Goal: Task Accomplishment & Management: Complete application form

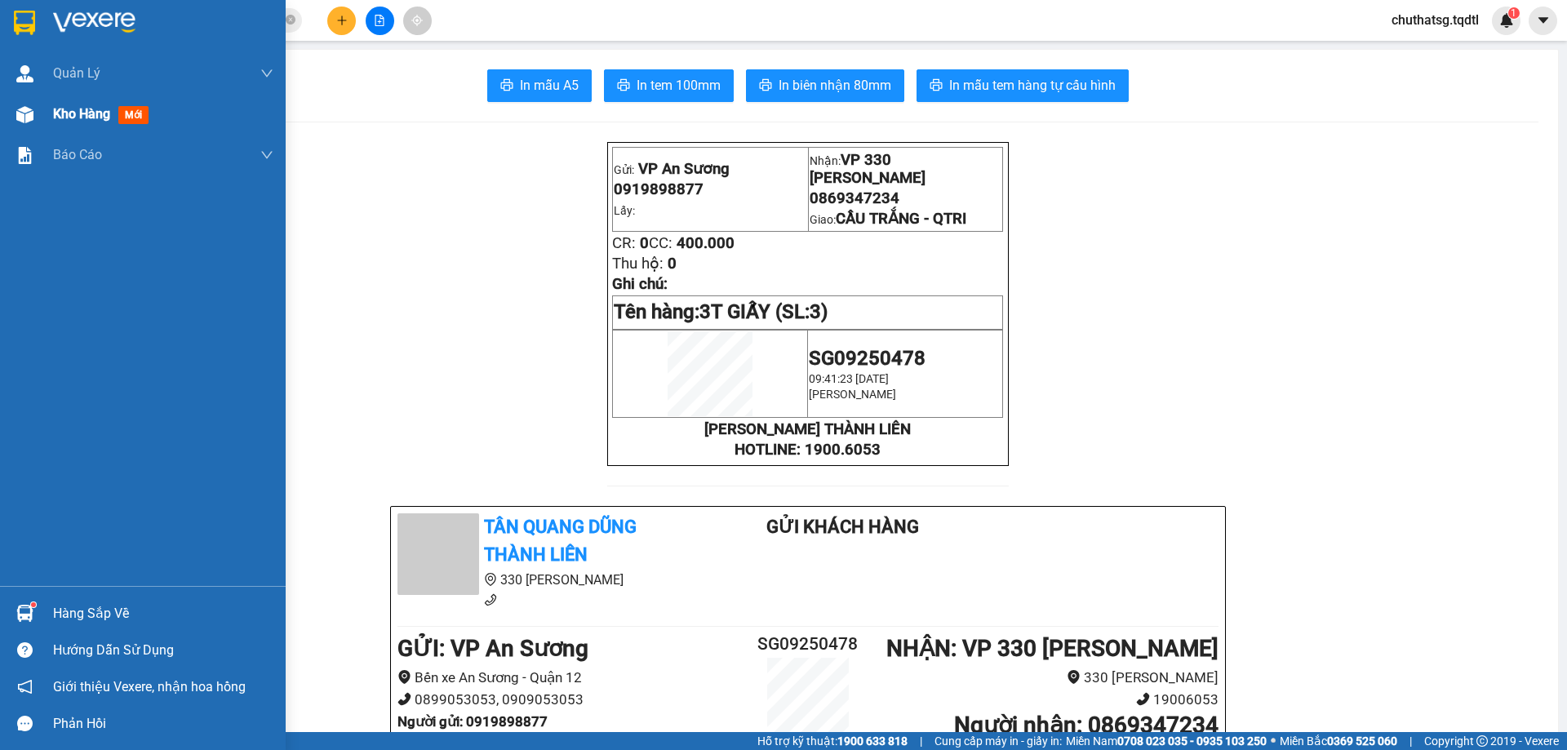
click at [73, 107] on span "Kho hàng" at bounding box center [81, 114] width 57 height 16
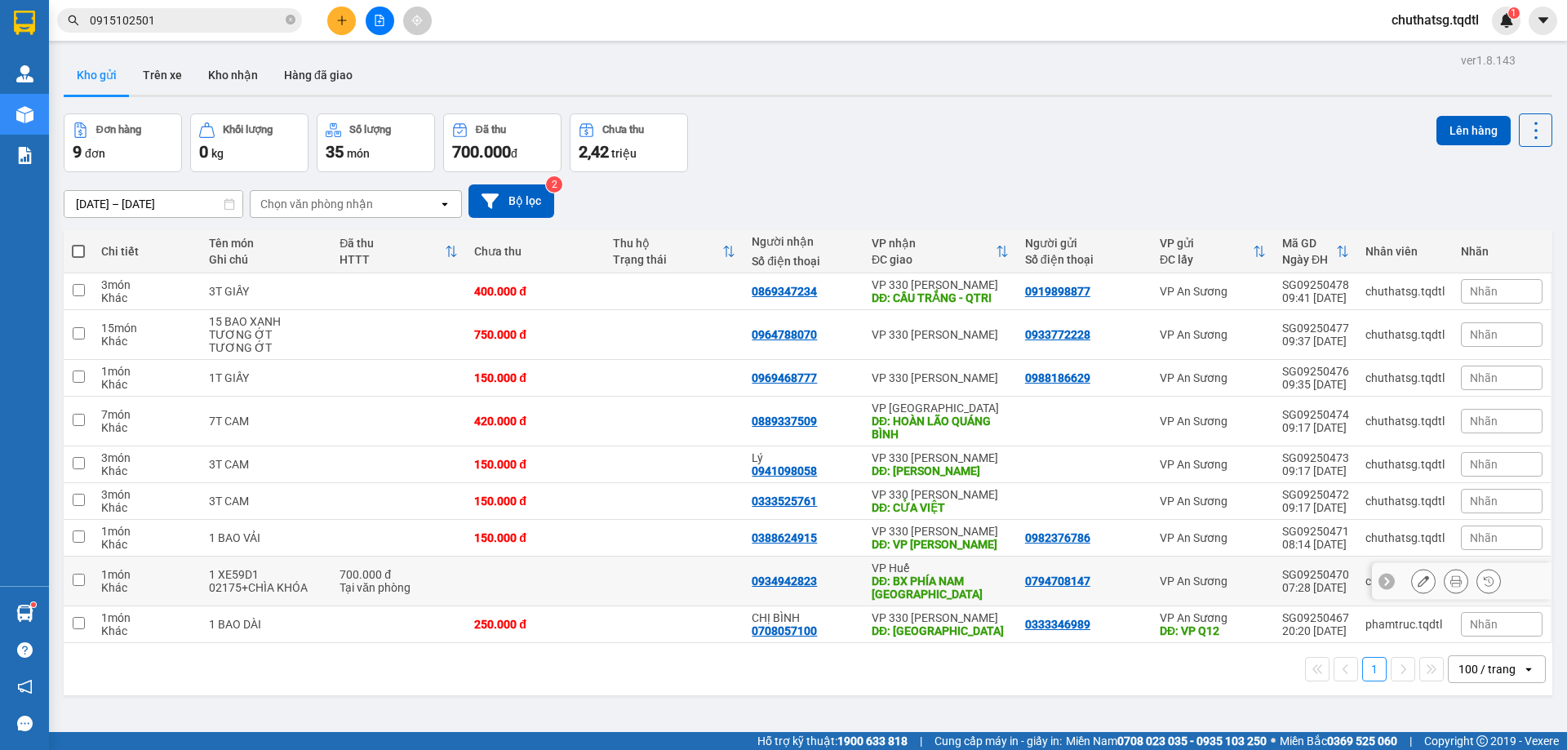
drag, startPoint x: 79, startPoint y: 572, endPoint x: 109, endPoint y: 571, distance: 30.2
click at [79, 574] on input "checkbox" at bounding box center [79, 580] width 12 height 12
checkbox input "true"
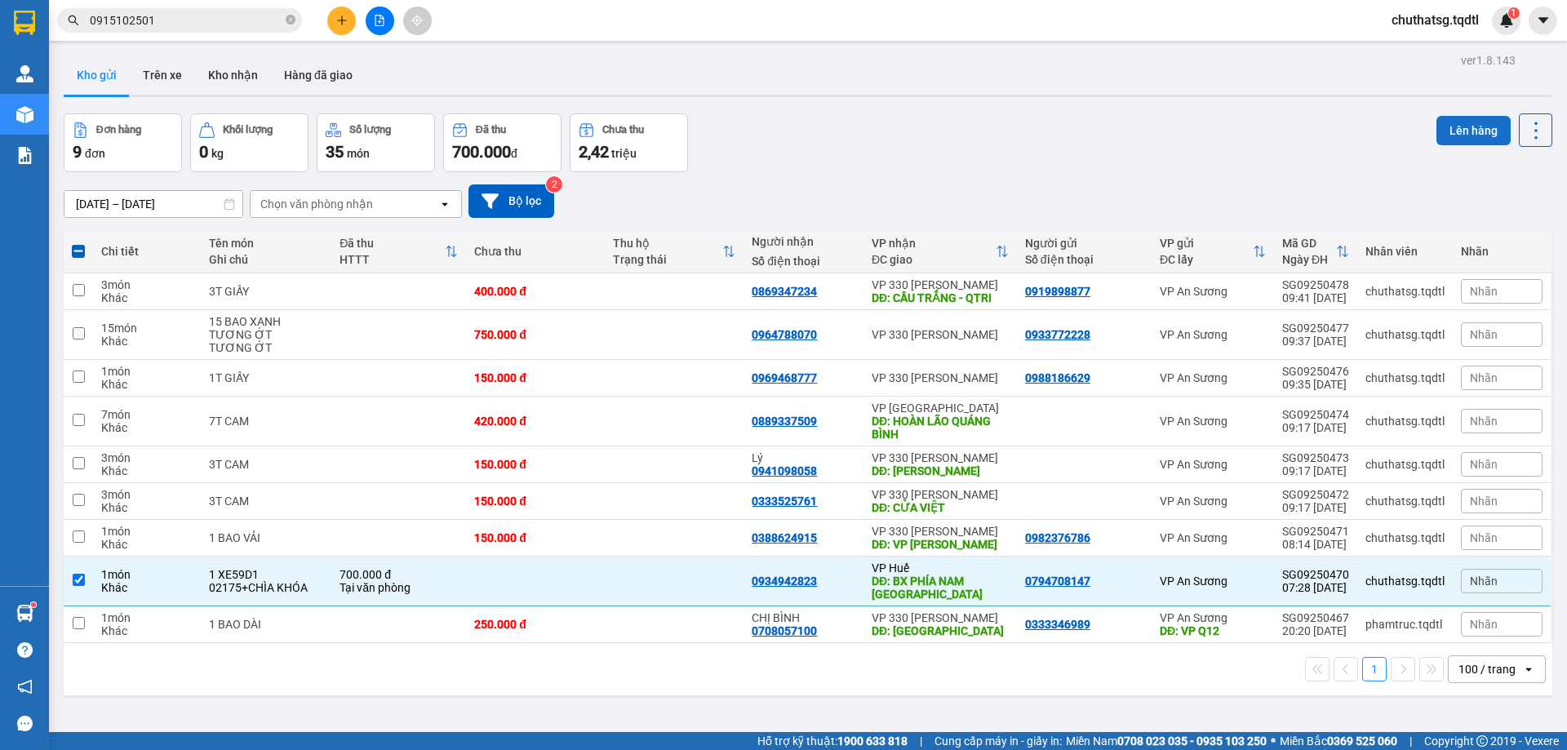
click at [1445, 121] on button "Lên hàng" at bounding box center [1473, 130] width 74 height 29
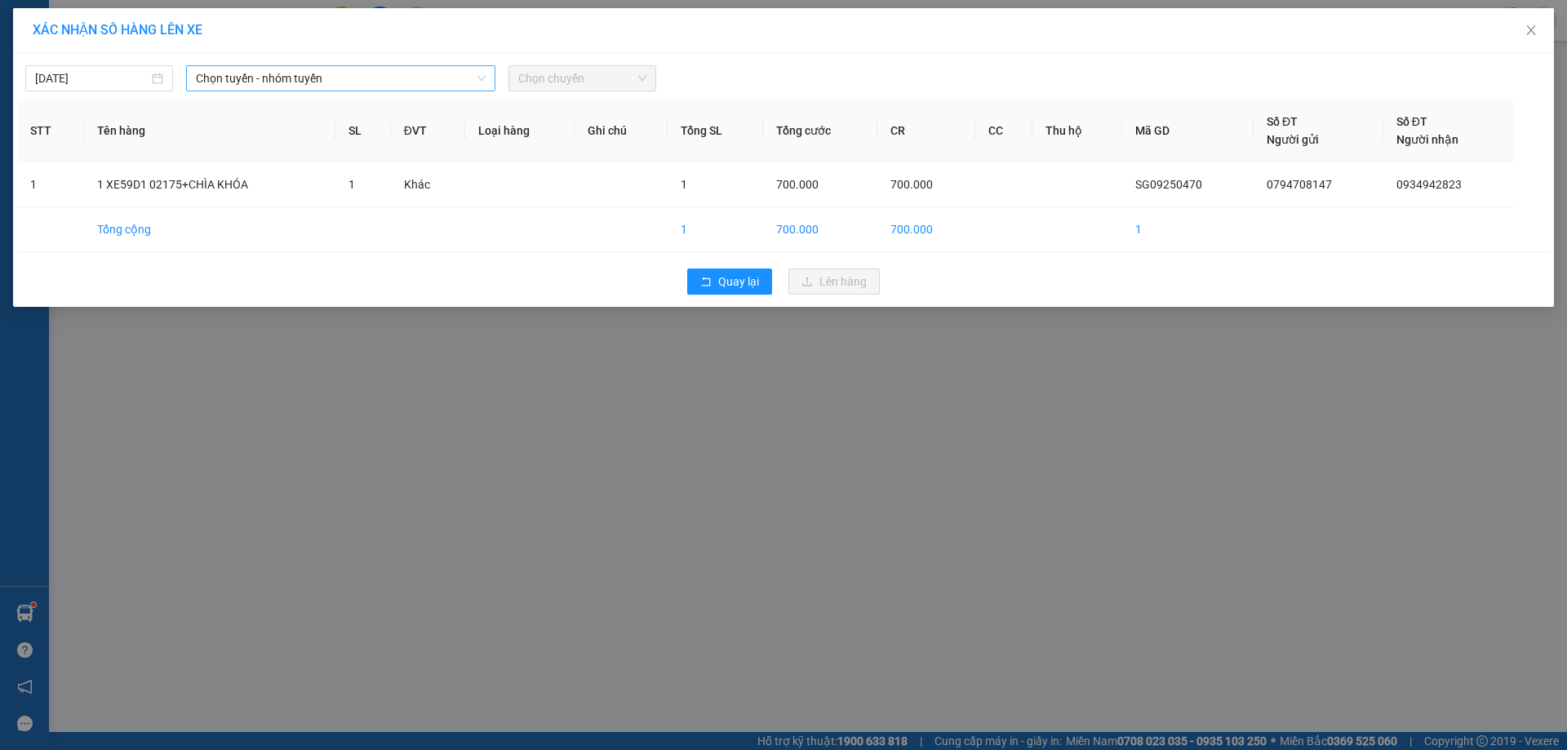
click at [367, 82] on span "Chọn tuyến - nhóm tuyến" at bounding box center [341, 78] width 290 height 24
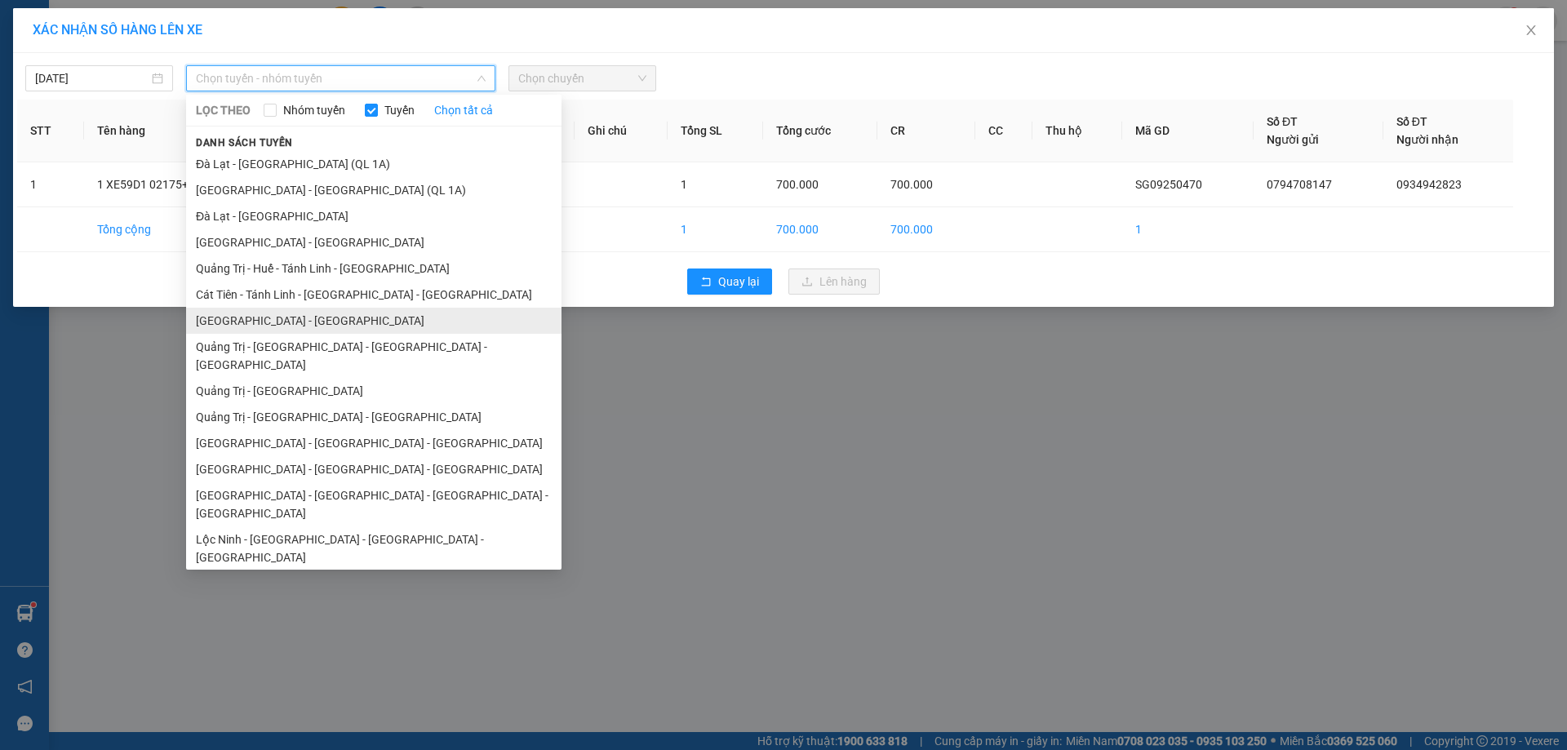
click at [270, 319] on li "[GEOGRAPHIC_DATA] - [GEOGRAPHIC_DATA]" at bounding box center [373, 321] width 375 height 26
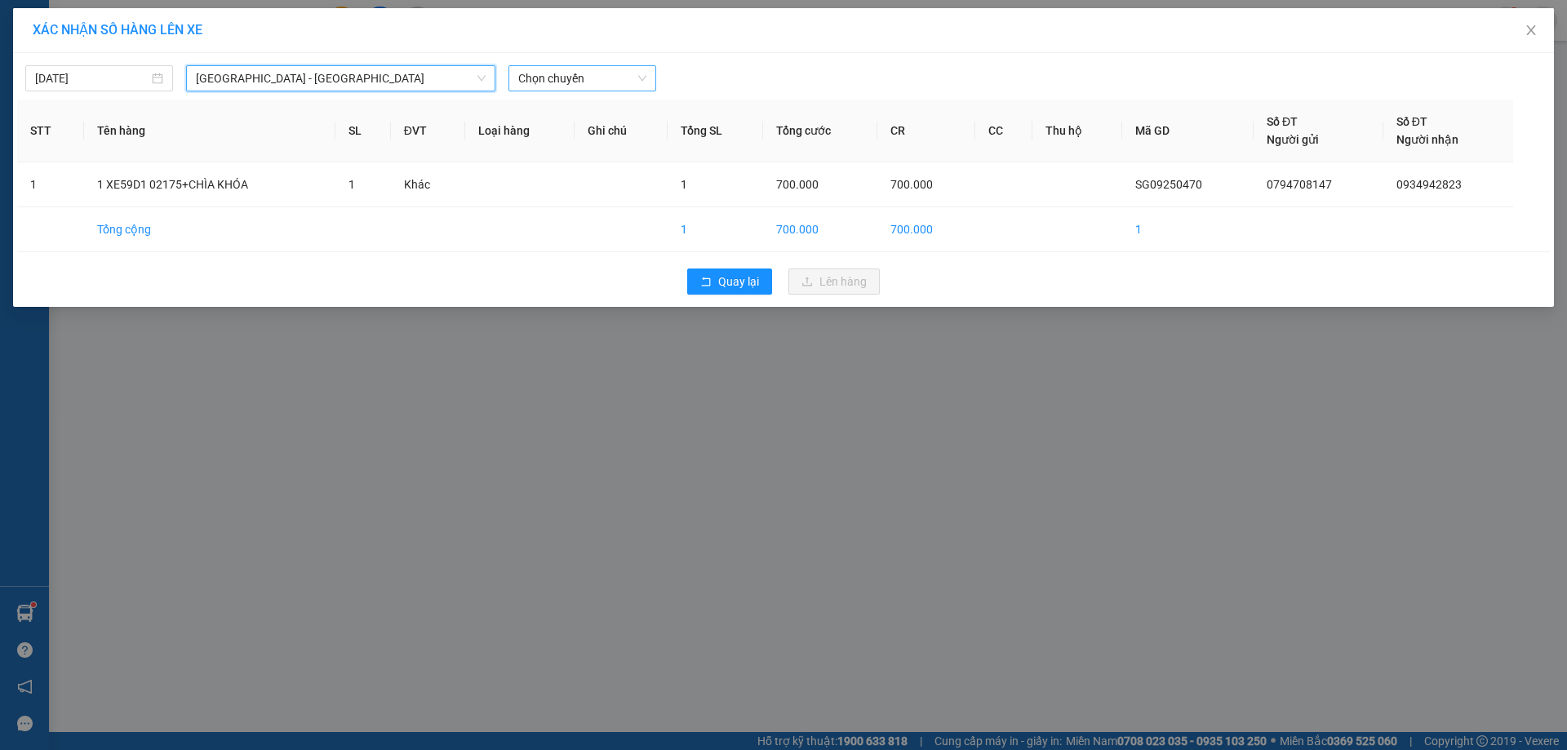
click at [604, 82] on span "Chọn chuyến" at bounding box center [582, 78] width 128 height 24
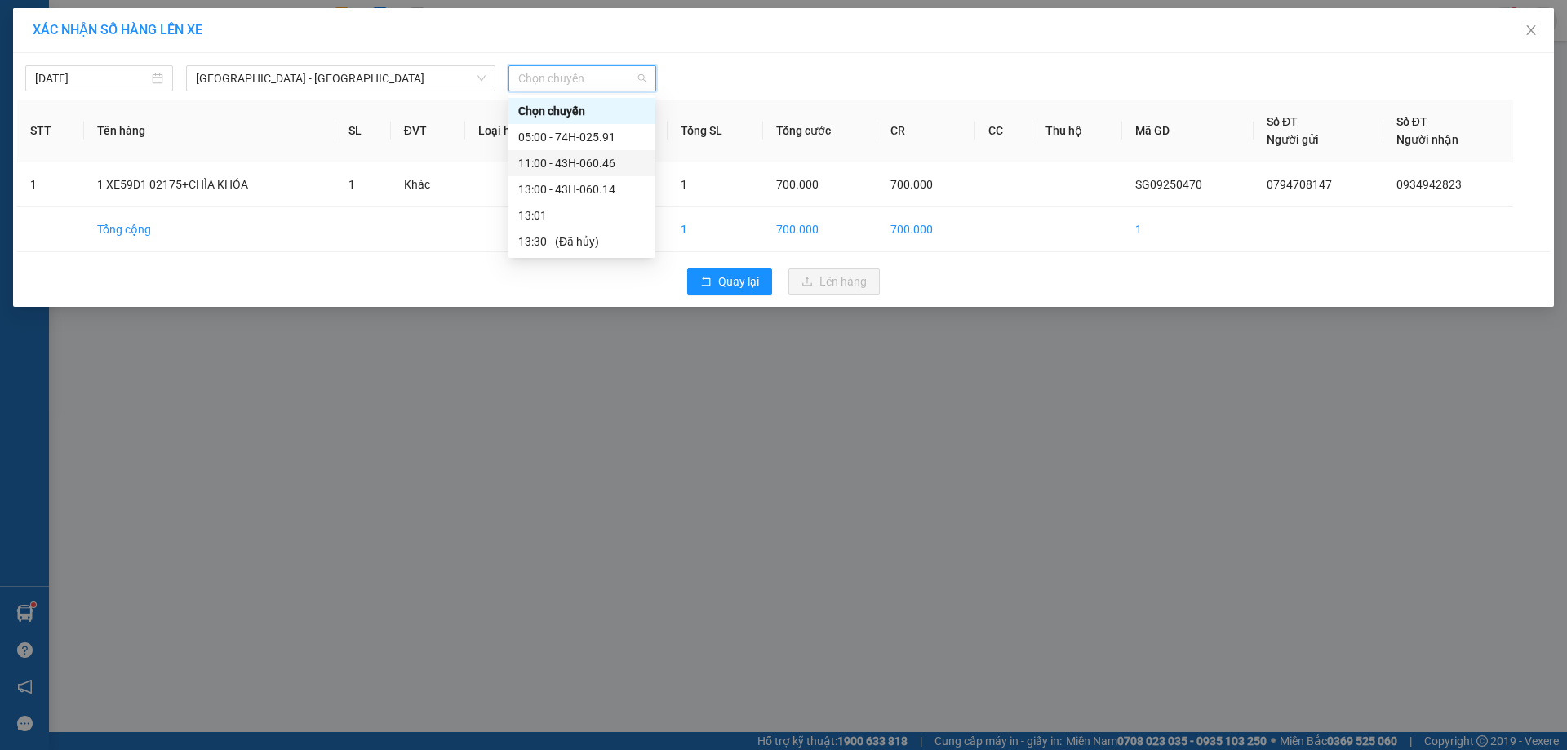
click at [574, 159] on div "11:00 - 43H-060.46" at bounding box center [581, 163] width 127 height 18
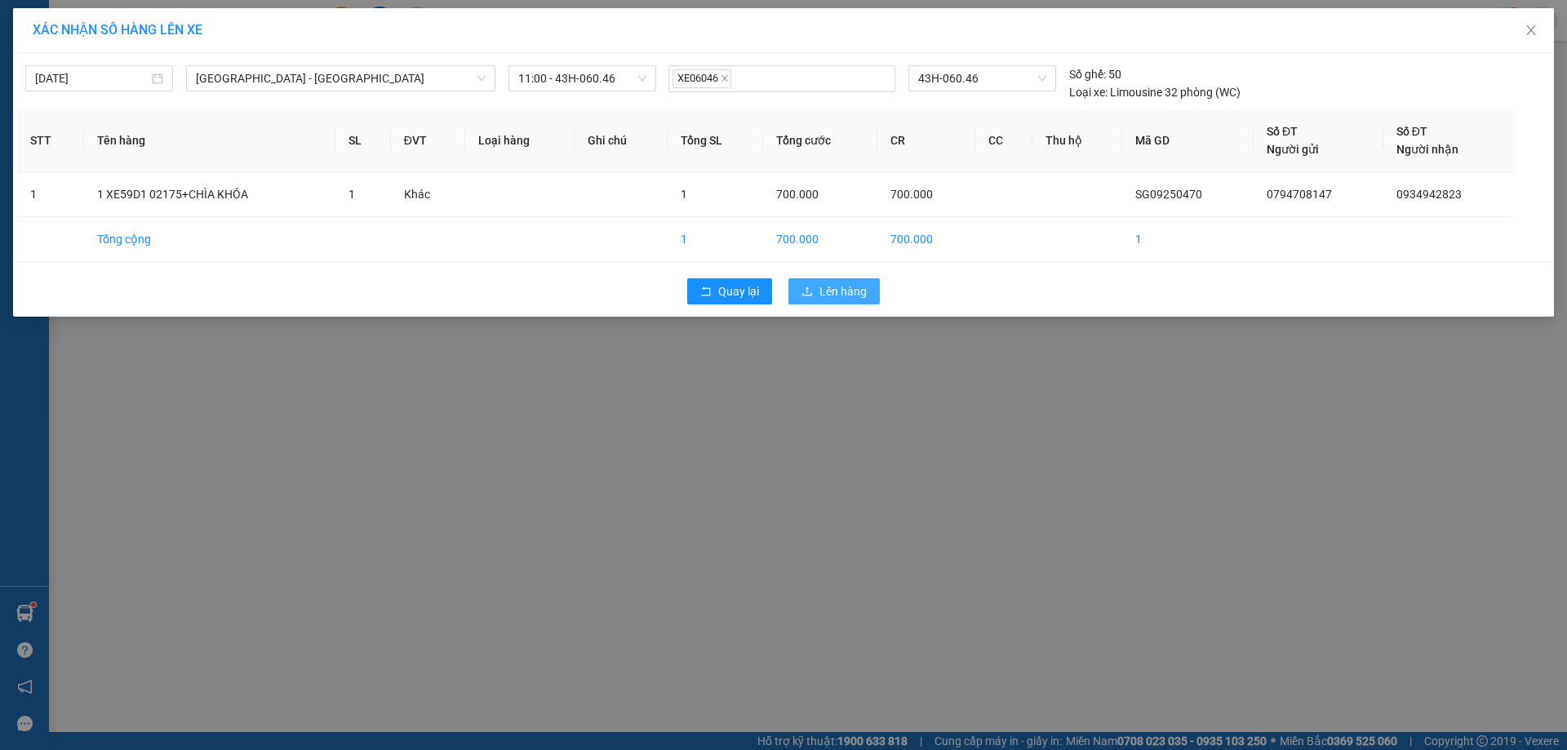
click at [843, 288] on span "Lên hàng" at bounding box center [842, 291] width 47 height 18
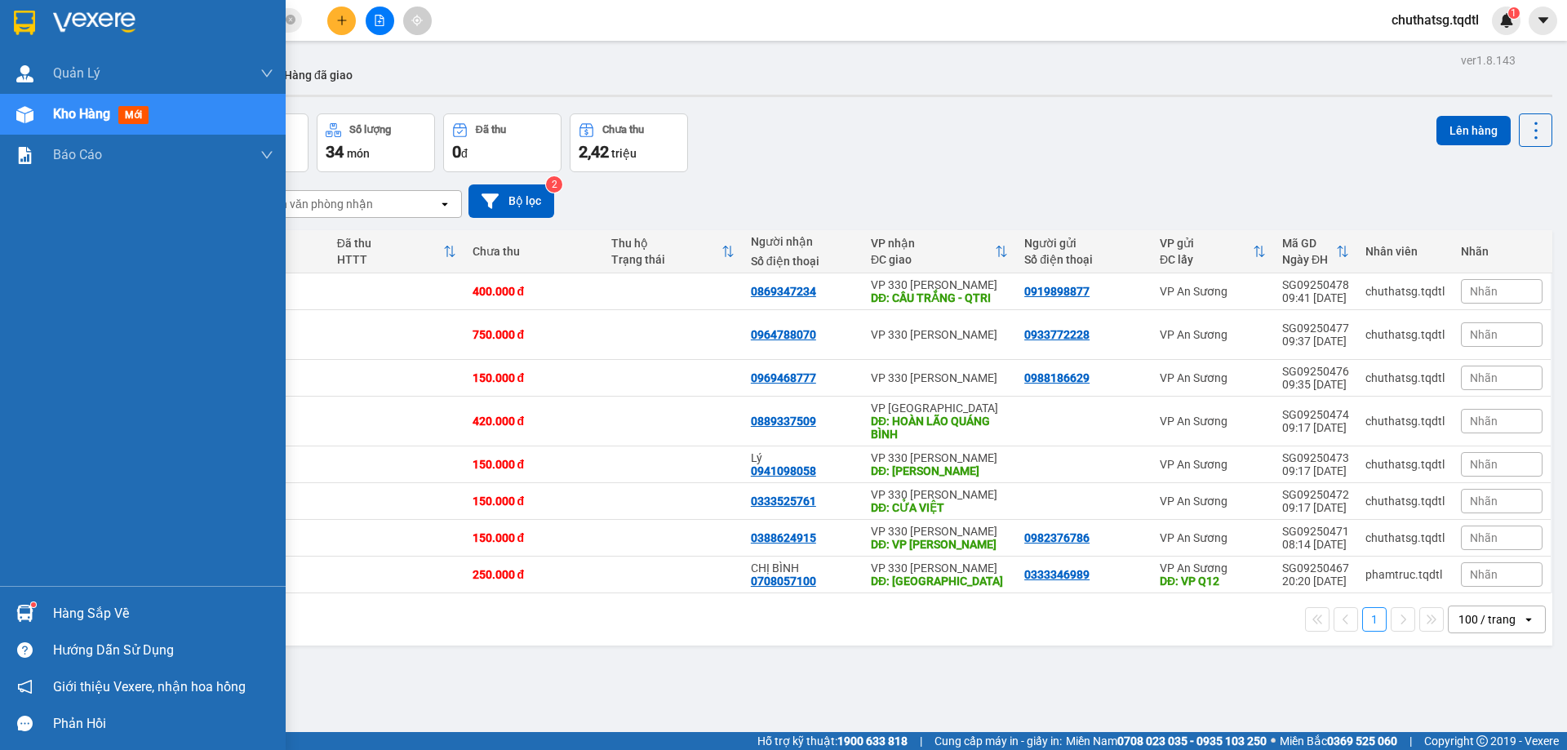
click at [78, 104] on div "Kho hàng mới" at bounding box center [104, 114] width 102 height 20
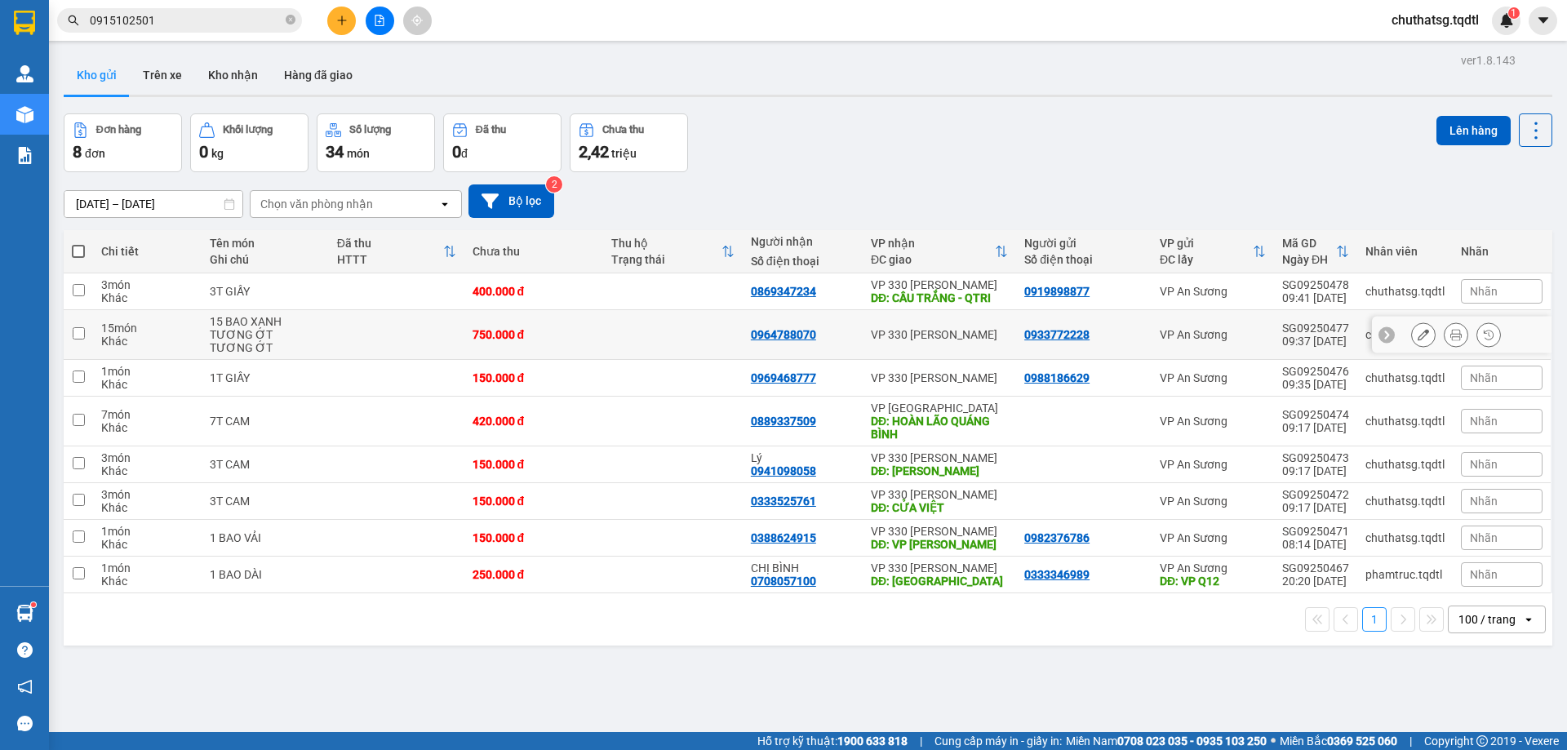
click at [79, 335] on input "checkbox" at bounding box center [79, 333] width 12 height 12
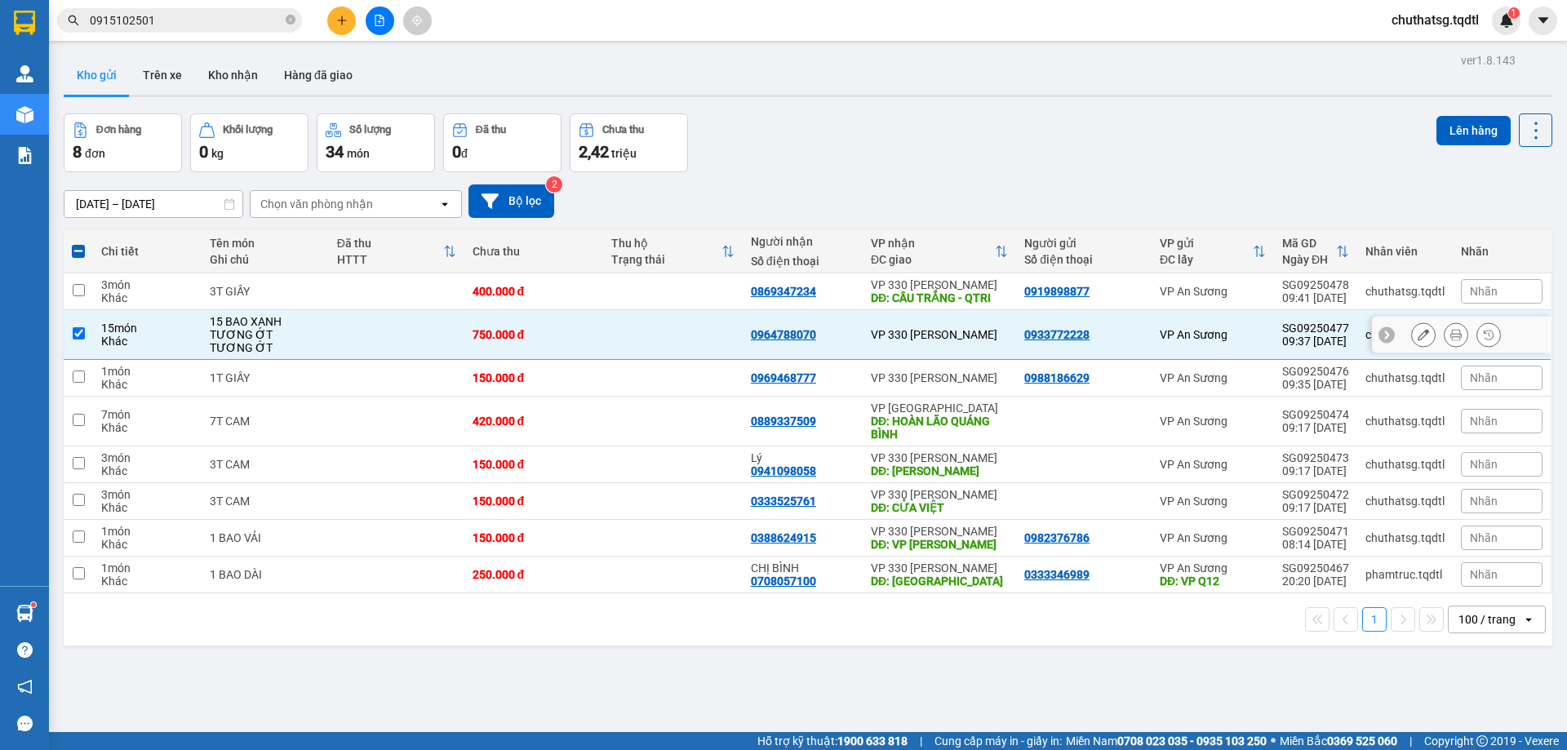
click at [78, 330] on input "checkbox" at bounding box center [79, 333] width 12 height 12
checkbox input "false"
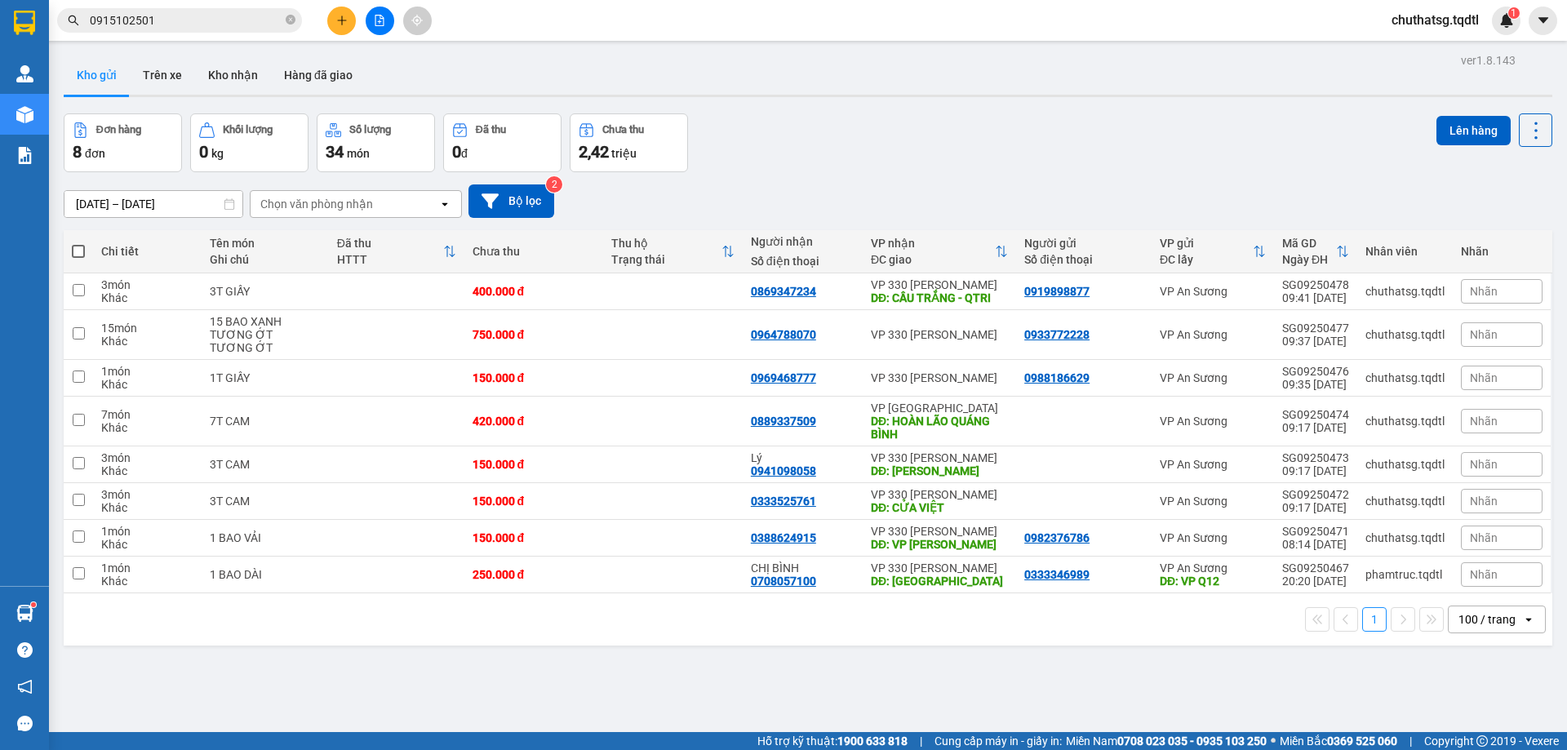
click at [934, 175] on div "[DATE] – [DATE] Press the down arrow key to interact with the calendar and sele…" at bounding box center [808, 201] width 1488 height 58
click at [339, 13] on button at bounding box center [341, 21] width 29 height 29
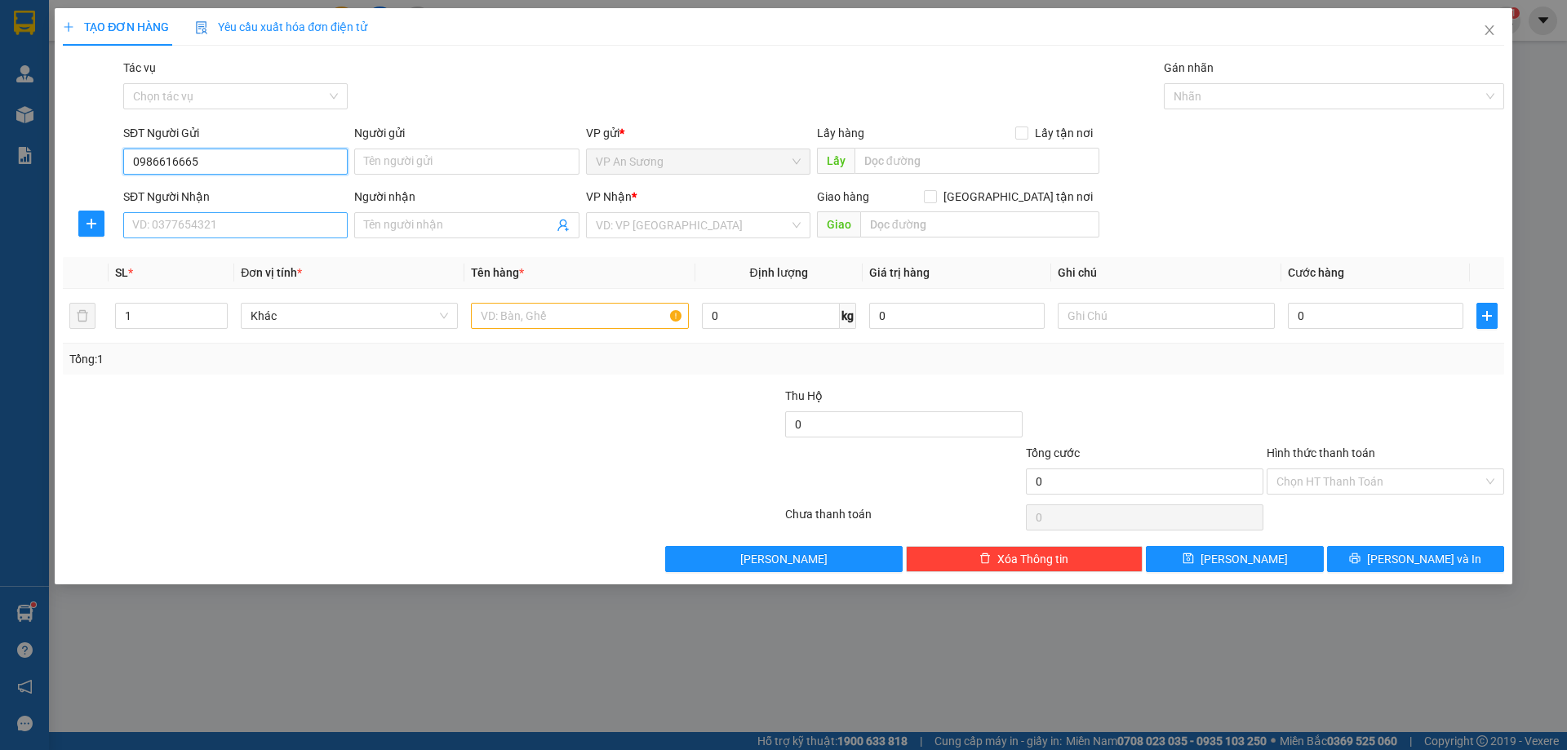
type input "0986616665"
click at [246, 223] on input "SĐT Người Nhận" at bounding box center [235, 225] width 224 height 26
type input "0383931894"
click at [647, 226] on input "search" at bounding box center [692, 225] width 193 height 24
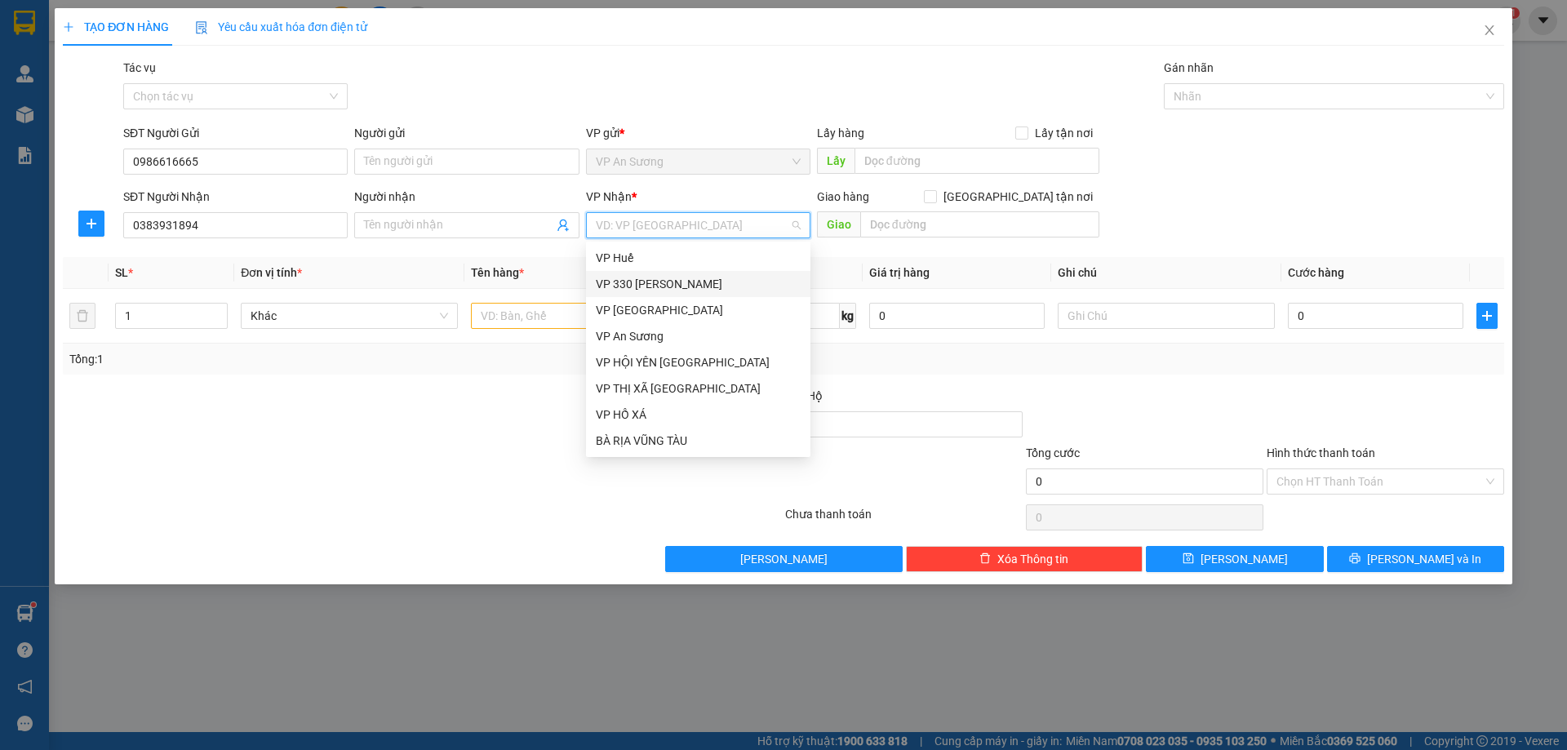
click at [663, 280] on div "VP 330 [PERSON_NAME]" at bounding box center [698, 284] width 205 height 18
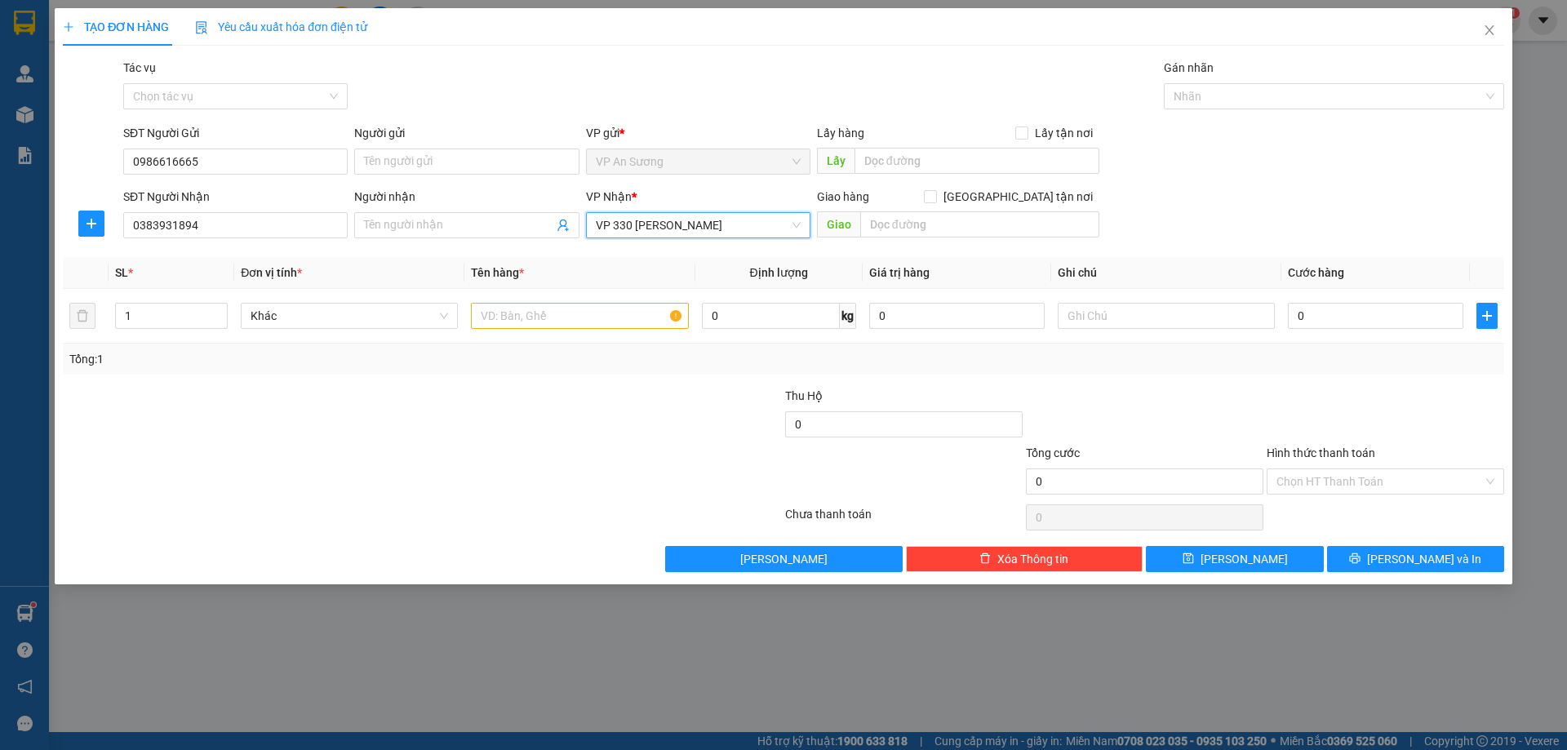
click at [694, 228] on span "VP 330 [PERSON_NAME]" at bounding box center [698, 225] width 205 height 24
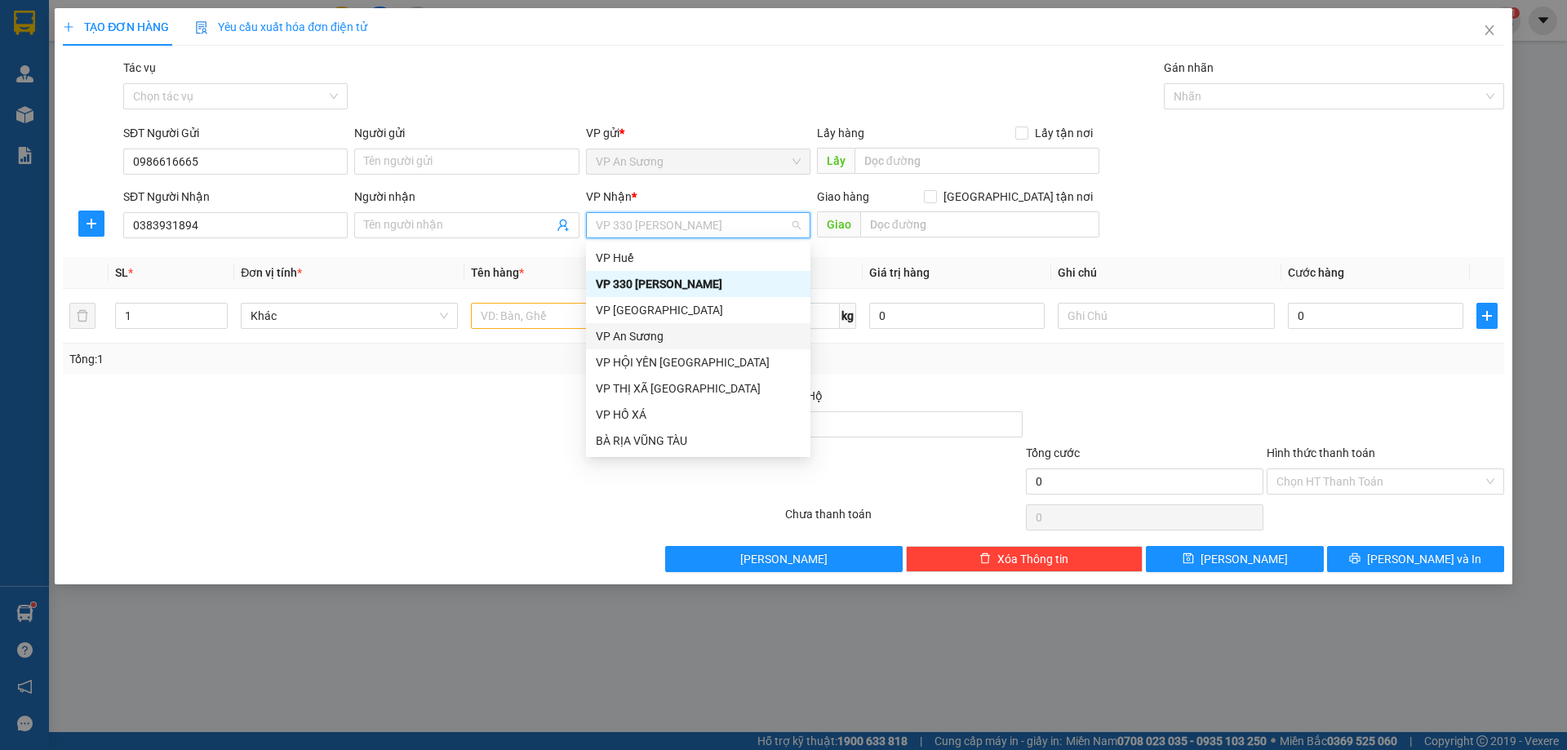
scroll to position [163, 0]
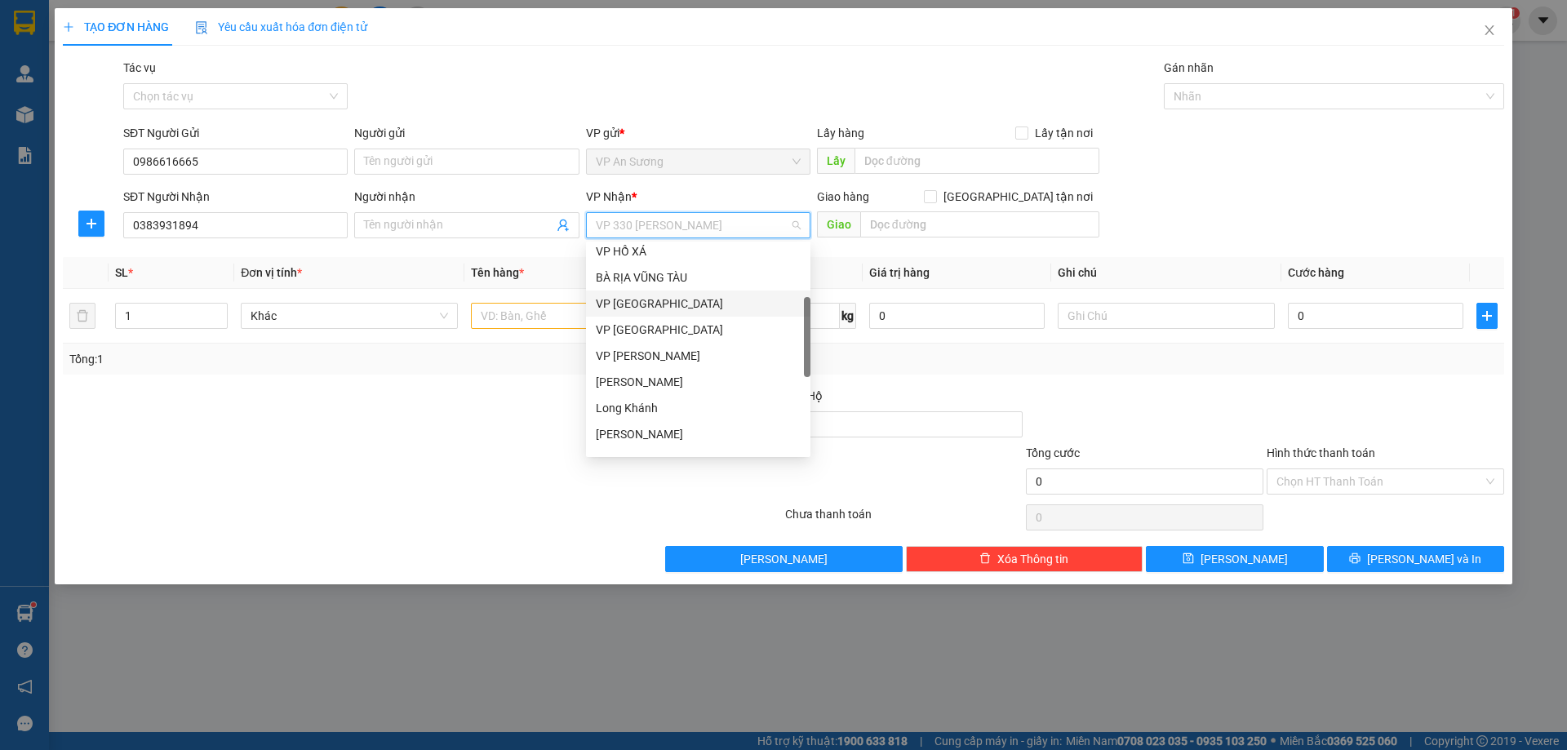
click at [678, 305] on div "VP [GEOGRAPHIC_DATA]" at bounding box center [698, 304] width 205 height 18
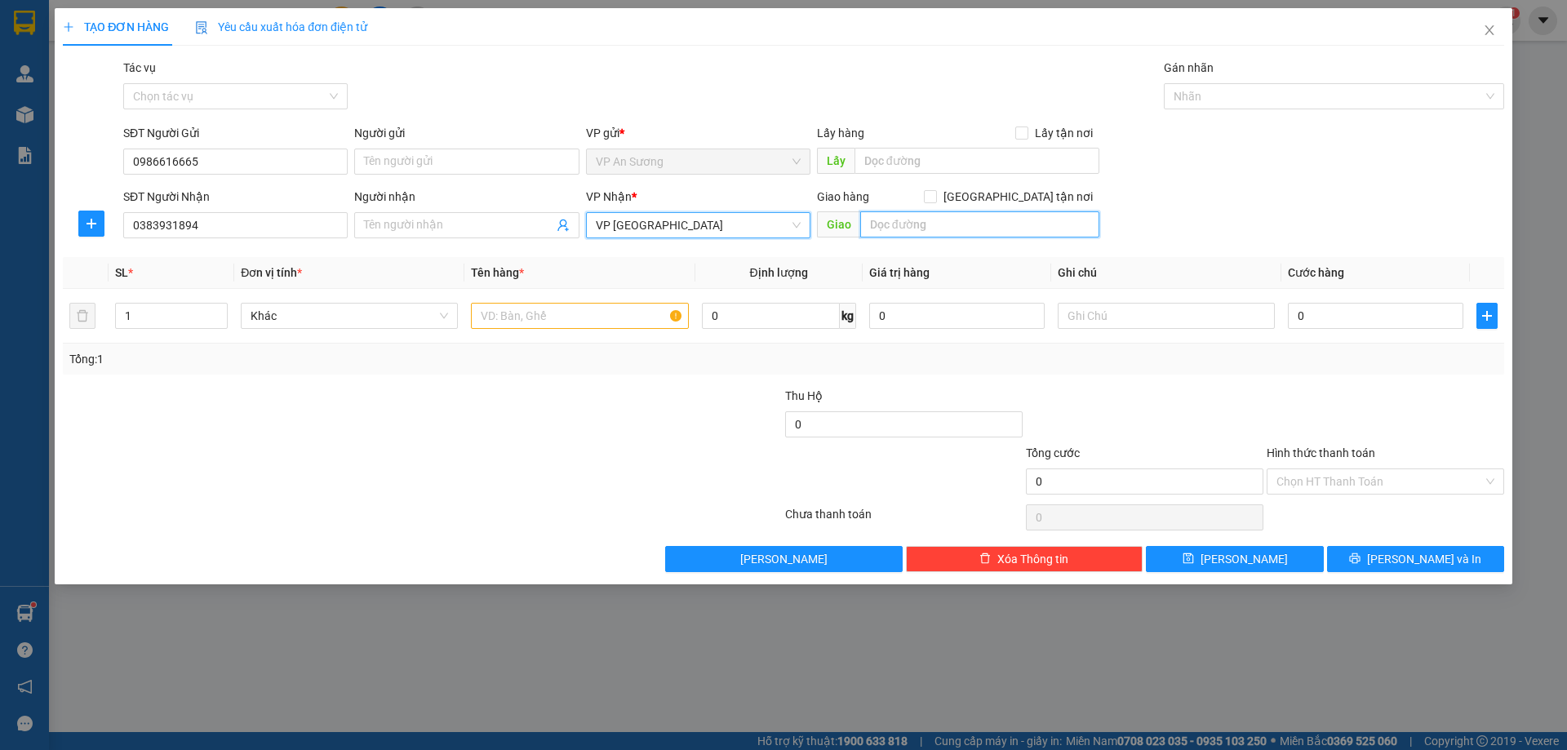
click at [894, 224] on input "text" at bounding box center [979, 224] width 239 height 26
type input "VP ĐÀ NĂNG"
click at [490, 313] on input "text" at bounding box center [579, 316] width 217 height 26
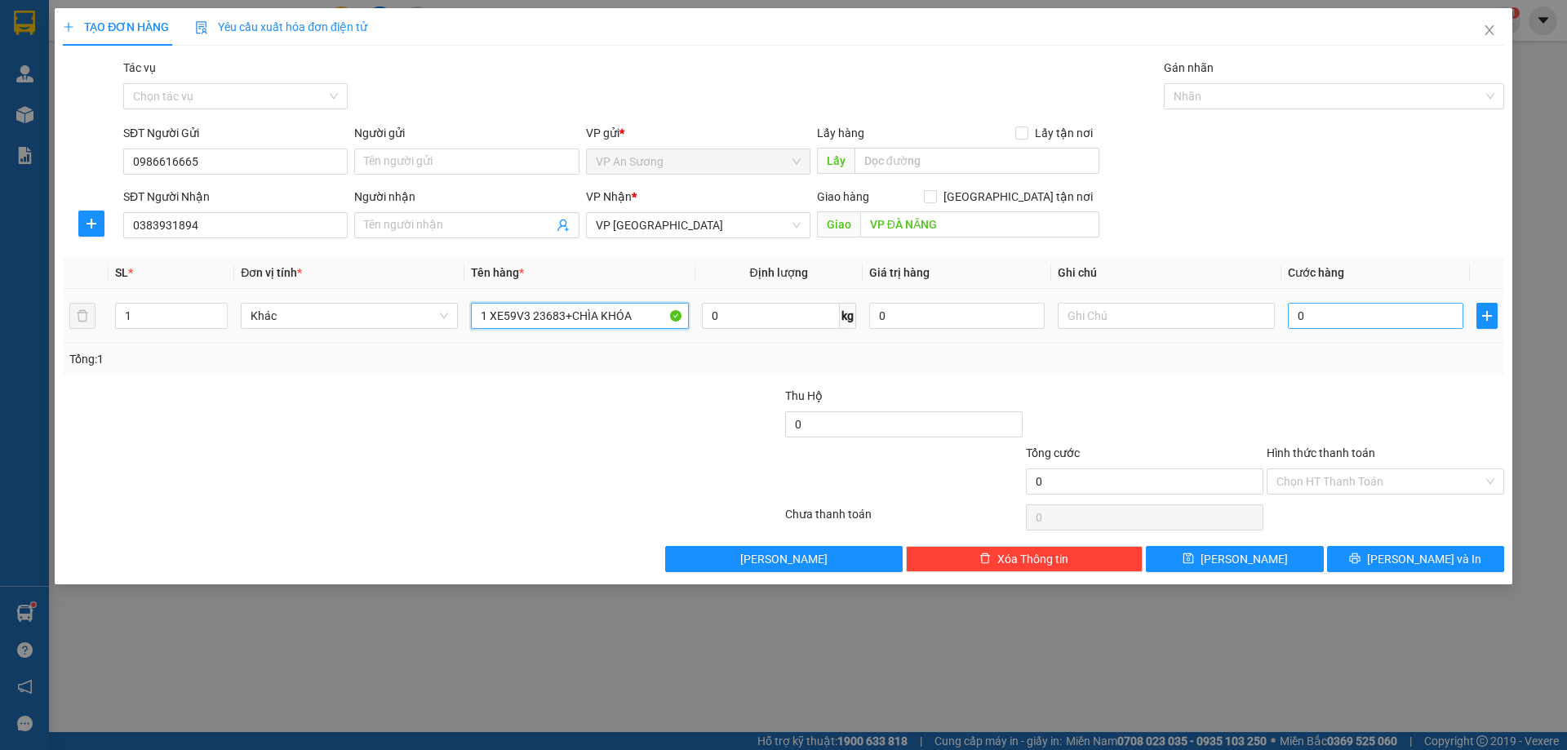
type input "1 XE59V3 23683+CHÌA KHÓA"
click at [1339, 317] on input "0" at bounding box center [1375, 316] width 175 height 26
type input "07"
type input "7"
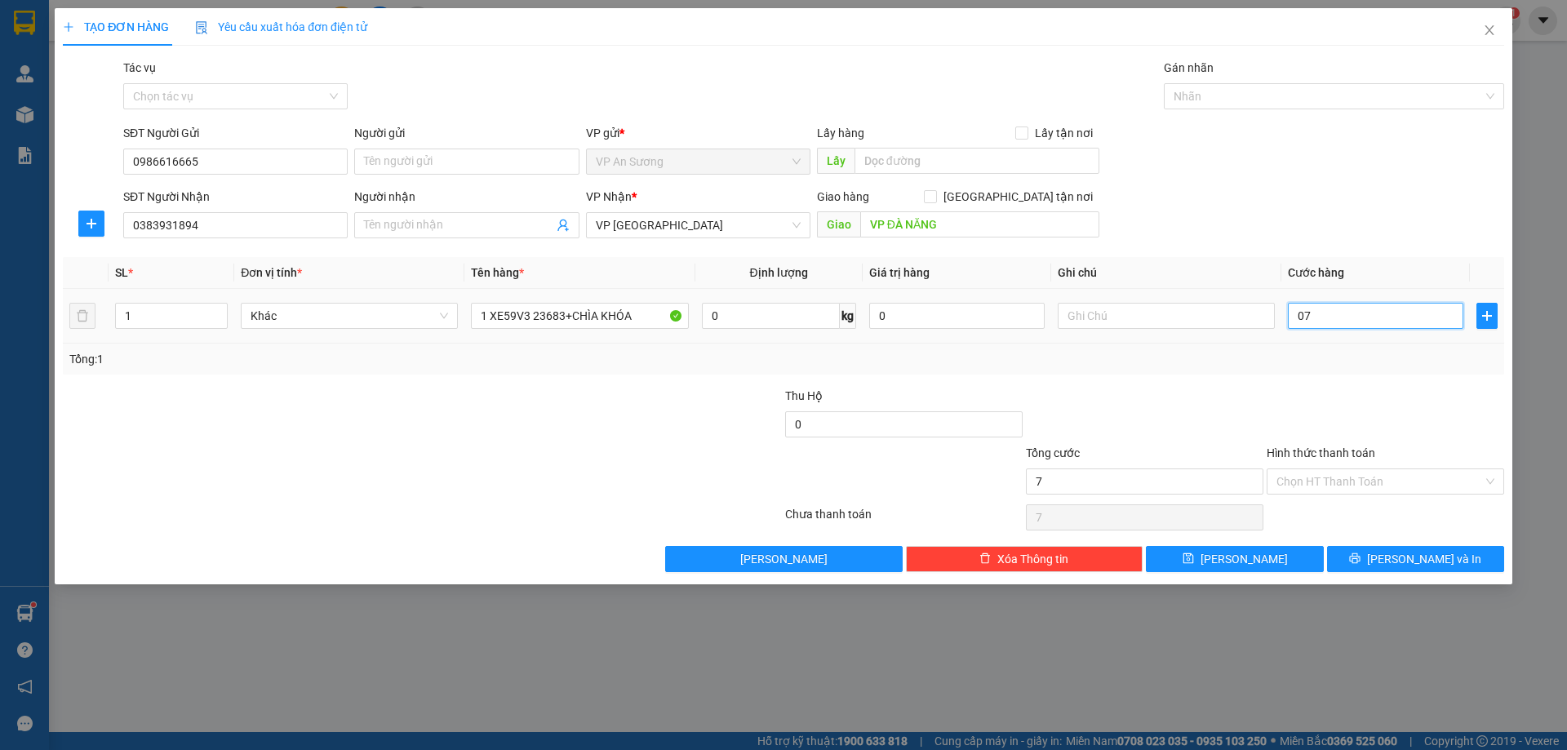
type input "070"
type input "70"
type input "0.700"
type input "700"
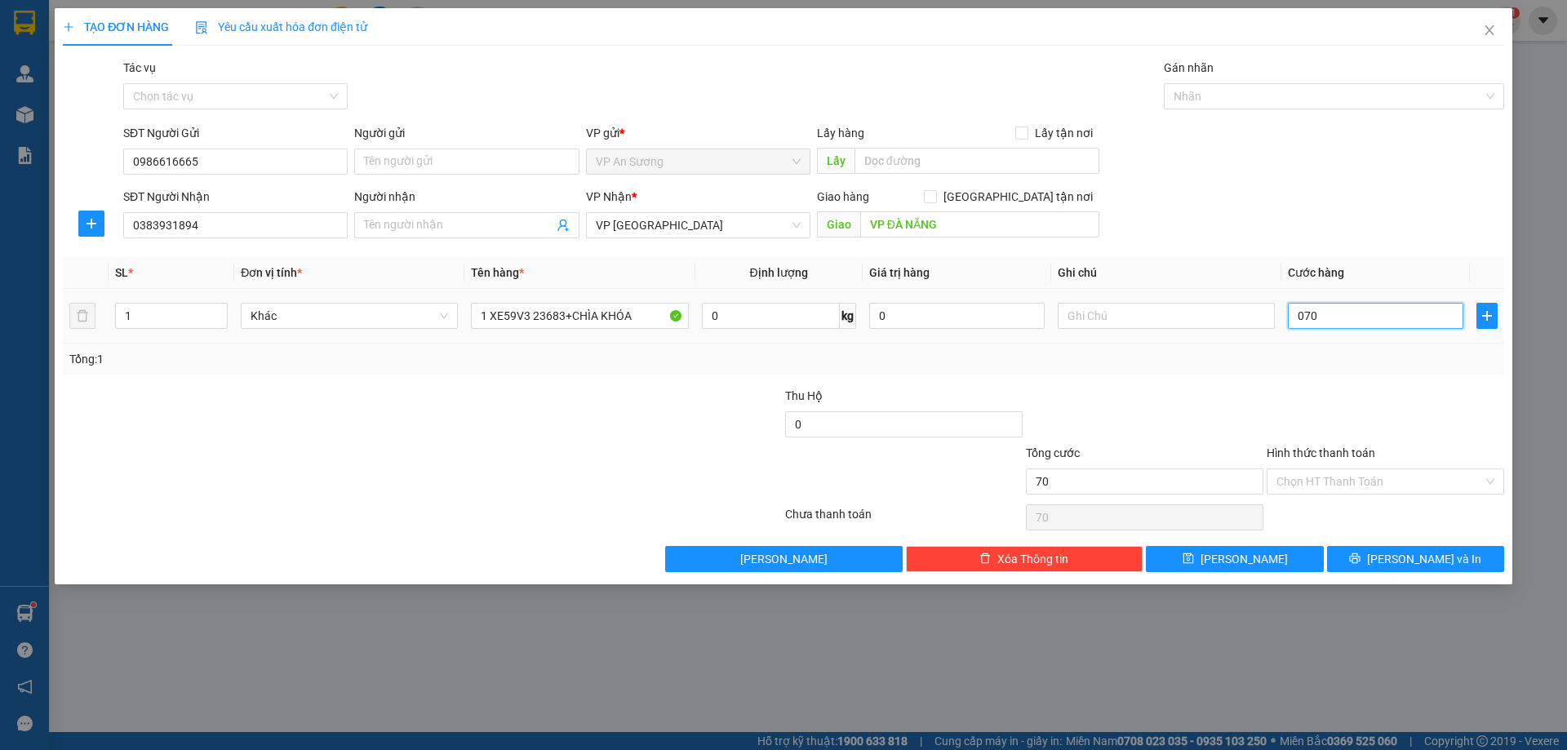
type input "700"
type input "700.000"
click at [1271, 377] on div "Transit Pickup Surcharge Ids Transit Deliver Surcharge Ids Transit Deliver Surc…" at bounding box center [783, 315] width 1441 height 513
click at [1337, 449] on label "Hình thức thanh toán" at bounding box center [1320, 452] width 109 height 13
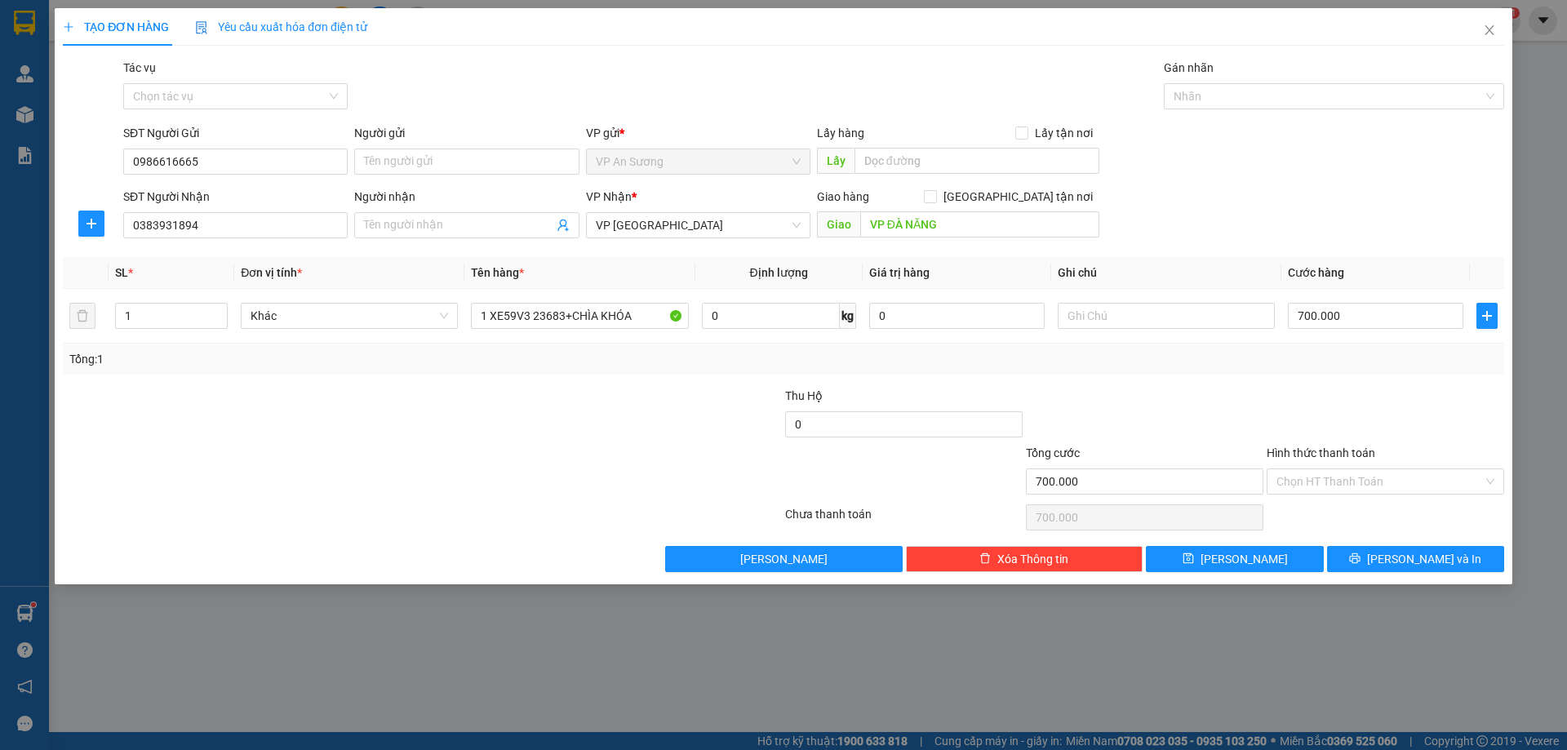
click at [1337, 469] on input "Hình thức thanh toán" at bounding box center [1379, 481] width 206 height 24
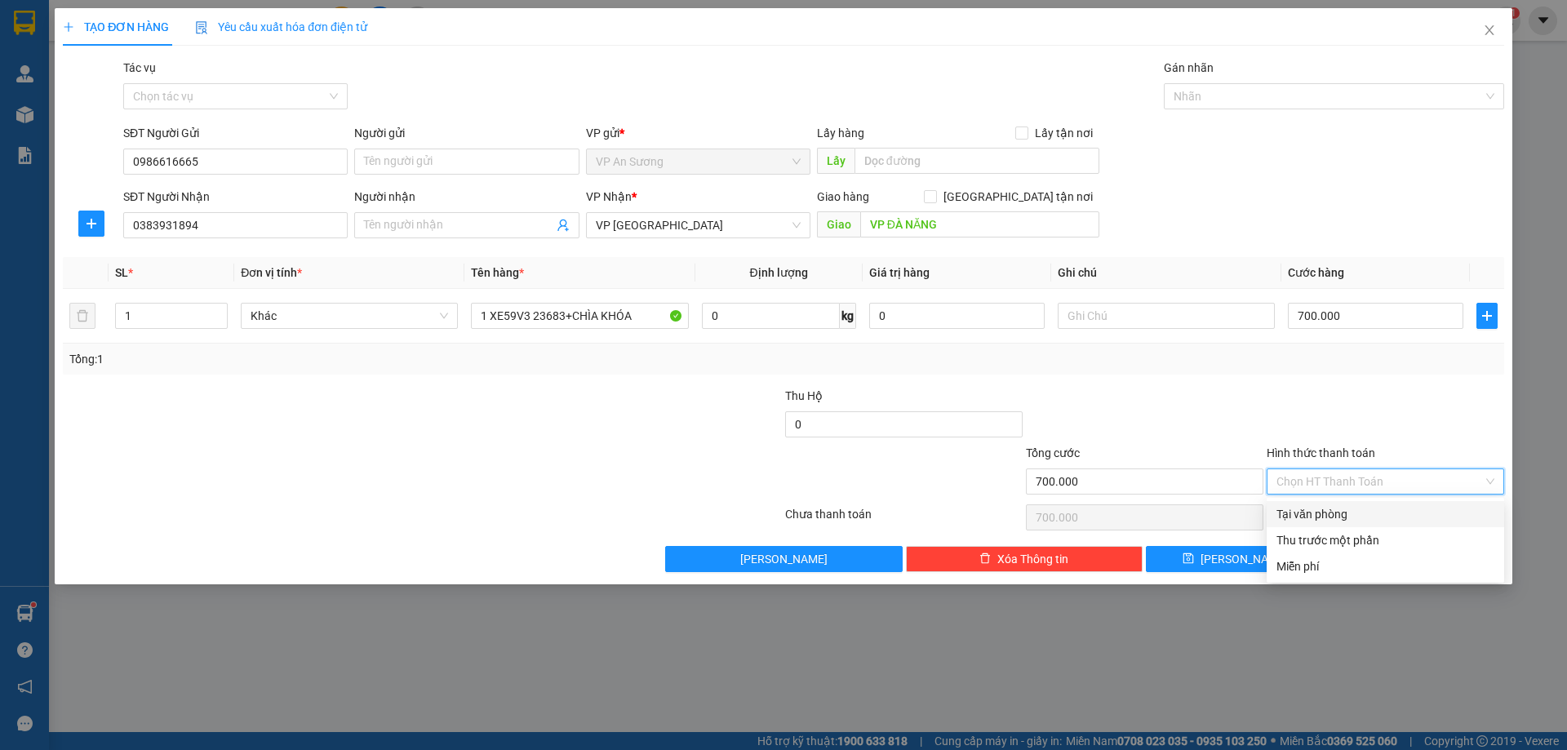
click at [1369, 512] on div "Tại văn phòng" at bounding box center [1385, 514] width 218 height 18
type input "0"
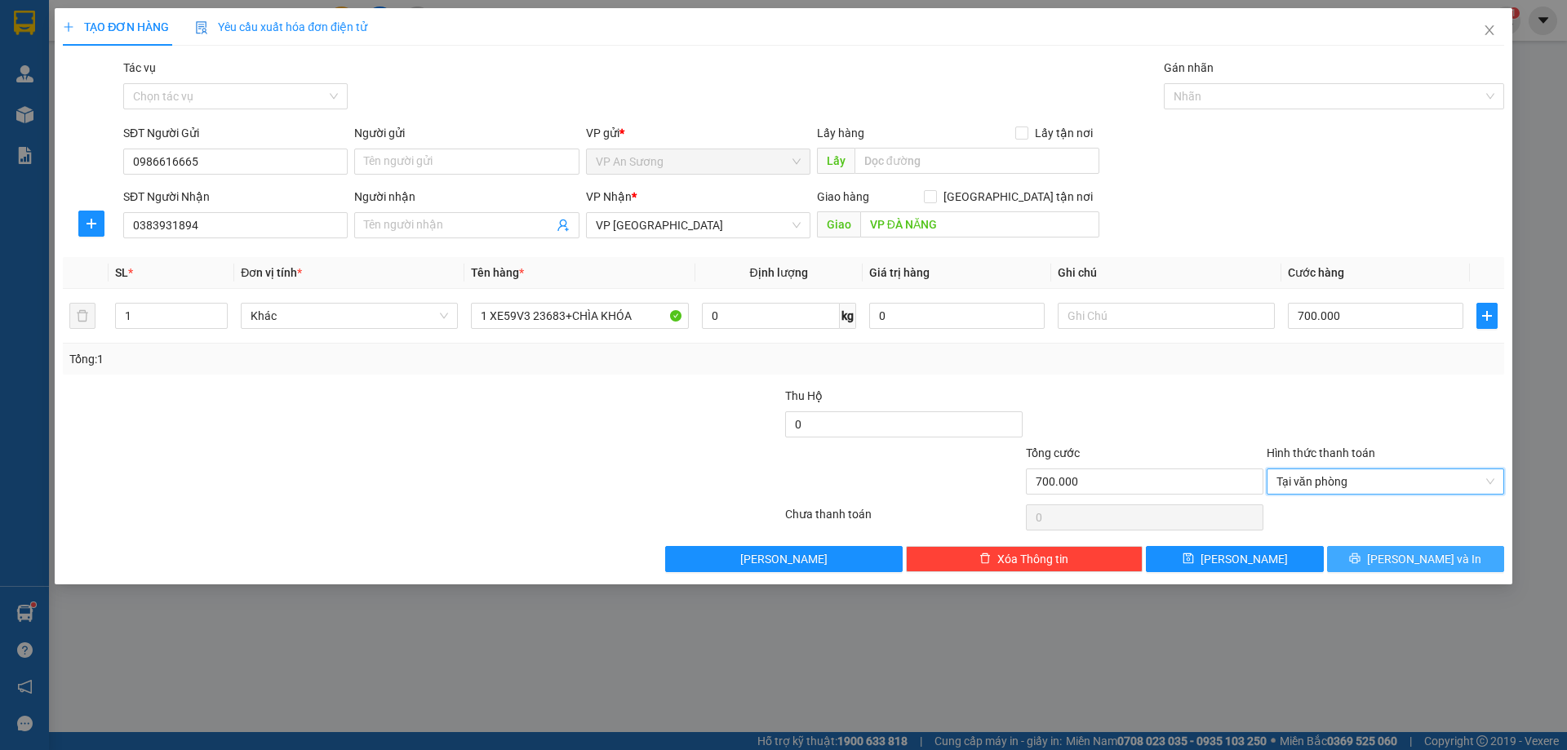
click at [1405, 555] on span "[PERSON_NAME] và In" at bounding box center [1424, 559] width 114 height 18
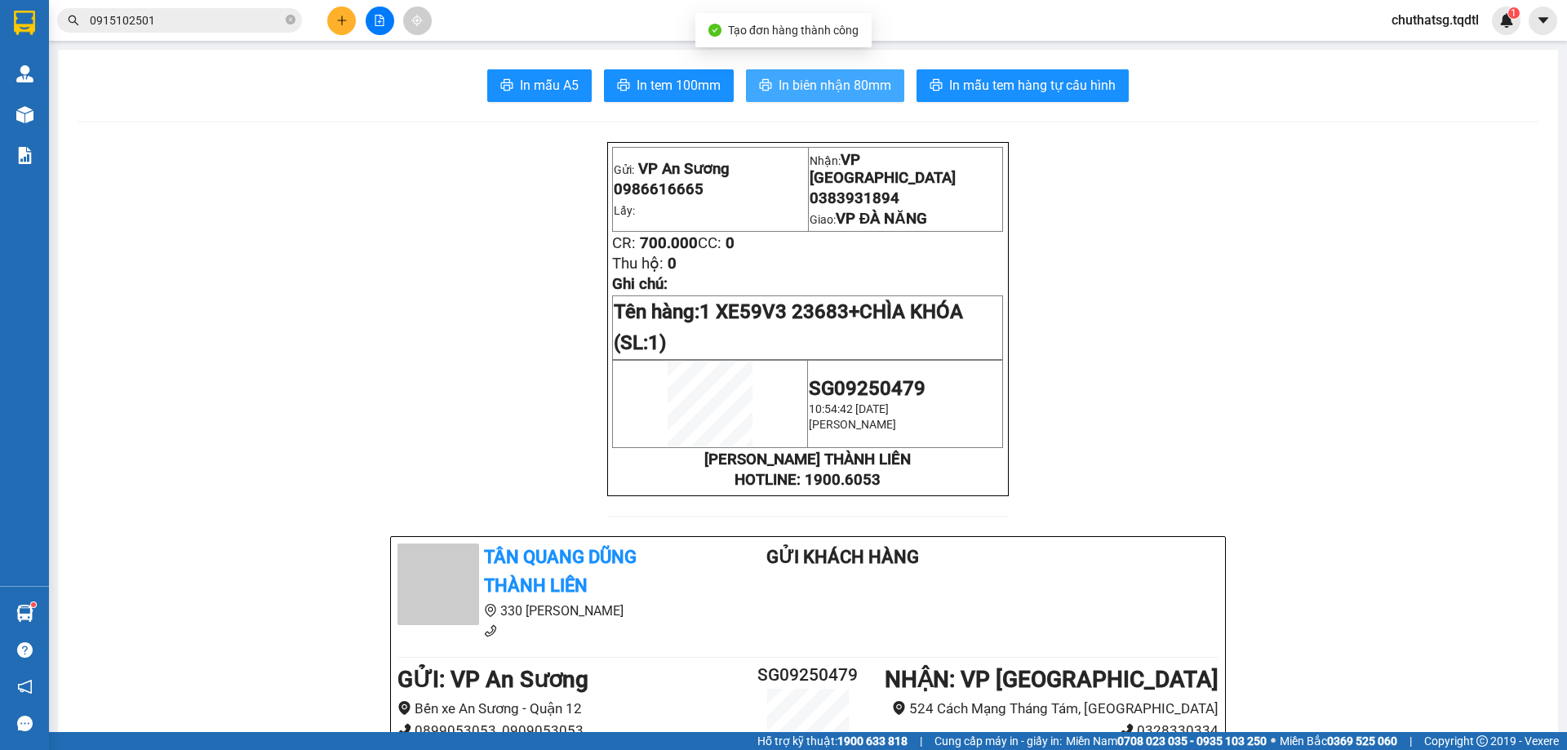
click at [814, 73] on button "In biên nhận 80mm" at bounding box center [825, 85] width 158 height 33
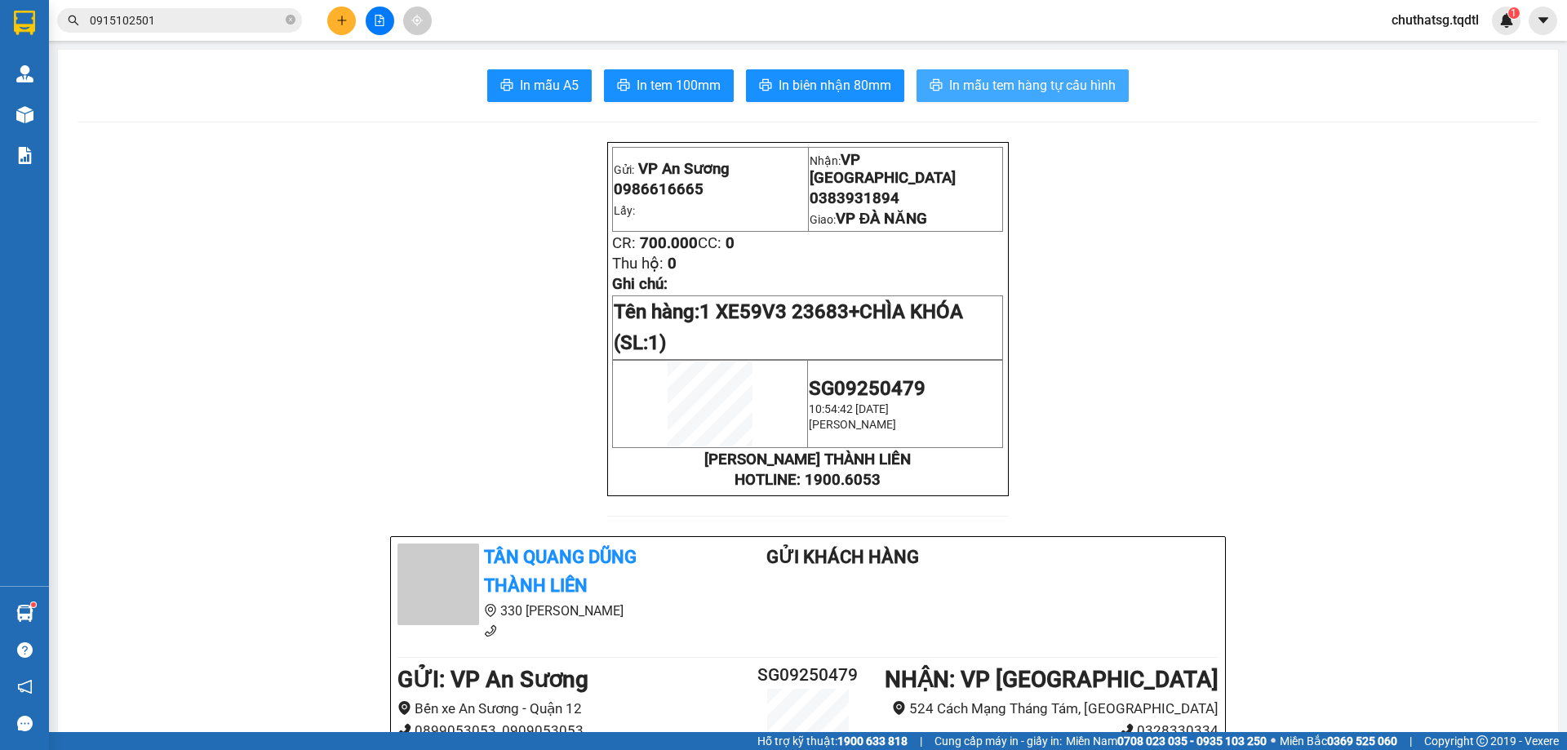
click at [1019, 80] on span "In mẫu tem hàng tự cấu hình" at bounding box center [1032, 85] width 166 height 20
click at [340, 18] on icon "plus" at bounding box center [341, 20] width 11 height 11
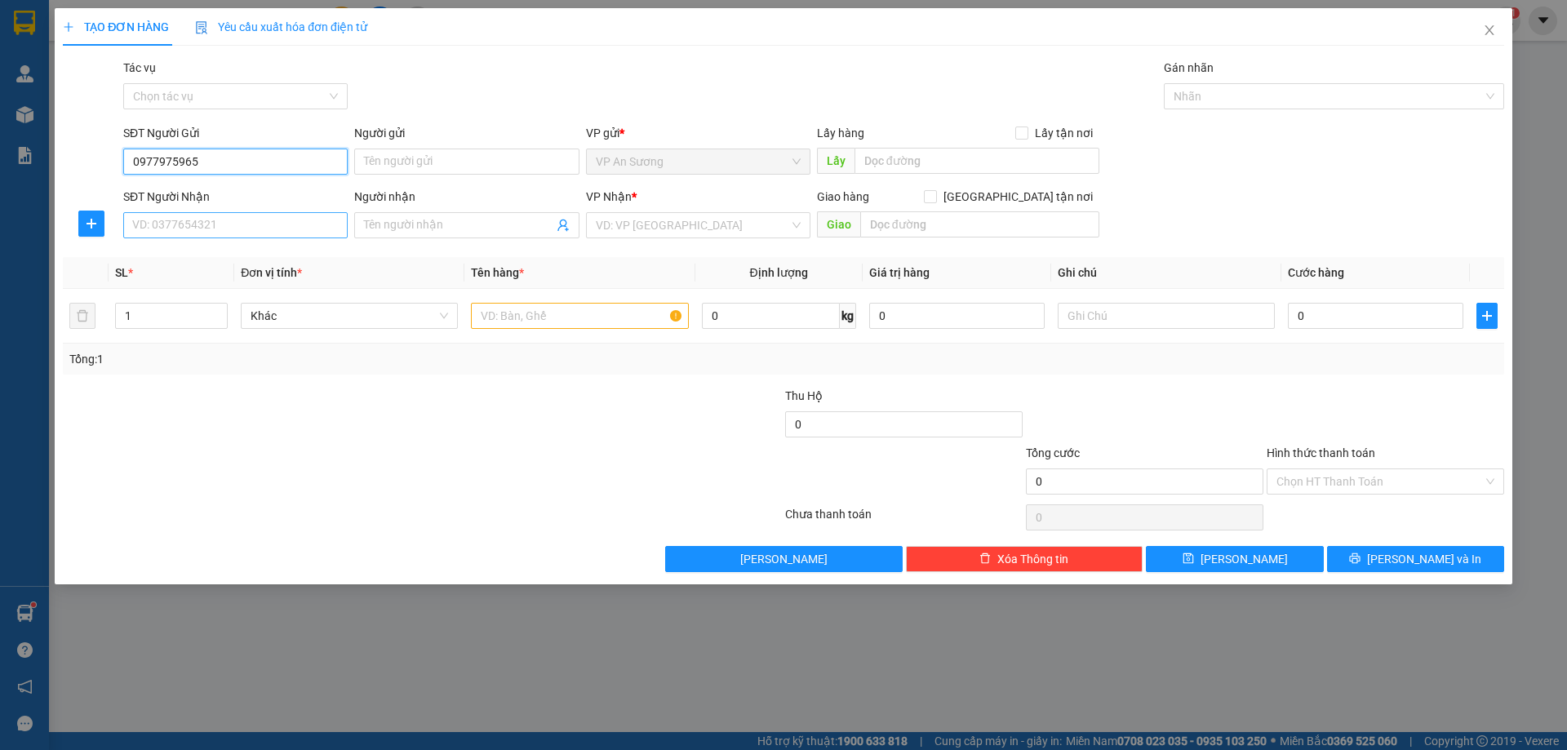
type input "0977975965"
click at [248, 227] on input "SĐT Người Nhận" at bounding box center [235, 225] width 224 height 26
type input "0931222691"
drag, startPoint x: 691, startPoint y: 228, endPoint x: 675, endPoint y: 232, distance: 16.8
click at [685, 229] on input "search" at bounding box center [692, 225] width 193 height 24
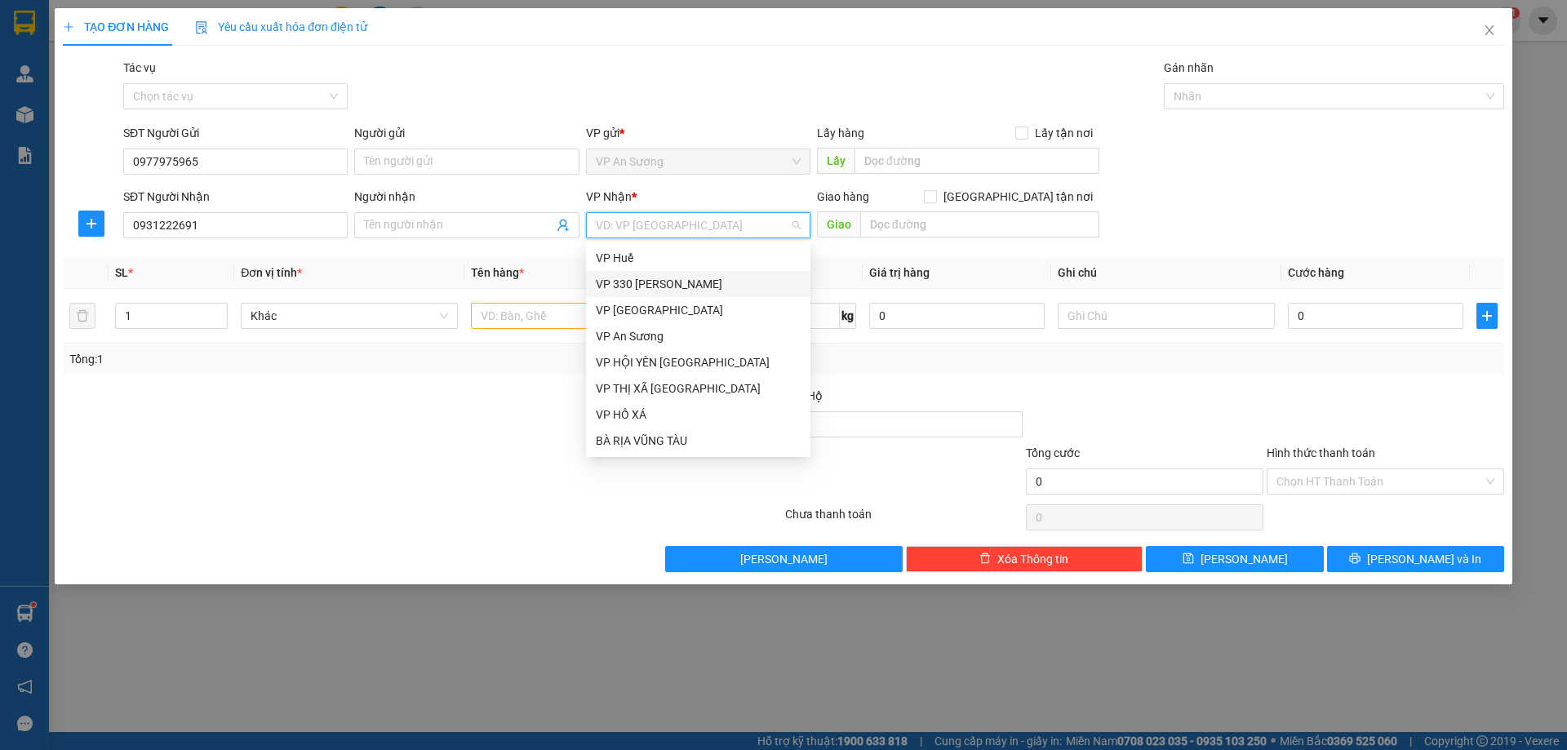
click at [647, 284] on div "VP 330 [PERSON_NAME]" at bounding box center [698, 284] width 205 height 18
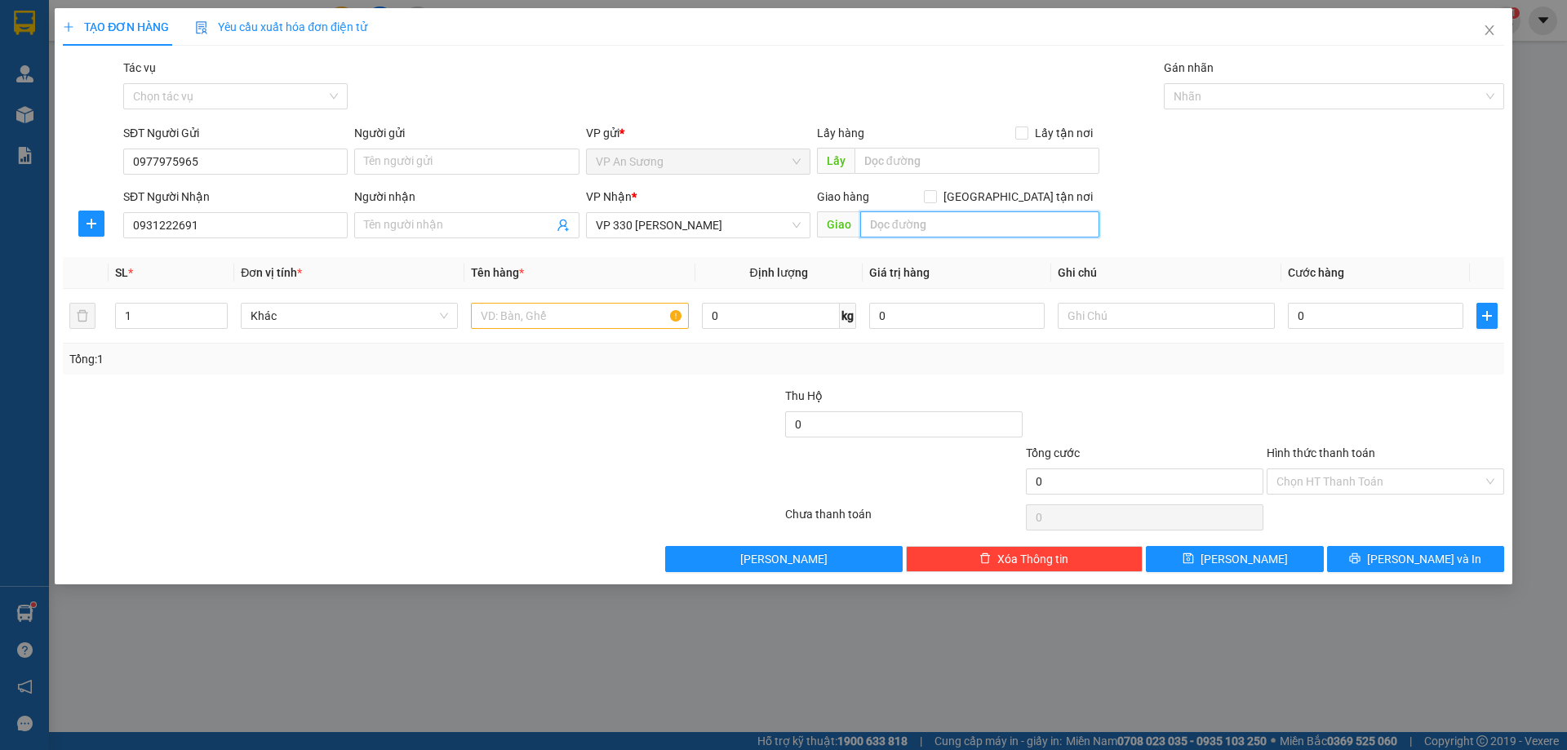
click at [907, 227] on input "text" at bounding box center [979, 224] width 239 height 26
type input "QL9 [GEOGRAPHIC_DATA]"
click at [493, 315] on input "text" at bounding box center [579, 316] width 217 height 26
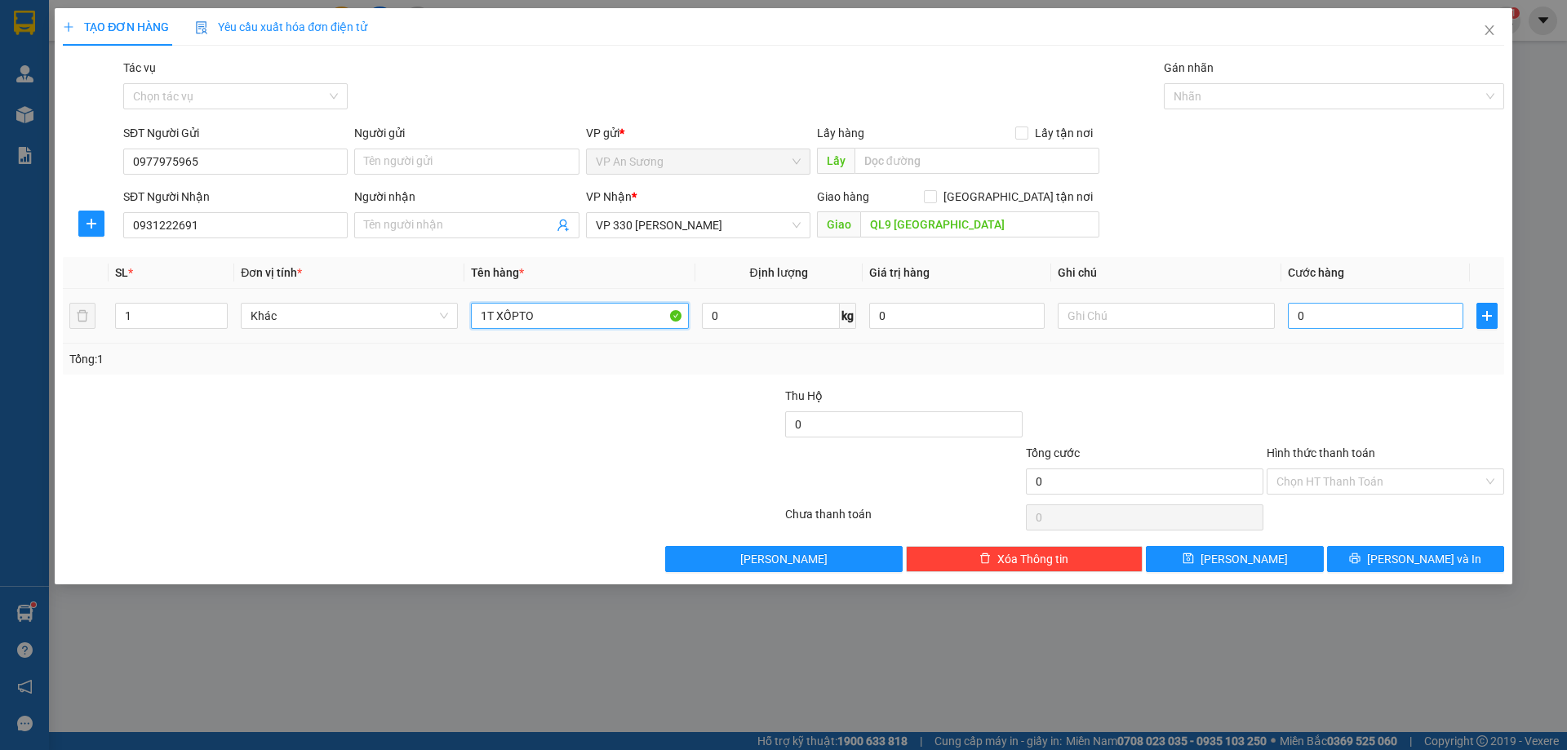
type input "1T XỐPTO"
click at [1366, 322] on input "0" at bounding box center [1375, 316] width 175 height 26
type input "03"
type input "3"
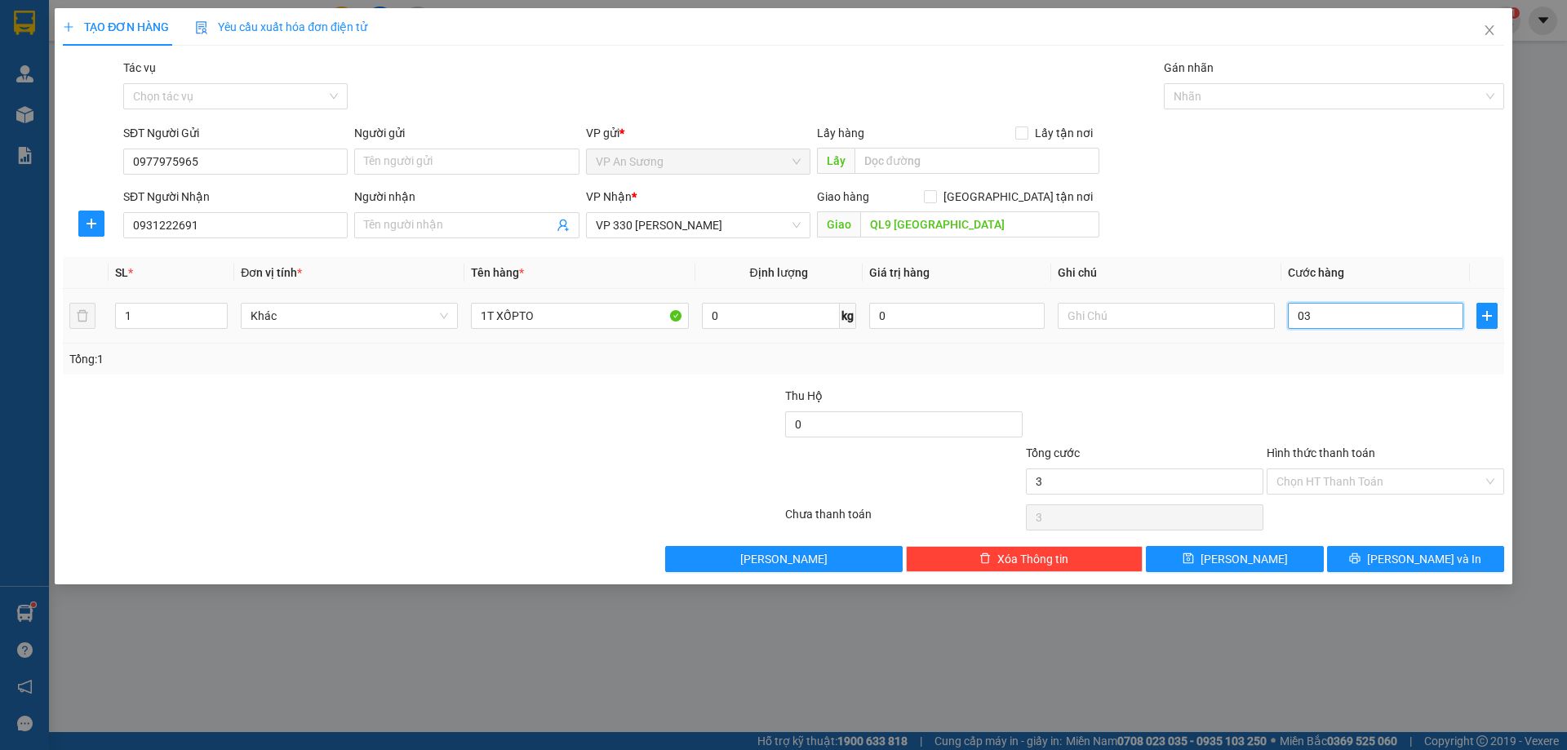
type input "030"
type input "30"
type input "0.300"
type input "300"
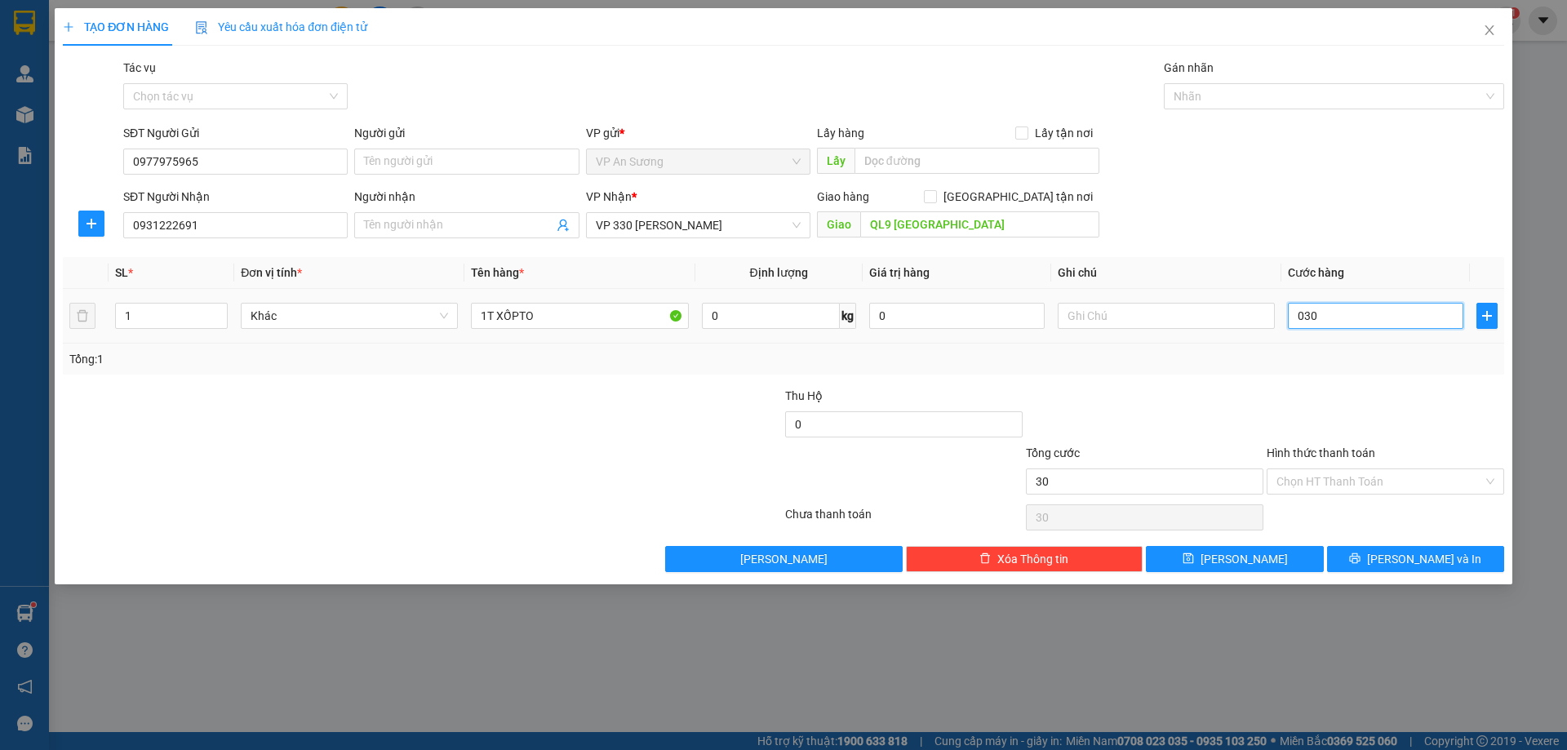
type input "300"
type input "300.000"
click at [1308, 398] on div at bounding box center [1385, 415] width 241 height 57
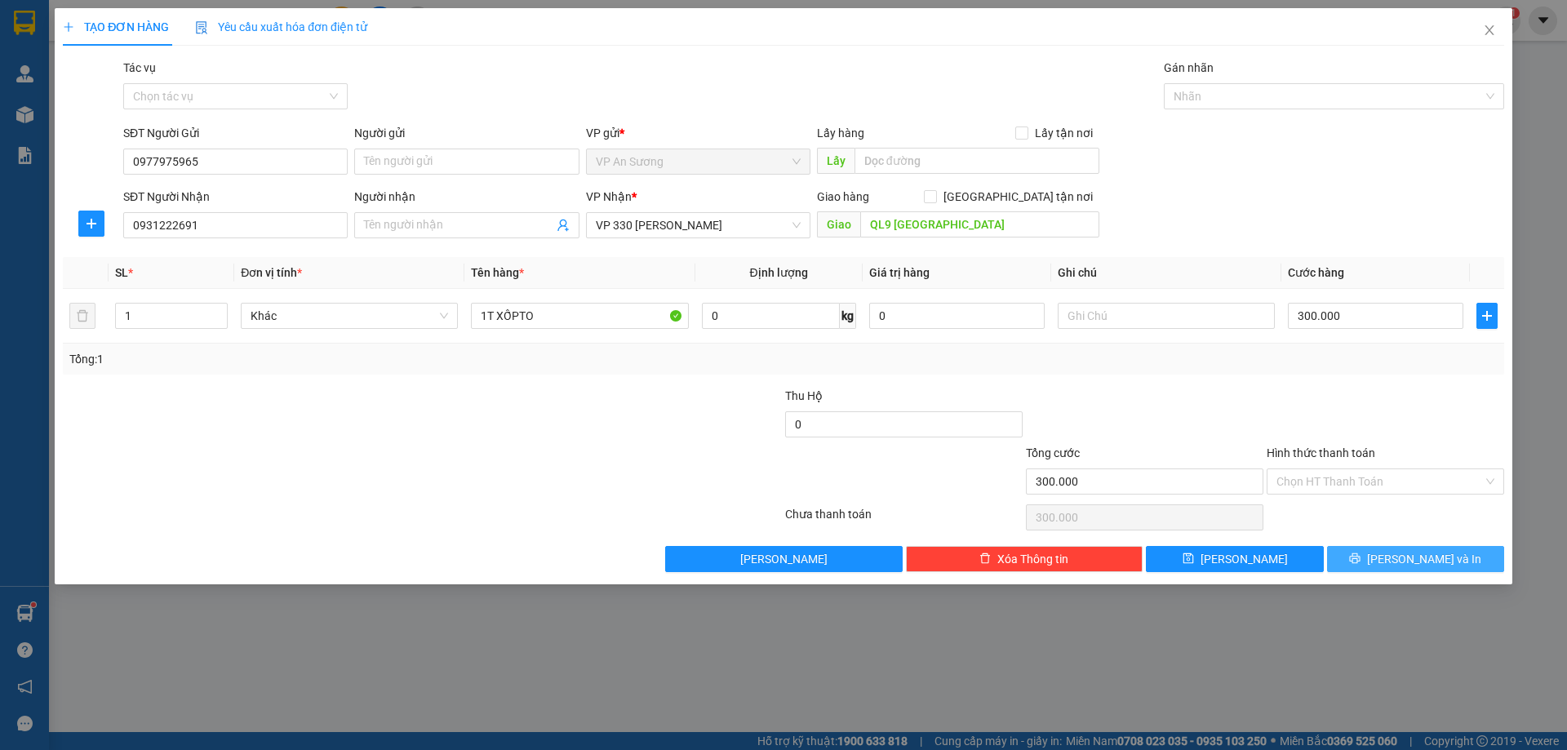
click at [1433, 552] on span "[PERSON_NAME] và In" at bounding box center [1424, 559] width 114 height 18
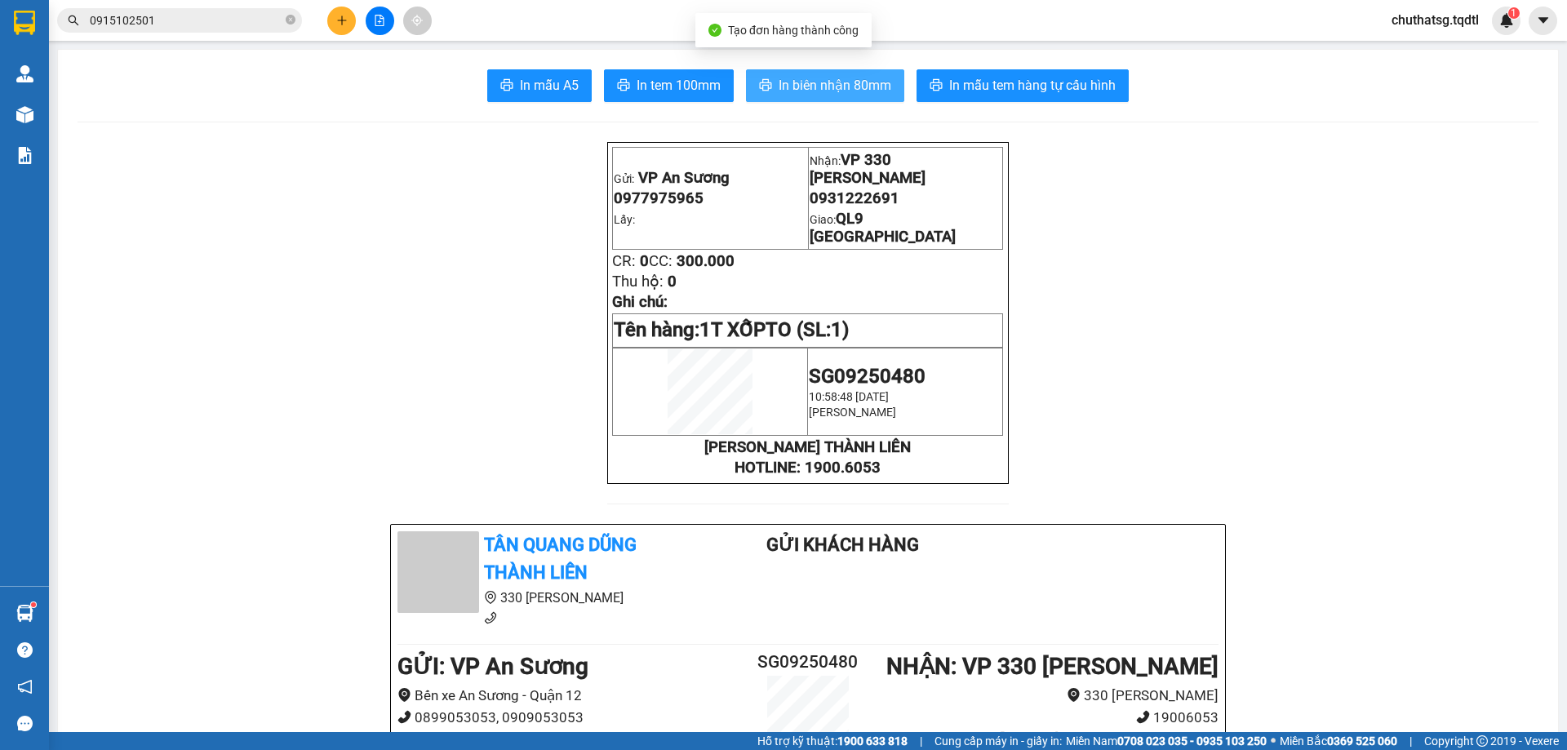
click at [818, 76] on span "In biên nhận 80mm" at bounding box center [834, 85] width 113 height 20
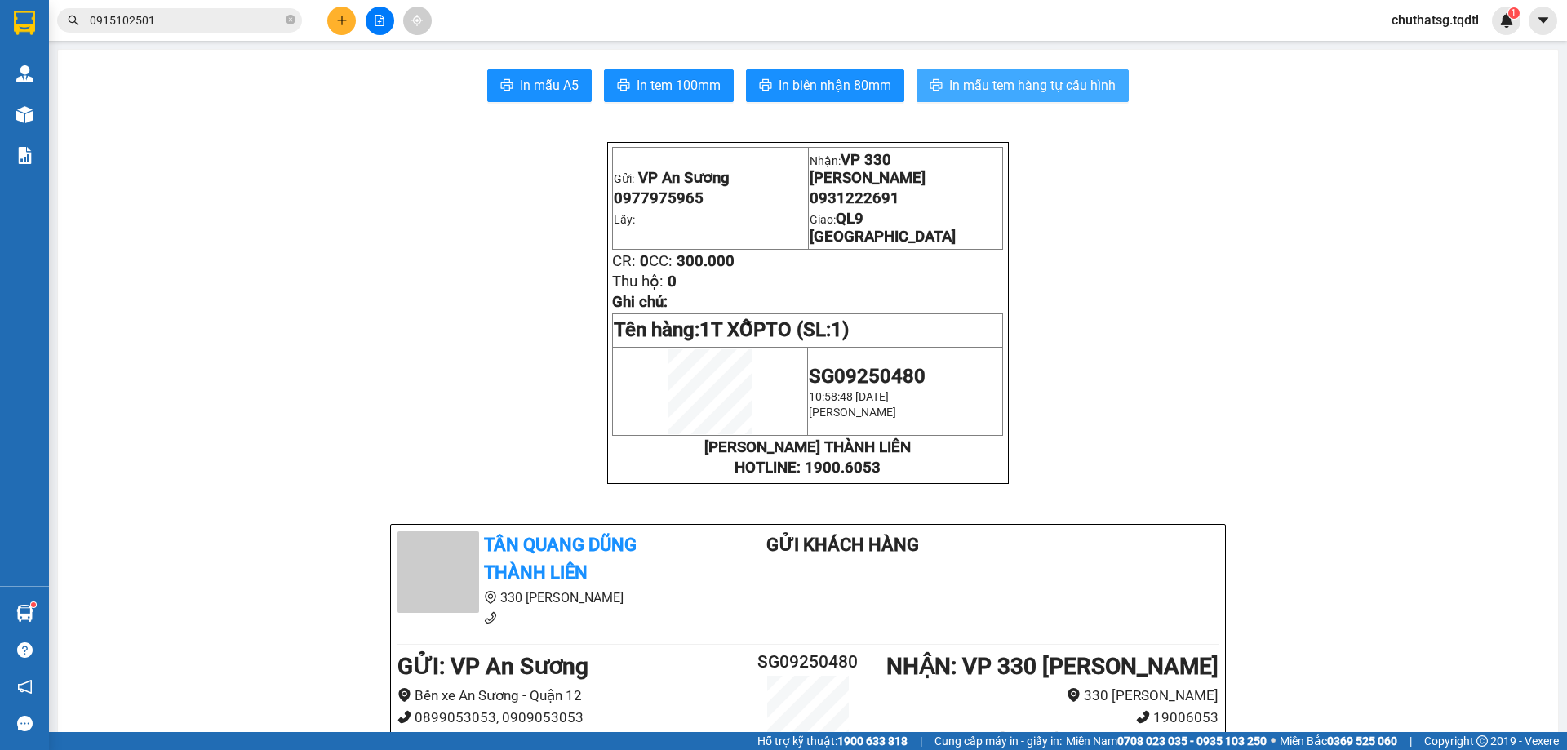
click at [975, 87] on span "In mẫu tem hàng tự cấu hình" at bounding box center [1032, 85] width 166 height 20
click at [339, 16] on icon "plus" at bounding box center [341, 20] width 11 height 11
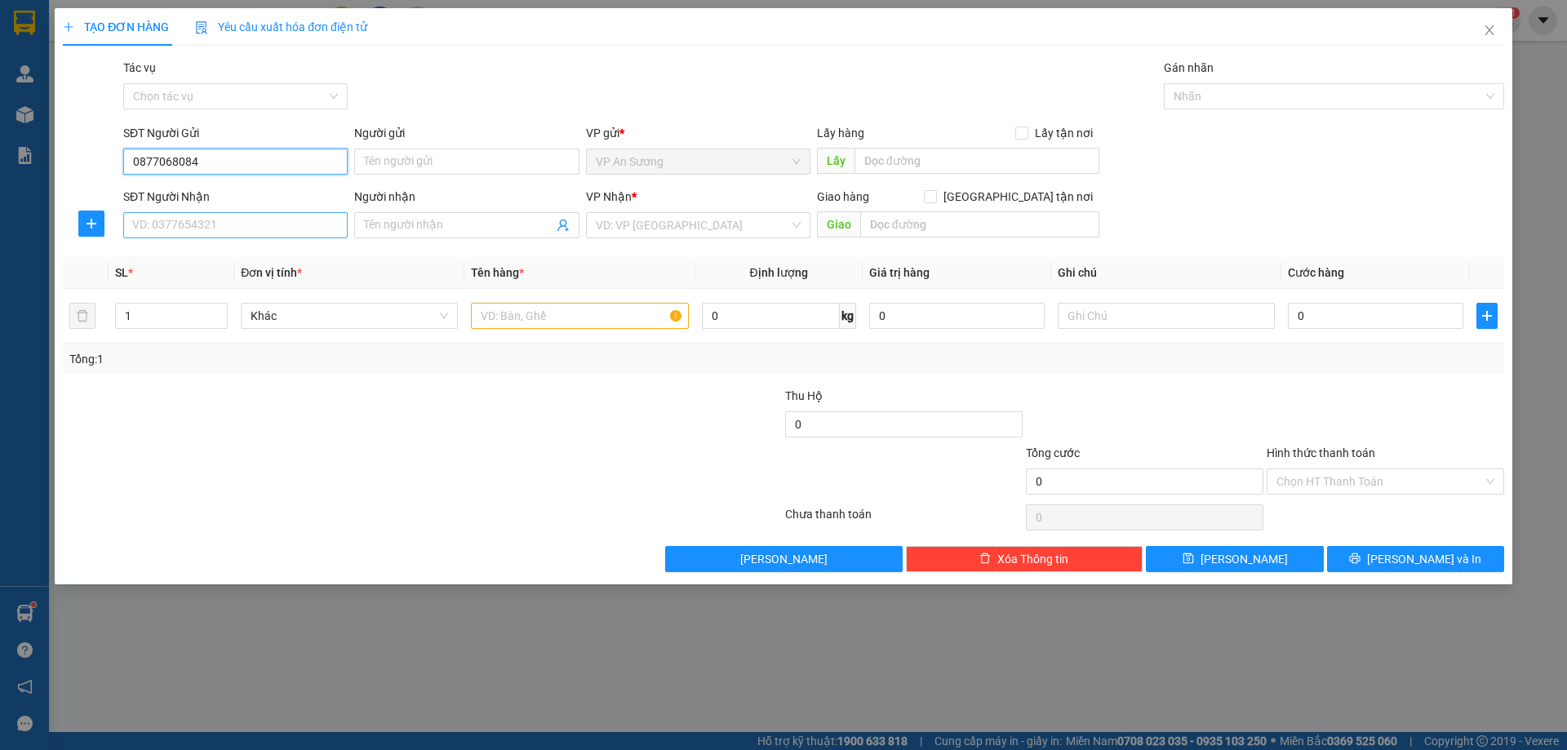
type input "0877068084"
click at [228, 220] on input "SĐT Người Nhận" at bounding box center [235, 225] width 224 height 26
type input "0911373379"
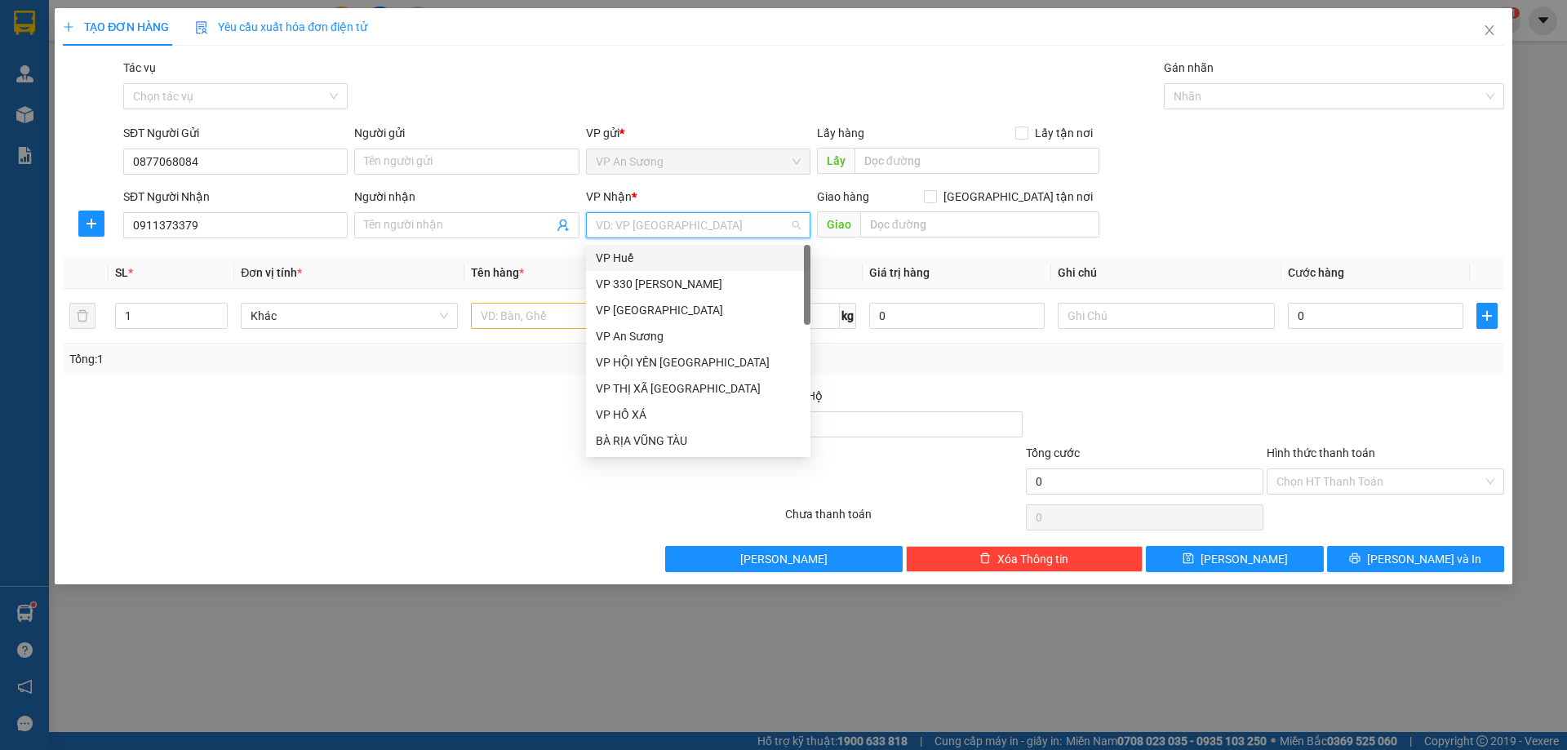
click at [700, 227] on input "search" at bounding box center [692, 225] width 193 height 24
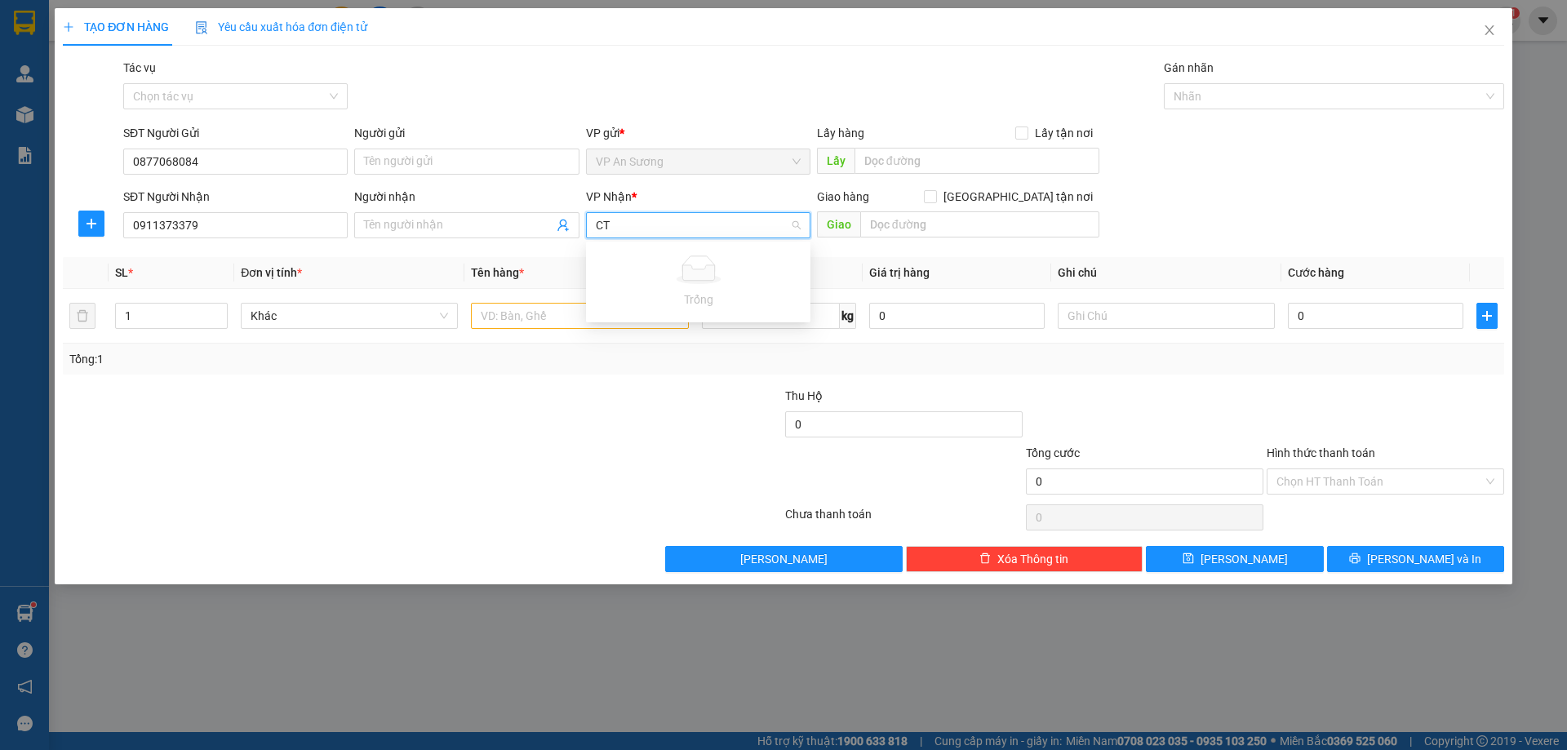
type input "C"
type input "1"
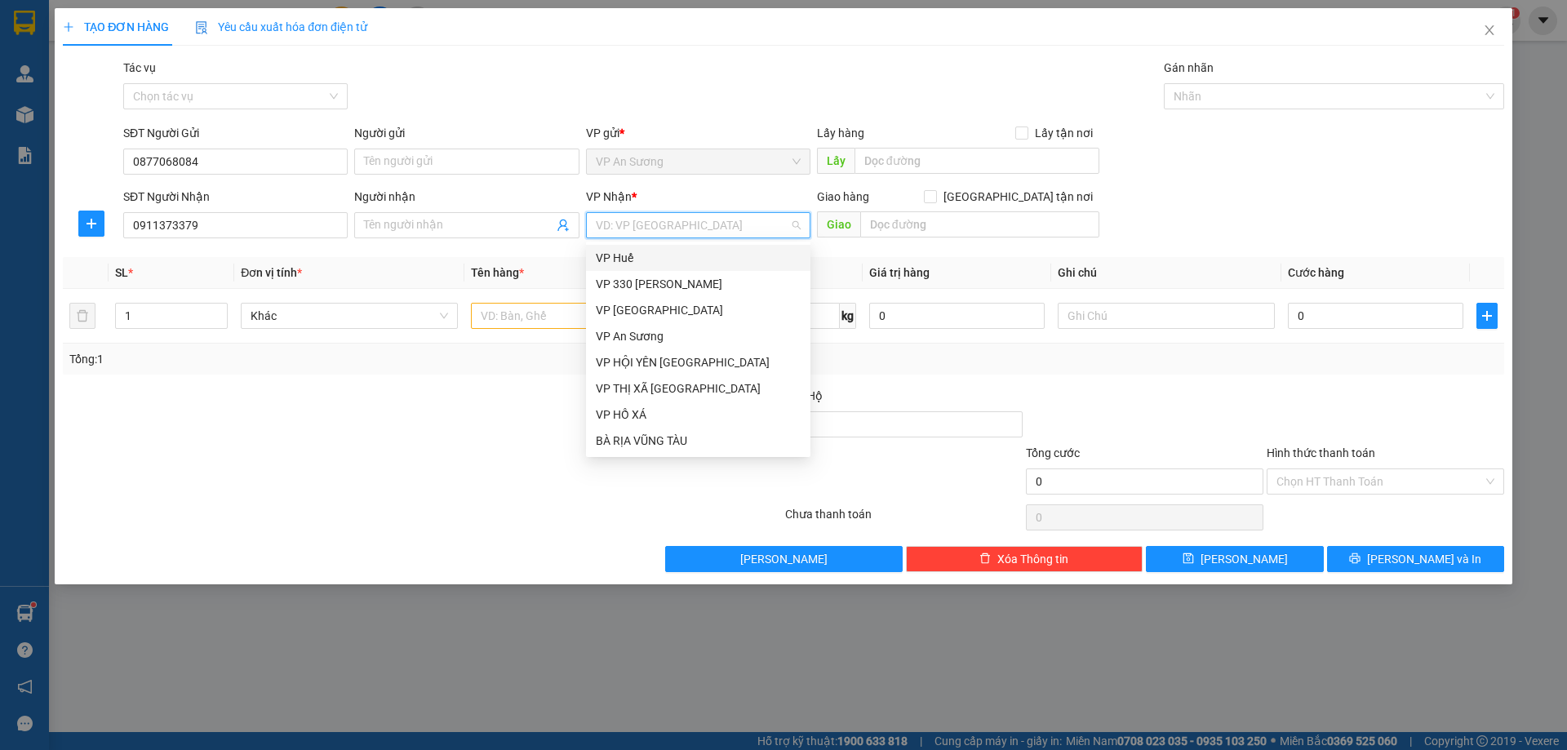
click at [668, 229] on input "search" at bounding box center [692, 225] width 193 height 24
click at [658, 330] on div "VP [GEOGRAPHIC_DATA]" at bounding box center [698, 330] width 205 height 18
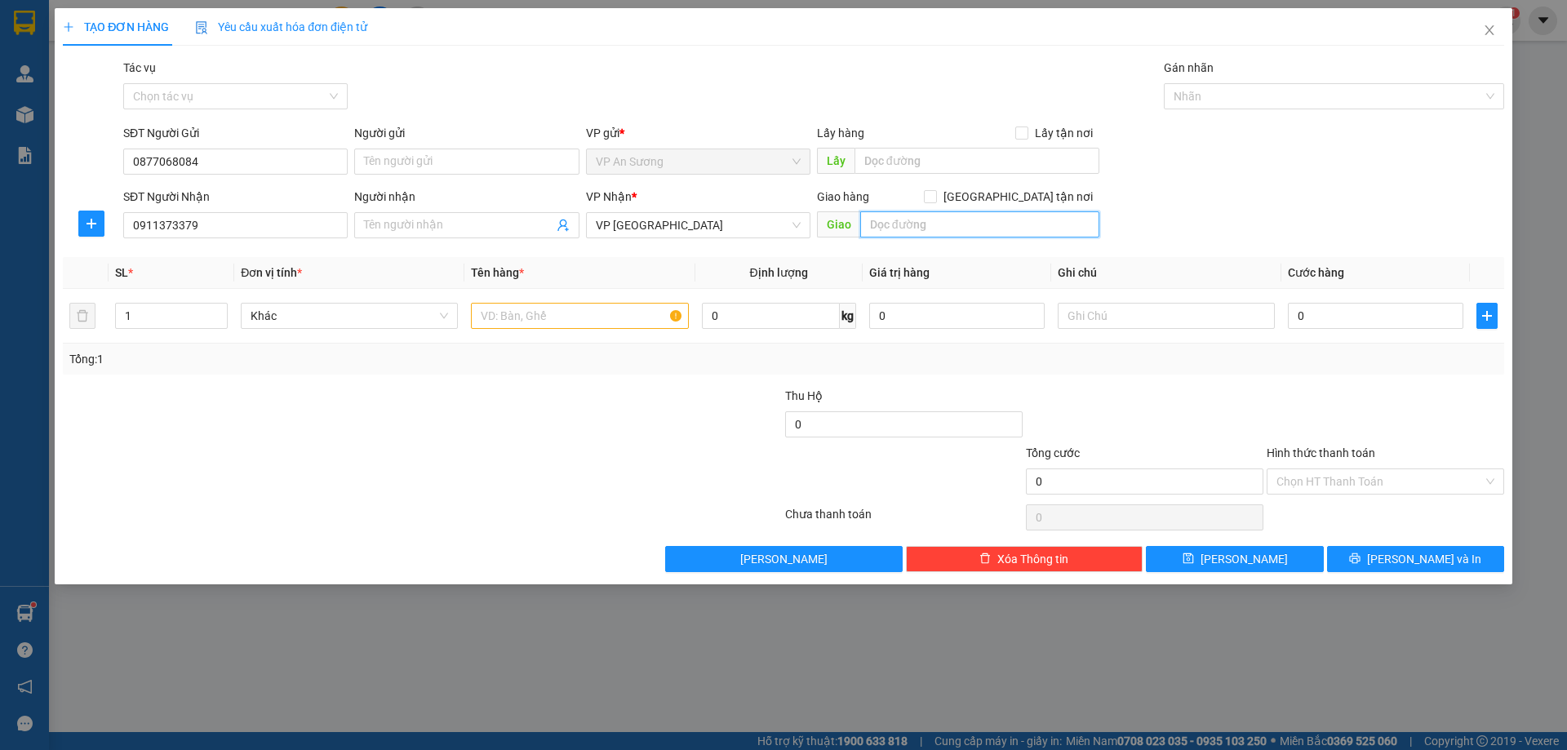
click at [927, 221] on input "text" at bounding box center [979, 224] width 239 height 26
type input "195 HỮU NGHỊ ĐỒNG HỚI"
click at [500, 314] on input "text" at bounding box center [579, 316] width 217 height 26
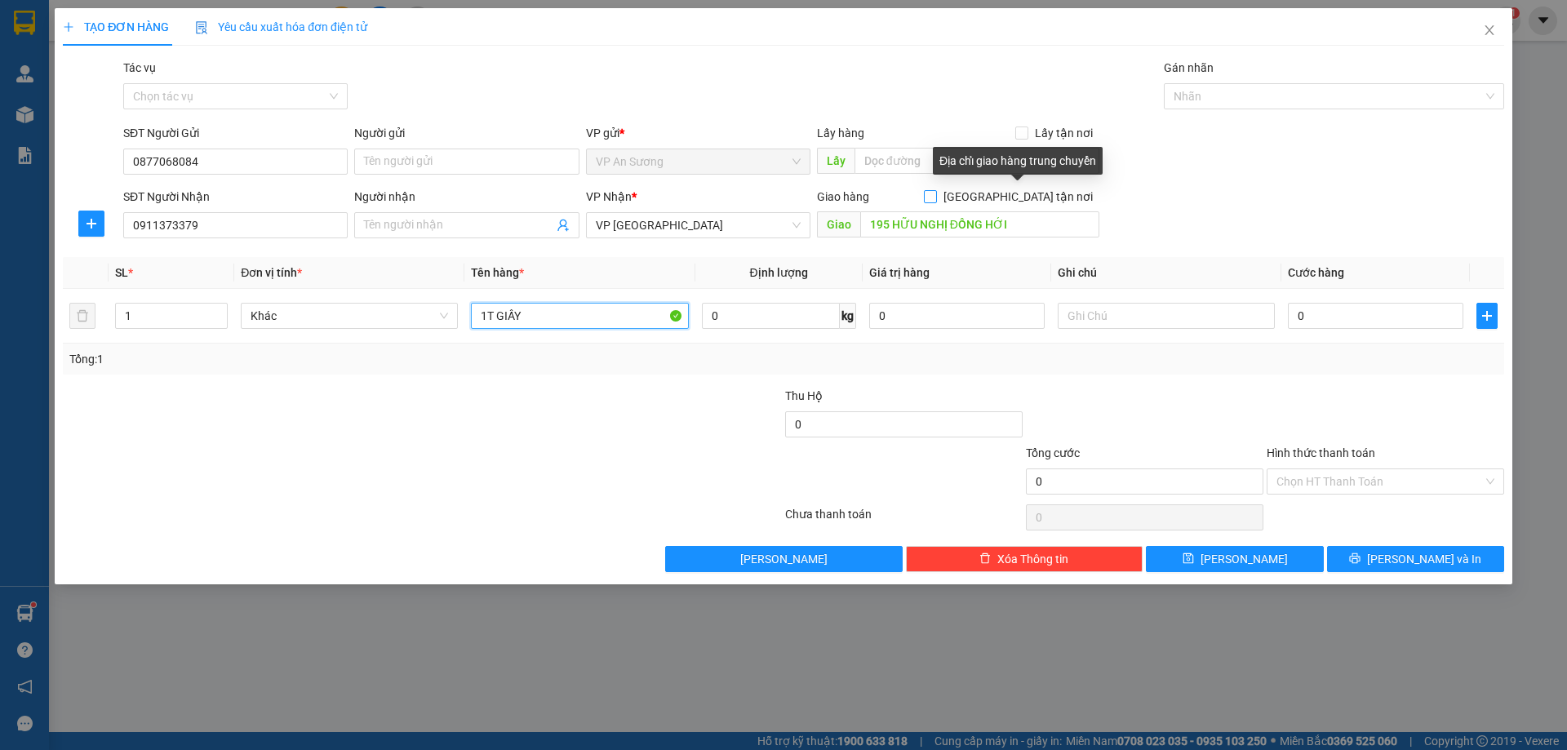
type input "1T GIẤY"
click at [935, 195] on input "[GEOGRAPHIC_DATA] tận nơi" at bounding box center [929, 195] width 11 height 11
checkbox input "true"
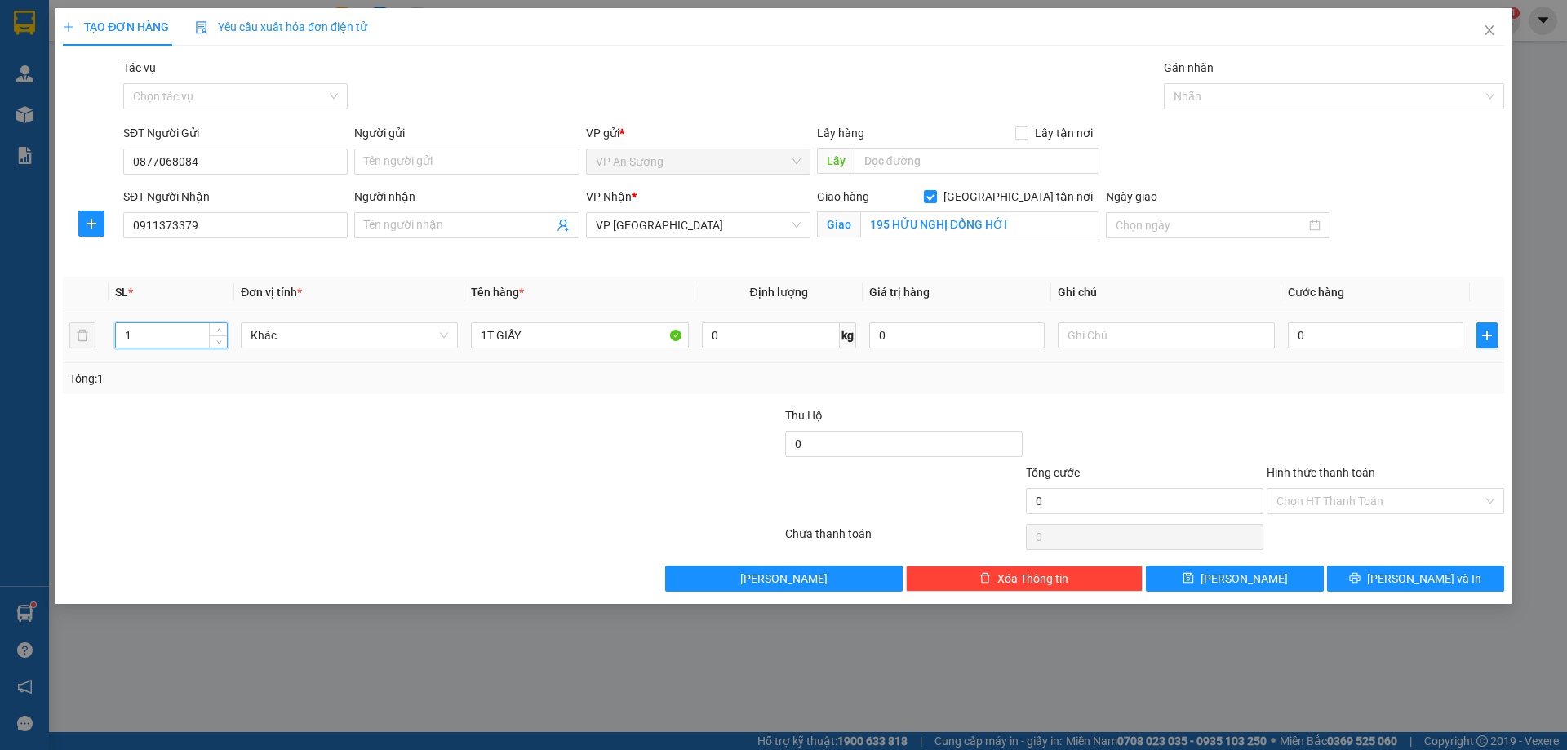
click at [147, 341] on input "1" at bounding box center [171, 335] width 111 height 24
type input "2"
click at [529, 332] on input "1T GIẤY" at bounding box center [579, 335] width 217 height 26
type input "1T GIẤY+1 CÂY DÀI"
click at [1341, 335] on input "0" at bounding box center [1375, 335] width 175 height 26
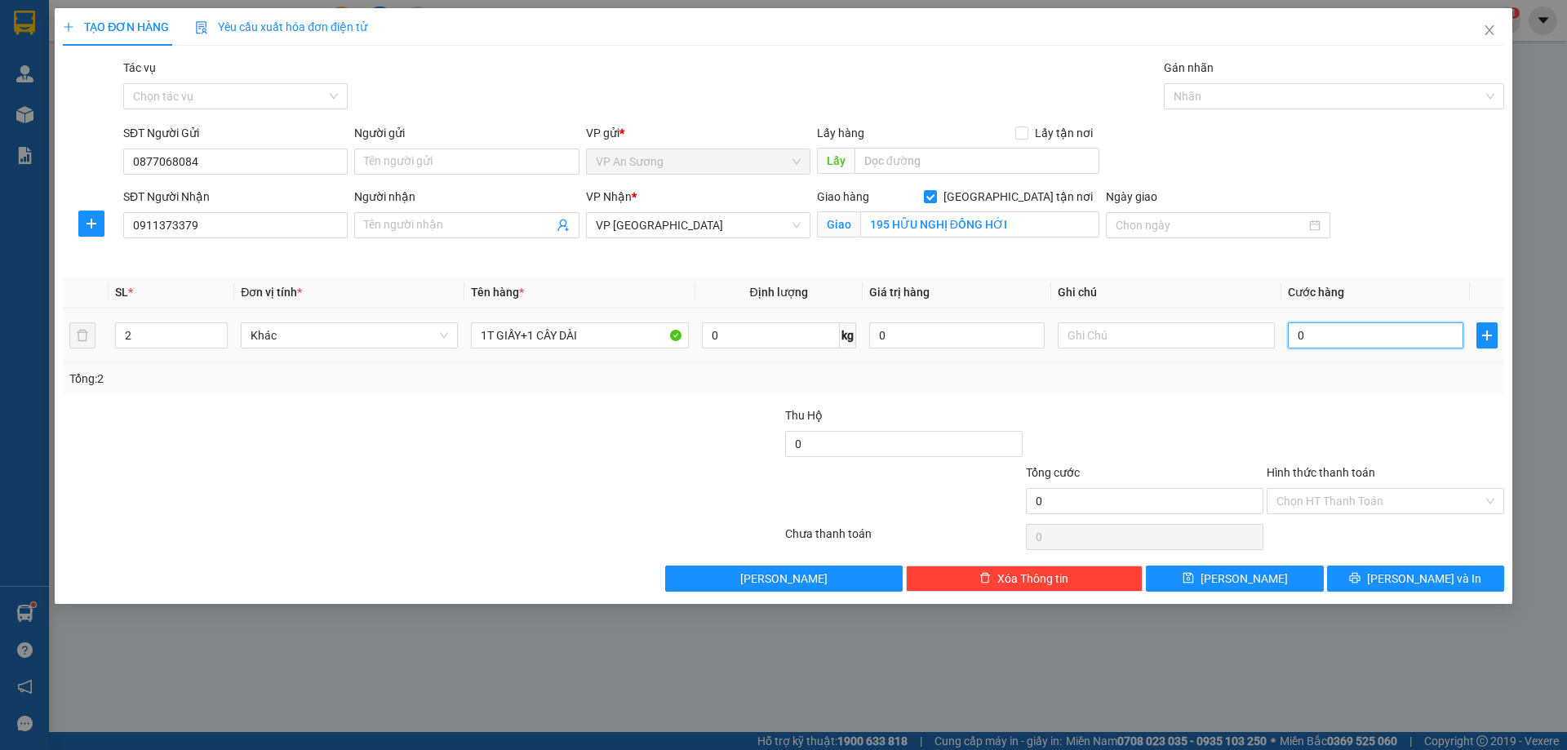
type input "05"
type input "5"
type input "050"
type input "50"
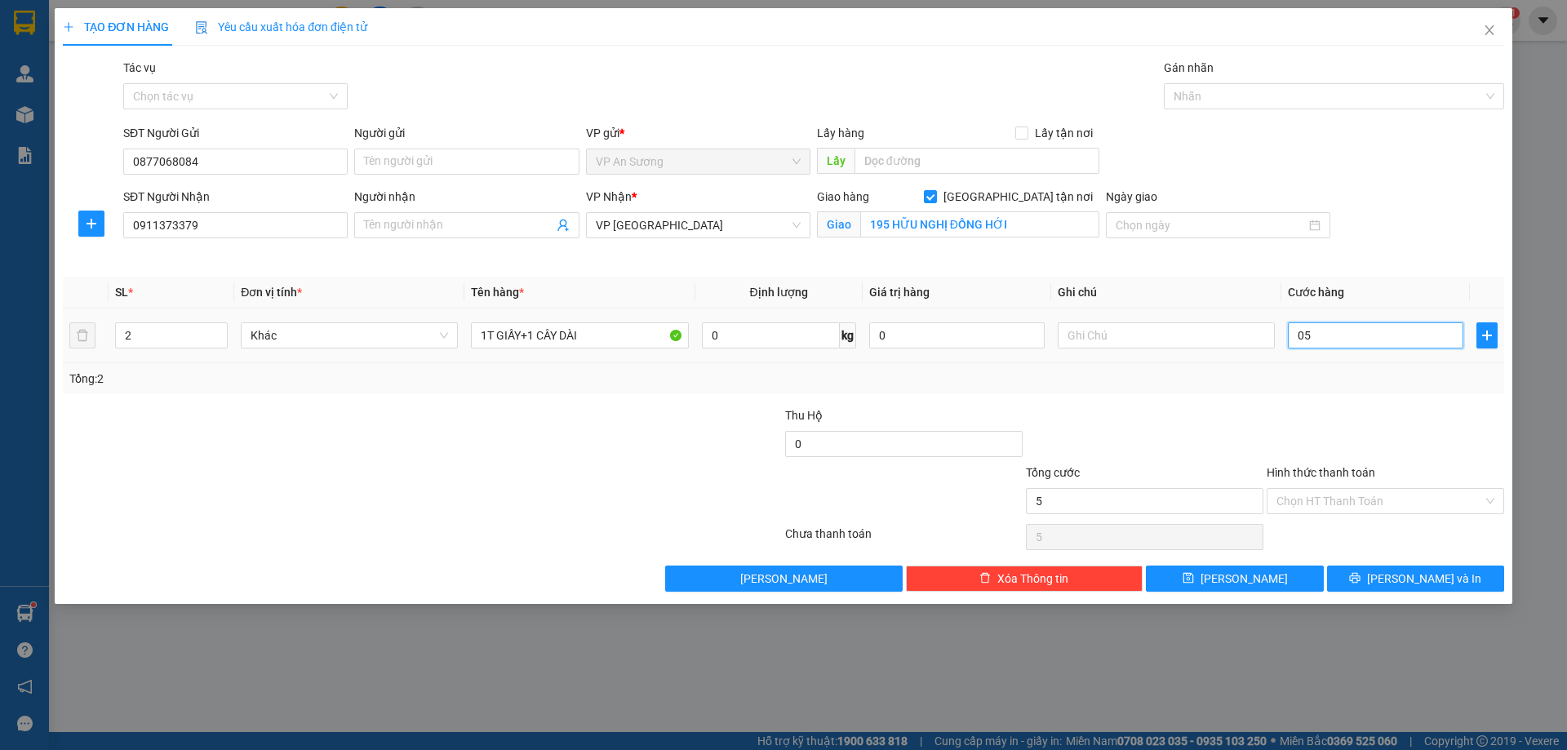
type input "50"
type input "0.500"
type input "500"
type input "05.000"
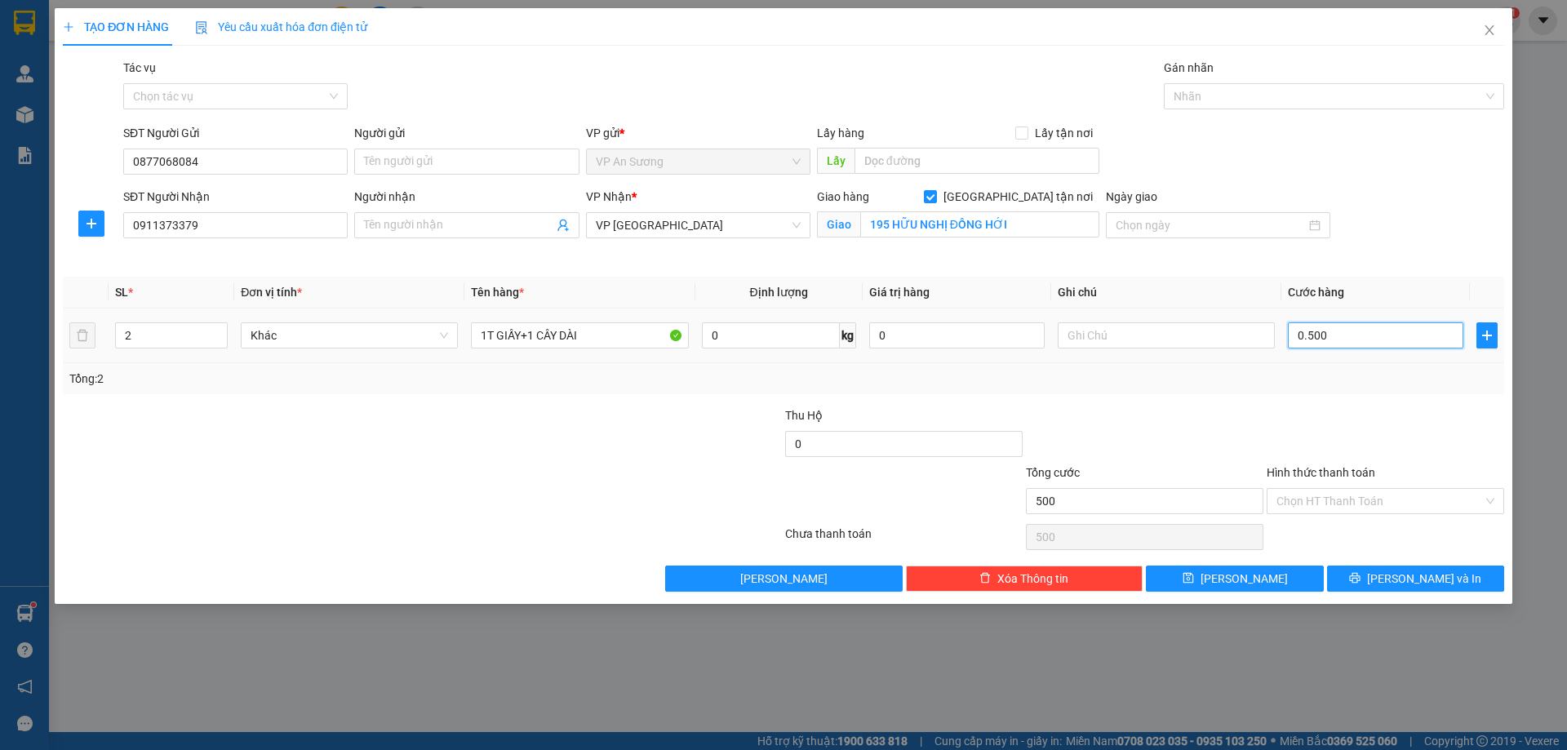
type input "5.000"
type input "0.500"
type input "500"
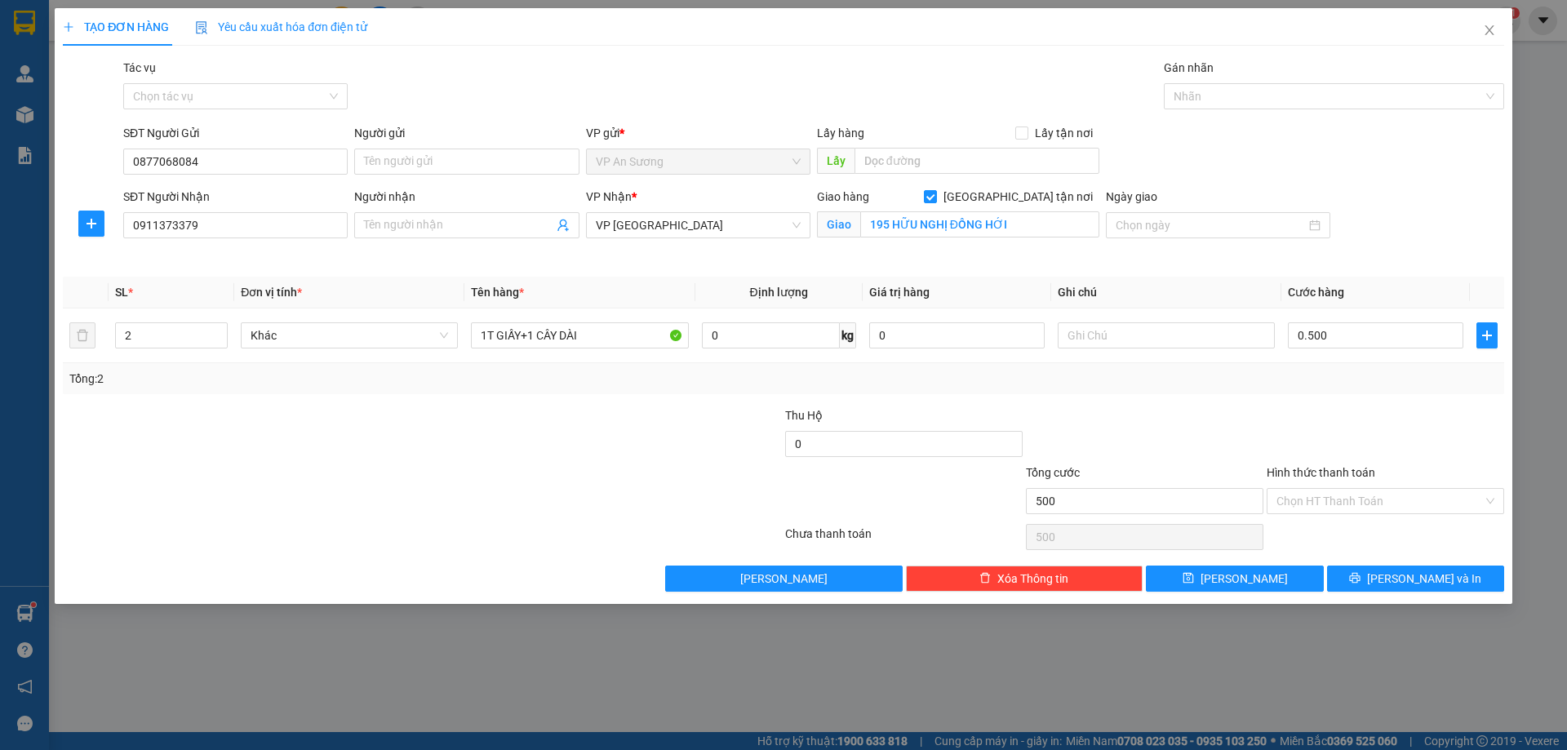
type input "500.000"
click at [1299, 400] on div "Transit Pickup Surcharge Ids Transit Deliver Surcharge Ids Transit Deliver Surc…" at bounding box center [783, 325] width 1441 height 533
click at [1333, 467] on label "Hình thức thanh toán" at bounding box center [1320, 472] width 109 height 13
click at [1333, 489] on input "Hình thức thanh toán" at bounding box center [1379, 501] width 206 height 24
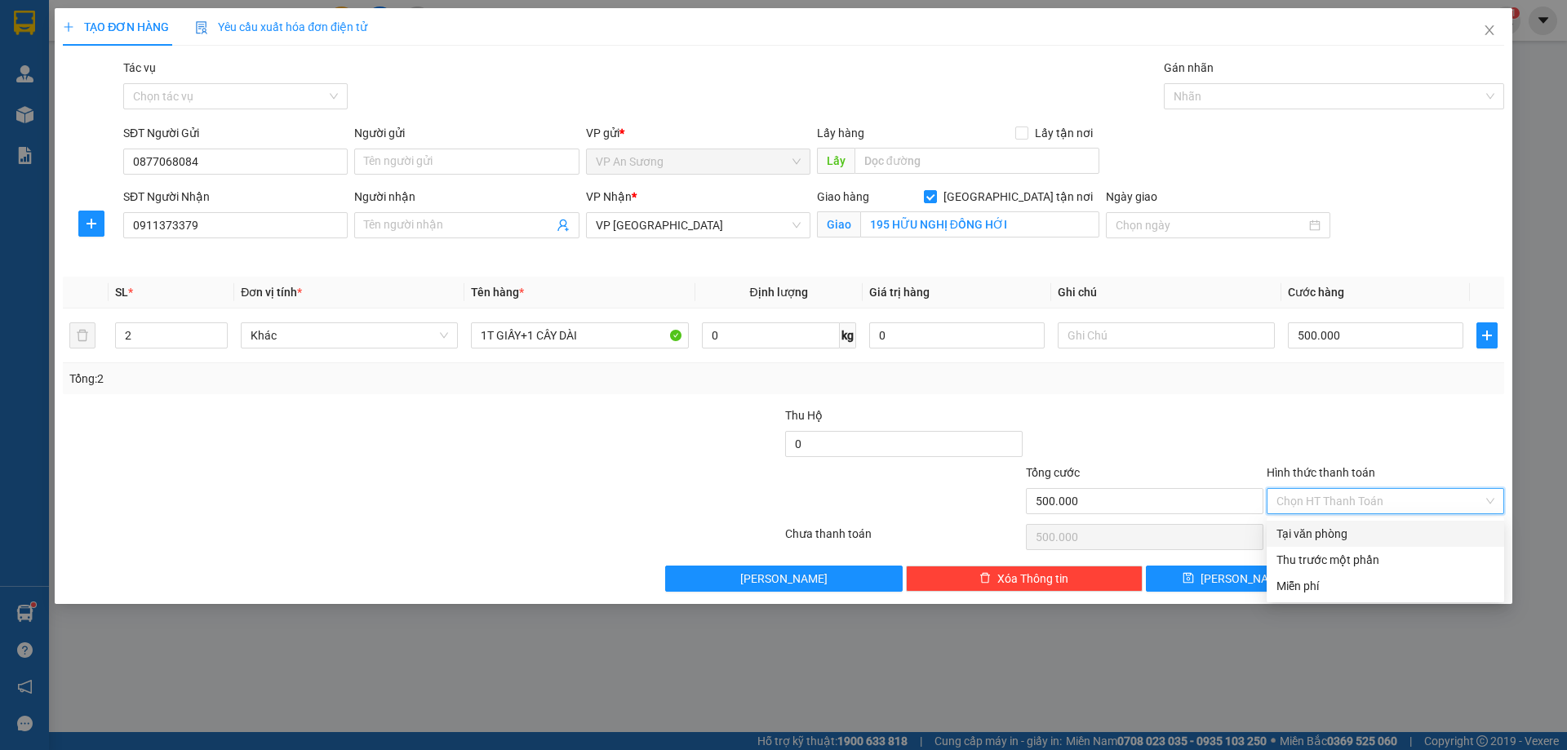
click at [1377, 531] on div "Tại văn phòng" at bounding box center [1385, 534] width 218 height 18
type input "0"
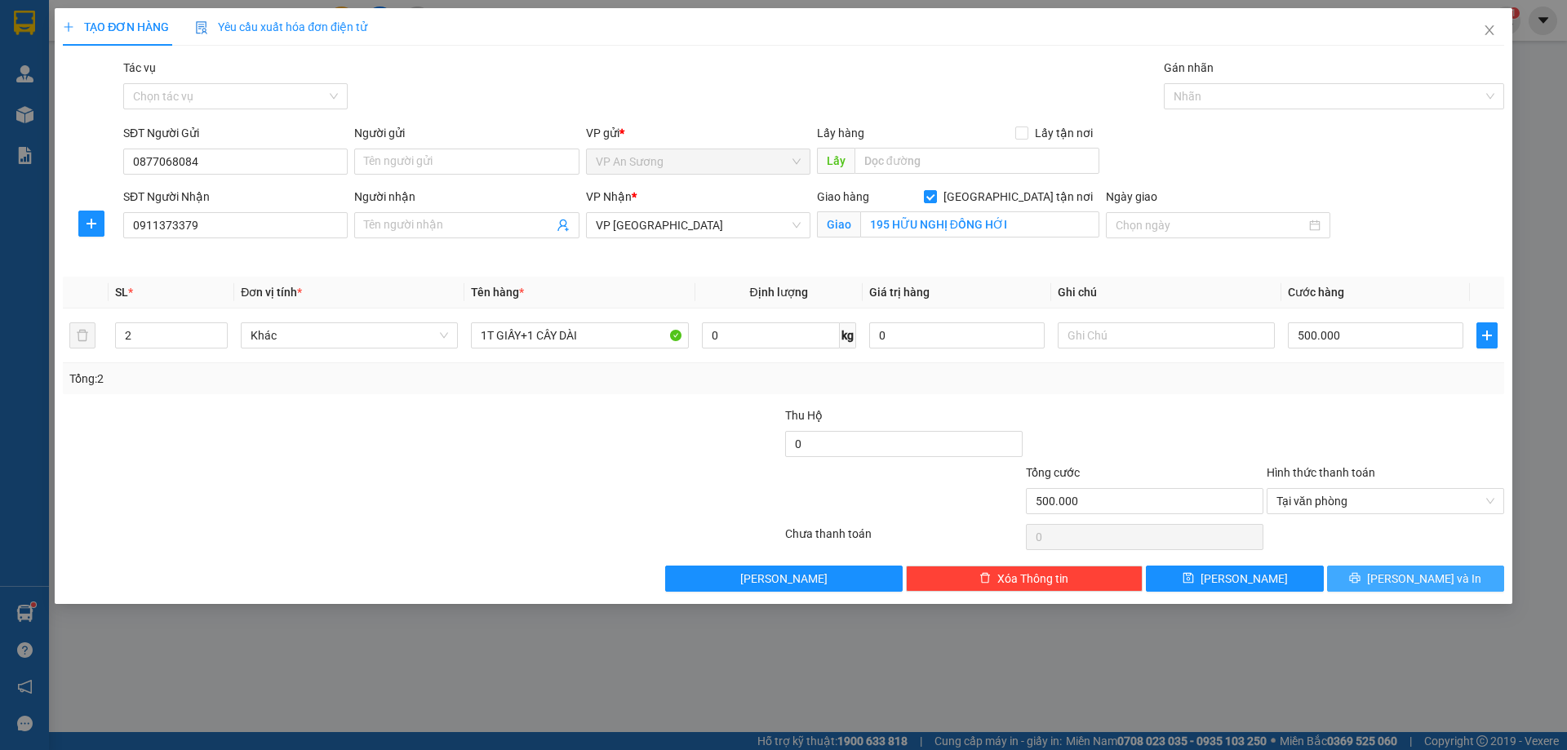
click at [1439, 574] on span "[PERSON_NAME] và In" at bounding box center [1424, 579] width 114 height 18
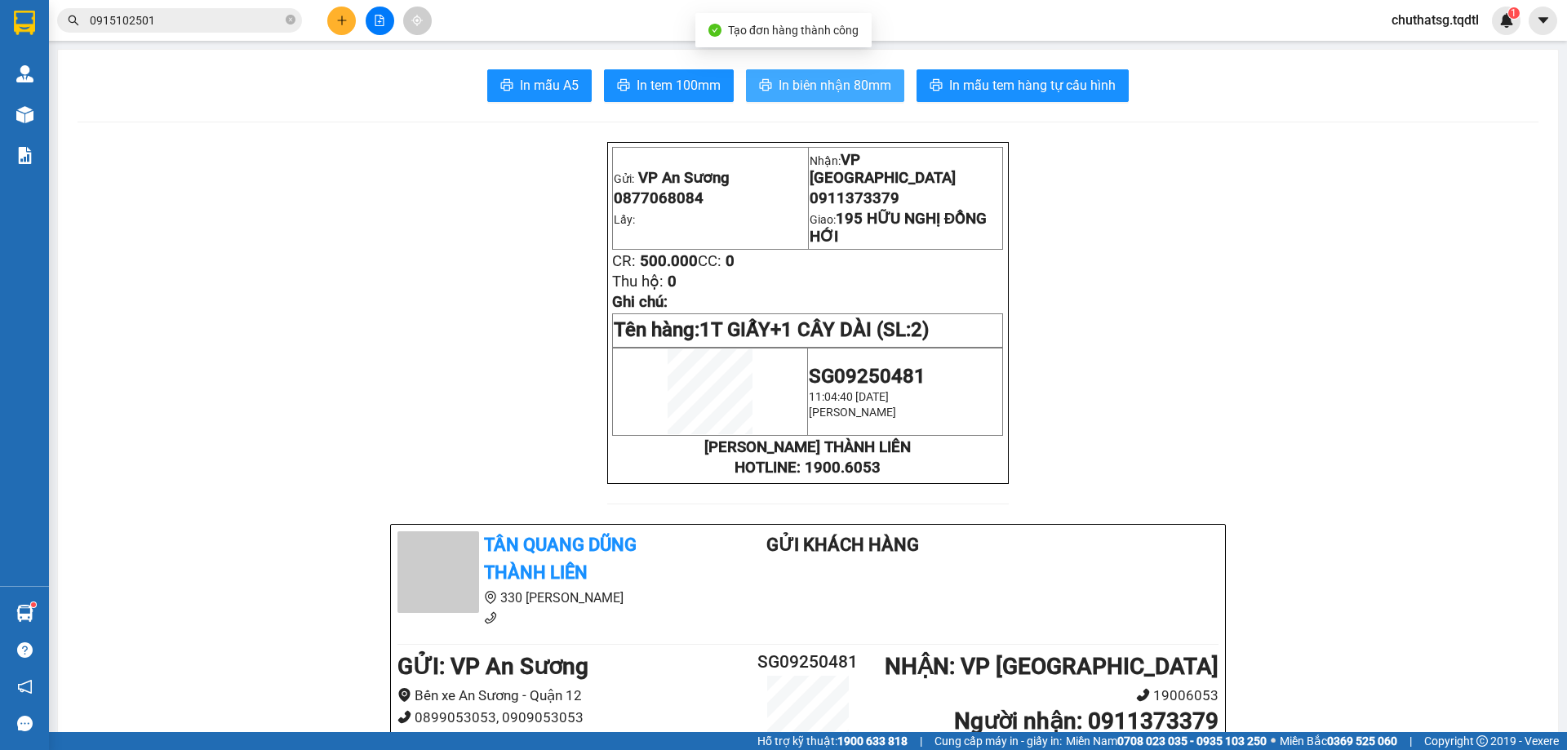
click at [819, 82] on span "In biên nhận 80mm" at bounding box center [834, 85] width 113 height 20
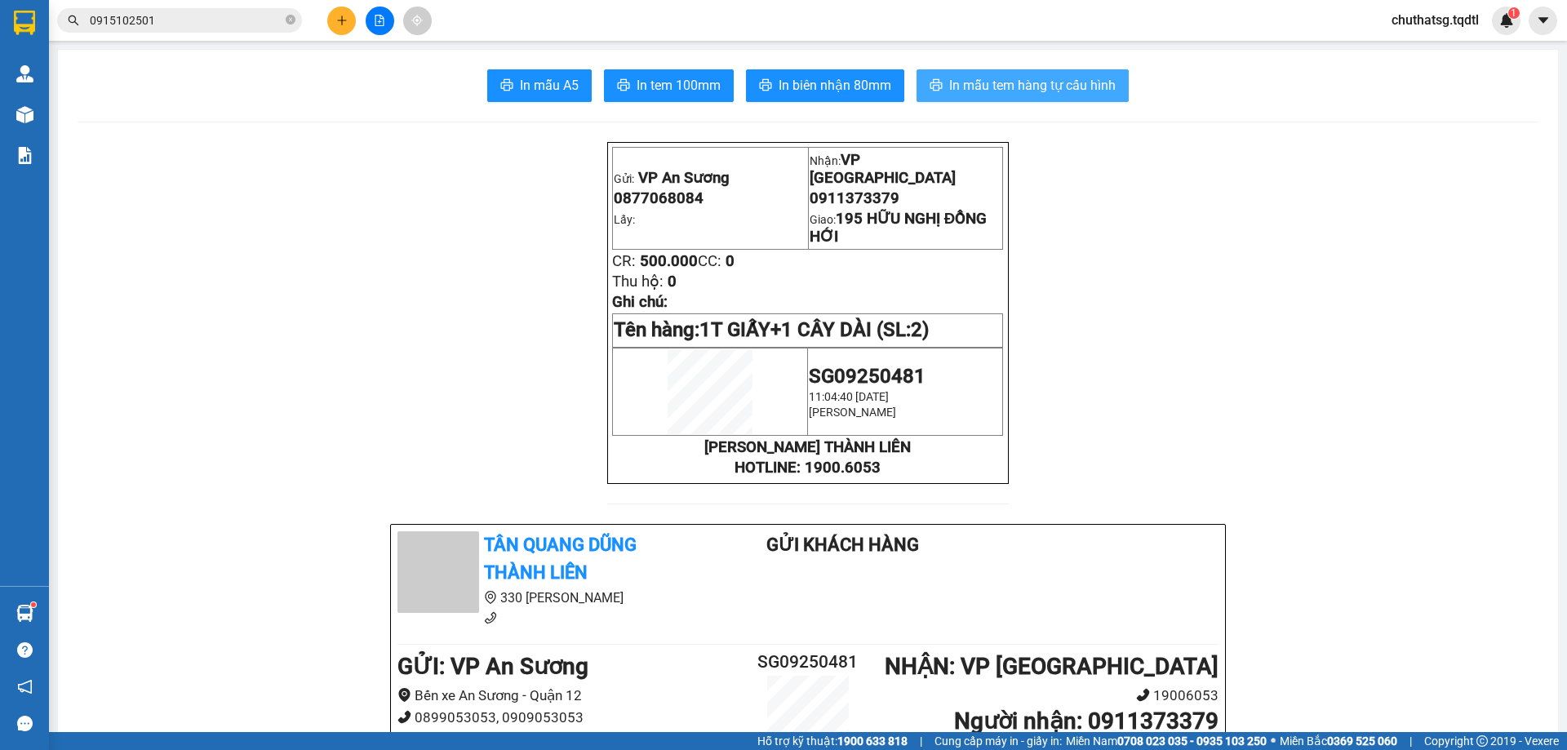
click at [1000, 82] on span "In mẫu tem hàng tự cấu hình" at bounding box center [1032, 85] width 166 height 20
click at [343, 16] on icon "plus" at bounding box center [341, 20] width 11 height 11
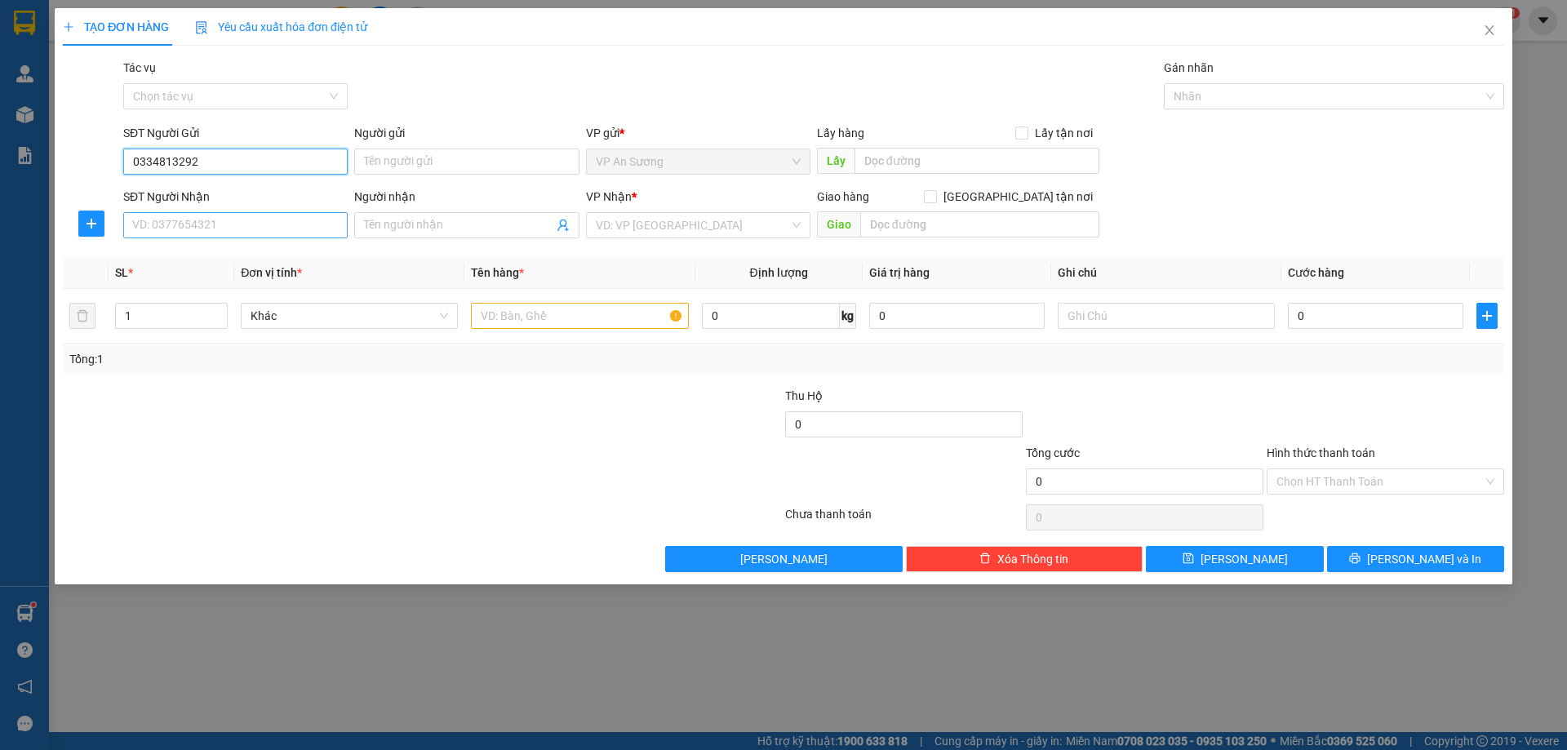
type input "0334813292"
drag, startPoint x: 264, startPoint y: 223, endPoint x: 259, endPoint y: 241, distance: 18.6
click at [263, 224] on input "SĐT Người Nhận" at bounding box center [235, 225] width 224 height 26
type input "0935096168"
click at [159, 259] on div "0935096168" at bounding box center [235, 258] width 205 height 18
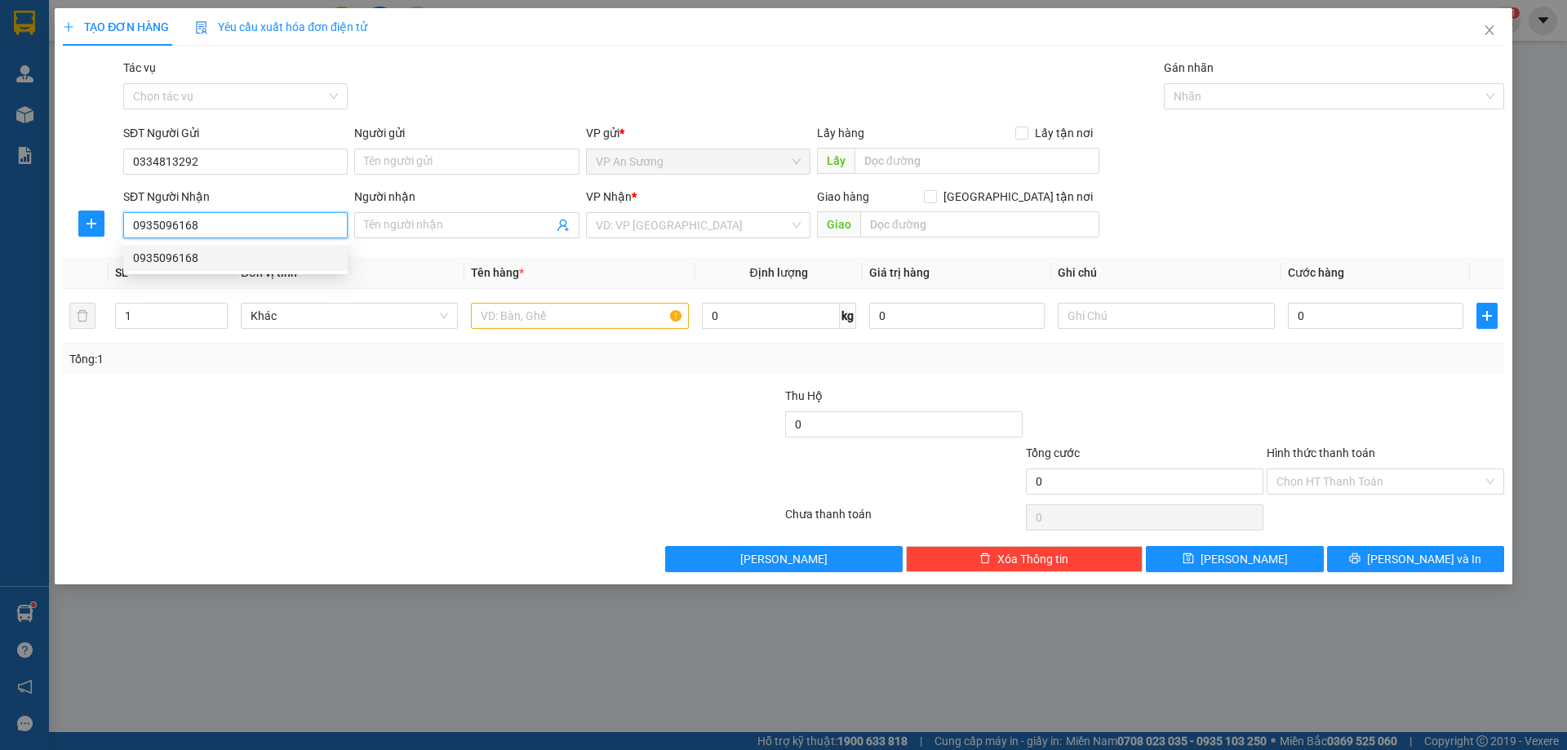
type input "KCN [GEOGRAPHIC_DATA]"
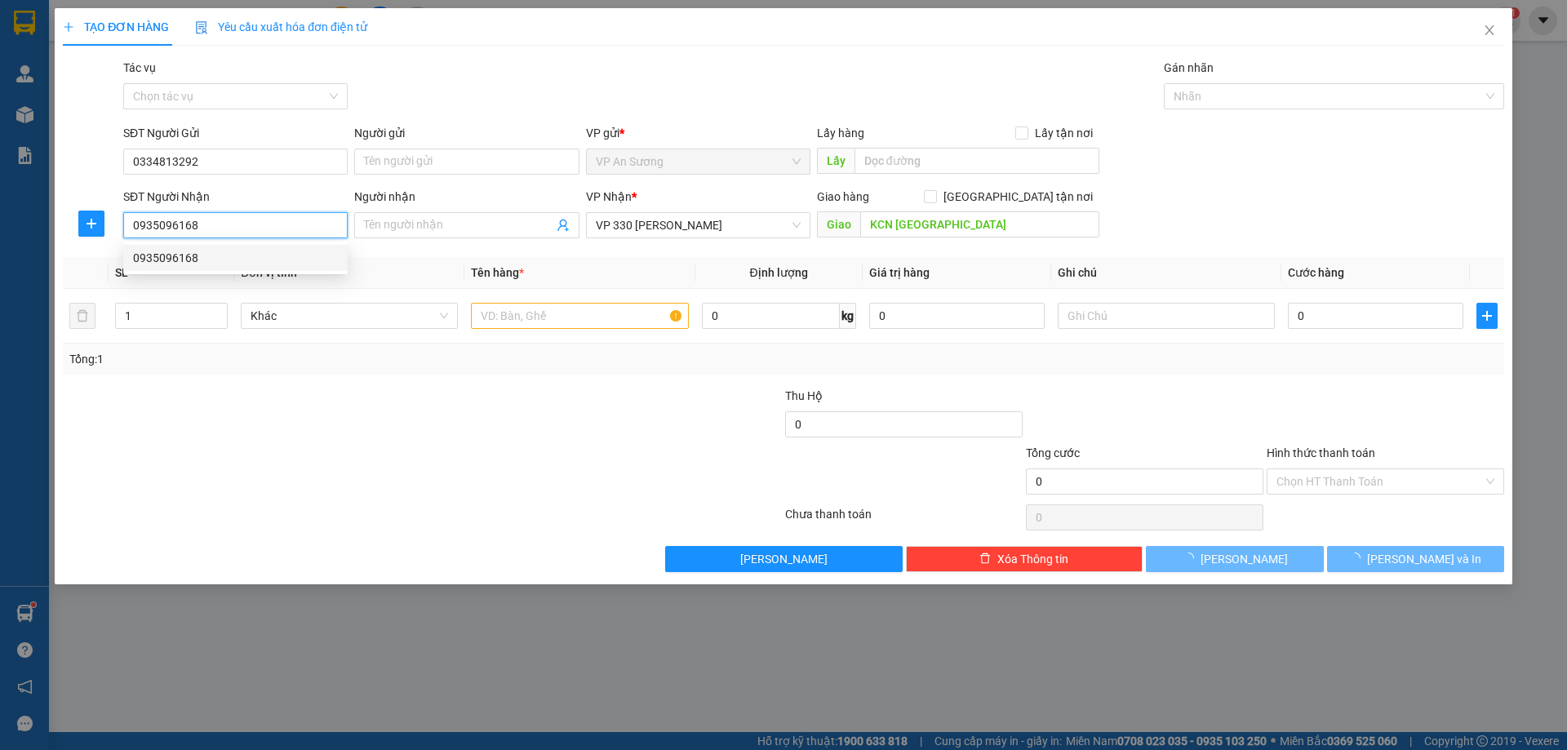
type input "100.000"
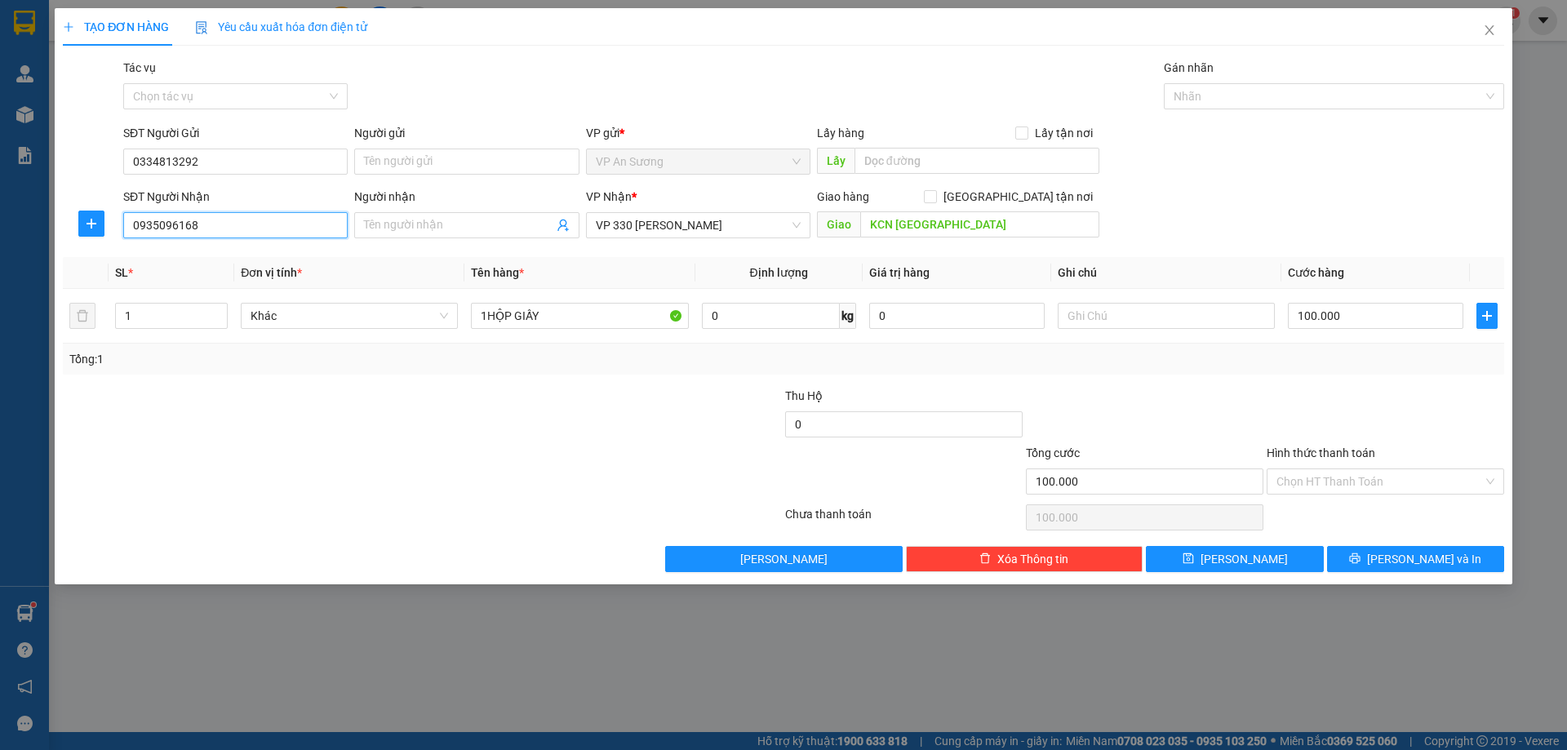
type input "0935096168"
click at [1415, 556] on span "[PERSON_NAME] và In" at bounding box center [1424, 559] width 114 height 18
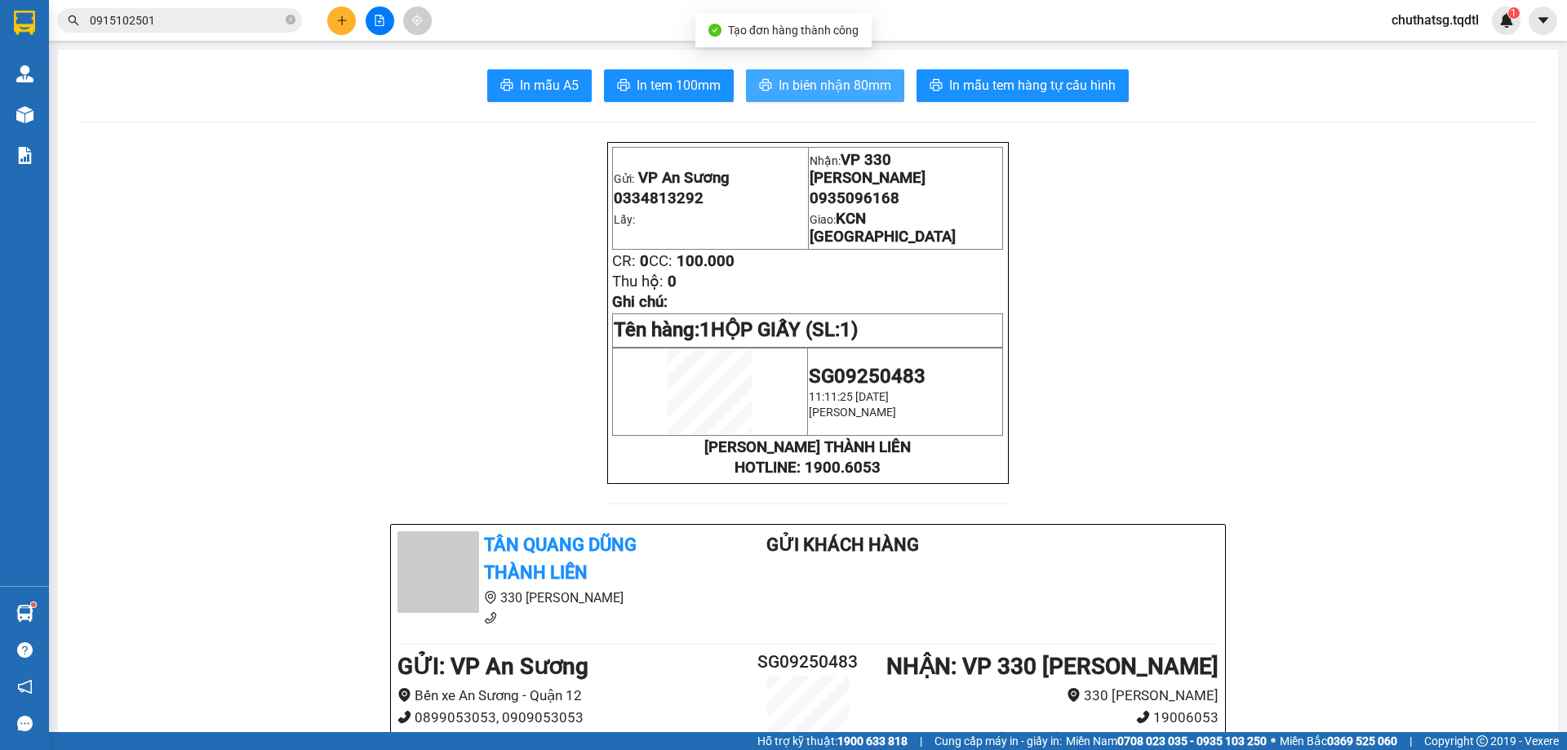
click at [801, 82] on span "In biên nhận 80mm" at bounding box center [834, 85] width 113 height 20
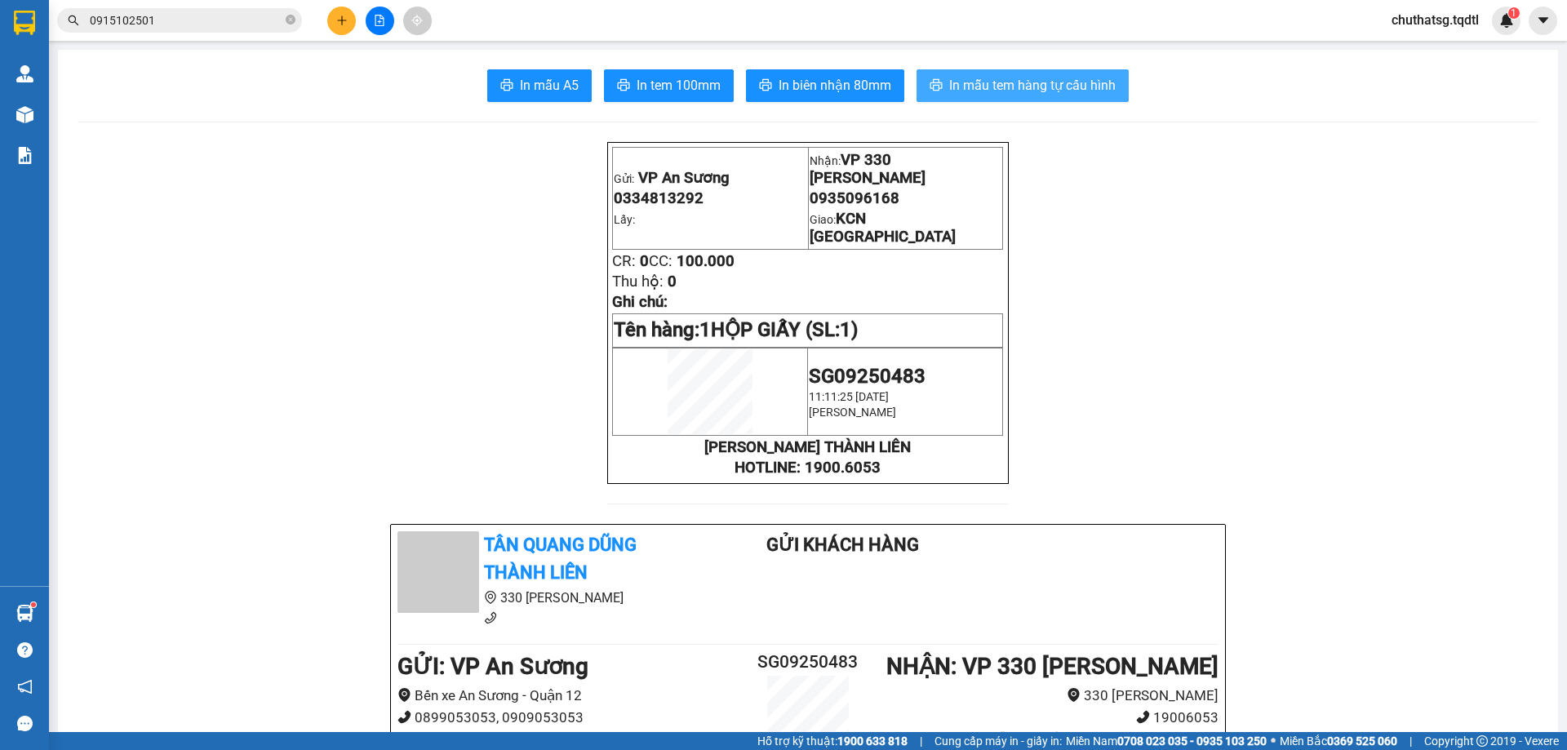
click at [1006, 83] on span "In mẫu tem hàng tự cấu hình" at bounding box center [1032, 85] width 166 height 20
click at [342, 15] on icon "plus" at bounding box center [341, 20] width 11 height 11
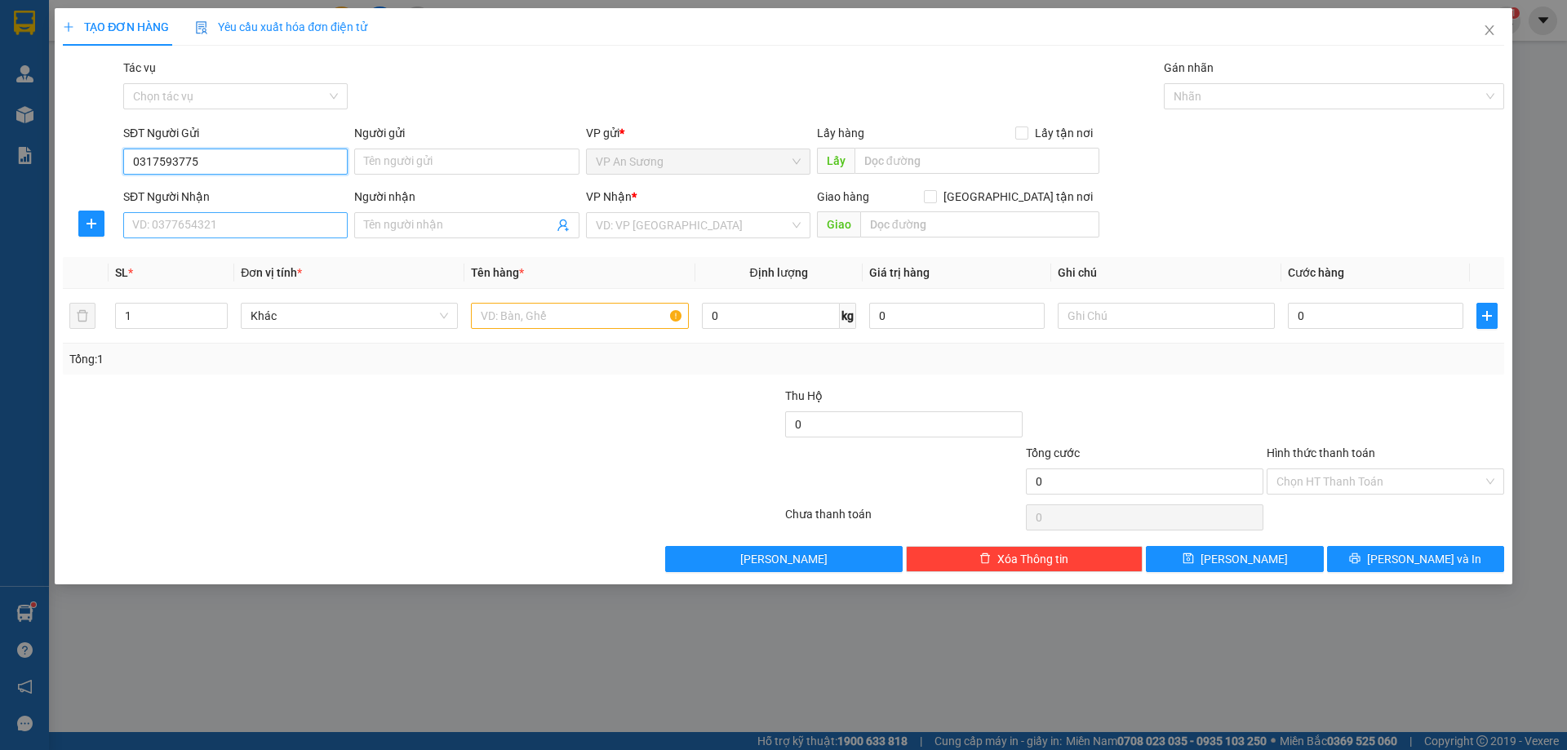
type input "0317593775"
click at [235, 226] on input "SĐT Người Nhận" at bounding box center [235, 225] width 224 height 26
click at [171, 254] on div "0948862568" at bounding box center [235, 258] width 205 height 18
type input "0948862568"
type input "[PERSON_NAME]"
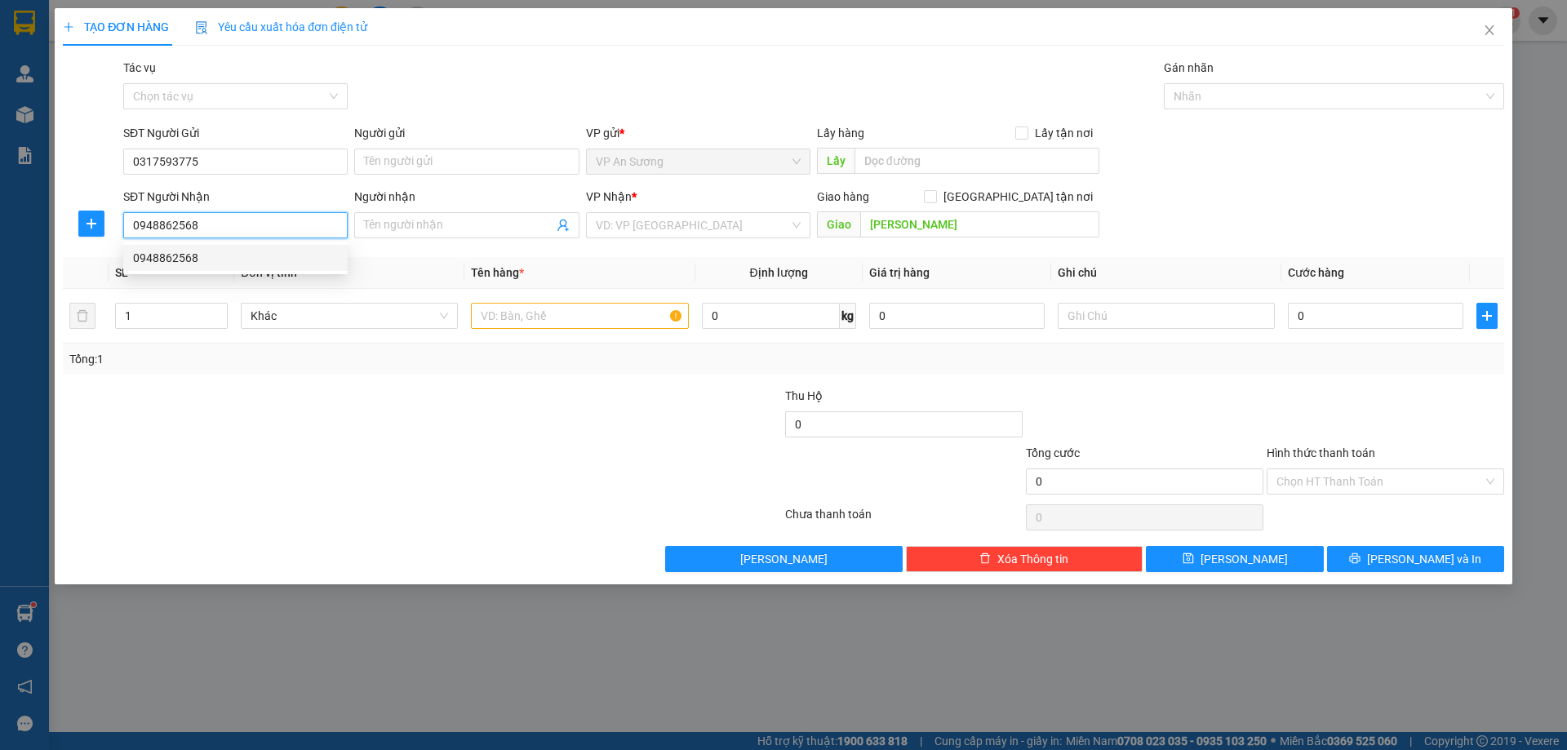
type input "1.200.000"
type input "0948862568"
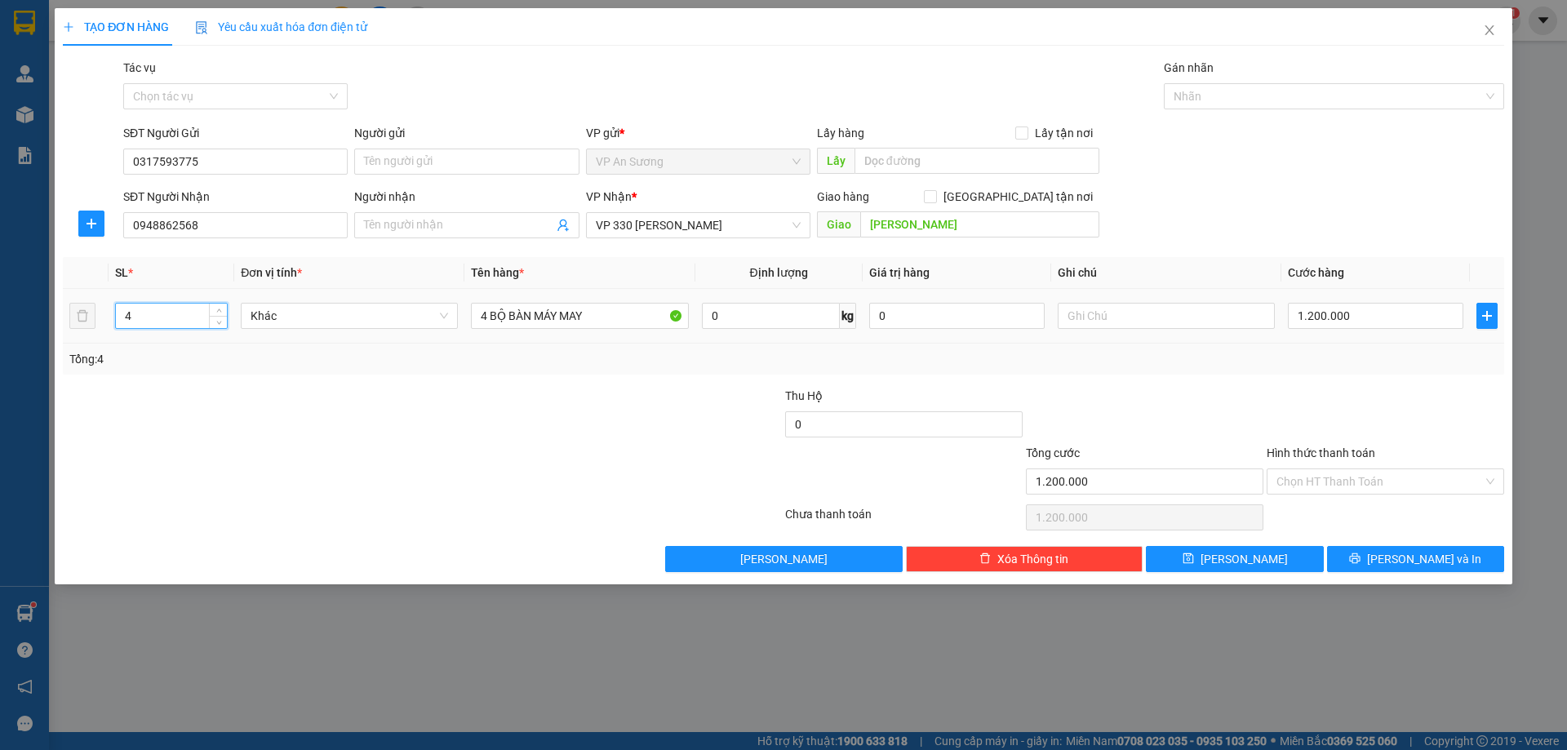
click at [131, 314] on input "4" at bounding box center [171, 316] width 111 height 24
type input "1"
click at [487, 313] on input "4 BỘ BÀN MÁY MAY" at bounding box center [579, 316] width 217 height 26
type input "1 BỘ BÀN MÁY MAY"
click at [1381, 318] on input "1.200.000" at bounding box center [1375, 316] width 175 height 26
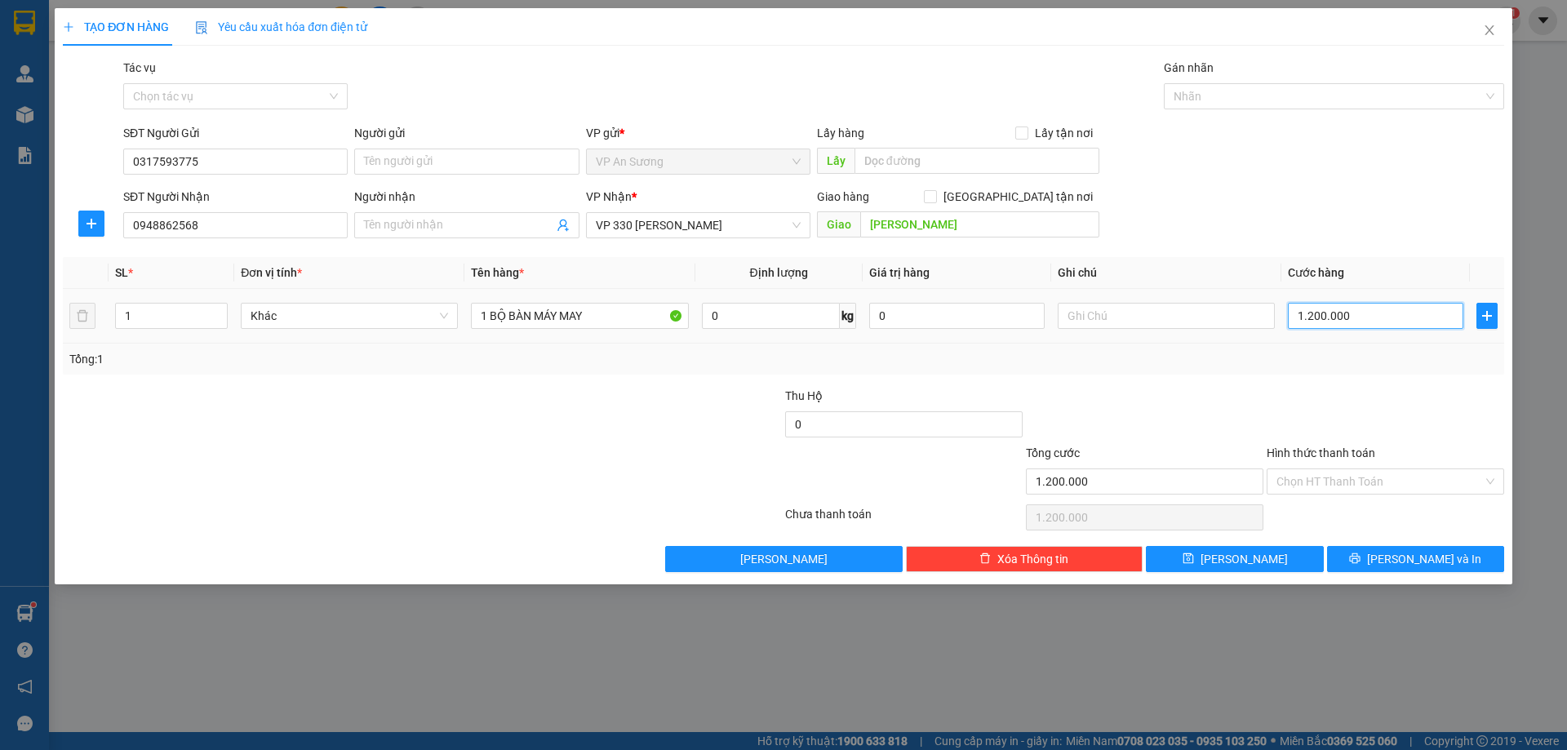
type input "0"
type input "3"
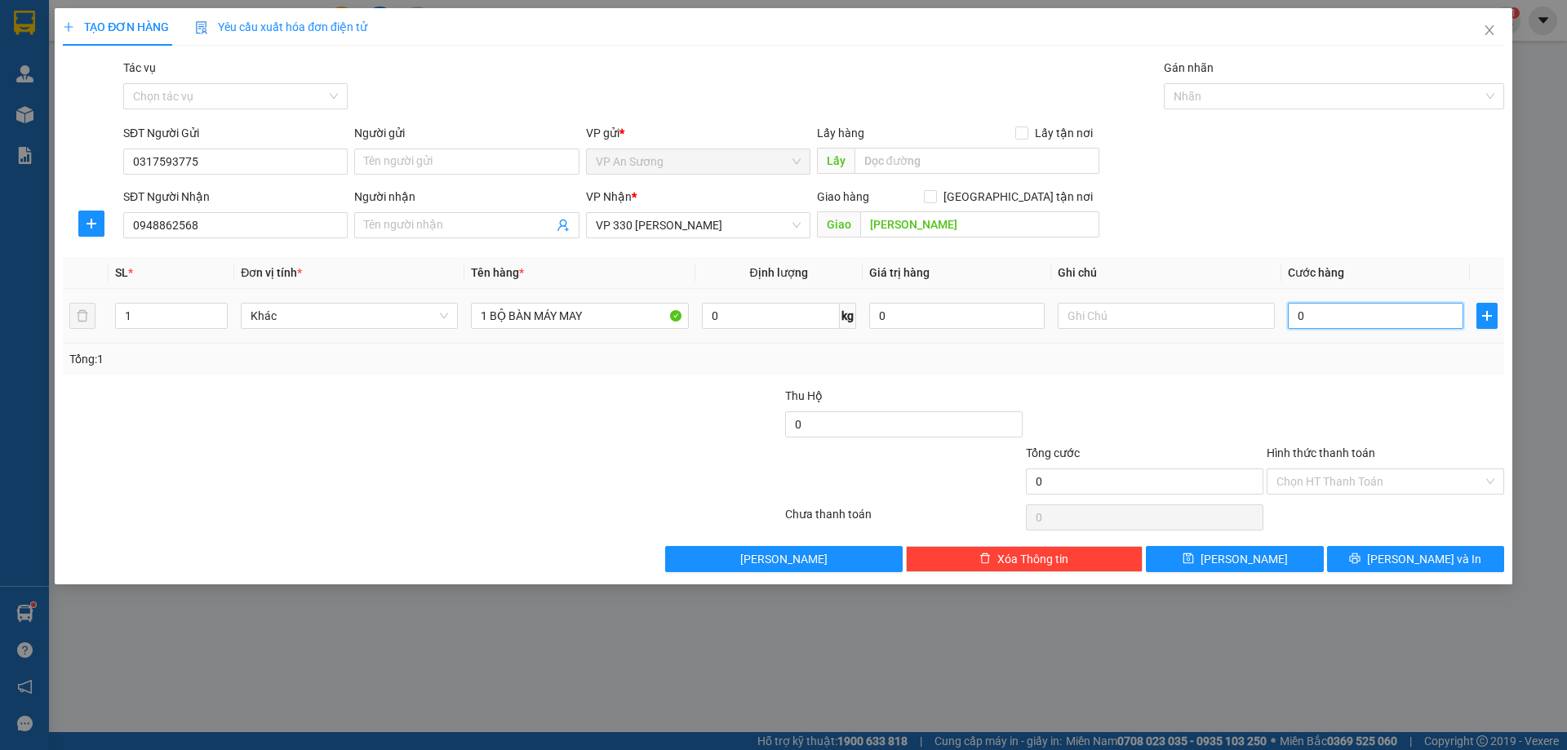
type input "03"
type input "30"
type input "030"
type input "300"
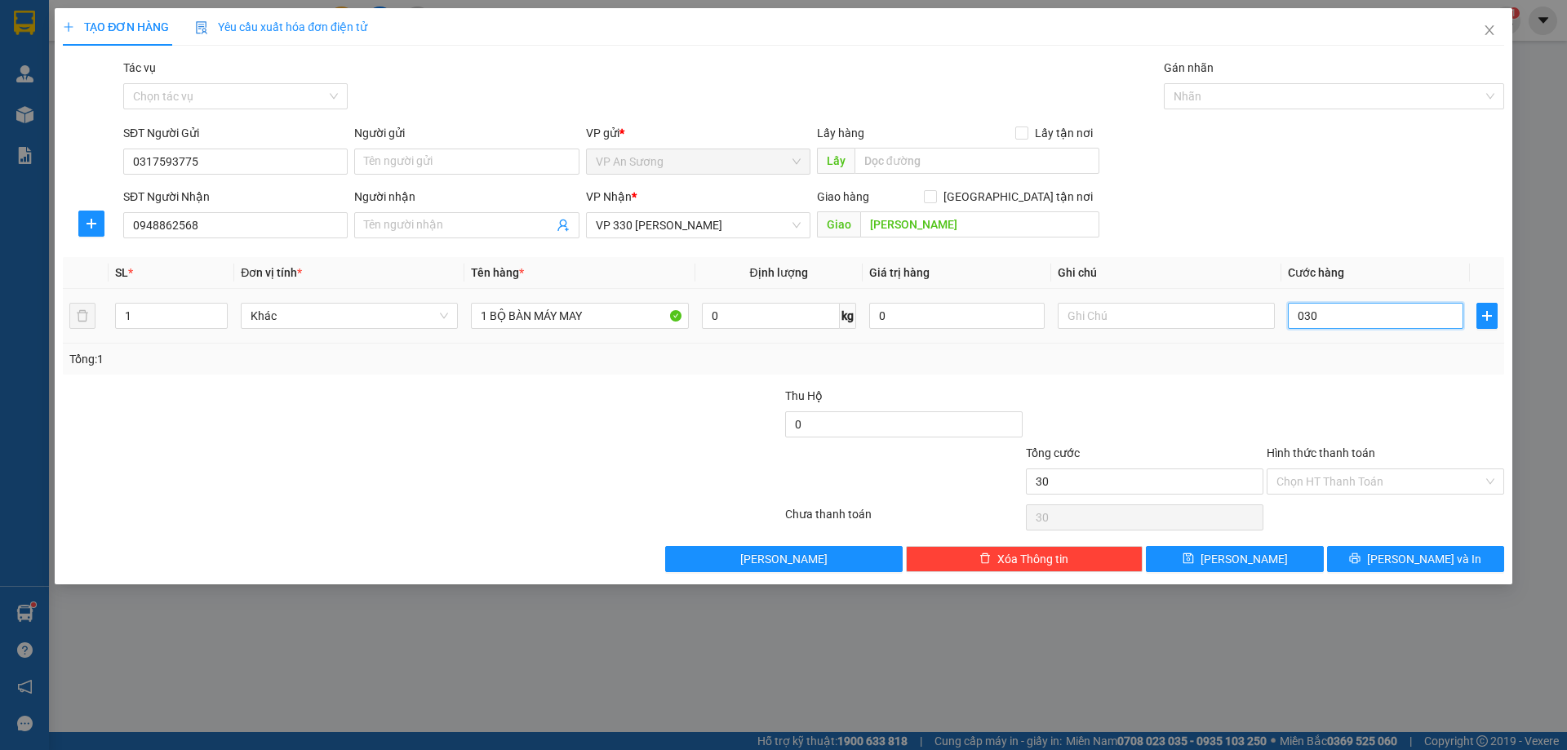
type input "300"
type input "0.300"
type input "300.000"
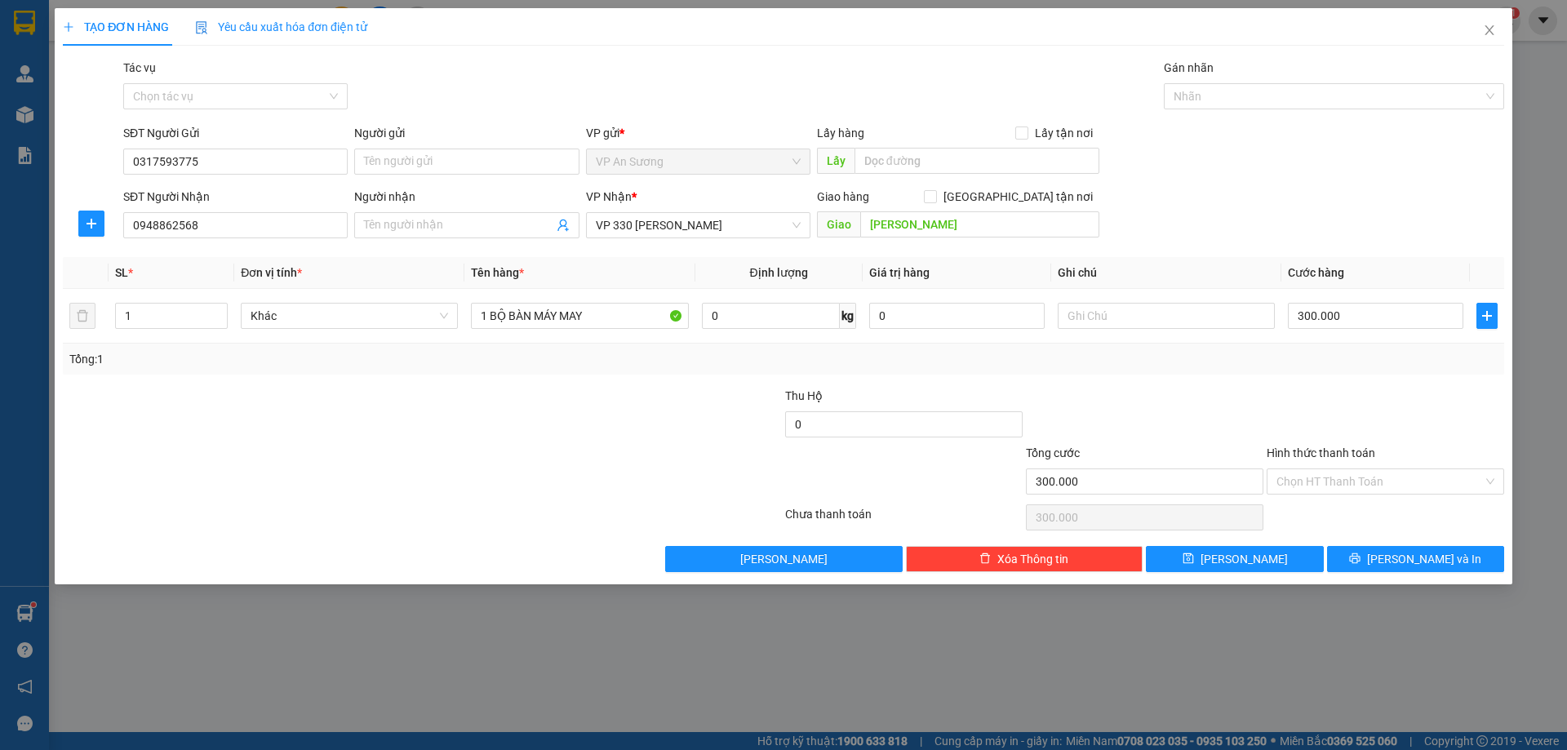
click at [1350, 370] on div "Tổng: 1" at bounding box center [783, 359] width 1441 height 31
click at [1406, 557] on span "[PERSON_NAME] và In" at bounding box center [1424, 559] width 114 height 18
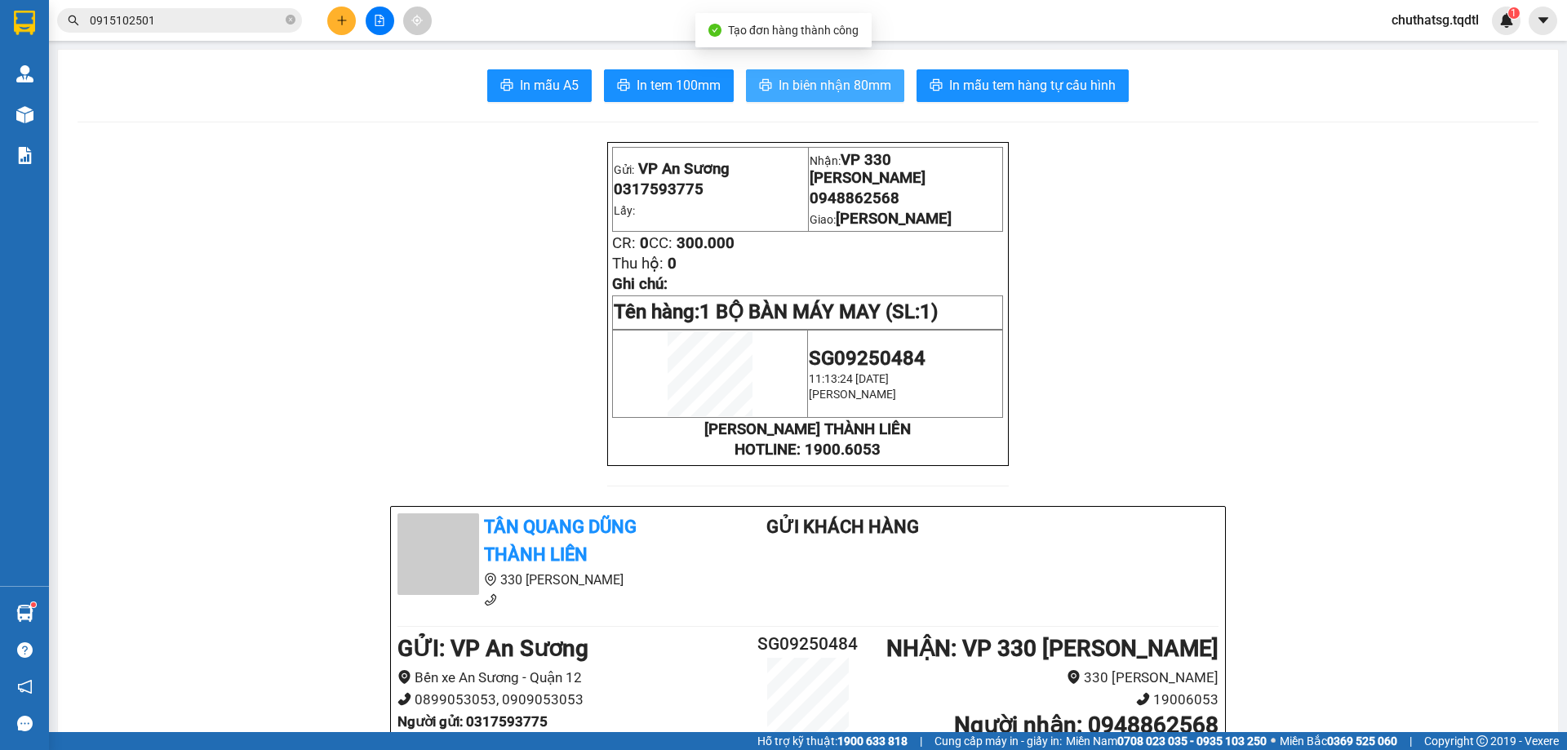
click at [833, 81] on span "In biên nhận 80mm" at bounding box center [834, 85] width 113 height 20
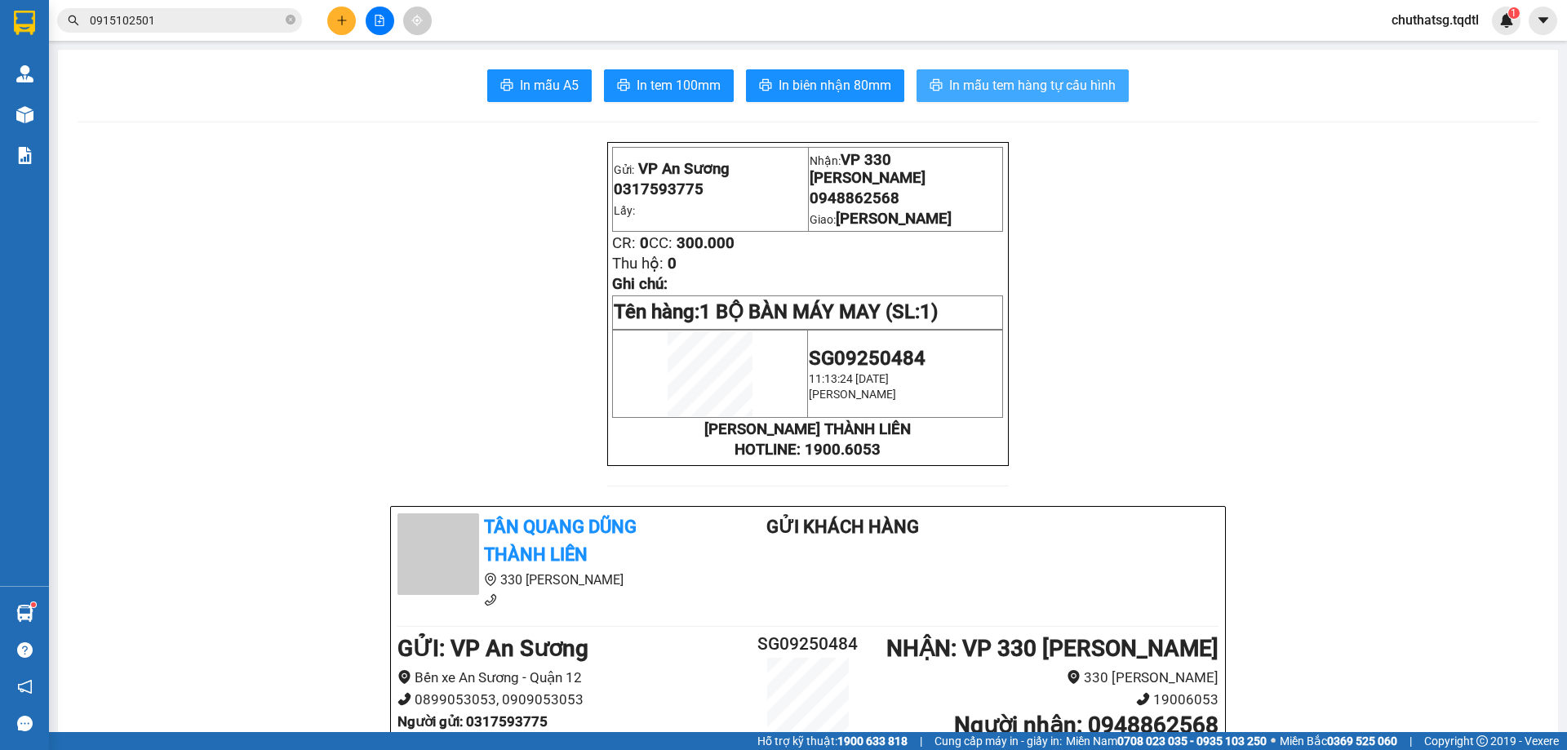
click at [1036, 83] on span "In mẫu tem hàng tự cấu hình" at bounding box center [1032, 85] width 166 height 20
click at [1015, 75] on span "In mẫu tem hàng tự cấu hình" at bounding box center [1032, 85] width 166 height 20
click at [337, 20] on icon "plus" at bounding box center [341, 20] width 11 height 11
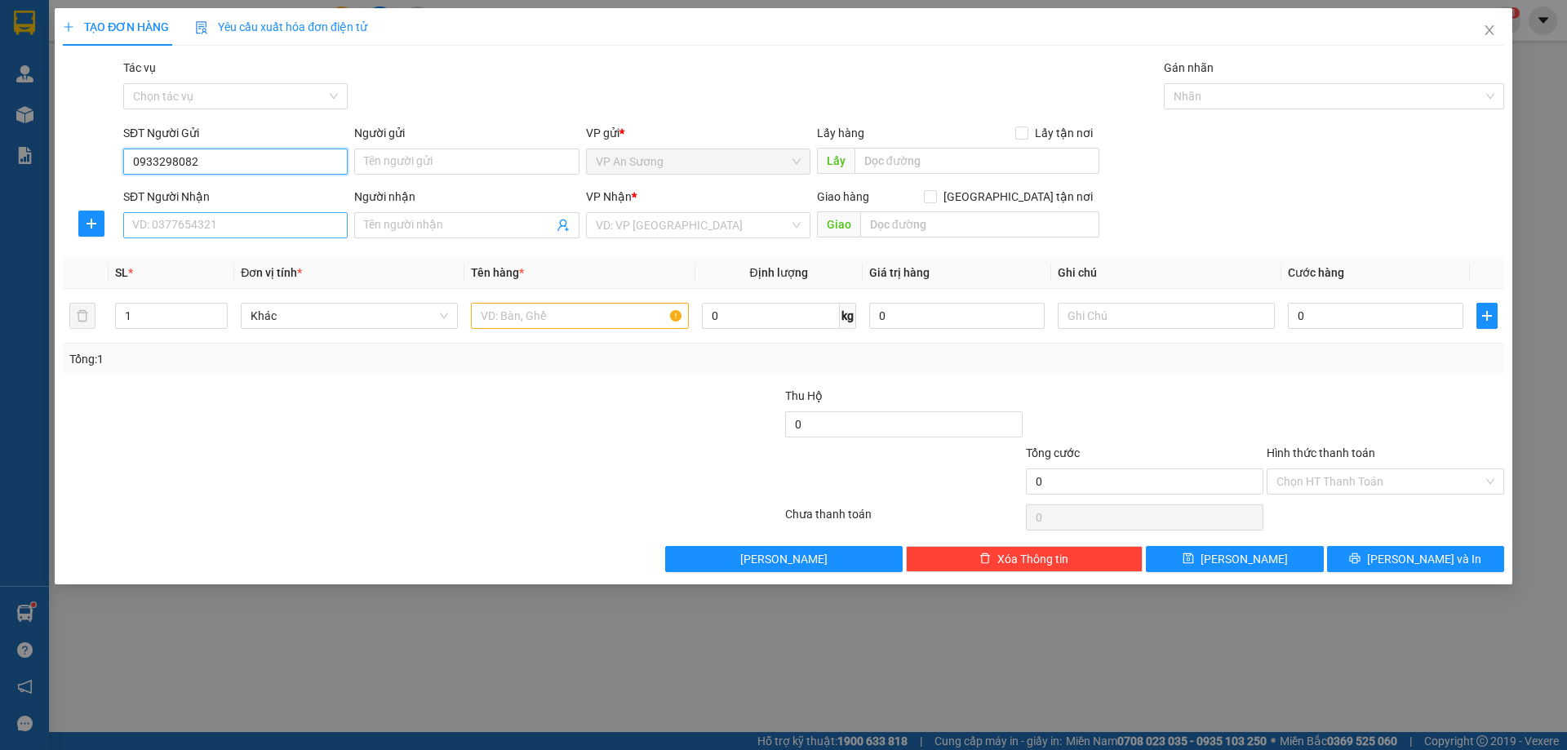
type input "0933298082"
click at [240, 221] on input "SĐT Người Nhận" at bounding box center [235, 225] width 224 height 26
type input "0916806088"
click at [650, 226] on input "search" at bounding box center [692, 225] width 193 height 24
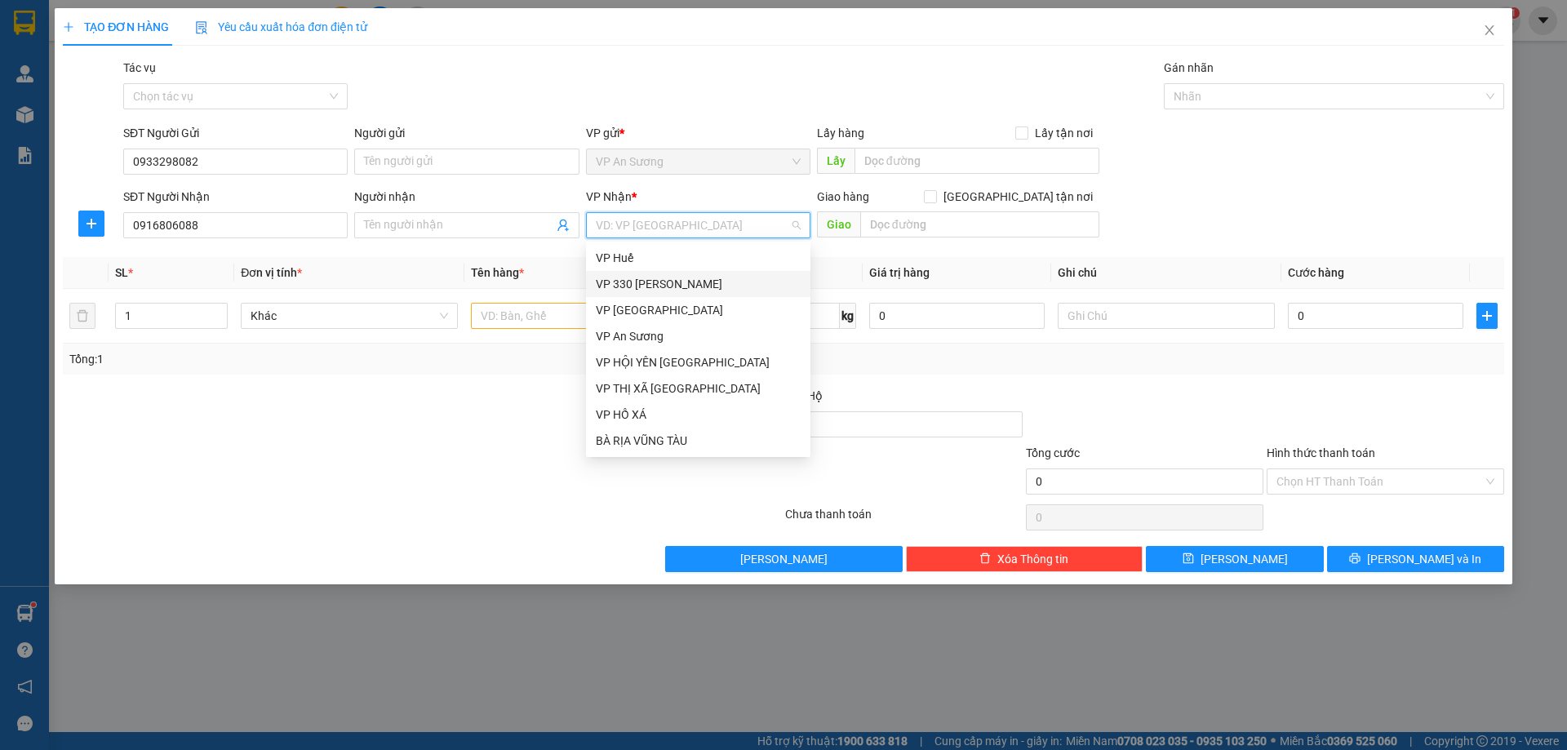
scroll to position [163, 0]
click at [682, 323] on div "VP [GEOGRAPHIC_DATA]" at bounding box center [698, 330] width 205 height 18
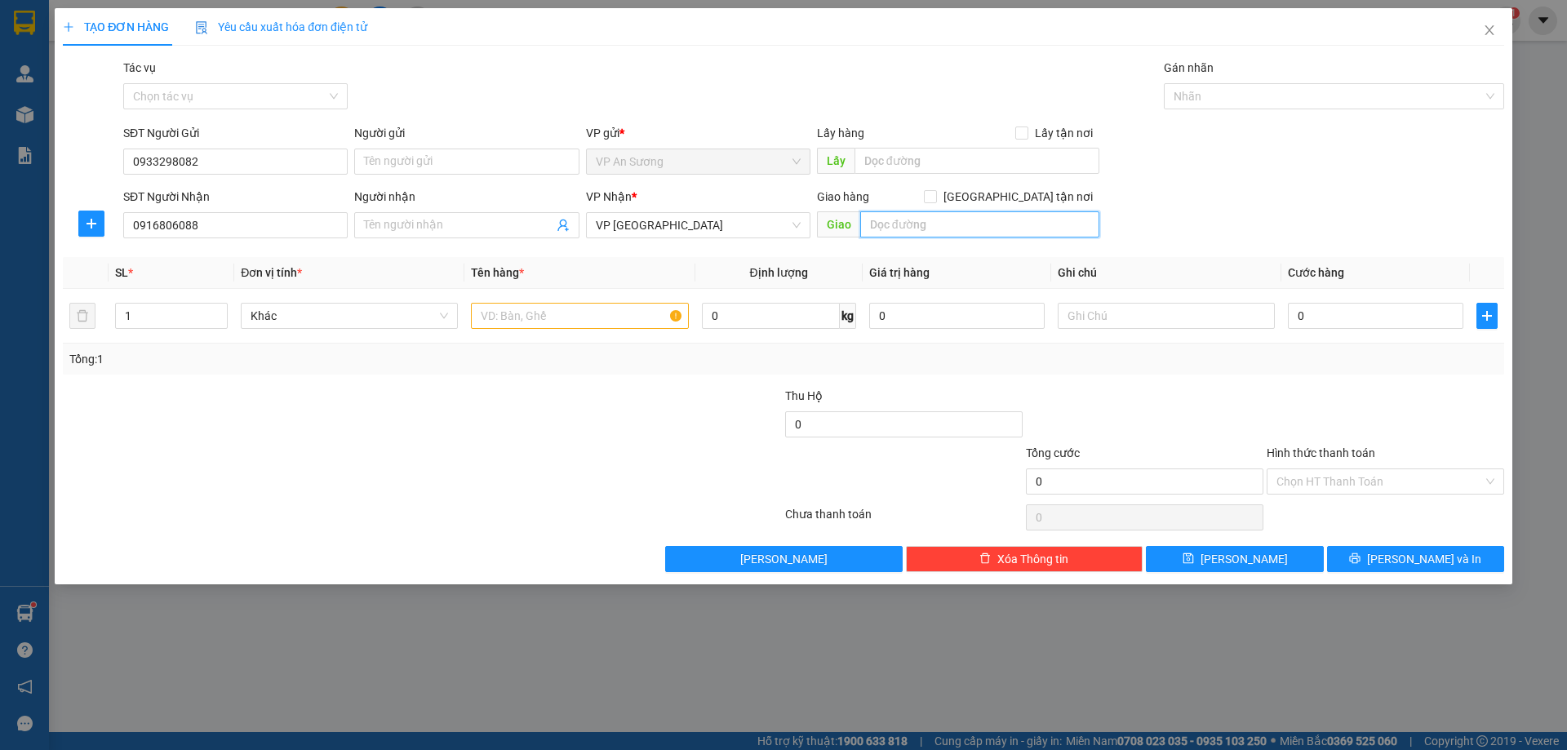
click at [889, 228] on input "text" at bounding box center [979, 224] width 239 height 26
type input "D"
type input "ĐỒNG HỚI"
click at [143, 310] on input "1" at bounding box center [171, 316] width 111 height 24
type input "4"
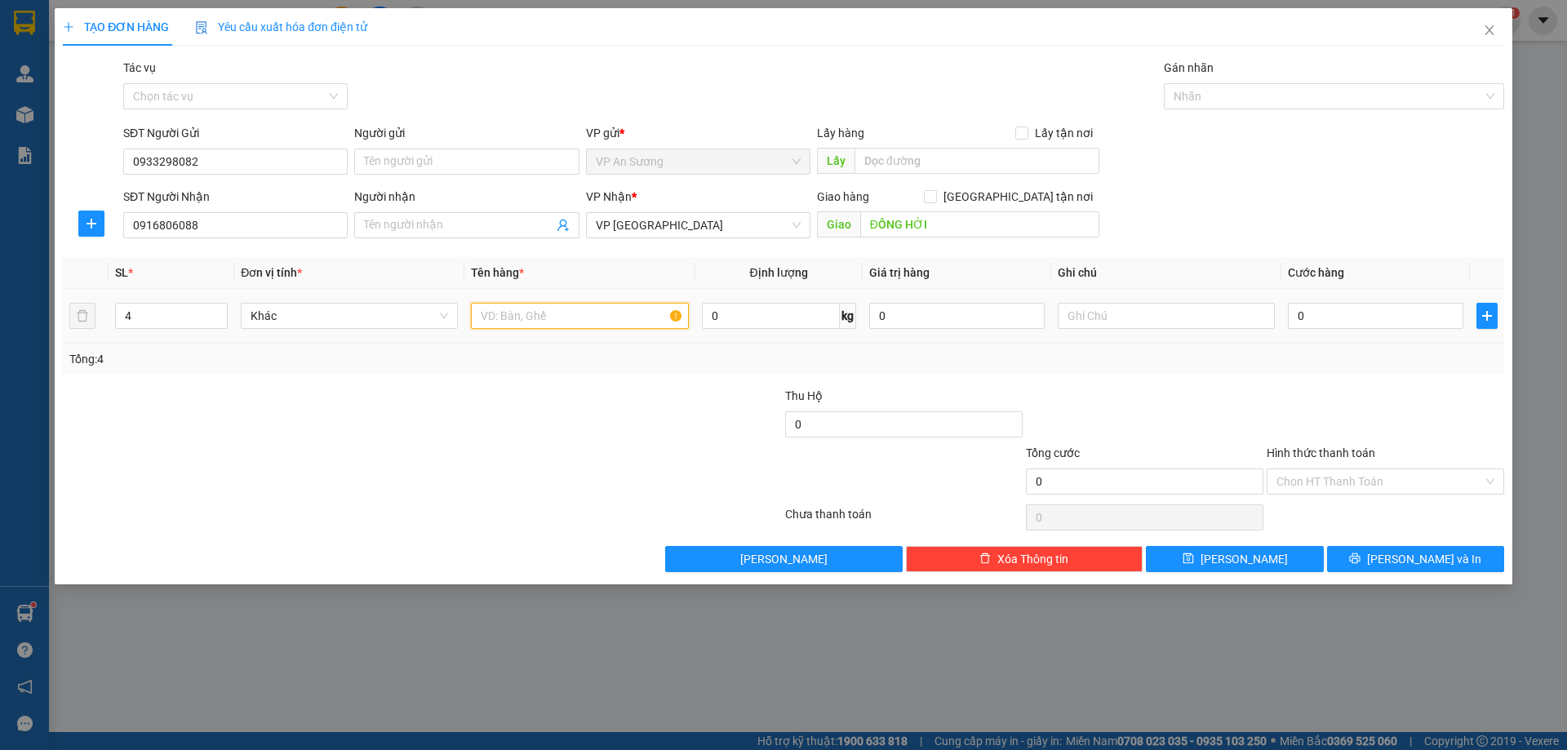
click at [499, 312] on input "text" at bounding box center [579, 316] width 217 height 26
type input "4 KIỆN GIẤY"
click at [1346, 317] on input "0" at bounding box center [1375, 316] width 175 height 26
type input "07"
type input "7"
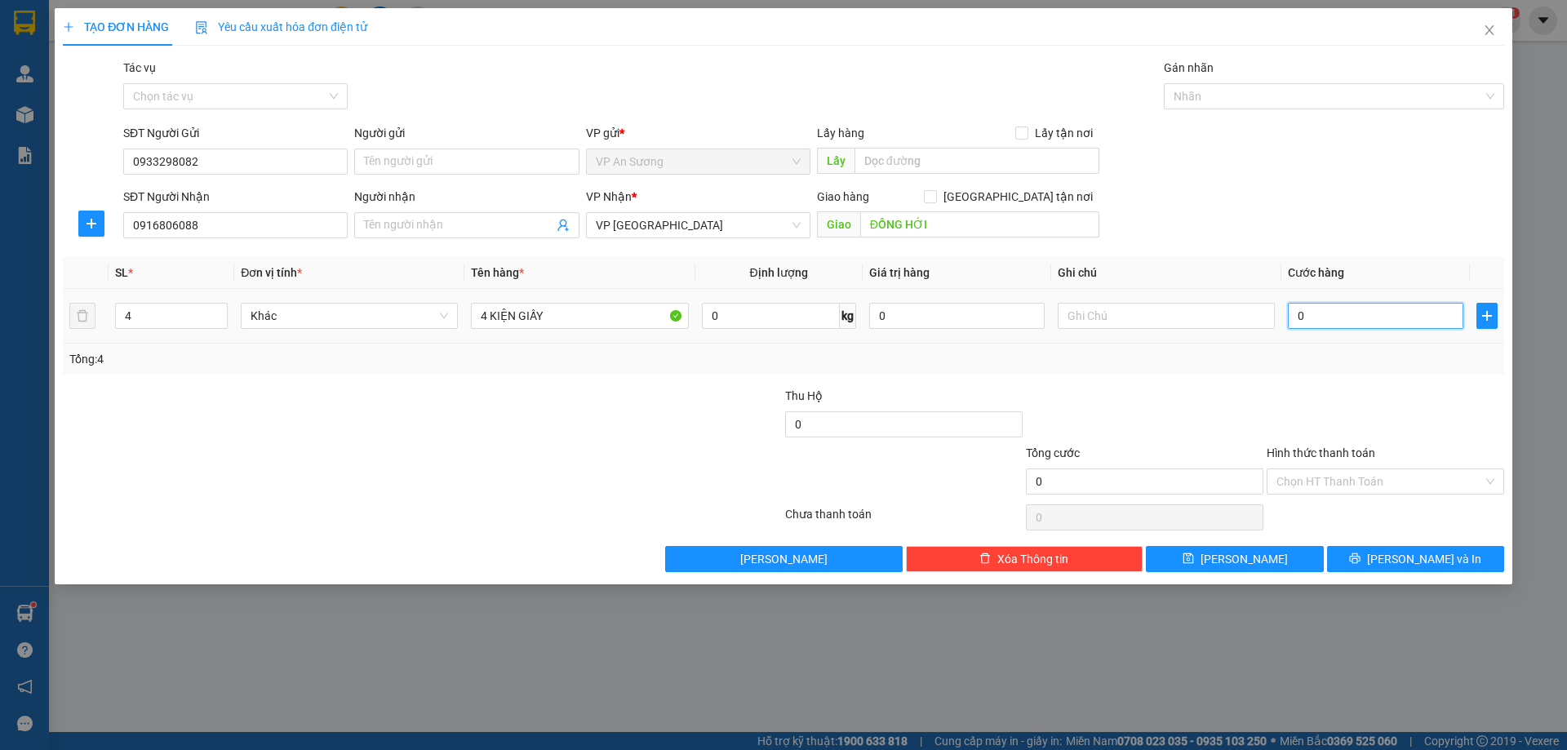
type input "7"
type input "070"
type input "70"
type input "0.700"
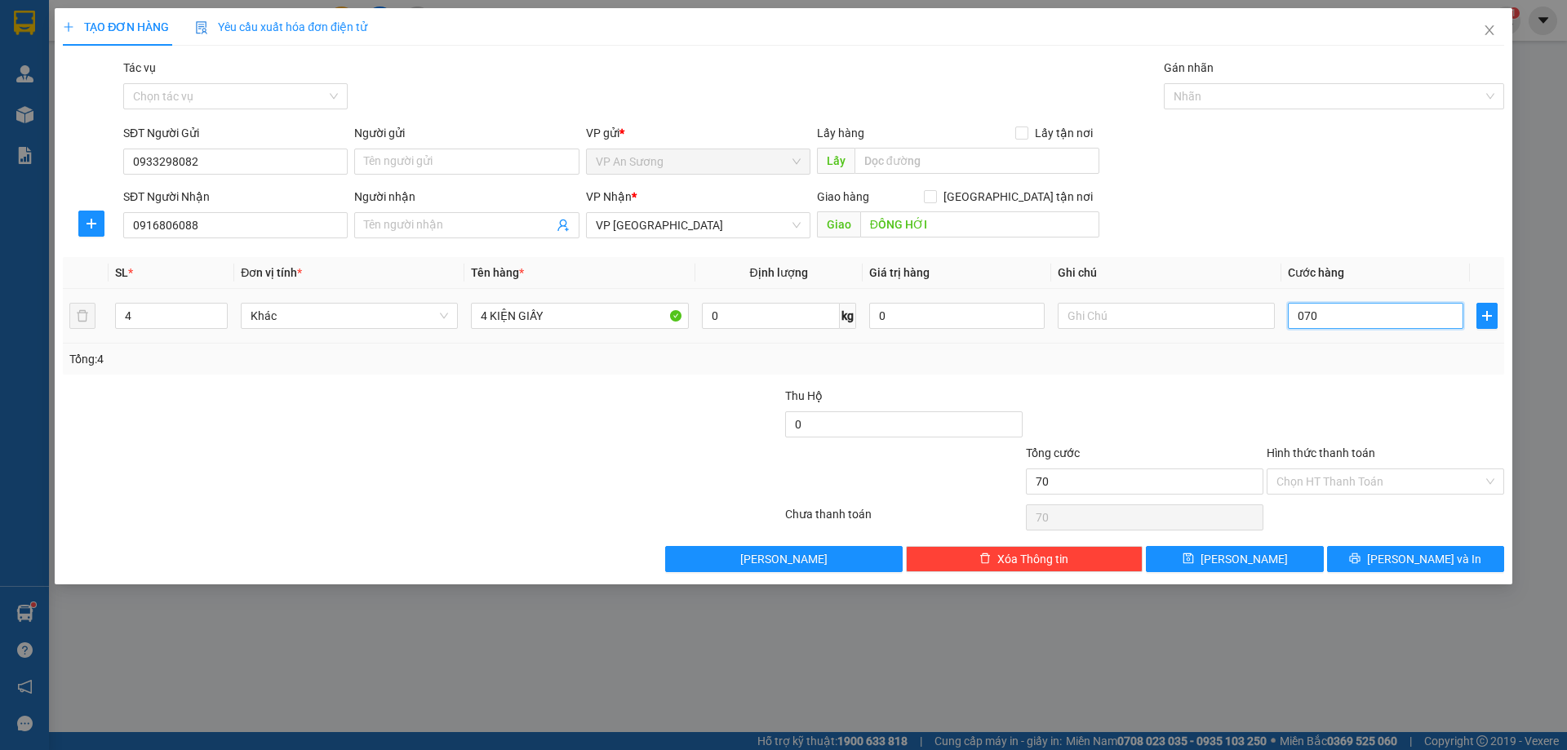
type input "700"
type input "700.000"
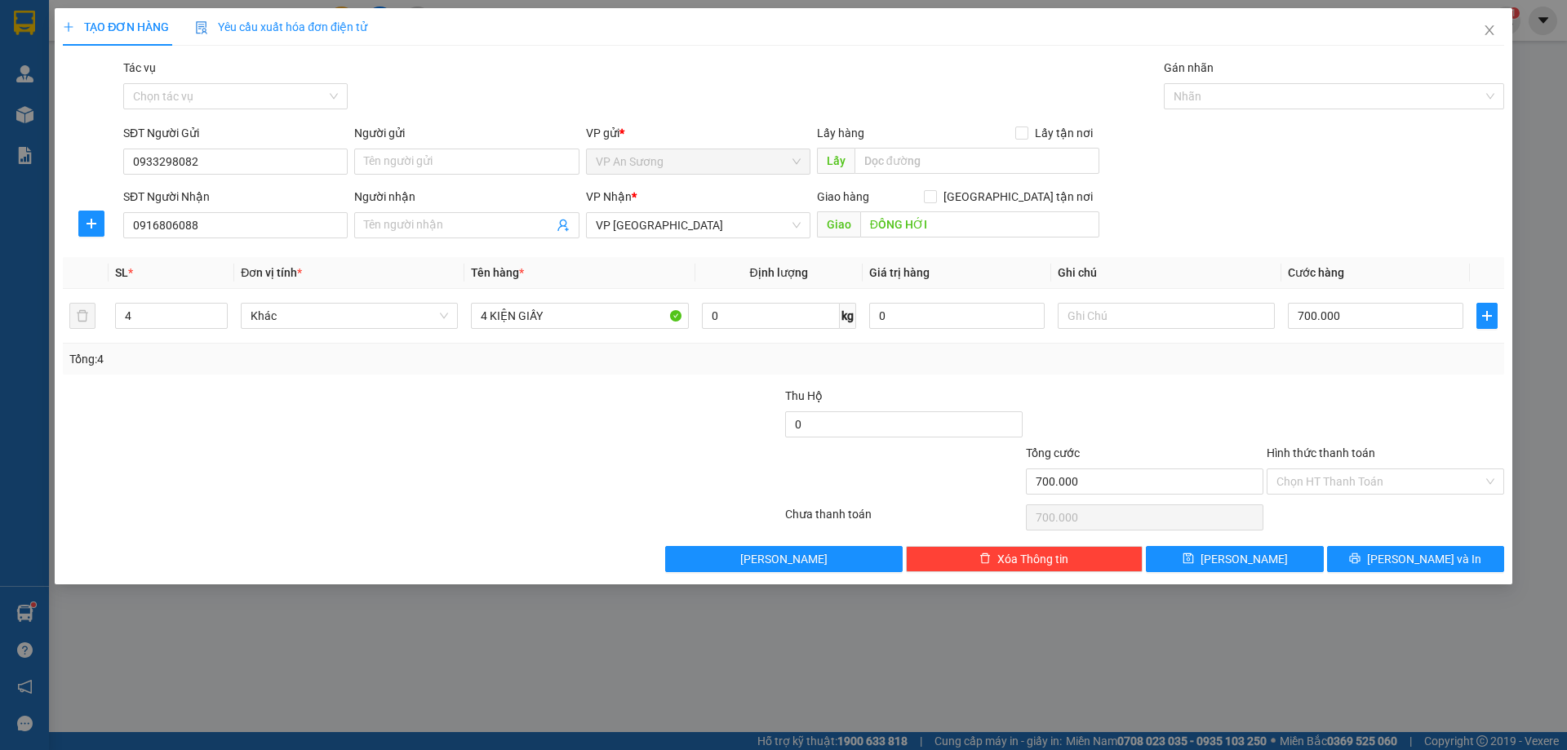
click at [1167, 405] on div at bounding box center [1144, 415] width 241 height 57
click at [1417, 555] on span "[PERSON_NAME] và In" at bounding box center [1424, 559] width 114 height 18
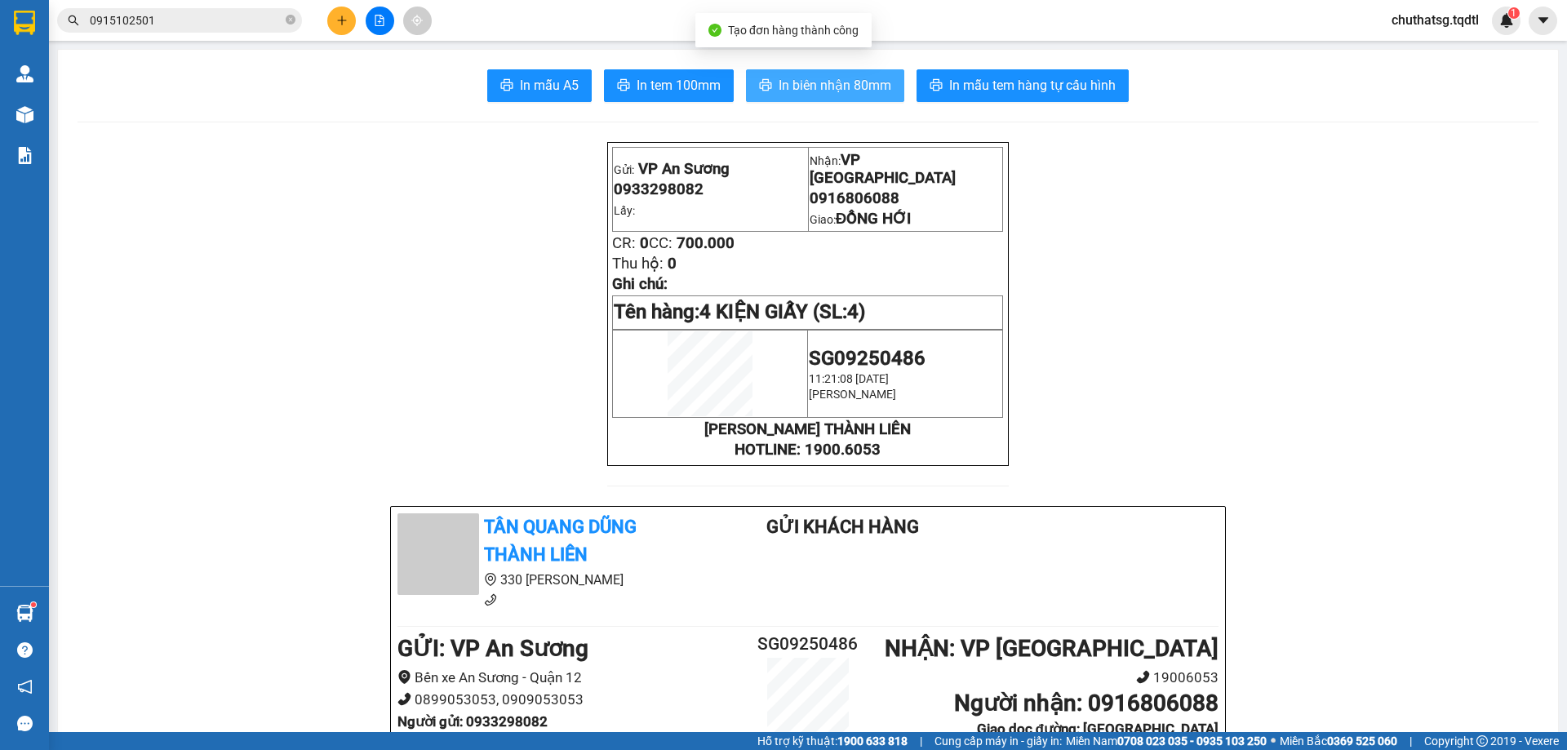
drag, startPoint x: 817, startPoint y: 76, endPoint x: 859, endPoint y: 135, distance: 73.1
click at [814, 81] on span "In biên nhận 80mm" at bounding box center [834, 85] width 113 height 20
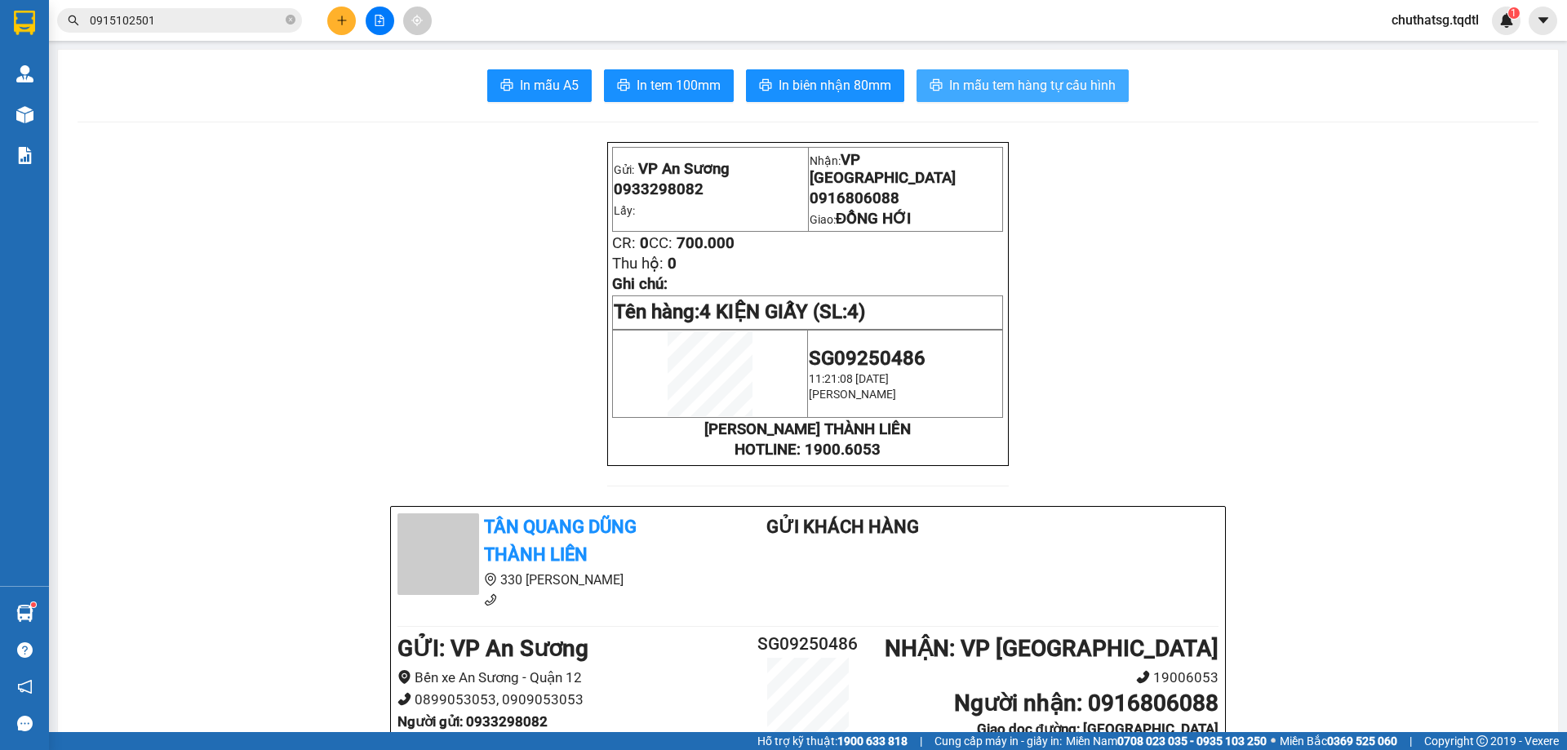
click at [1022, 74] on button "In mẫu tem hàng tự cấu hình" at bounding box center [1022, 85] width 212 height 33
click at [339, 17] on icon "plus" at bounding box center [341, 20] width 11 height 11
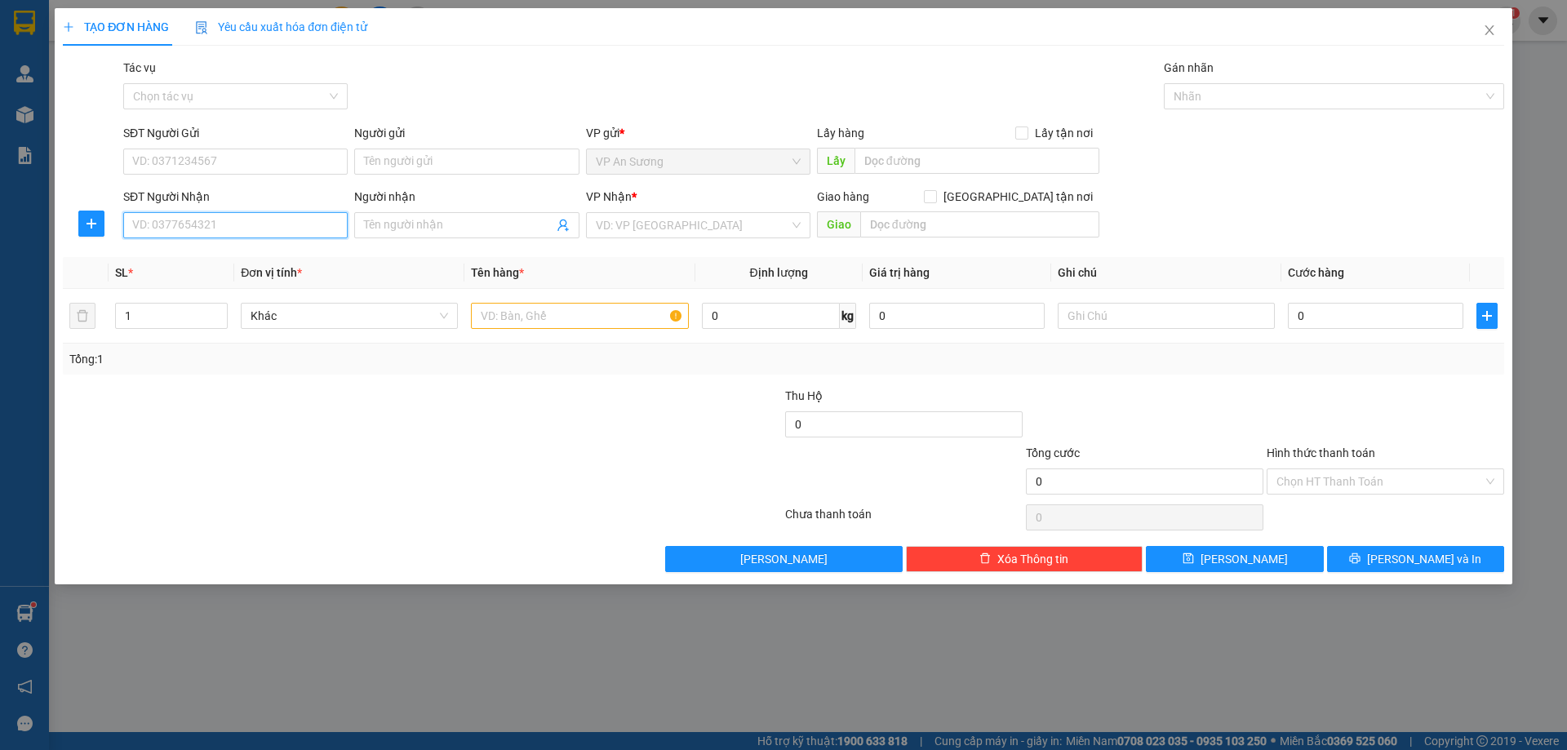
click at [233, 228] on input "SĐT Người Nhận" at bounding box center [235, 225] width 224 height 26
type input "0852949658"
click at [264, 157] on input "SĐT Người Gửi" at bounding box center [235, 162] width 224 height 26
type input "0968141318"
click at [676, 223] on input "search" at bounding box center [692, 225] width 193 height 24
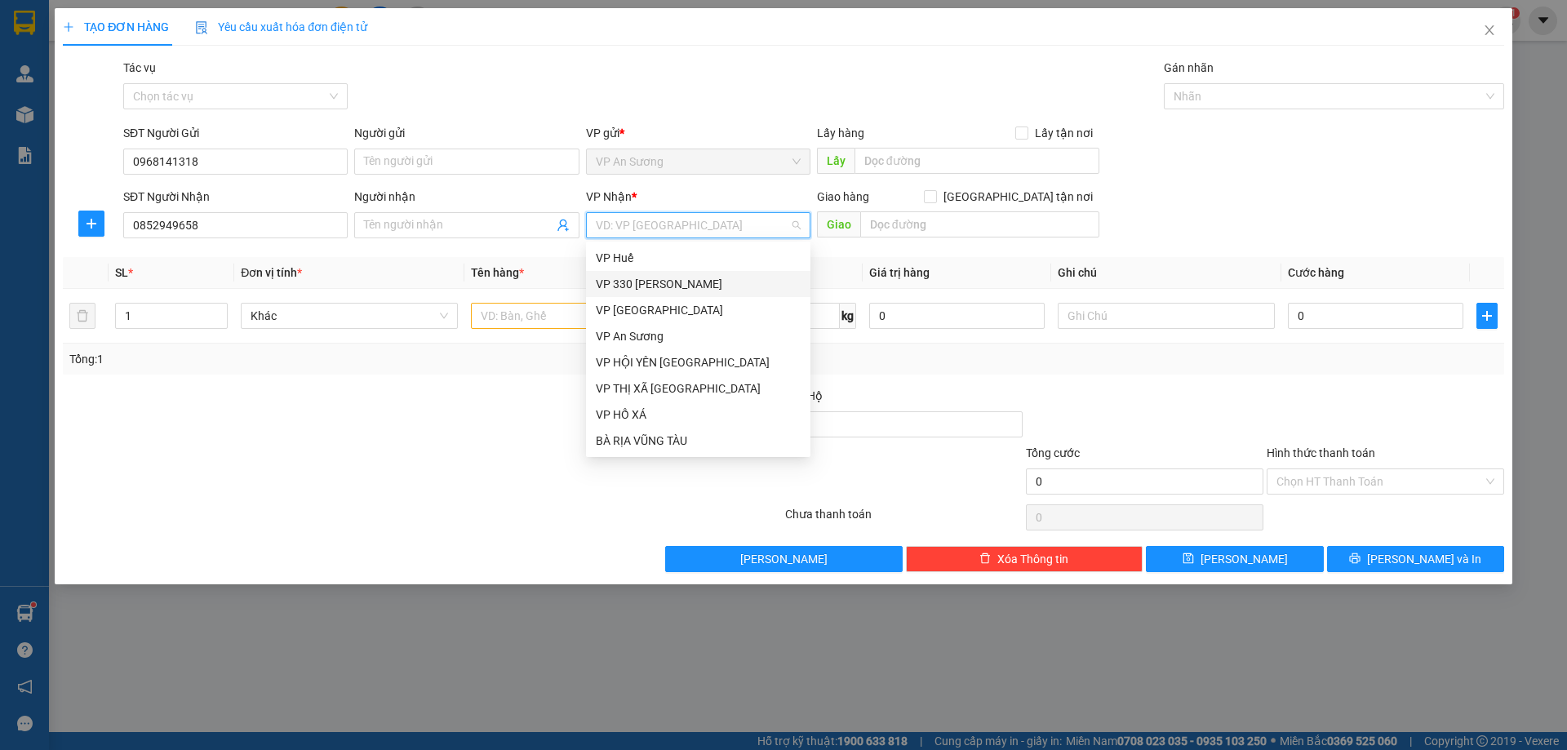
click at [650, 284] on div "VP 330 [PERSON_NAME]" at bounding box center [698, 284] width 205 height 18
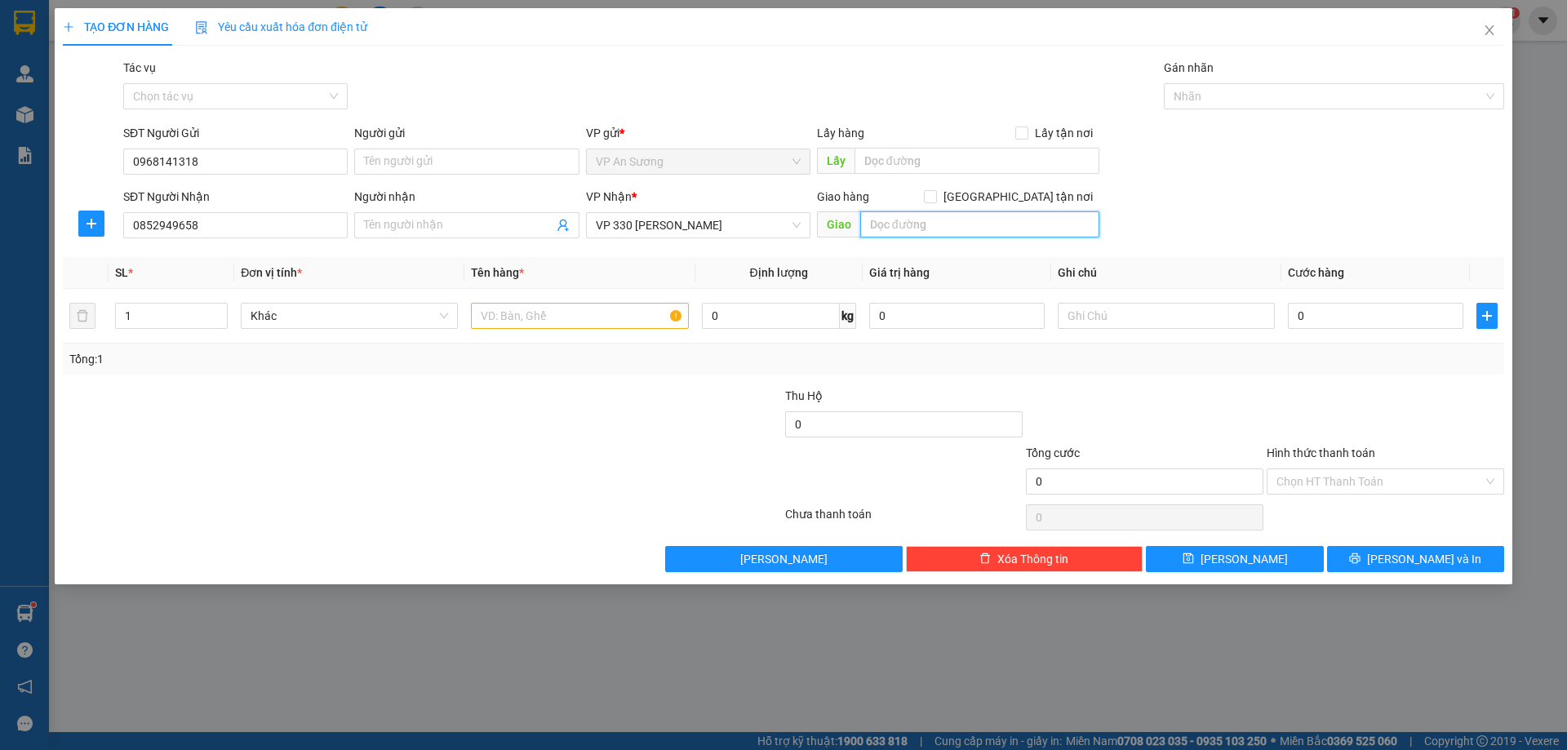
click at [891, 227] on input "text" at bounding box center [979, 224] width 239 height 26
type input "CHỢ CẦU GIO LINH"
click at [495, 319] on input "text" at bounding box center [579, 316] width 217 height 26
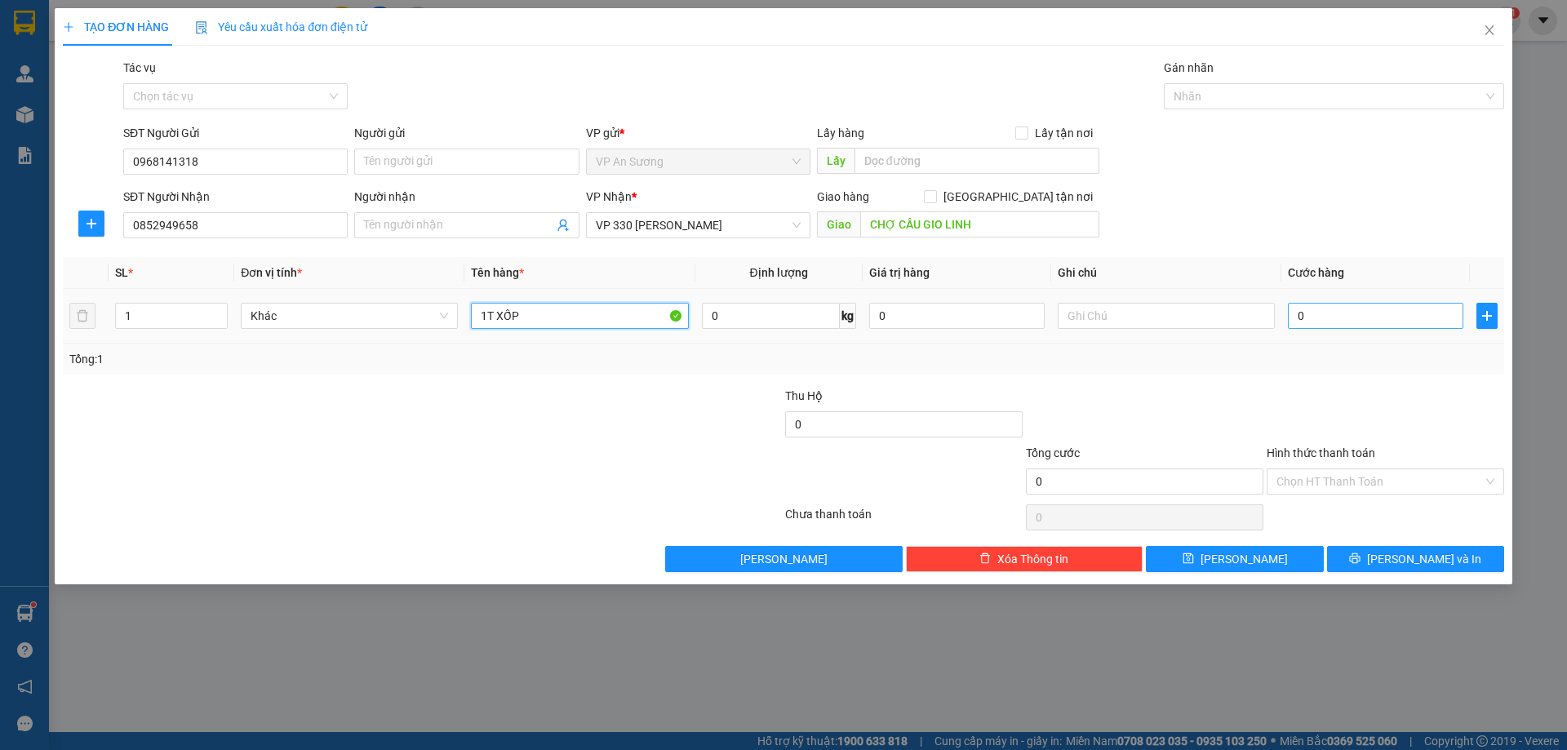
type input "1T XỐP"
type input "01"
type input "1"
type input "015"
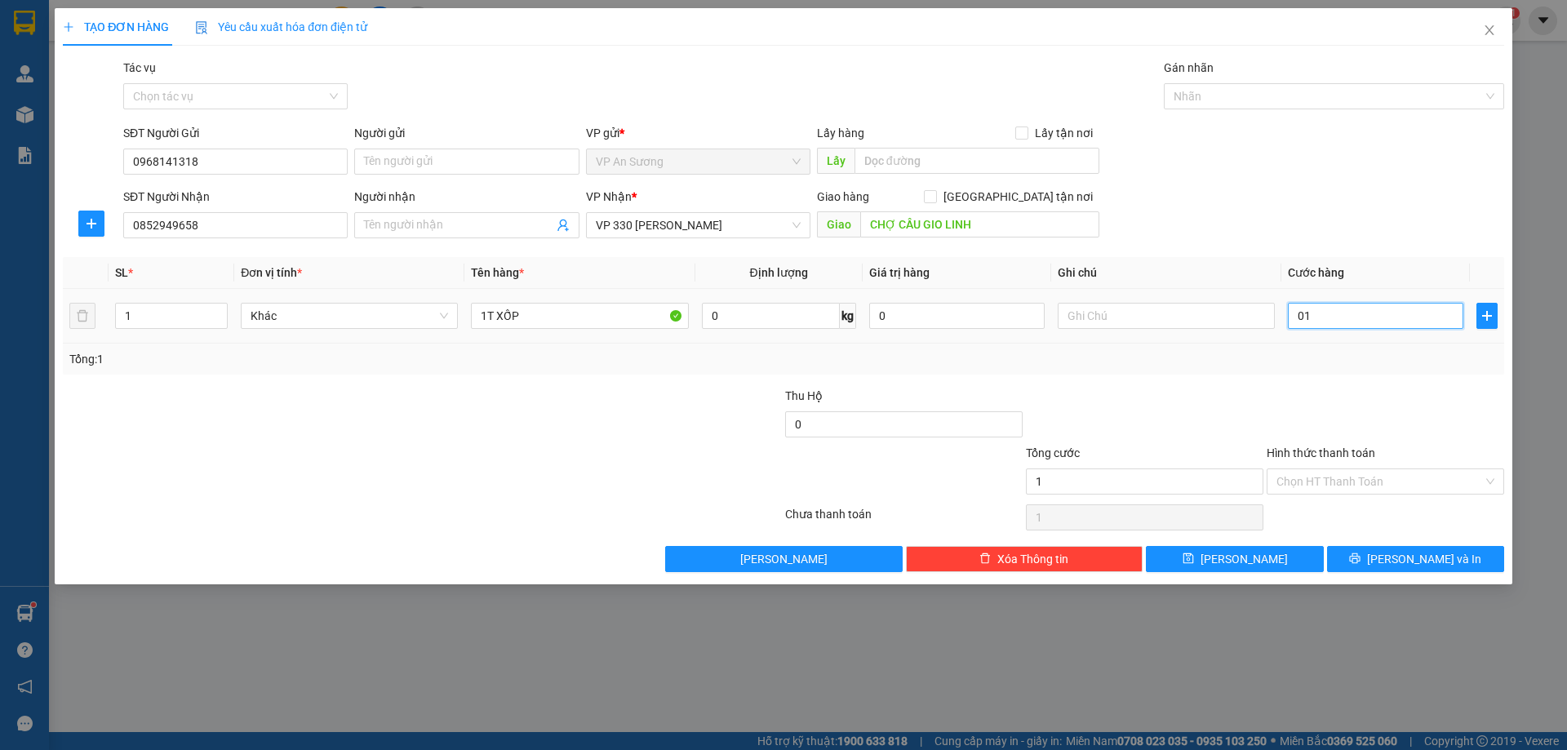
type input "15"
type input "0.150"
type input "150"
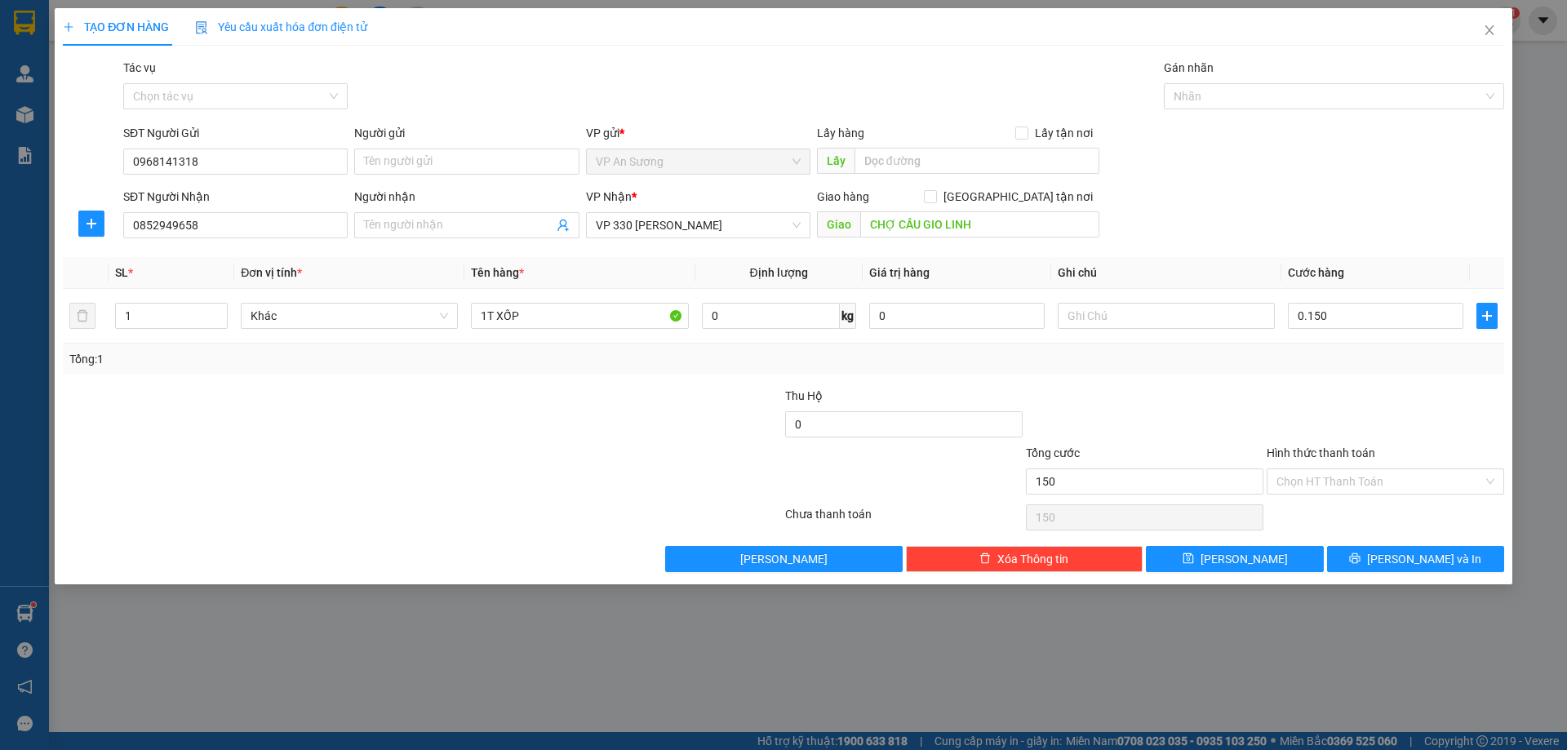
type input "150.000"
click at [1285, 414] on div at bounding box center [1385, 415] width 241 height 57
click at [1398, 558] on button "[PERSON_NAME] và In" at bounding box center [1415, 559] width 177 height 26
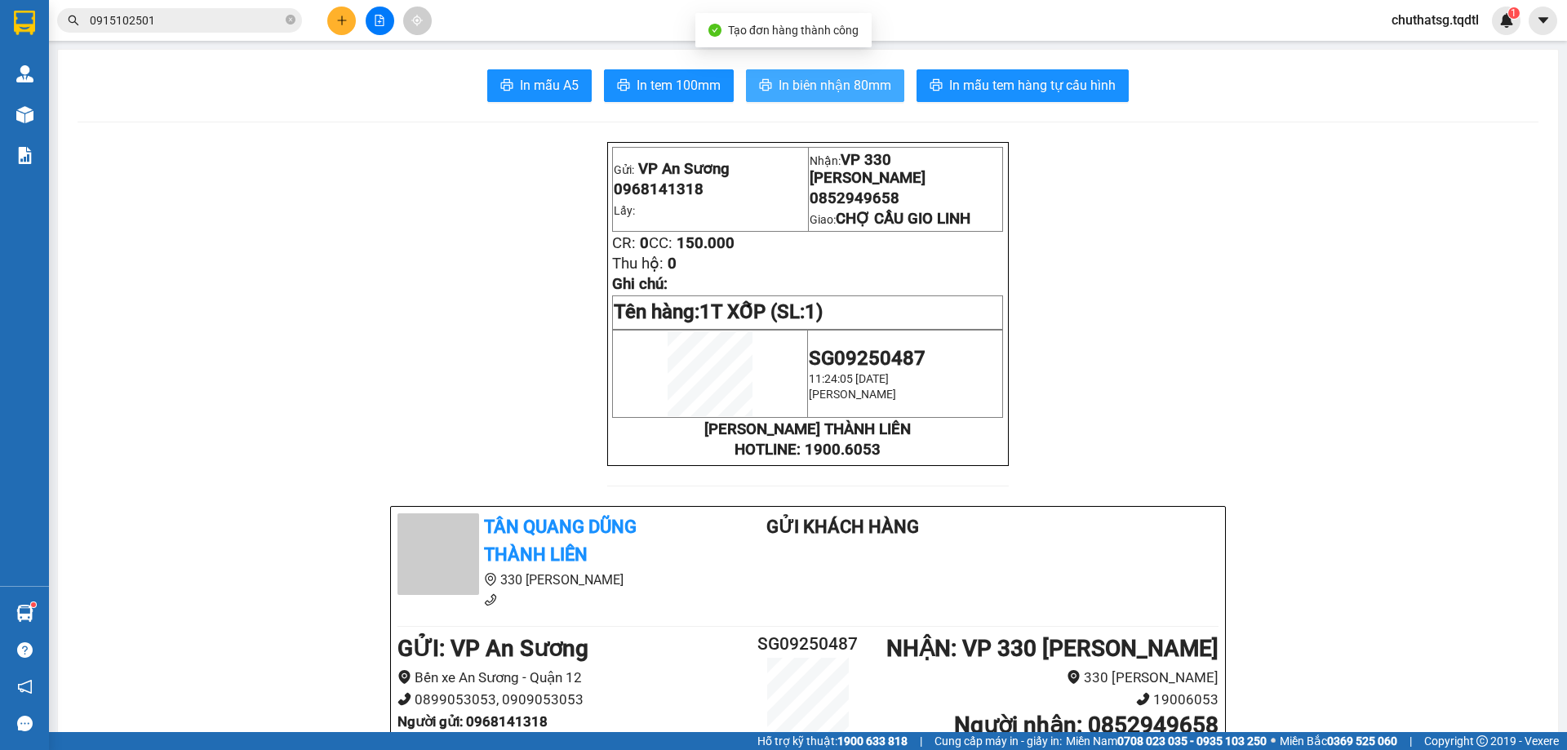
drag, startPoint x: 817, startPoint y: 78, endPoint x: 824, endPoint y: 95, distance: 17.9
click at [819, 79] on span "In biên nhận 80mm" at bounding box center [834, 85] width 113 height 20
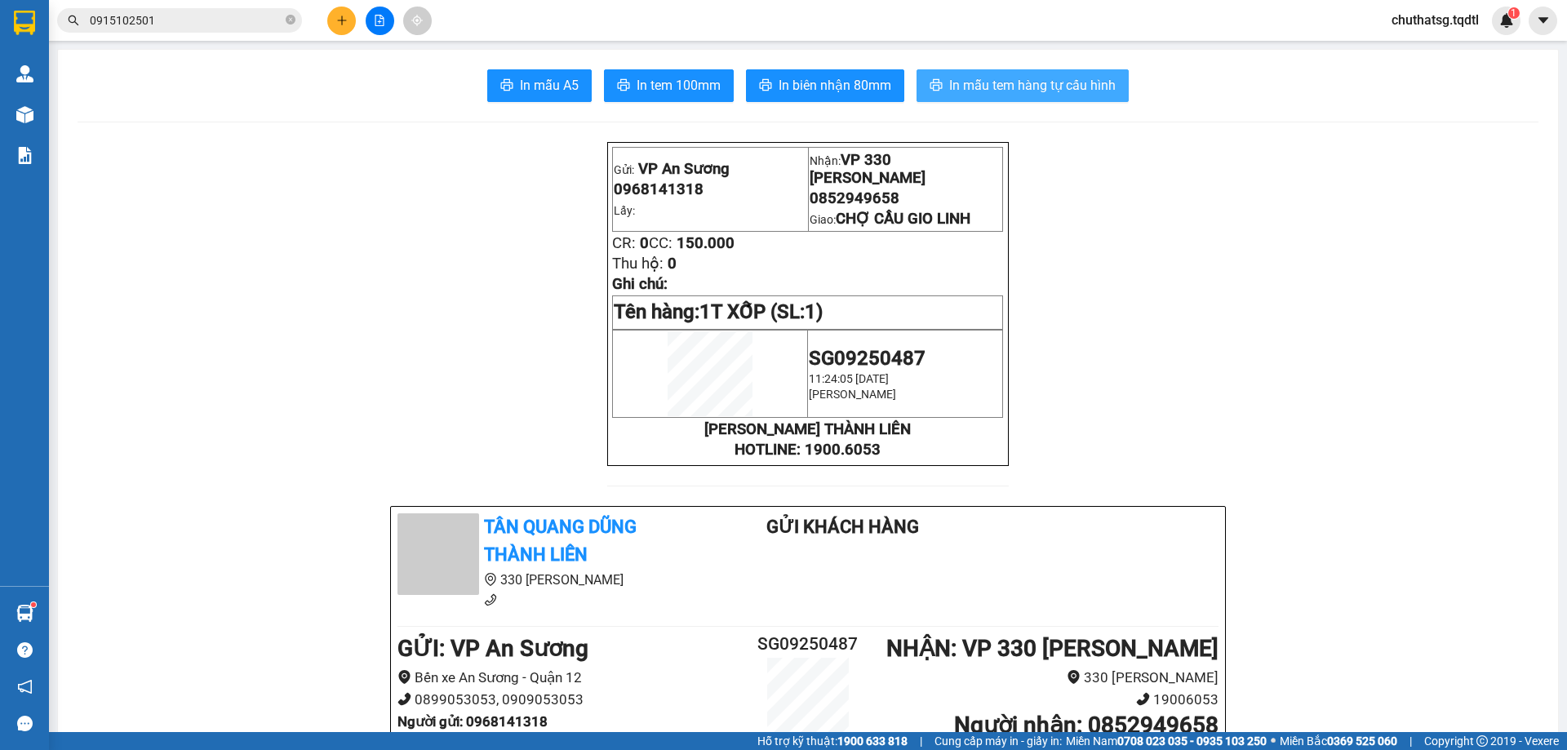
click at [1005, 78] on span "In mẫu tem hàng tự cấu hình" at bounding box center [1032, 85] width 166 height 20
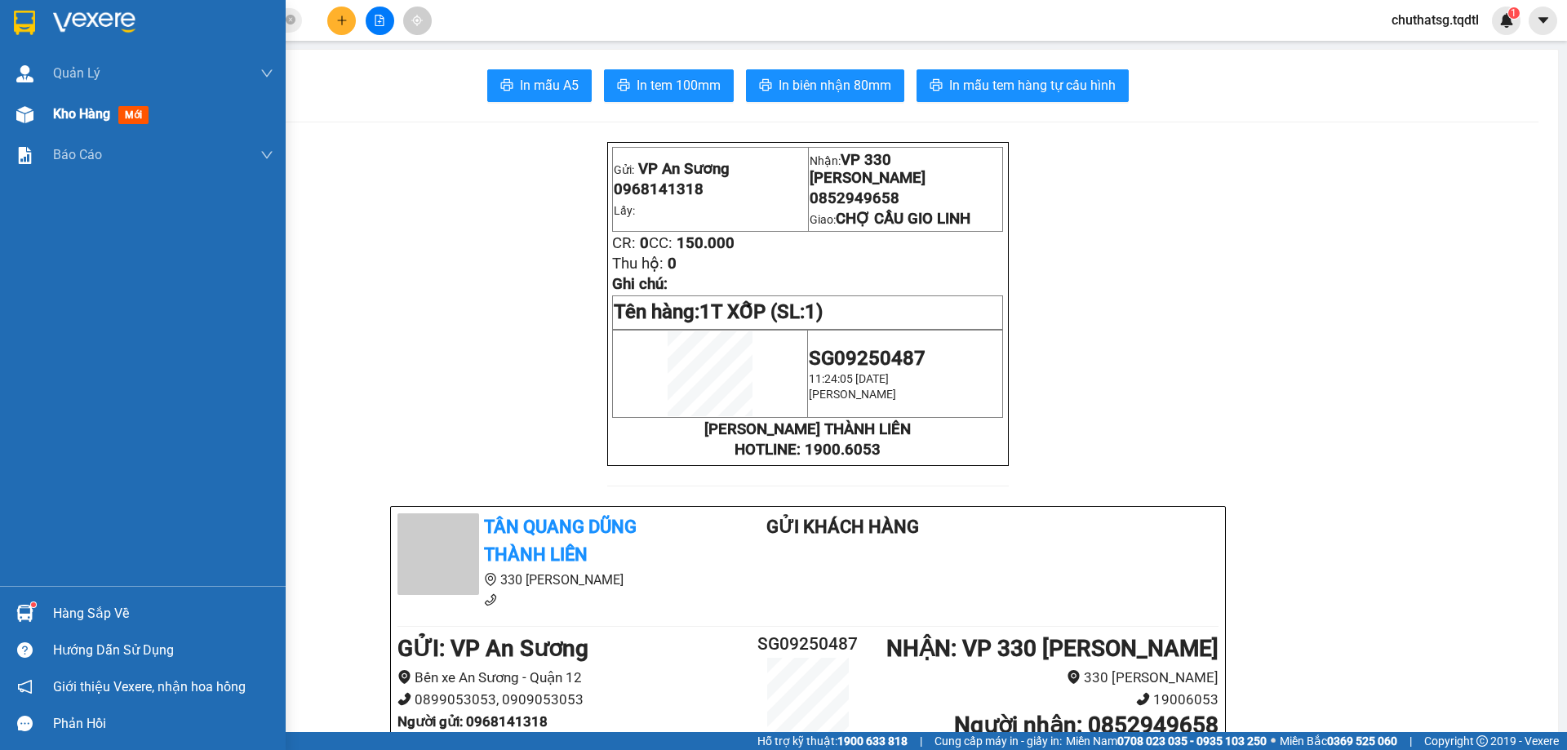
click at [81, 111] on span "Kho hàng" at bounding box center [81, 114] width 57 height 16
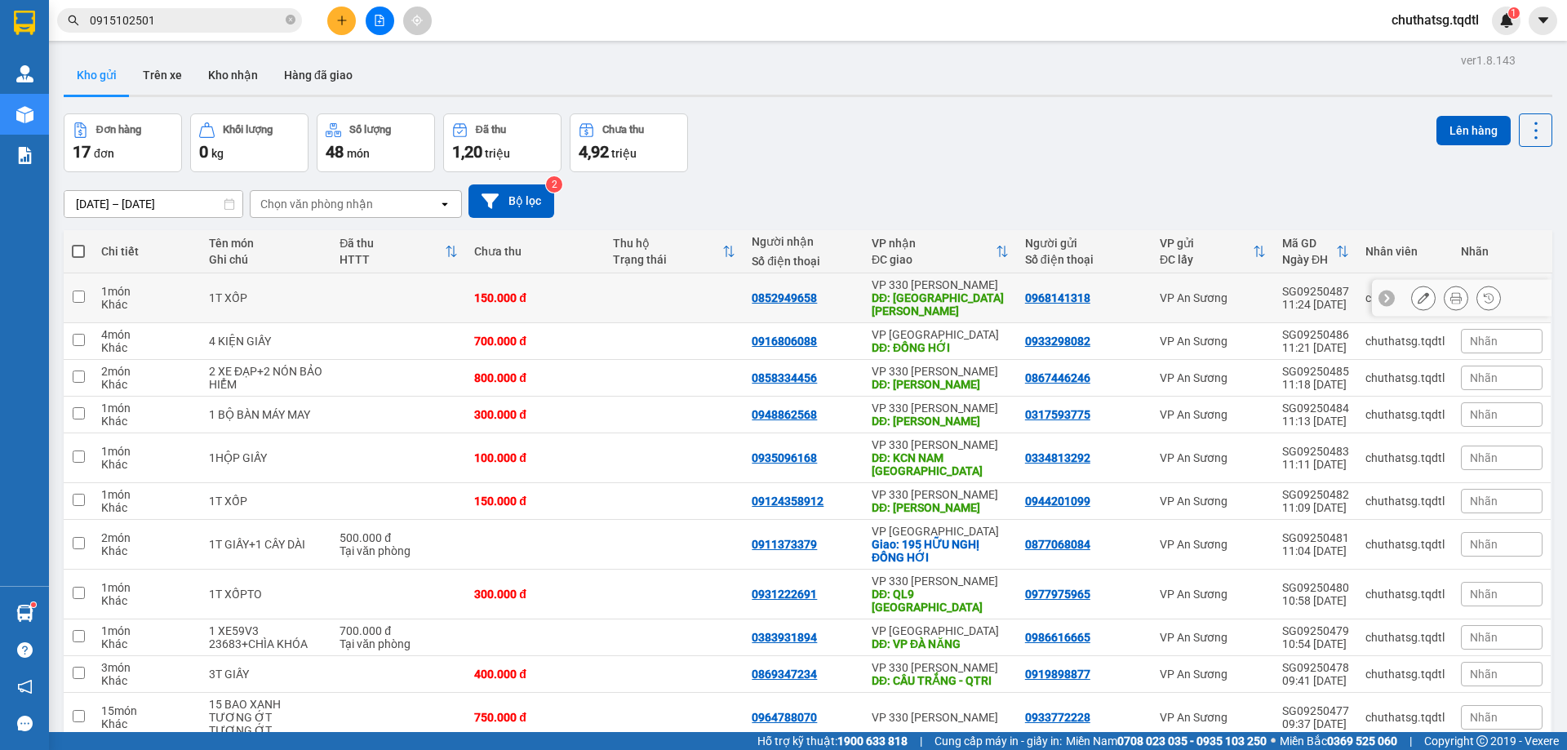
click at [76, 291] on input "checkbox" at bounding box center [79, 297] width 12 height 12
checkbox input "true"
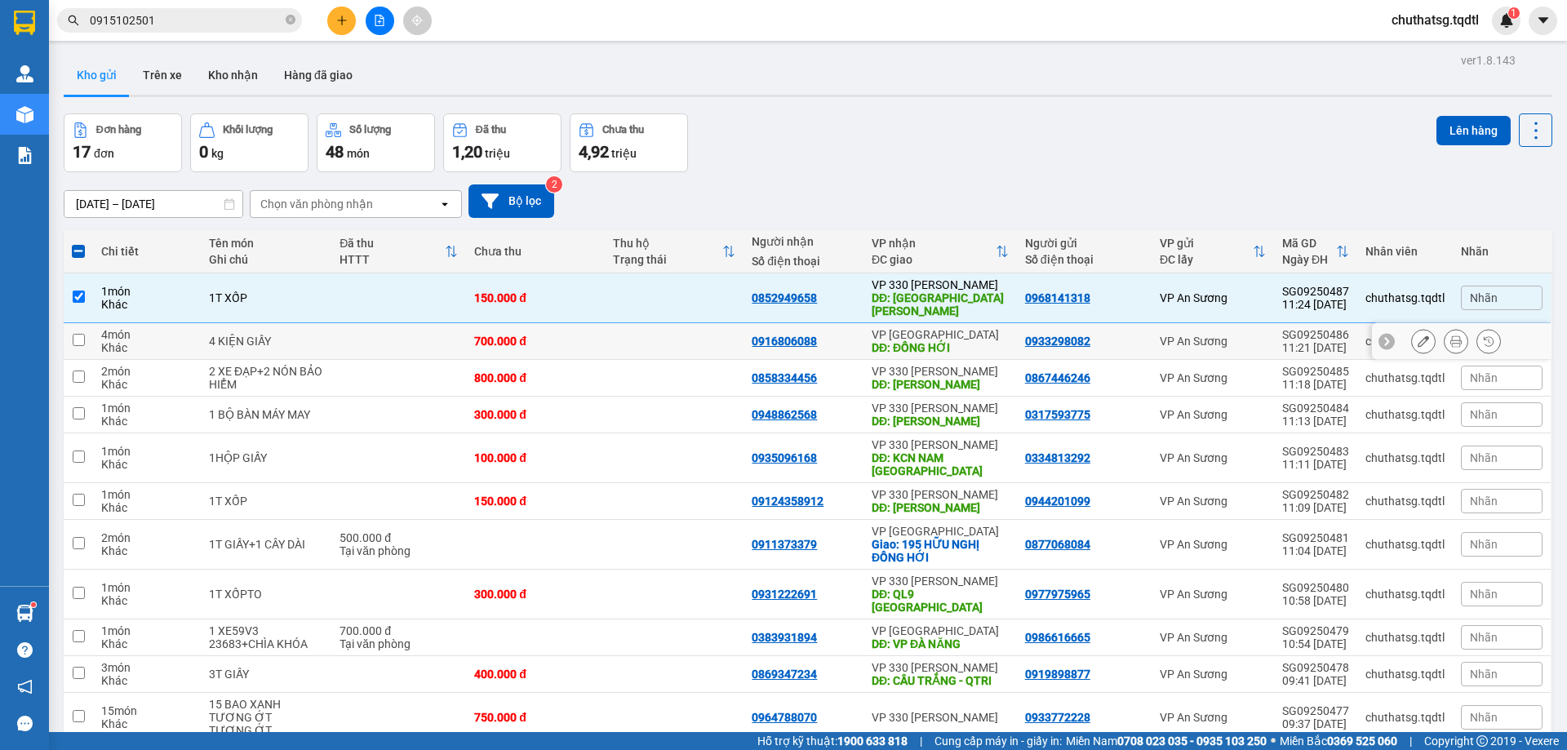
click at [81, 334] on input "checkbox" at bounding box center [79, 340] width 12 height 12
checkbox input "true"
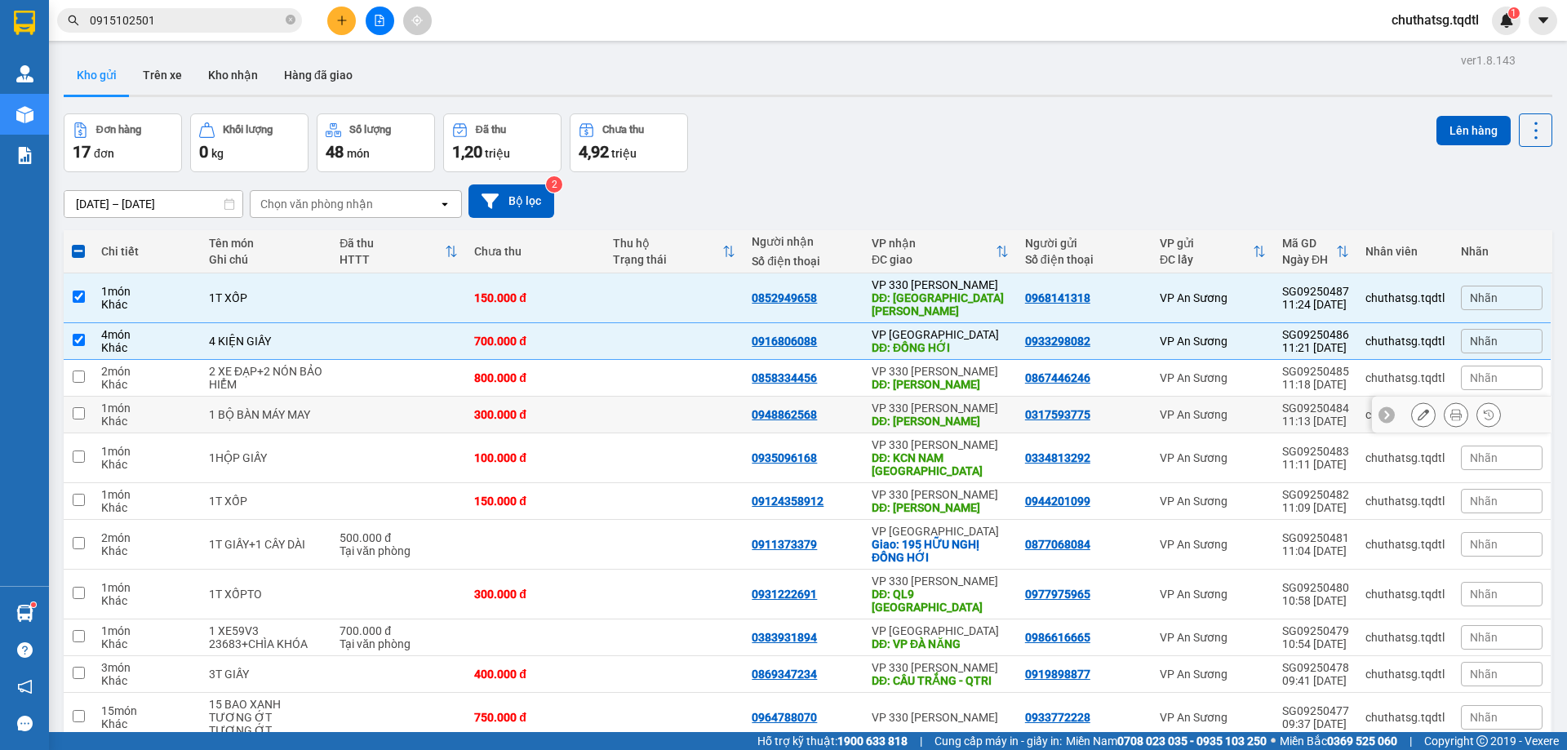
click at [75, 407] on input "checkbox" at bounding box center [79, 413] width 12 height 12
checkbox input "true"
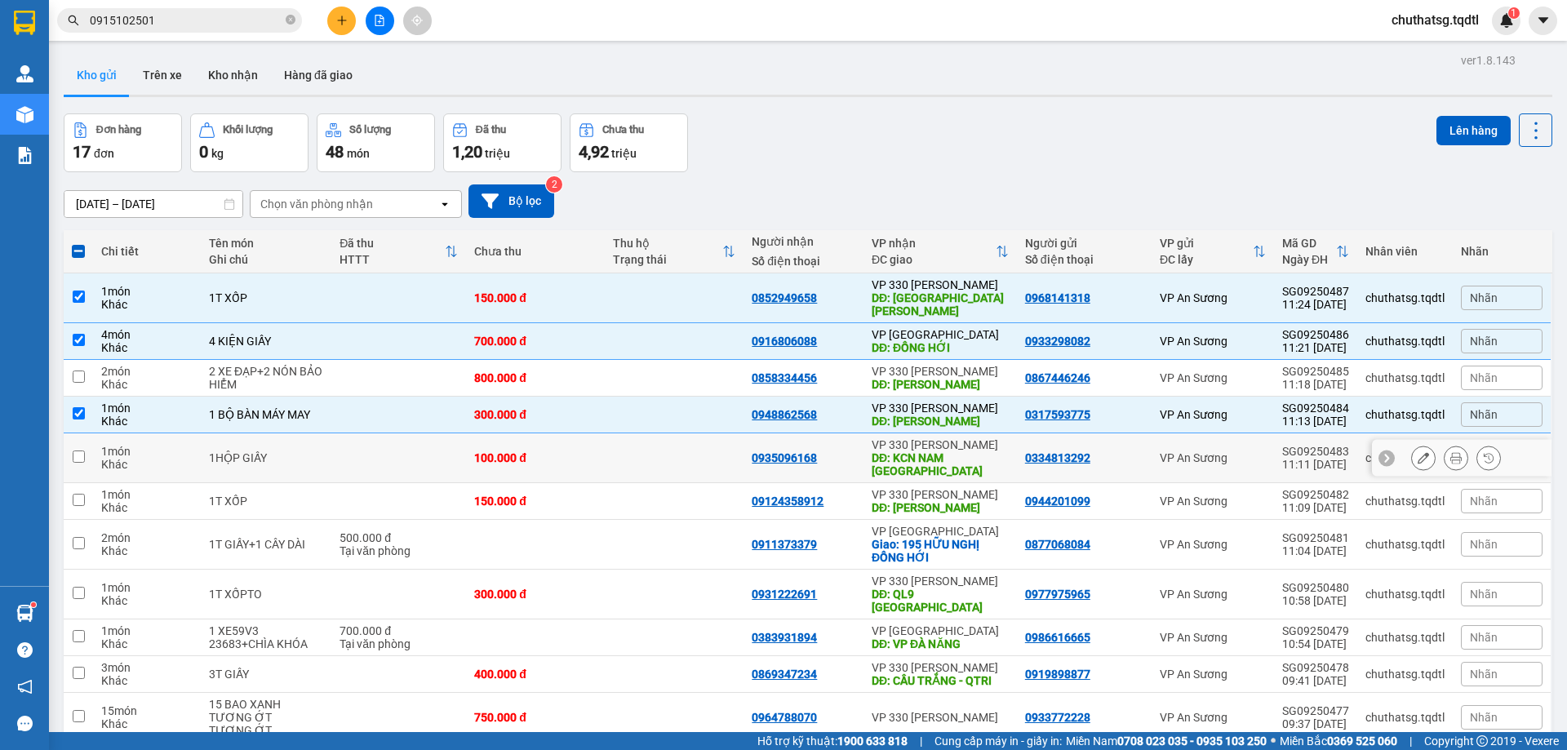
click at [81, 450] on input "checkbox" at bounding box center [79, 456] width 12 height 12
checkbox input "true"
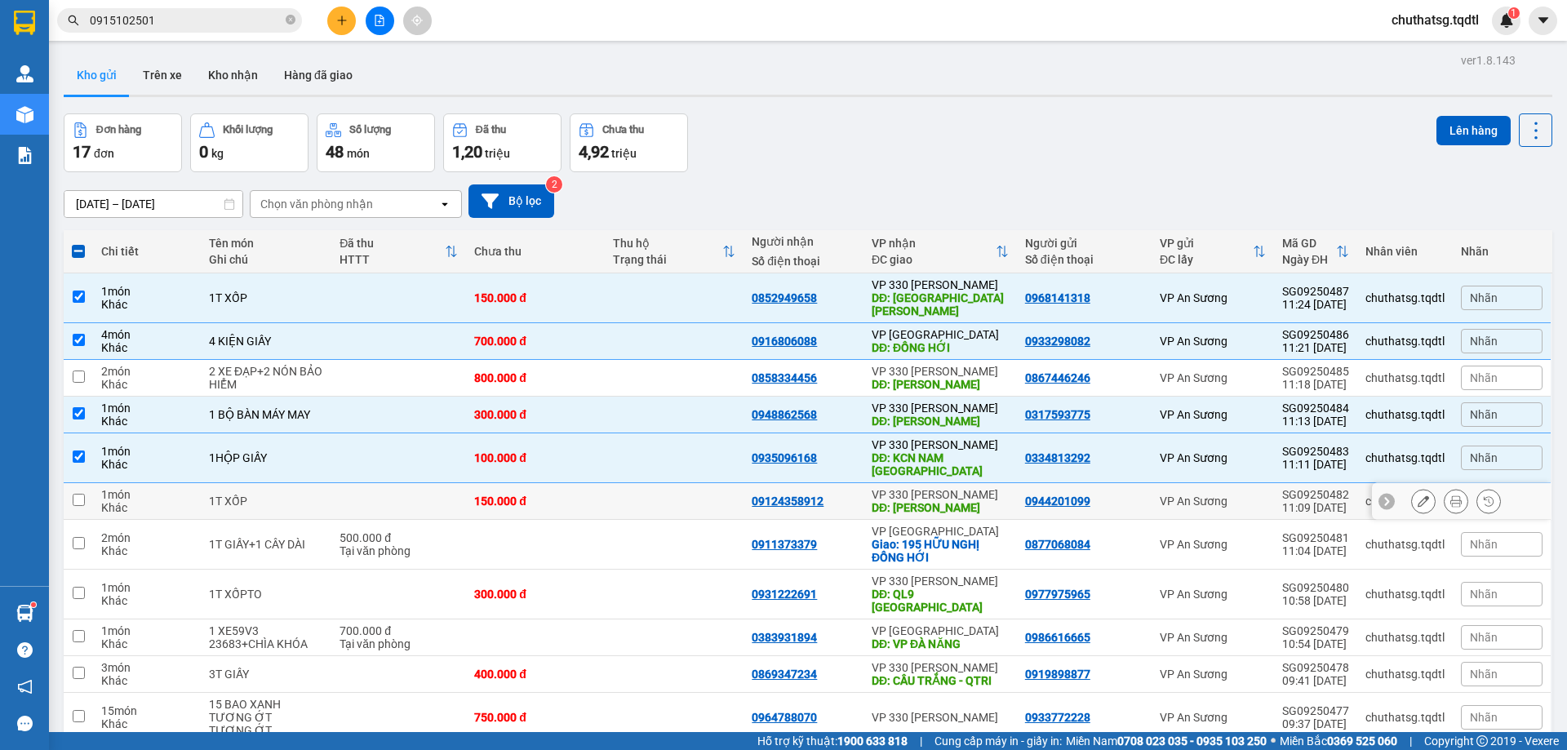
click at [78, 494] on input "checkbox" at bounding box center [79, 500] width 12 height 12
checkbox input "true"
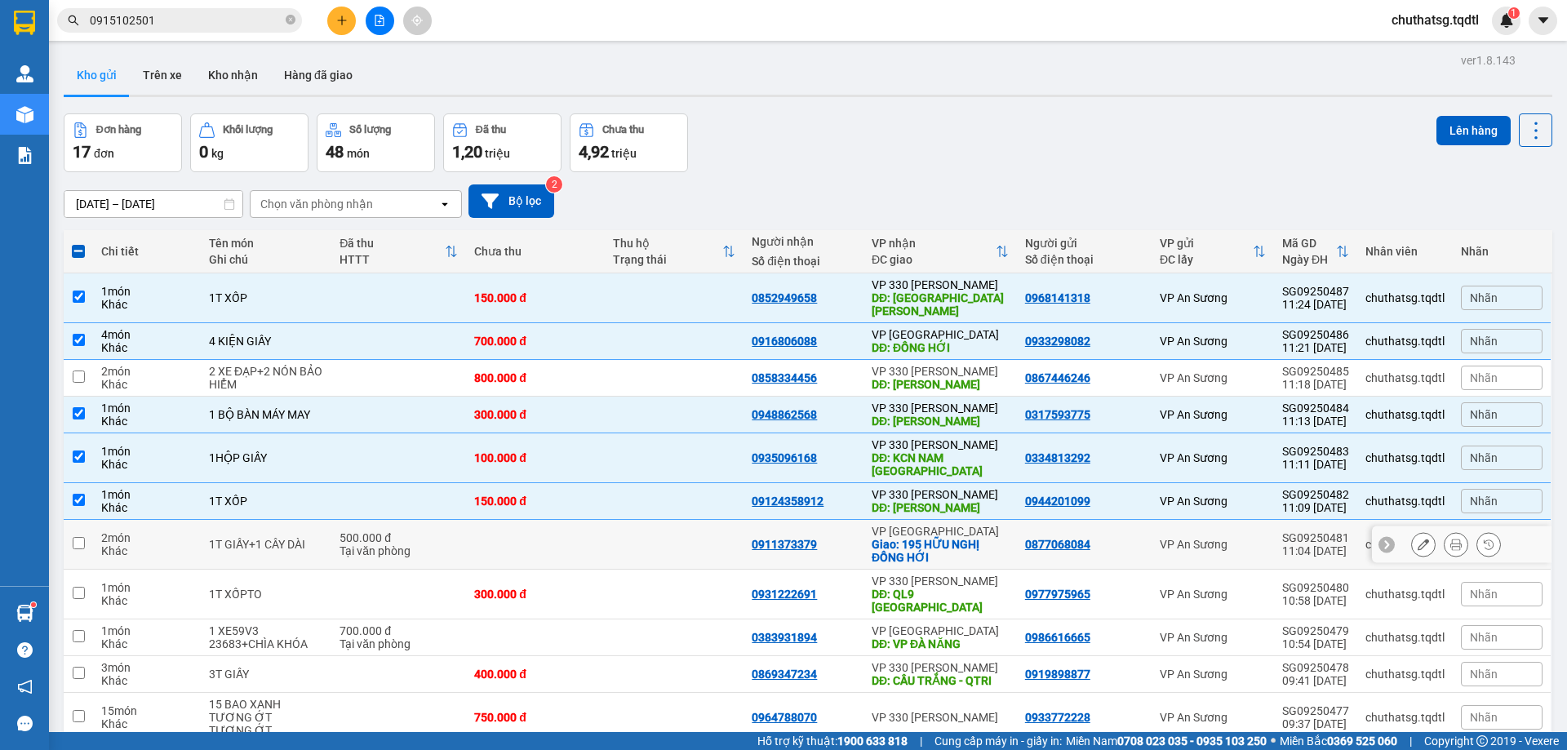
click at [80, 537] on input "checkbox" at bounding box center [79, 543] width 12 height 12
checkbox input "true"
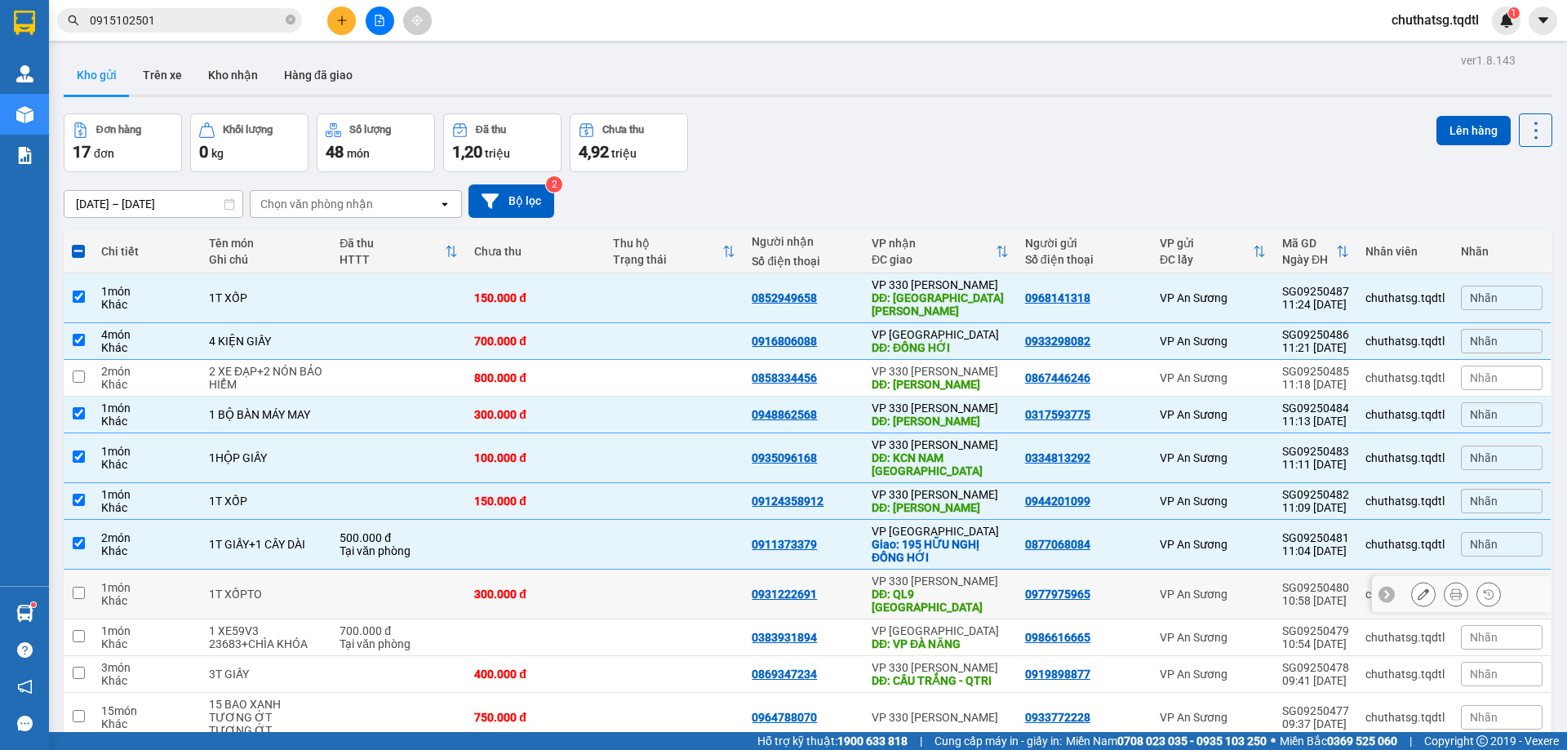
drag, startPoint x: 73, startPoint y: 573, endPoint x: 164, endPoint y: 579, distance: 90.8
click at [74, 587] on input "checkbox" at bounding box center [79, 593] width 12 height 12
checkbox input "true"
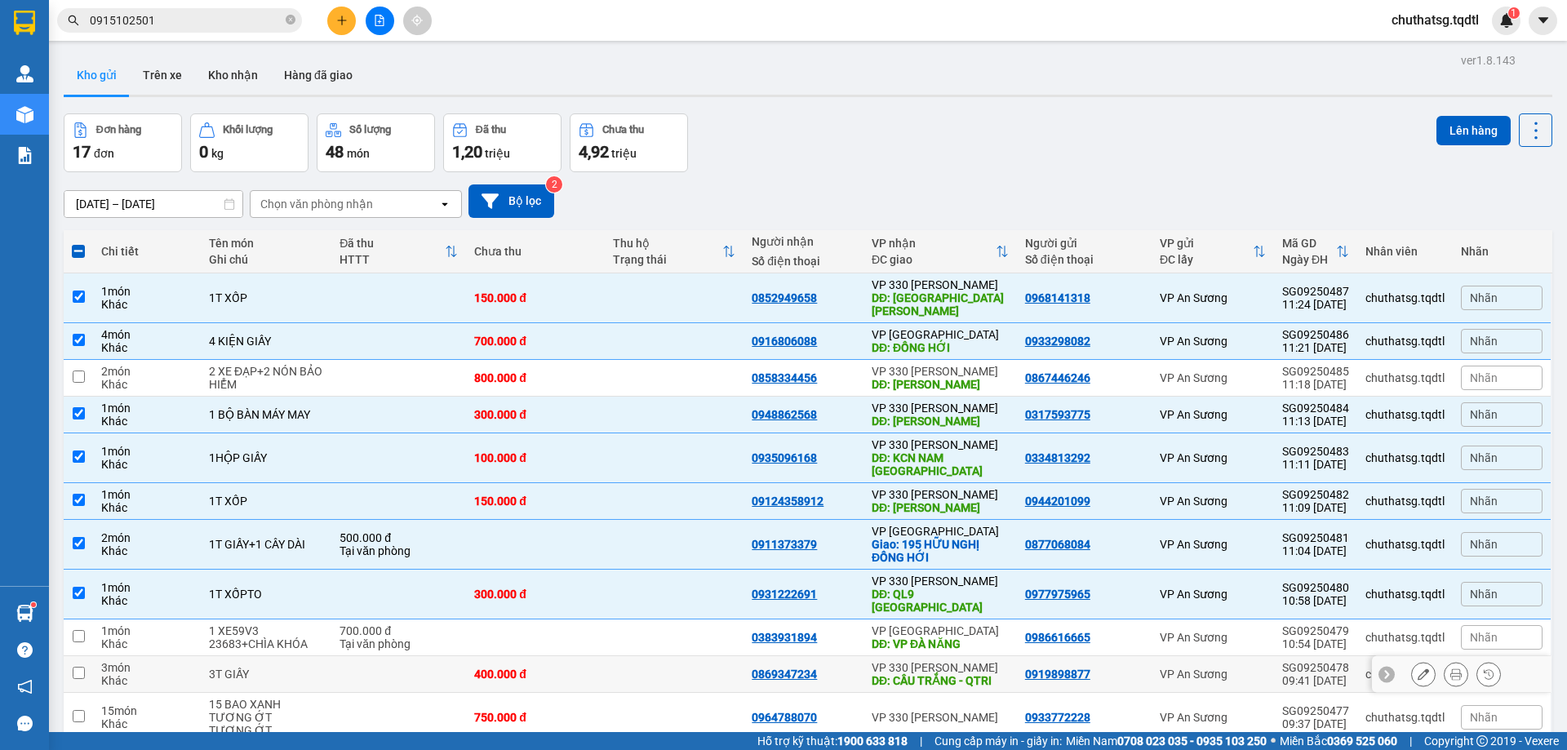
click at [78, 667] on input "checkbox" at bounding box center [79, 673] width 12 height 12
checkbox input "true"
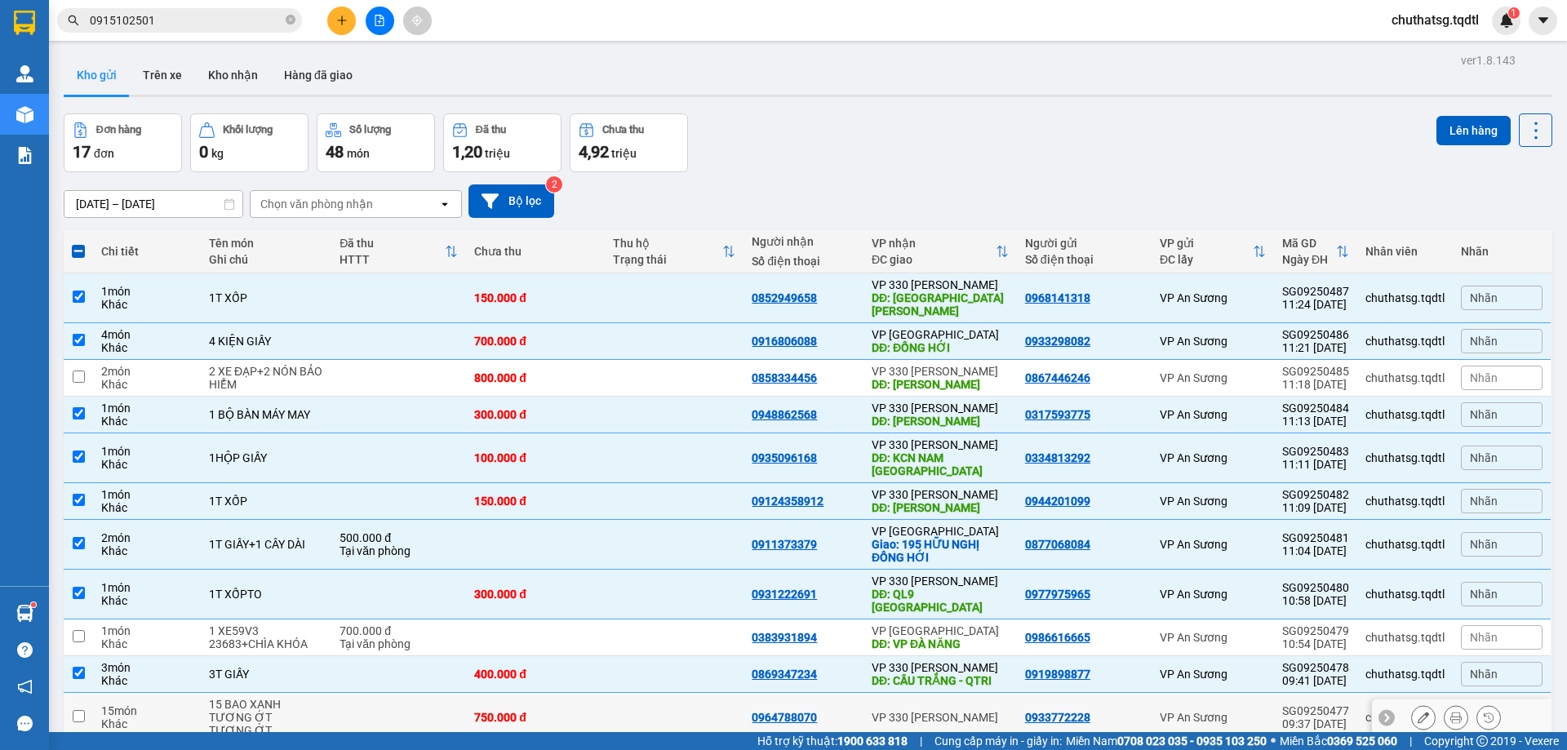
scroll to position [82, 0]
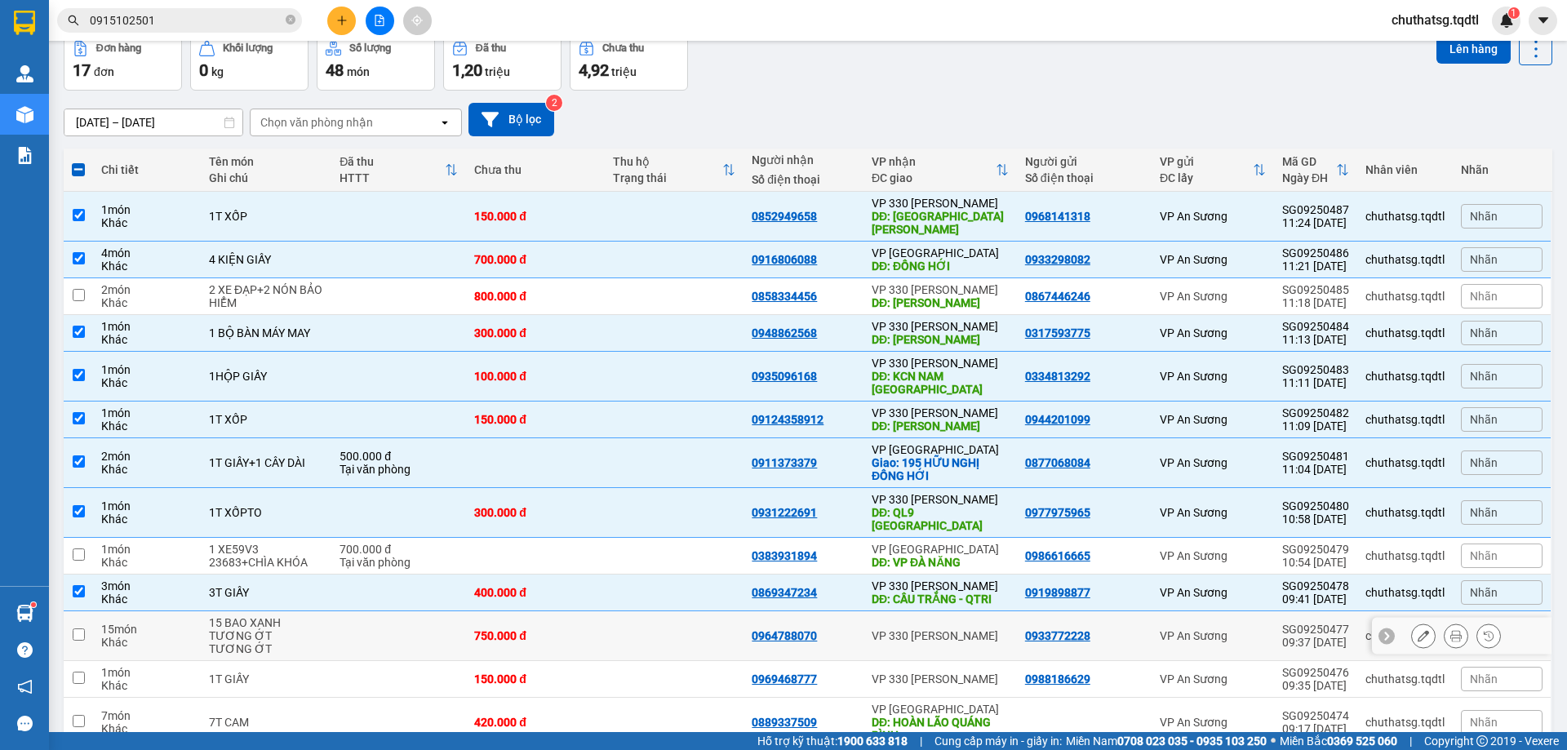
click at [78, 628] on input "checkbox" at bounding box center [79, 634] width 12 height 12
checkbox input "true"
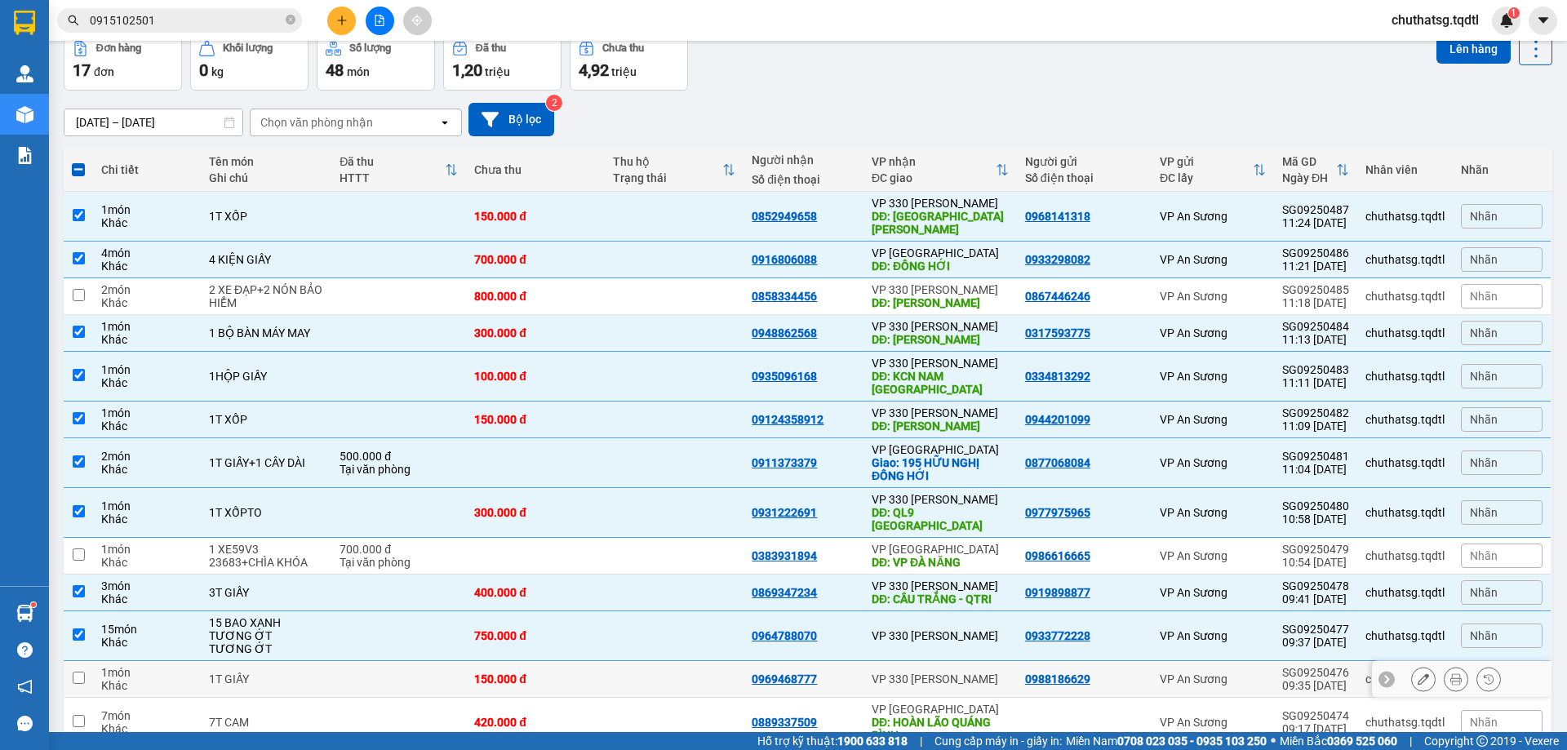
click at [77, 672] on input "checkbox" at bounding box center [79, 678] width 12 height 12
checkbox input "true"
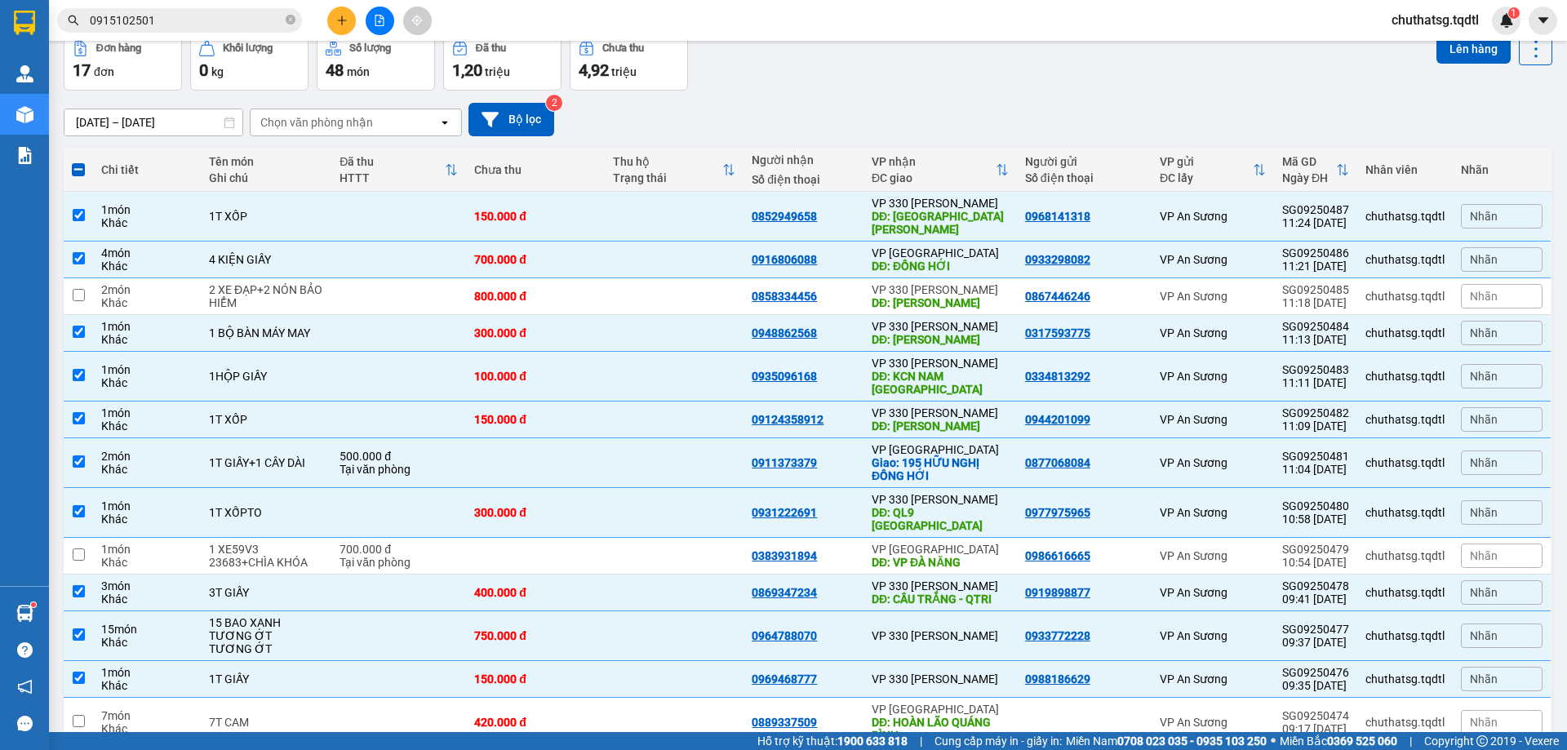
scroll to position [163, 0]
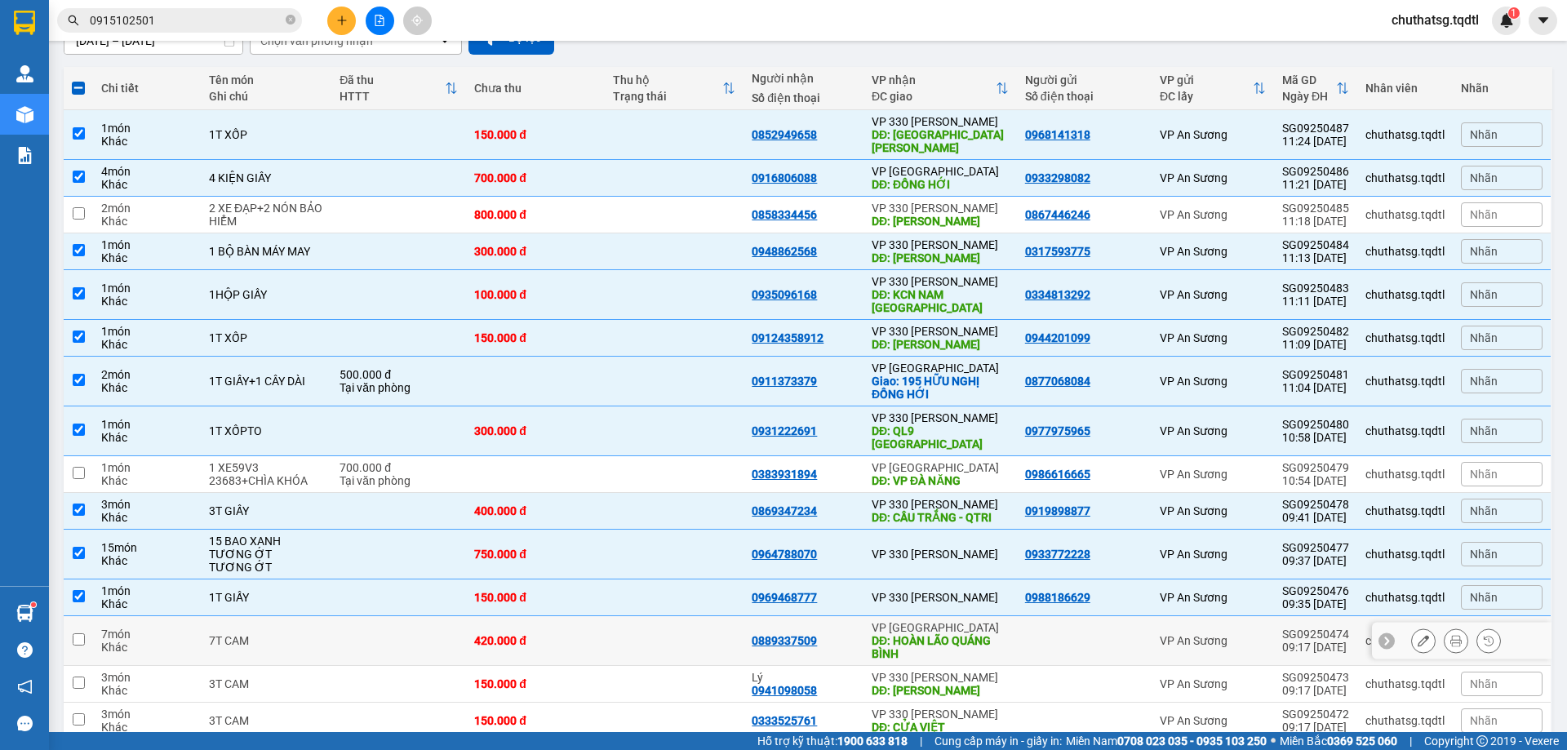
click at [80, 633] on input "checkbox" at bounding box center [79, 639] width 12 height 12
checkbox input "true"
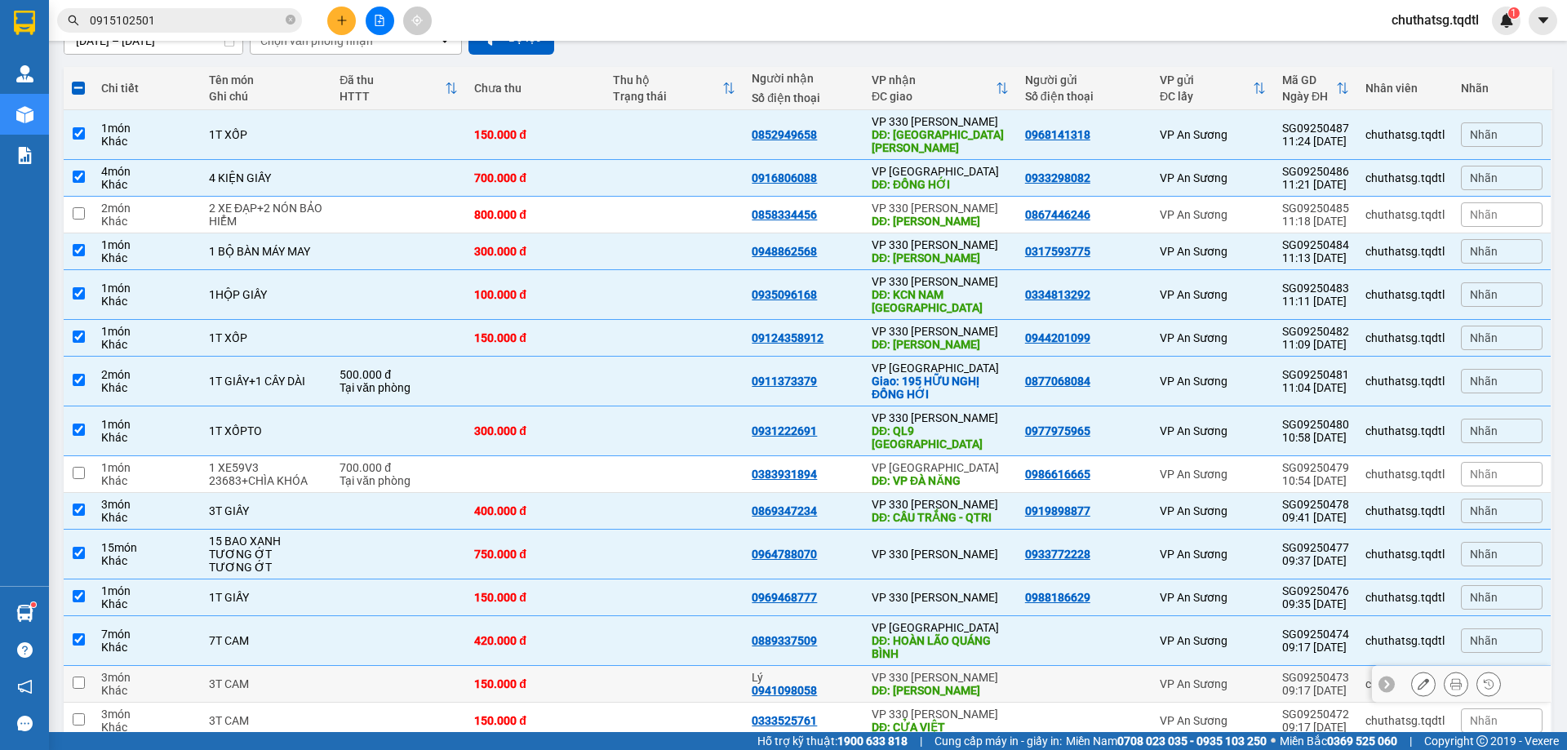
click at [80, 676] on input "checkbox" at bounding box center [79, 682] width 12 height 12
checkbox input "true"
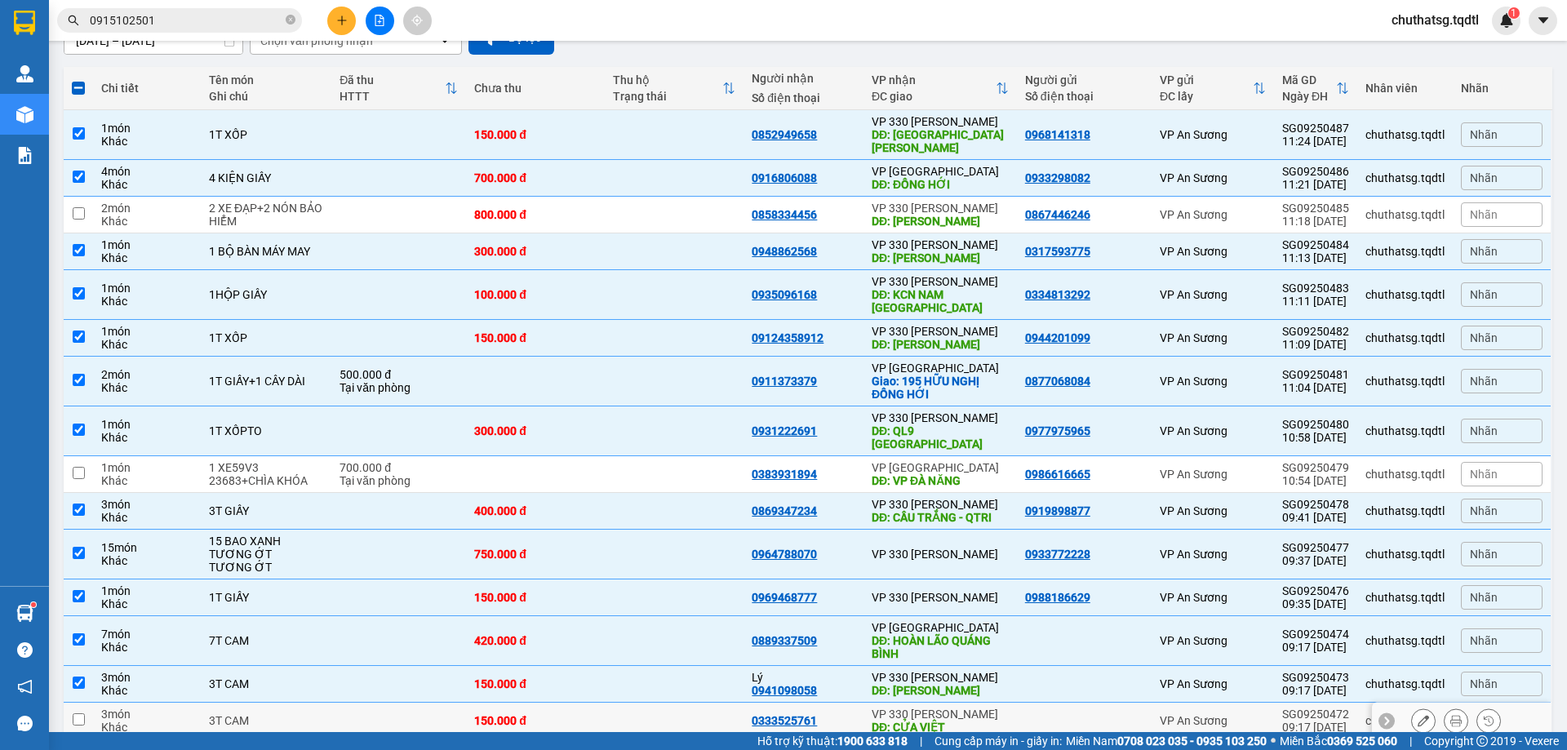
click at [81, 713] on input "checkbox" at bounding box center [79, 719] width 12 height 12
checkbox input "true"
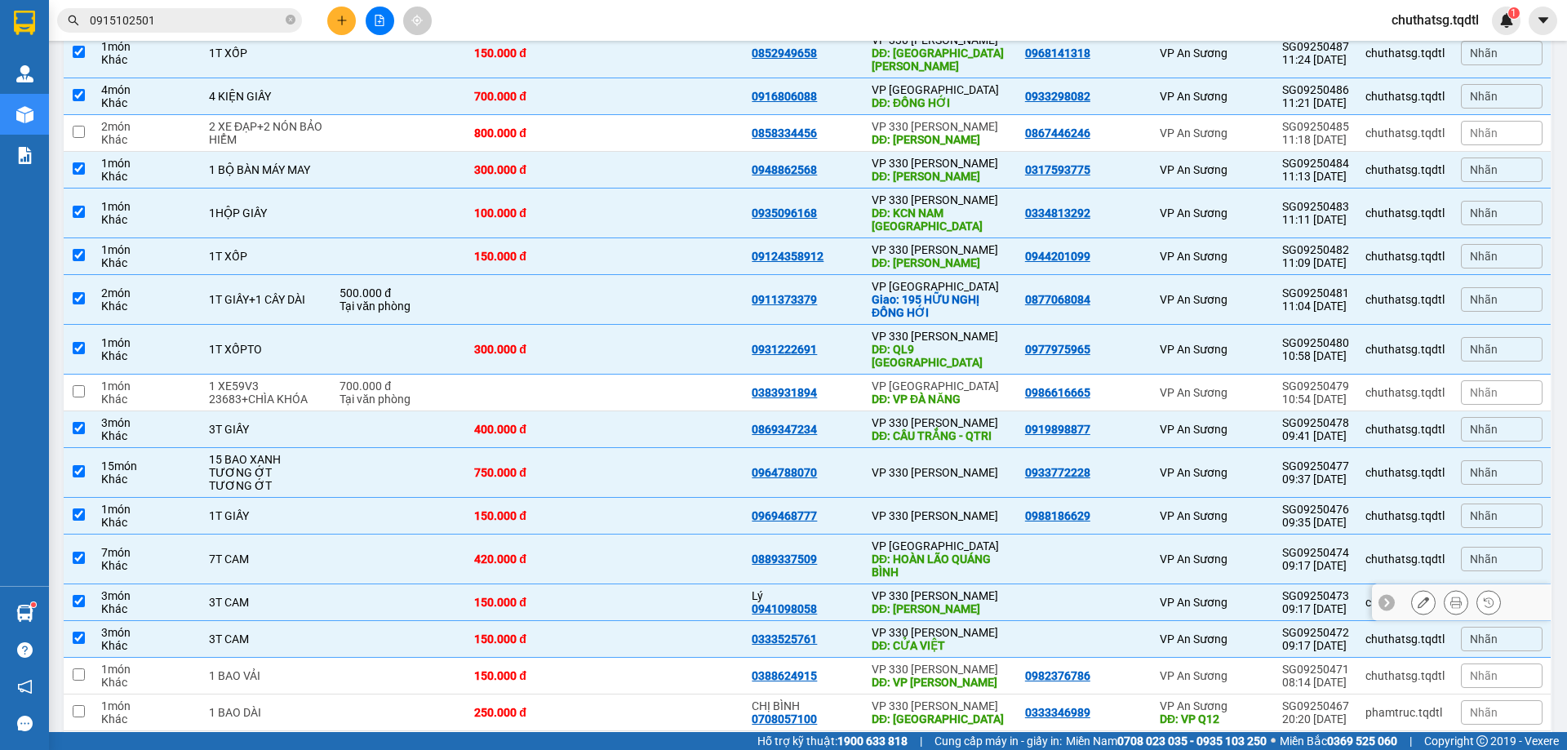
scroll to position [285, 0]
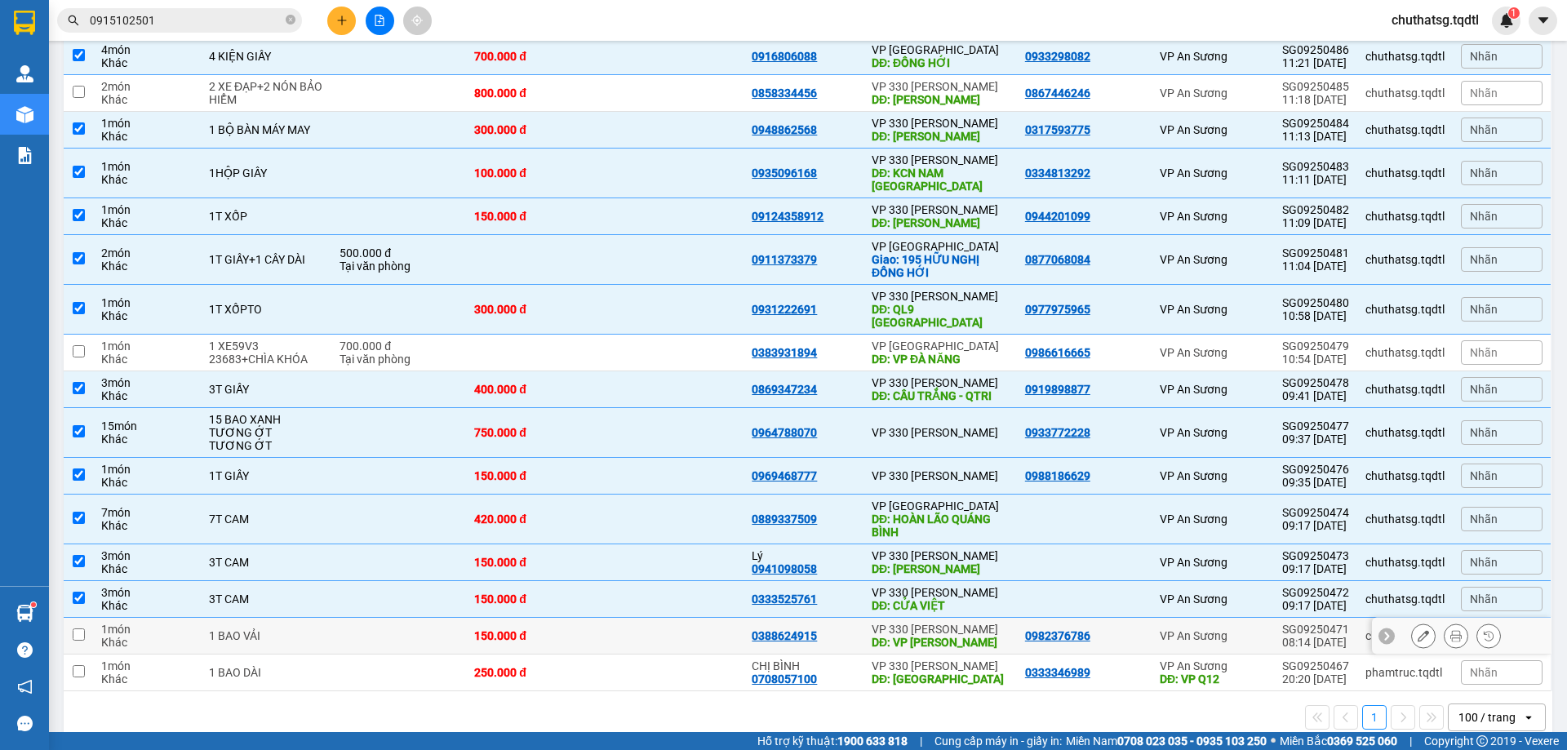
click at [79, 628] on input "checkbox" at bounding box center [79, 634] width 12 height 12
checkbox input "true"
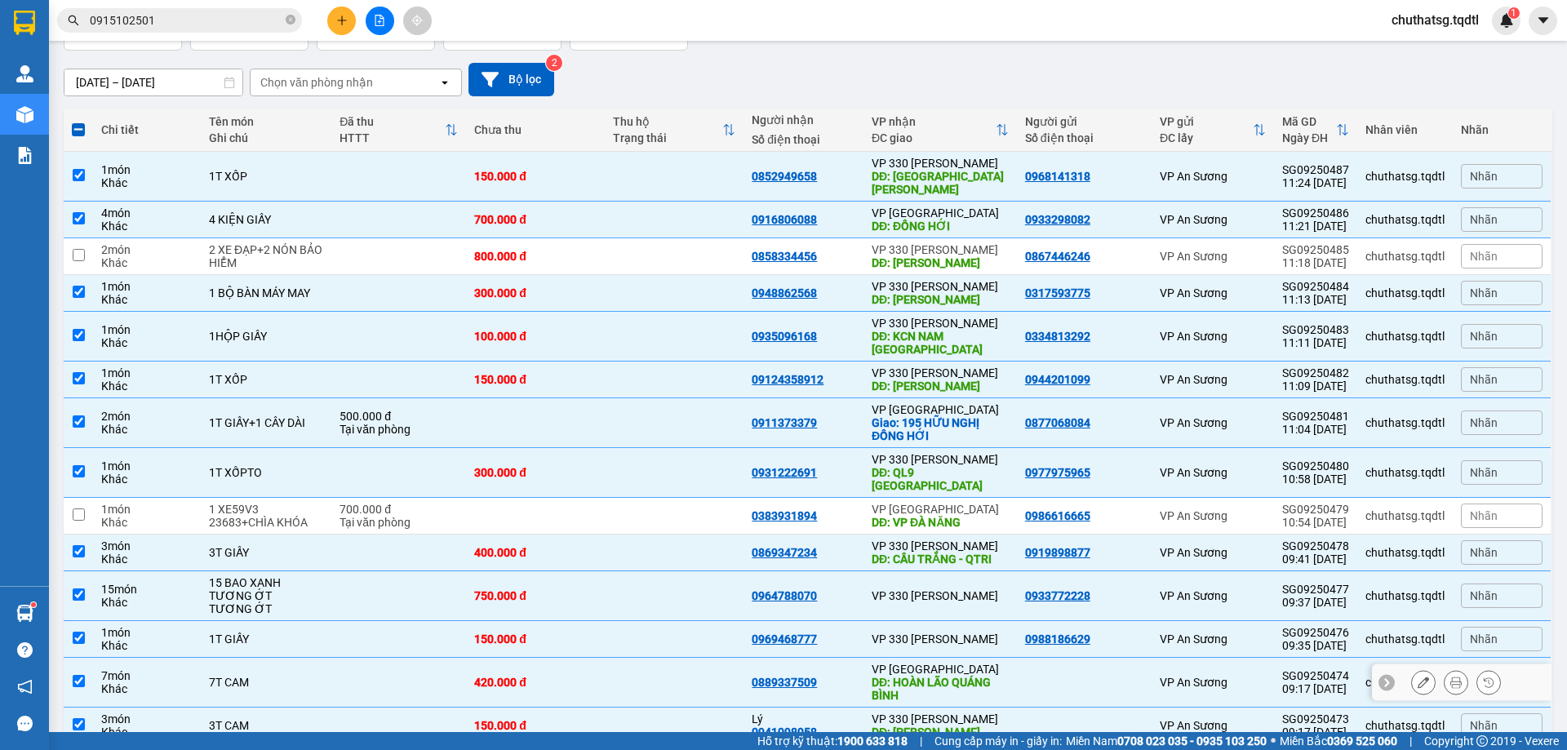
scroll to position [0, 0]
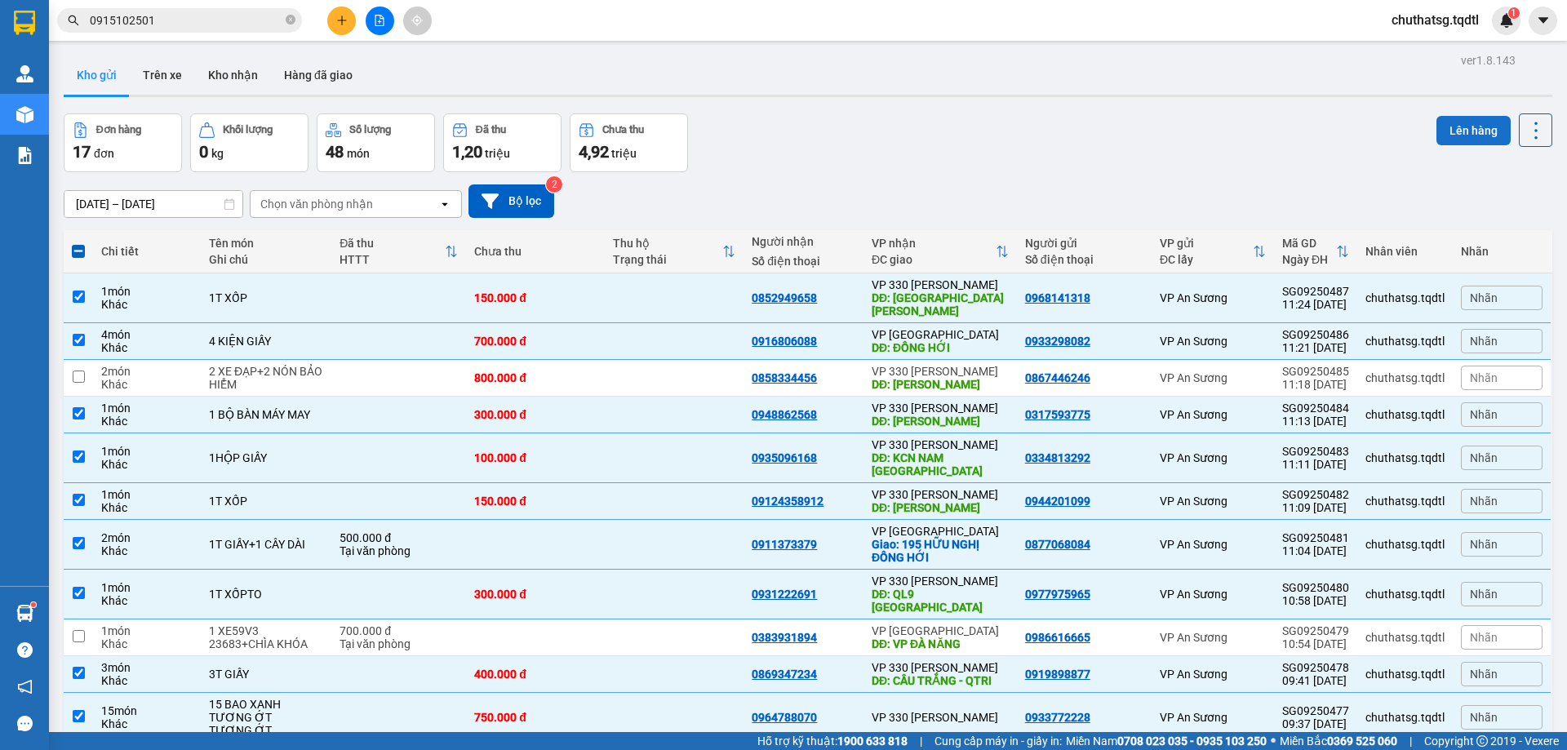
click at [1455, 124] on button "Lên hàng" at bounding box center [1473, 130] width 74 height 29
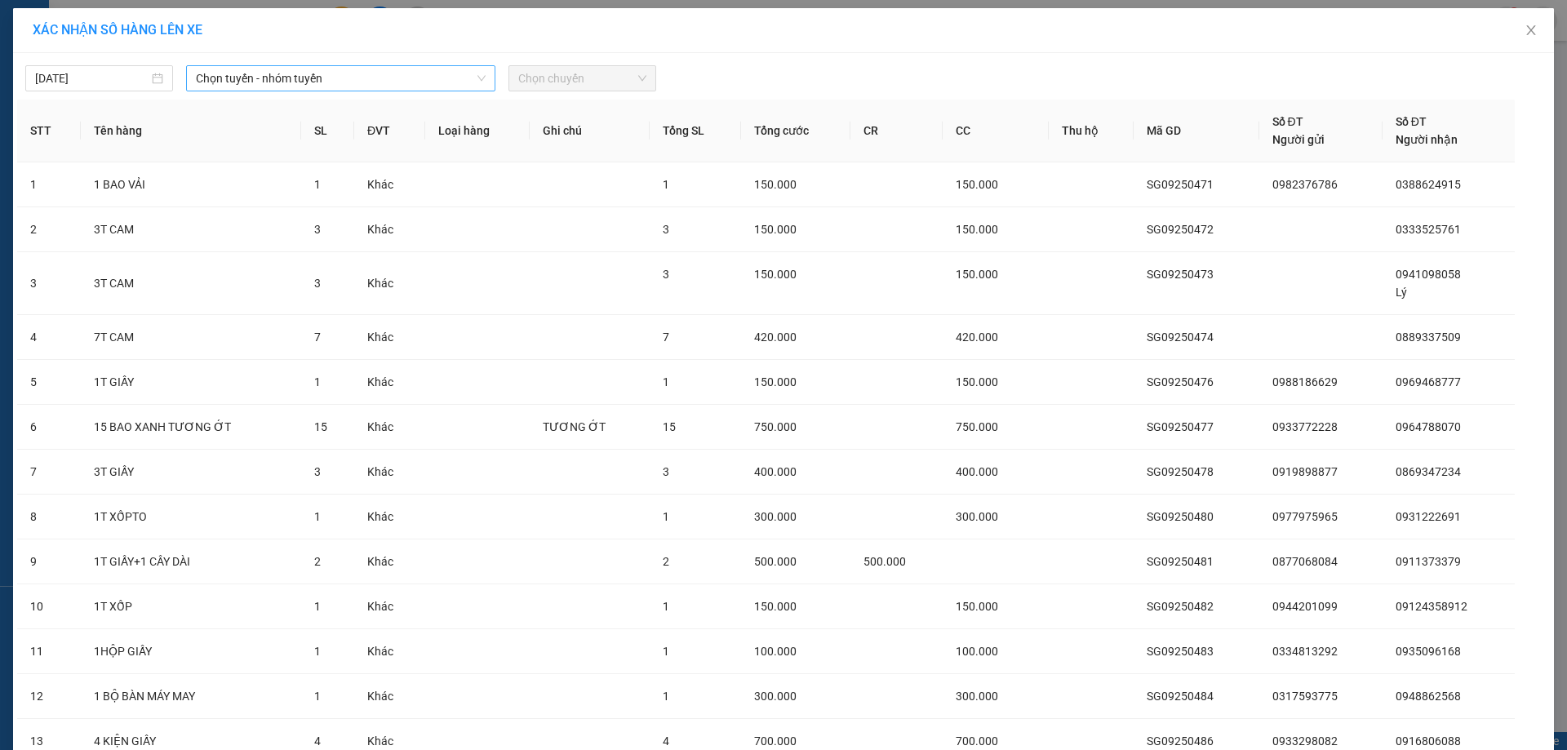
click at [348, 79] on span "Chọn tuyến - nhóm tuyến" at bounding box center [341, 78] width 290 height 24
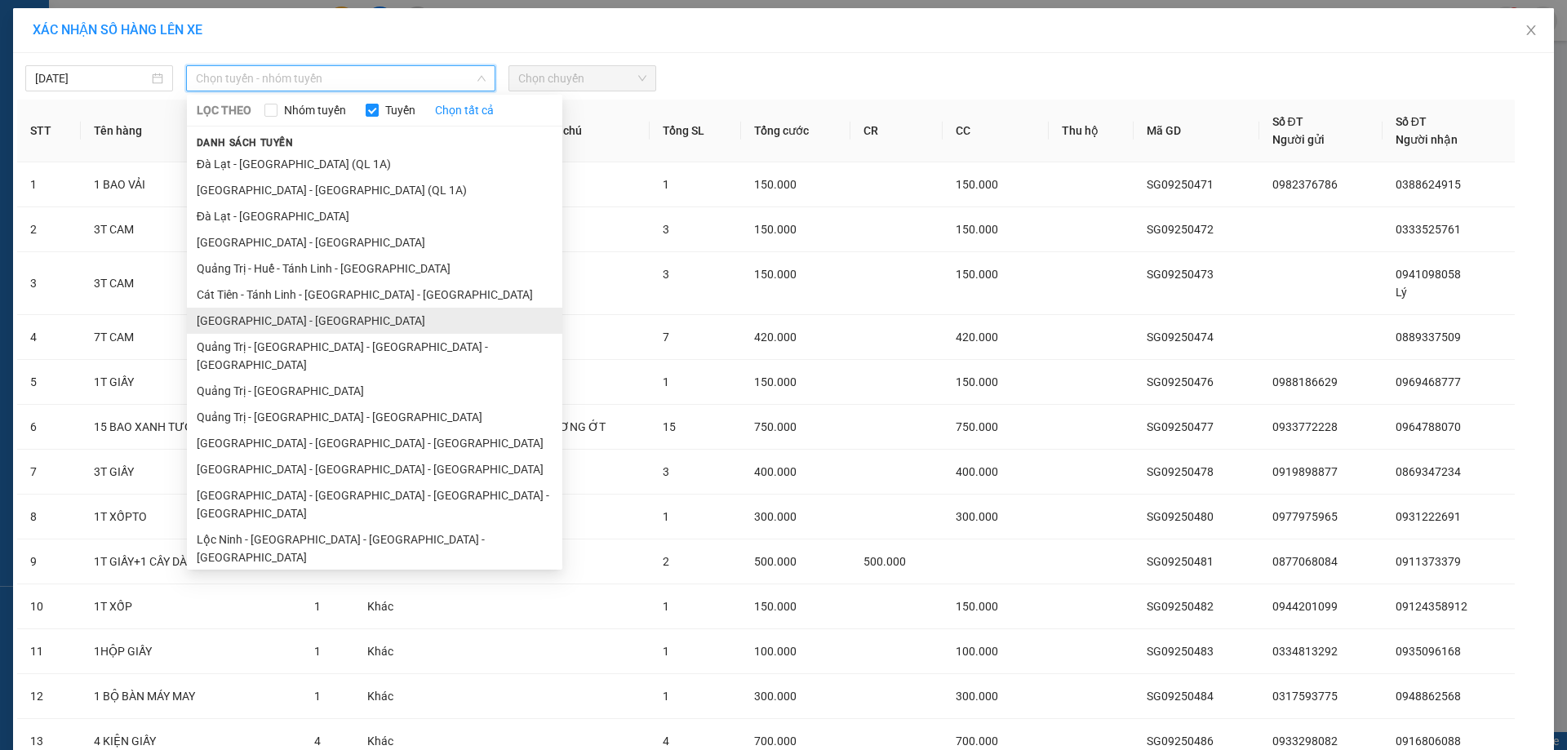
click at [268, 313] on li "[GEOGRAPHIC_DATA] - [GEOGRAPHIC_DATA]" at bounding box center [374, 321] width 375 height 26
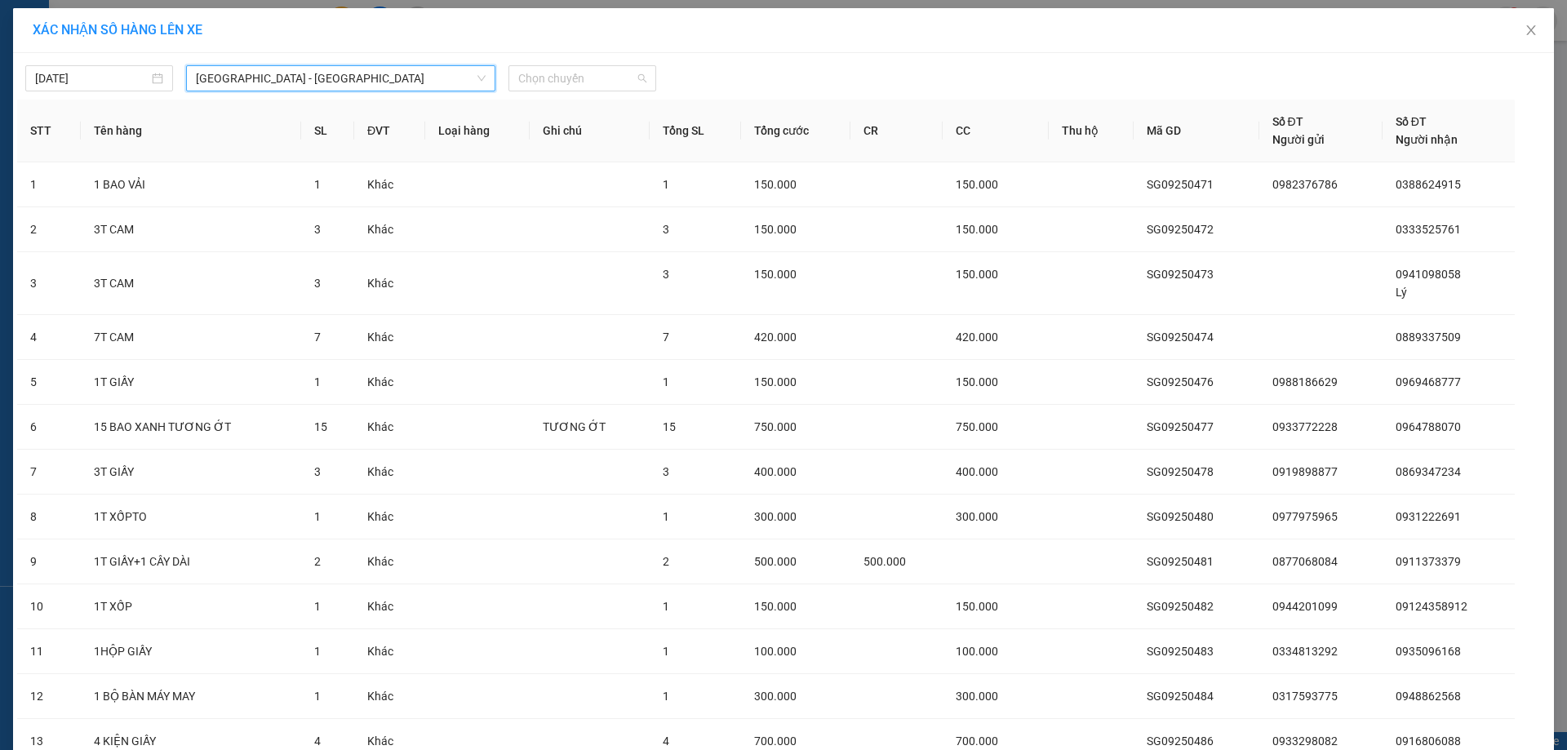
drag, startPoint x: 612, startPoint y: 77, endPoint x: 592, endPoint y: 143, distance: 69.2
click at [610, 79] on span "Chọn chuyến" at bounding box center [582, 78] width 128 height 24
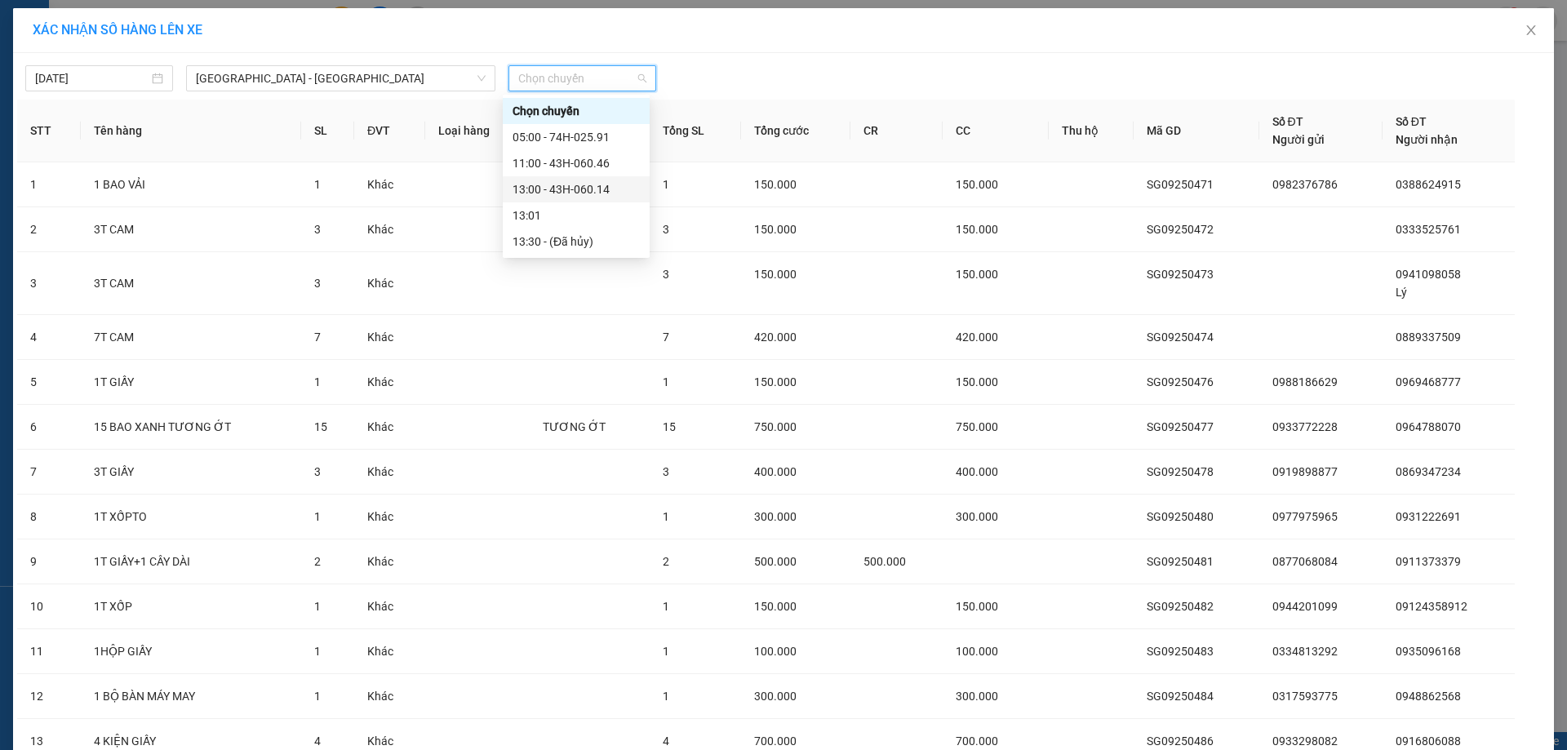
click at [566, 187] on div "13:00 - 43H-060.14" at bounding box center [575, 189] width 127 height 18
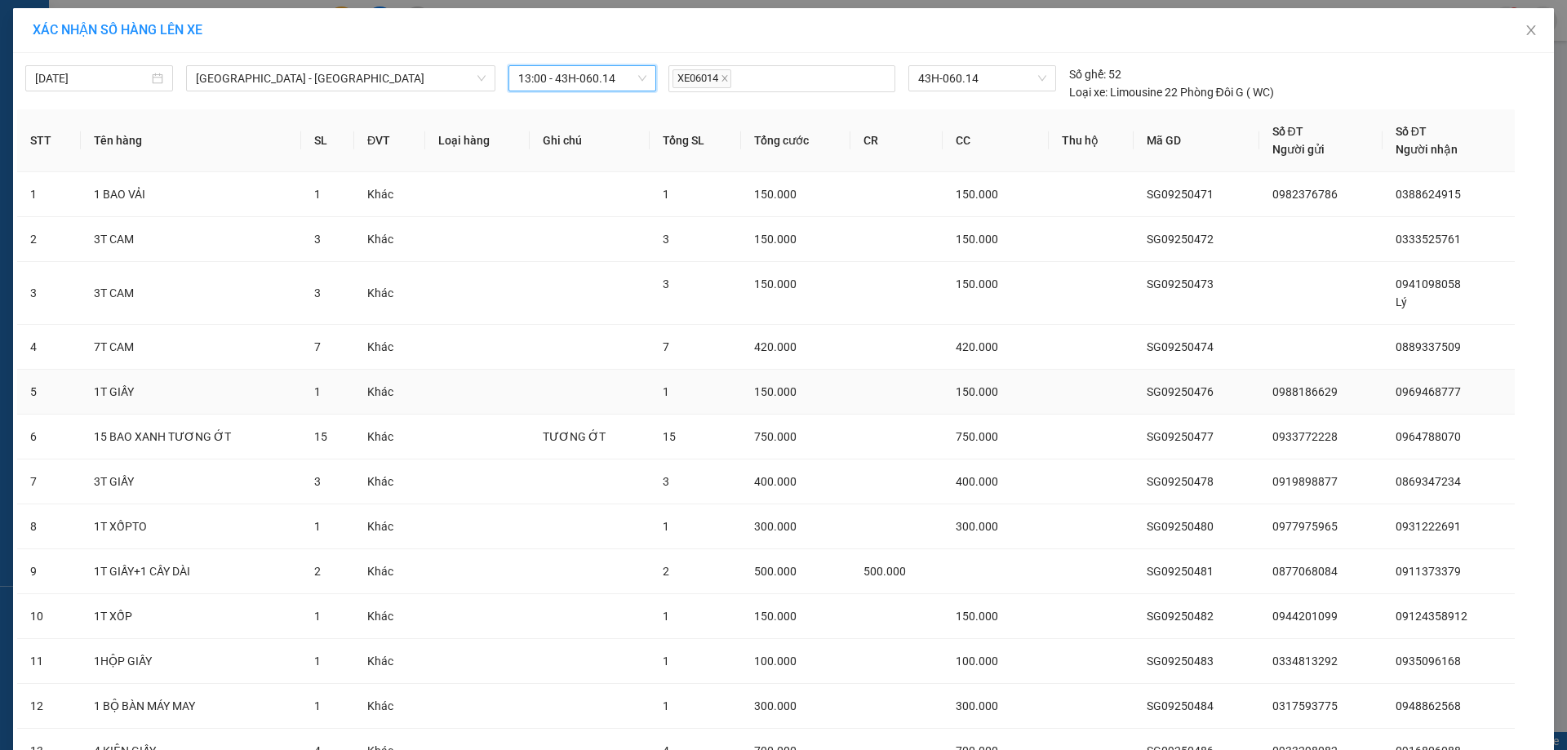
scroll to position [188, 0]
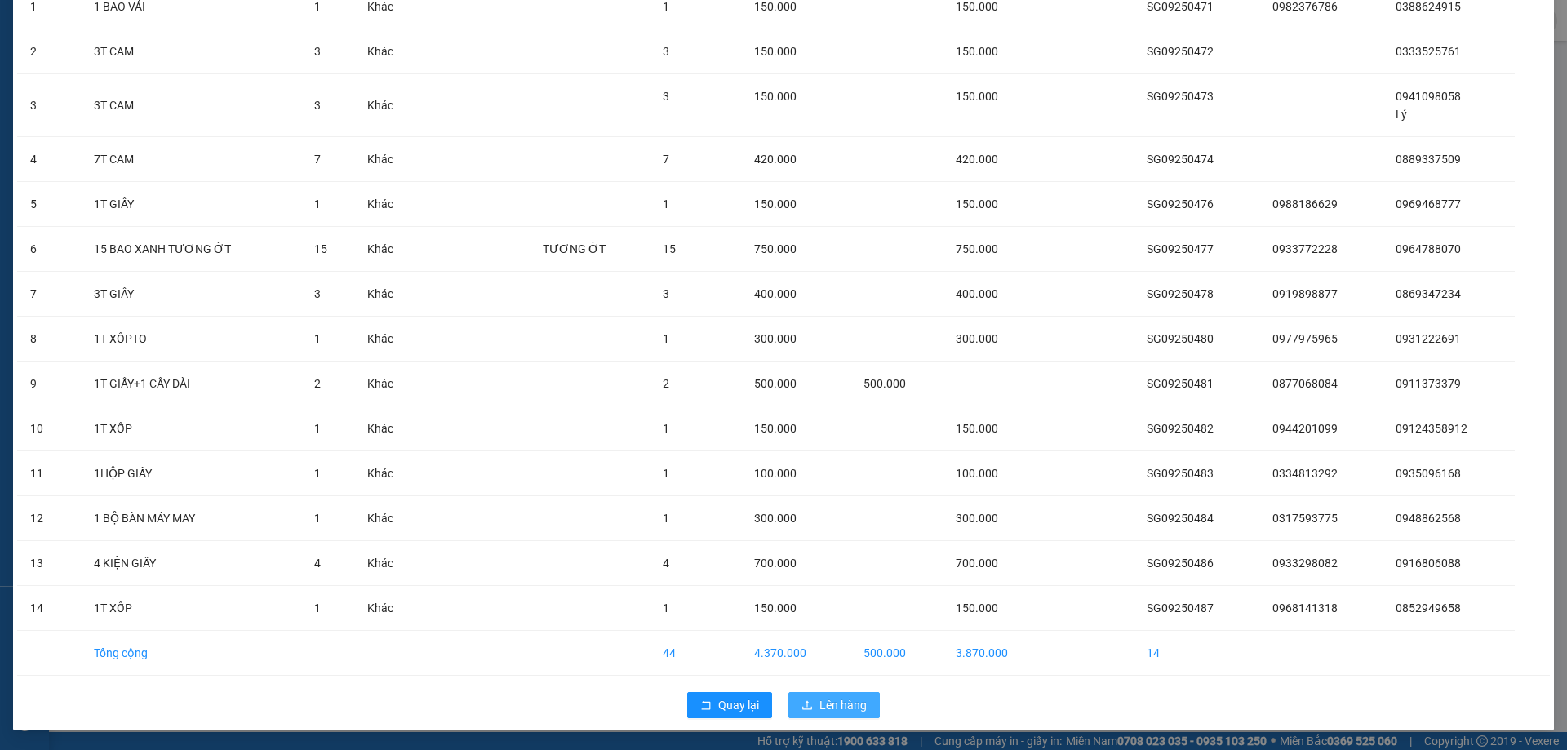
click at [833, 703] on span "Lên hàng" at bounding box center [842, 705] width 47 height 18
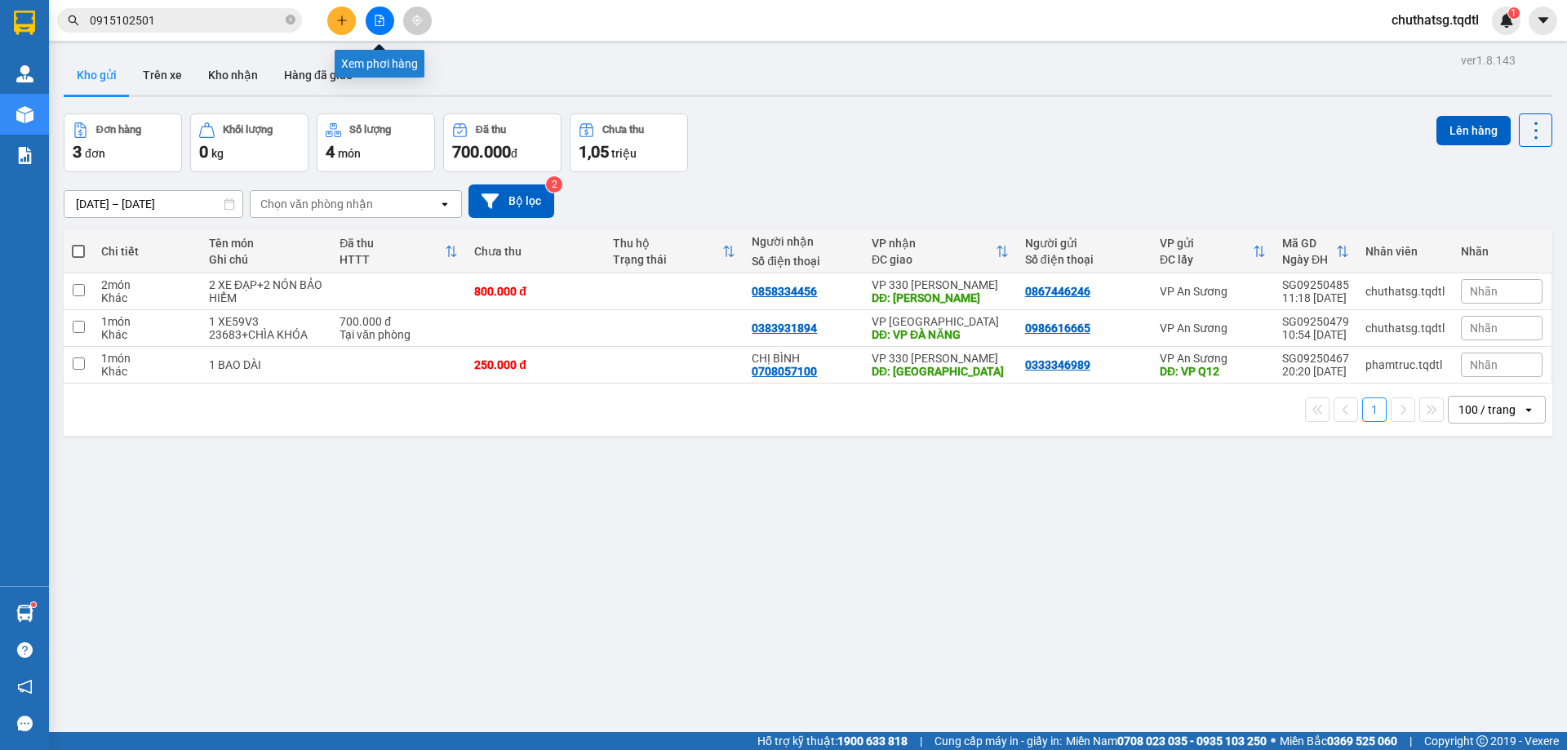
click at [381, 21] on icon "file-add" at bounding box center [379, 20] width 11 height 11
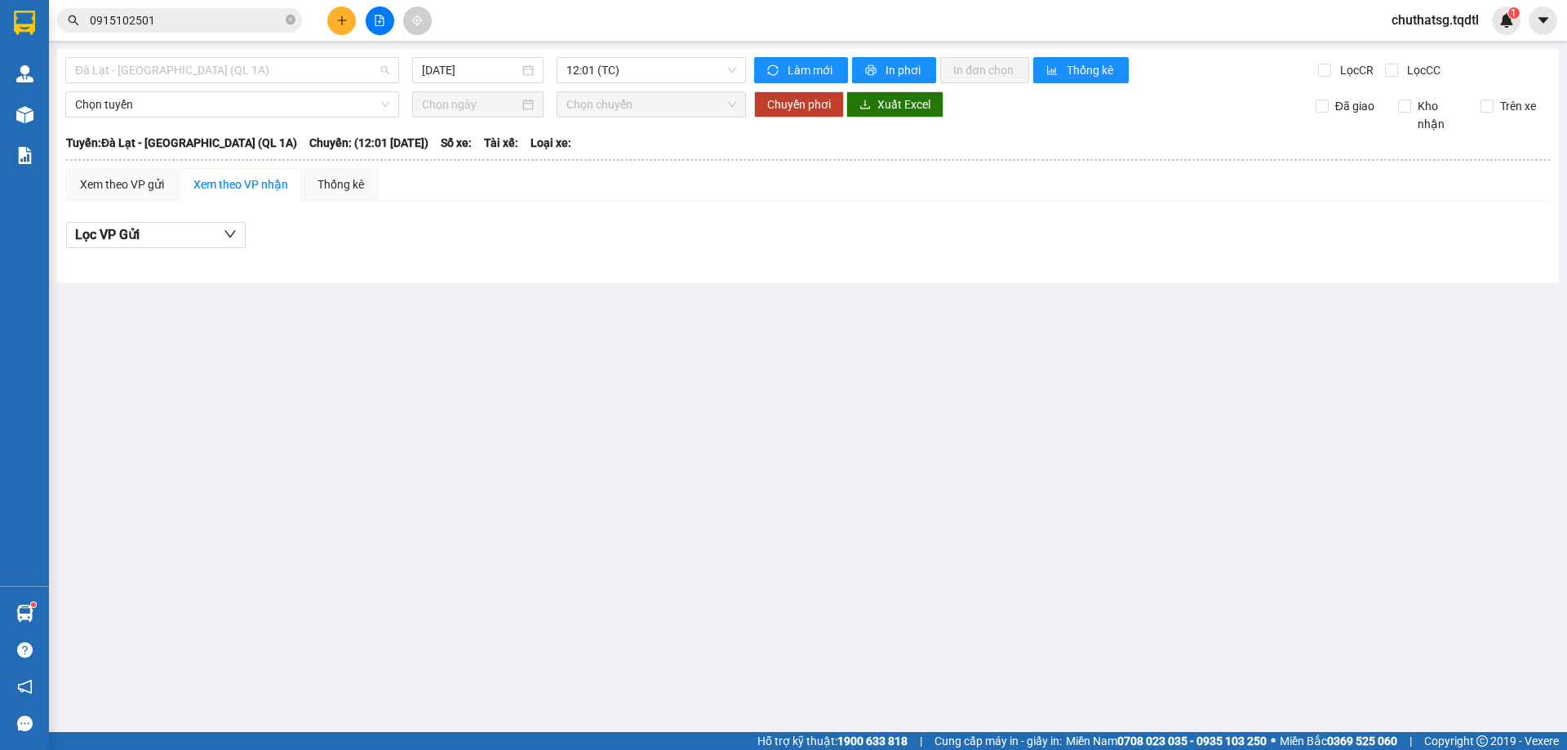
drag, startPoint x: 322, startPoint y: 70, endPoint x: 277, endPoint y: 122, distance: 68.9
click at [321, 72] on span "Đà Lạt - [GEOGRAPHIC_DATA] (QL 1A)" at bounding box center [232, 70] width 314 height 24
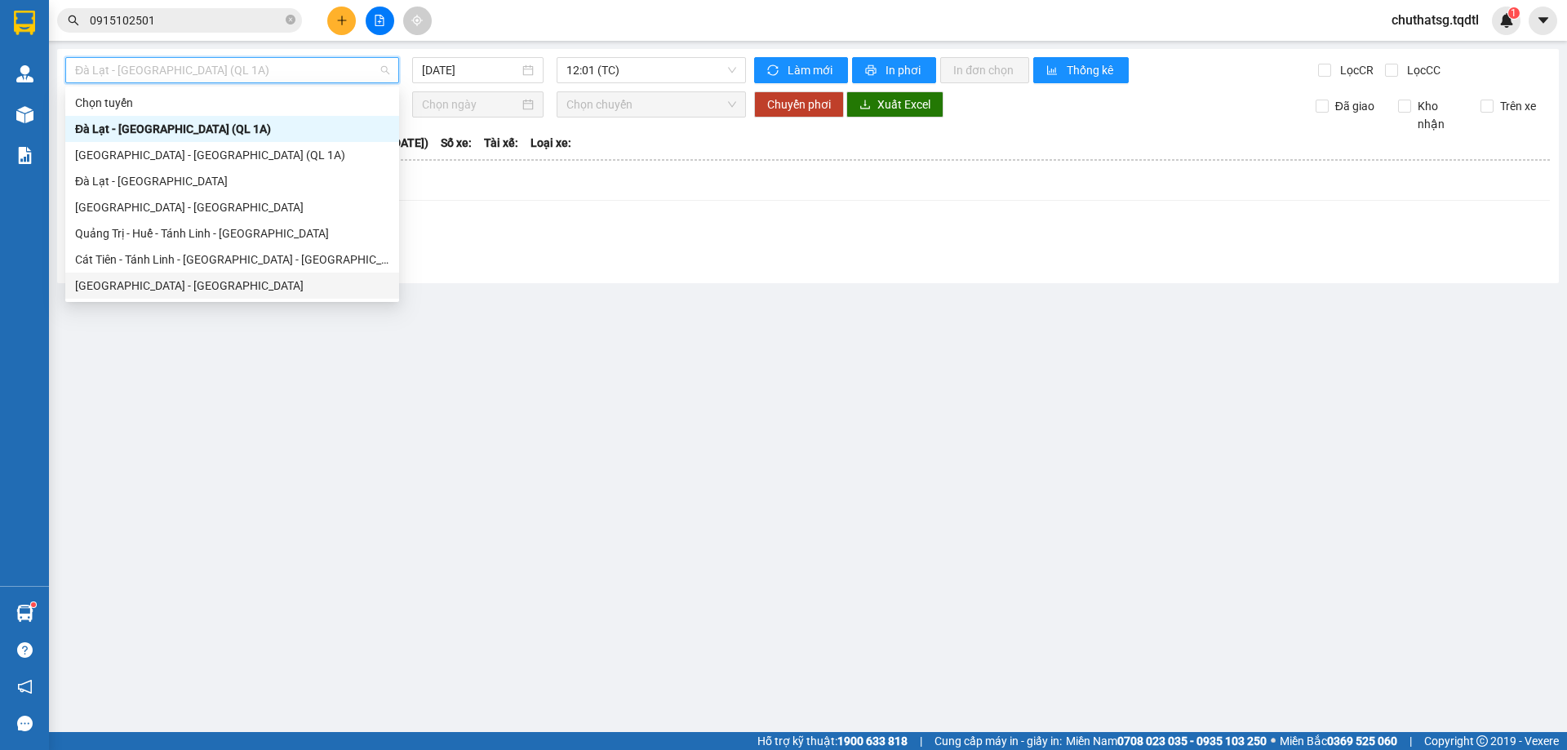
drag, startPoint x: 126, startPoint y: 282, endPoint x: 130, endPoint y: 269, distance: 12.9
click at [126, 282] on div "[GEOGRAPHIC_DATA] - [GEOGRAPHIC_DATA]" at bounding box center [232, 286] width 314 height 18
type input "[DATE]"
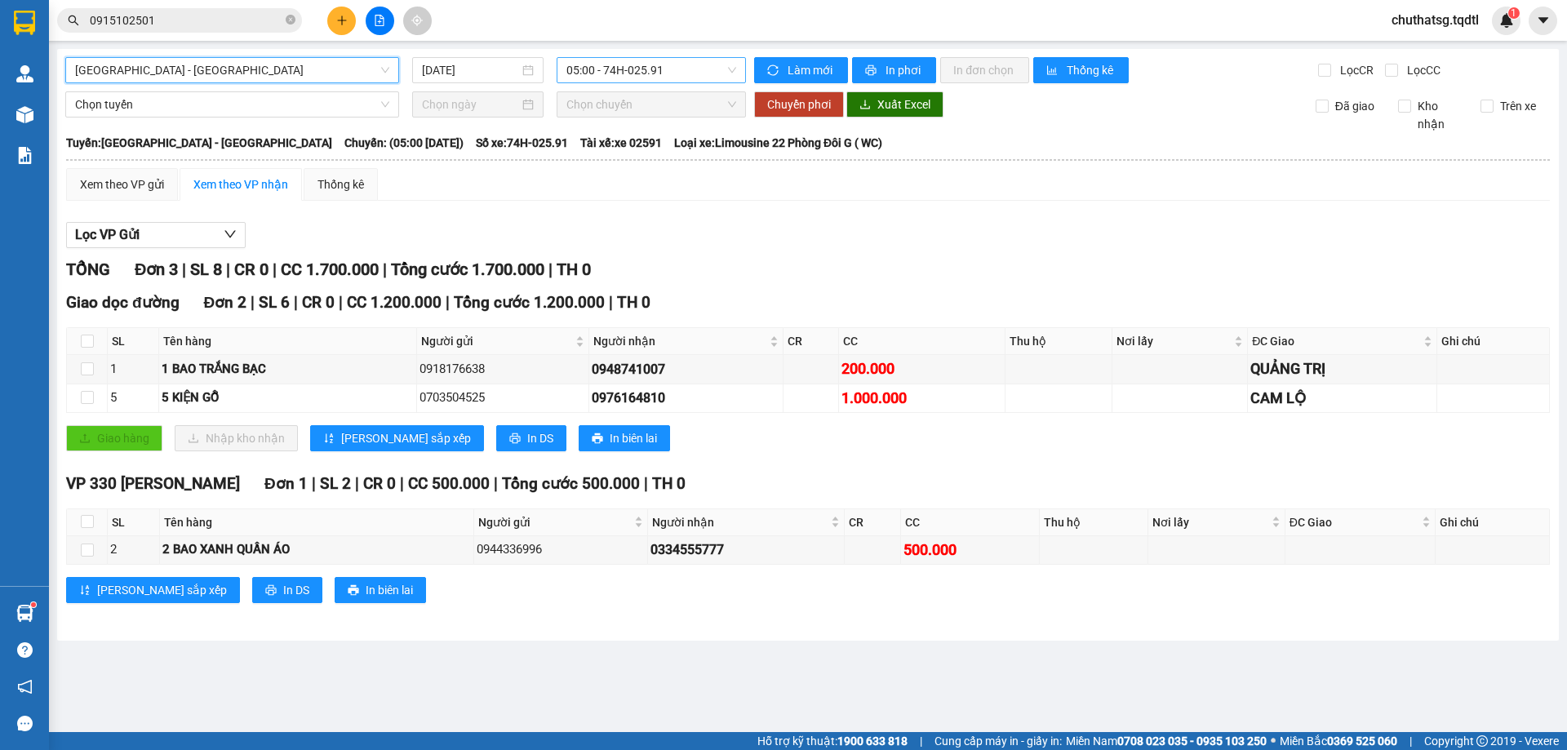
drag, startPoint x: 681, startPoint y: 72, endPoint x: 682, endPoint y: 82, distance: 9.9
click at [681, 72] on span "05:00 - 74H-025.91" at bounding box center [651, 70] width 170 height 24
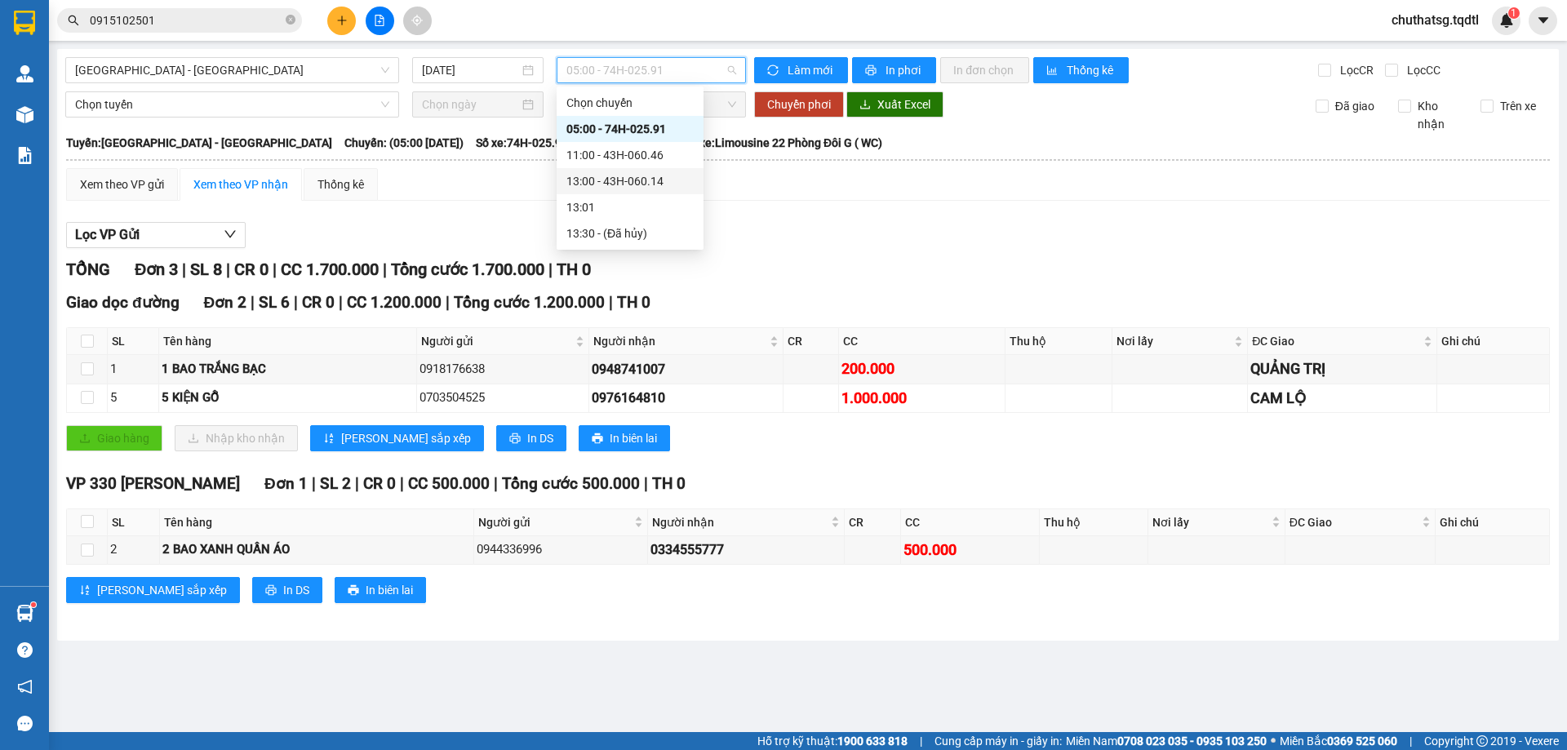
click at [620, 179] on div "13:00 - 43H-060.14" at bounding box center [629, 181] width 127 height 18
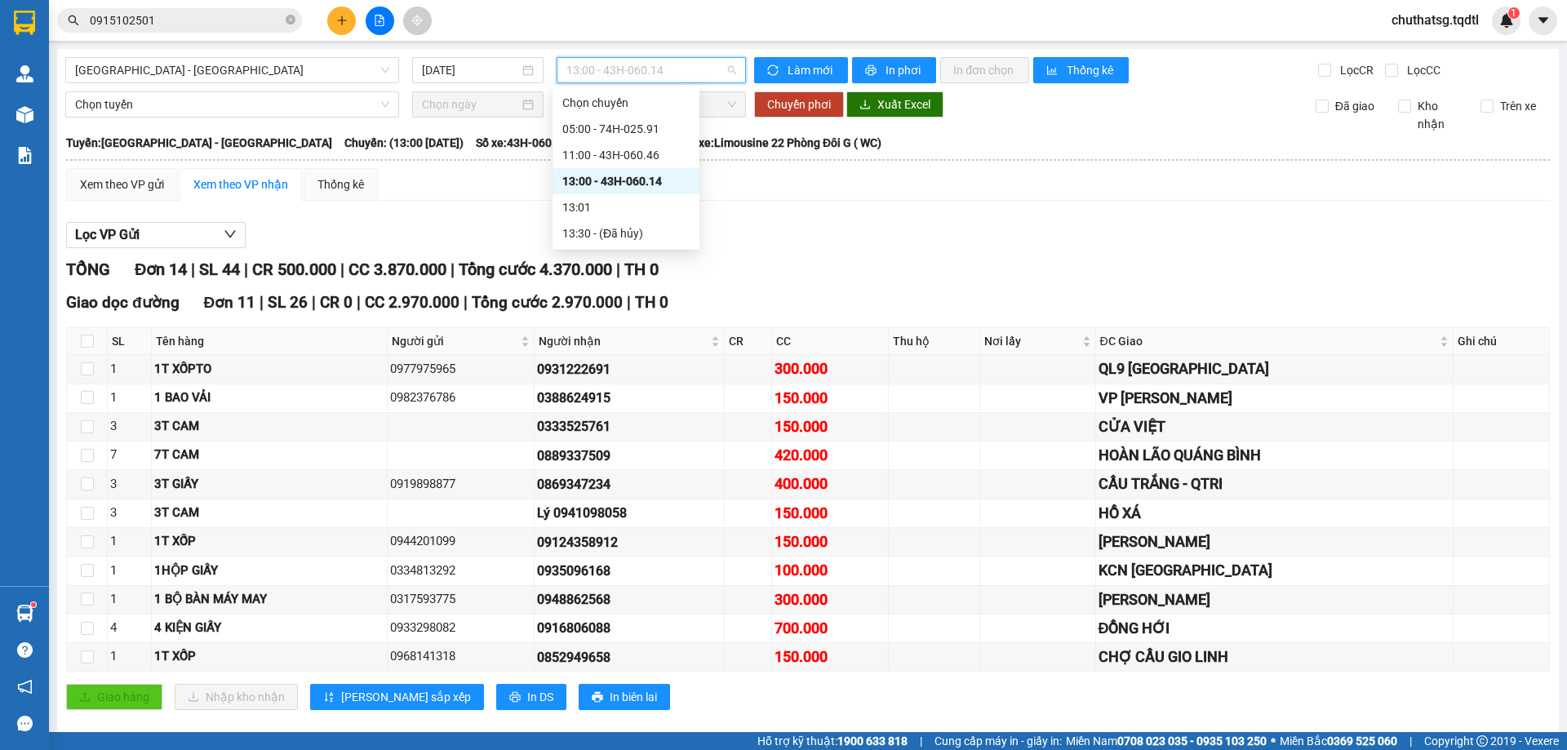
click at [694, 69] on span "13:00 - 43H-060.14" at bounding box center [651, 70] width 170 height 24
click at [644, 153] on div "11:00 - 43H-060.46" at bounding box center [625, 155] width 127 height 18
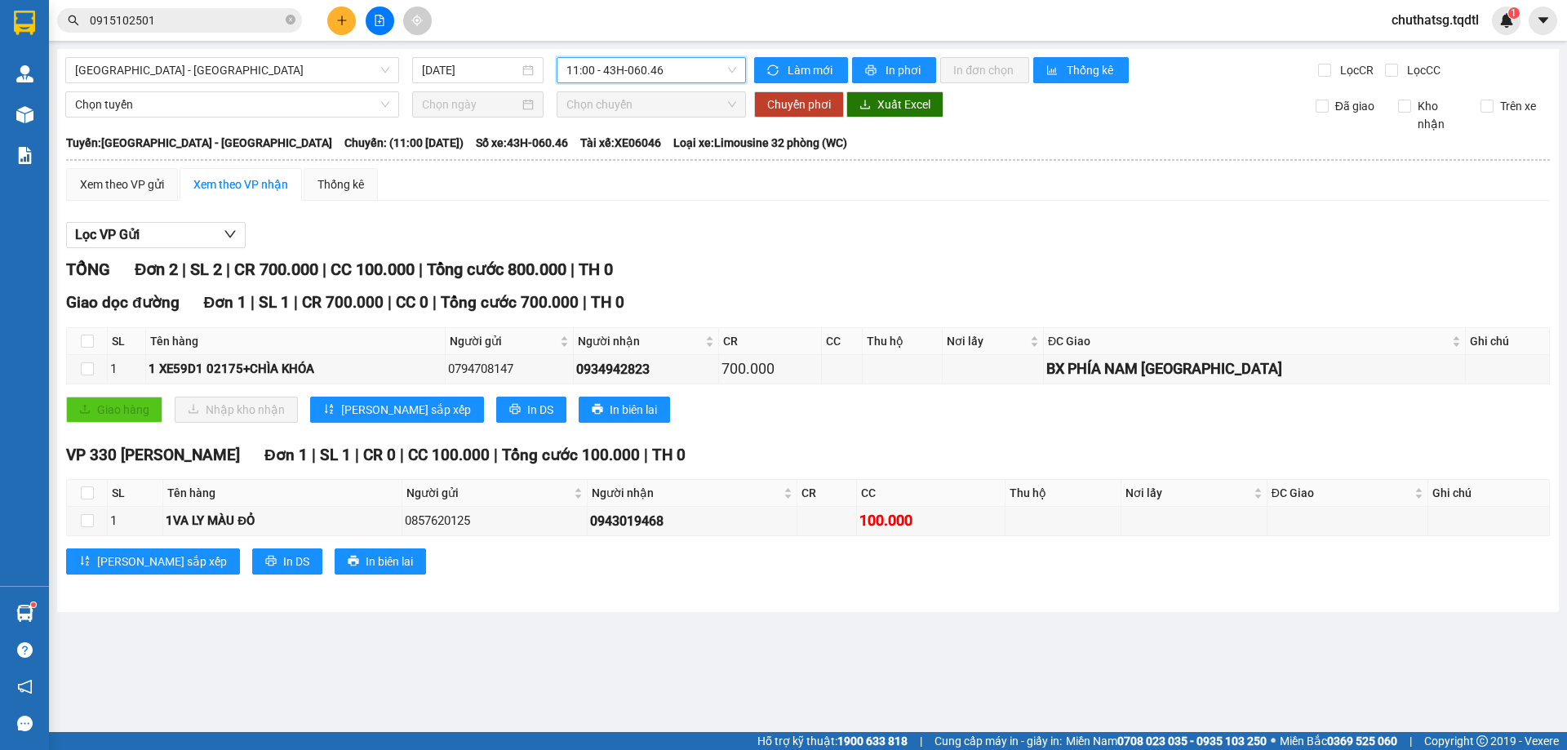
click at [680, 64] on span "11:00 - 43H-060.46" at bounding box center [651, 70] width 170 height 24
click at [635, 178] on div "13:00 - 43H-060.14" at bounding box center [629, 181] width 127 height 18
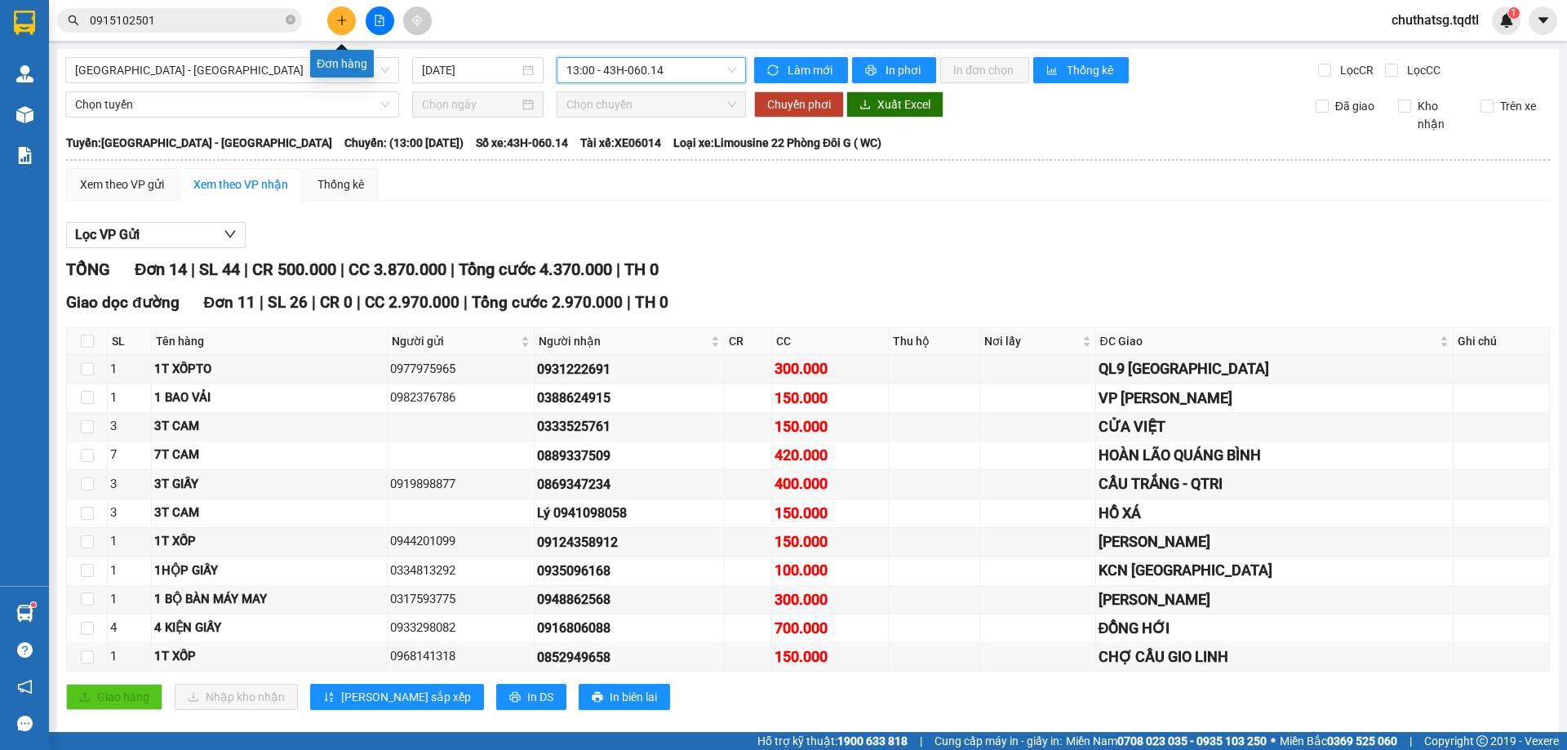
click at [337, 18] on icon "plus" at bounding box center [341, 20] width 11 height 11
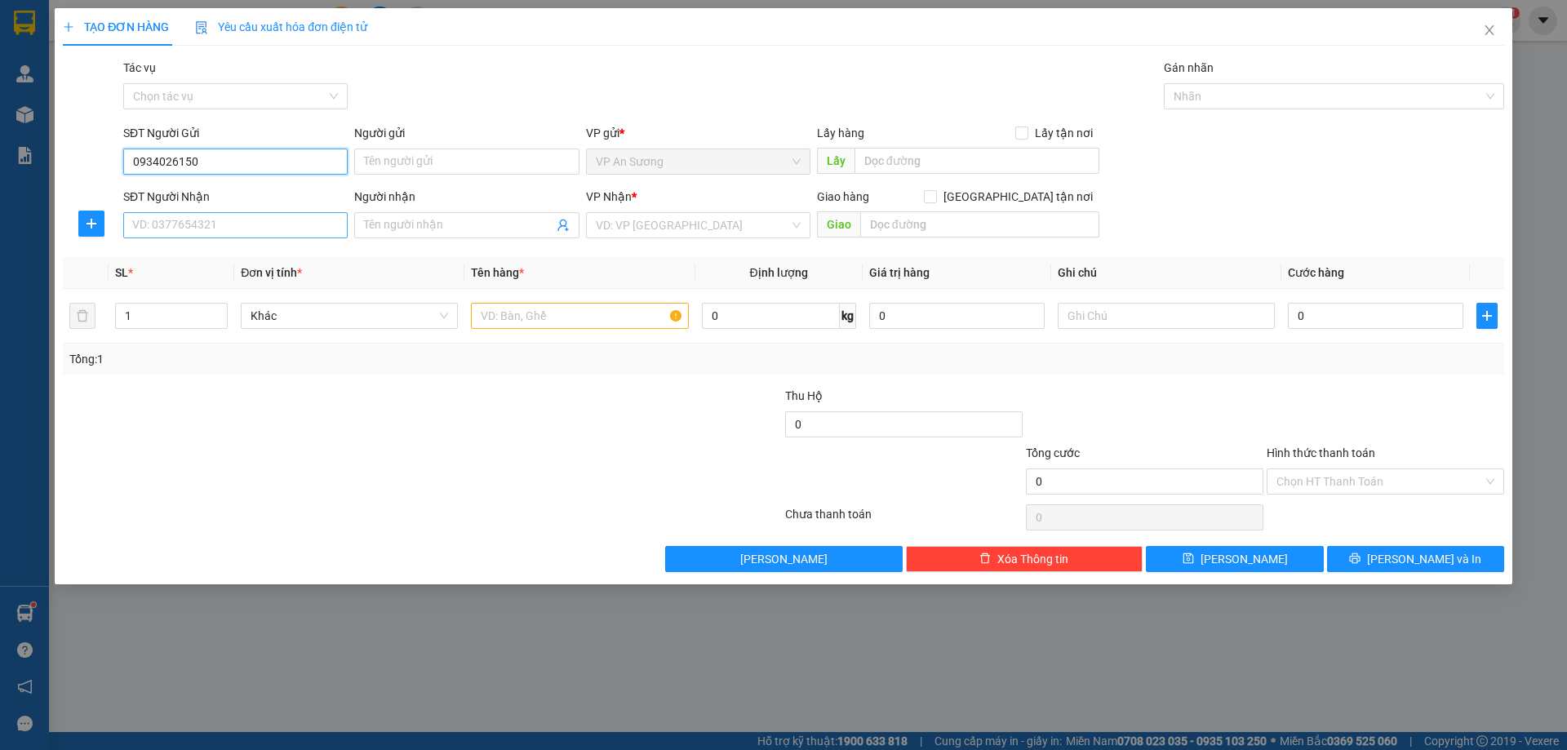
type input "0934026150"
click at [220, 231] on input "SĐT Người Nhận" at bounding box center [235, 225] width 224 height 26
type input "0364074777"
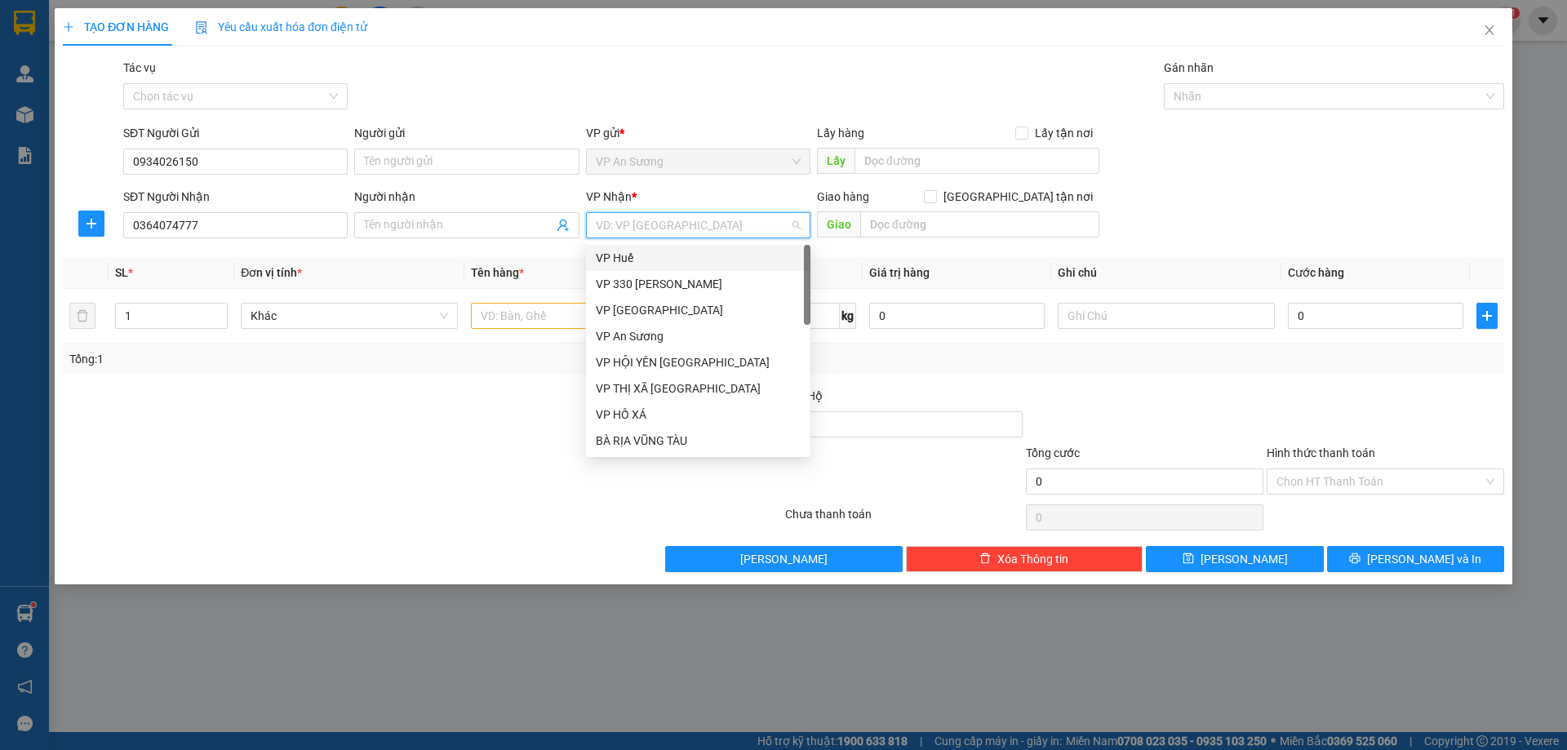
click at [672, 232] on input "search" at bounding box center [692, 225] width 193 height 24
click at [675, 281] on div "VP 330 [PERSON_NAME]" at bounding box center [698, 284] width 205 height 18
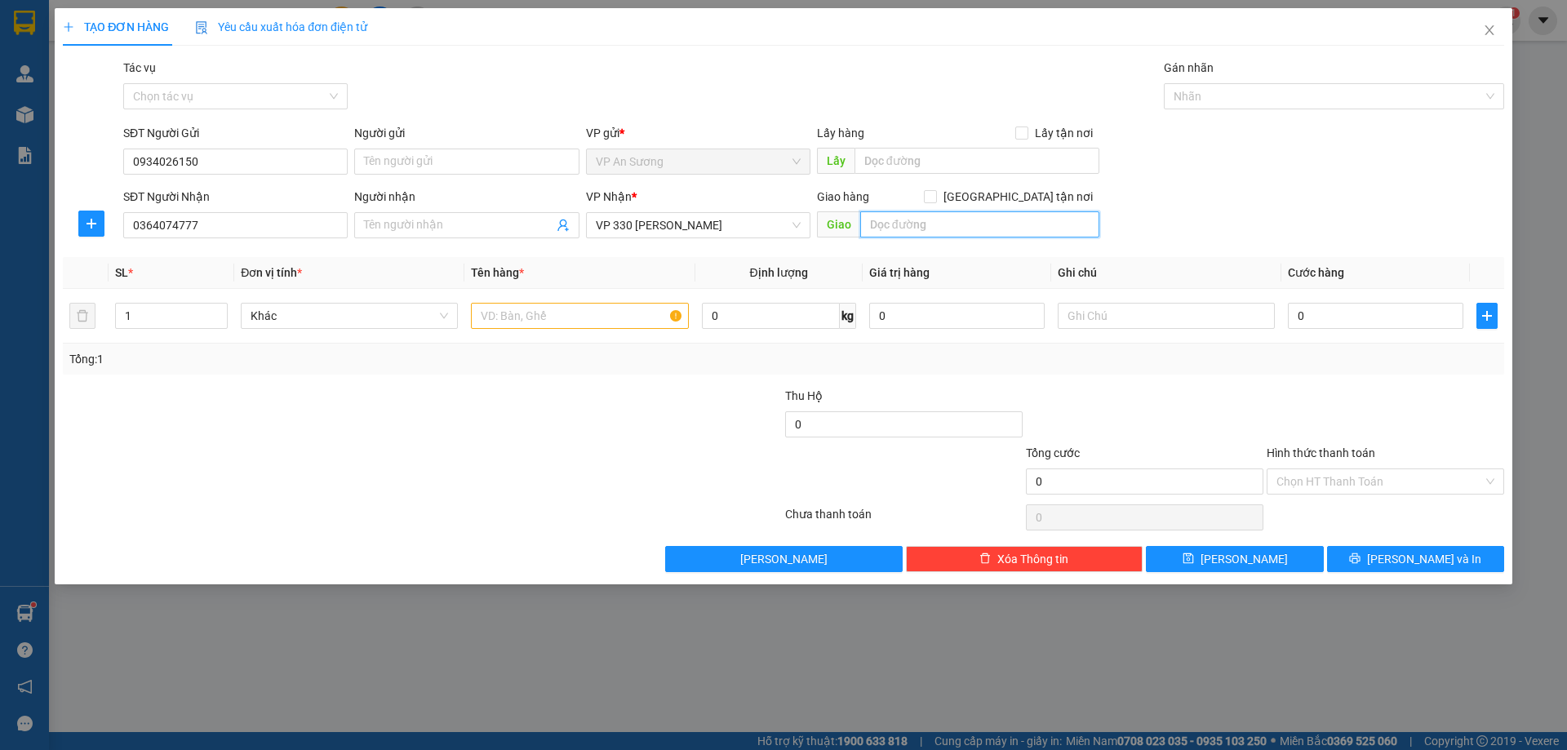
click at [887, 228] on input "text" at bounding box center [979, 224] width 239 height 26
type input "[GEOGRAPHIC_DATA] [GEOGRAPHIC_DATA]"
click at [499, 312] on input "text" at bounding box center [579, 316] width 217 height 26
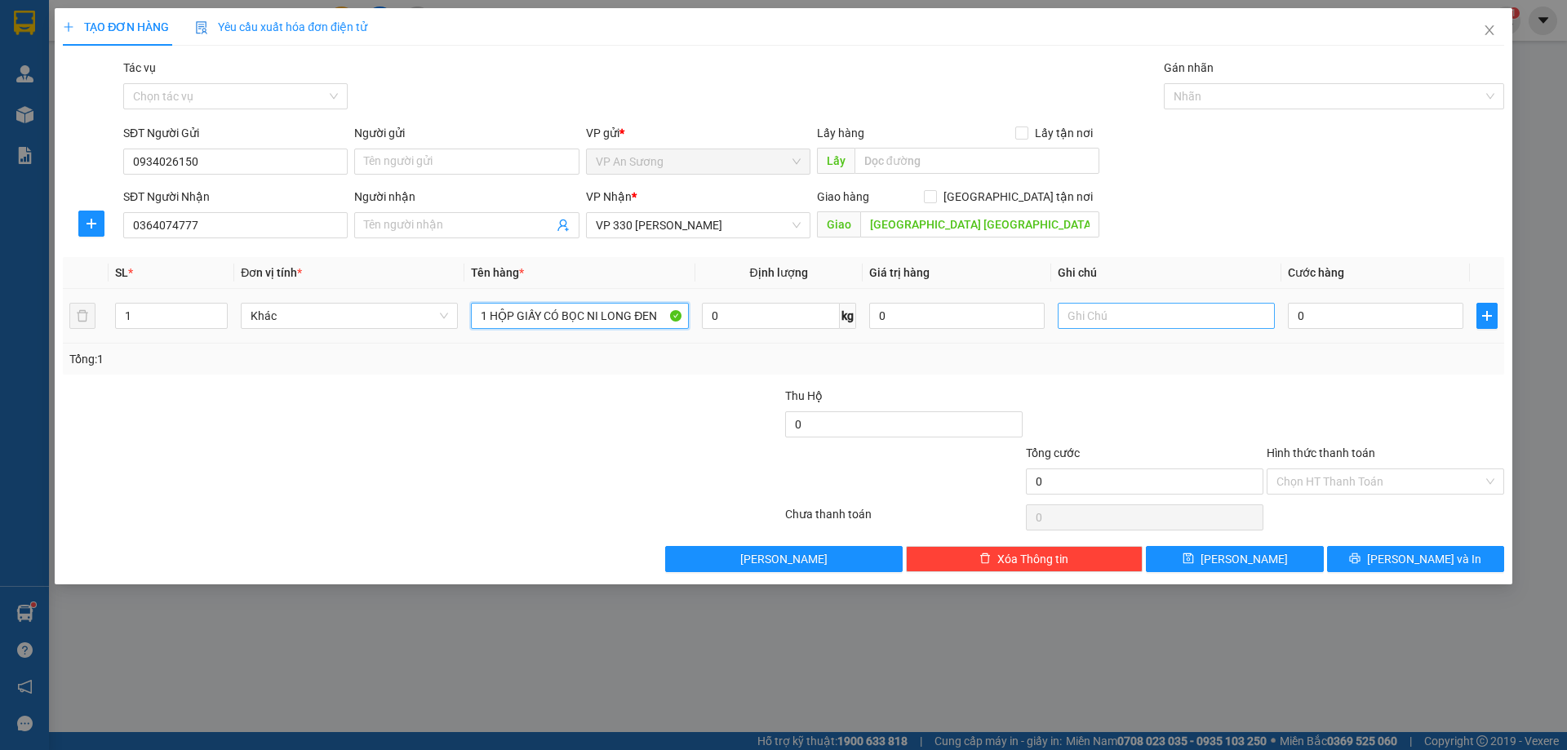
type input "1 HỘP GIẤY CÓ BỌC NI LONG ĐEN"
click at [1090, 306] on input "text" at bounding box center [1166, 316] width 217 height 26
type input "BÔ XE"
click at [1324, 319] on input "0" at bounding box center [1375, 316] width 175 height 26
type input "01"
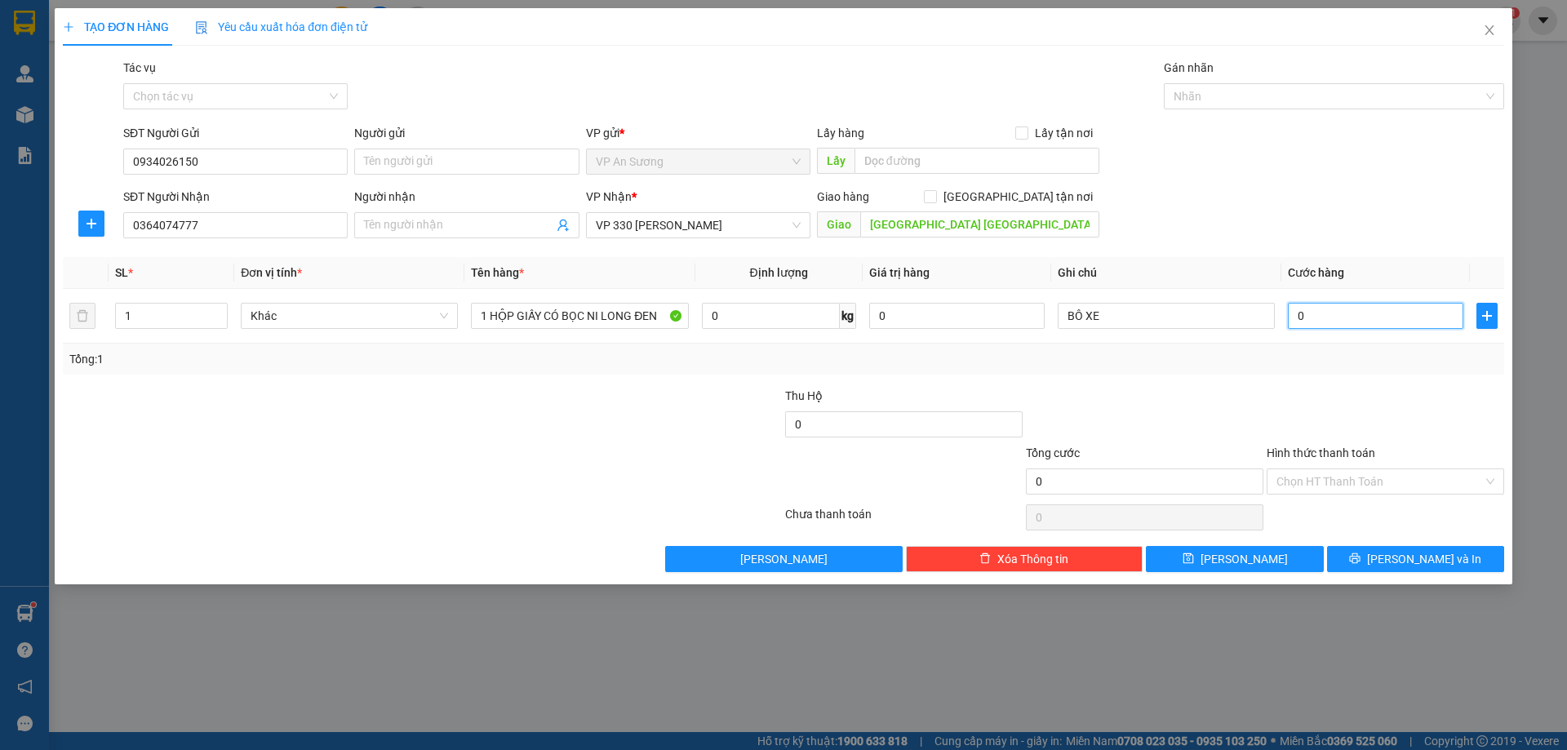
type input "1"
type input "010"
type input "10"
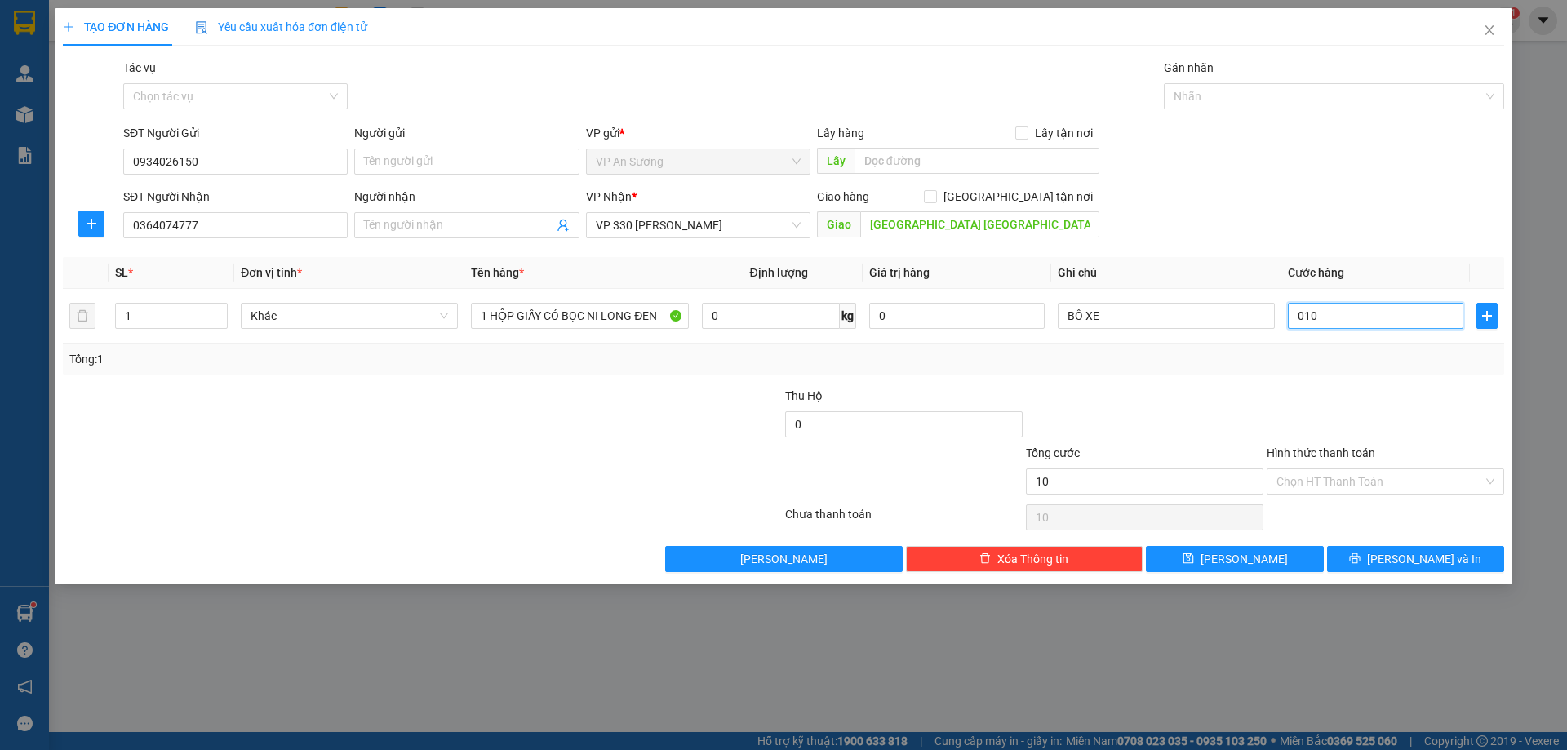
type input "0.100"
type input "100"
type input "100.000"
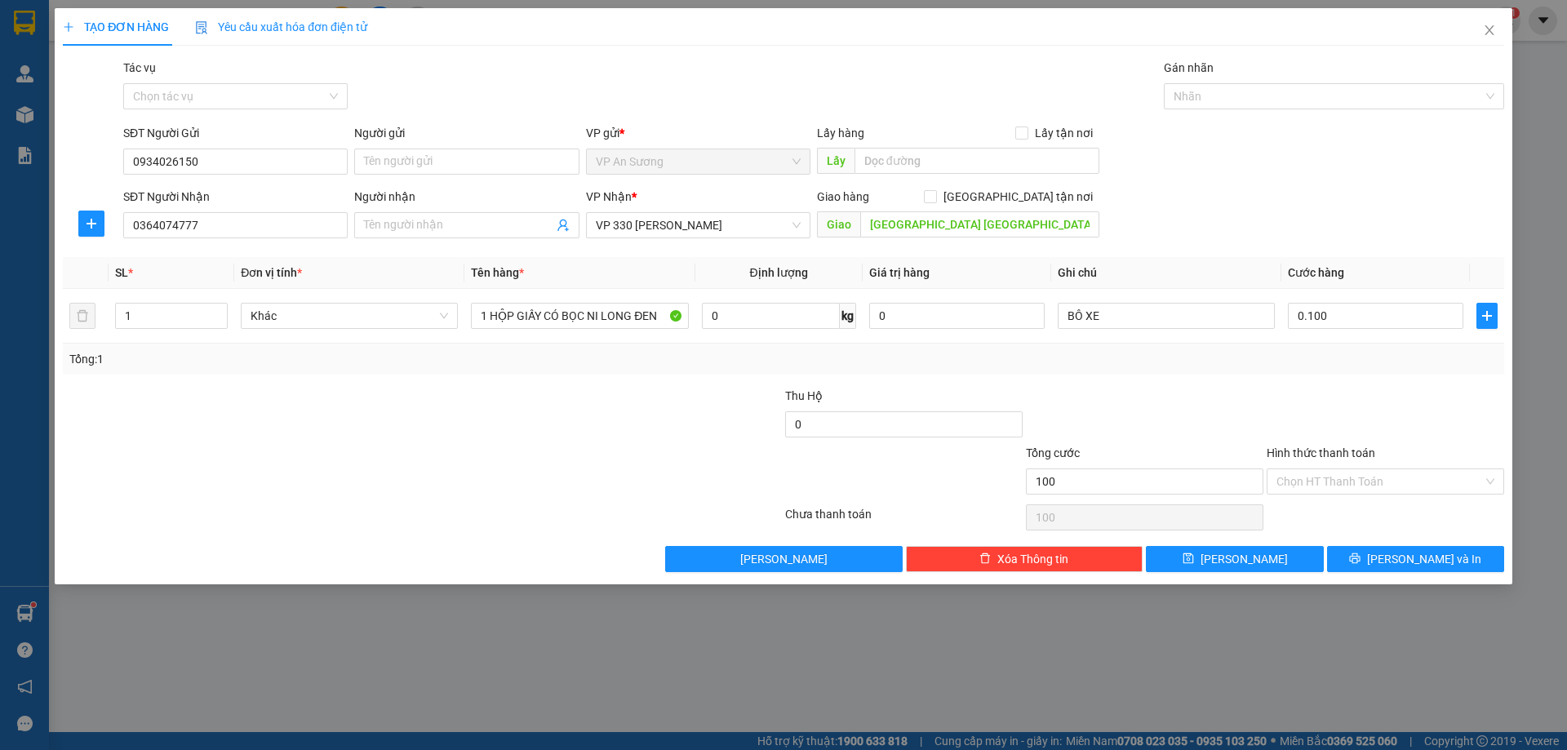
type input "100.000"
drag, startPoint x: 1336, startPoint y: 377, endPoint x: 1320, endPoint y: 381, distance: 16.8
click at [1334, 377] on div "Transit Pickup Surcharge Ids Transit Deliver Surcharge Ids Transit Deliver Surc…" at bounding box center [783, 315] width 1441 height 513
drag, startPoint x: 1416, startPoint y: 556, endPoint x: 1379, endPoint y: 549, distance: 37.3
click at [1413, 556] on span "[PERSON_NAME] và In" at bounding box center [1424, 559] width 114 height 18
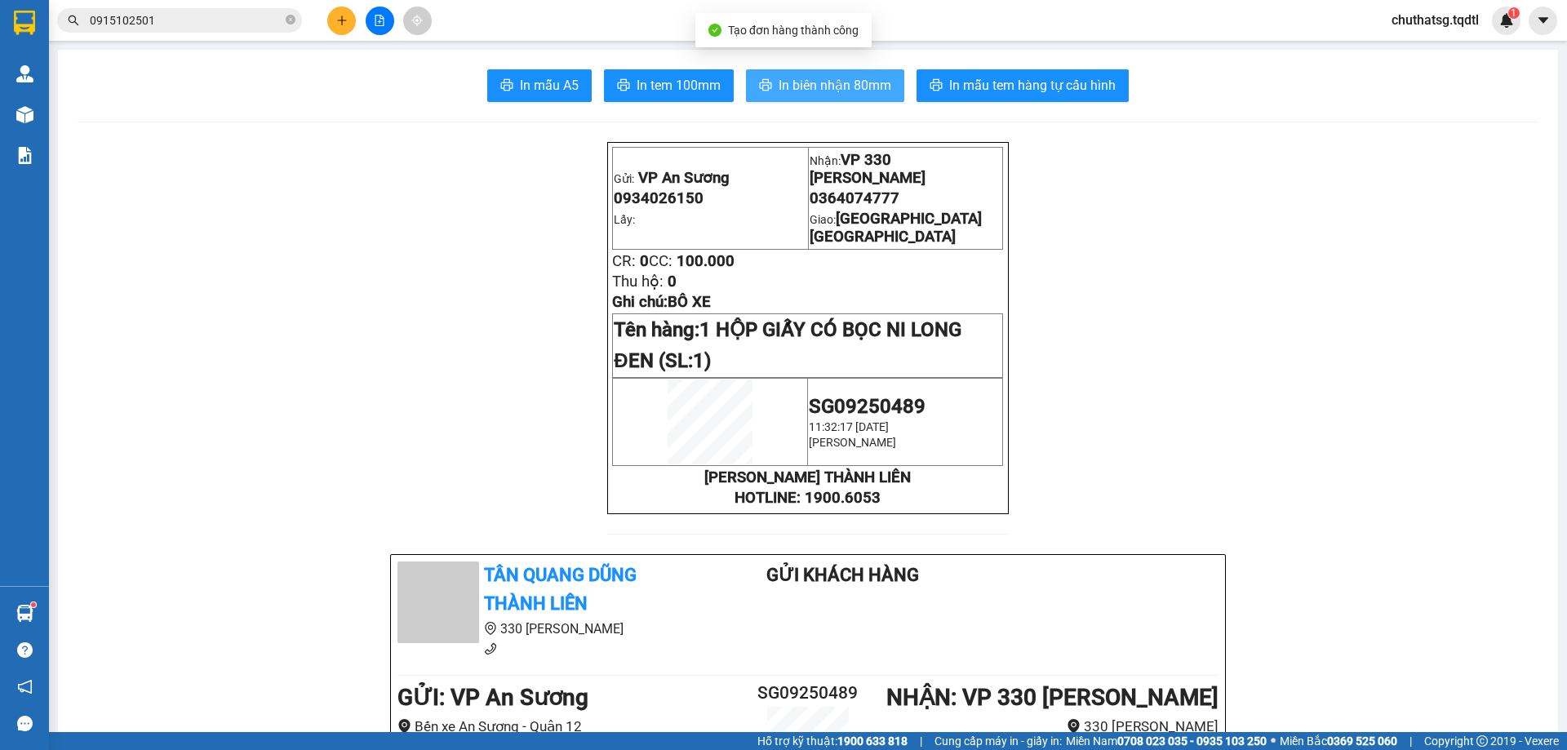
drag, startPoint x: 806, startPoint y: 80, endPoint x: 843, endPoint y: 92, distance: 38.7
click at [813, 81] on span "In biên nhận 80mm" at bounding box center [834, 85] width 113 height 20
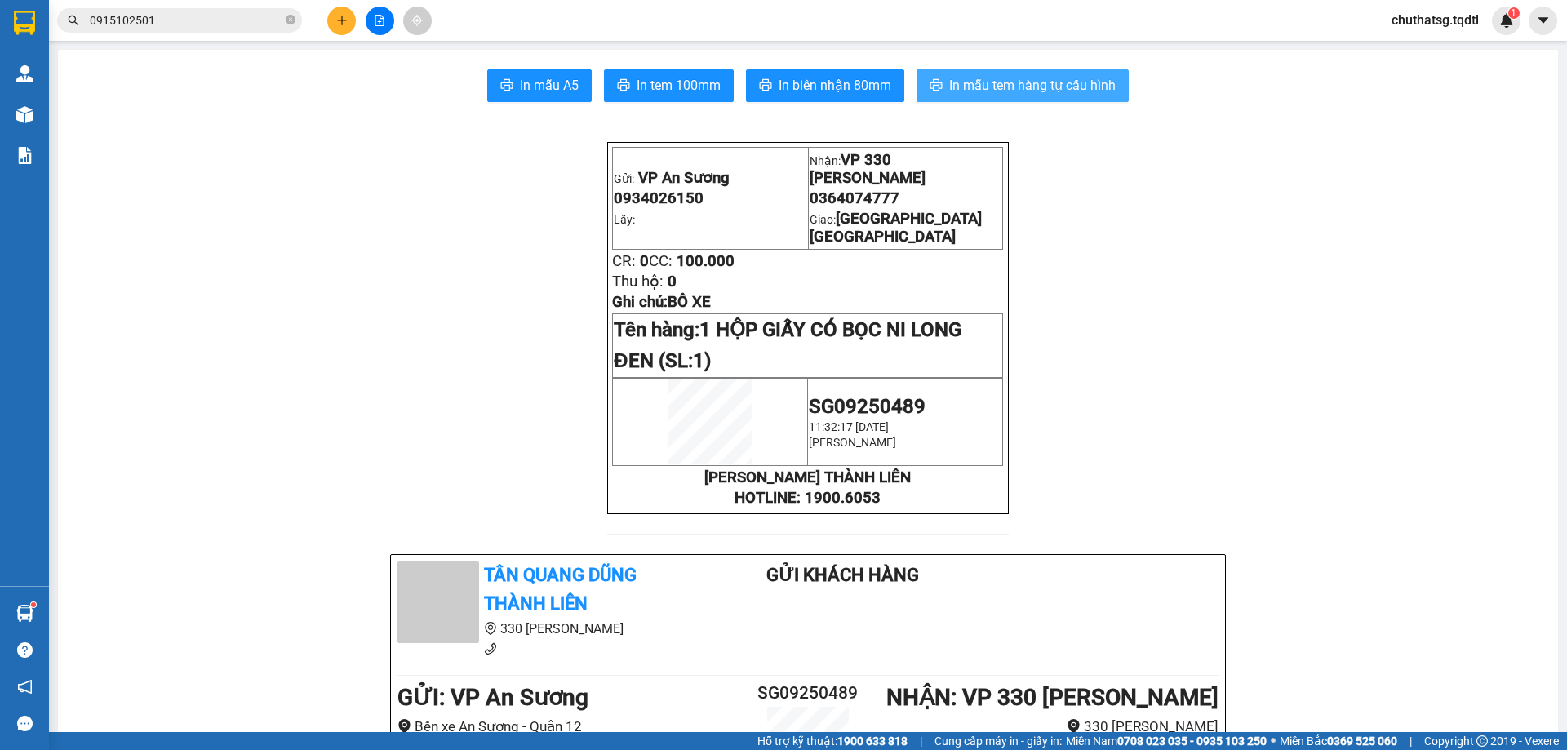
click at [994, 82] on span "In mẫu tem hàng tự cấu hình" at bounding box center [1032, 85] width 166 height 20
click at [345, 21] on icon "plus" at bounding box center [341, 20] width 11 height 11
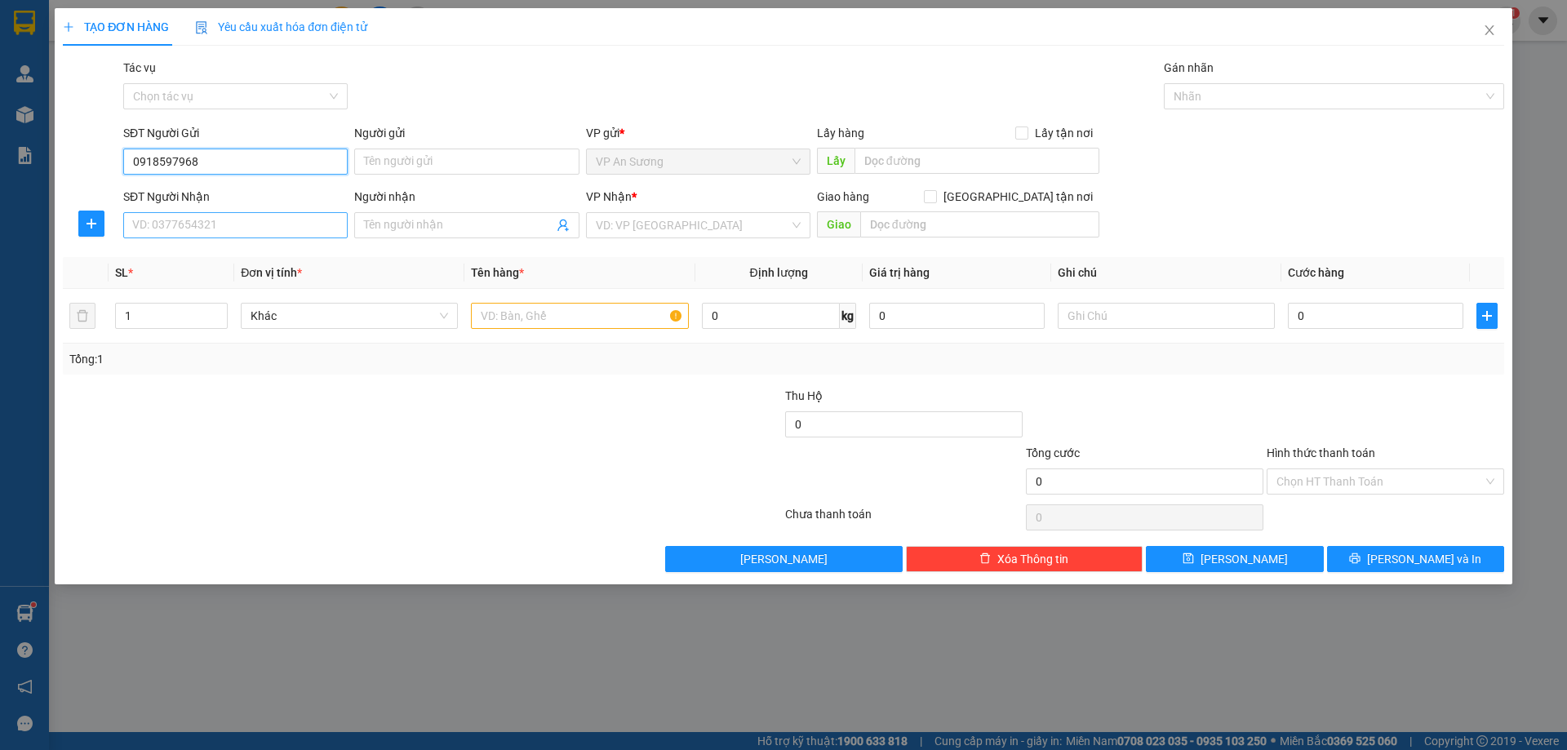
type input "0918597968"
click at [262, 225] on input "SĐT Người Nhận" at bounding box center [235, 225] width 224 height 26
type input "0935407555"
click at [650, 214] on div "VP Nhận * VD: VP [GEOGRAPHIC_DATA]" at bounding box center [698, 216] width 224 height 57
click at [672, 228] on input "search" at bounding box center [692, 225] width 193 height 24
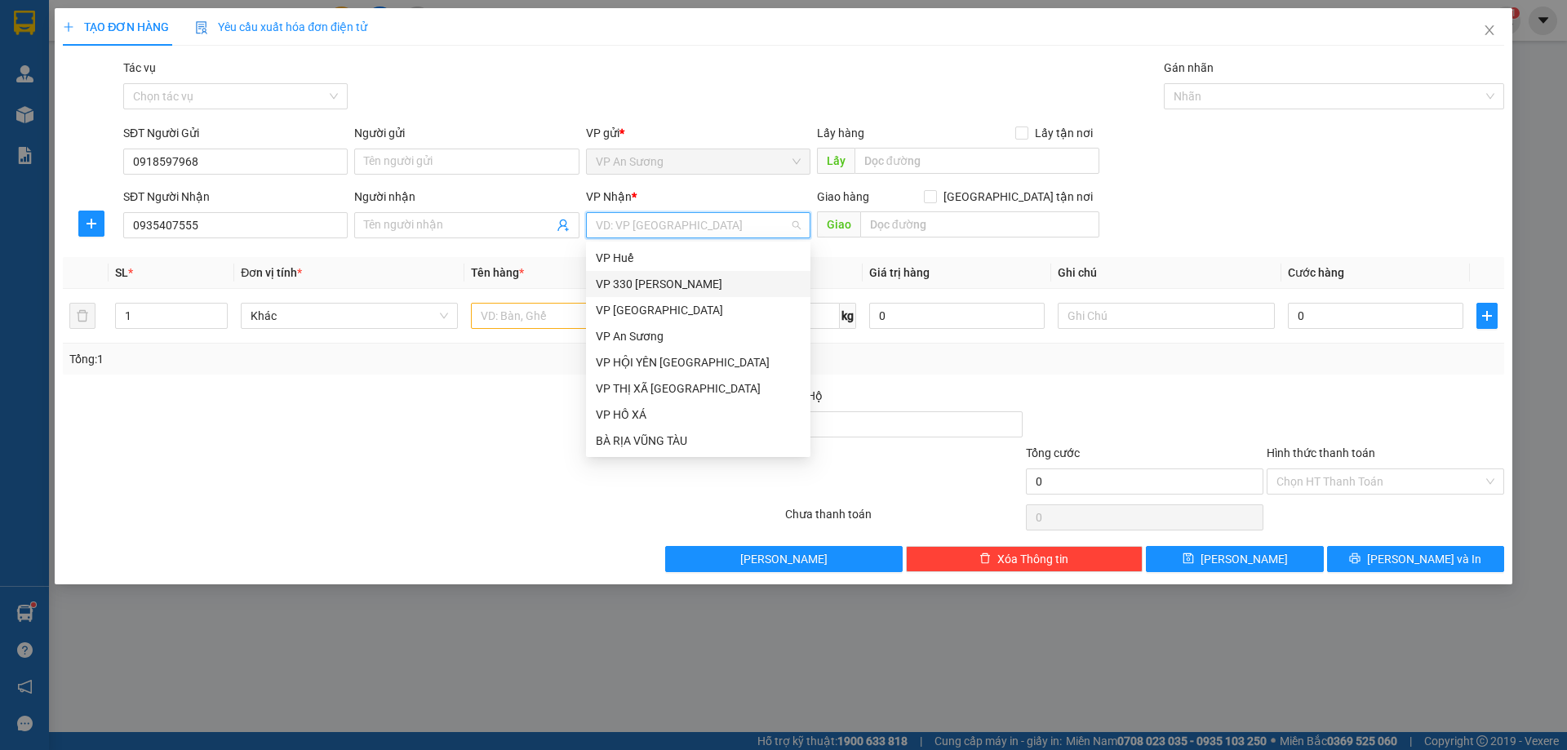
click at [654, 285] on div "VP 330 [PERSON_NAME]" at bounding box center [698, 284] width 205 height 18
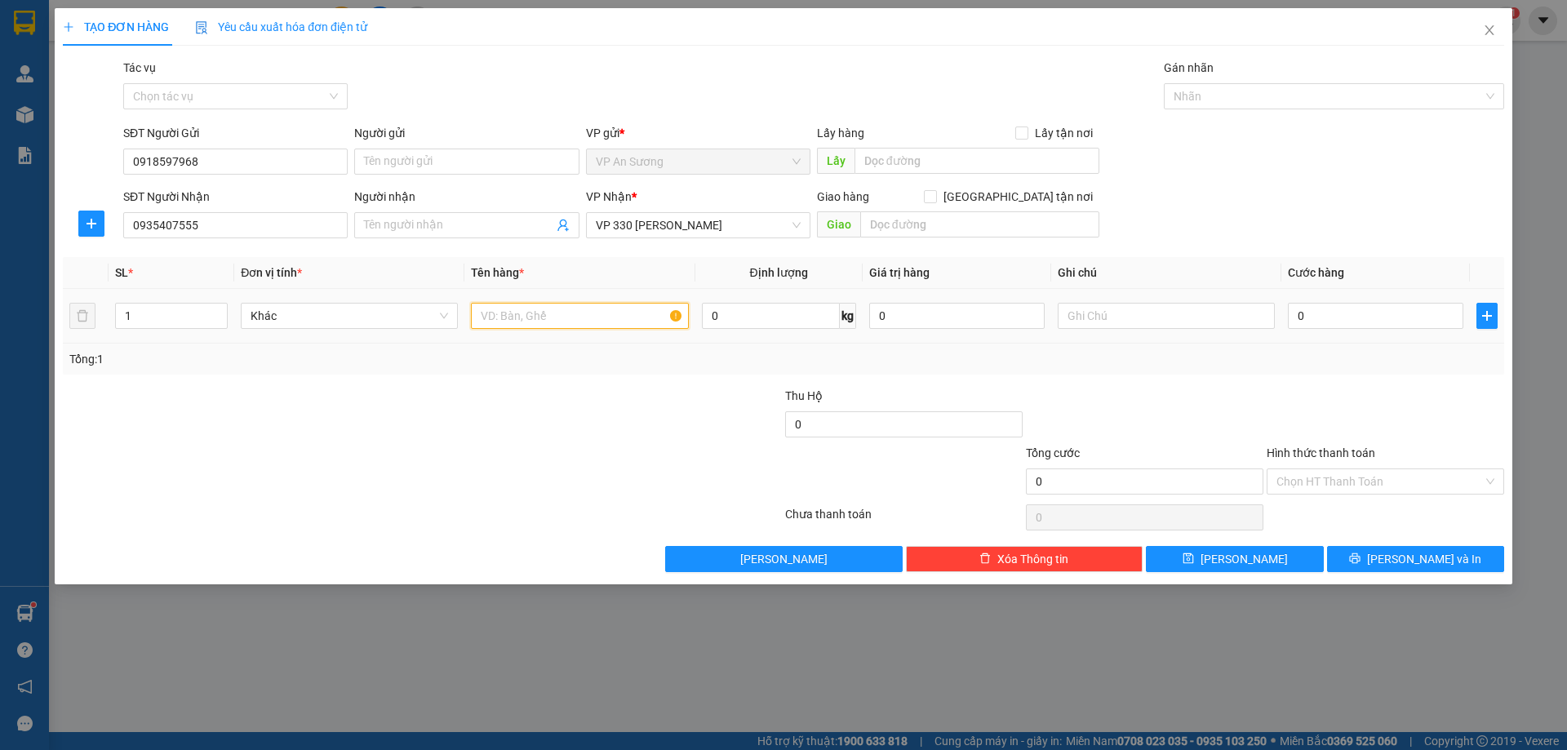
click at [491, 320] on input "text" at bounding box center [579, 316] width 217 height 26
click at [536, 318] on input "1T GIAAGS CÓ BỌC NI" at bounding box center [579, 316] width 217 height 26
click at [597, 320] on input "1T GIẤY CÓ BỌC NI" at bounding box center [579, 316] width 217 height 26
type input "1T GIẤY CÓ BỌC NI LONG TRẮNG"
click at [1375, 310] on input "0" at bounding box center [1375, 316] width 175 height 26
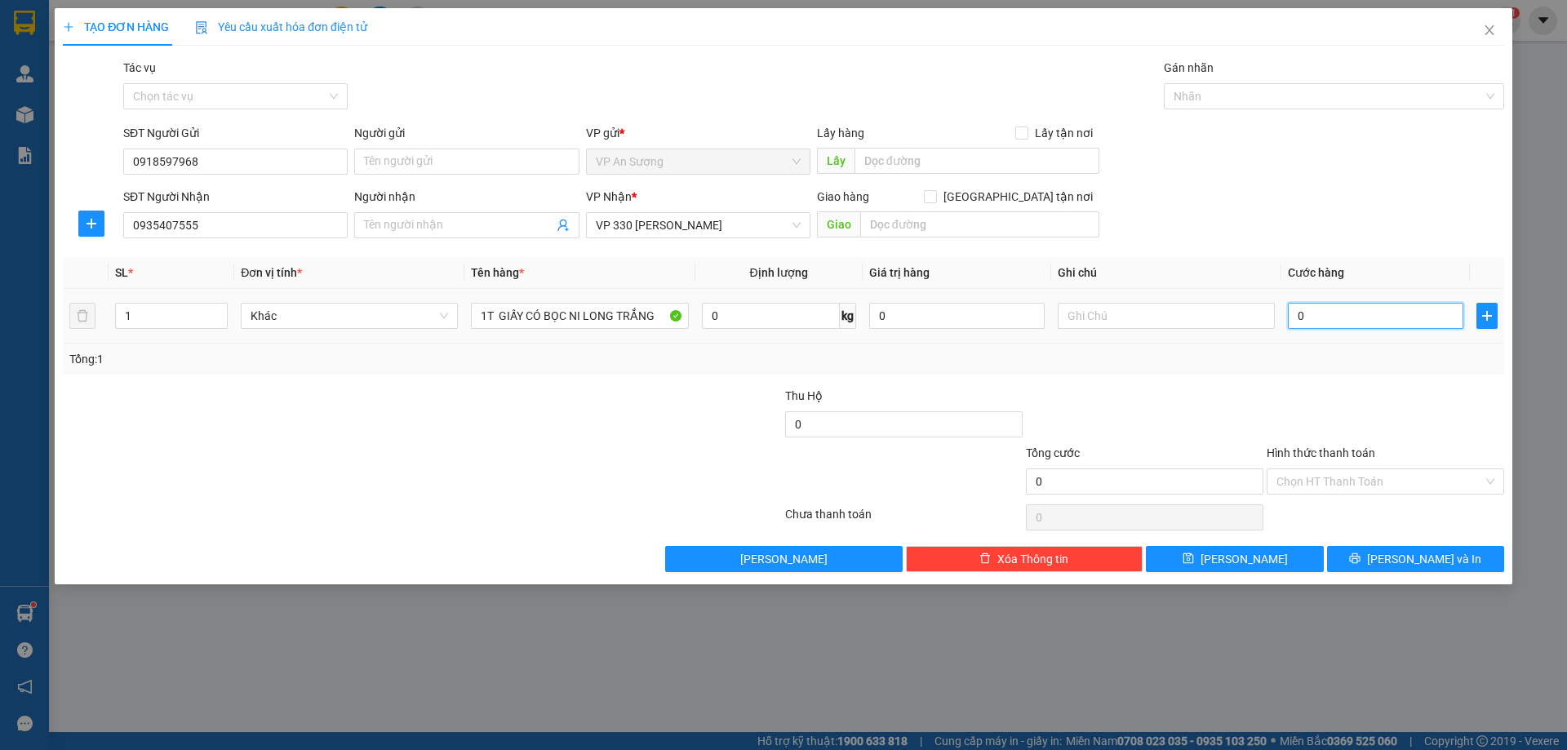
type input "01"
type input "1"
type input "010"
type input "10"
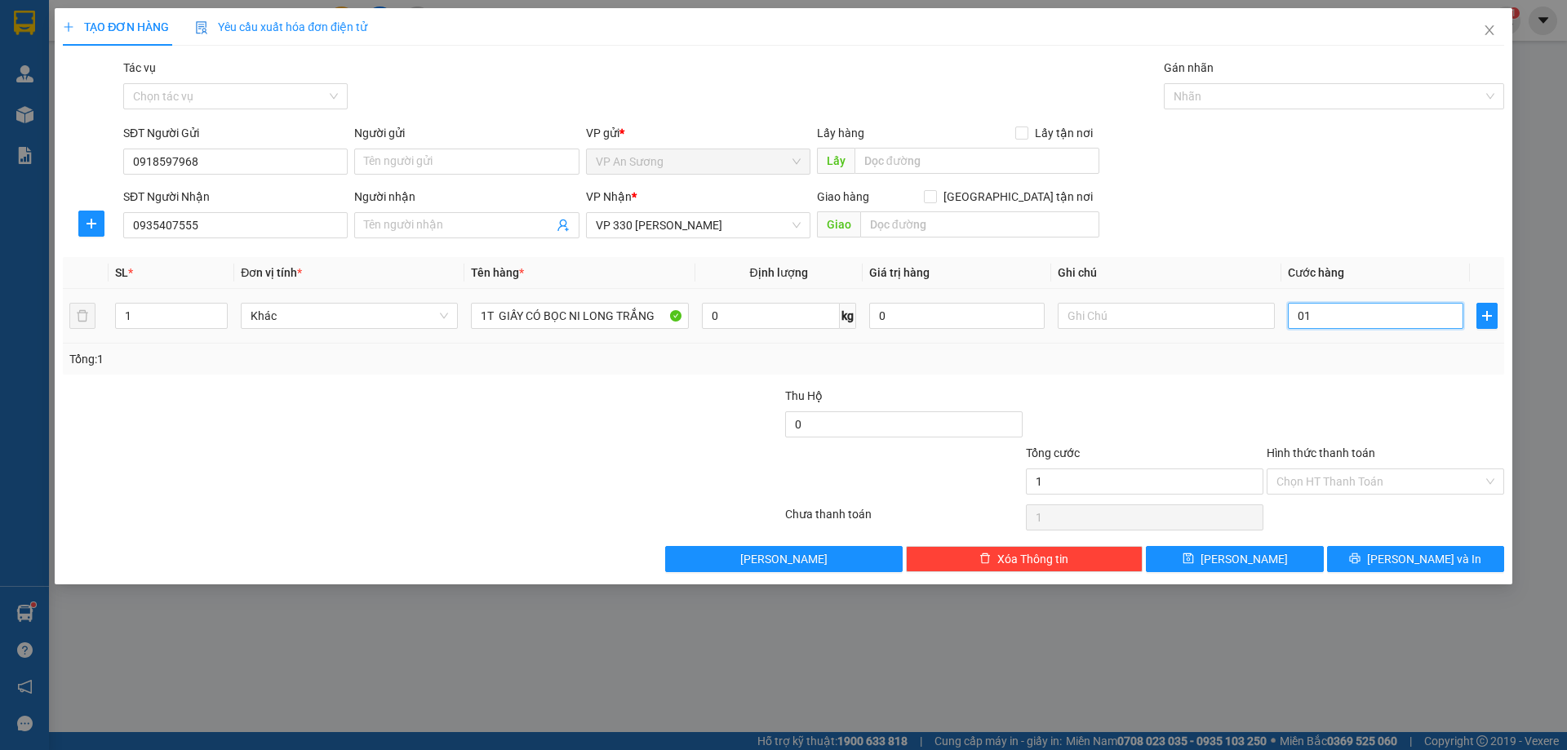
type input "10"
type input "0.100"
type input "100"
type input "100.000"
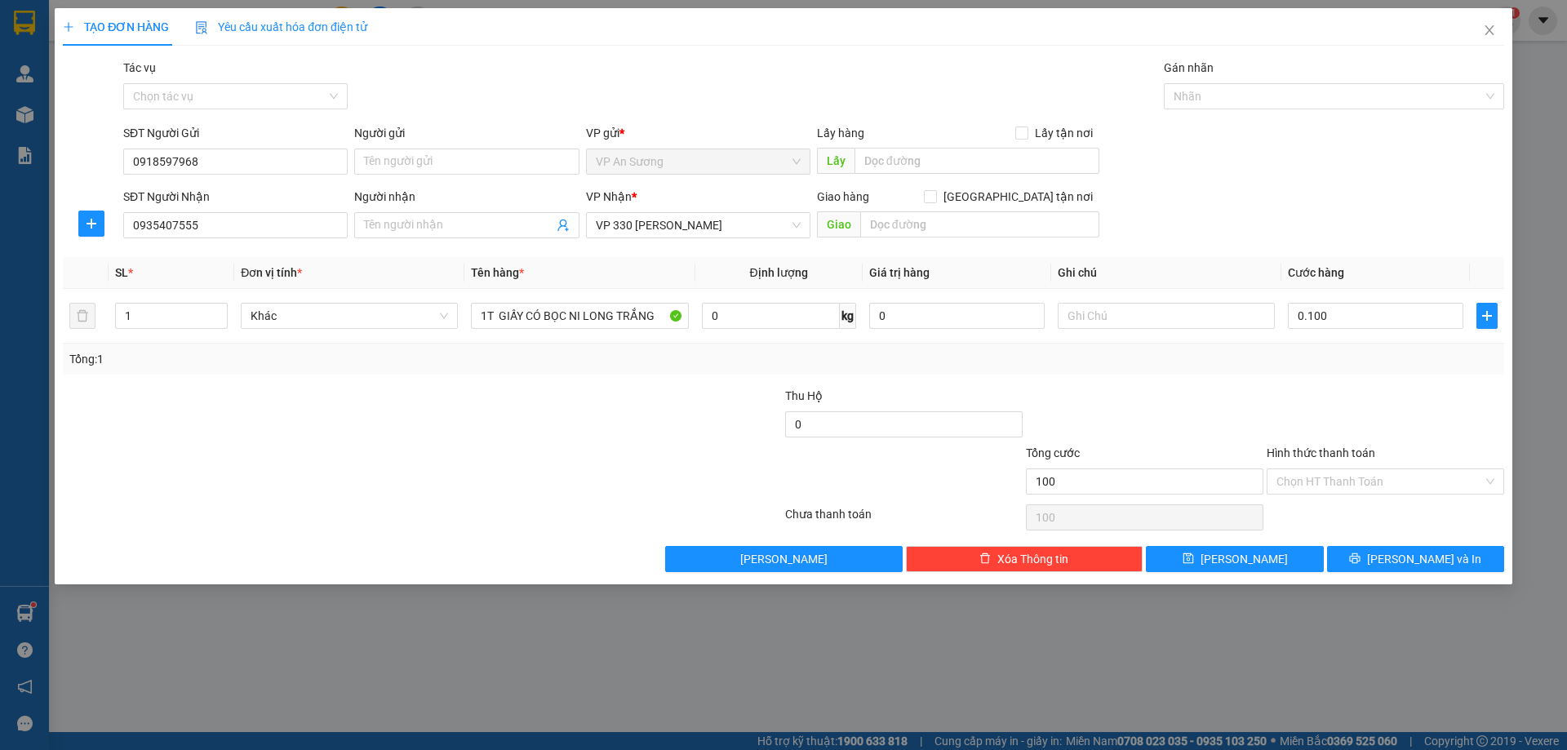
type input "100.000"
click at [1333, 379] on div "Transit Pickup Surcharge Ids Transit Deliver Surcharge Ids Transit Deliver Surc…" at bounding box center [783, 315] width 1441 height 513
click at [1307, 452] on label "Hình thức thanh toán" at bounding box center [1320, 452] width 109 height 13
click at [1307, 469] on input "Hình thức thanh toán" at bounding box center [1379, 481] width 206 height 24
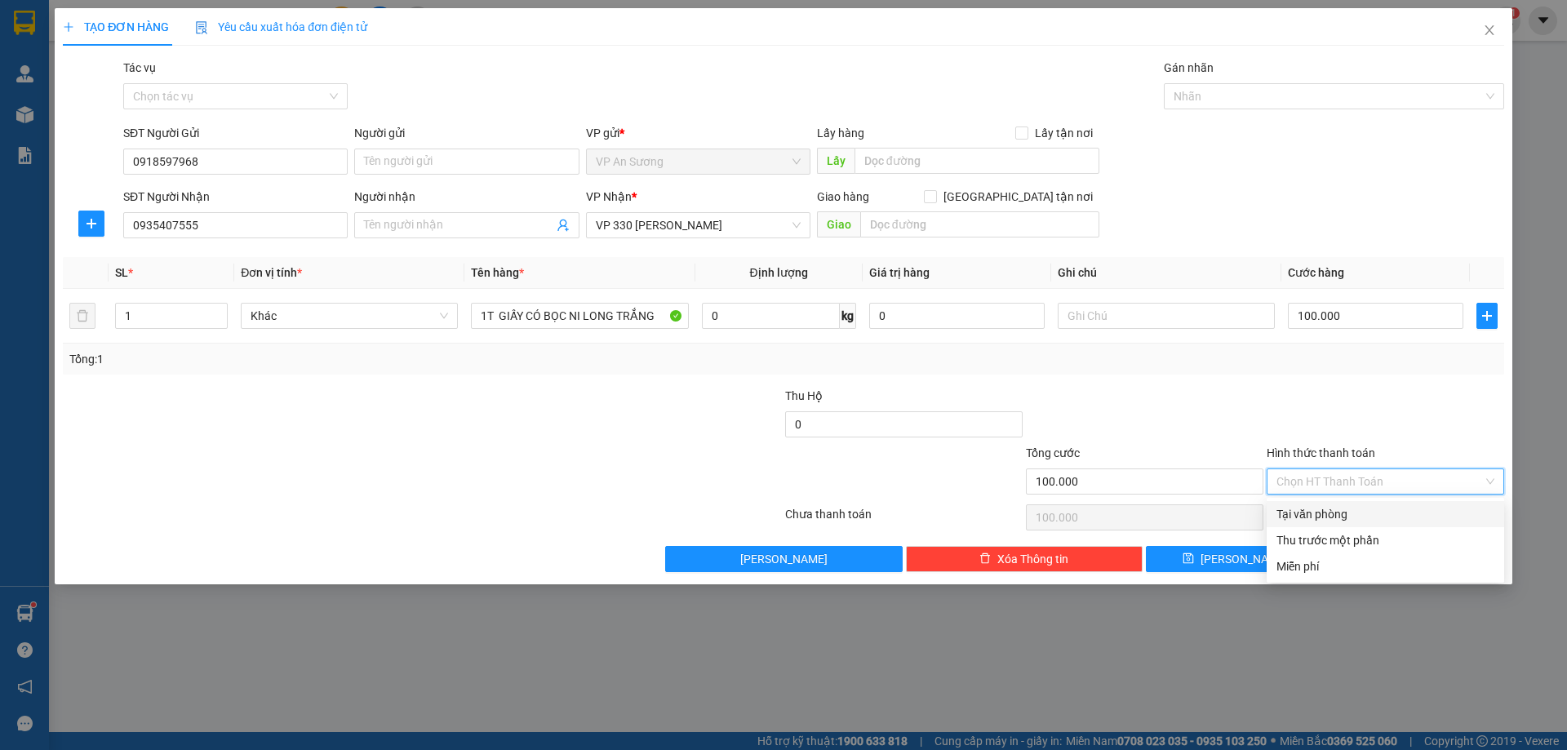
click at [1367, 509] on div "Tại văn phòng" at bounding box center [1385, 514] width 218 height 18
type input "0"
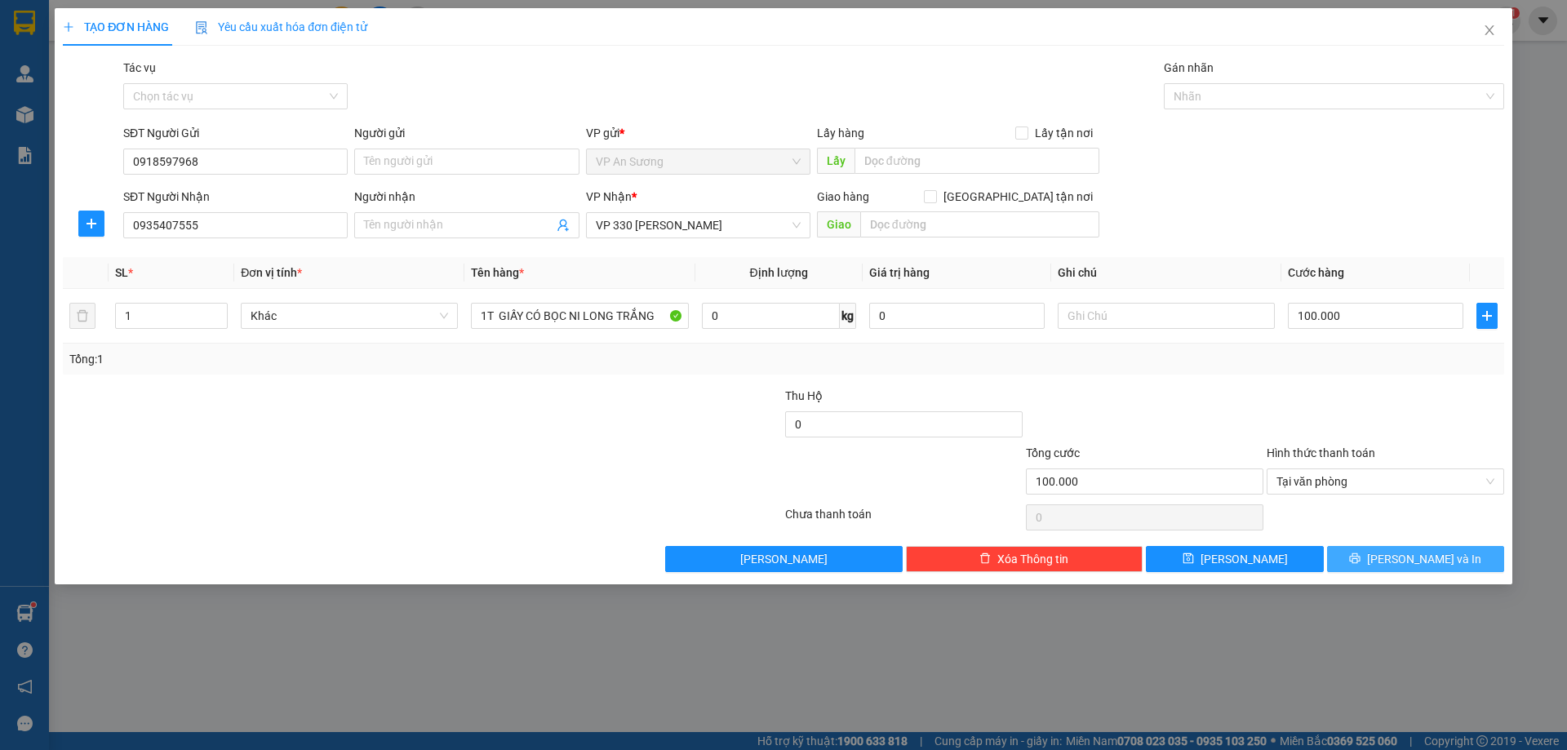
click at [1397, 559] on button "[PERSON_NAME] và In" at bounding box center [1415, 559] width 177 height 26
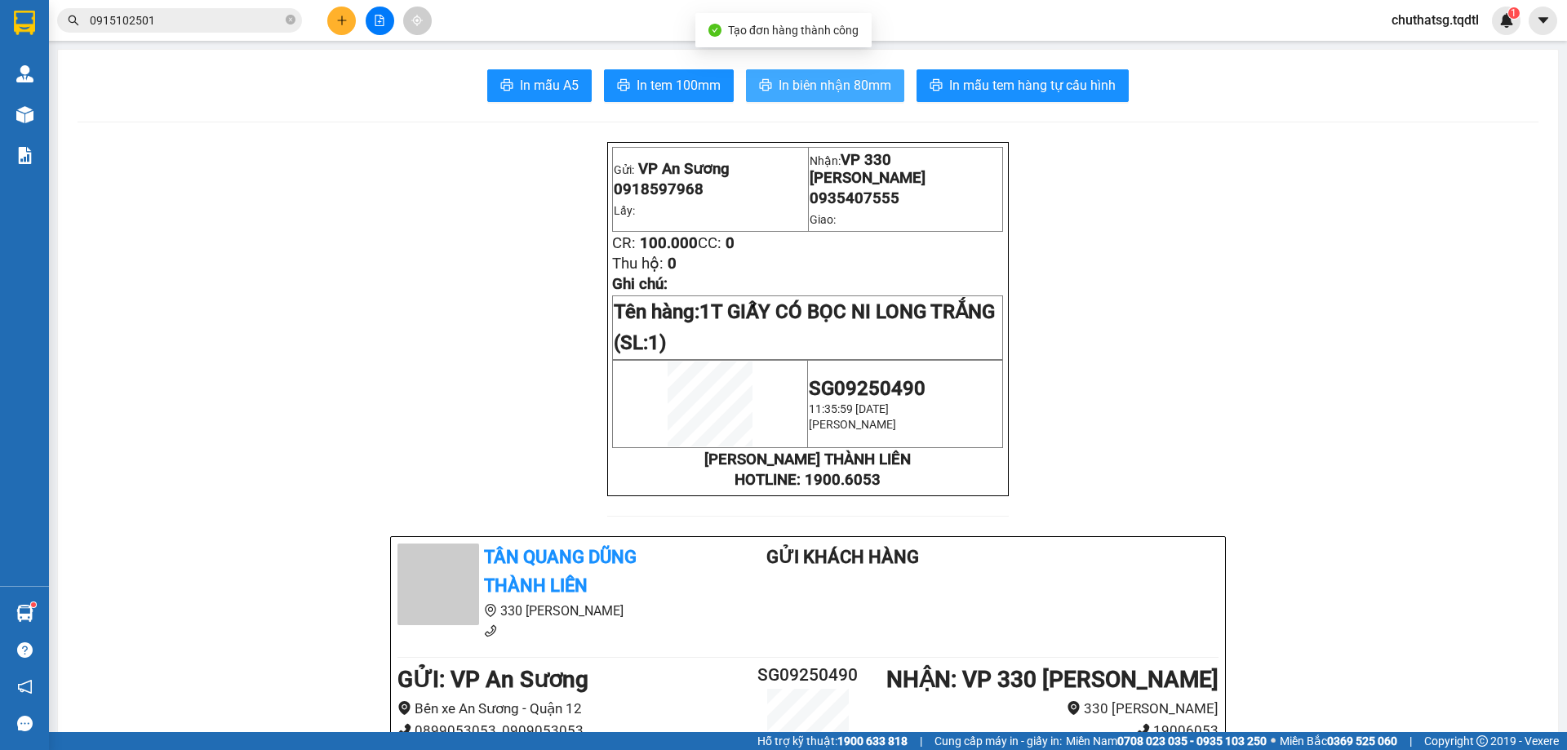
click at [810, 74] on button "In biên nhận 80mm" at bounding box center [825, 85] width 158 height 33
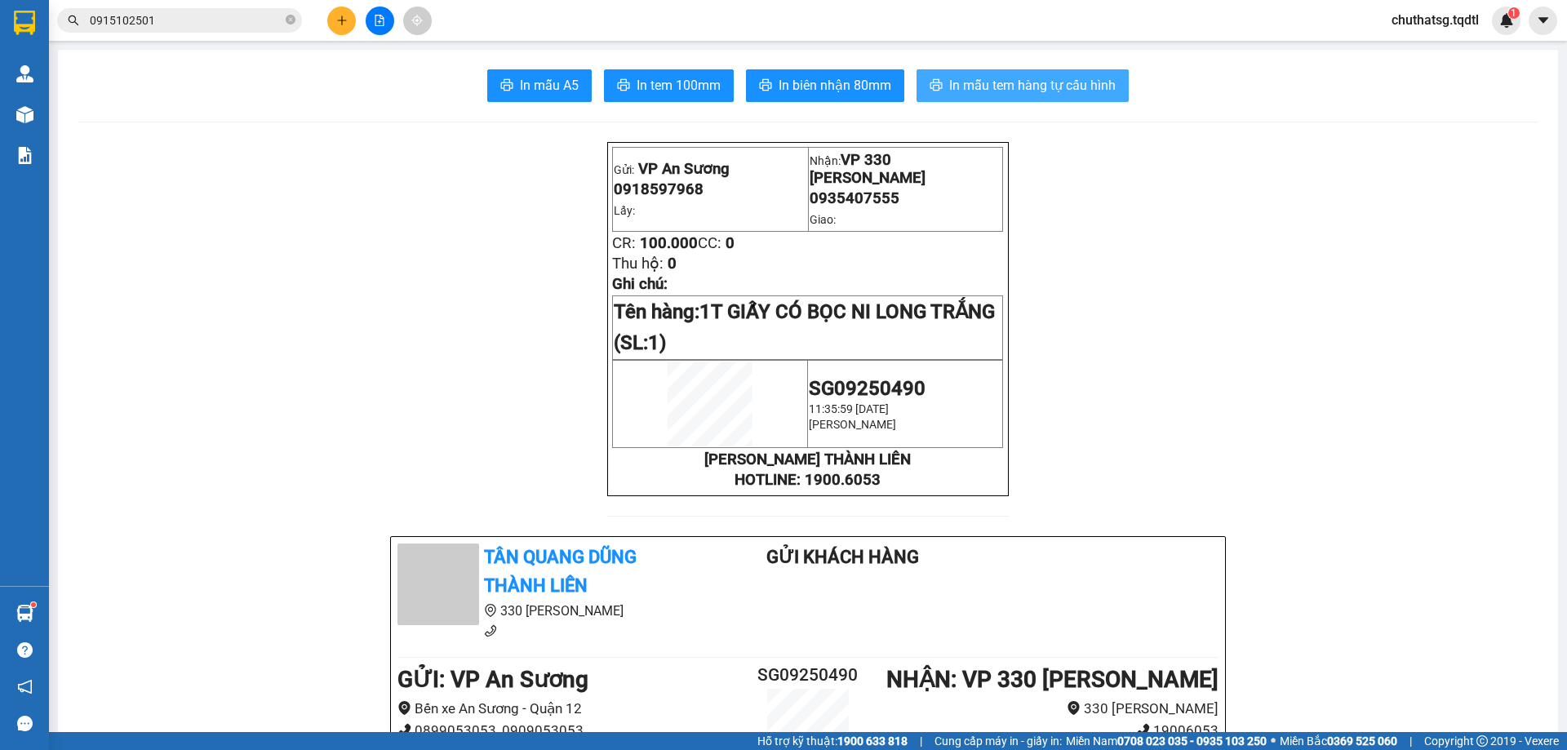
click at [987, 81] on span "In mẫu tem hàng tự cấu hình" at bounding box center [1032, 85] width 166 height 20
click at [337, 17] on icon "plus" at bounding box center [341, 20] width 11 height 11
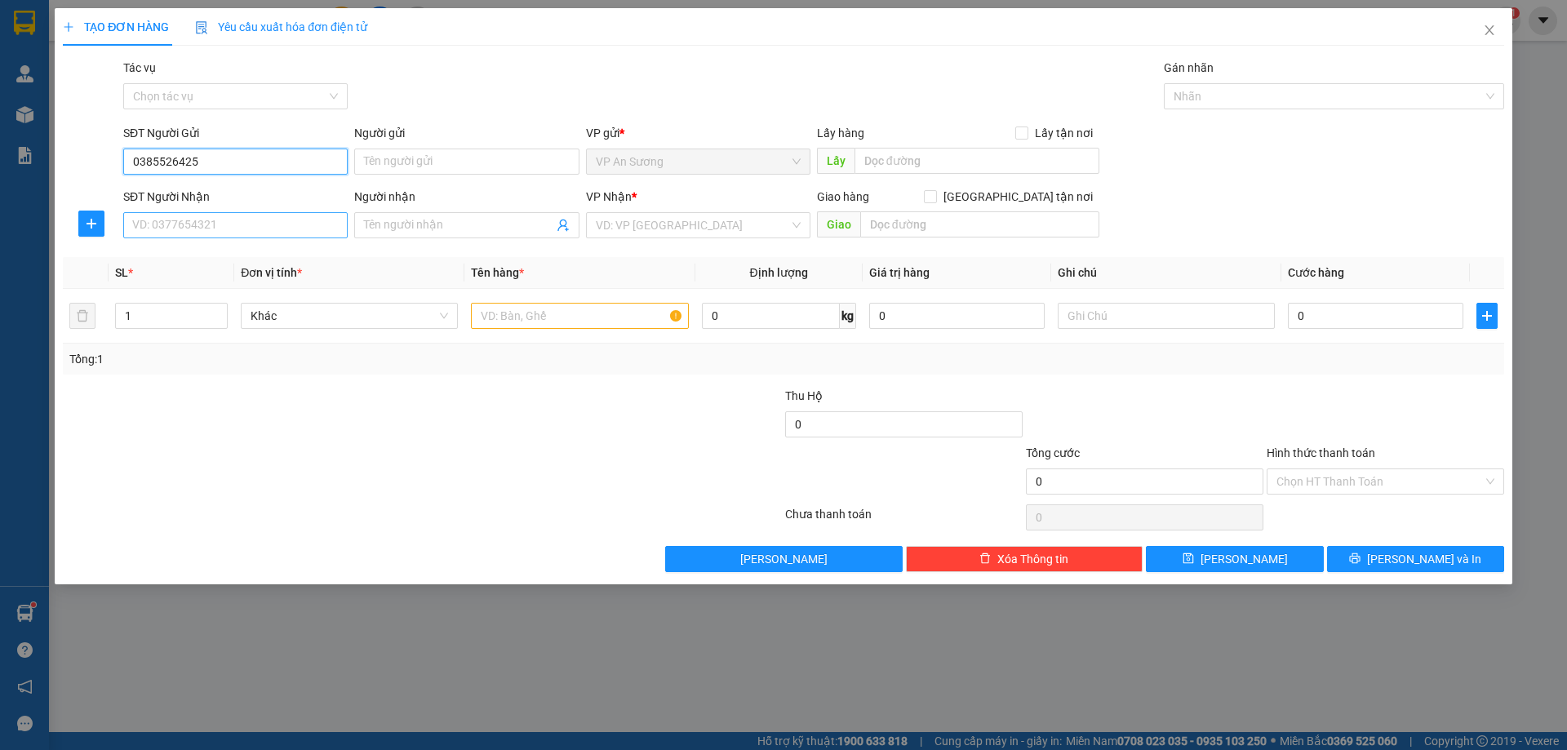
type input "0385526425"
click at [204, 237] on input "SĐT Người Nhận" at bounding box center [235, 225] width 224 height 26
type input "0862002359"
click at [656, 224] on input "search" at bounding box center [692, 225] width 193 height 24
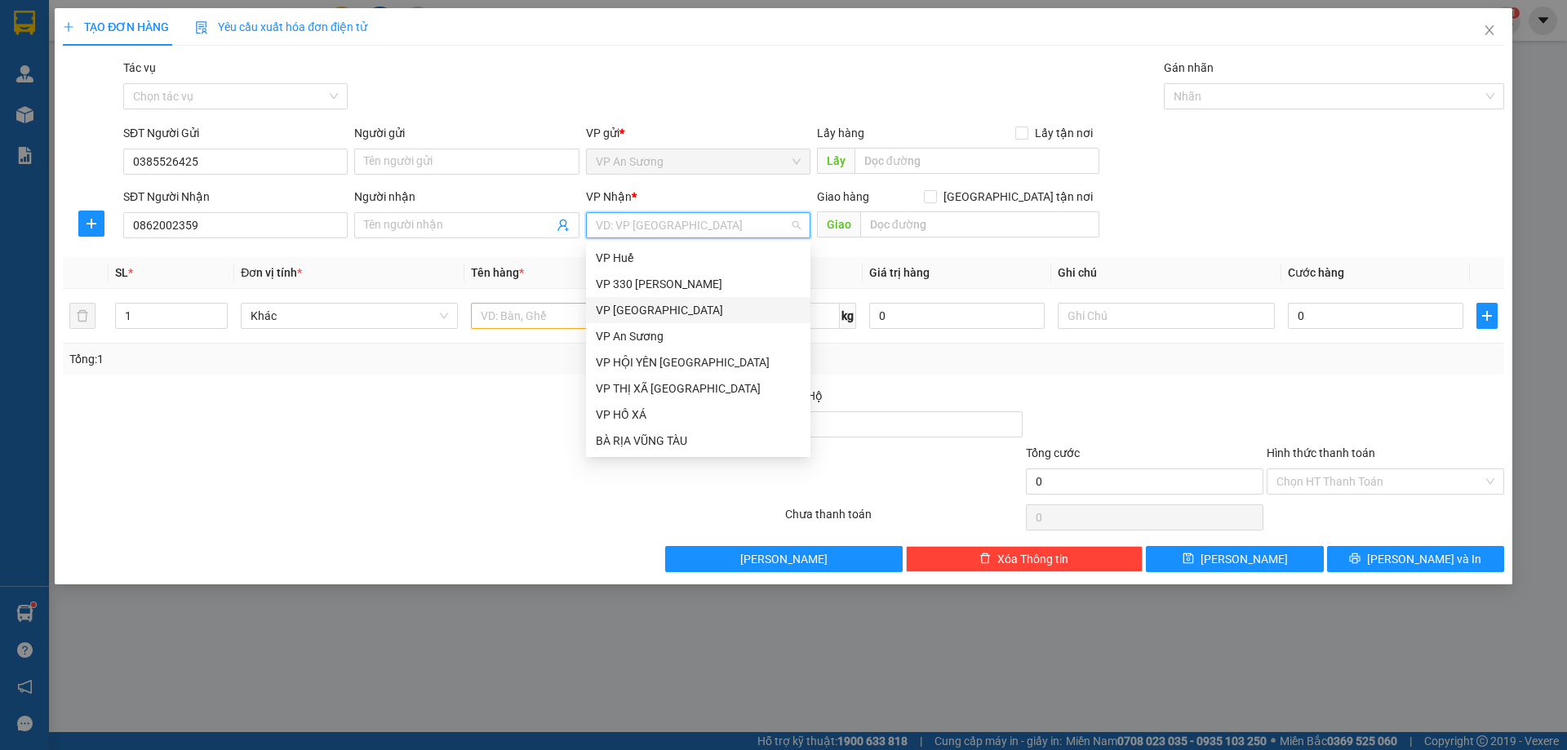
scroll to position [82, 0]
click at [678, 379] on div "VP [GEOGRAPHIC_DATA]" at bounding box center [698, 385] width 205 height 18
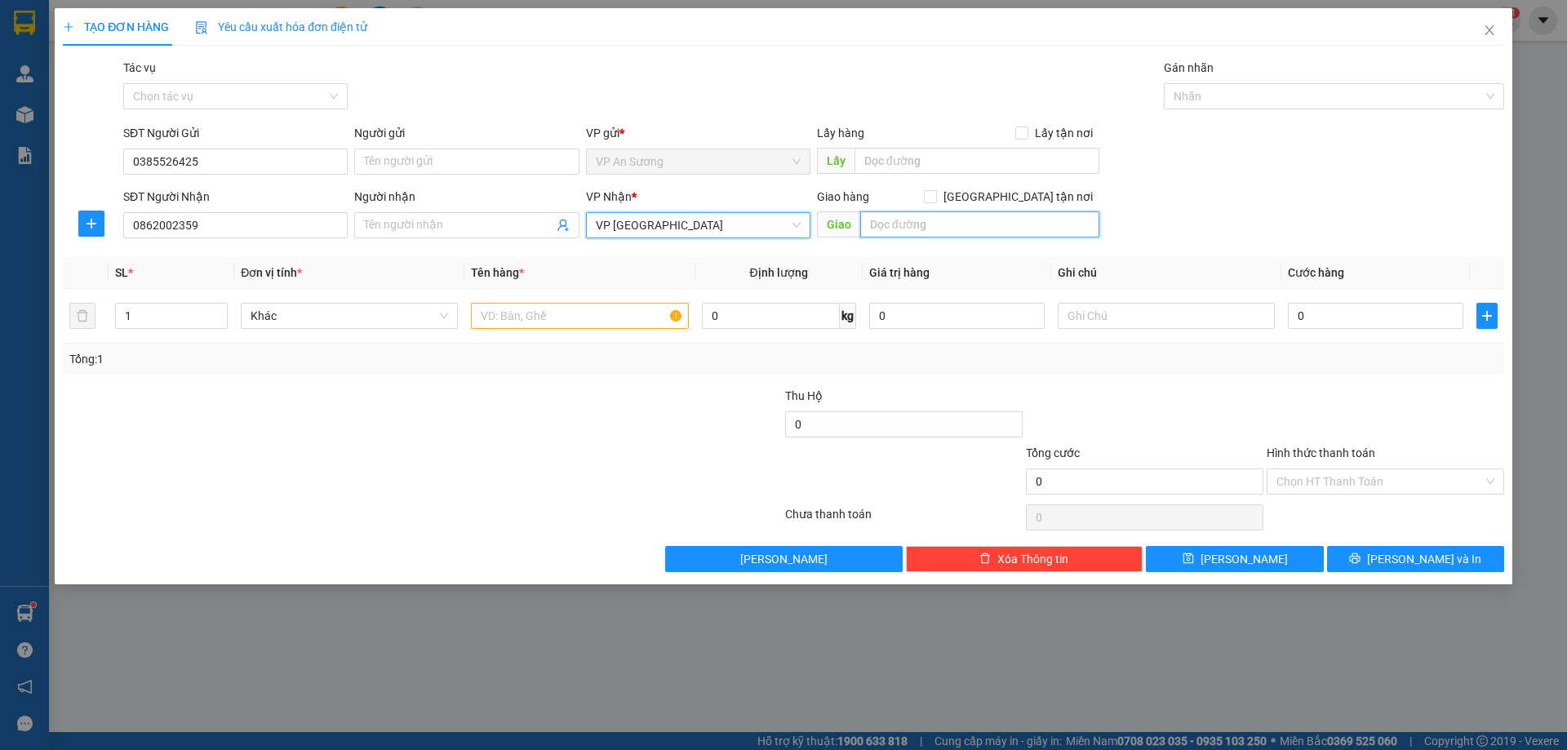
click at [882, 226] on input "text" at bounding box center [979, 224] width 239 height 26
type input "VP [GEOGRAPHIC_DATA]"
click at [499, 320] on input "text" at bounding box center [579, 316] width 217 height 26
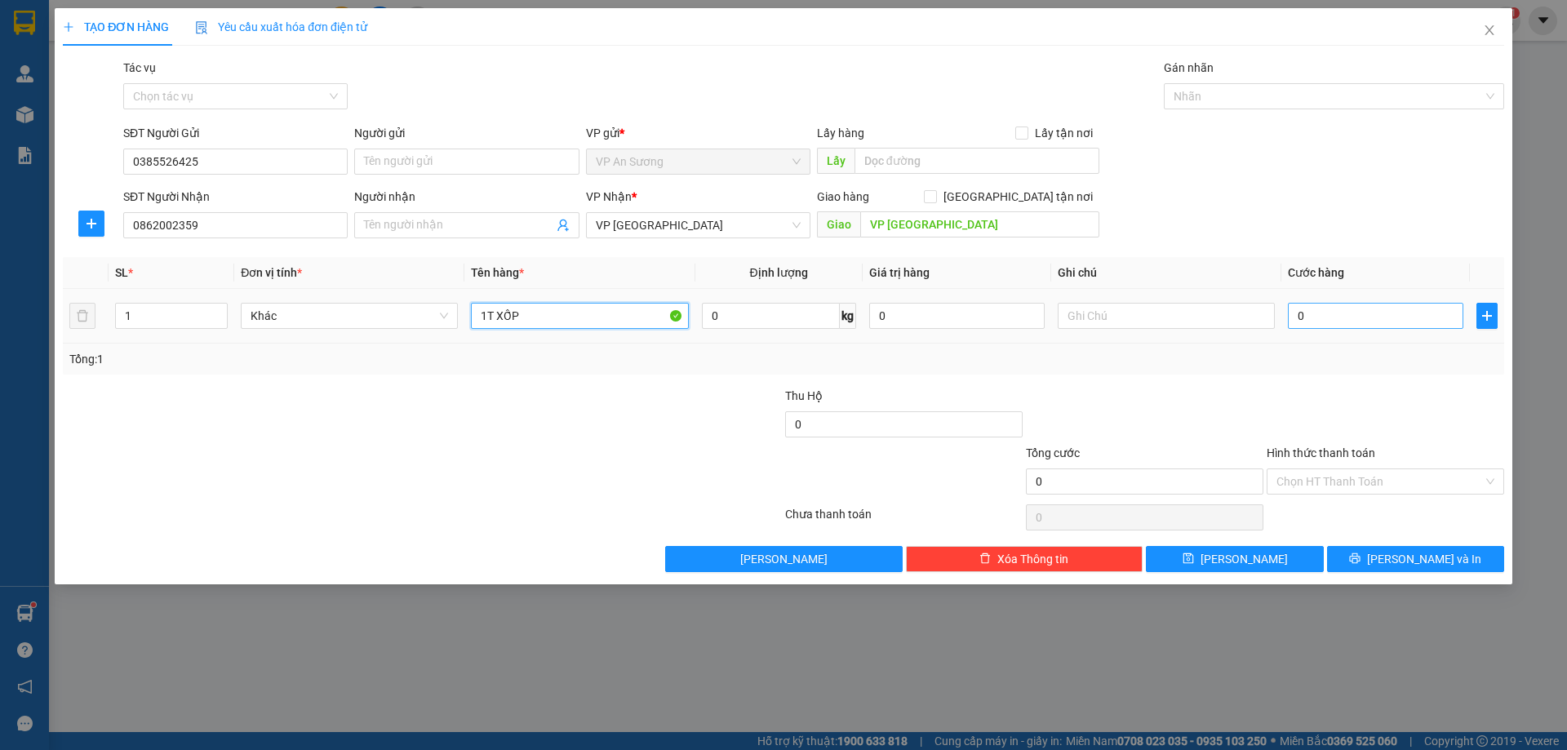
type input "1T XỐP"
type input "01"
type input "1"
type input "015"
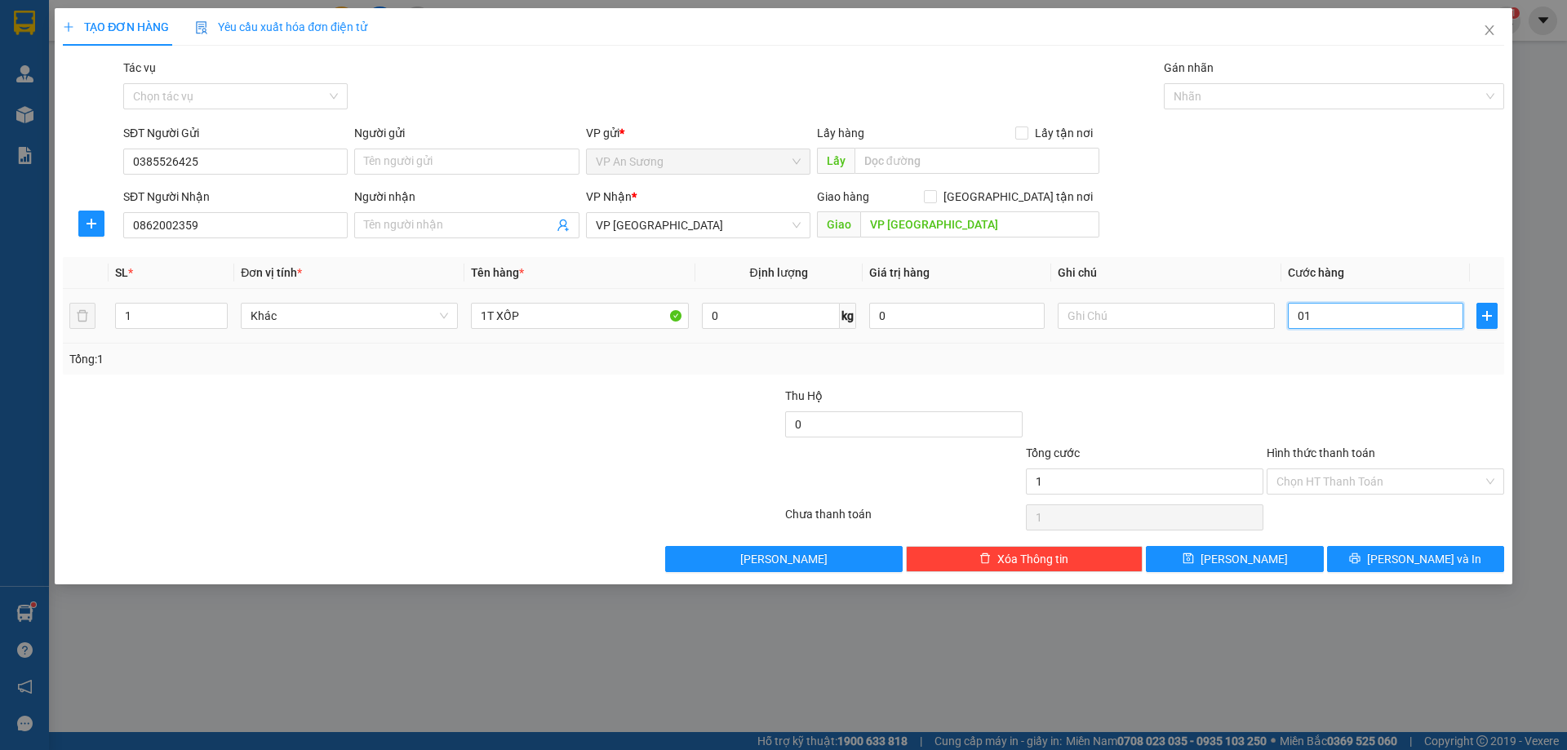
type input "15"
type input "0.150"
type input "150"
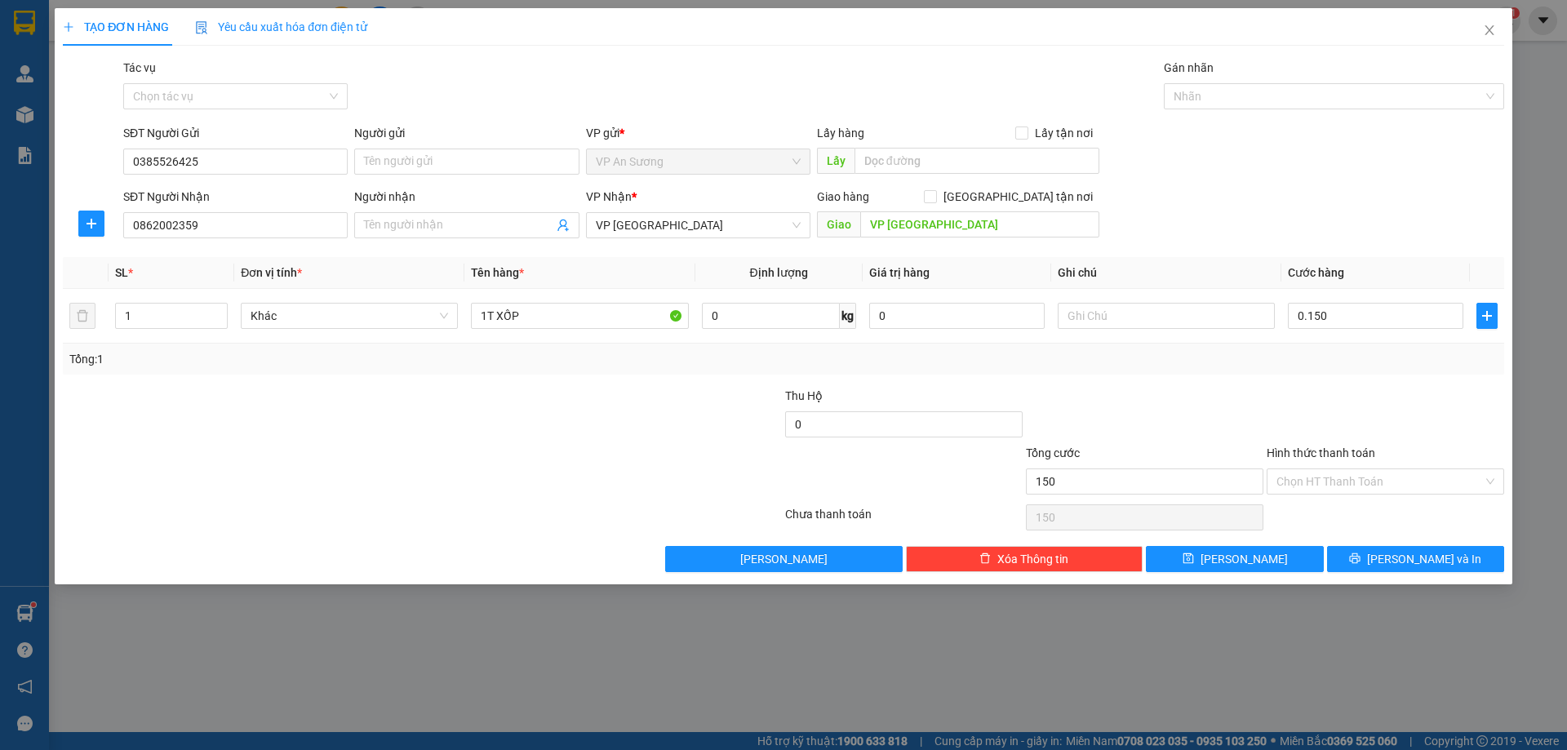
type input "150.000"
click at [1323, 404] on div at bounding box center [1385, 415] width 241 height 57
click at [1396, 387] on div at bounding box center [1385, 415] width 241 height 57
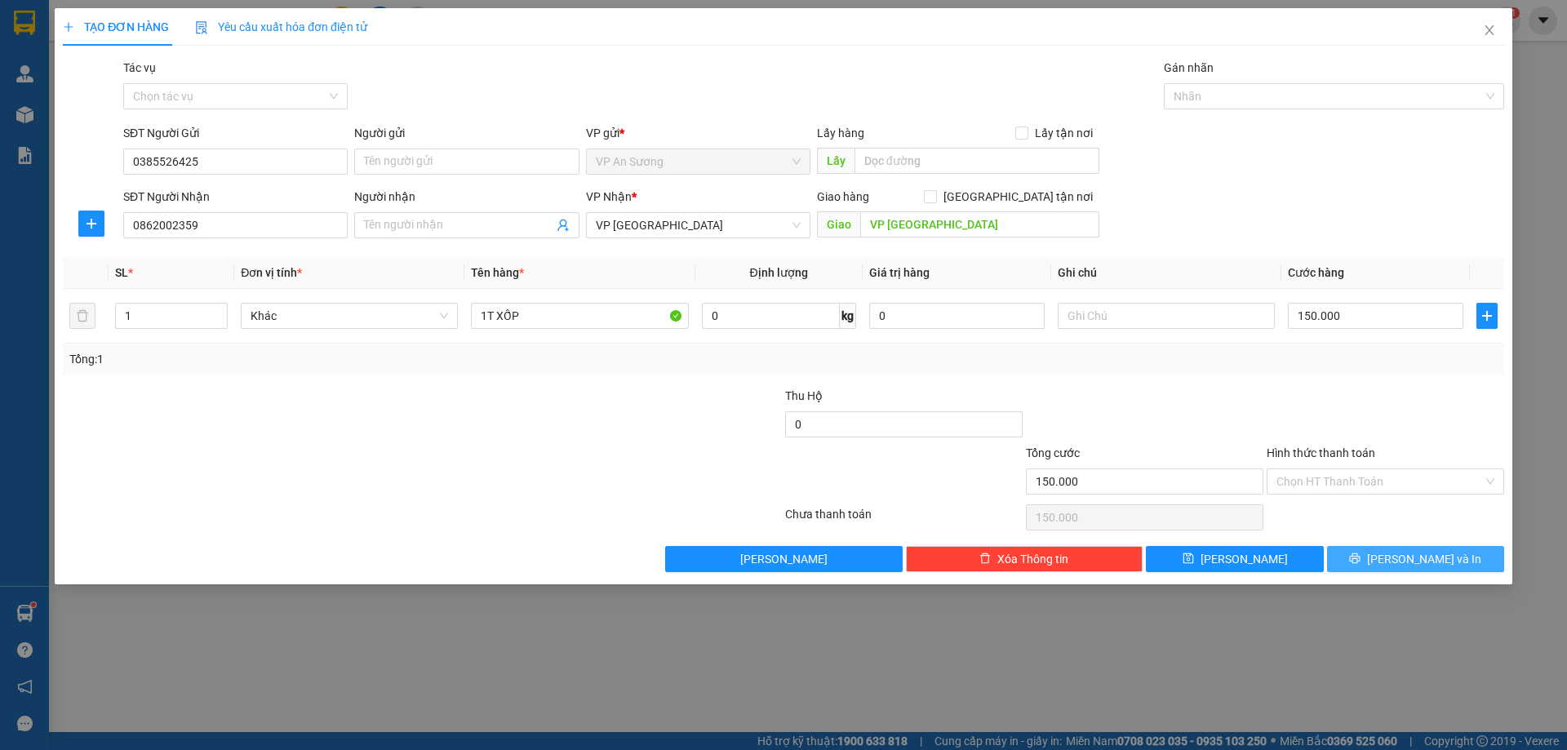
click at [1438, 550] on span "[PERSON_NAME] và In" at bounding box center [1424, 559] width 114 height 18
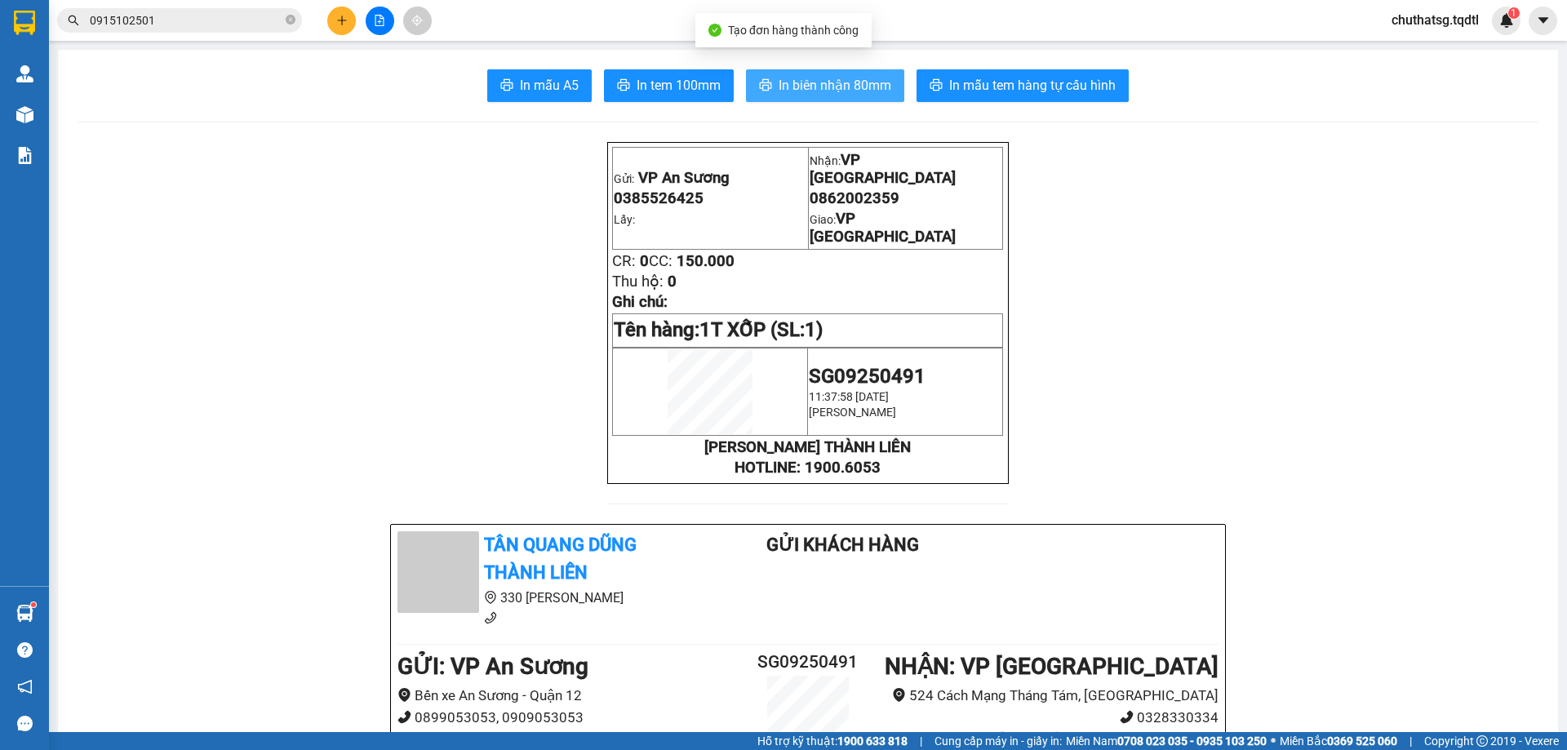
click at [806, 84] on span "In biên nhận 80mm" at bounding box center [834, 85] width 113 height 20
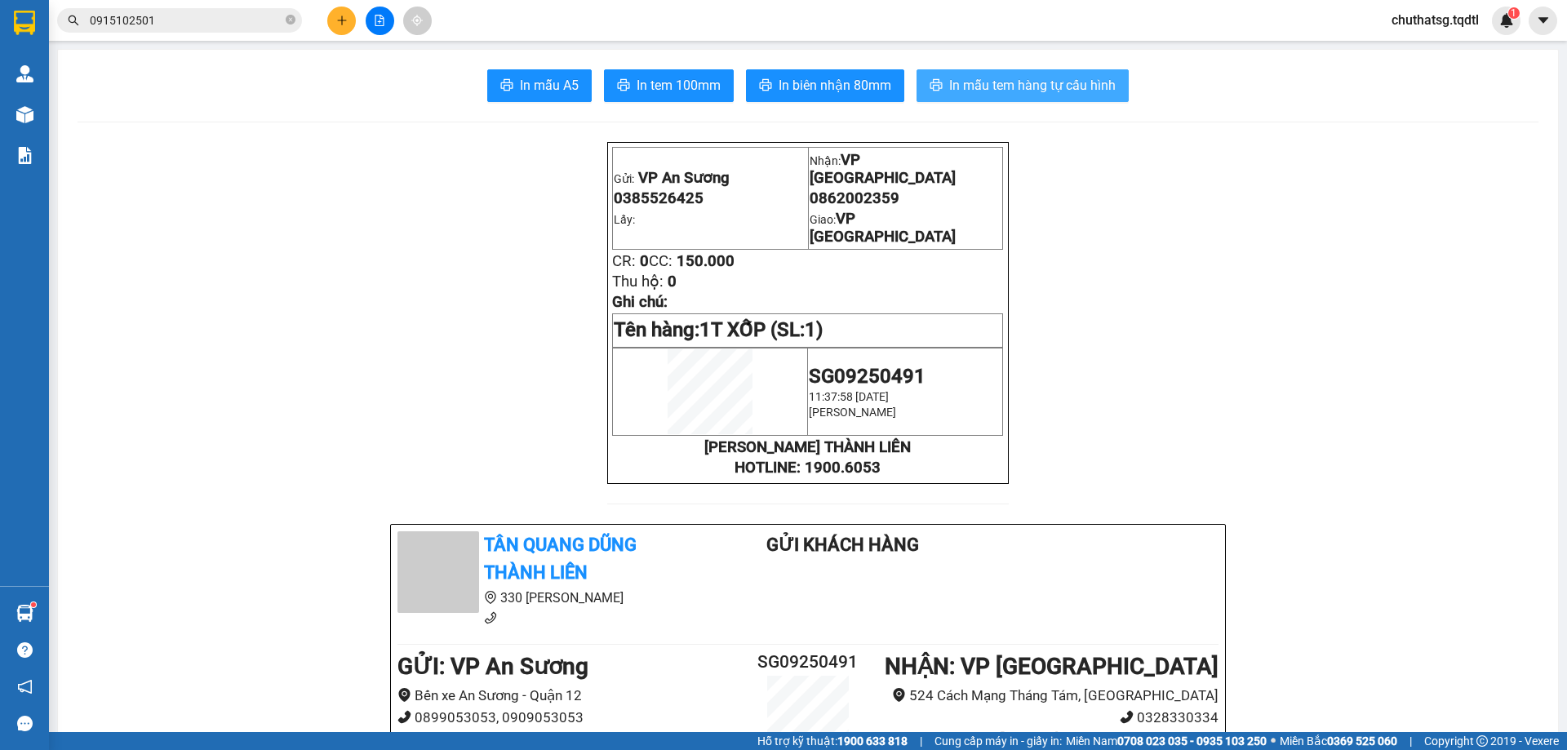
click at [991, 81] on span "In mẫu tem hàng tự cấu hình" at bounding box center [1032, 85] width 166 height 20
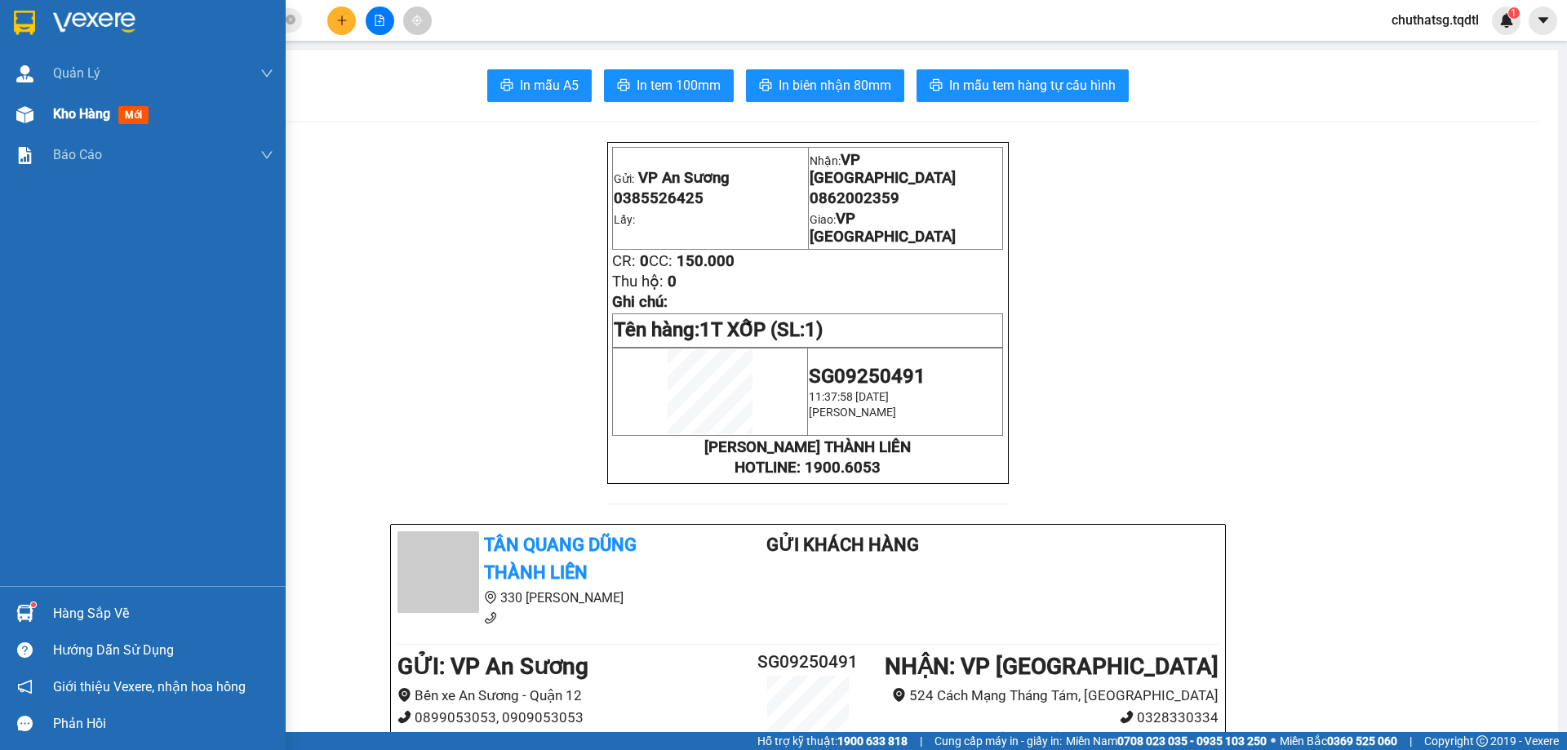
drag, startPoint x: 65, startPoint y: 110, endPoint x: 100, endPoint y: 153, distance: 55.1
click at [65, 109] on span "Kho hàng" at bounding box center [81, 114] width 57 height 16
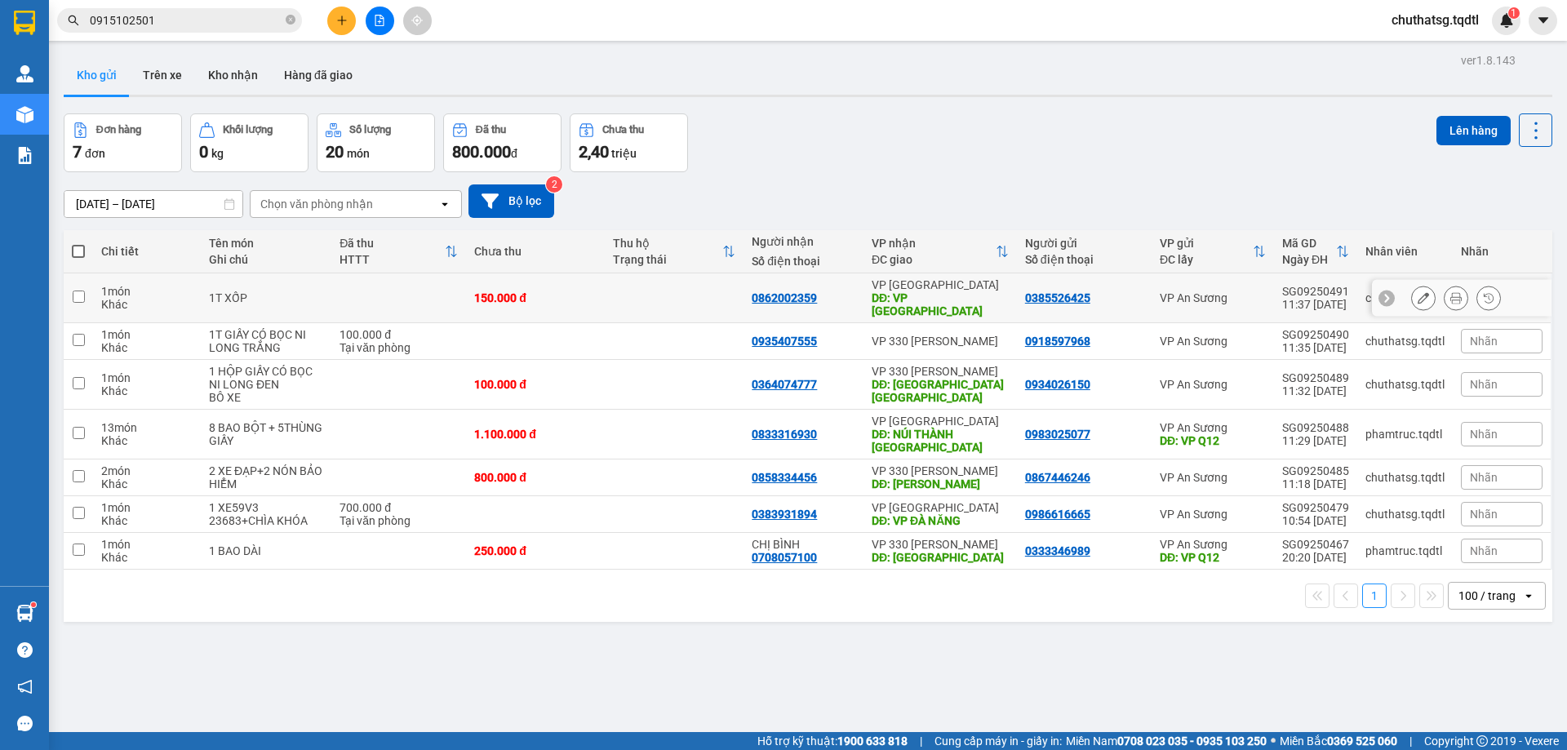
click at [77, 291] on input "checkbox" at bounding box center [79, 297] width 12 height 12
checkbox input "true"
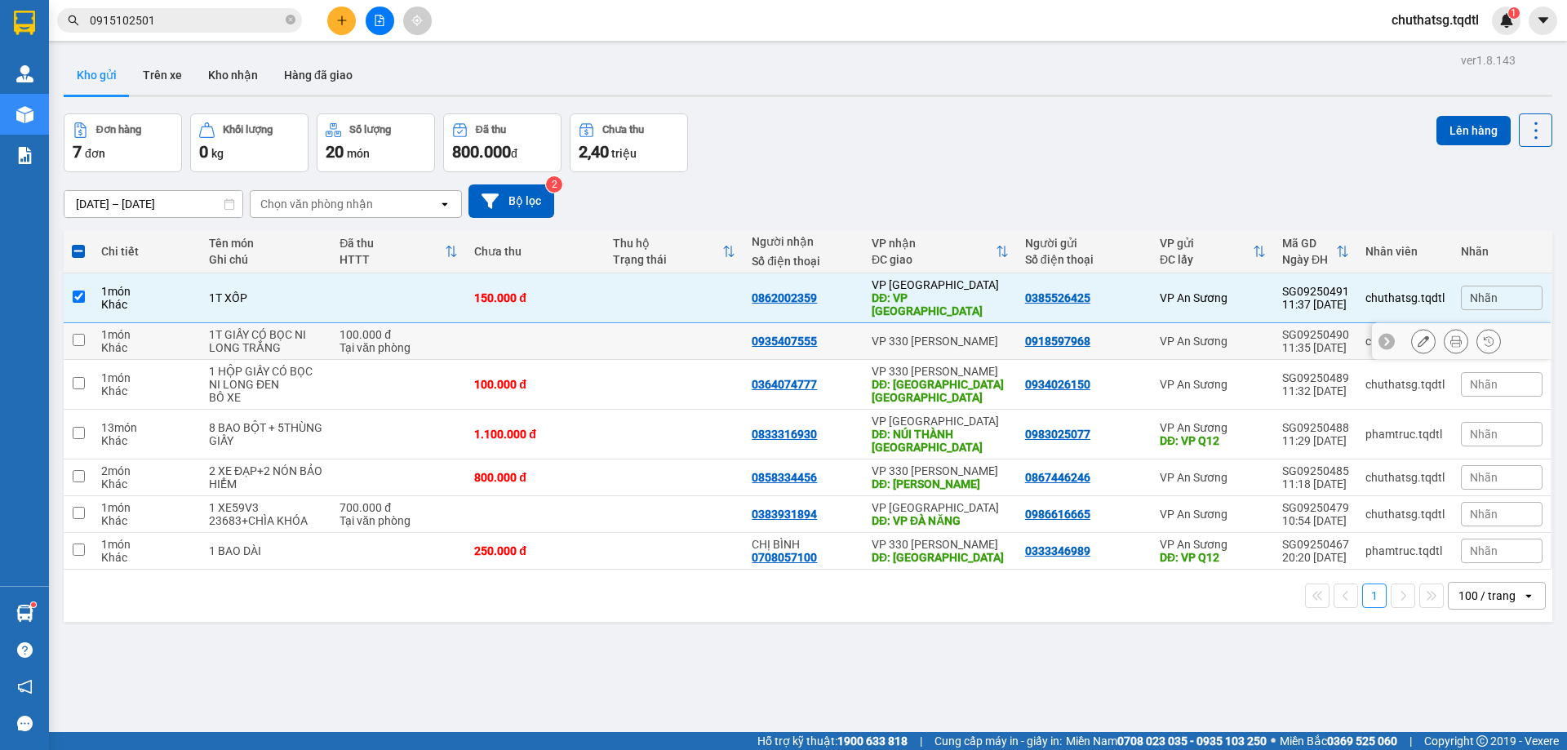
click at [83, 334] on input "checkbox" at bounding box center [79, 340] width 12 height 12
checkbox input "true"
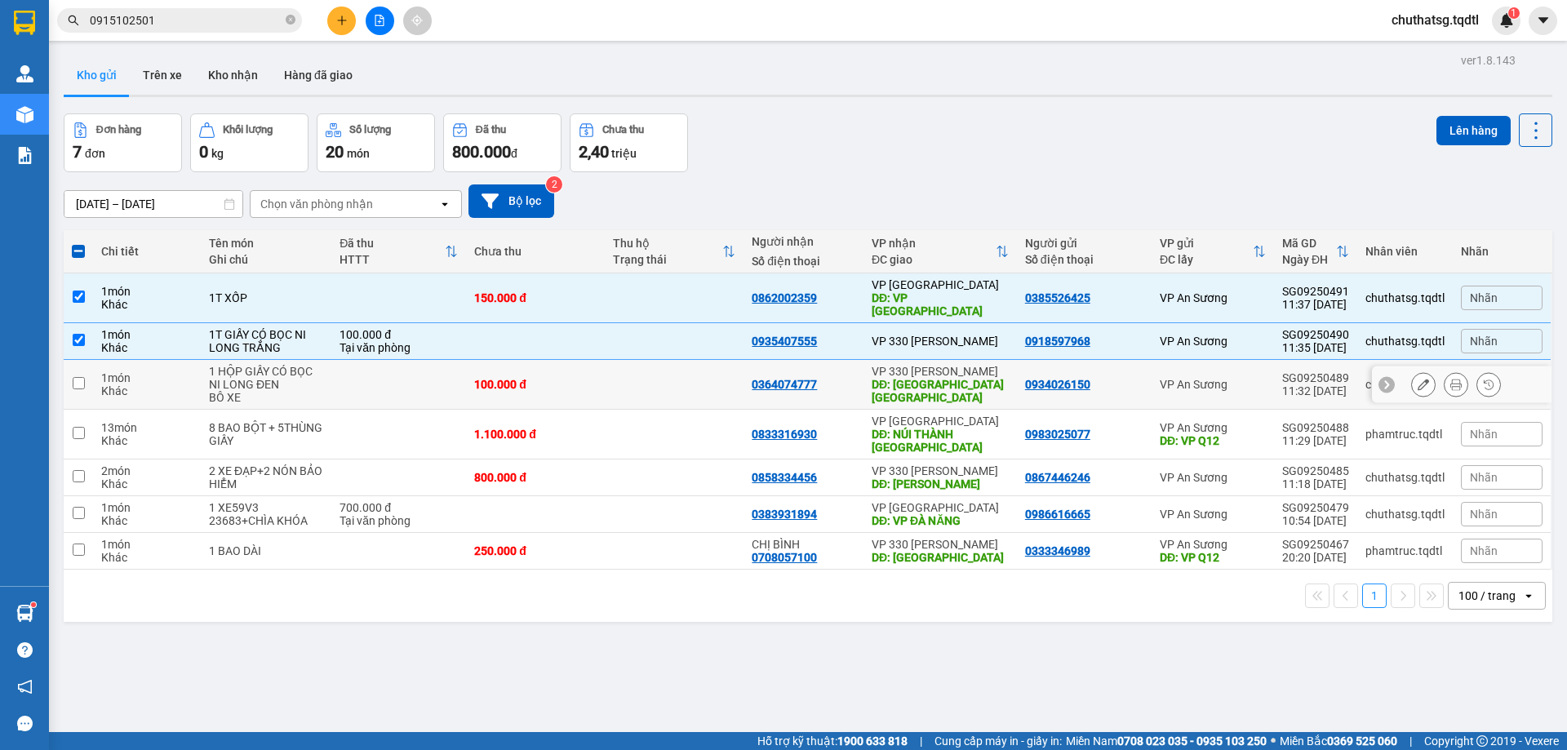
click at [79, 377] on input "checkbox" at bounding box center [79, 383] width 12 height 12
checkbox input "true"
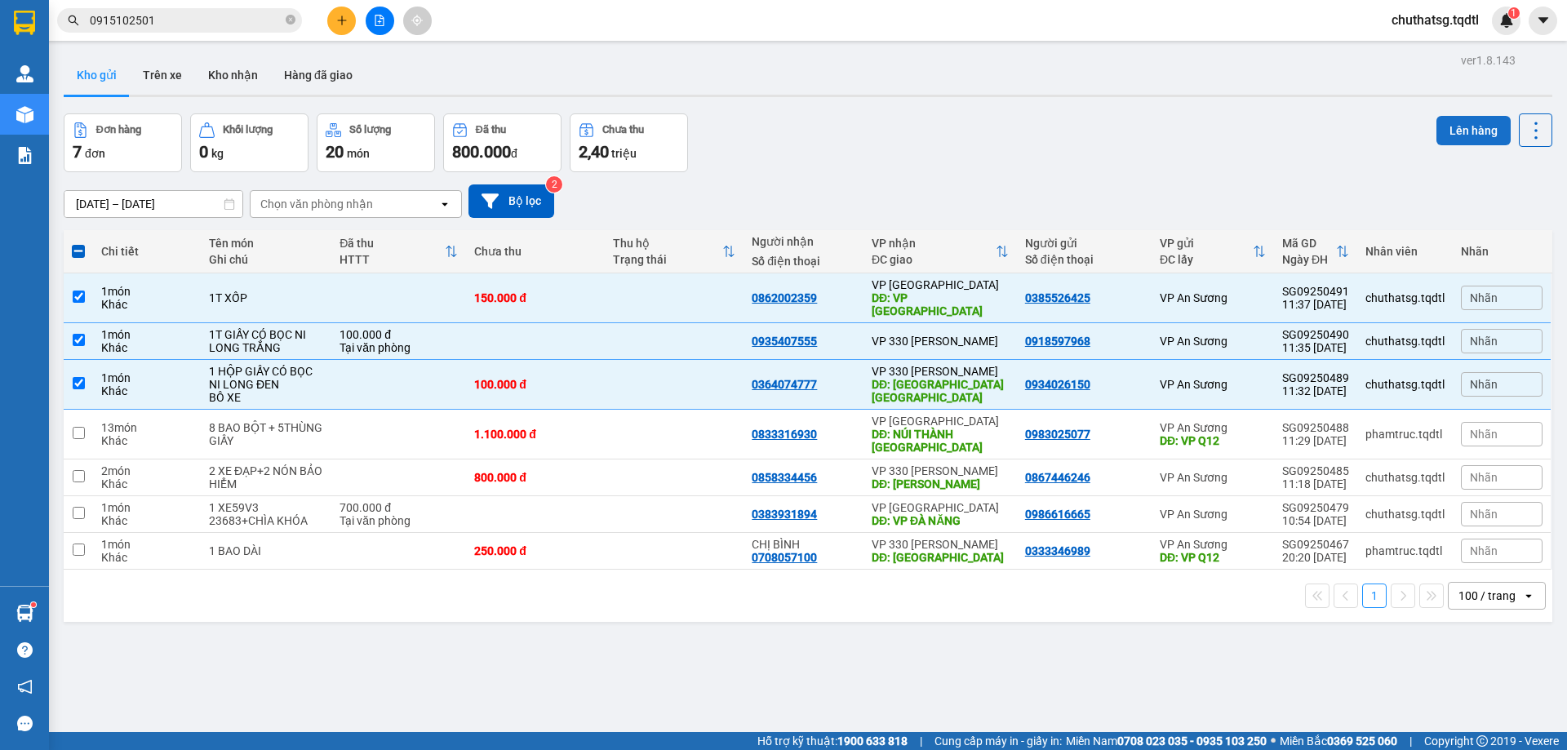
drag, startPoint x: 1470, startPoint y: 124, endPoint x: 1431, endPoint y: 127, distance: 39.3
click at [1445, 126] on button "Lên hàng" at bounding box center [1473, 130] width 74 height 29
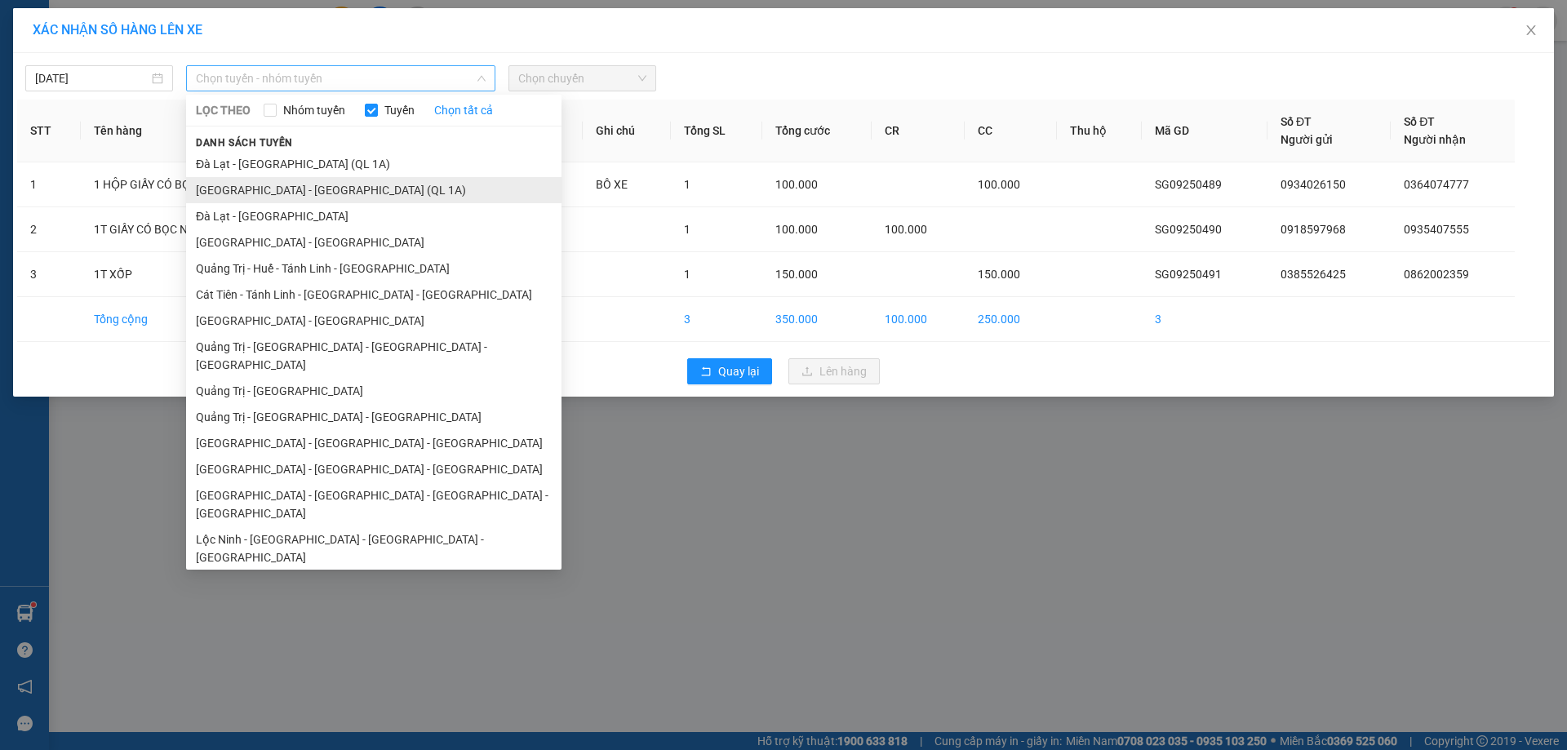
drag, startPoint x: 357, startPoint y: 82, endPoint x: 355, endPoint y: 181, distance: 99.6
click at [358, 91] on div "Chọn tuyến - nhóm tuyến LỌC THEO Nhóm tuyến Tuyến Chọn tất cả Danh sách tuyến […" at bounding box center [340, 78] width 309 height 26
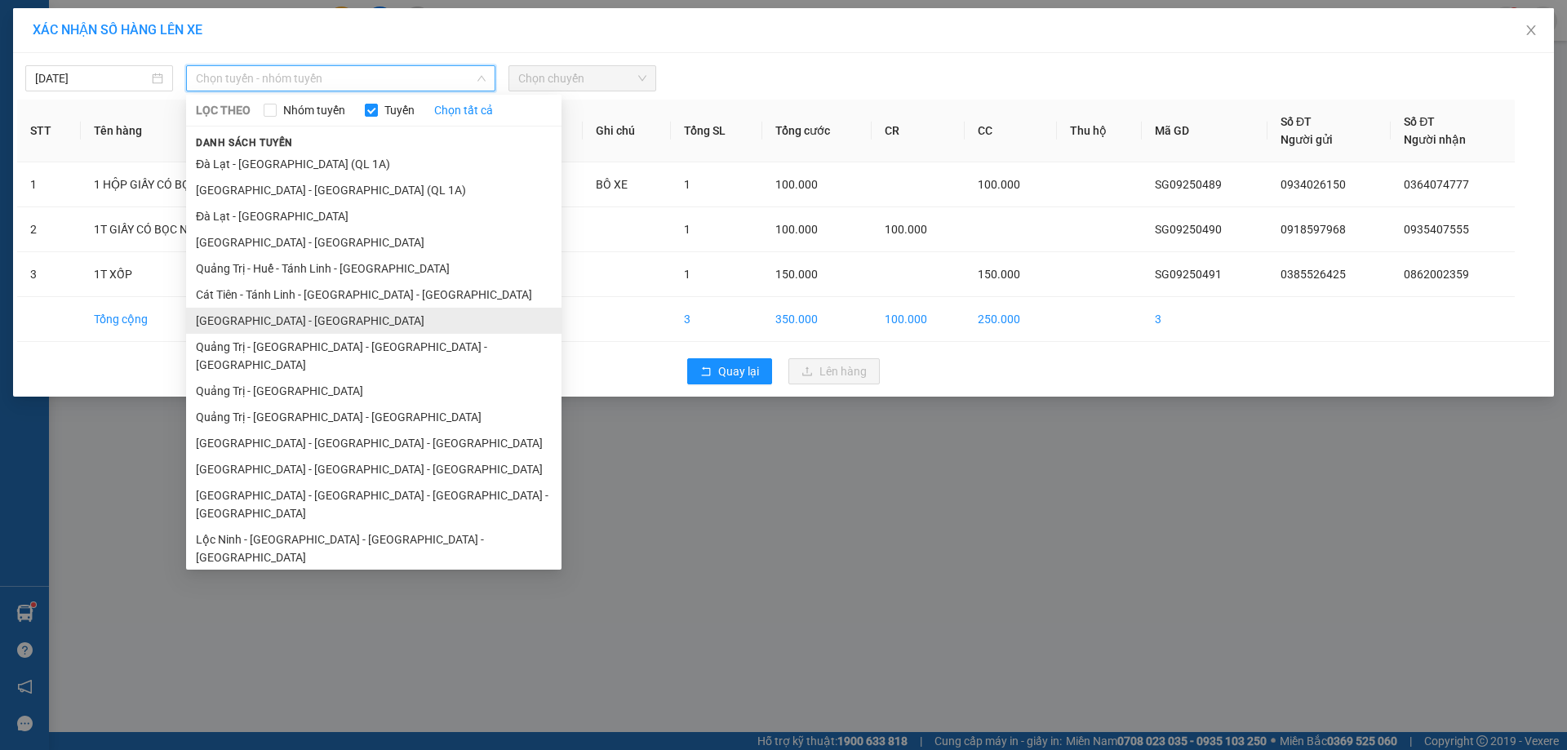
click at [296, 322] on li "[GEOGRAPHIC_DATA] - [GEOGRAPHIC_DATA]" at bounding box center [373, 321] width 375 height 26
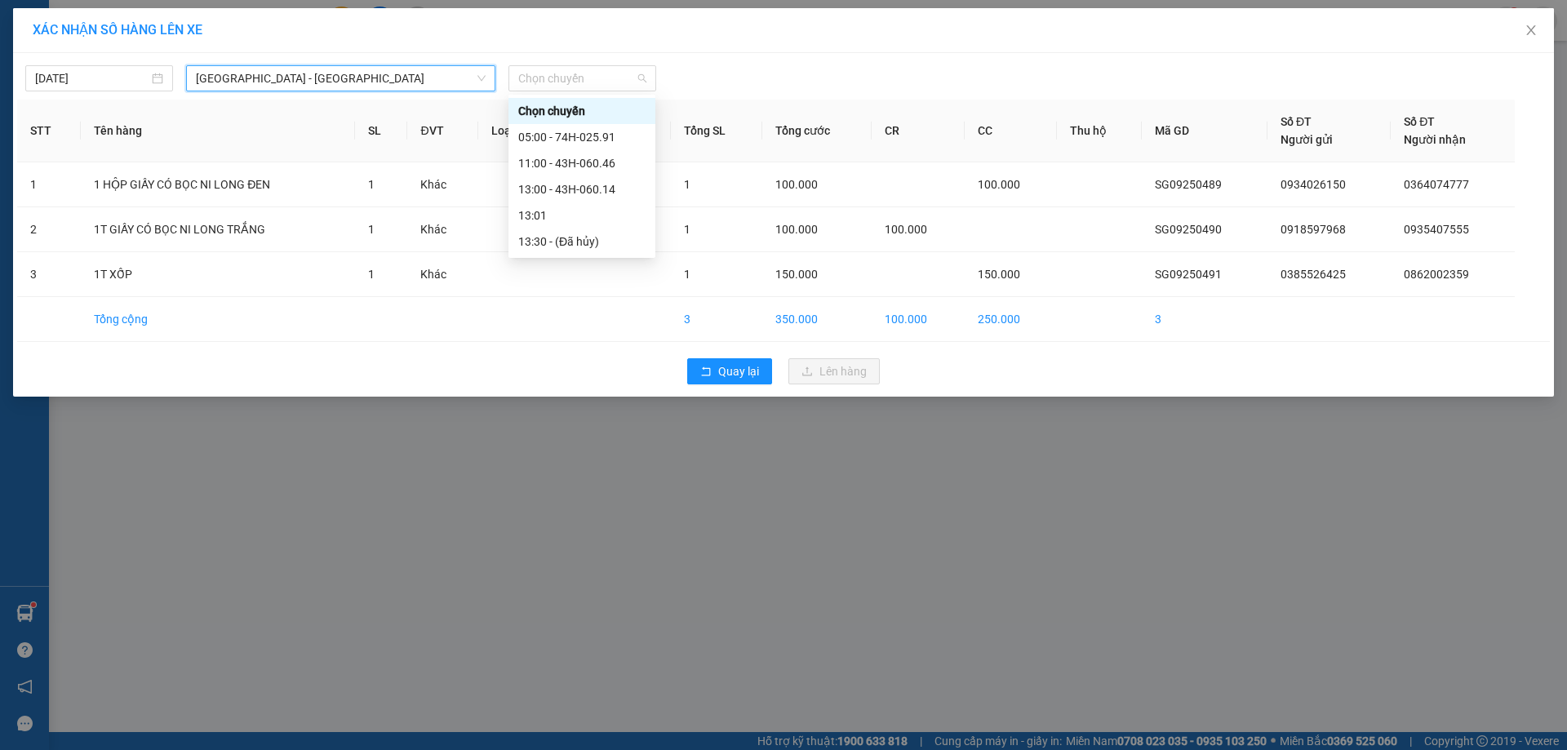
drag, startPoint x: 584, startPoint y: 69, endPoint x: 588, endPoint y: 91, distance: 22.3
click at [584, 76] on span "Chọn chuyến" at bounding box center [582, 78] width 128 height 24
click at [566, 187] on div "13:00 - 43H-060.14" at bounding box center [581, 189] width 127 height 18
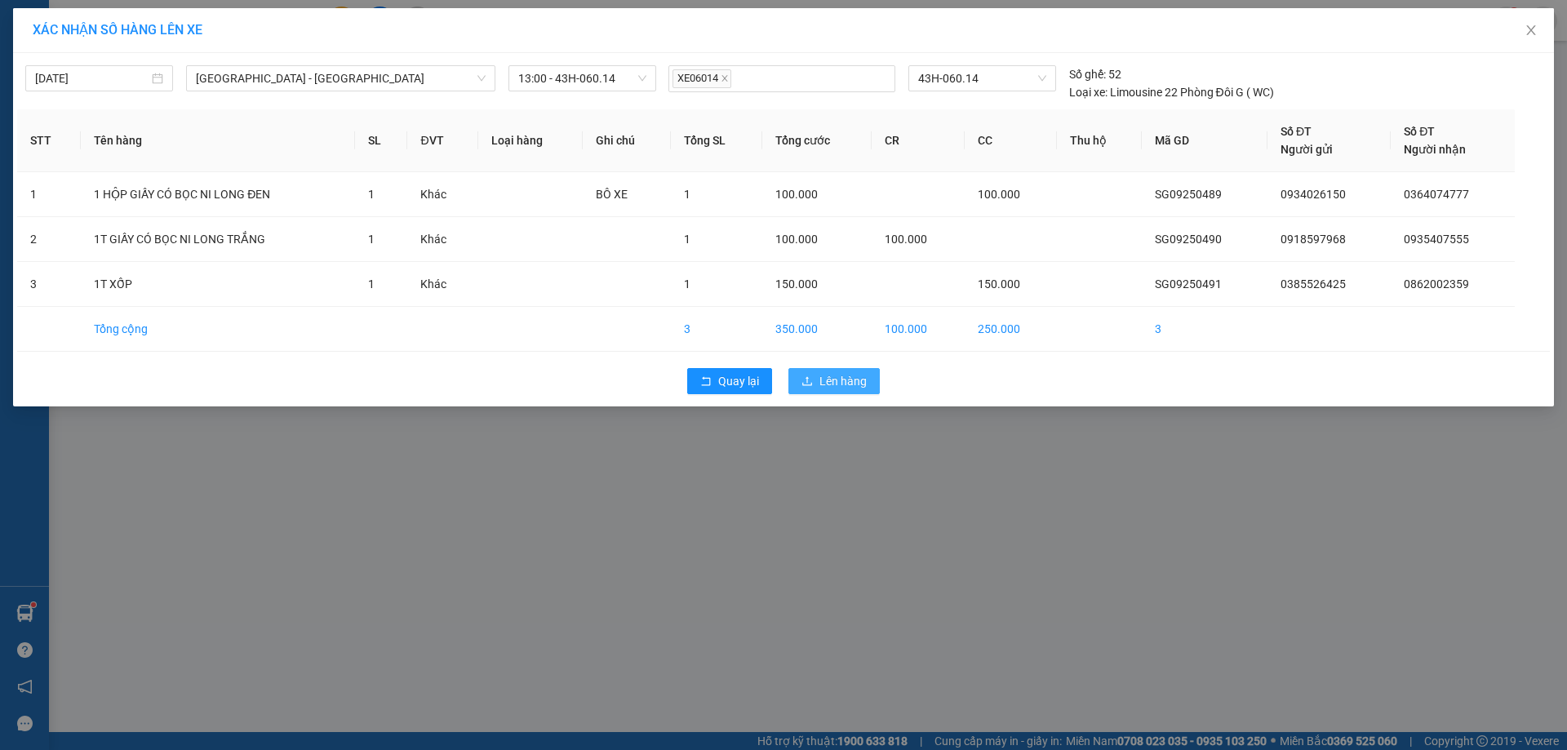
click at [845, 381] on span "Lên hàng" at bounding box center [842, 381] width 47 height 18
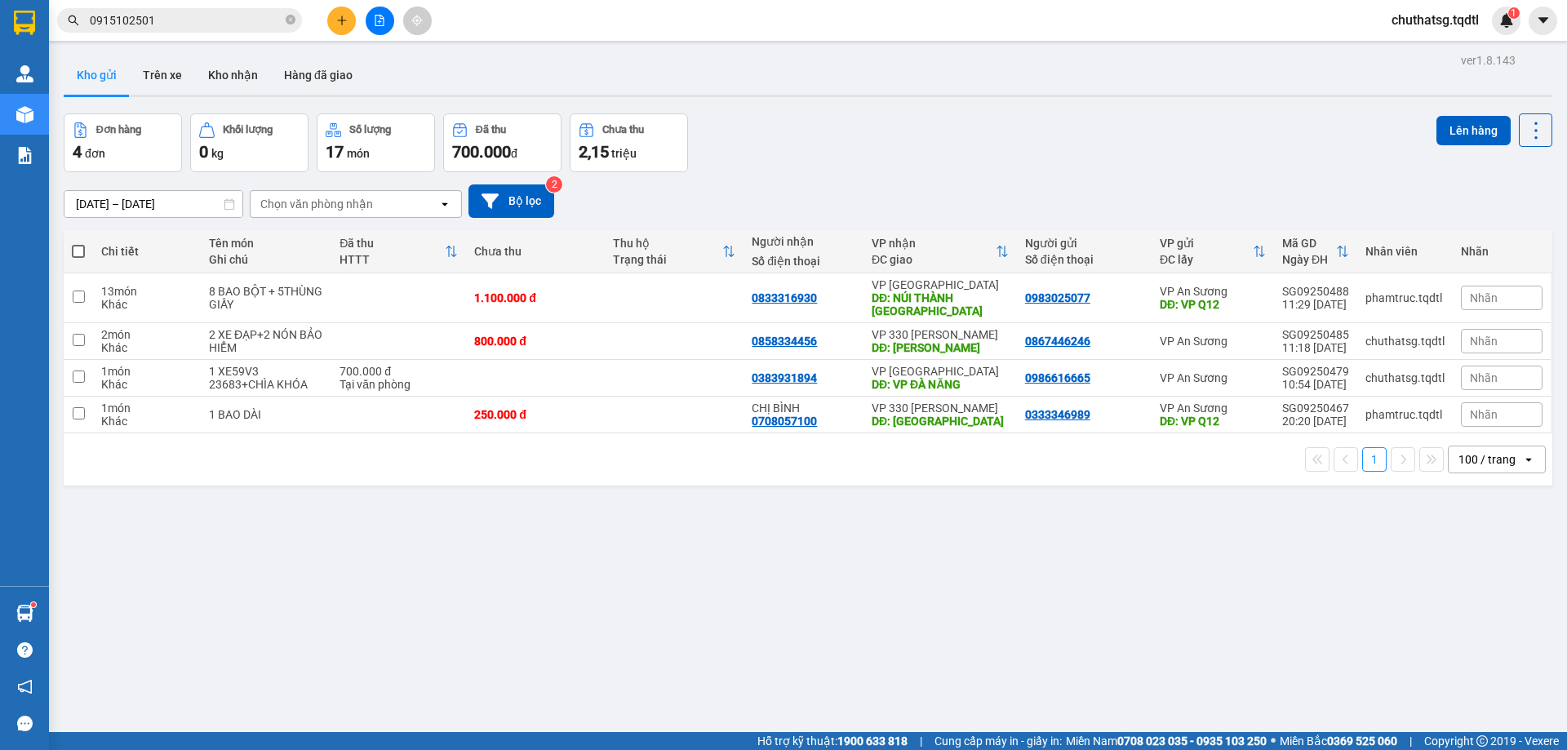
click at [168, 24] on input "0915102501" at bounding box center [186, 20] width 193 height 18
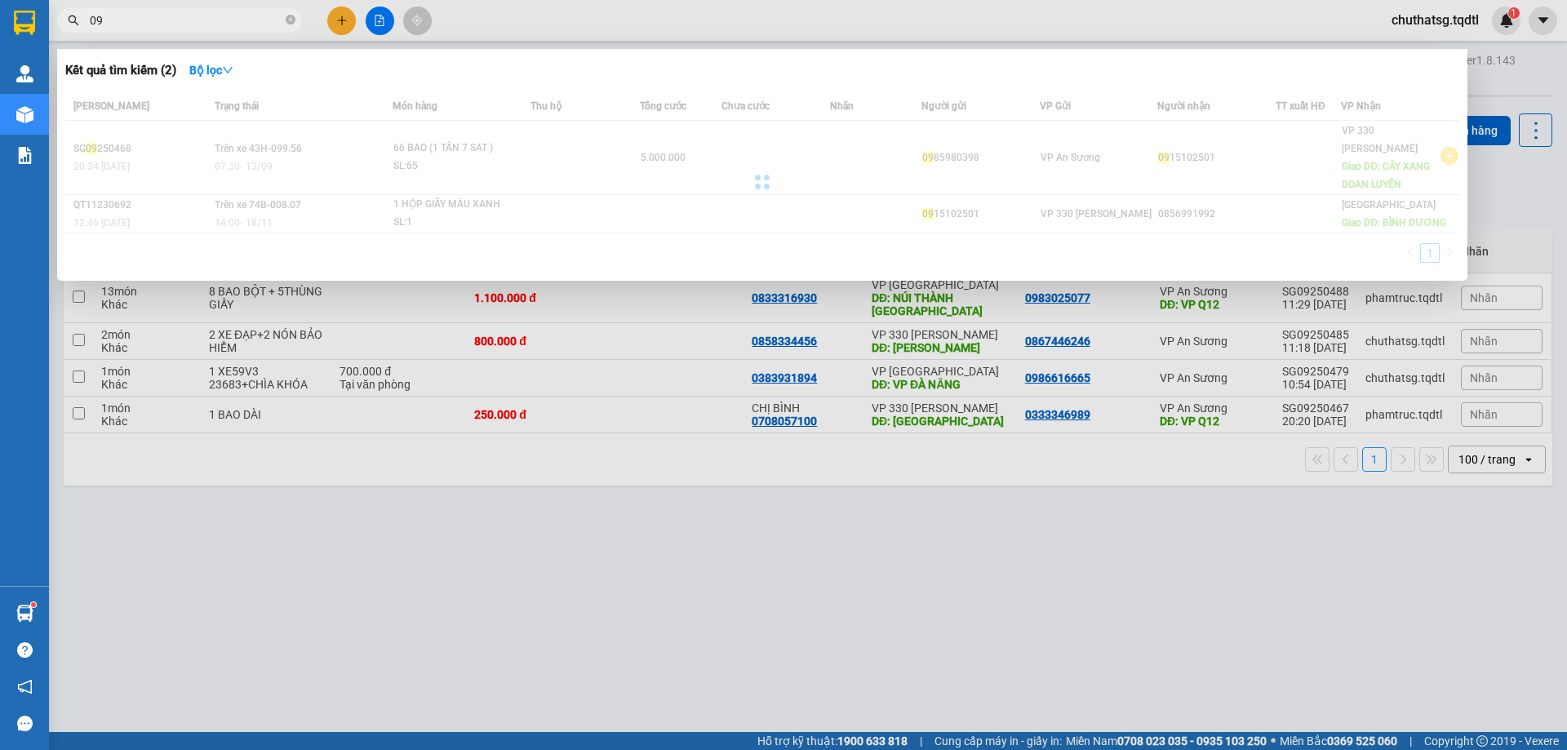
type input "0"
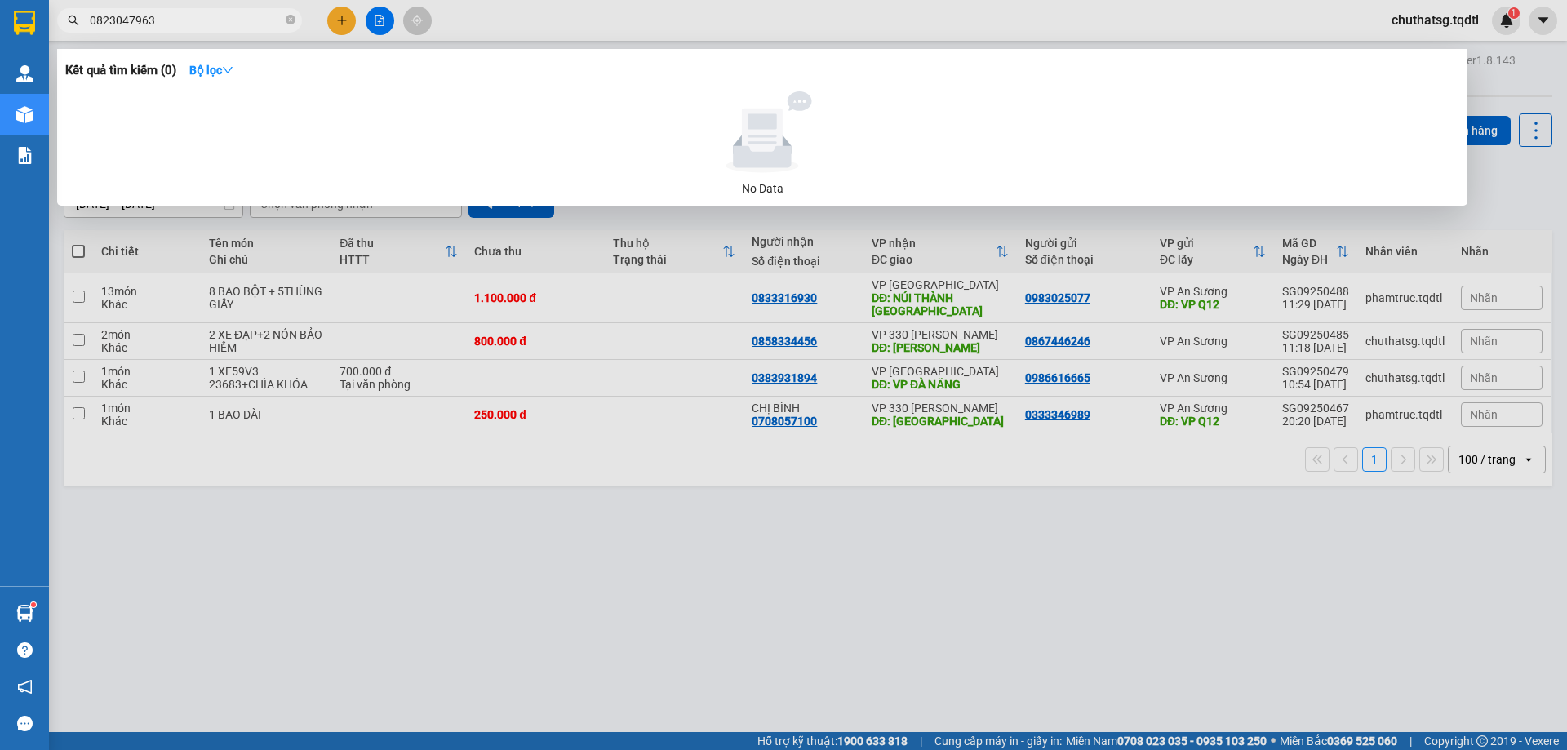
type input "0823047963"
click at [271, 98] on div at bounding box center [762, 132] width 1381 height 82
click at [225, 24] on input "0823047963" at bounding box center [186, 20] width 193 height 18
click at [430, 136] on div at bounding box center [762, 132] width 1381 height 82
click at [189, 20] on input "0823047963" at bounding box center [186, 20] width 193 height 18
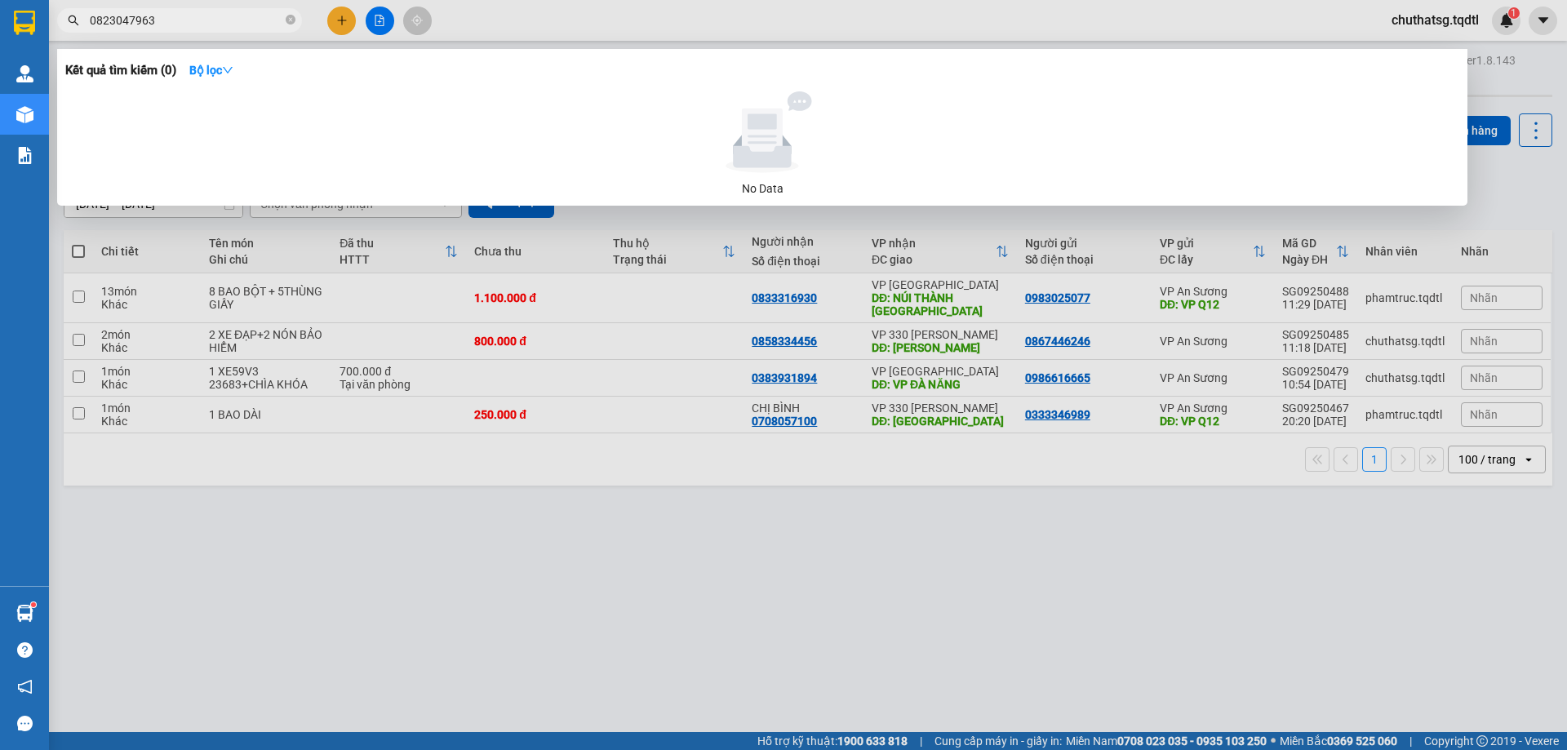
click at [207, 127] on div at bounding box center [762, 132] width 1381 height 82
click at [905, 650] on div at bounding box center [783, 375] width 1567 height 750
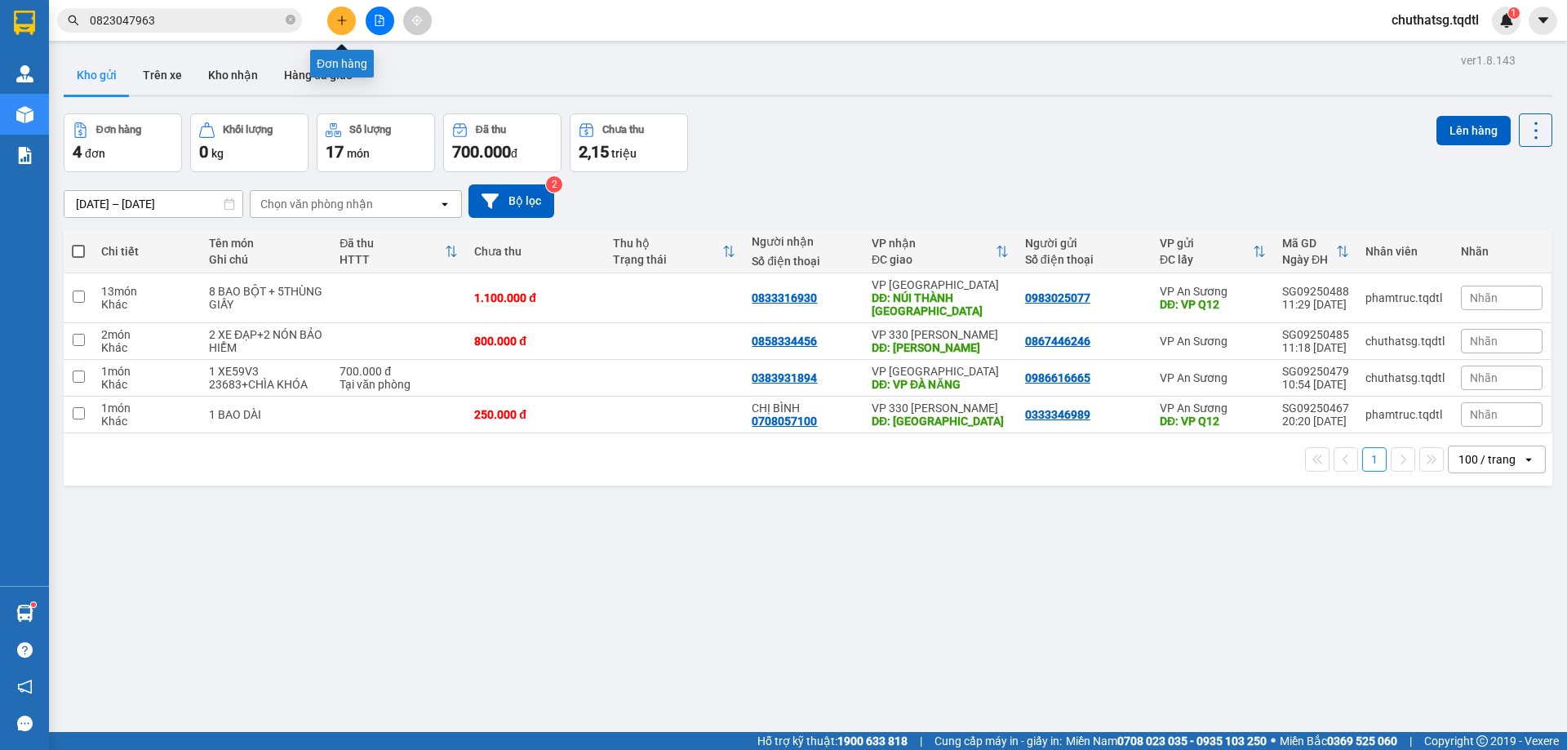
click at [345, 16] on icon "plus" at bounding box center [341, 20] width 11 height 11
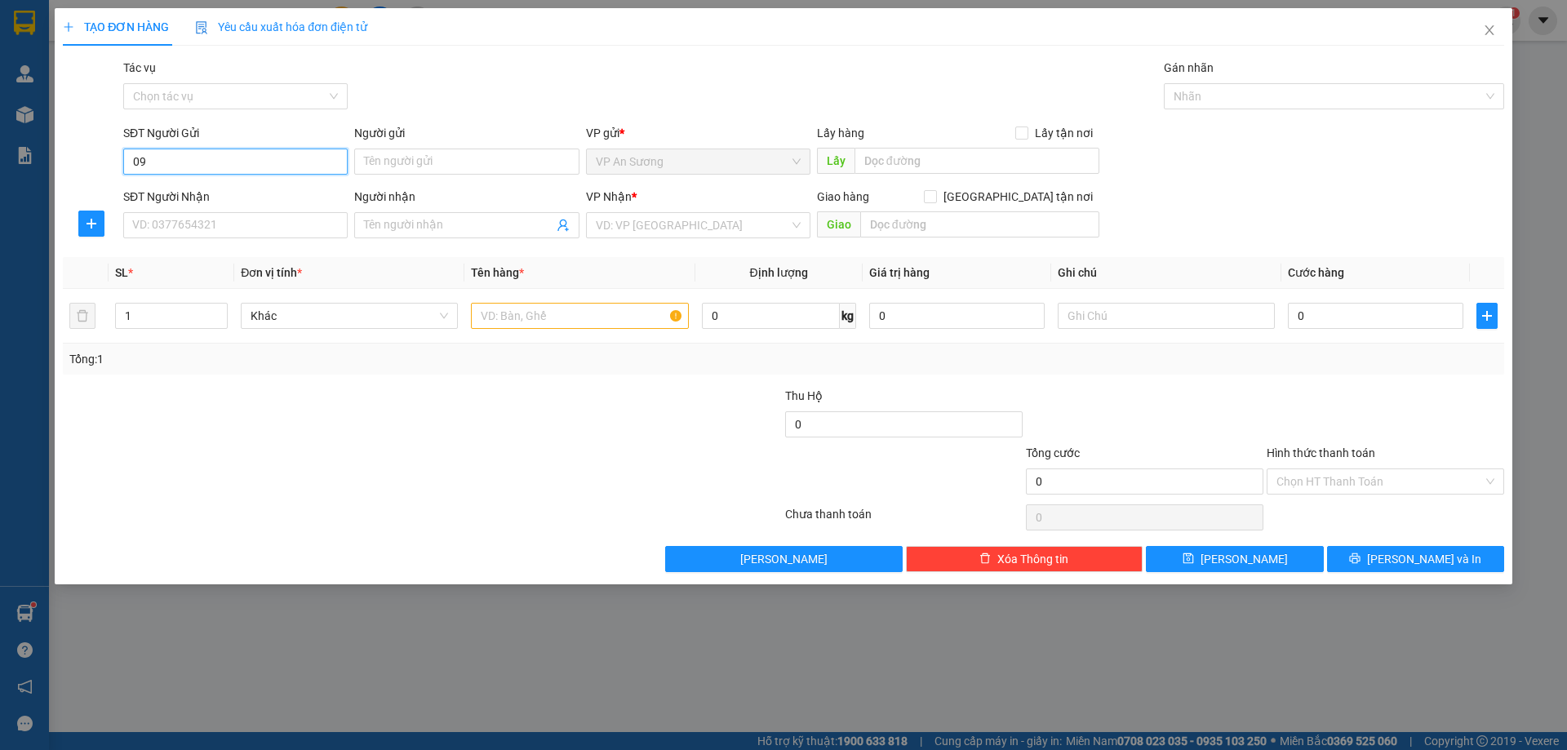
type input "0"
click at [242, 221] on input "SĐT Người Nhận" at bounding box center [235, 225] width 224 height 26
type input "0933786127"
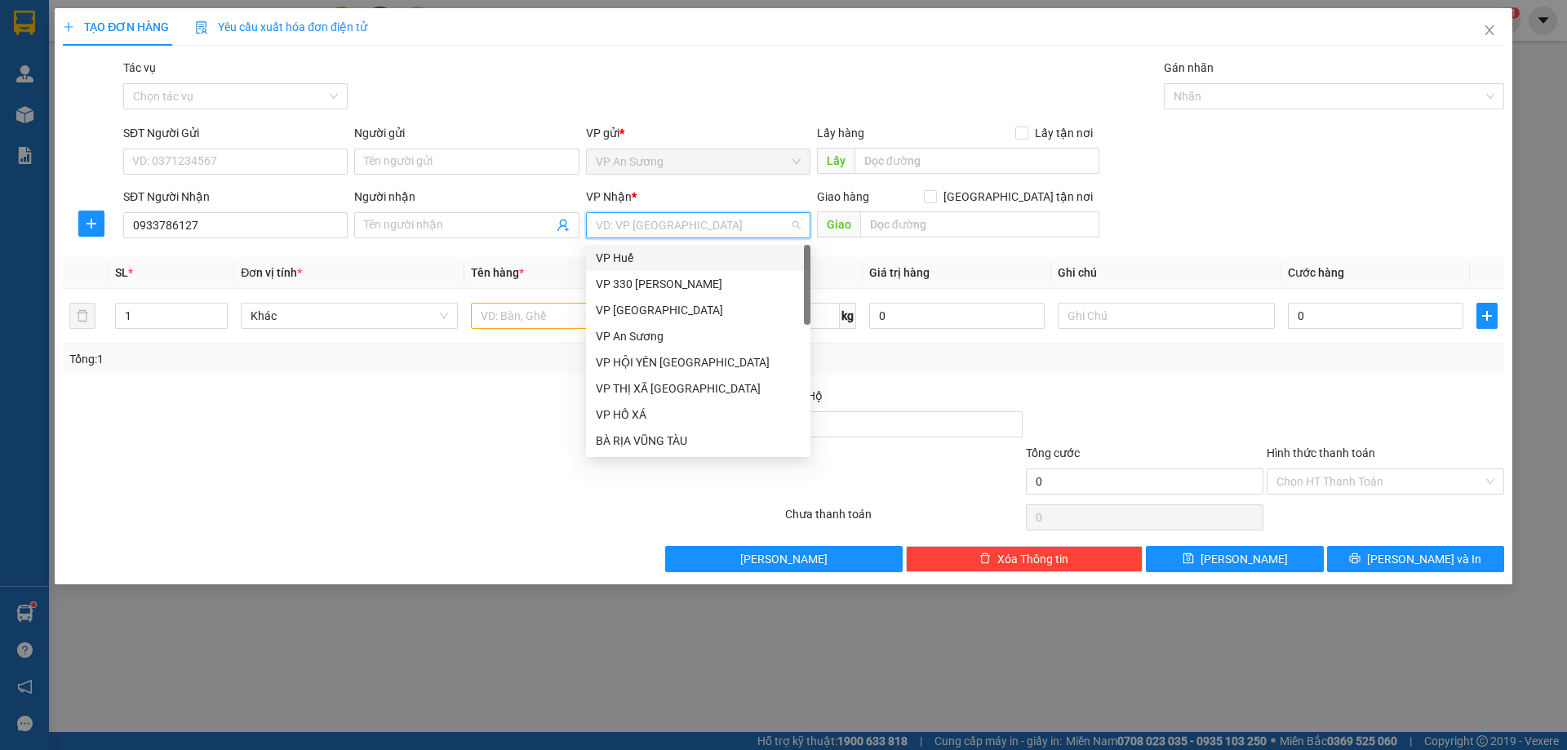
click at [673, 225] on input "search" at bounding box center [692, 225] width 193 height 24
click at [655, 280] on div "VP 330 [PERSON_NAME]" at bounding box center [698, 284] width 205 height 18
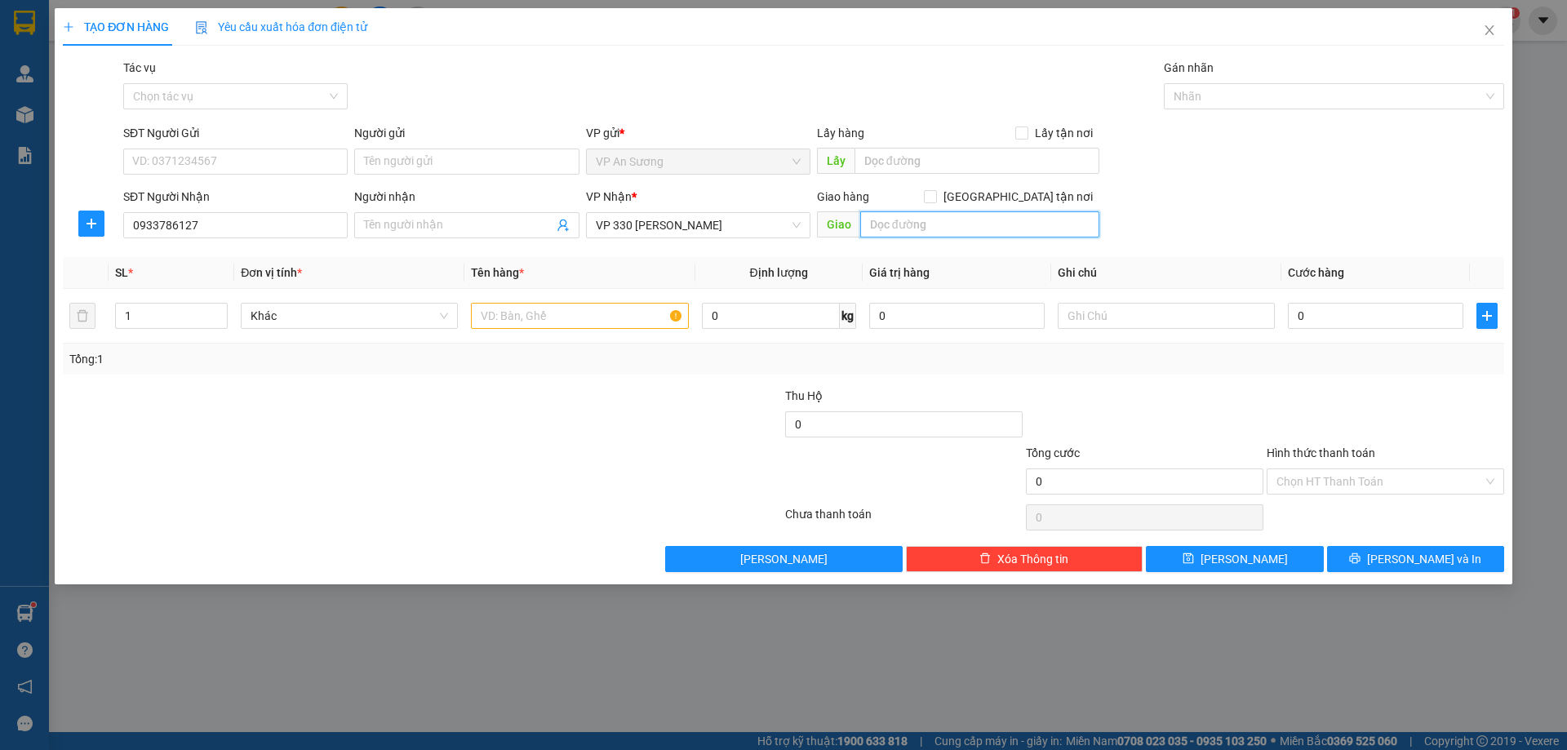
click at [884, 217] on input "text" at bounding box center [979, 224] width 239 height 26
type input "CAM LỘ"
click at [234, 166] on input "SĐT Người Gửi" at bounding box center [235, 162] width 224 height 26
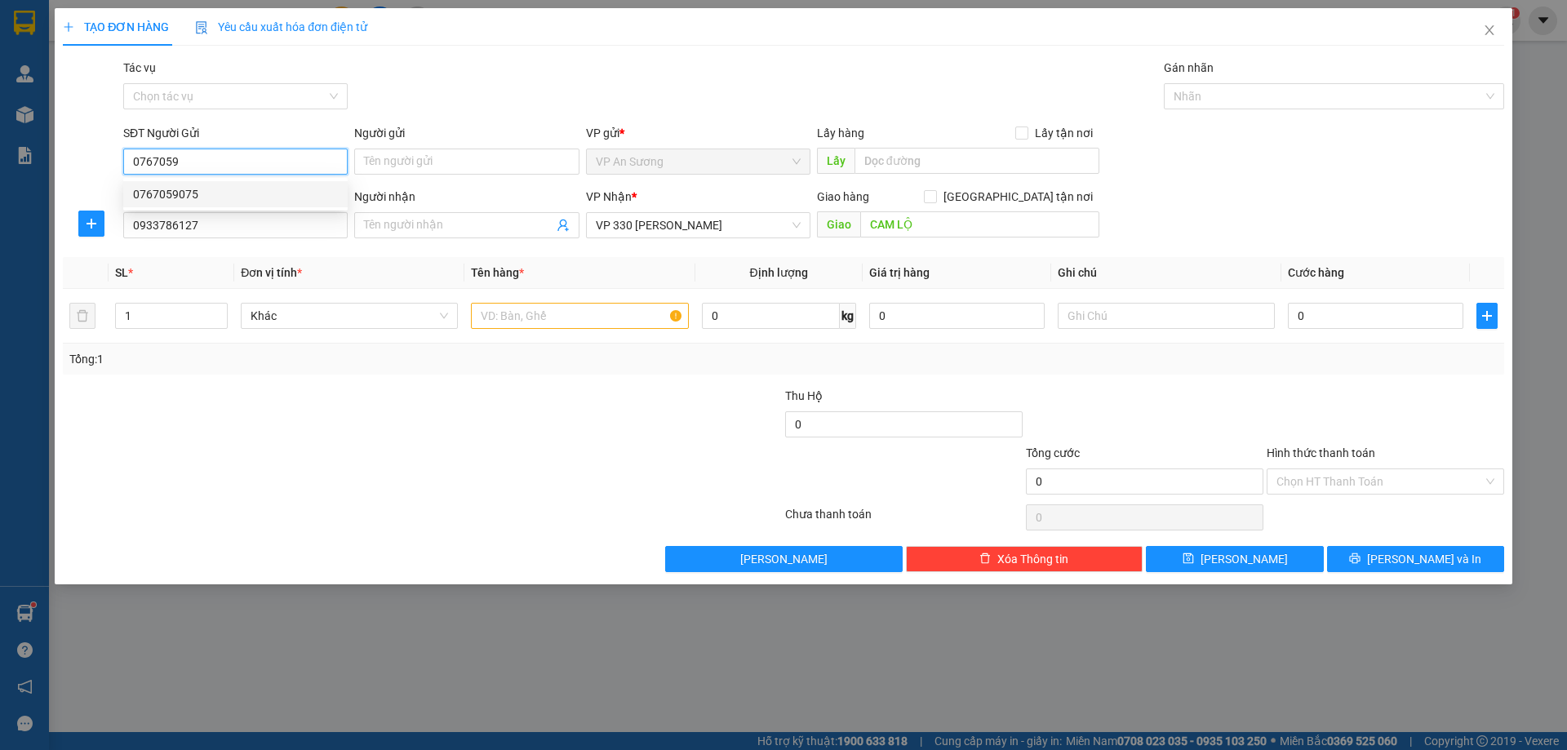
click at [169, 189] on div "0767059075" at bounding box center [235, 194] width 205 height 18
type input "0767059075"
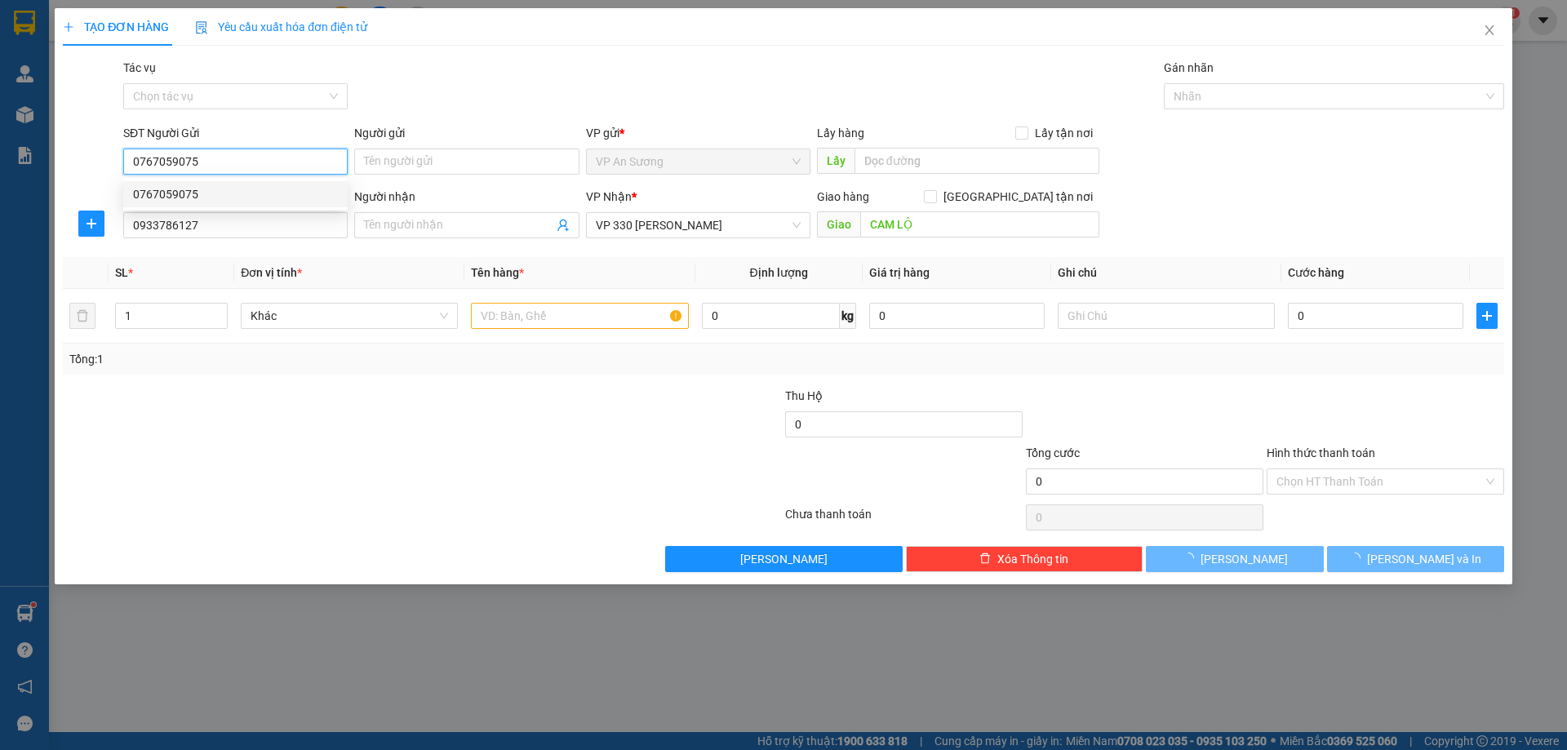
type input "100.000"
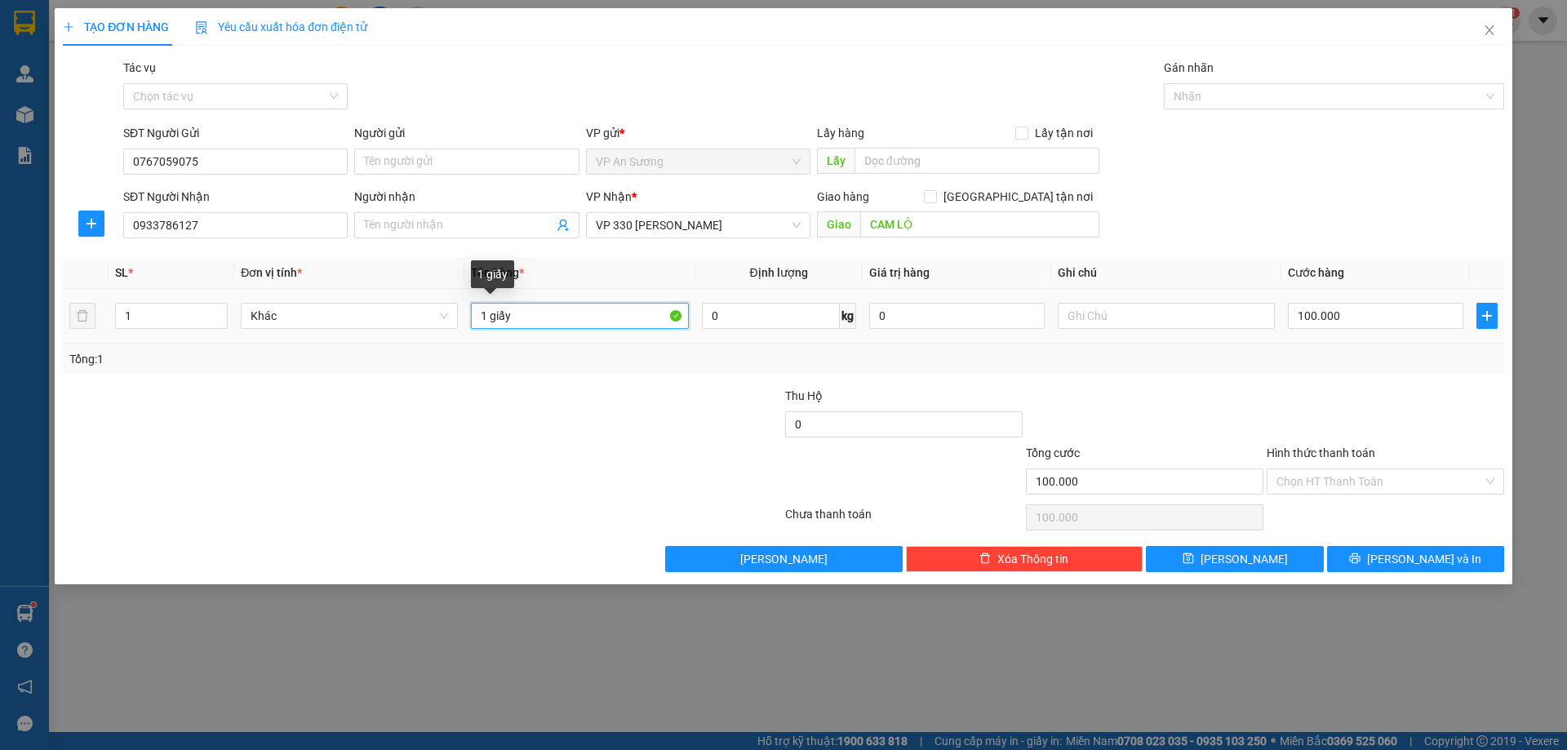
drag, startPoint x: 521, startPoint y: 321, endPoint x: 515, endPoint y: 329, distance: 10.5
click at [520, 322] on input "1 giấy" at bounding box center [579, 316] width 217 height 26
drag, startPoint x: 1241, startPoint y: 391, endPoint x: 1315, endPoint y: 420, distance: 79.1
click at [1243, 388] on div at bounding box center [1144, 415] width 241 height 57
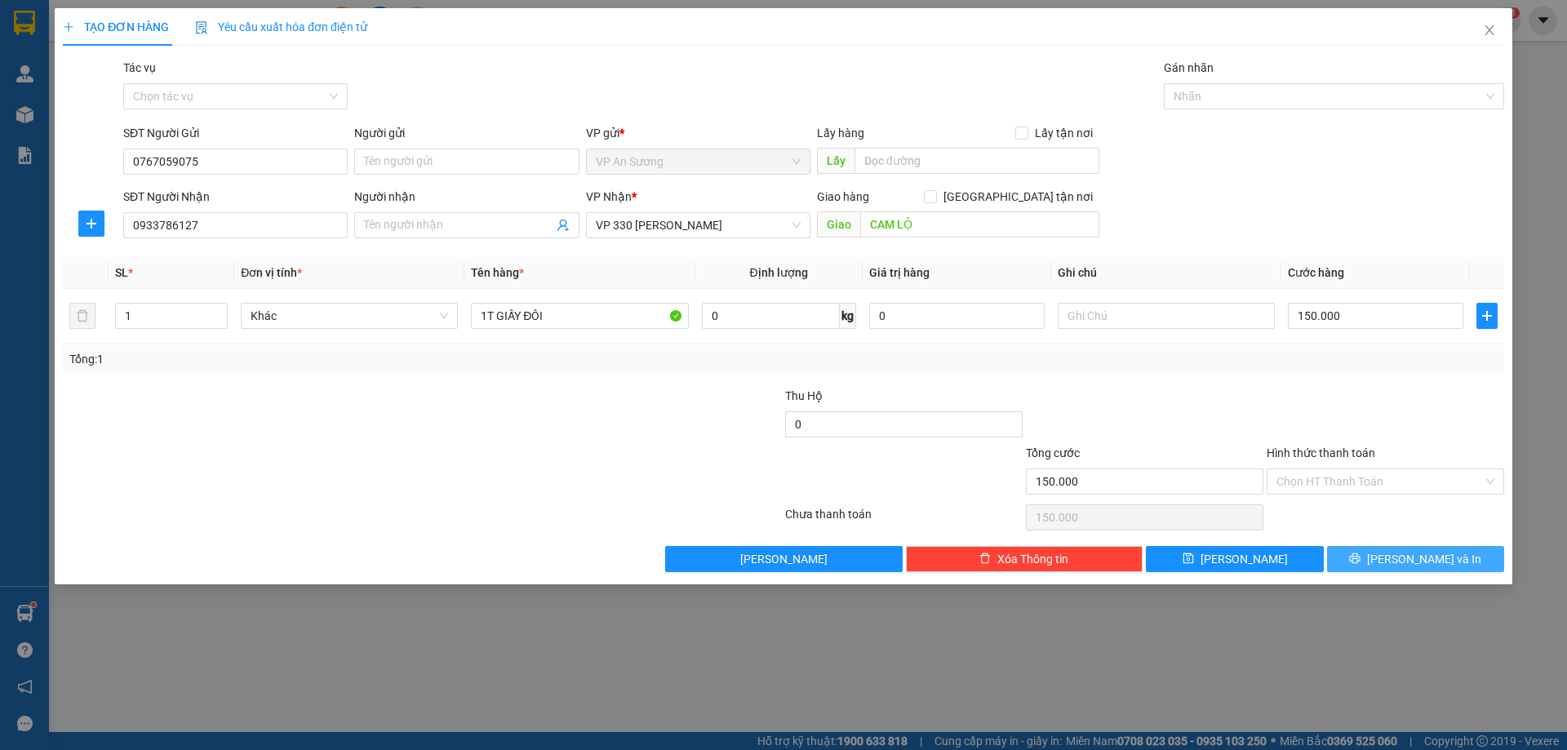
click at [1408, 560] on span "[PERSON_NAME] và In" at bounding box center [1424, 559] width 114 height 18
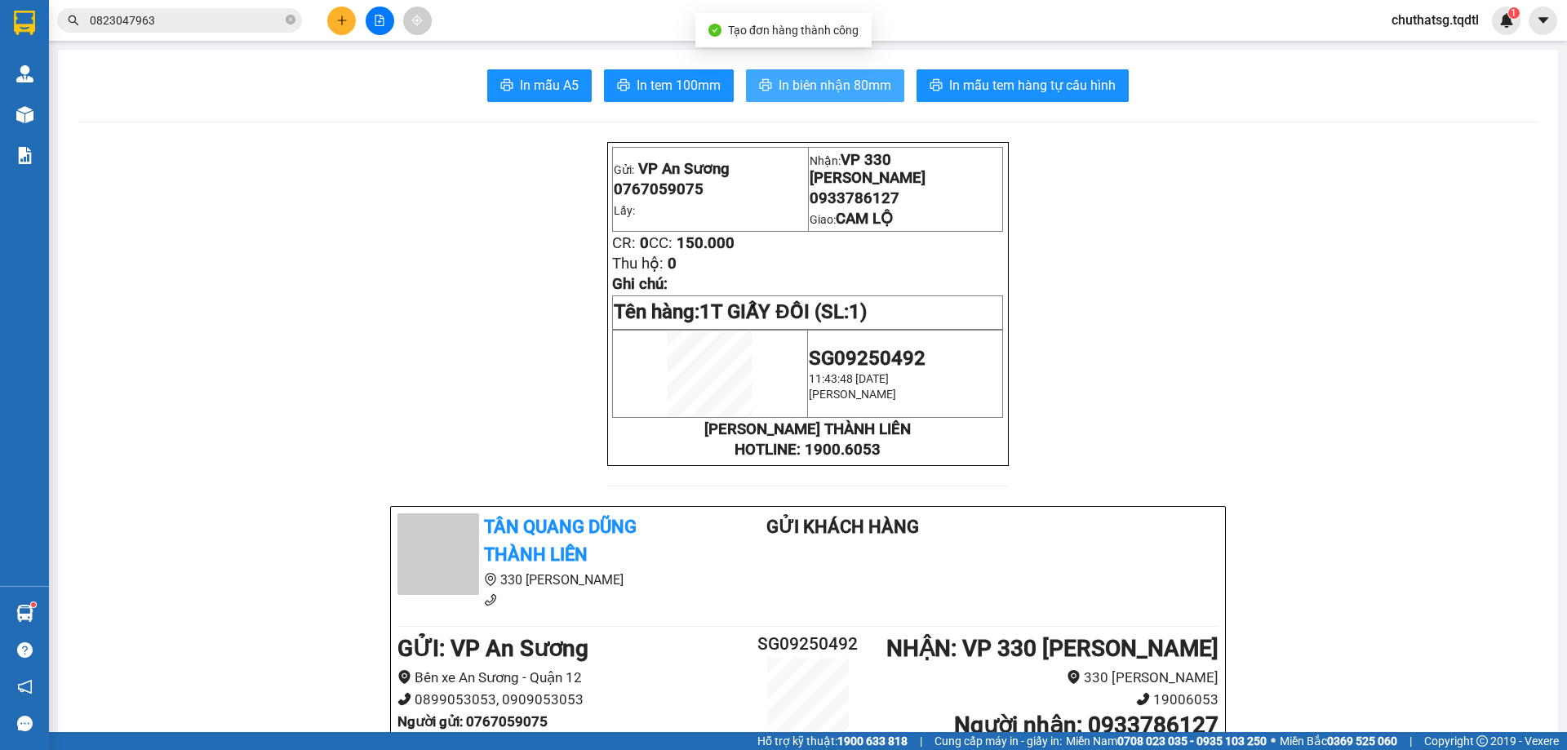
click at [809, 81] on span "In biên nhận 80mm" at bounding box center [834, 85] width 113 height 20
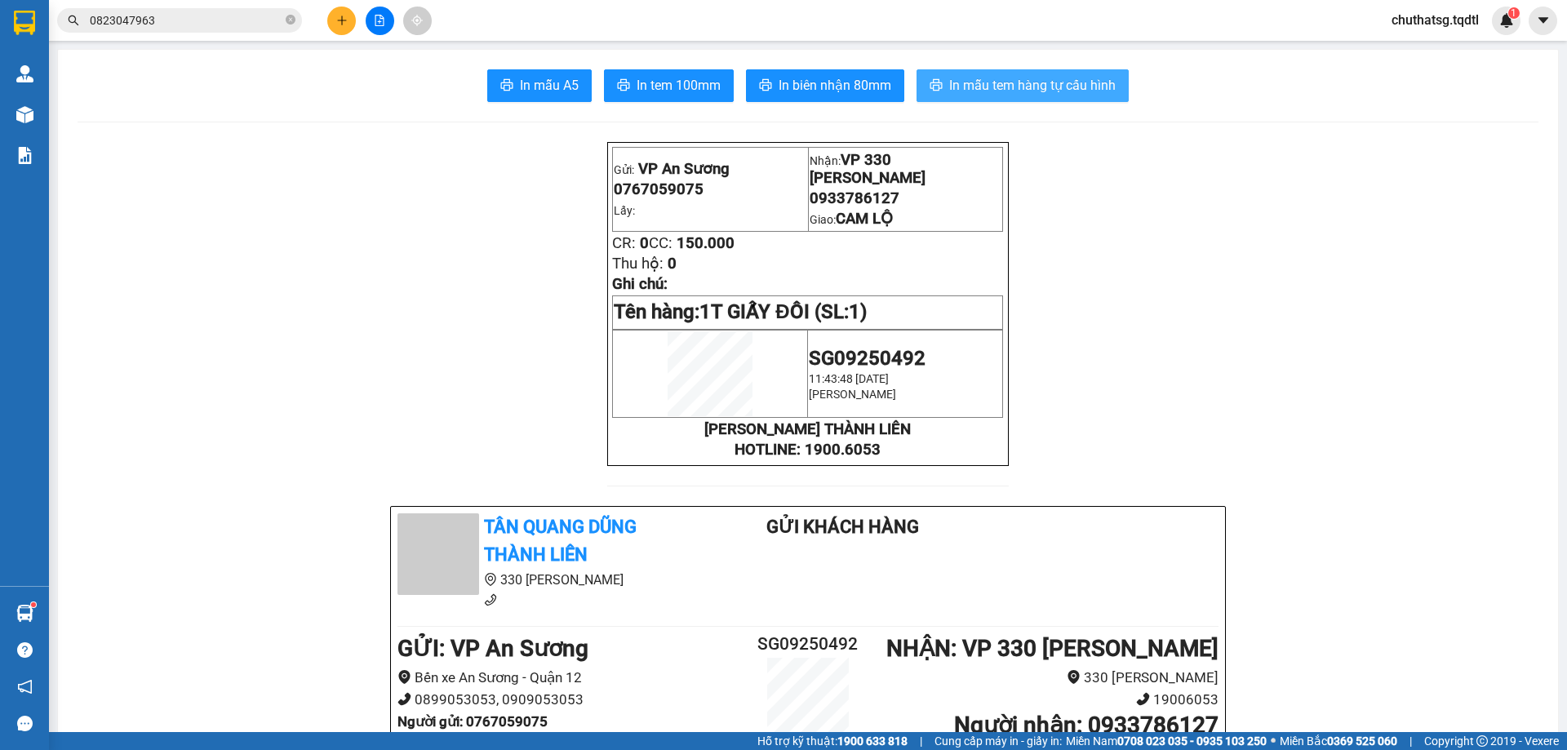
click at [1029, 83] on span "In mẫu tem hàng tự cấu hình" at bounding box center [1032, 85] width 166 height 20
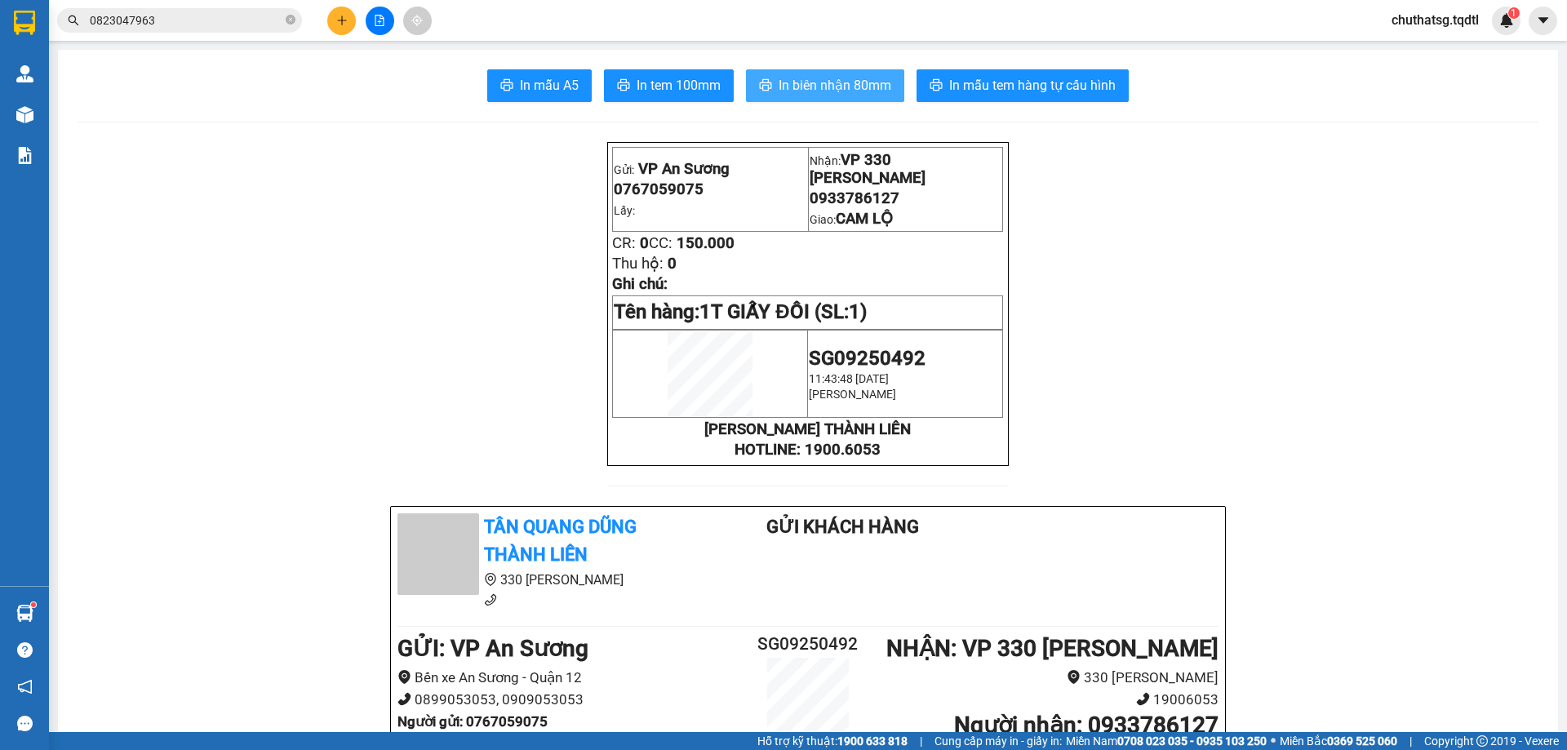
click at [830, 82] on span "In biên nhận 80mm" at bounding box center [834, 85] width 113 height 20
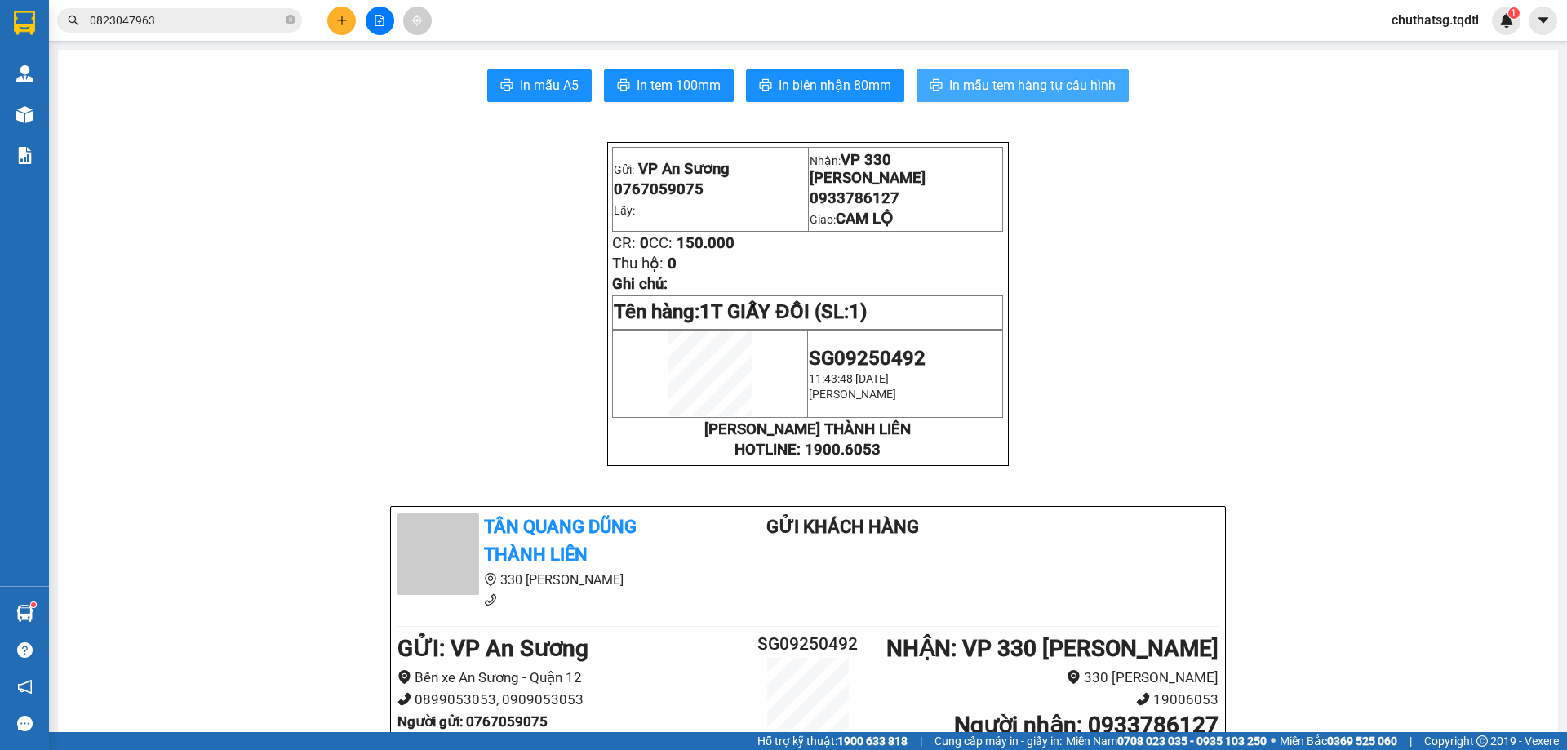
drag, startPoint x: 1031, startPoint y: 83, endPoint x: 1120, endPoint y: 95, distance: 90.6
click at [1031, 82] on span "In mẫu tem hàng tự cấu hình" at bounding box center [1032, 85] width 166 height 20
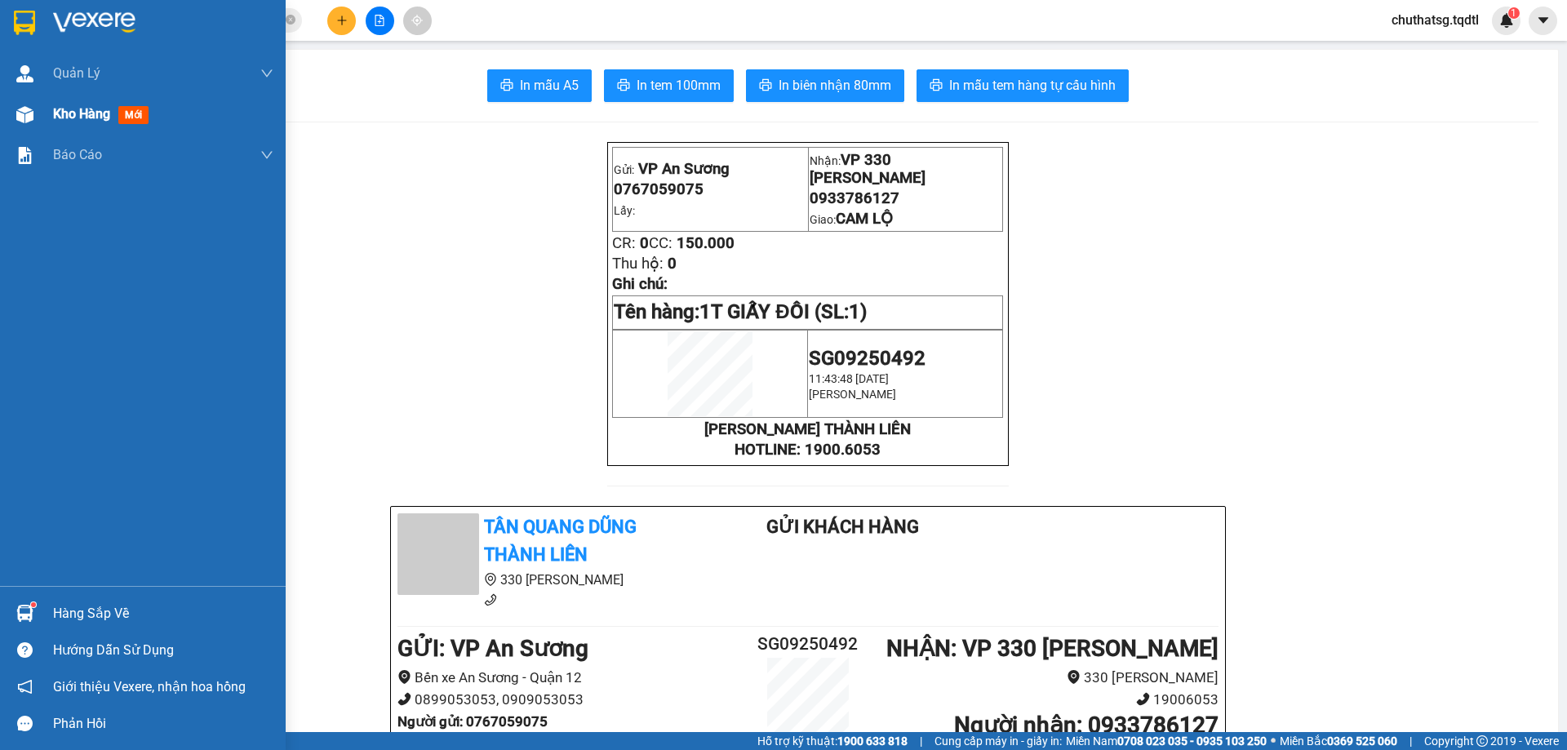
click at [78, 107] on span "Kho hàng" at bounding box center [81, 114] width 57 height 16
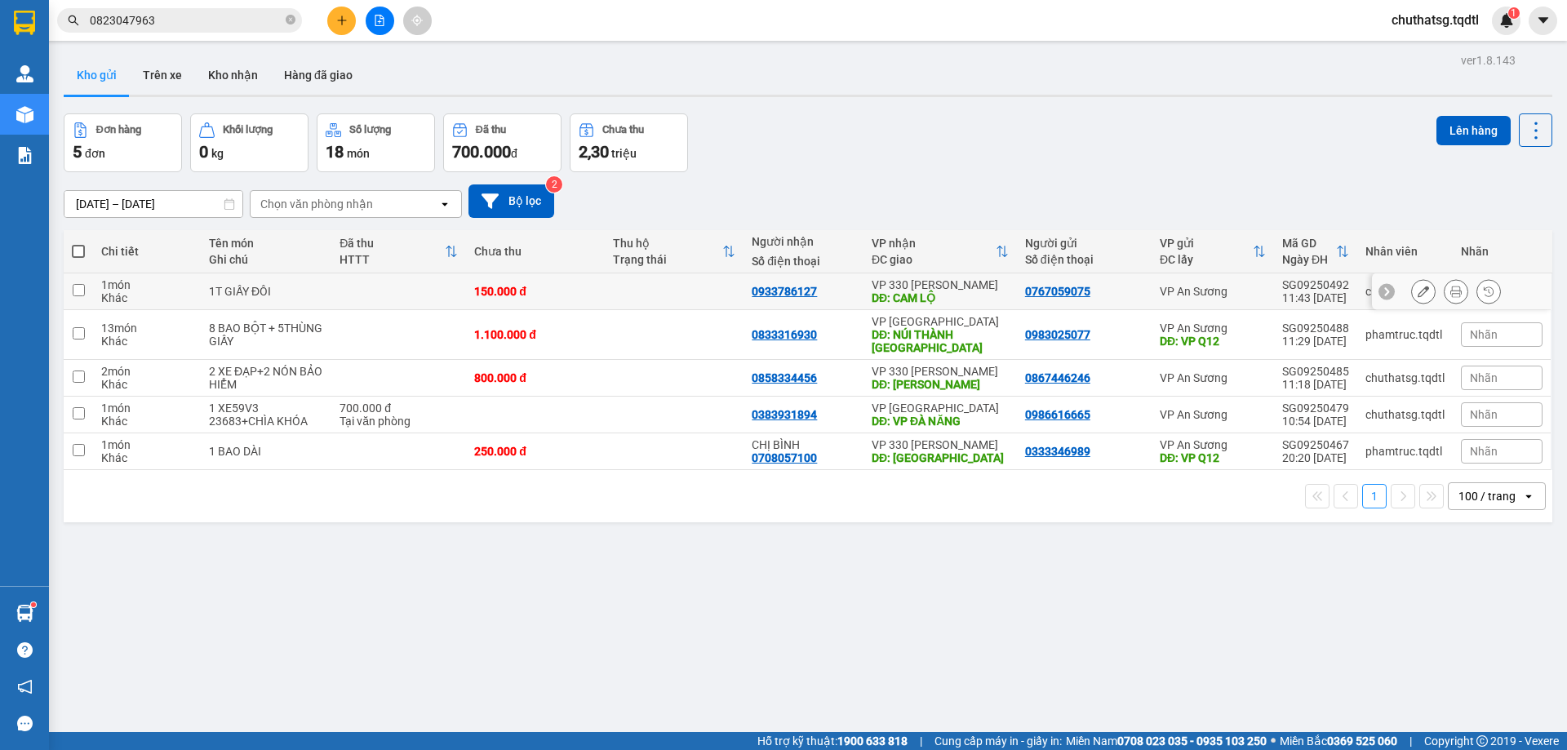
drag, startPoint x: 78, startPoint y: 290, endPoint x: 230, endPoint y: 281, distance: 152.9
click at [78, 288] on input "checkbox" at bounding box center [79, 290] width 12 height 12
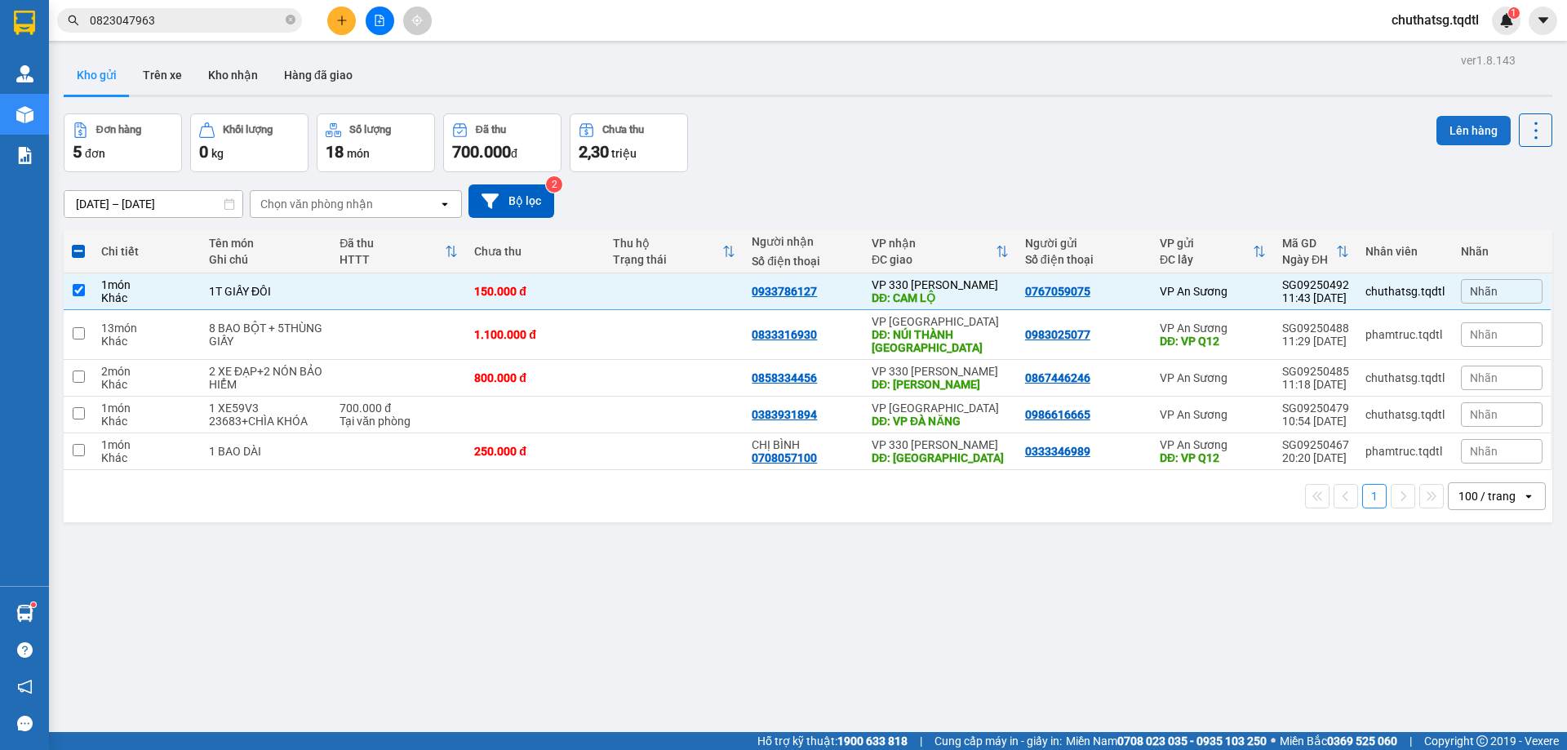
click at [1459, 129] on button "Lên hàng" at bounding box center [1473, 130] width 74 height 29
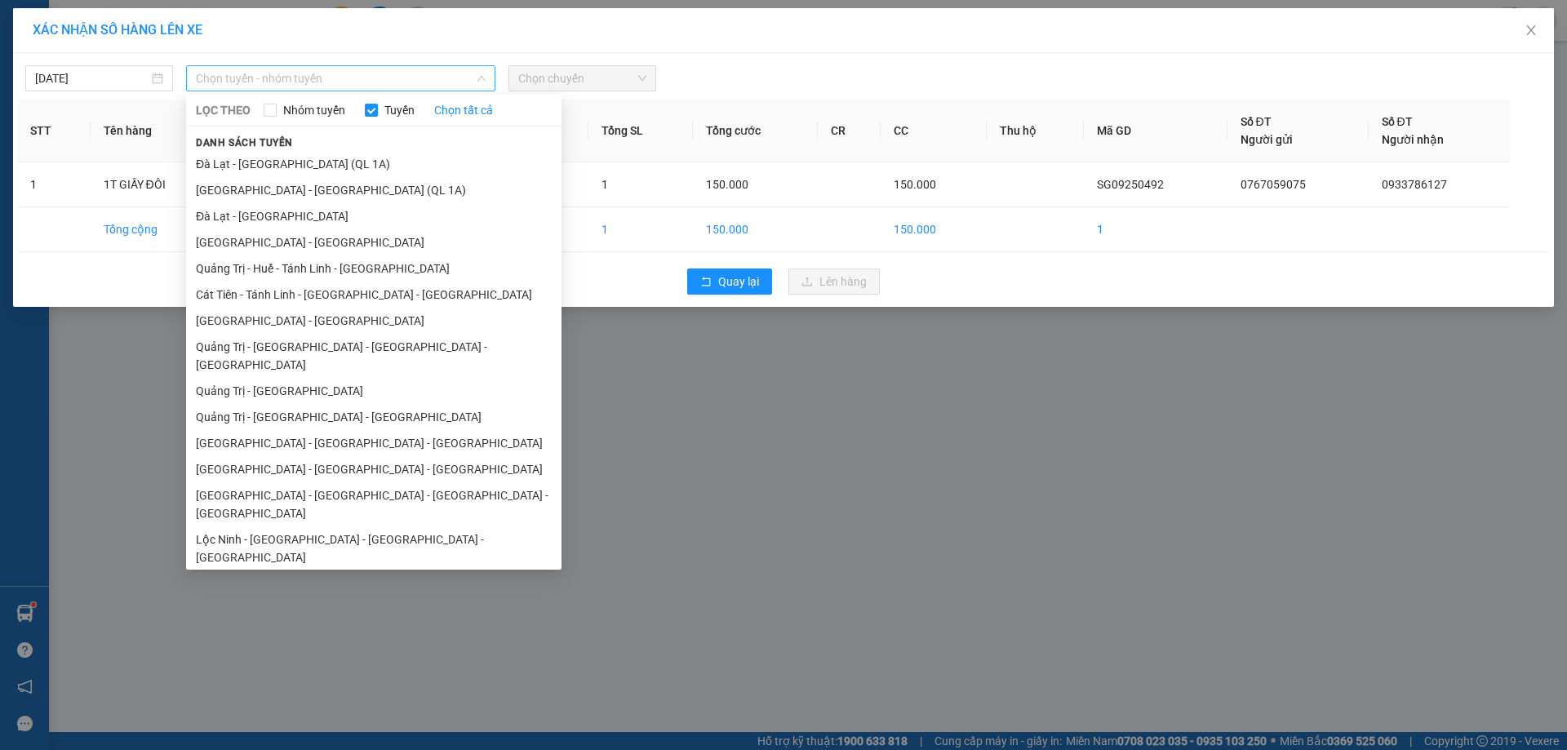
click at [345, 78] on span "Chọn tuyến - nhóm tuyến" at bounding box center [341, 78] width 290 height 24
click at [319, 316] on li "[GEOGRAPHIC_DATA] - [GEOGRAPHIC_DATA]" at bounding box center [373, 321] width 375 height 26
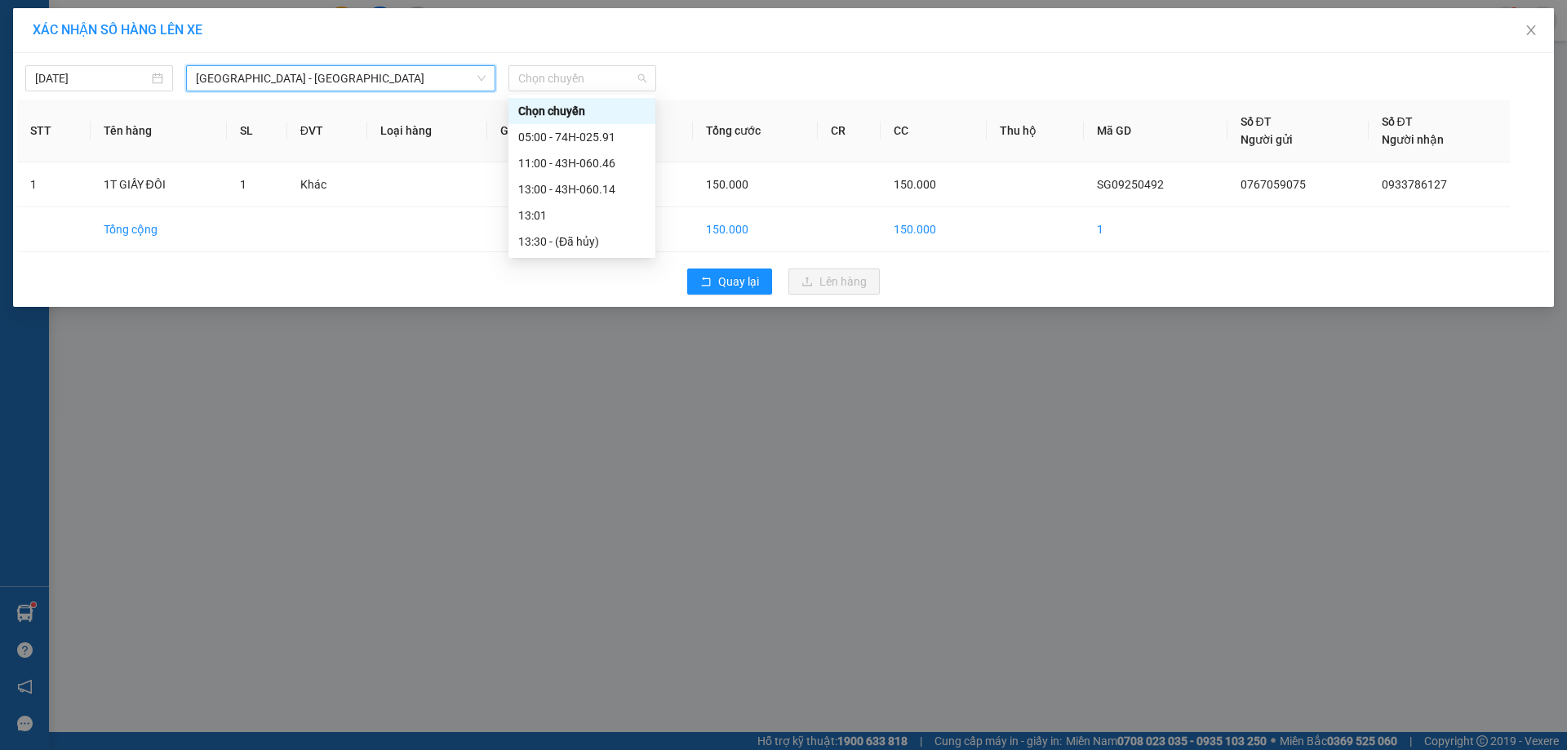
drag, startPoint x: 613, startPoint y: 78, endPoint x: 634, endPoint y: 139, distance: 64.0
click at [619, 83] on span "Chọn chuyến" at bounding box center [582, 78] width 128 height 24
click at [583, 189] on div "13:00 - 43H-060.14" at bounding box center [581, 189] width 127 height 18
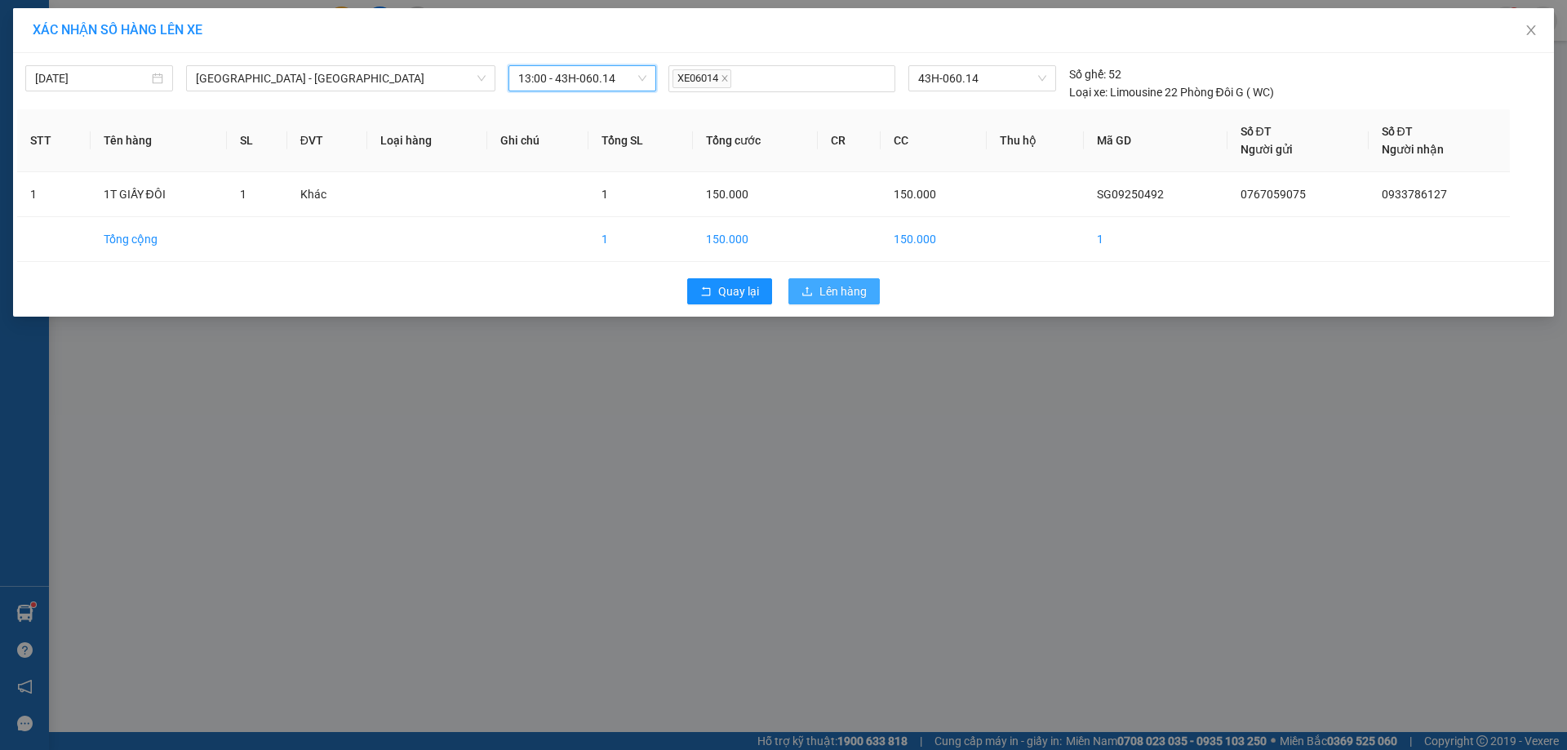
click at [849, 288] on span "Lên hàng" at bounding box center [842, 291] width 47 height 18
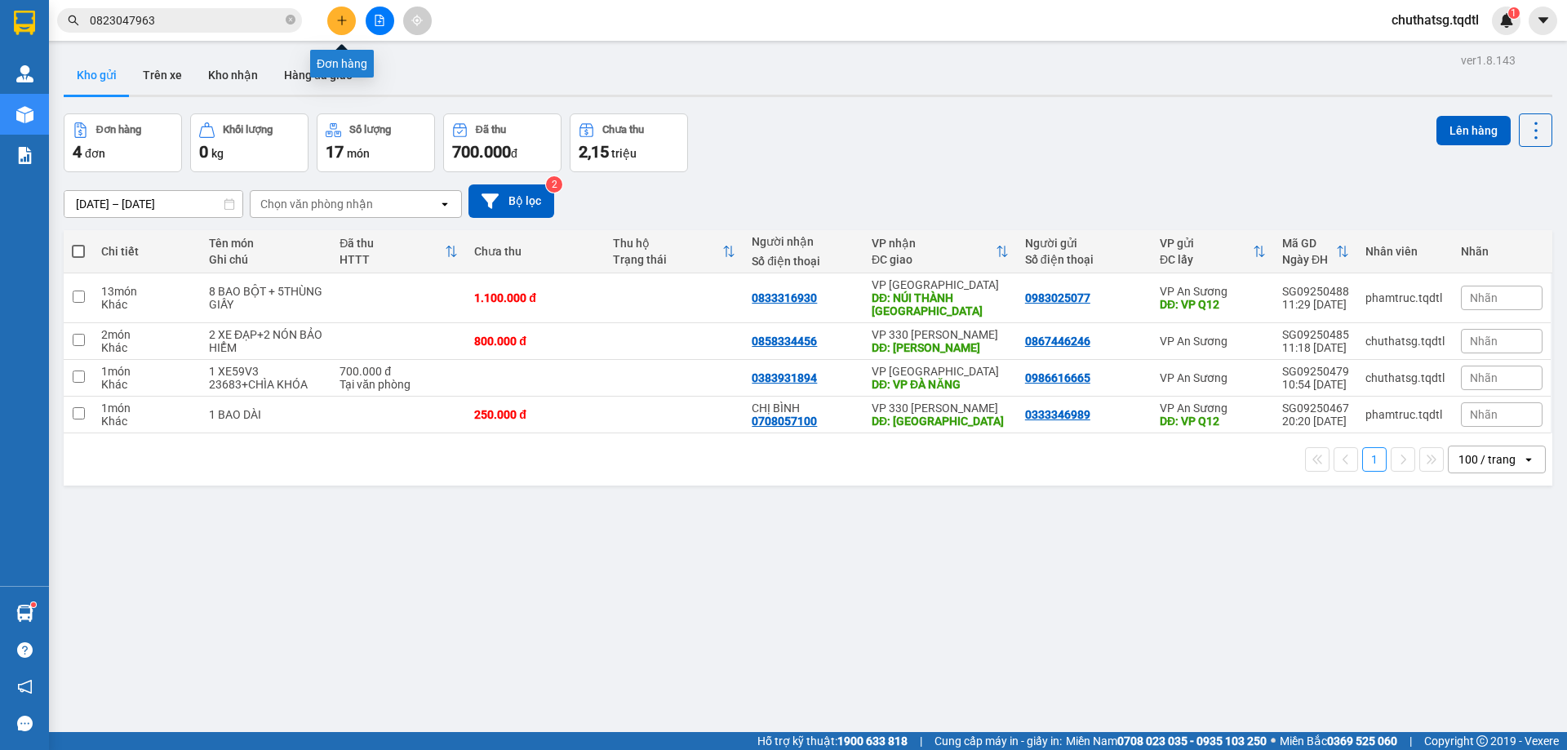
click at [347, 17] on icon "plus" at bounding box center [341, 20] width 11 height 11
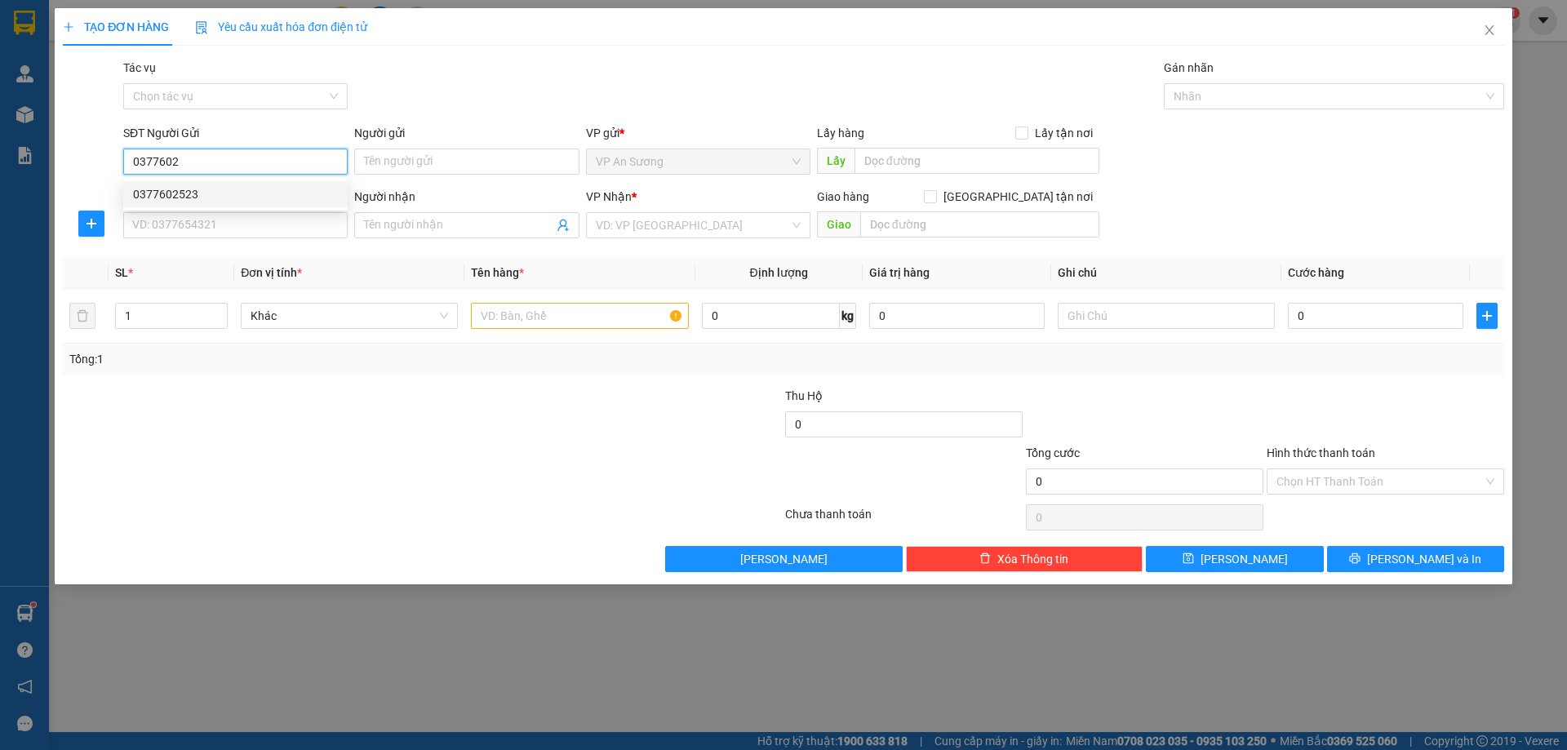
click at [154, 192] on div "0377602523" at bounding box center [235, 194] width 205 height 18
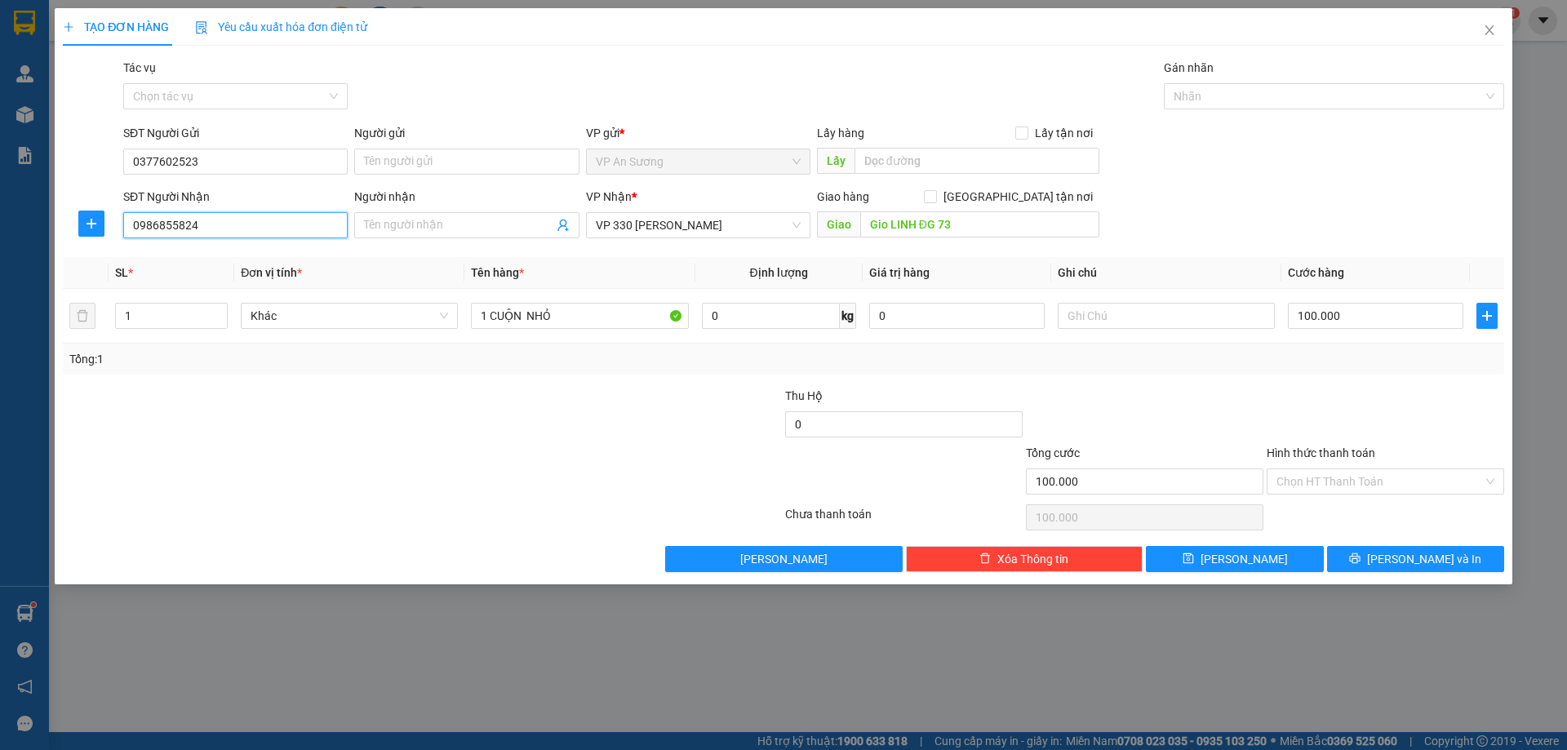
click at [208, 232] on input "0986855824" at bounding box center [235, 225] width 224 height 26
click at [459, 529] on div at bounding box center [422, 517] width 722 height 33
click at [989, 228] on input "Gio LINH ĐG 73" at bounding box center [979, 224] width 239 height 26
click at [173, 227] on input "0987179955" at bounding box center [235, 225] width 224 height 26
click at [202, 257] on div "0987178955" at bounding box center [235, 258] width 205 height 18
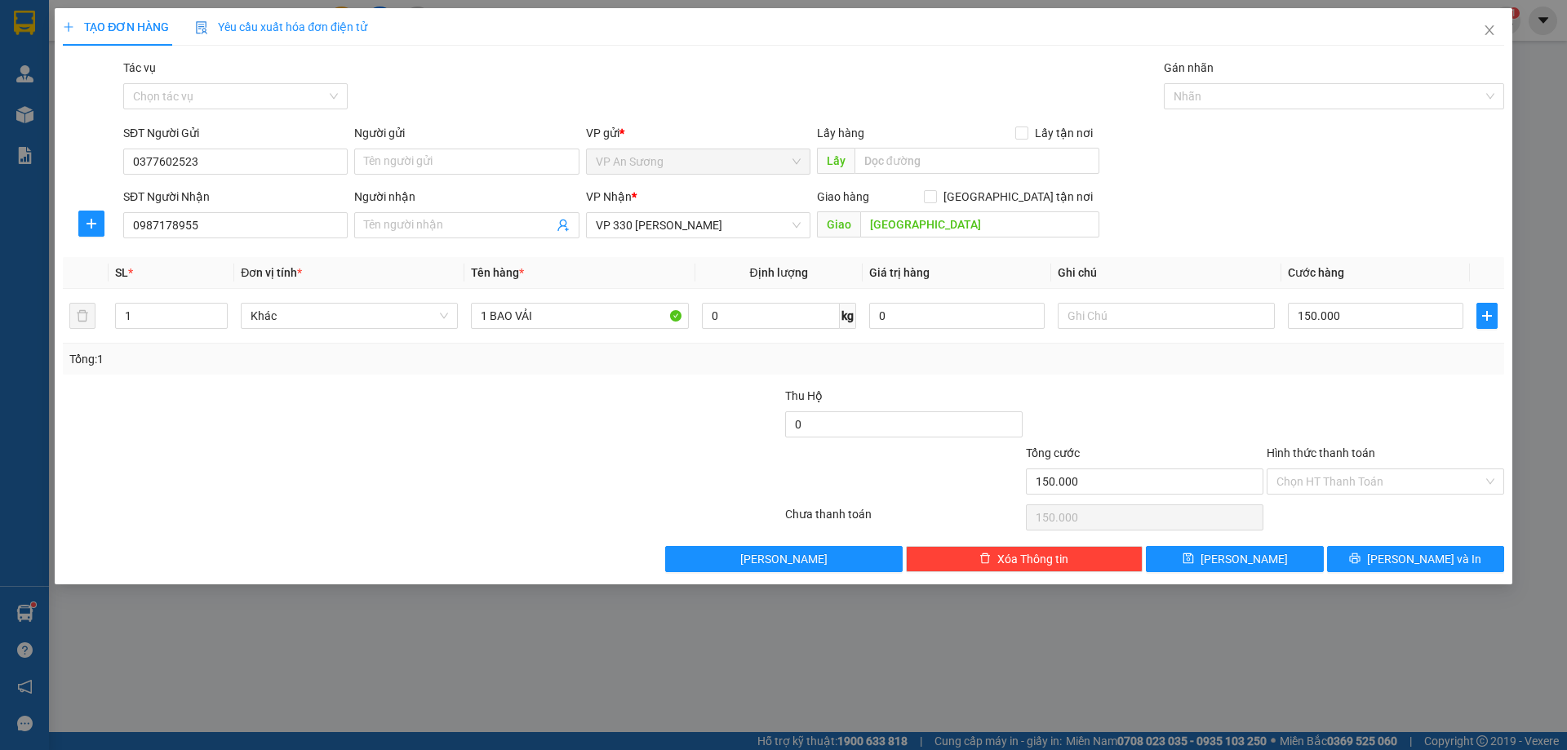
click at [202, 257] on th "SL *" at bounding box center [172, 273] width 126 height 32
click at [136, 317] on input "1" at bounding box center [171, 316] width 111 height 24
click at [486, 316] on input "1 BAO VẢI" at bounding box center [579, 316] width 217 height 26
click at [1380, 317] on input "150.000" at bounding box center [1375, 316] width 175 height 26
click at [1364, 380] on div "Transit Pickup Surcharge Ids Transit Deliver Surcharge Ids Transit Deliver Surc…" at bounding box center [783, 315] width 1441 height 513
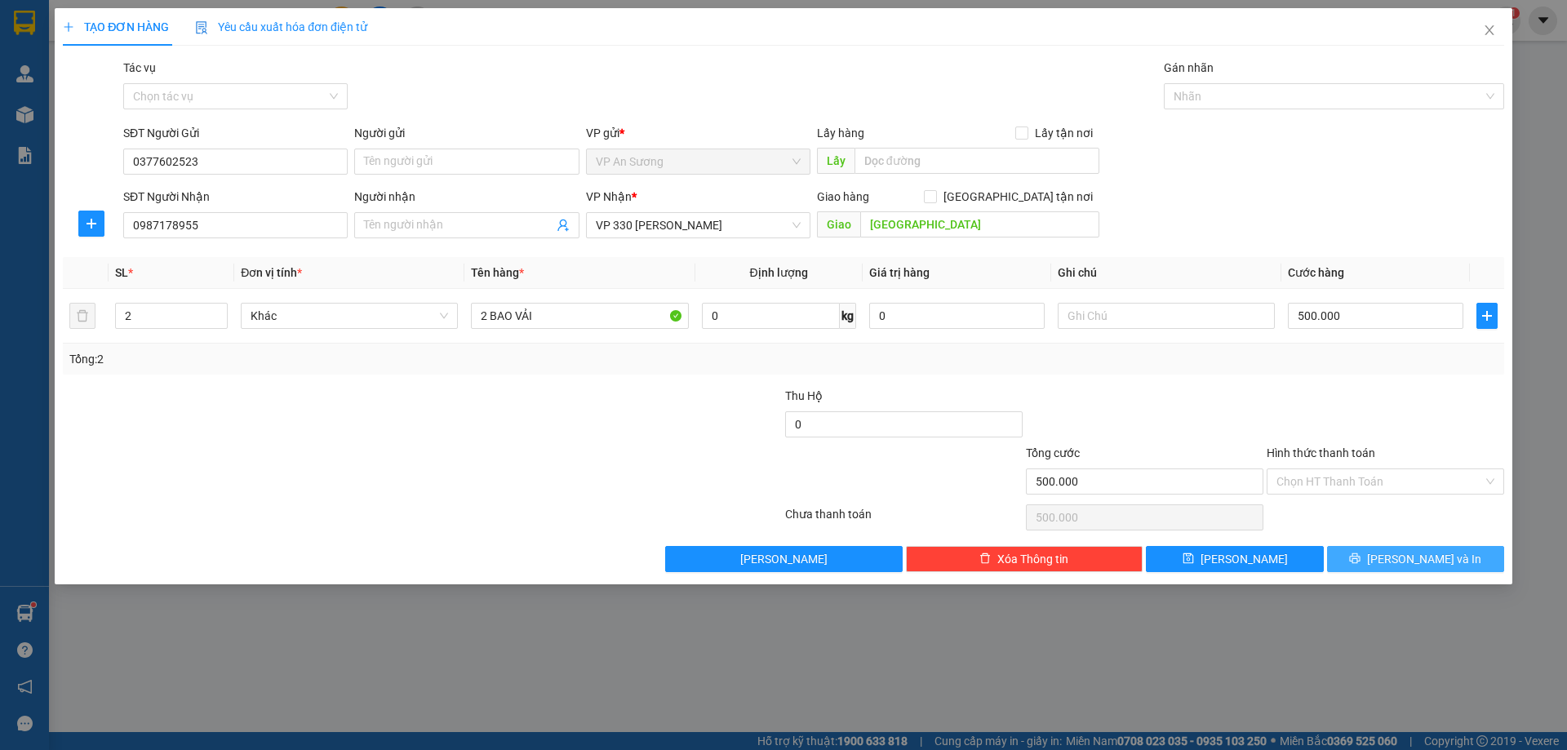
click at [1432, 553] on span "[PERSON_NAME] và In" at bounding box center [1424, 559] width 114 height 18
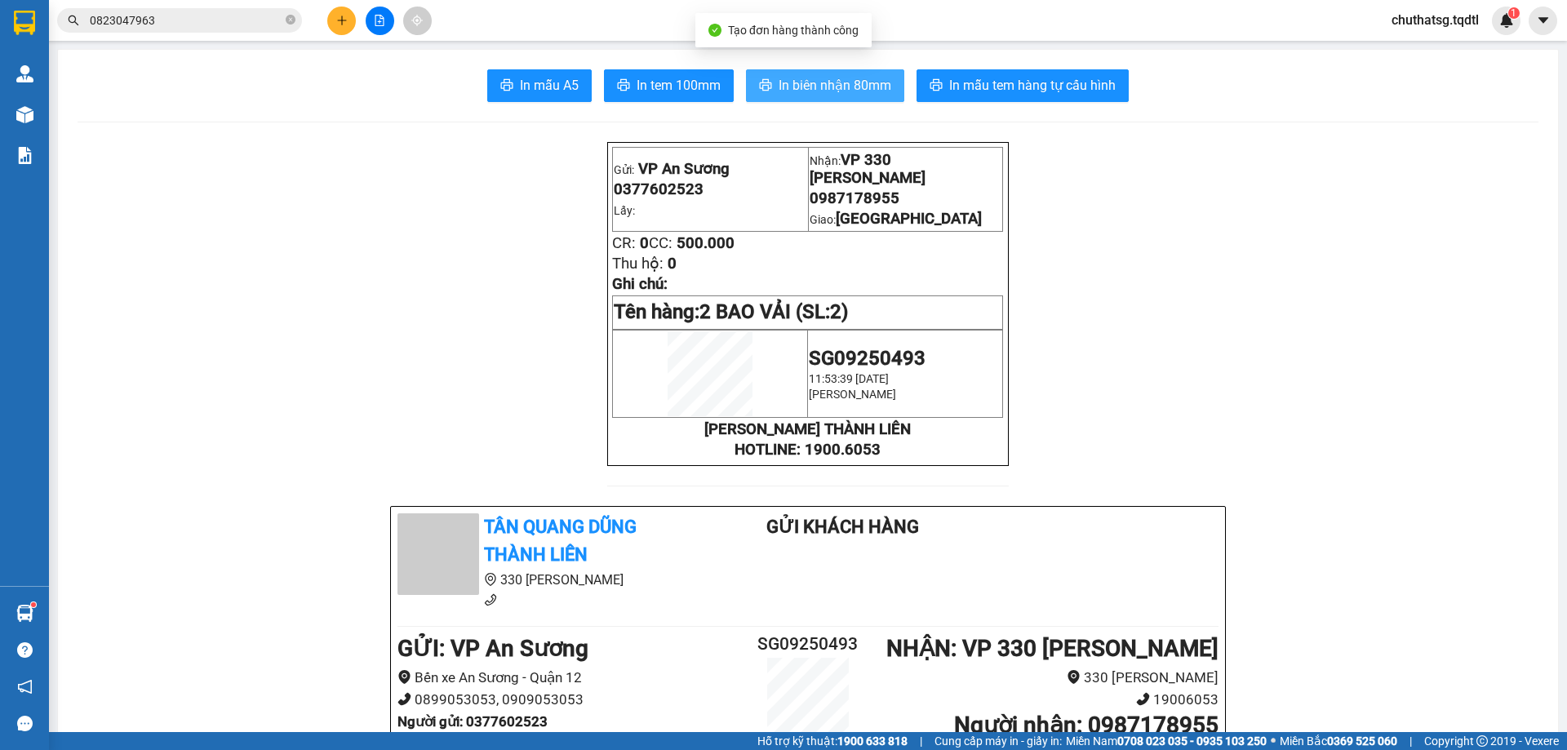
click at [832, 79] on span "In biên nhận 80mm" at bounding box center [834, 85] width 113 height 20
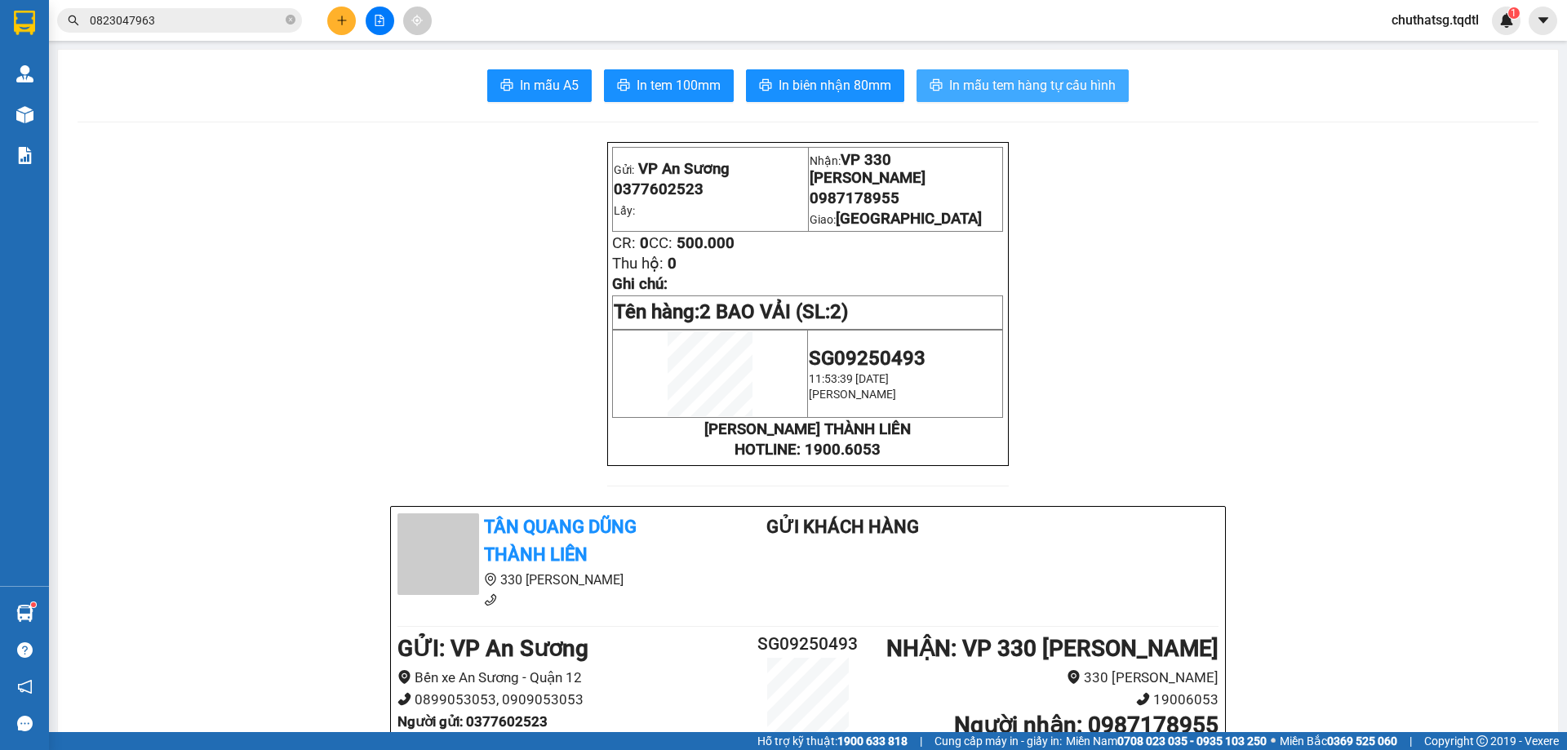
click at [1031, 78] on span "In mẫu tem hàng tự cấu hình" at bounding box center [1032, 85] width 166 height 20
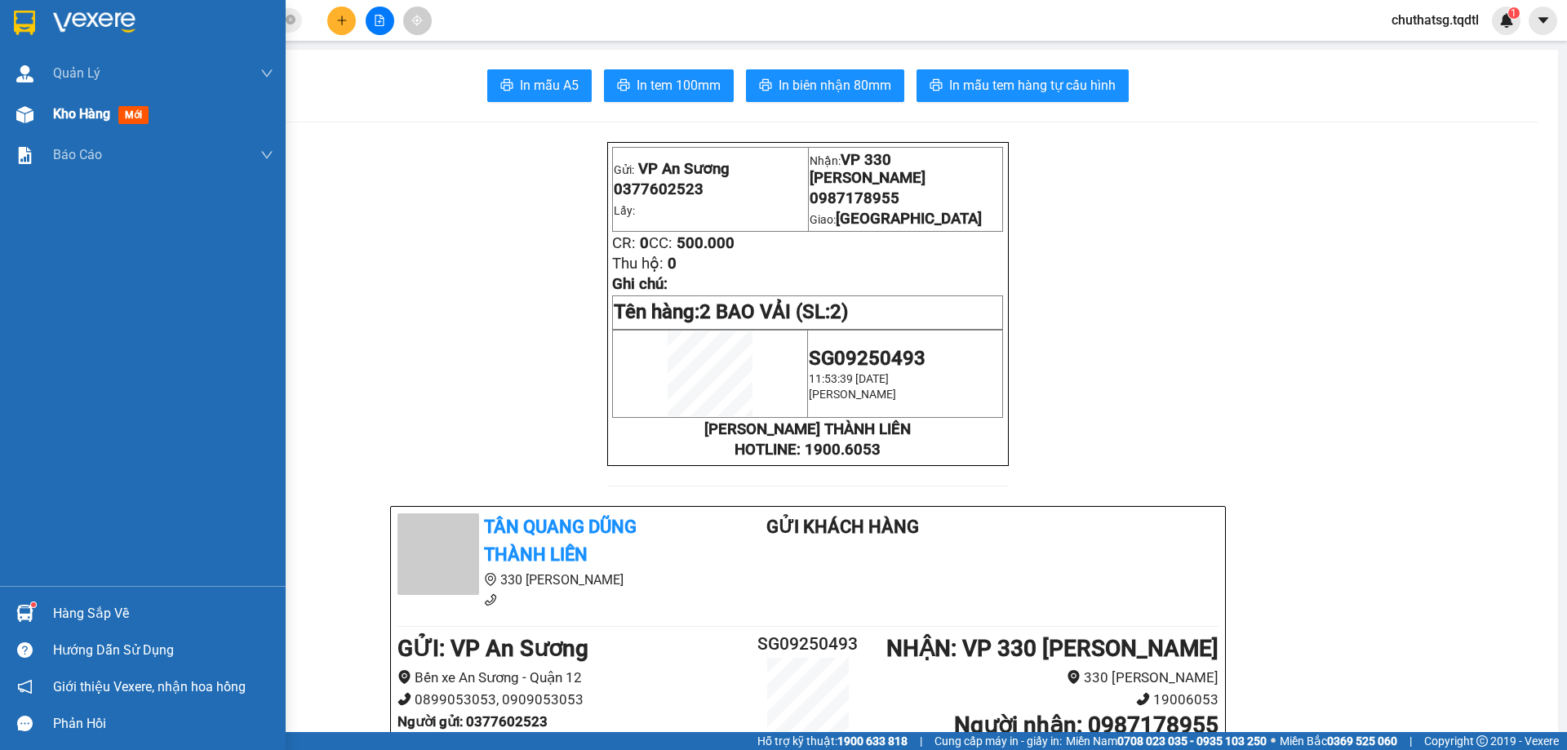
click at [78, 107] on span "Kho hàng" at bounding box center [81, 114] width 57 height 16
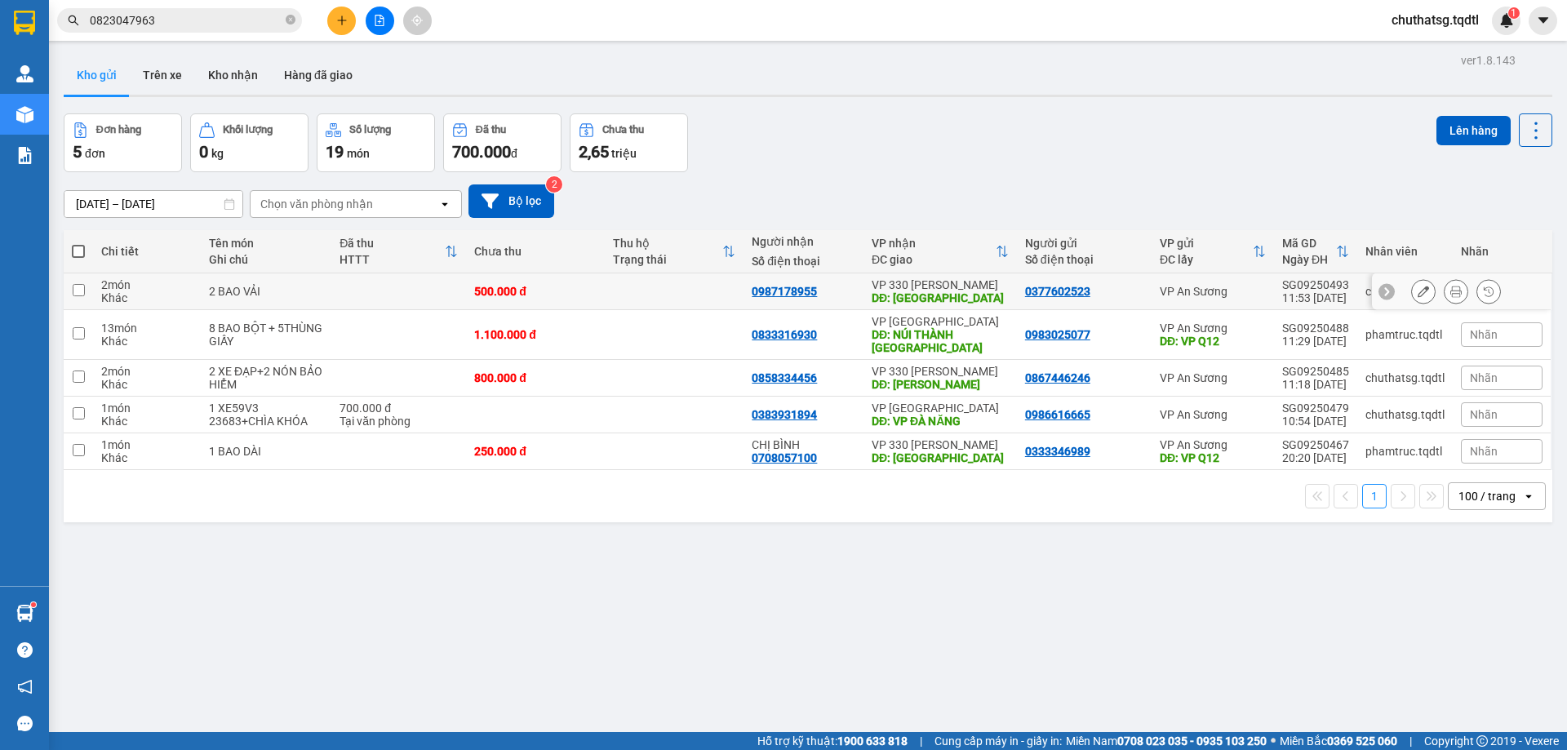
drag, startPoint x: 81, startPoint y: 287, endPoint x: 186, endPoint y: 300, distance: 106.1
click at [83, 286] on input "checkbox" at bounding box center [79, 290] width 12 height 12
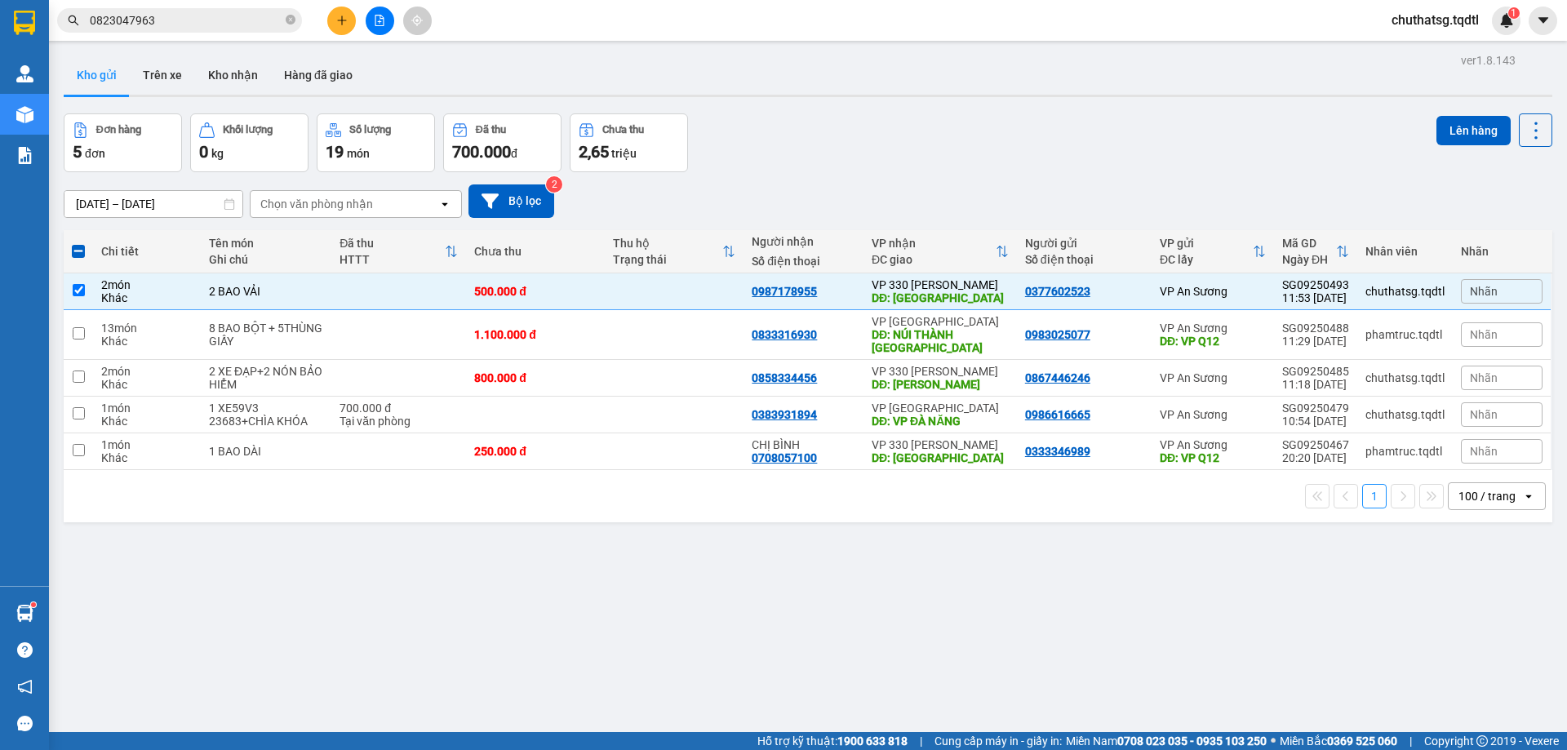
drag, startPoint x: 1448, startPoint y: 125, endPoint x: 1422, endPoint y: 134, distance: 28.4
click at [1436, 131] on button "Lên hàng" at bounding box center [1473, 130] width 74 height 29
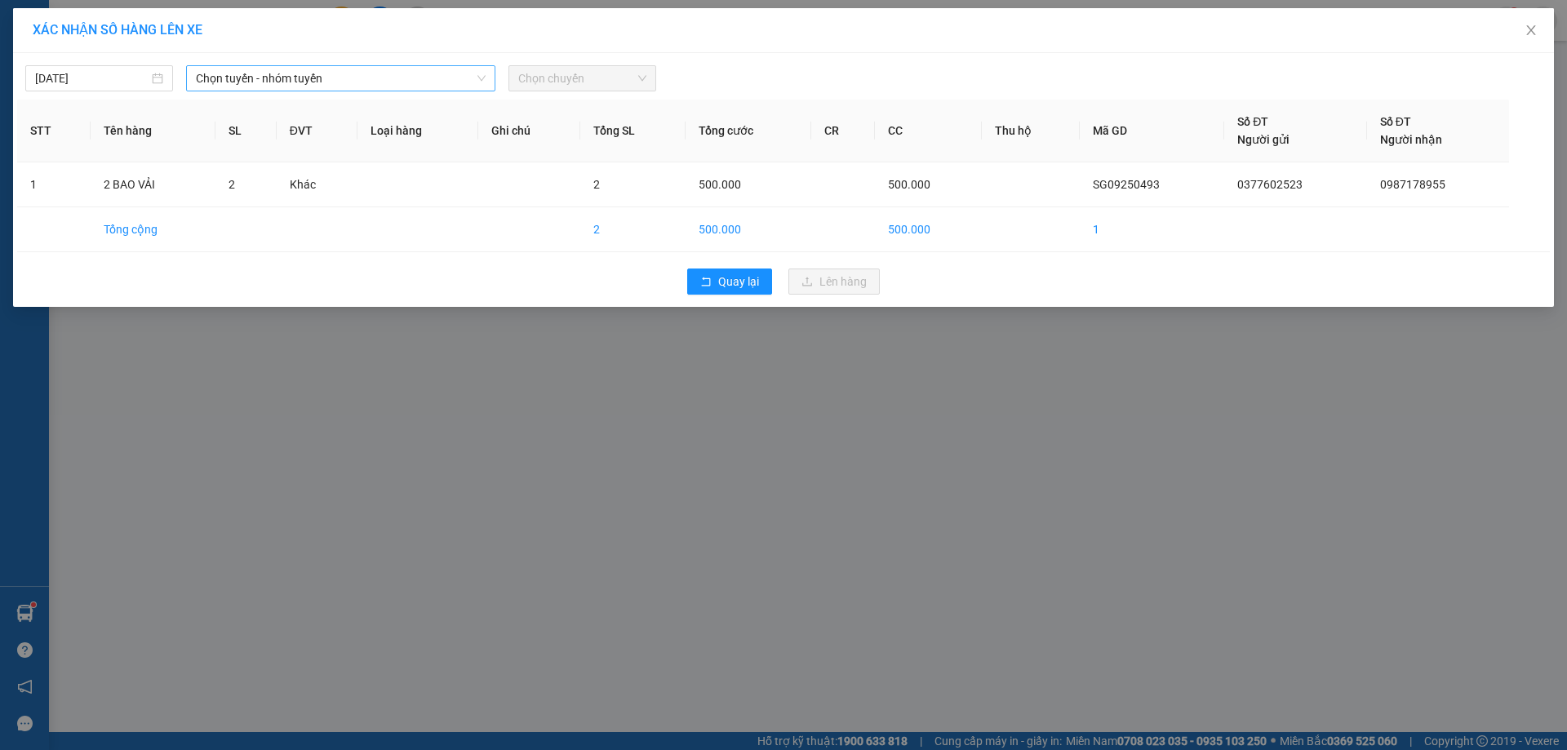
click at [339, 81] on span "Chọn tuyến - nhóm tuyến" at bounding box center [341, 78] width 290 height 24
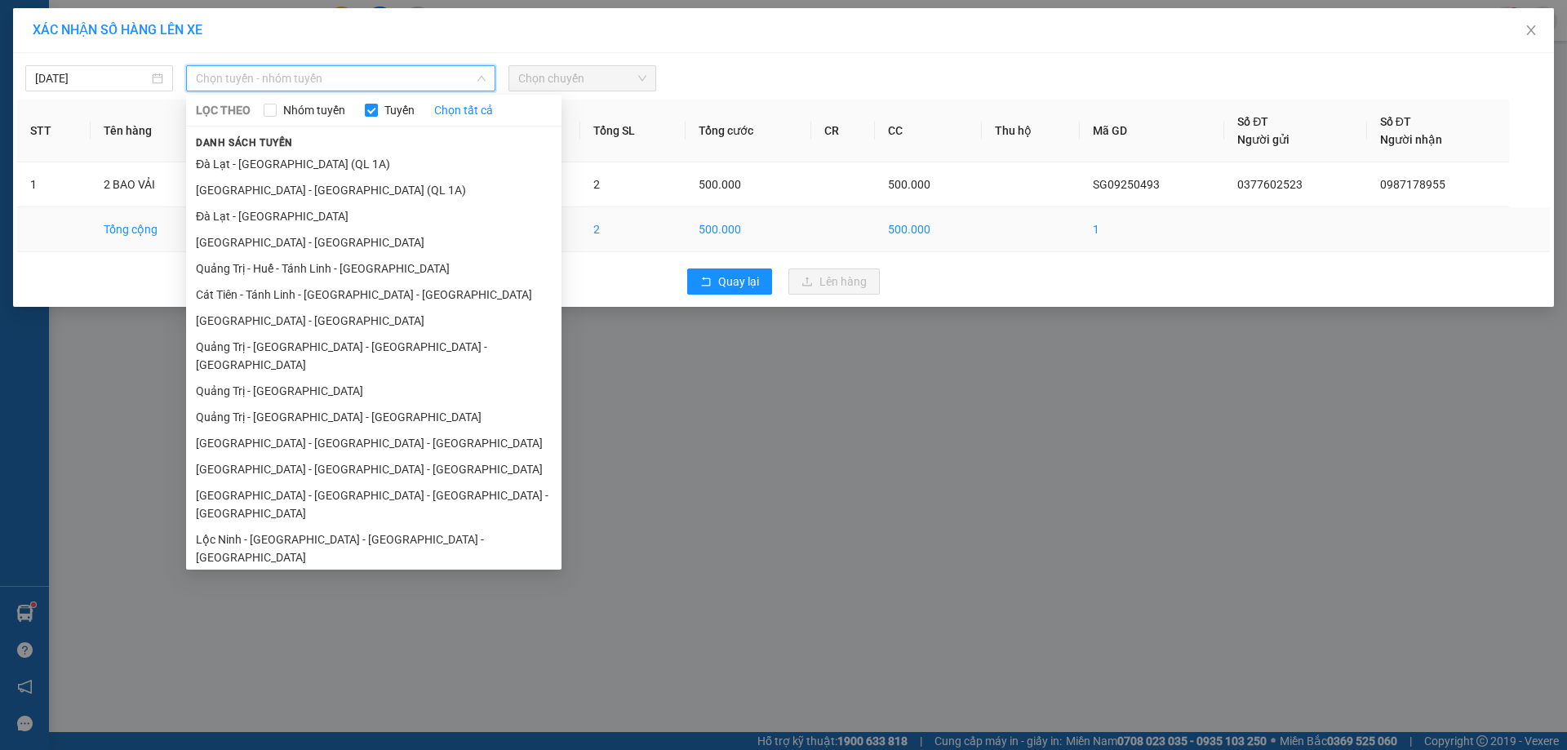
click at [317, 319] on li "[GEOGRAPHIC_DATA] - [GEOGRAPHIC_DATA]" at bounding box center [373, 321] width 375 height 26
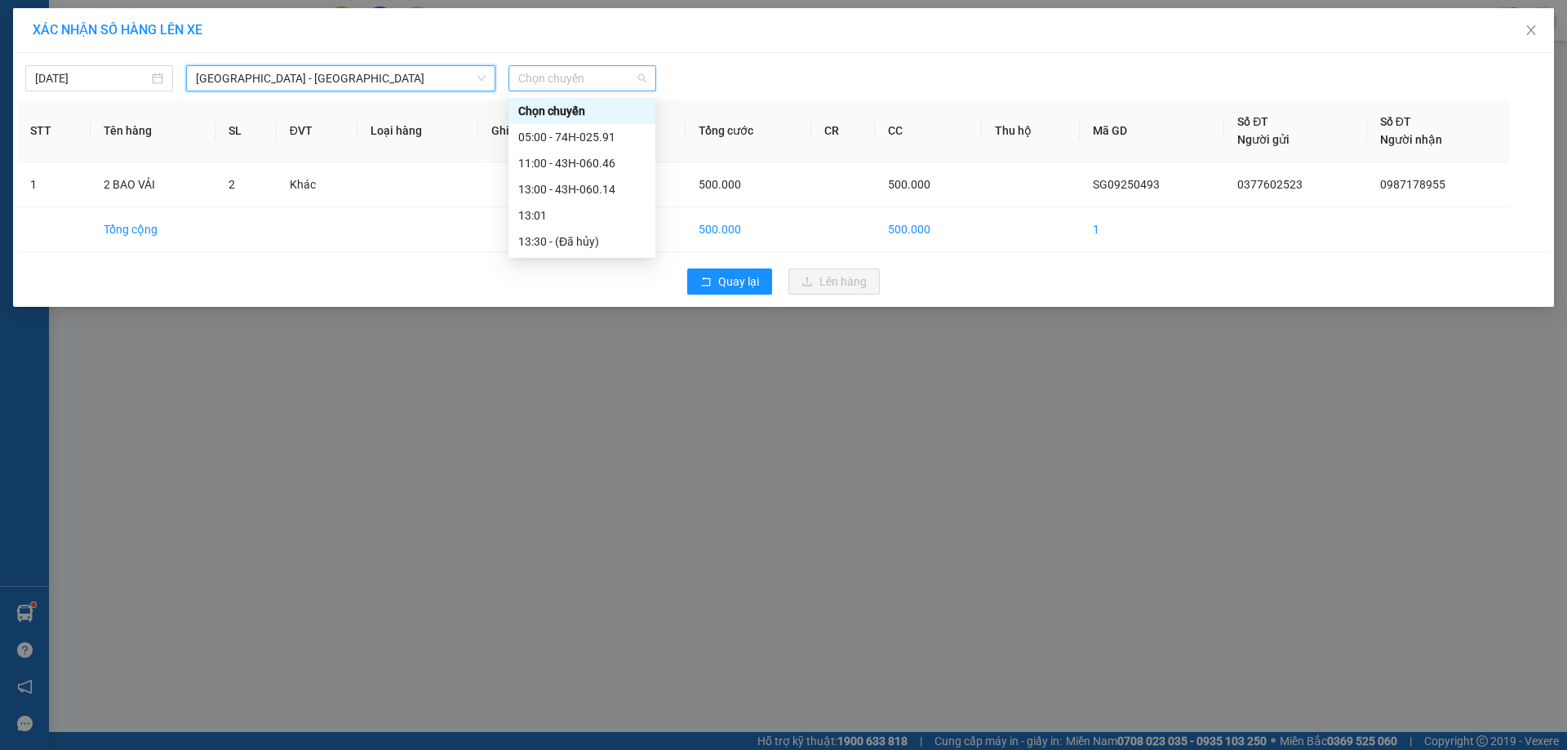
click at [618, 79] on span "Chọn chuyến" at bounding box center [582, 78] width 128 height 24
click at [578, 186] on div "13:00 - 43H-060.14" at bounding box center [581, 189] width 127 height 18
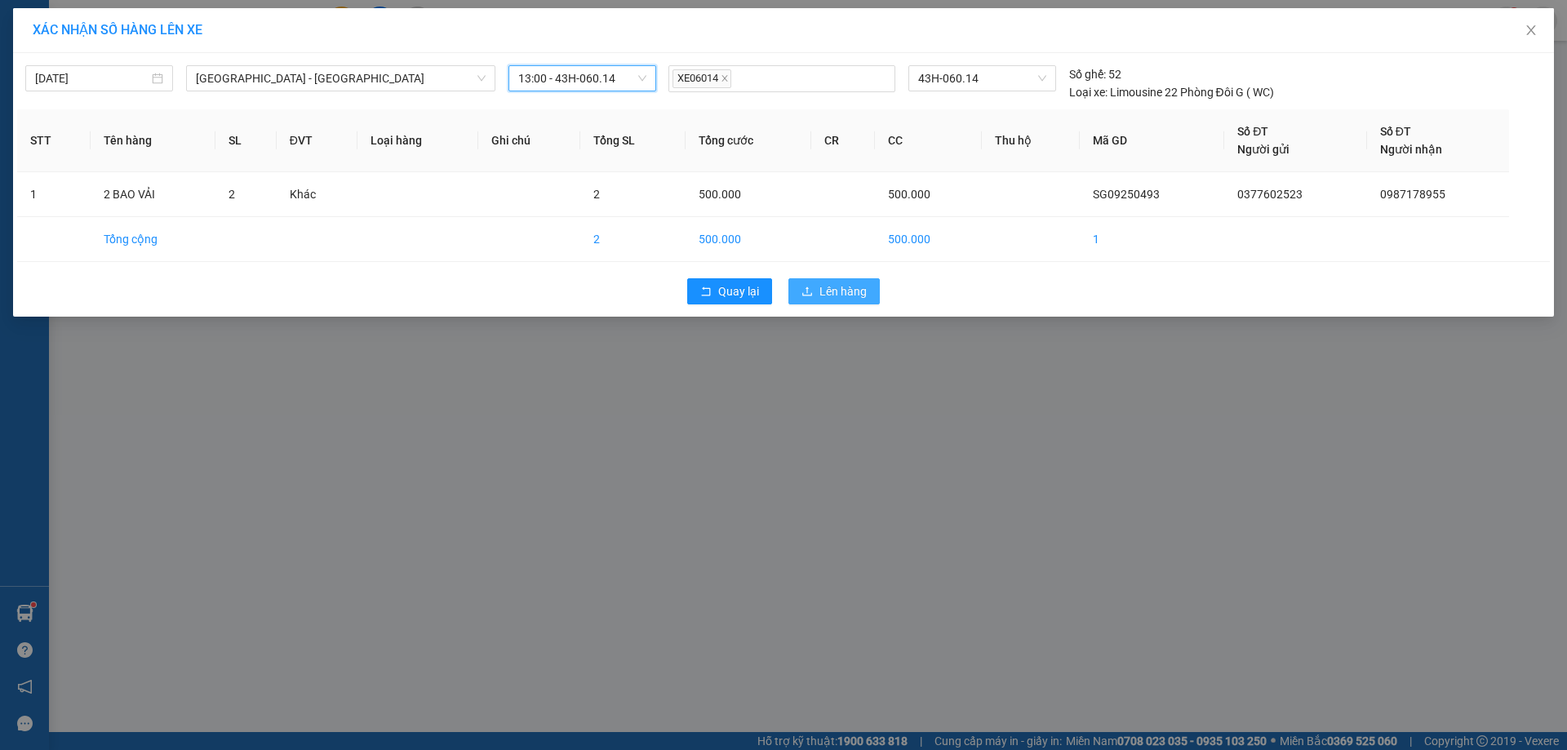
click at [843, 287] on span "Lên hàng" at bounding box center [842, 291] width 47 height 18
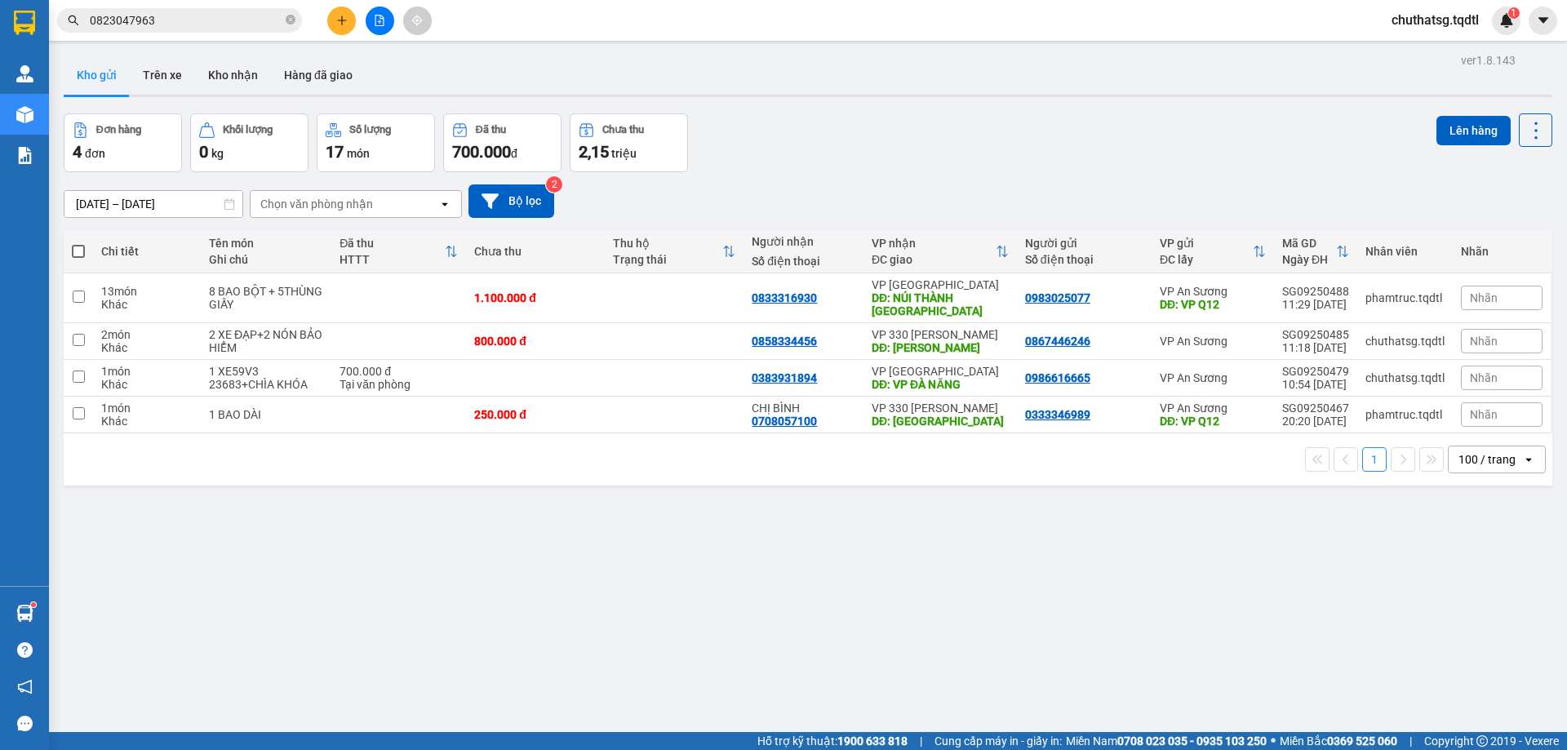
click at [858, 154] on div "Đơn hàng 4 đơn Khối lượng 0 kg Số lượng 17 món Đã thu 700.000 đ Chưa thu 2,15 t…" at bounding box center [808, 142] width 1488 height 59
click at [379, 12] on button at bounding box center [380, 21] width 29 height 29
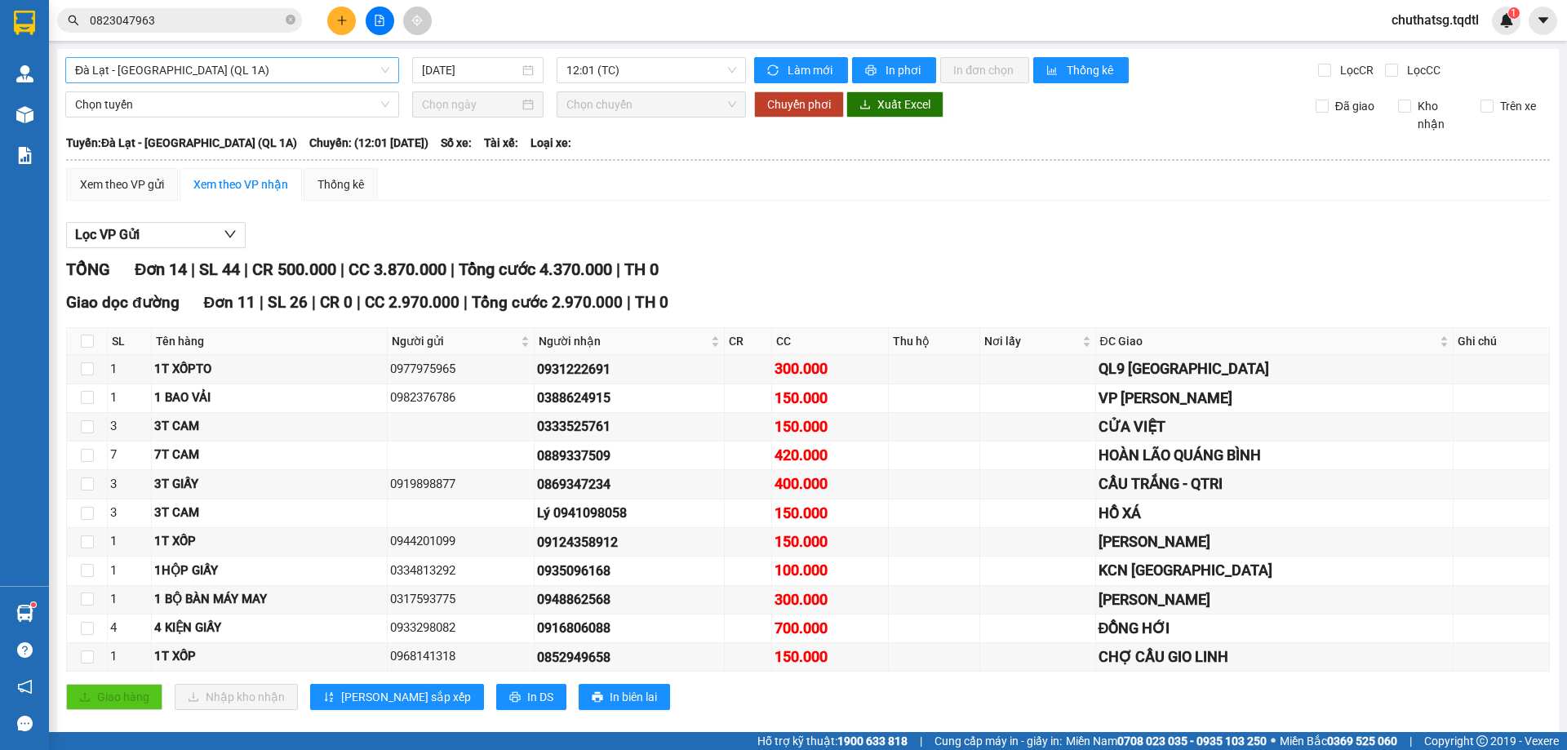
click at [224, 62] on span "Đà Lạt - [GEOGRAPHIC_DATA] (QL 1A)" at bounding box center [232, 70] width 314 height 24
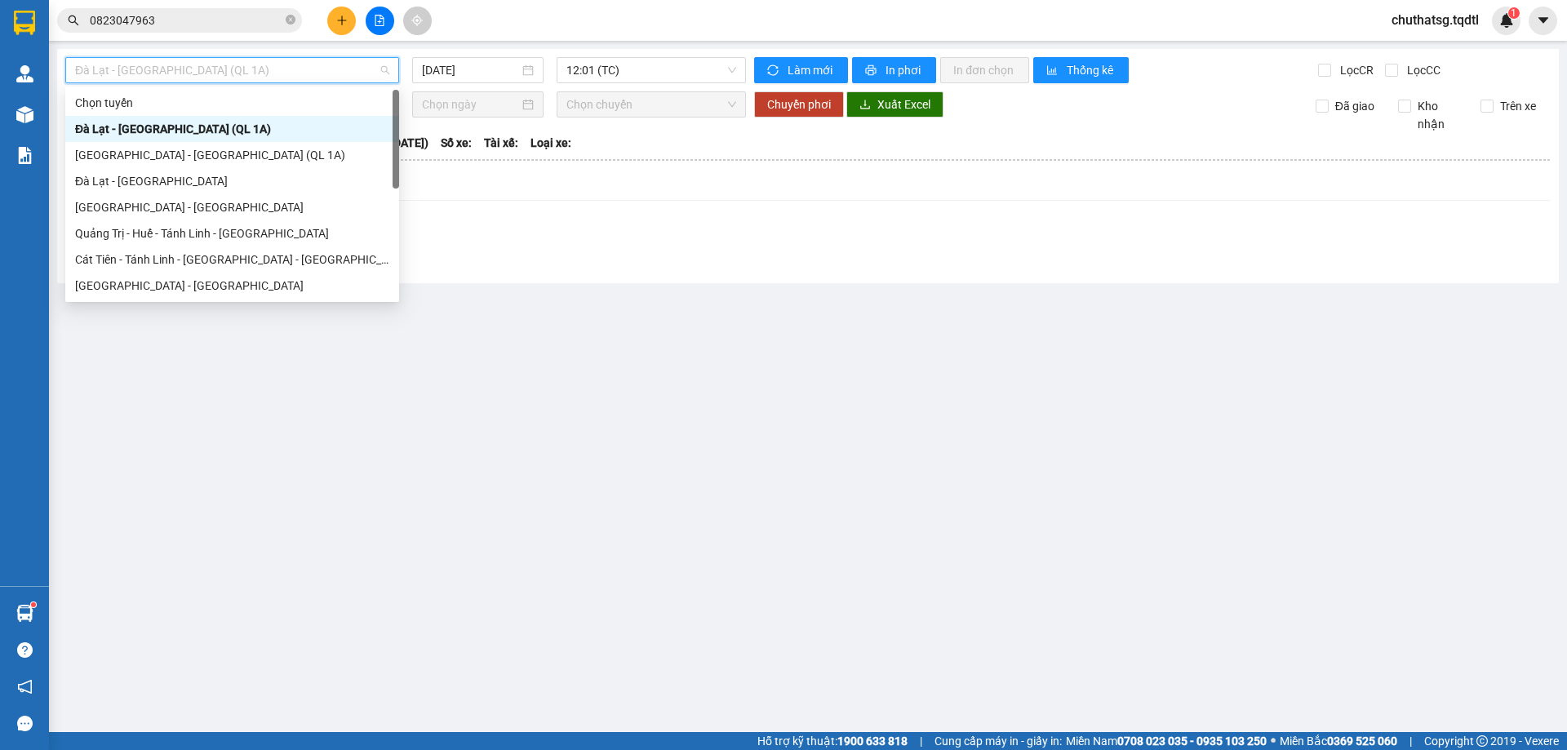
click at [623, 22] on div "Kết quả tìm kiếm ( 0 ) Bộ lọc No Data 0823047963 chuthatsg.tqdtl 1" at bounding box center [783, 20] width 1567 height 41
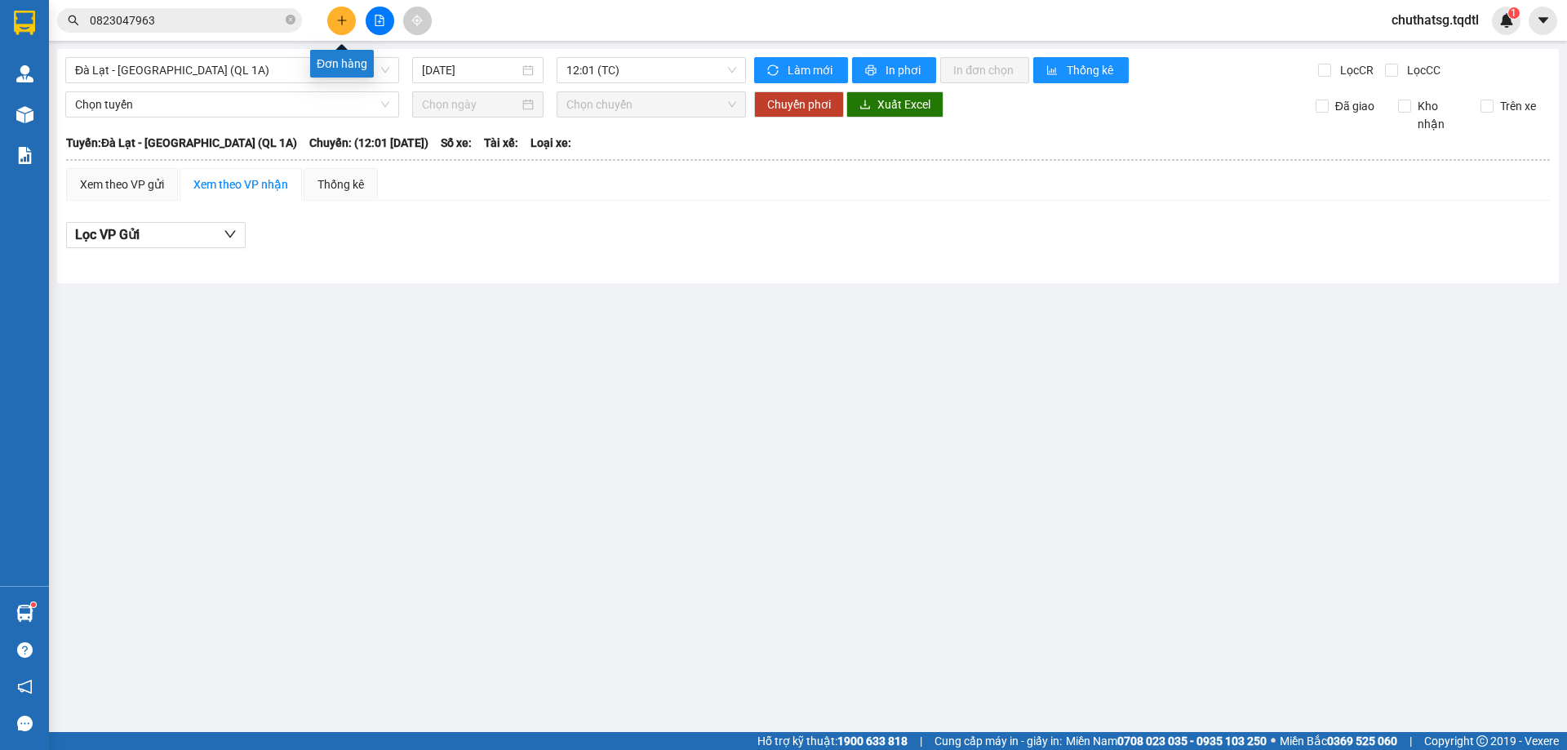
click at [336, 18] on icon "plus" at bounding box center [341, 20] width 11 height 11
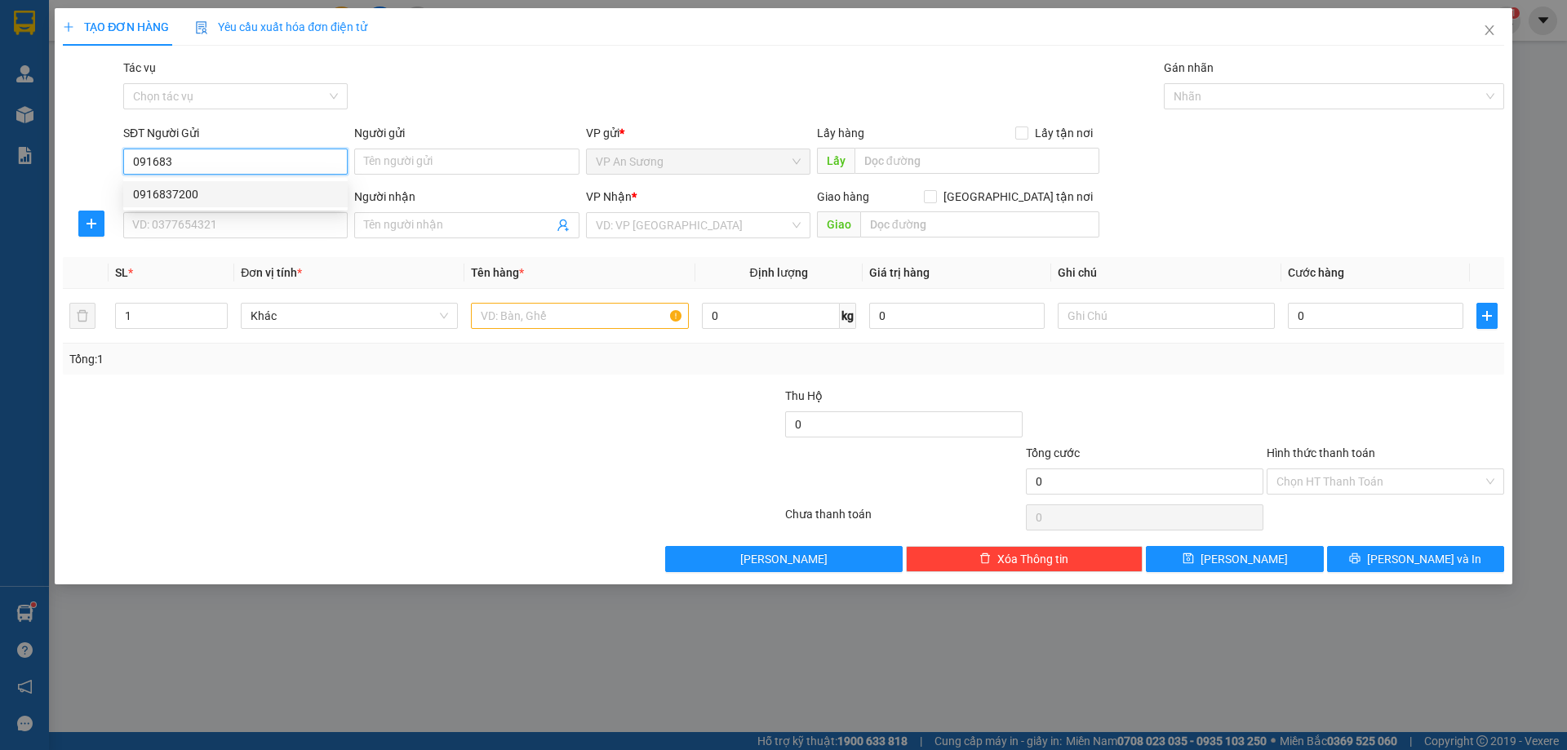
click at [171, 190] on div "0916837200" at bounding box center [235, 194] width 205 height 18
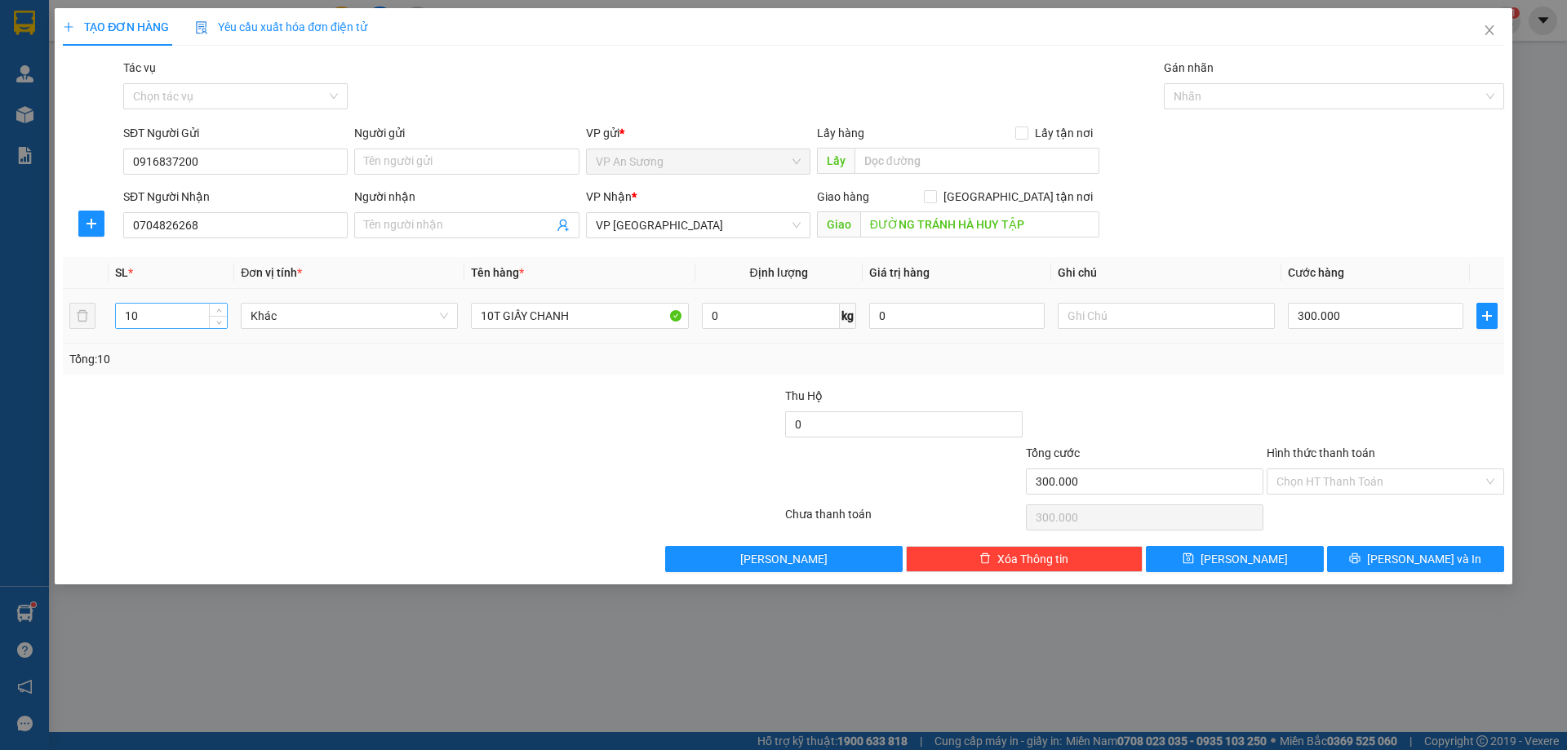
click at [149, 322] on input "10" at bounding box center [171, 316] width 111 height 24
click at [492, 316] on input "10T GIẤY CHANH" at bounding box center [579, 316] width 217 height 26
drag, startPoint x: 315, startPoint y: 455, endPoint x: 433, endPoint y: 437, distance: 119.7
click at [317, 455] on div at bounding box center [301, 472] width 481 height 57
click at [1382, 322] on input "300.000" at bounding box center [1375, 316] width 175 height 26
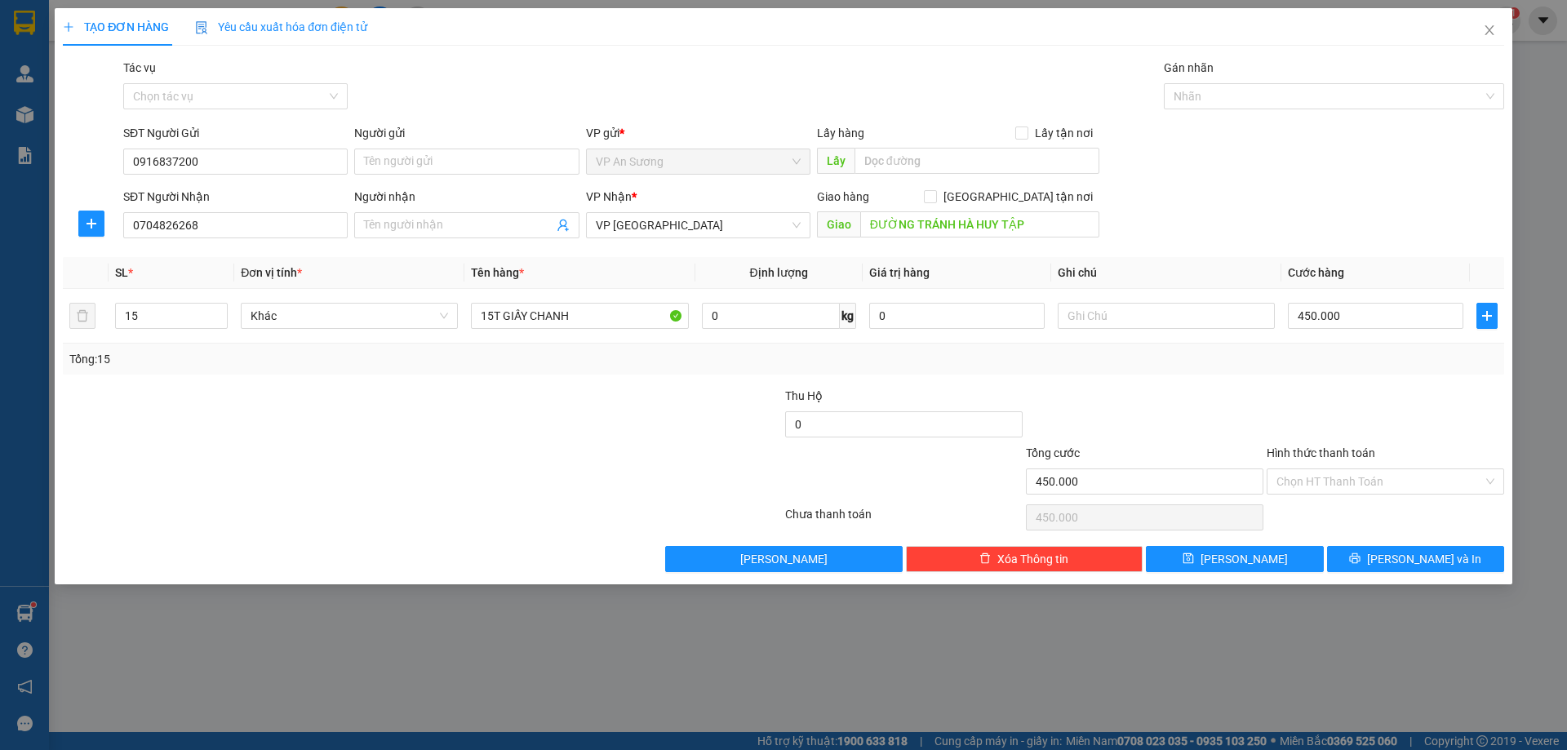
drag, startPoint x: 1268, startPoint y: 406, endPoint x: 1257, endPoint y: 406, distance: 10.6
click at [1260, 407] on div "Thu Hộ 0" at bounding box center [783, 415] width 1444 height 57
click at [1429, 556] on span "[PERSON_NAME] và In" at bounding box center [1424, 559] width 114 height 18
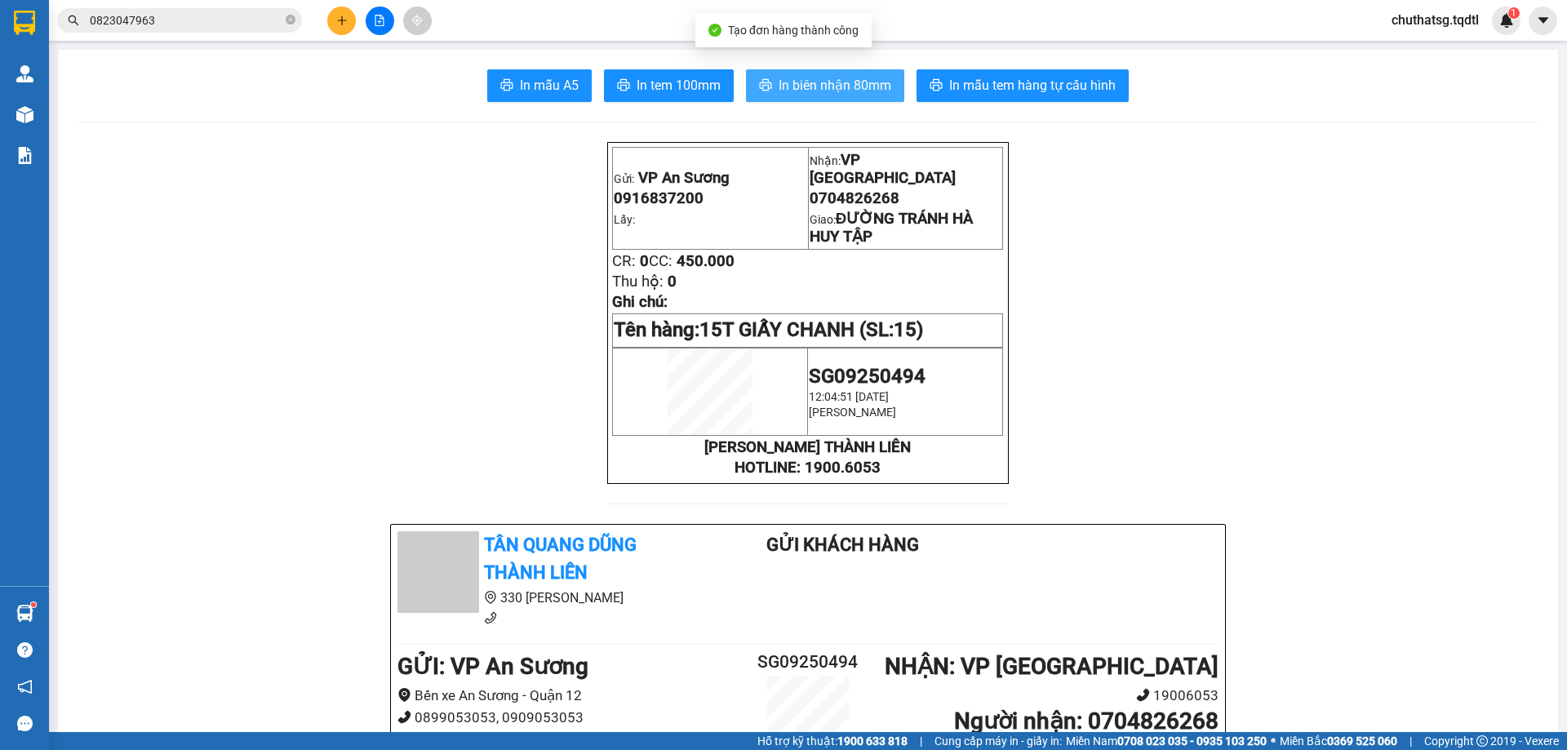
click at [805, 78] on span "In biên nhận 80mm" at bounding box center [834, 85] width 113 height 20
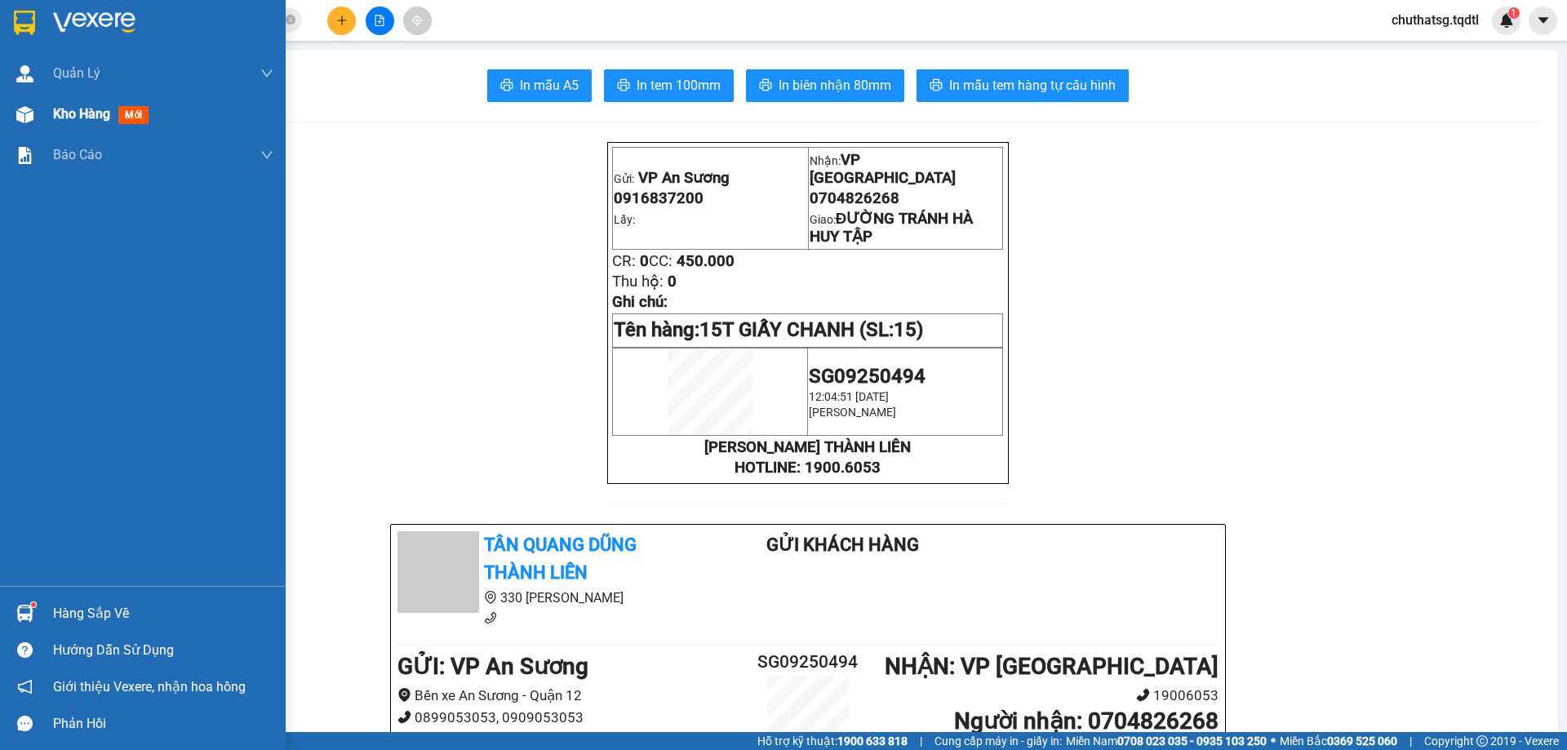
click at [78, 106] on span "Kho hàng" at bounding box center [81, 114] width 57 height 16
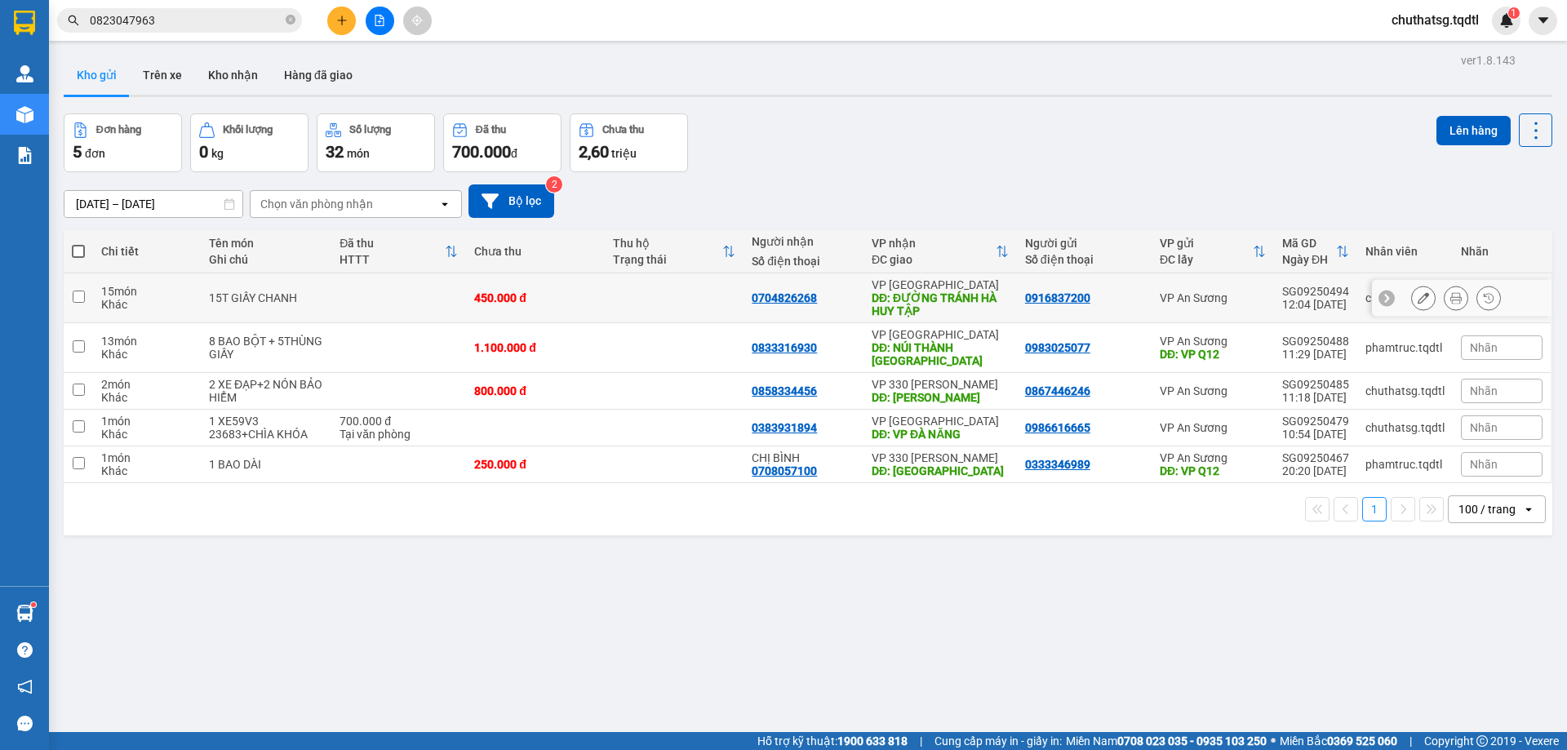
drag, startPoint x: 85, startPoint y: 295, endPoint x: 101, endPoint y: 280, distance: 22.0
click at [90, 291] on td at bounding box center [78, 298] width 29 height 50
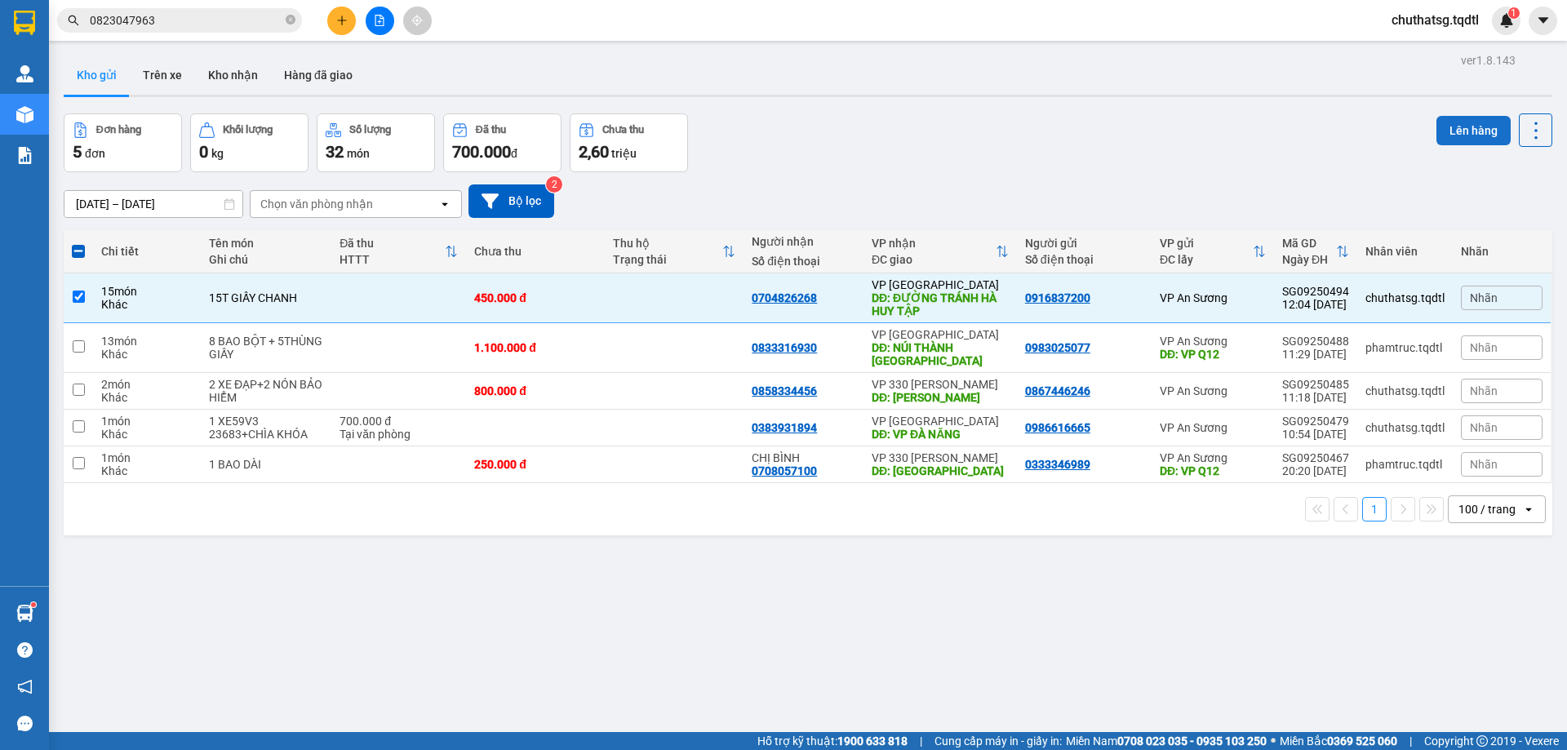
click at [1452, 122] on button "Lên hàng" at bounding box center [1473, 130] width 74 height 29
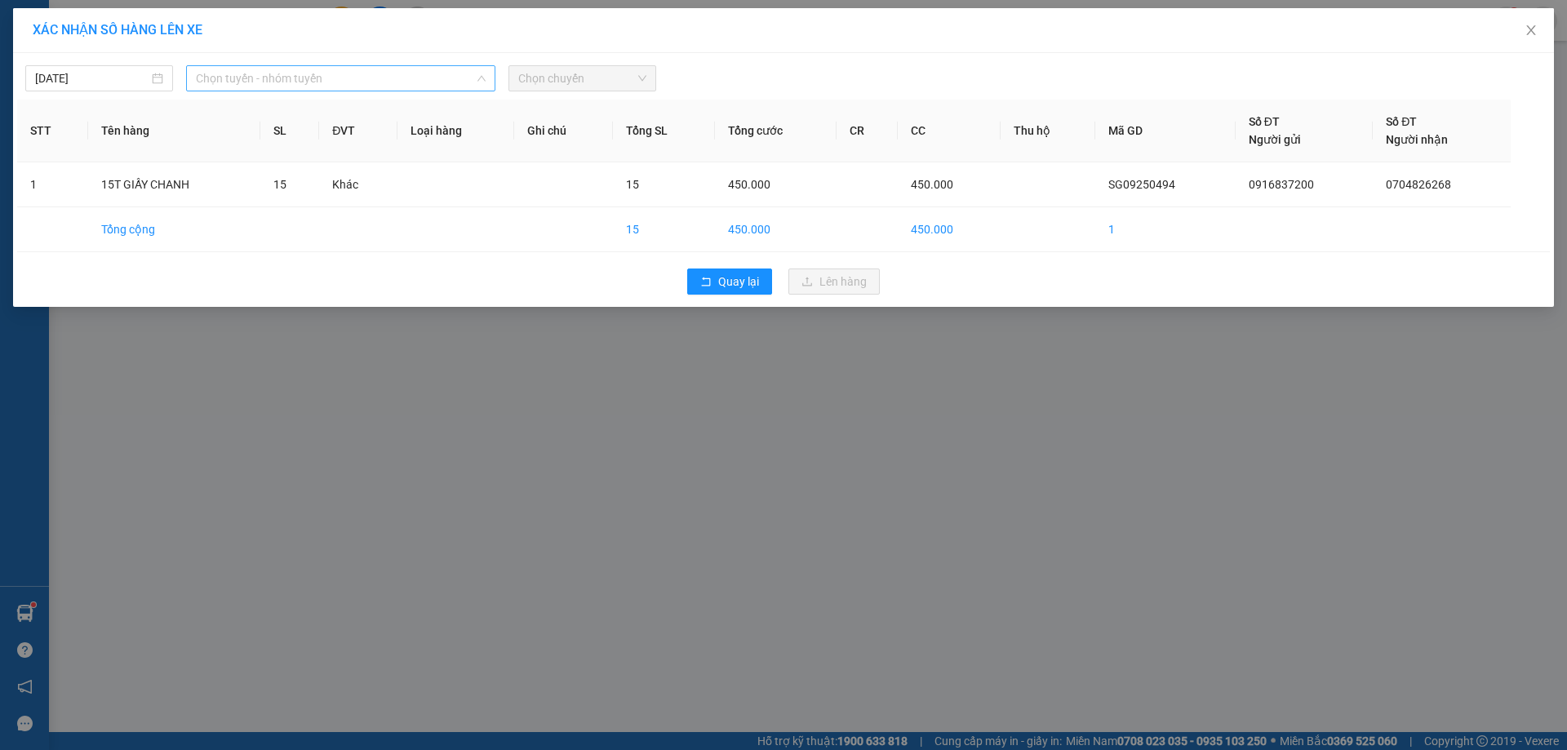
click at [397, 81] on span "Chọn tuyến - nhóm tuyến" at bounding box center [341, 78] width 290 height 24
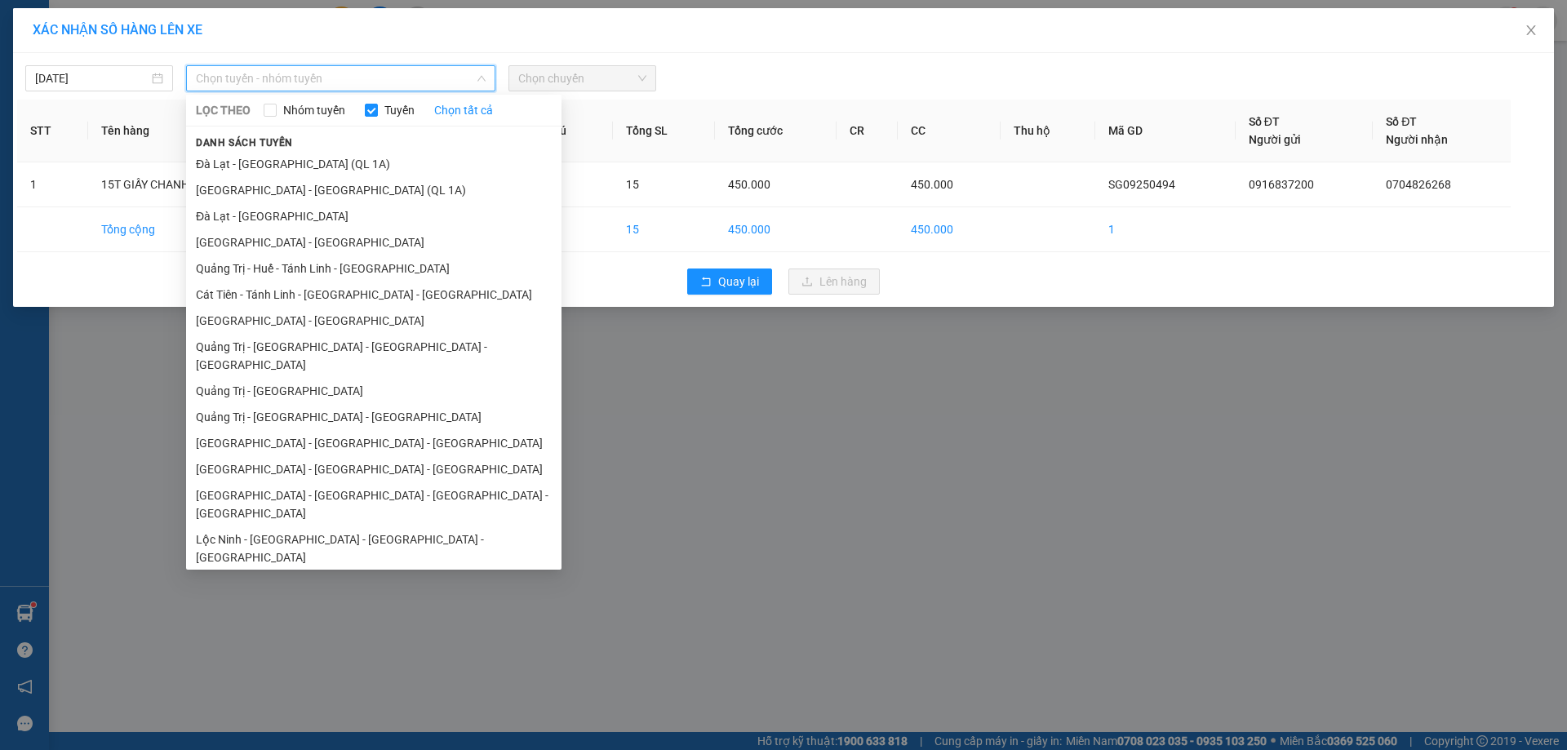
drag, startPoint x: 334, startPoint y: 322, endPoint x: 424, endPoint y: 254, distance: 112.9
click at [357, 313] on li "[GEOGRAPHIC_DATA] - [GEOGRAPHIC_DATA]" at bounding box center [373, 321] width 375 height 26
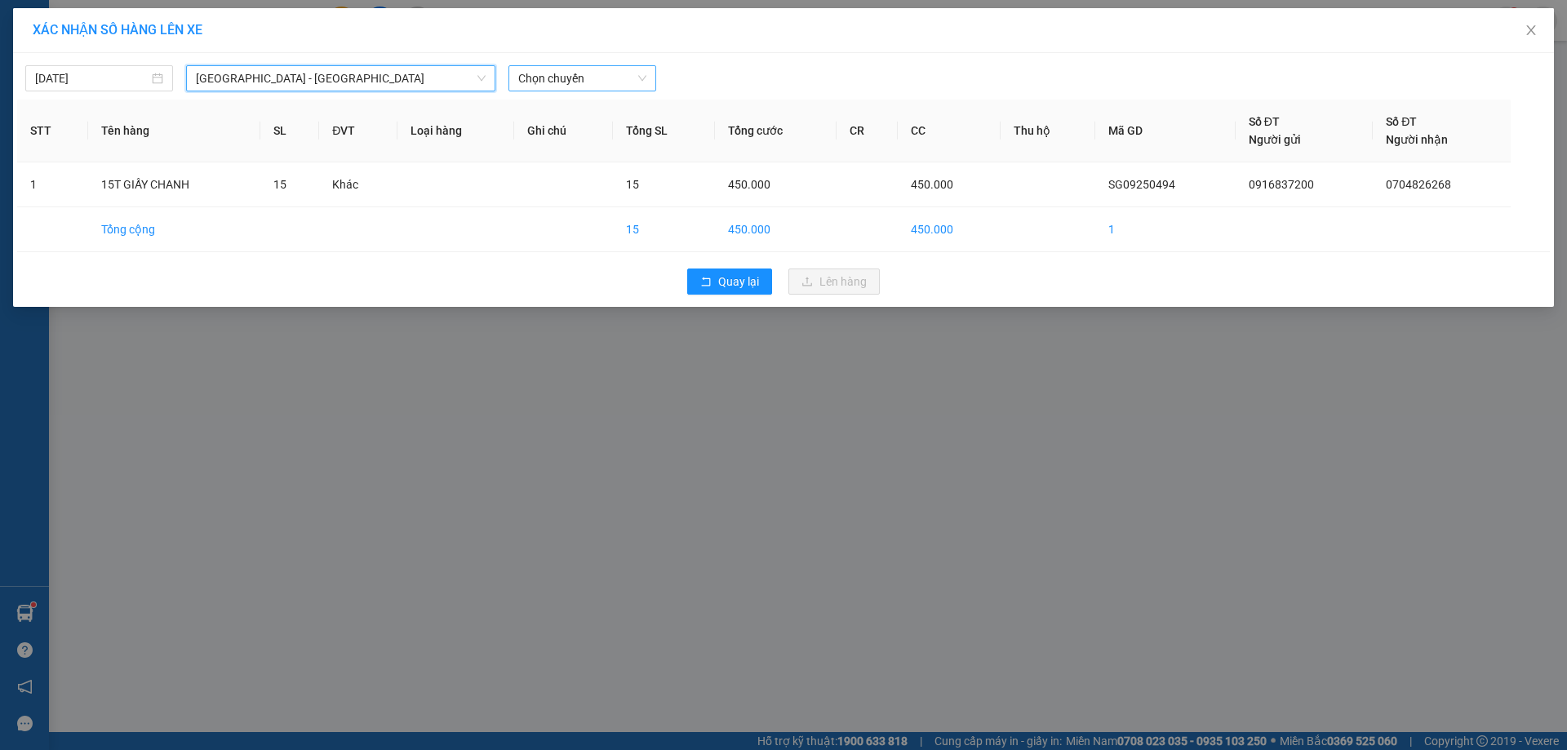
click at [616, 81] on span "Chọn chuyến" at bounding box center [582, 78] width 128 height 24
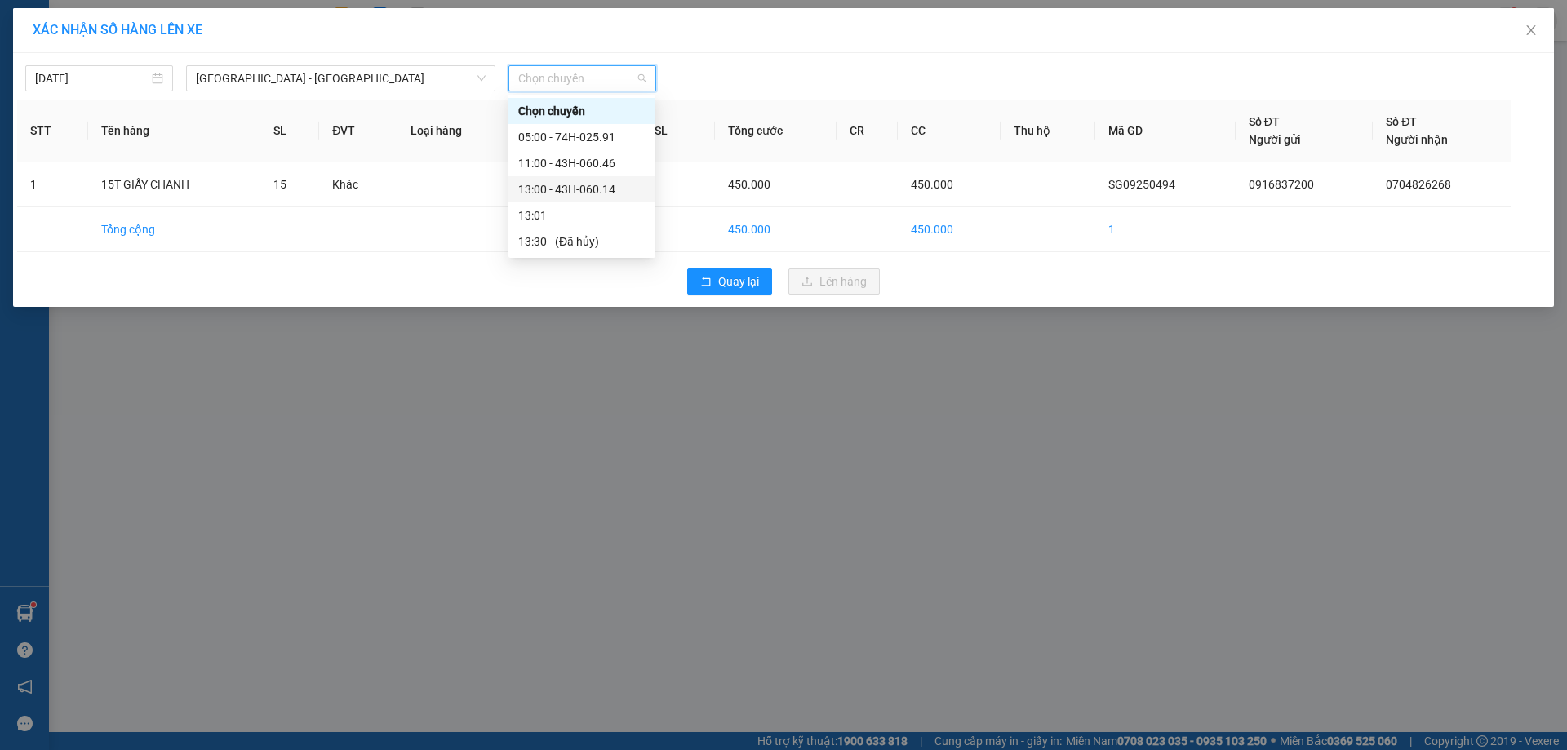
click at [580, 184] on div "13:00 - 43H-060.14" at bounding box center [581, 189] width 127 height 18
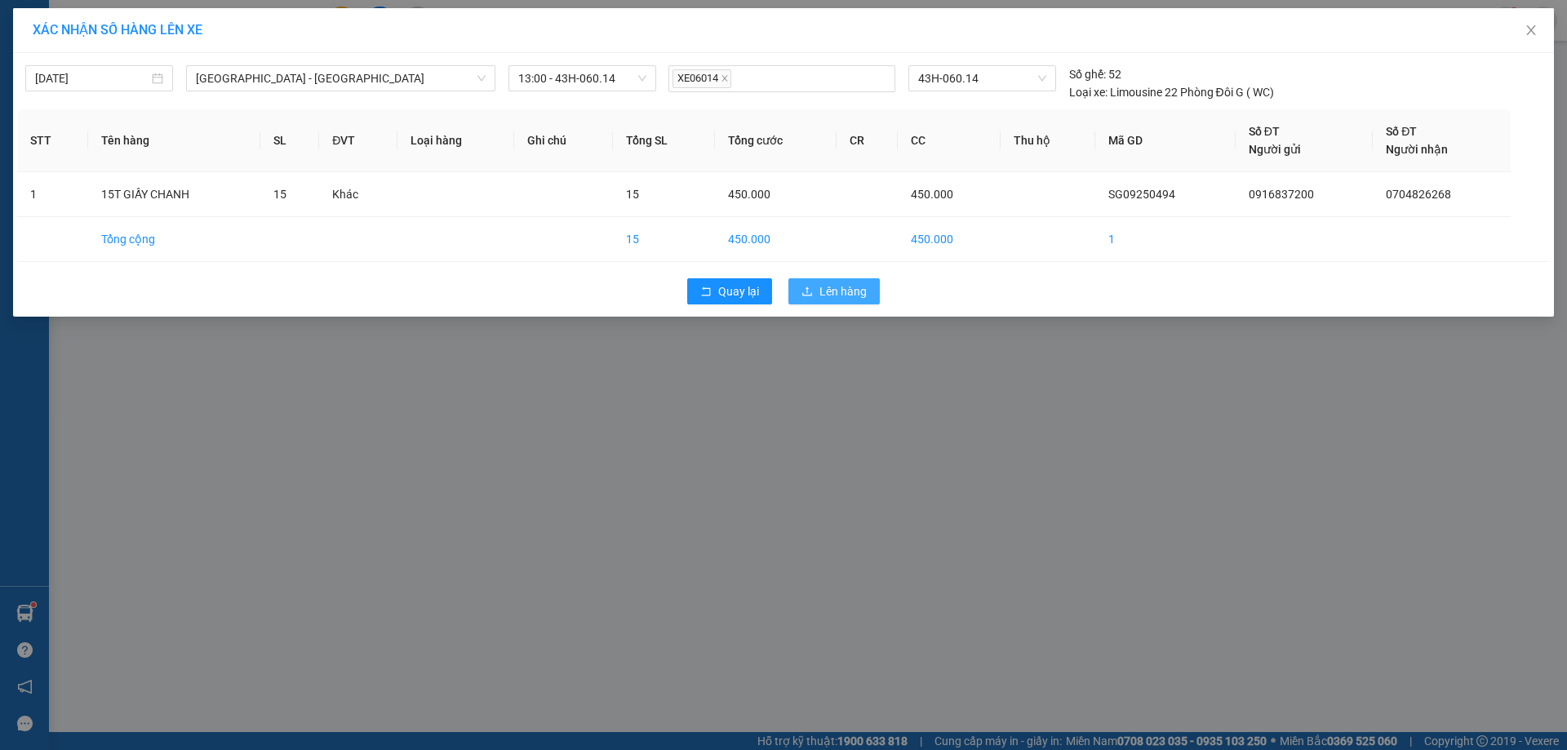
click at [850, 288] on span "Lên hàng" at bounding box center [842, 291] width 47 height 18
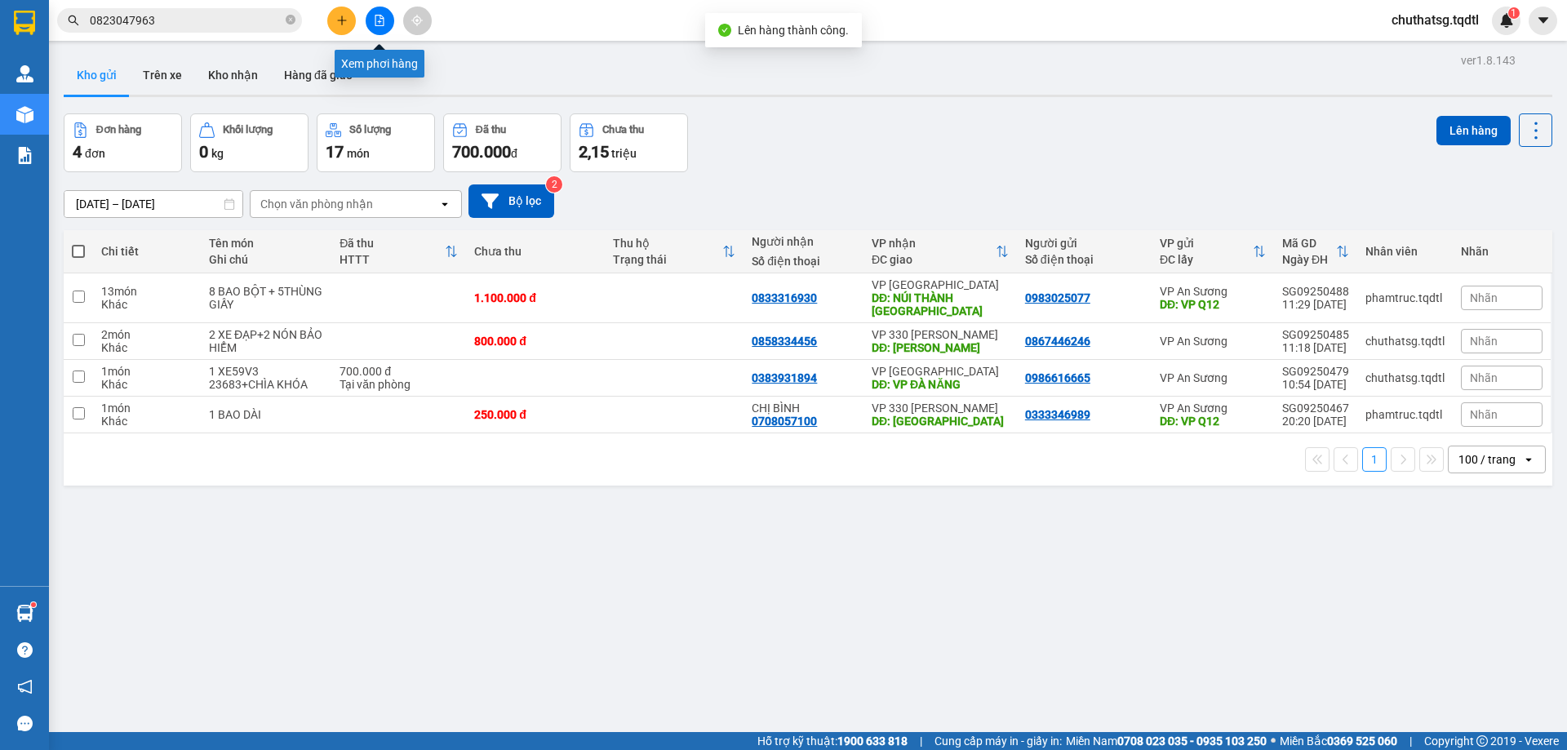
click at [376, 14] on button at bounding box center [380, 21] width 29 height 29
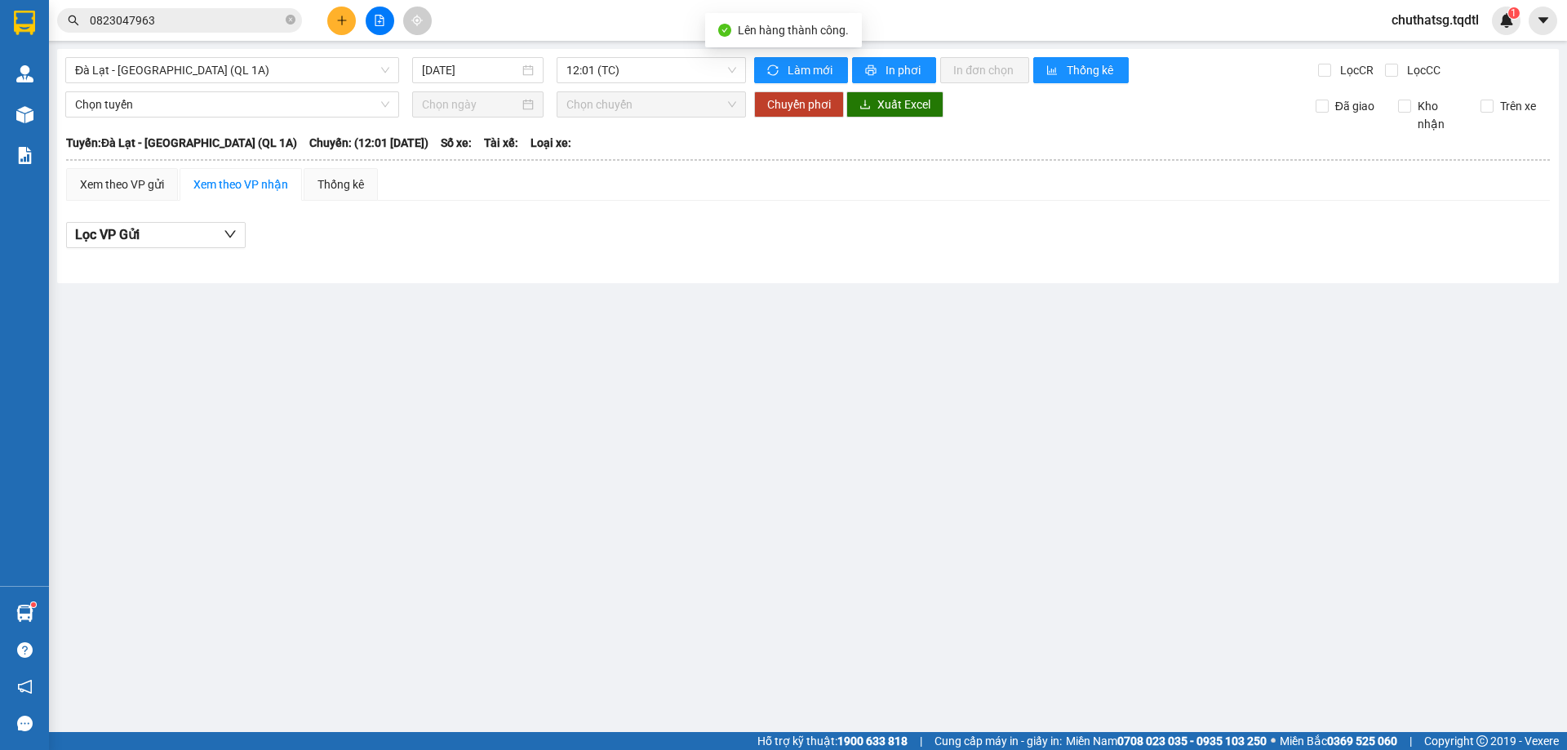
drag, startPoint x: 257, startPoint y: 68, endPoint x: 254, endPoint y: 84, distance: 16.6
click at [257, 71] on span "Đà Lạt - [GEOGRAPHIC_DATA] (QL 1A)" at bounding box center [232, 70] width 314 height 24
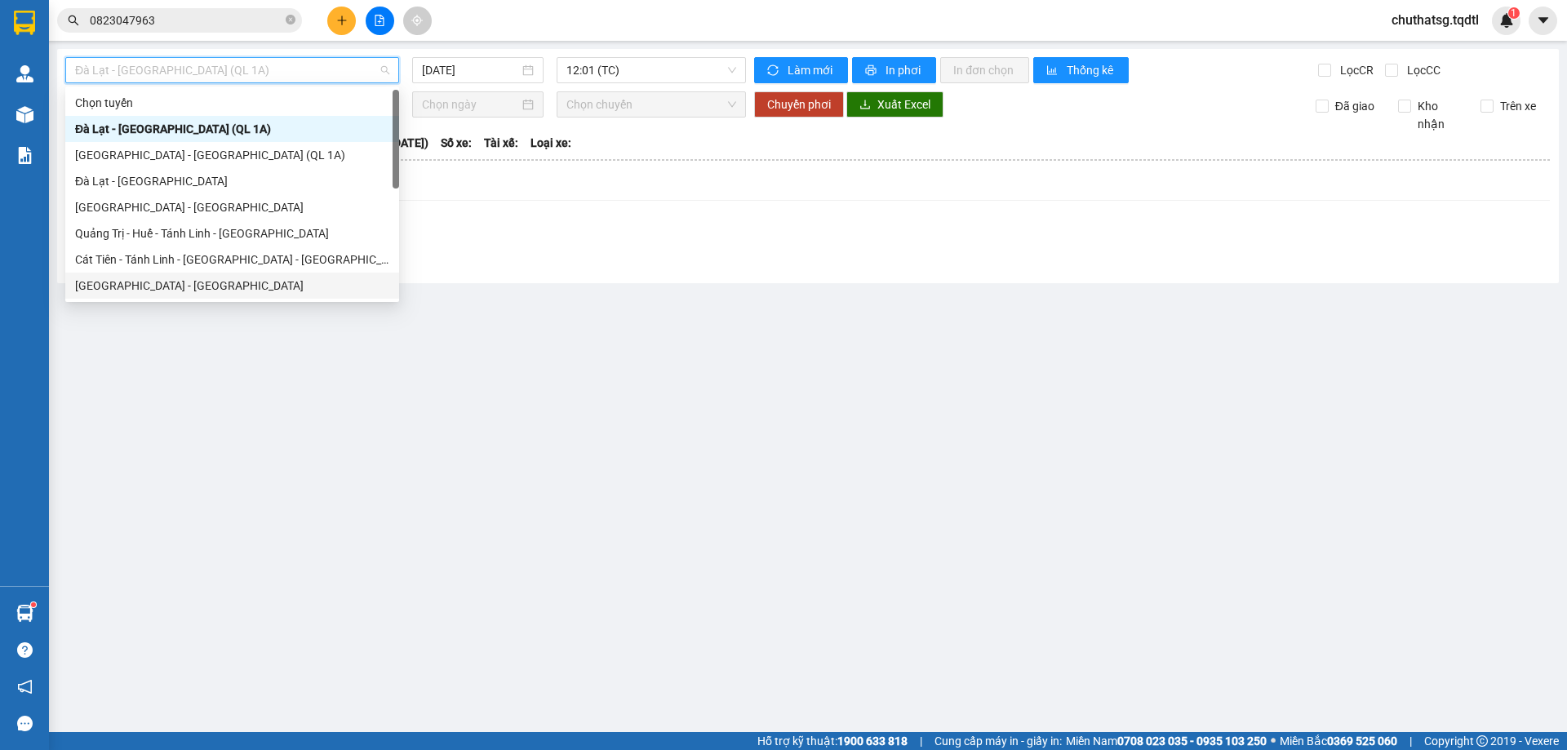
drag, startPoint x: 121, startPoint y: 286, endPoint x: 132, endPoint y: 262, distance: 26.3
click at [126, 276] on div "[GEOGRAPHIC_DATA] - [GEOGRAPHIC_DATA]" at bounding box center [232, 286] width 334 height 26
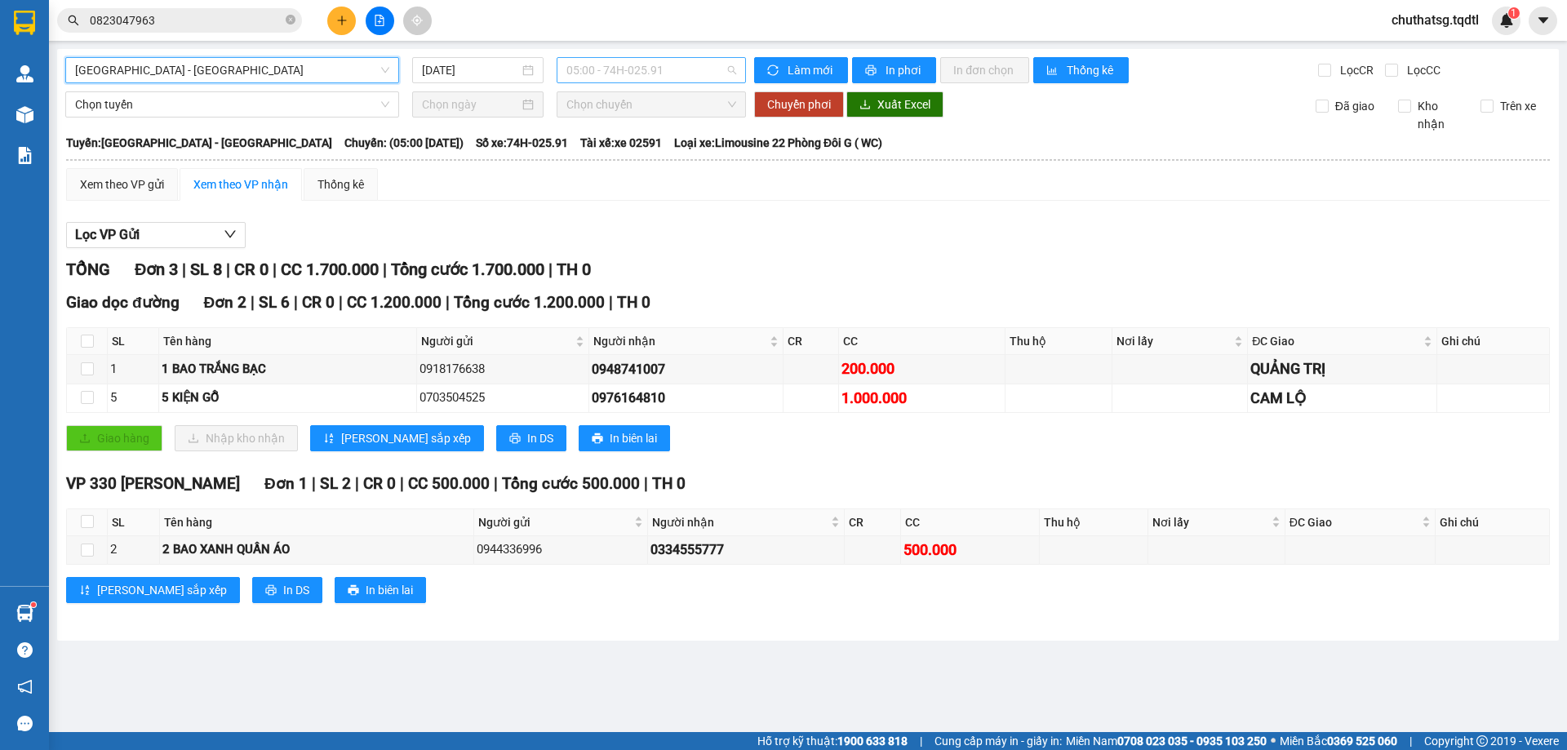
click at [681, 74] on span "05:00 - 74H-025.91" at bounding box center [651, 70] width 170 height 24
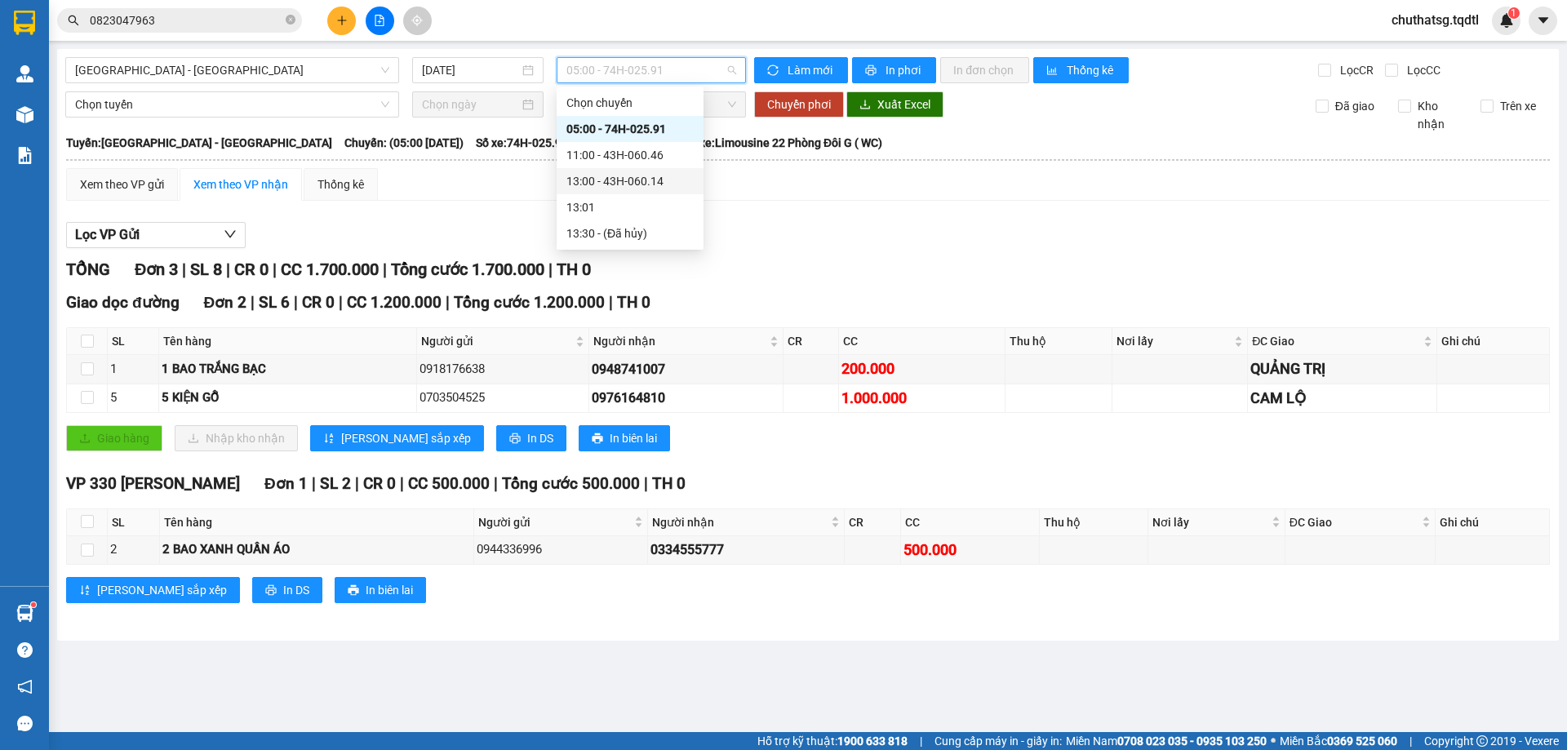
click at [610, 179] on div "13:00 - 43H-060.14" at bounding box center [629, 181] width 127 height 18
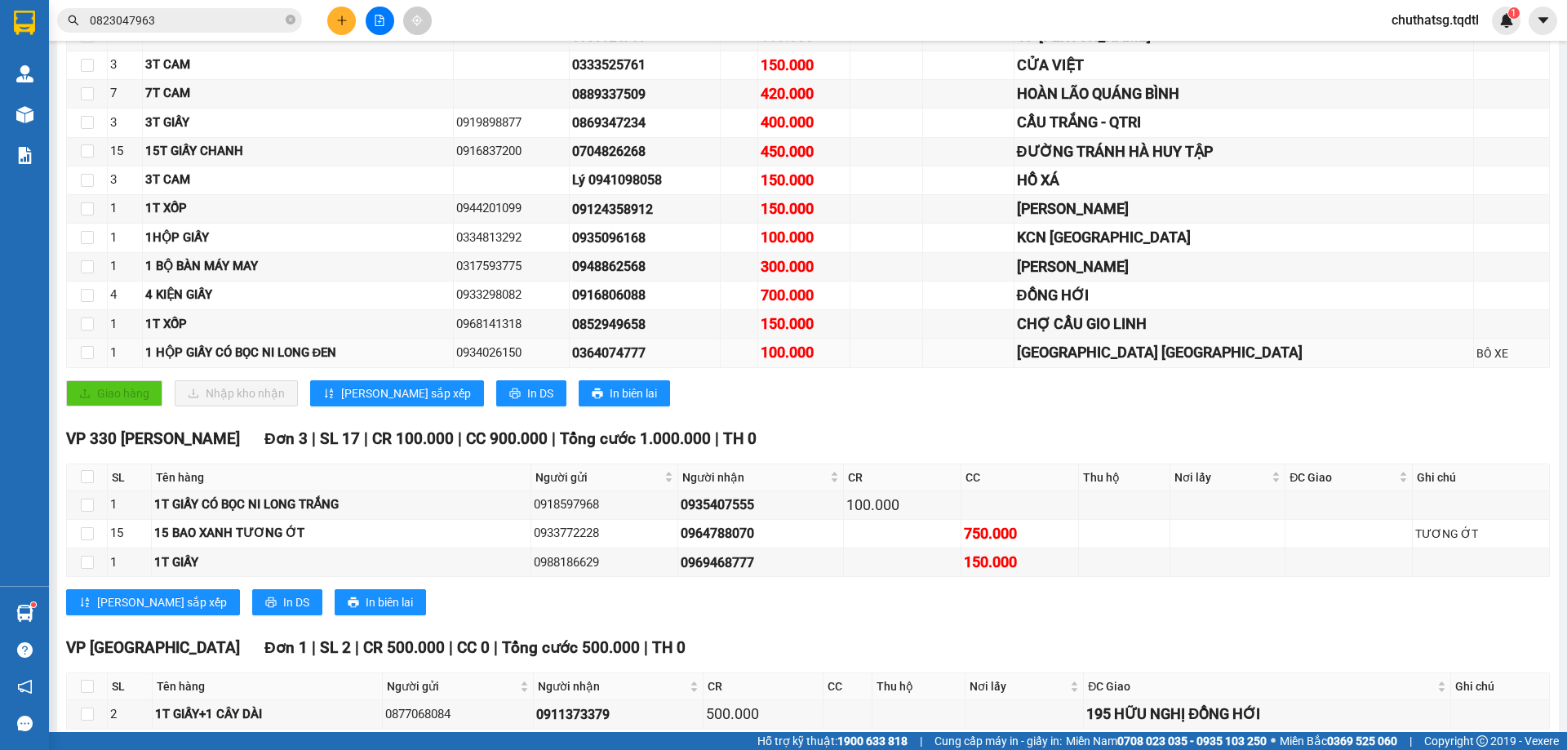
scroll to position [530, 0]
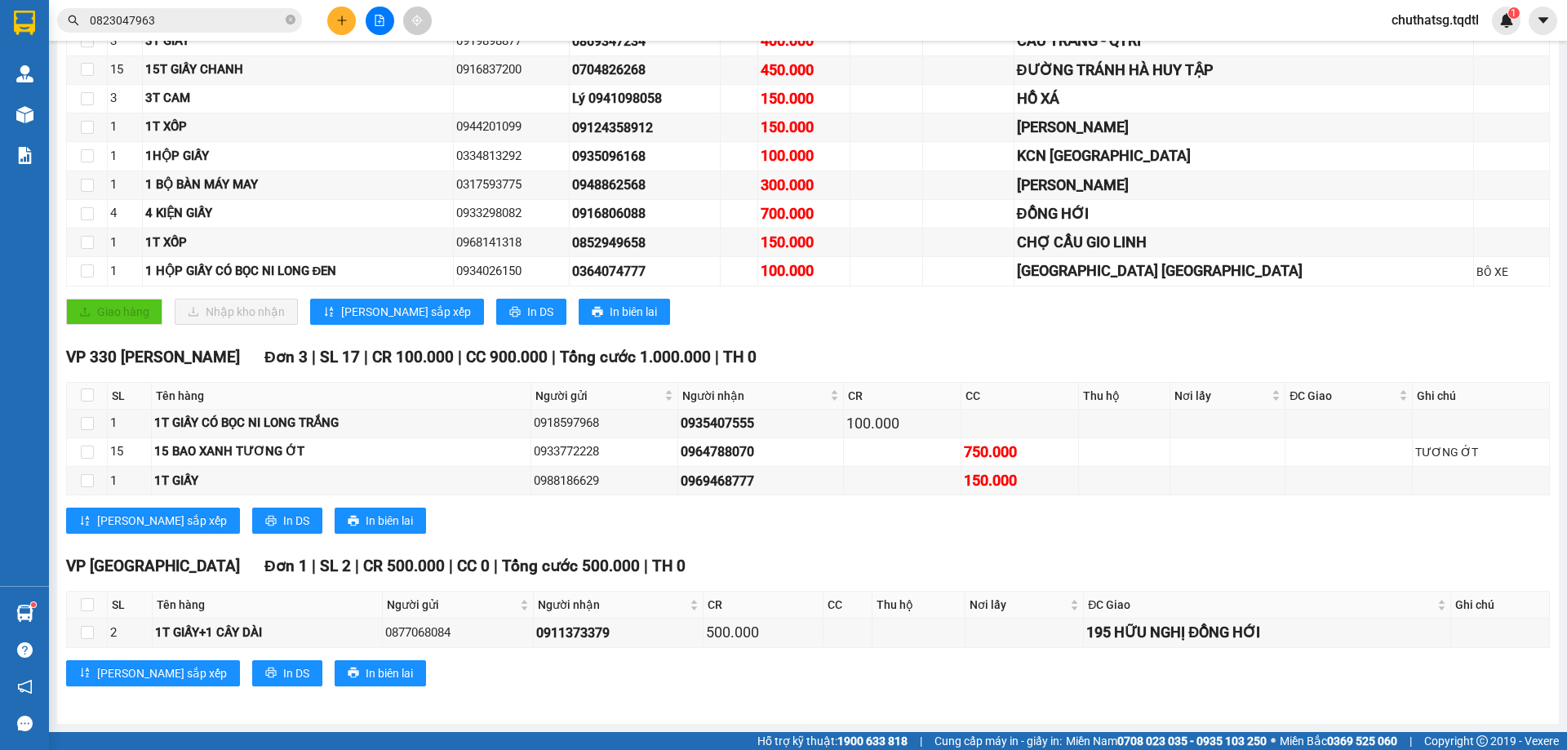
click at [212, 10] on span "0823047963" at bounding box center [179, 20] width 245 height 24
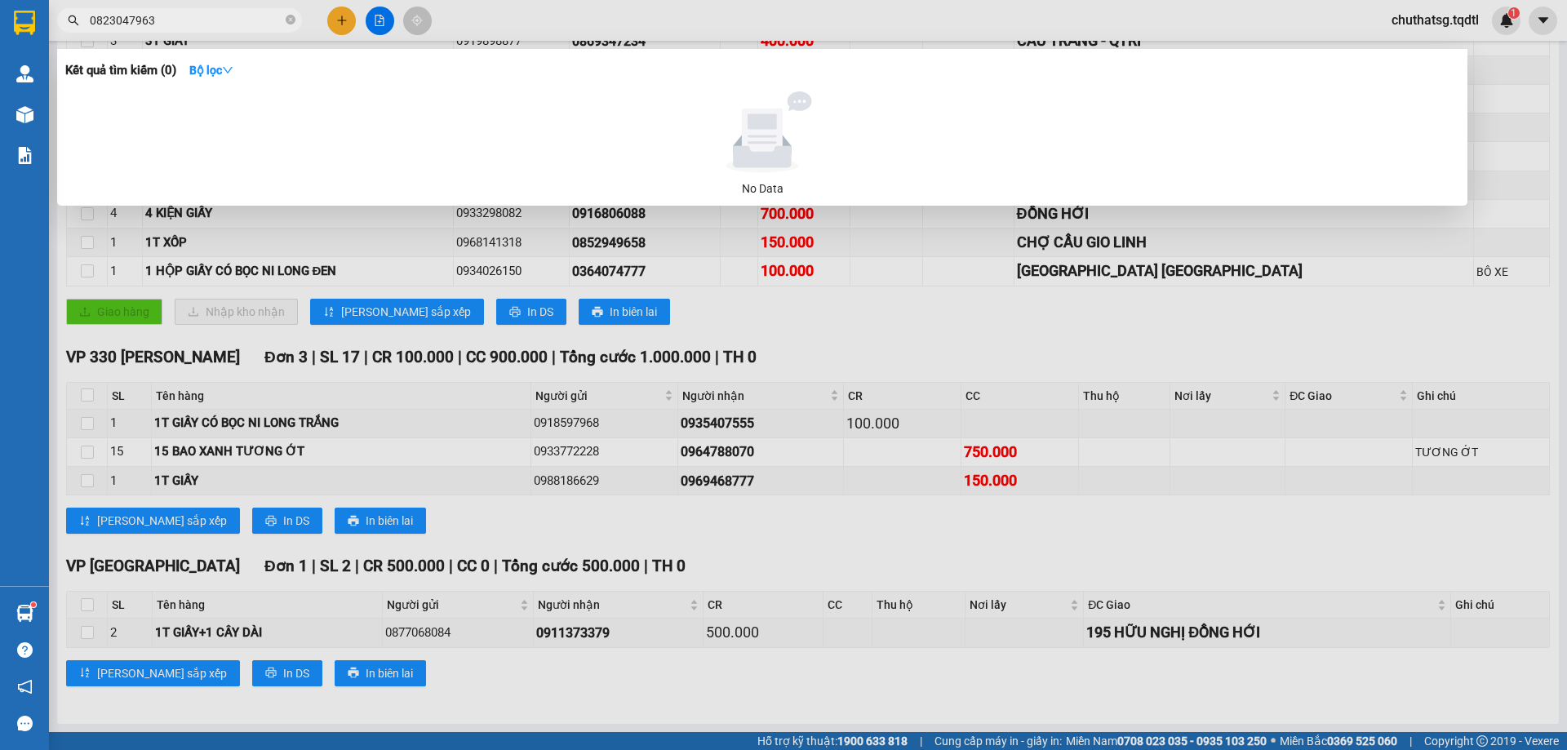
click at [155, 22] on input "0823047963" at bounding box center [186, 20] width 193 height 18
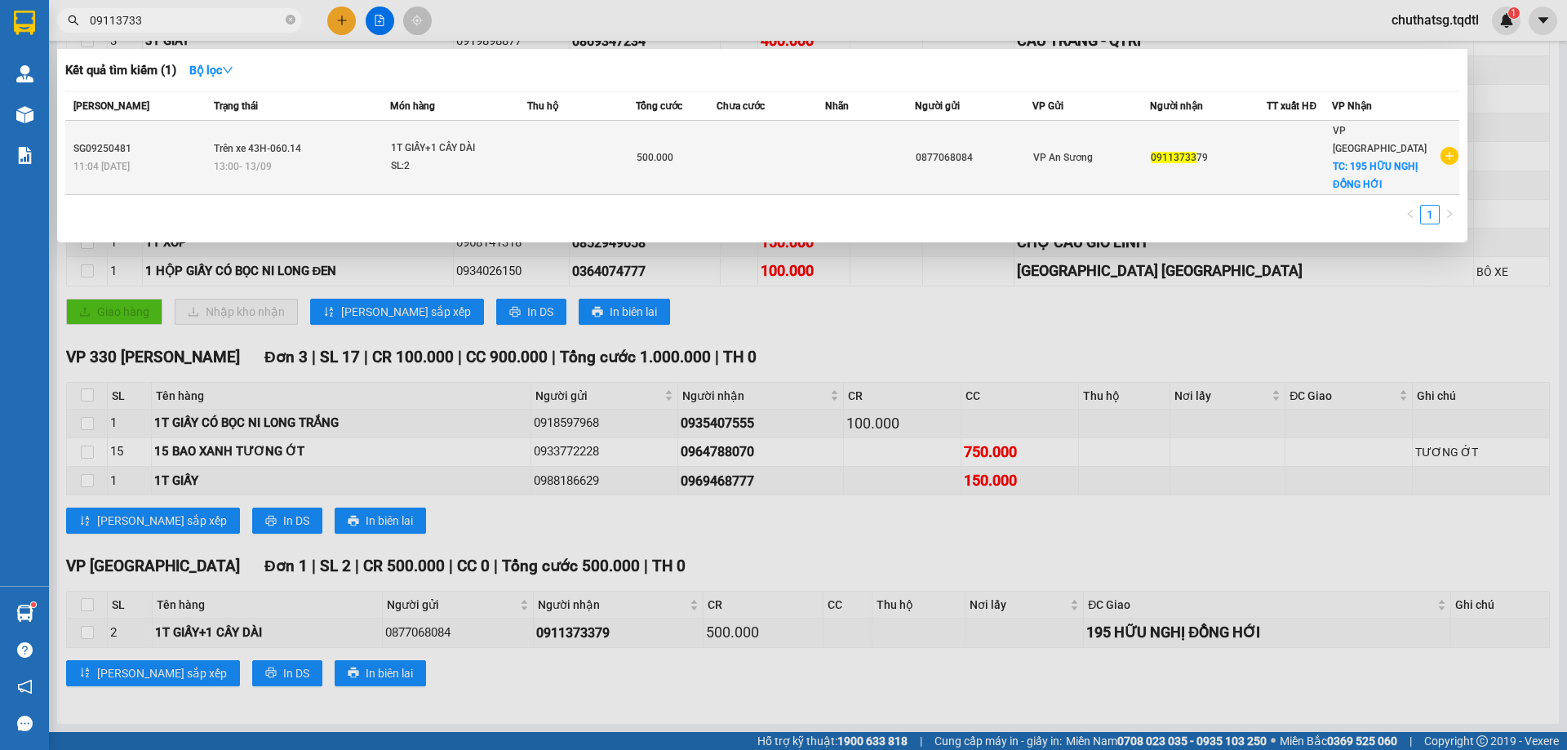
click at [487, 140] on div "1T GIẤY+1 CÂY DÀI" at bounding box center [452, 149] width 122 height 18
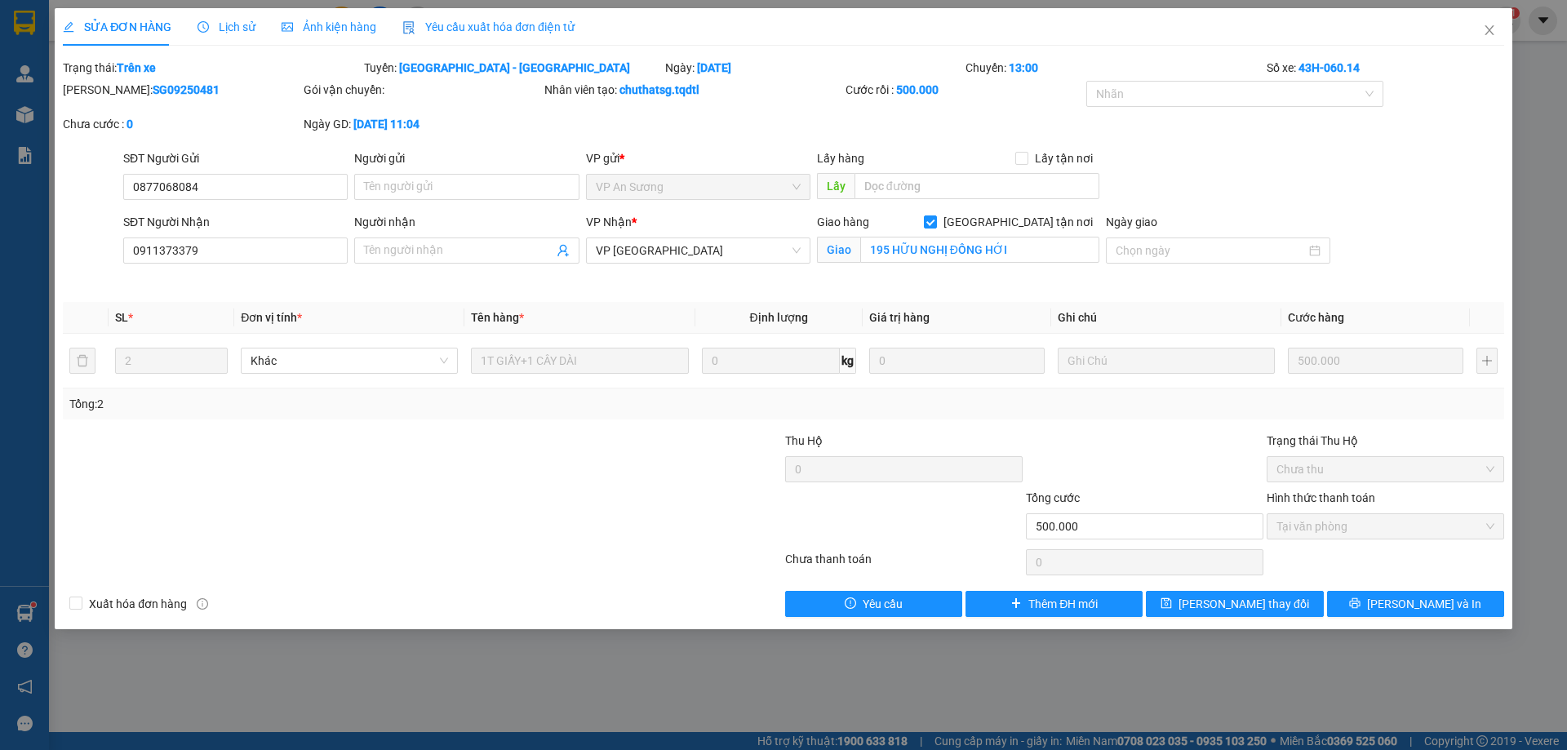
click at [1392, 219] on div "SĐT Người Nhận 0911373379 Người nhận Tên người nhận VP Nhận * VP Quảng Bình Gia…" at bounding box center [813, 251] width 1387 height 77
click at [1437, 597] on span "[PERSON_NAME] và In" at bounding box center [1424, 604] width 114 height 18
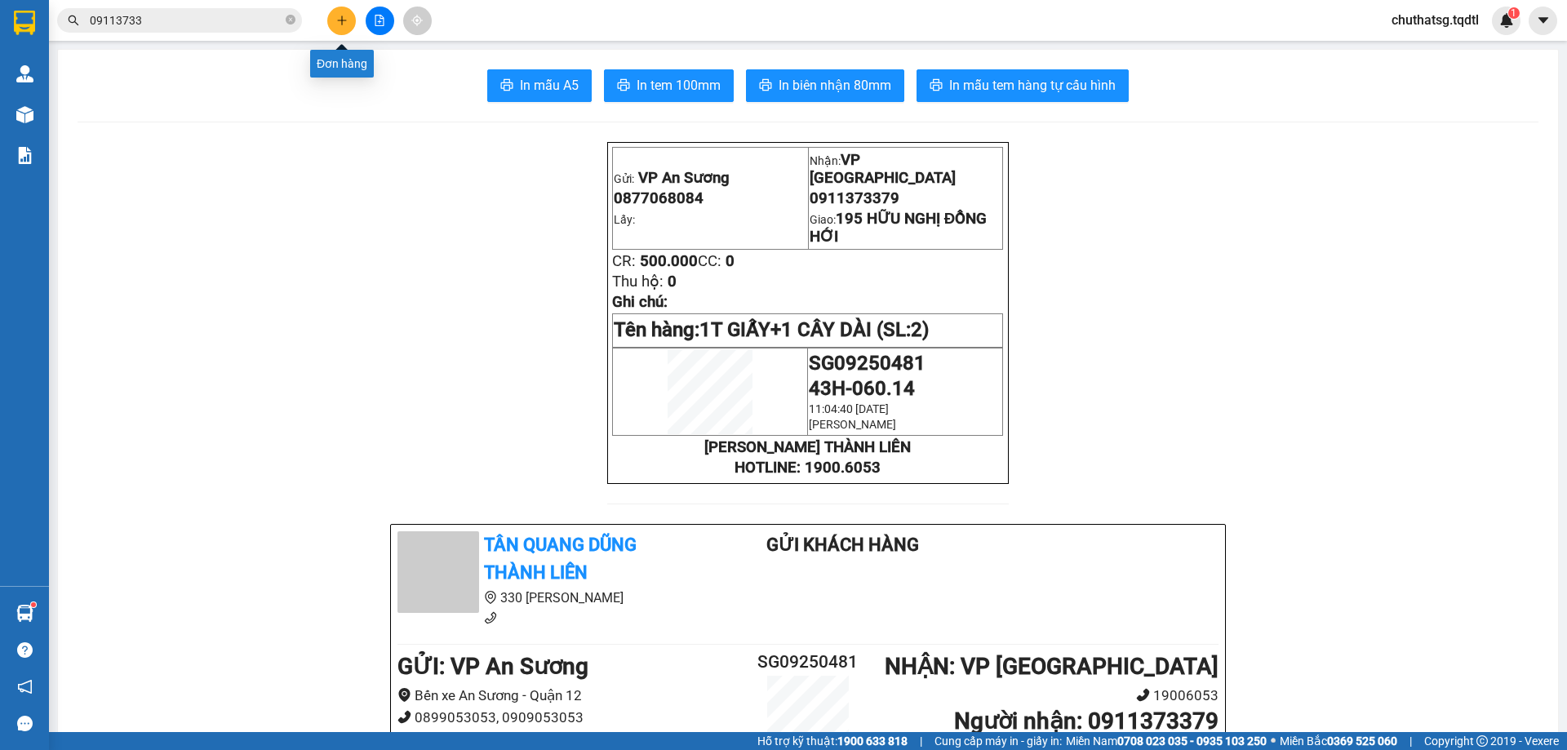
click at [336, 19] on icon "plus" at bounding box center [341, 20] width 11 height 11
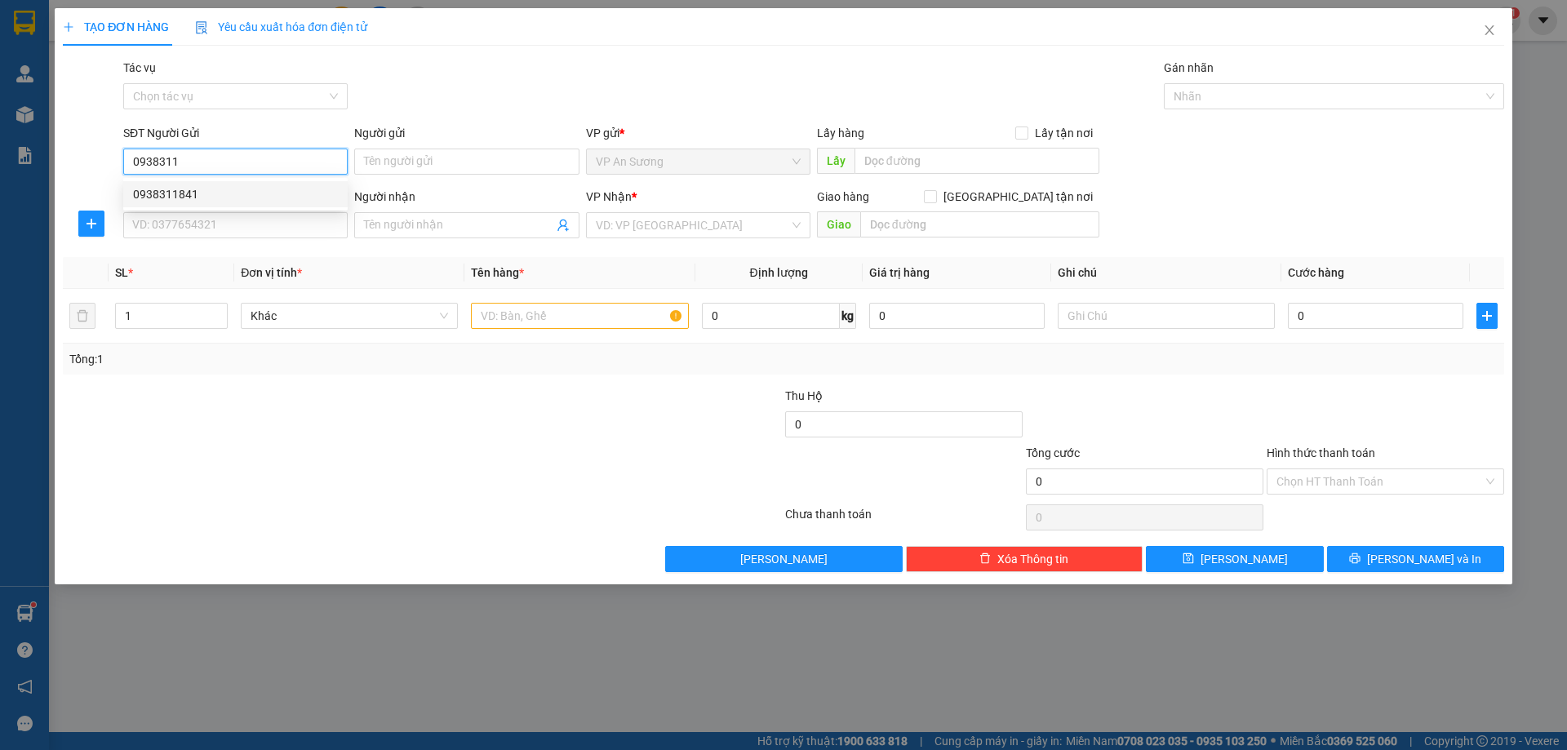
click at [156, 191] on div "0938311841" at bounding box center [235, 194] width 205 height 18
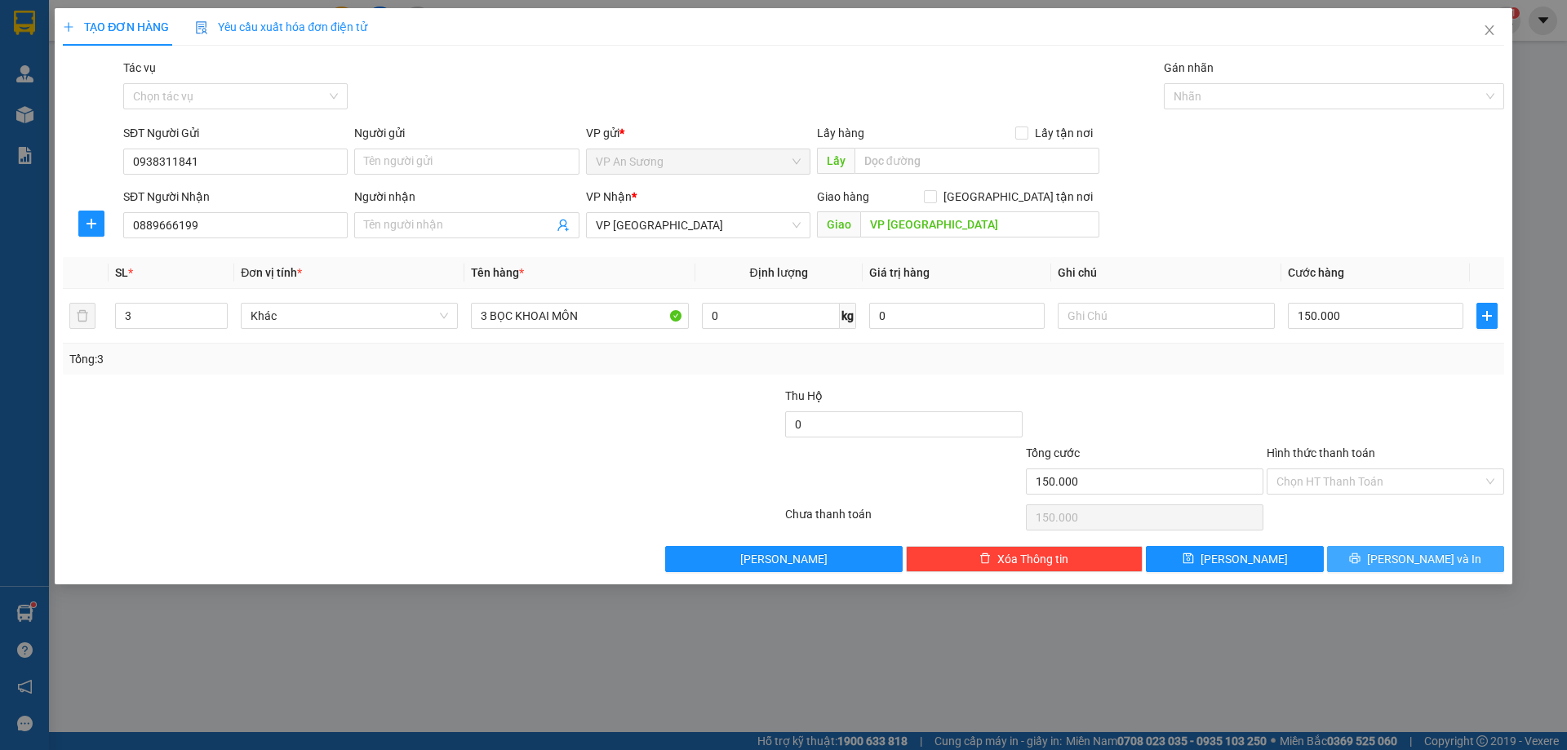
click at [1417, 554] on span "[PERSON_NAME] và In" at bounding box center [1424, 559] width 114 height 18
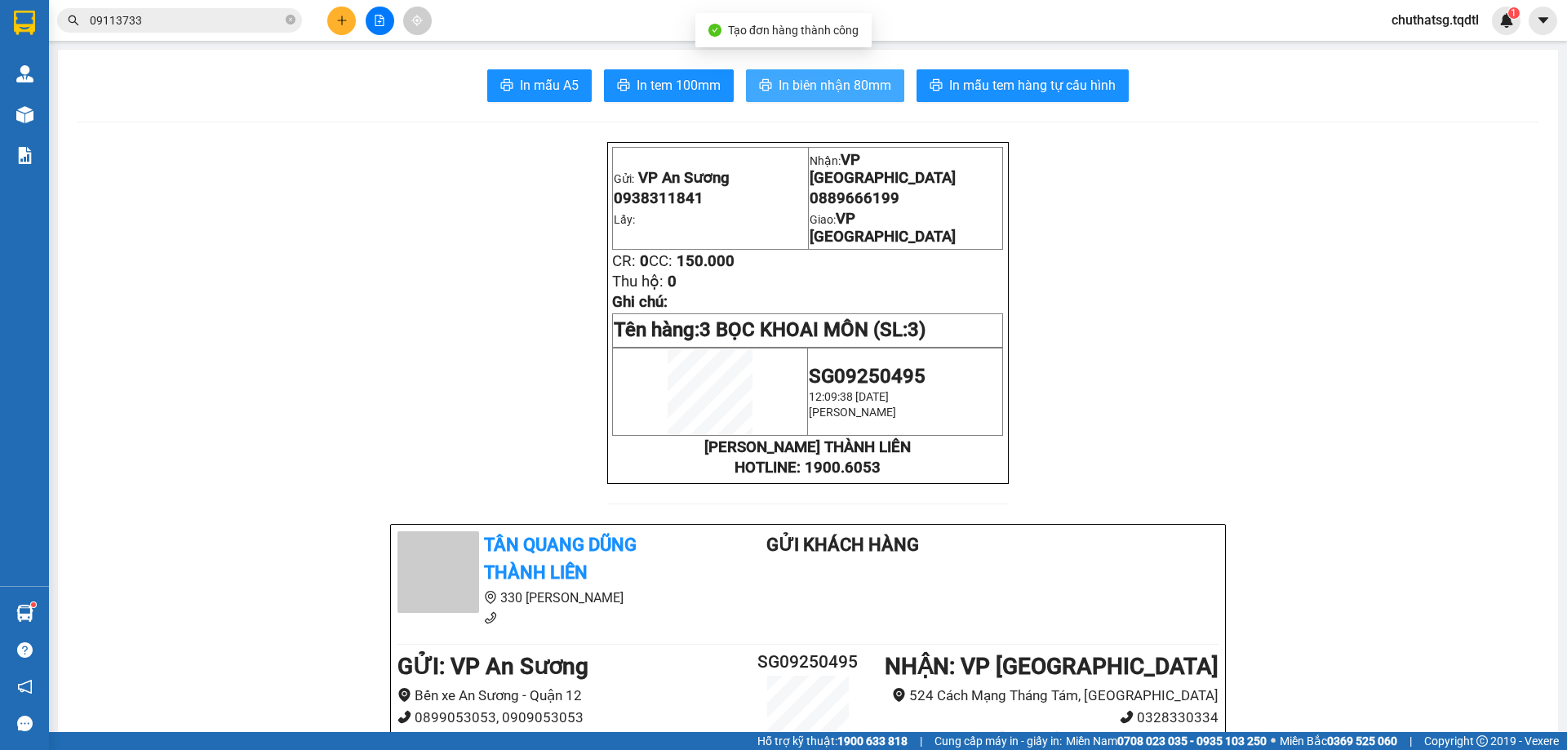
click at [816, 77] on span "In biên nhận 80mm" at bounding box center [834, 85] width 113 height 20
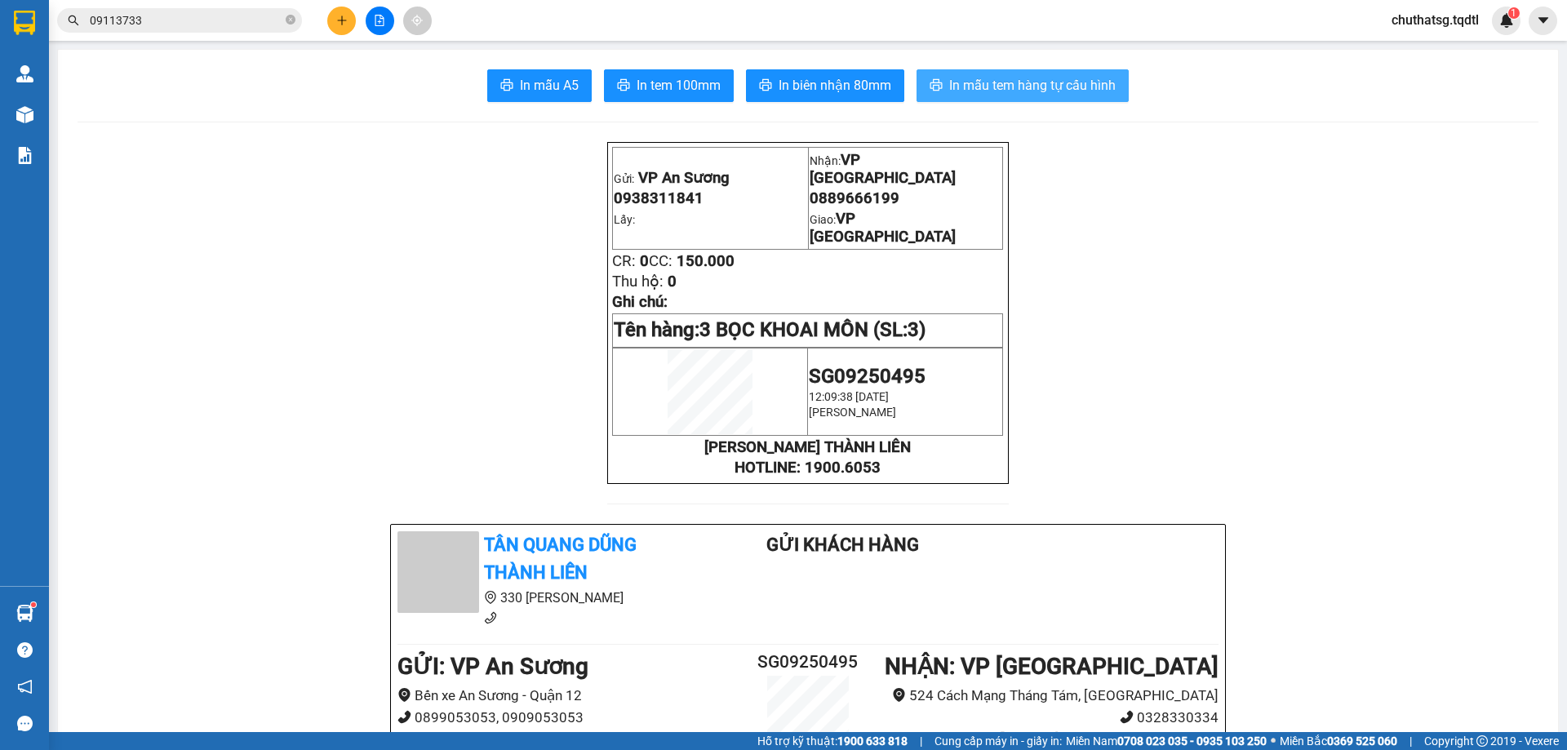
click at [1040, 84] on span "In mẫu tem hàng tự cấu hình" at bounding box center [1032, 85] width 166 height 20
click at [379, 18] on icon "file-add" at bounding box center [379, 20] width 11 height 11
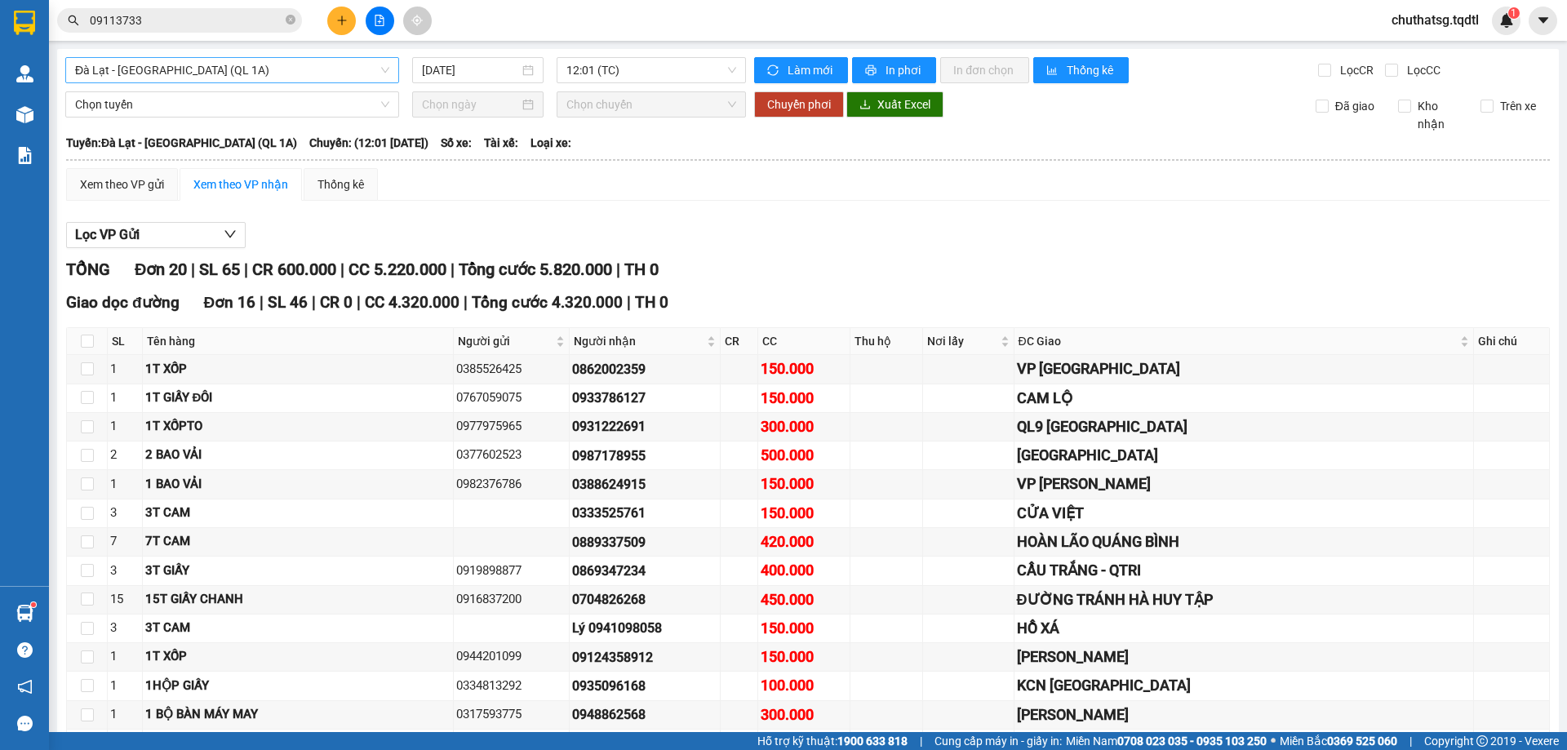
click at [258, 74] on span "Đà Lạt - [GEOGRAPHIC_DATA] (QL 1A)" at bounding box center [232, 70] width 314 height 24
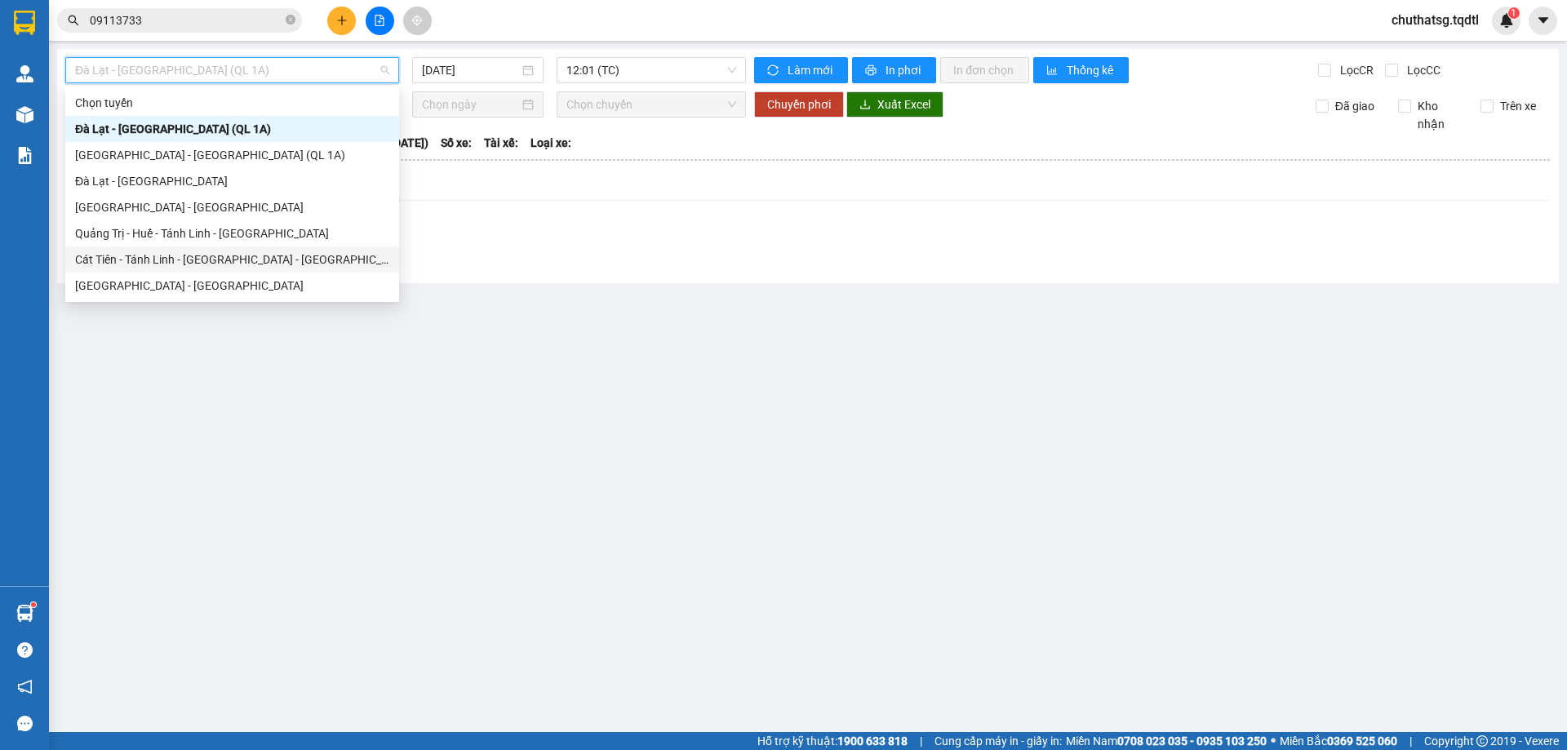
scroll to position [82, 0]
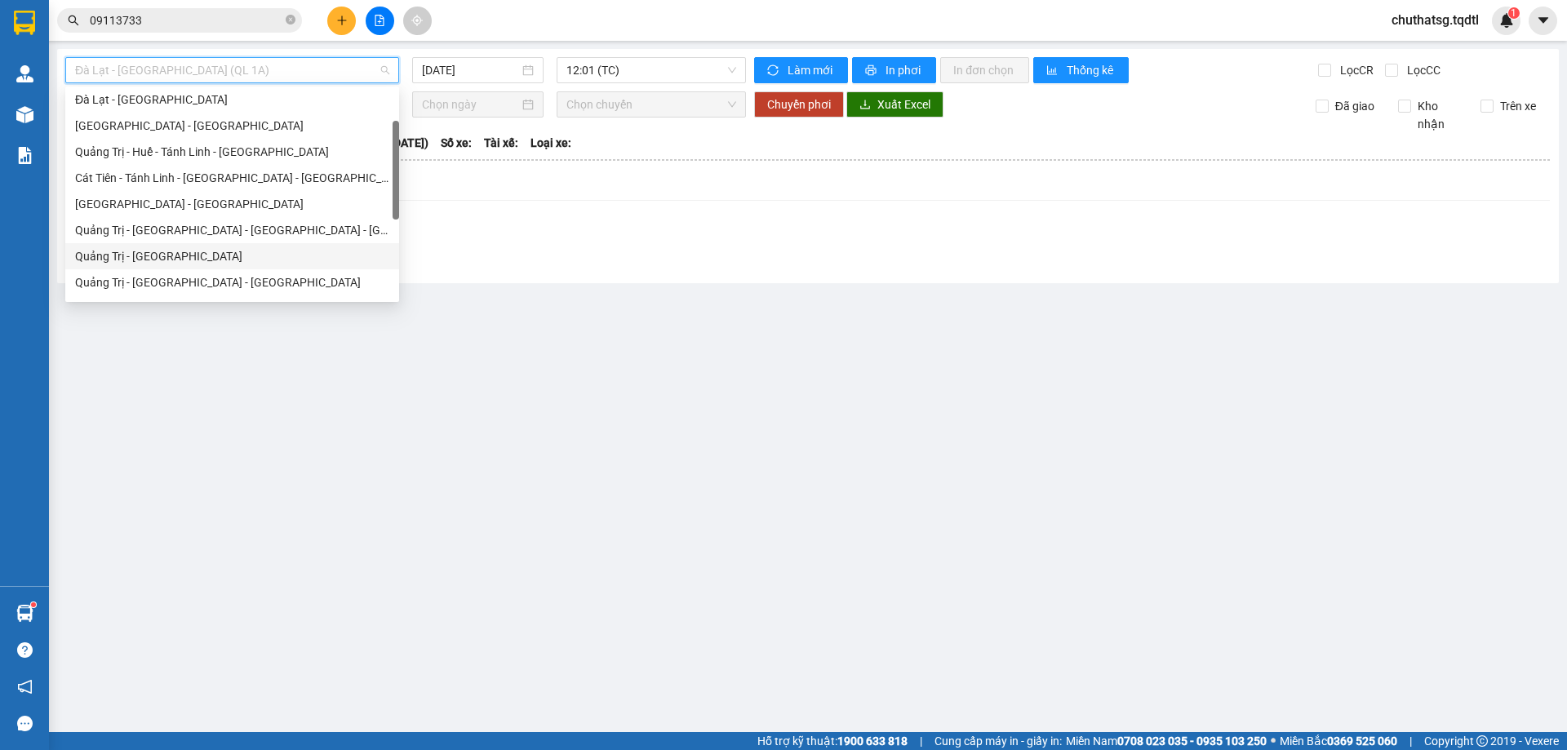
drag, startPoint x: 97, startPoint y: 255, endPoint x: 100, endPoint y: 246, distance: 9.6
click at [98, 251] on div "Quảng Trị - [GEOGRAPHIC_DATA]" at bounding box center [232, 256] width 314 height 18
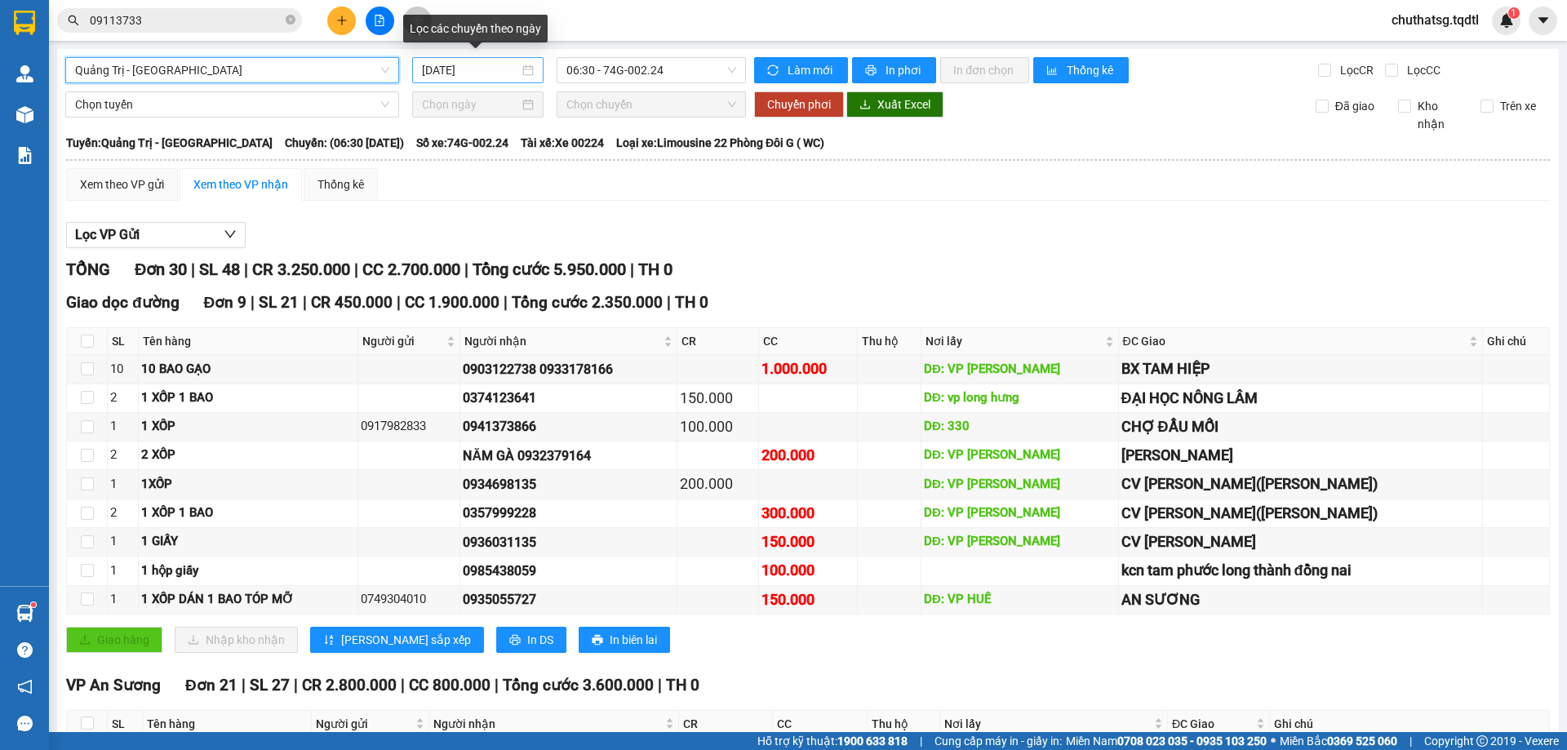
click at [486, 70] on input "[DATE]" at bounding box center [470, 70] width 97 height 18
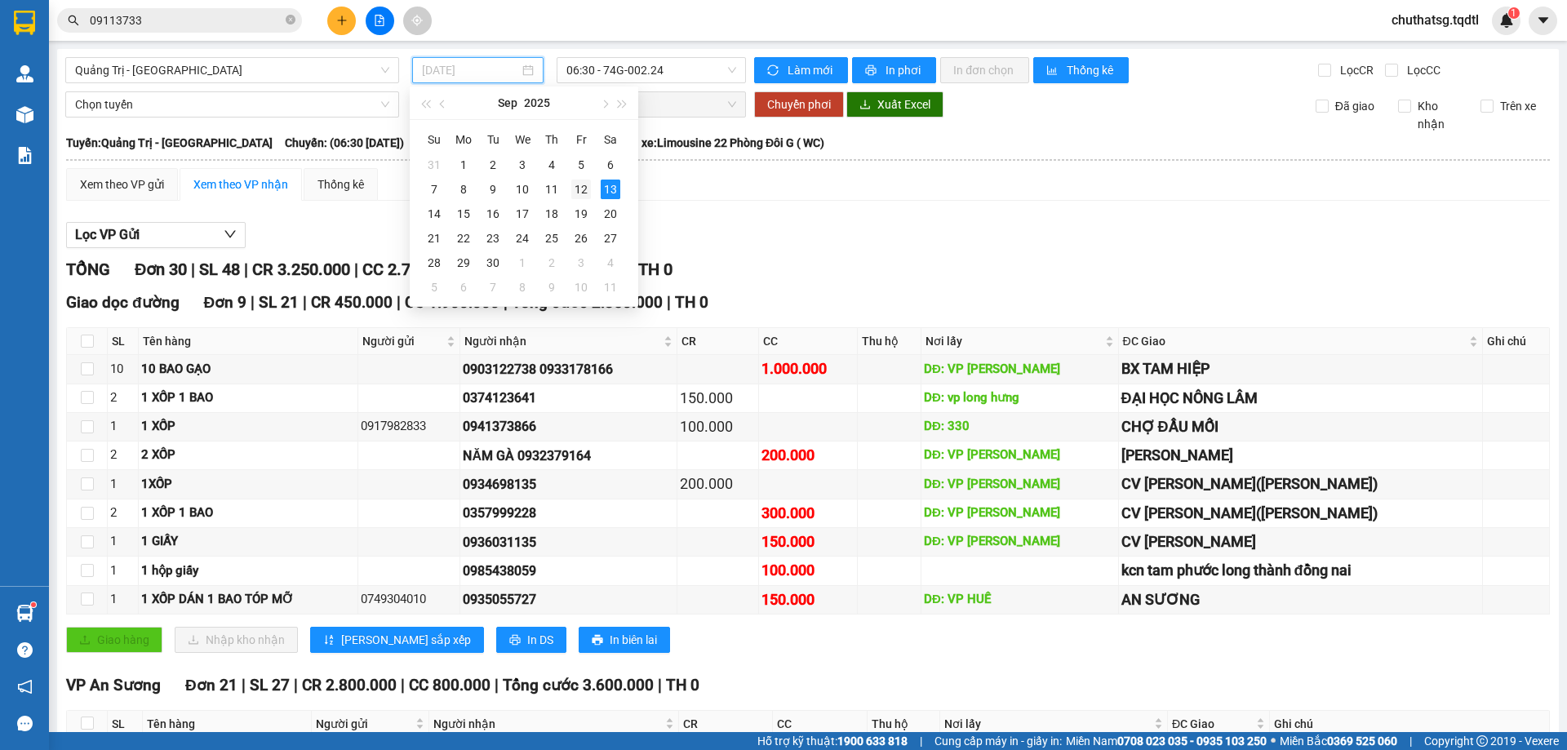
click at [579, 189] on div "12" at bounding box center [581, 190] width 20 height 20
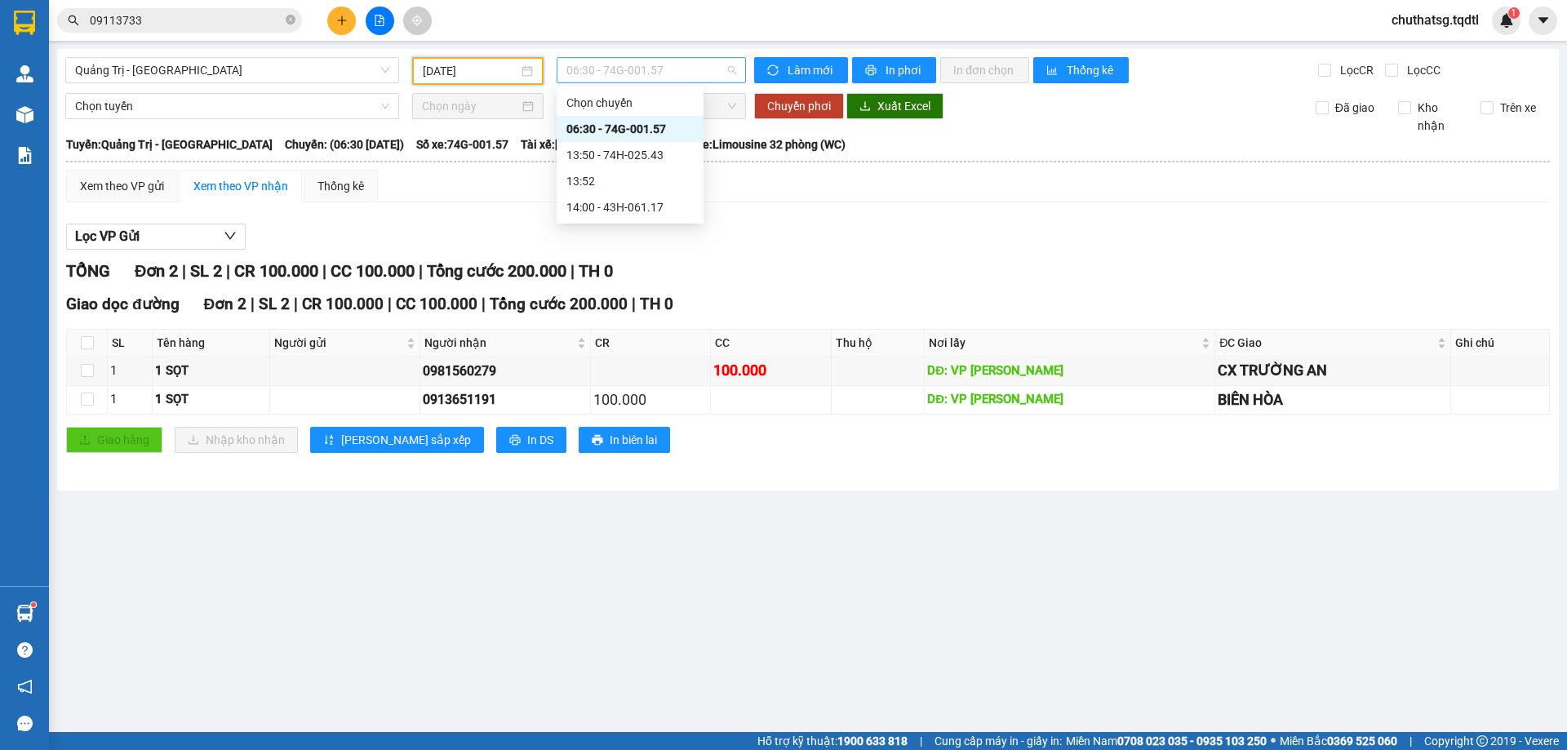
click at [688, 71] on span "06:30 - 74G-001.57" at bounding box center [651, 70] width 170 height 24
click at [628, 154] on div "13:50 - 74H-025.43" at bounding box center [629, 155] width 127 height 18
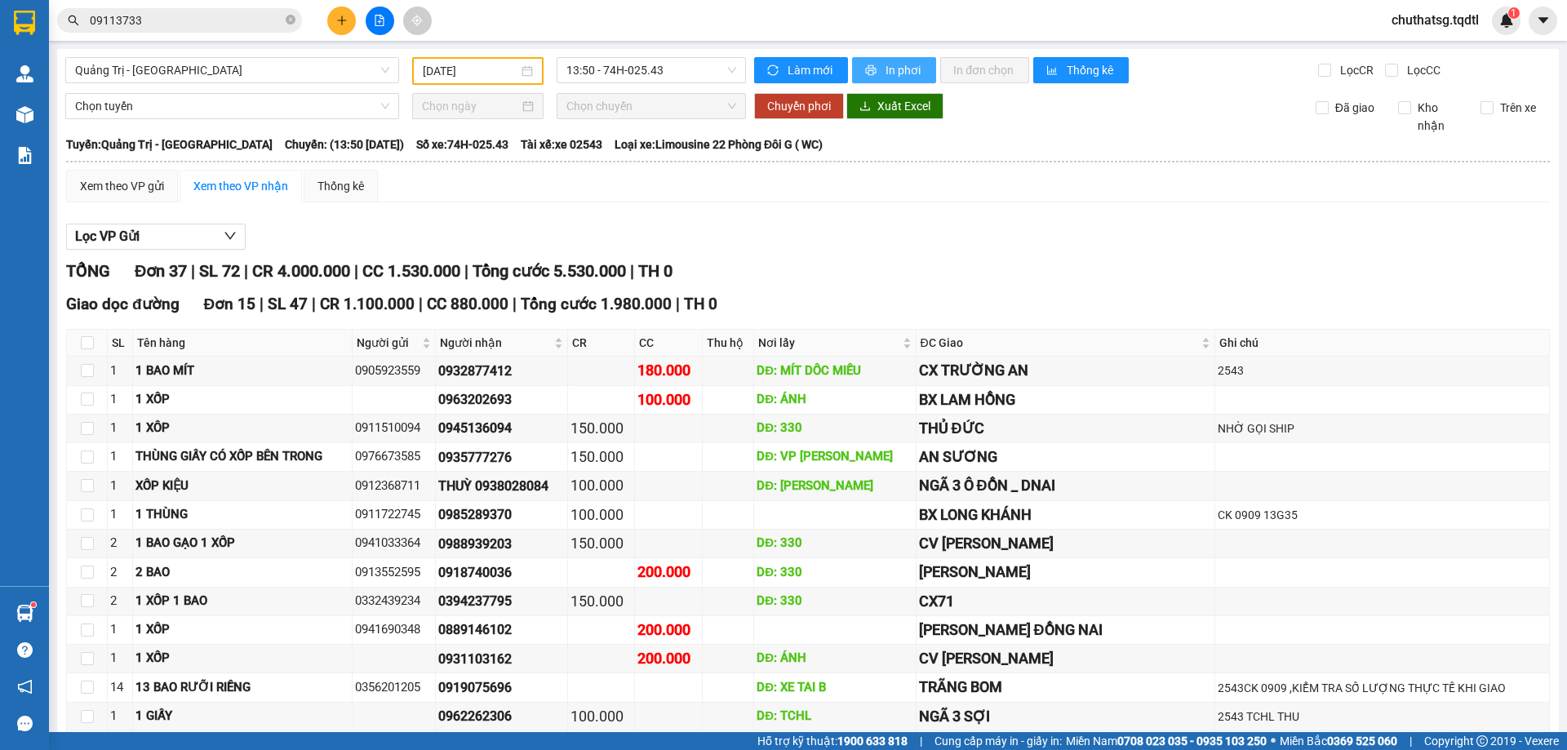
click at [868, 69] on icon "printer" at bounding box center [871, 70] width 11 height 11
click at [681, 73] on span "13:50 - 74H-025.43" at bounding box center [651, 70] width 170 height 24
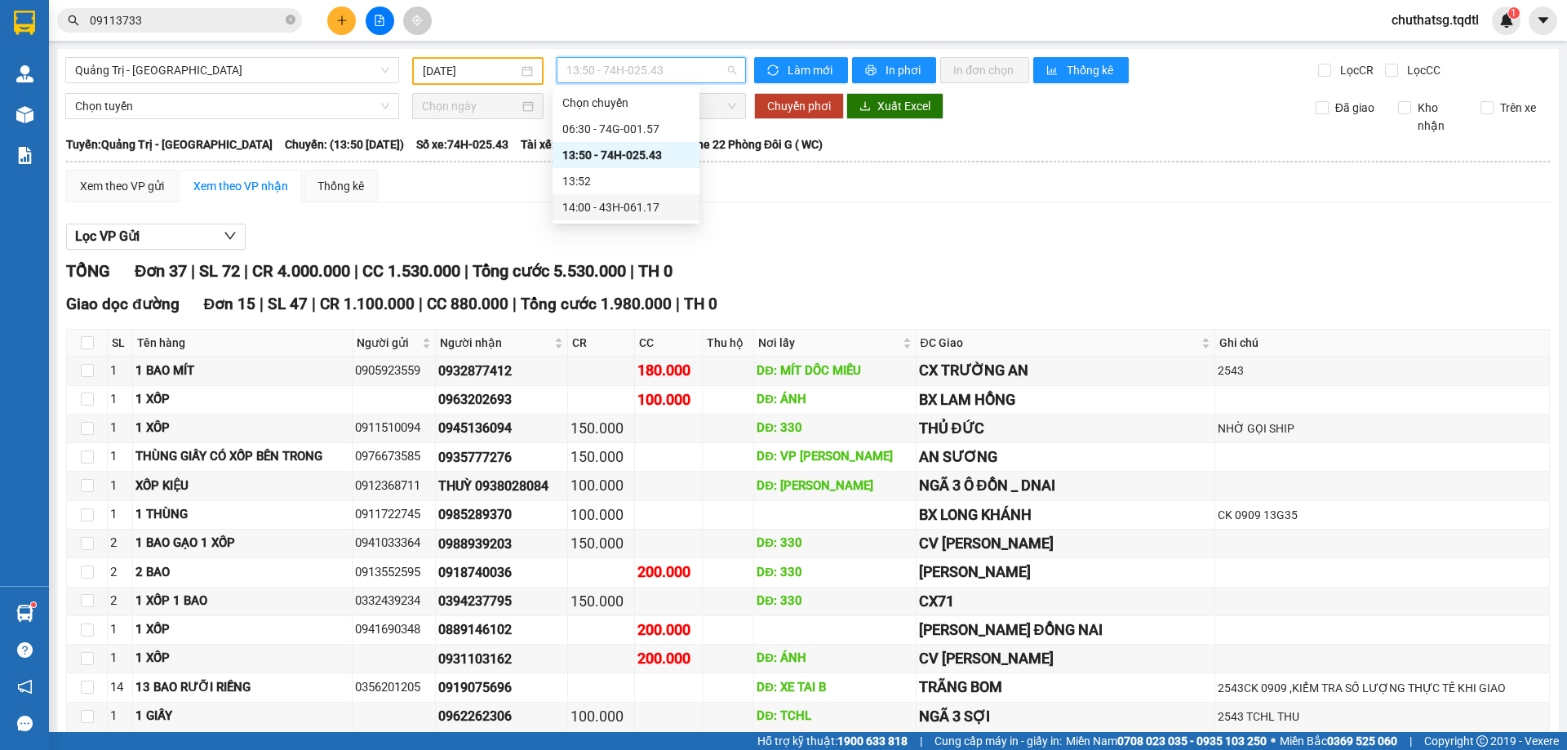
click at [630, 200] on div "14:00 - 43H-061.17" at bounding box center [625, 207] width 127 height 18
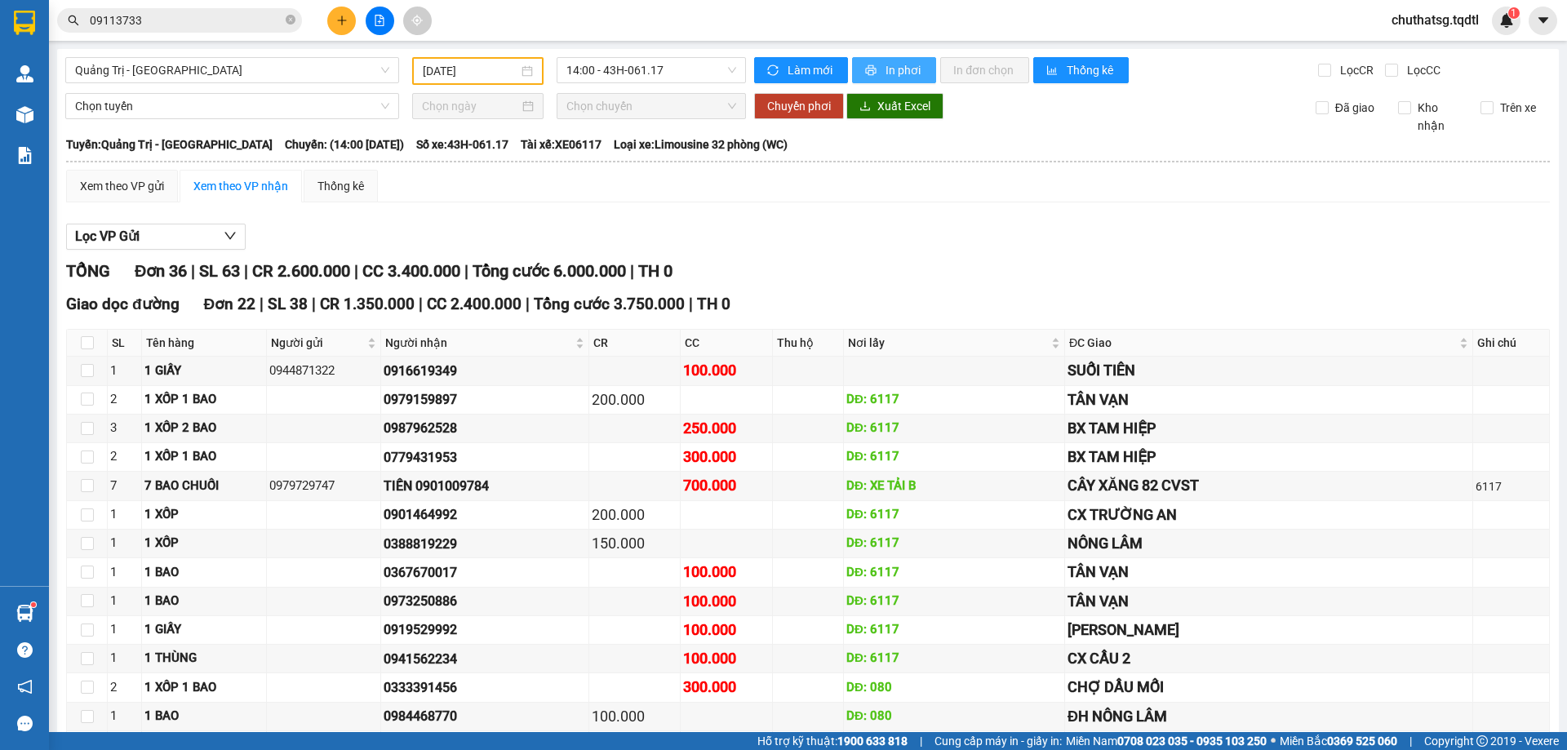
click at [867, 69] on icon "printer" at bounding box center [871, 70] width 11 height 11
click at [266, 70] on span "Quảng Trị - [GEOGRAPHIC_DATA]" at bounding box center [232, 70] width 314 height 24
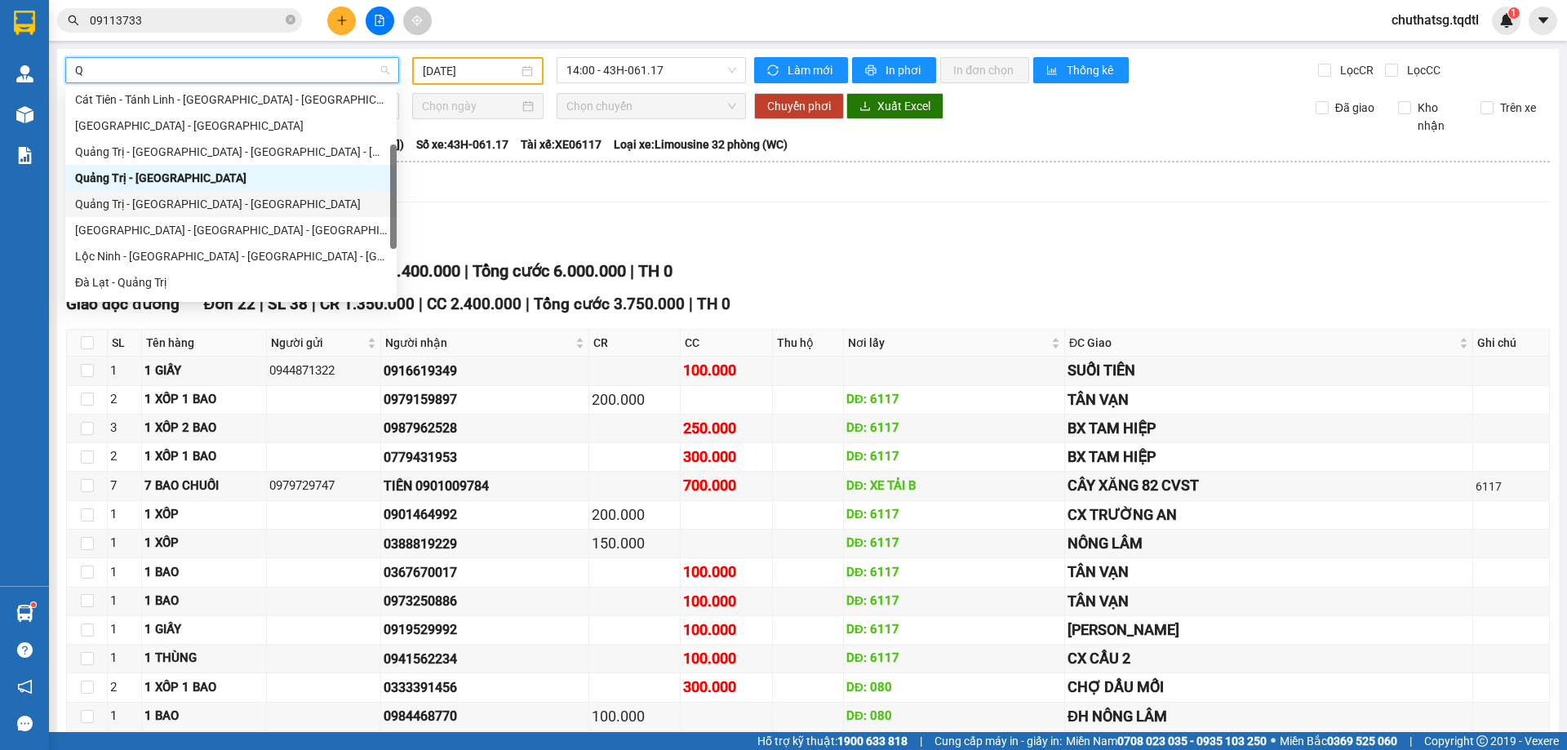
click at [135, 200] on div "Quảng Trị - [GEOGRAPHIC_DATA] - [GEOGRAPHIC_DATA]" at bounding box center [231, 204] width 312 height 18
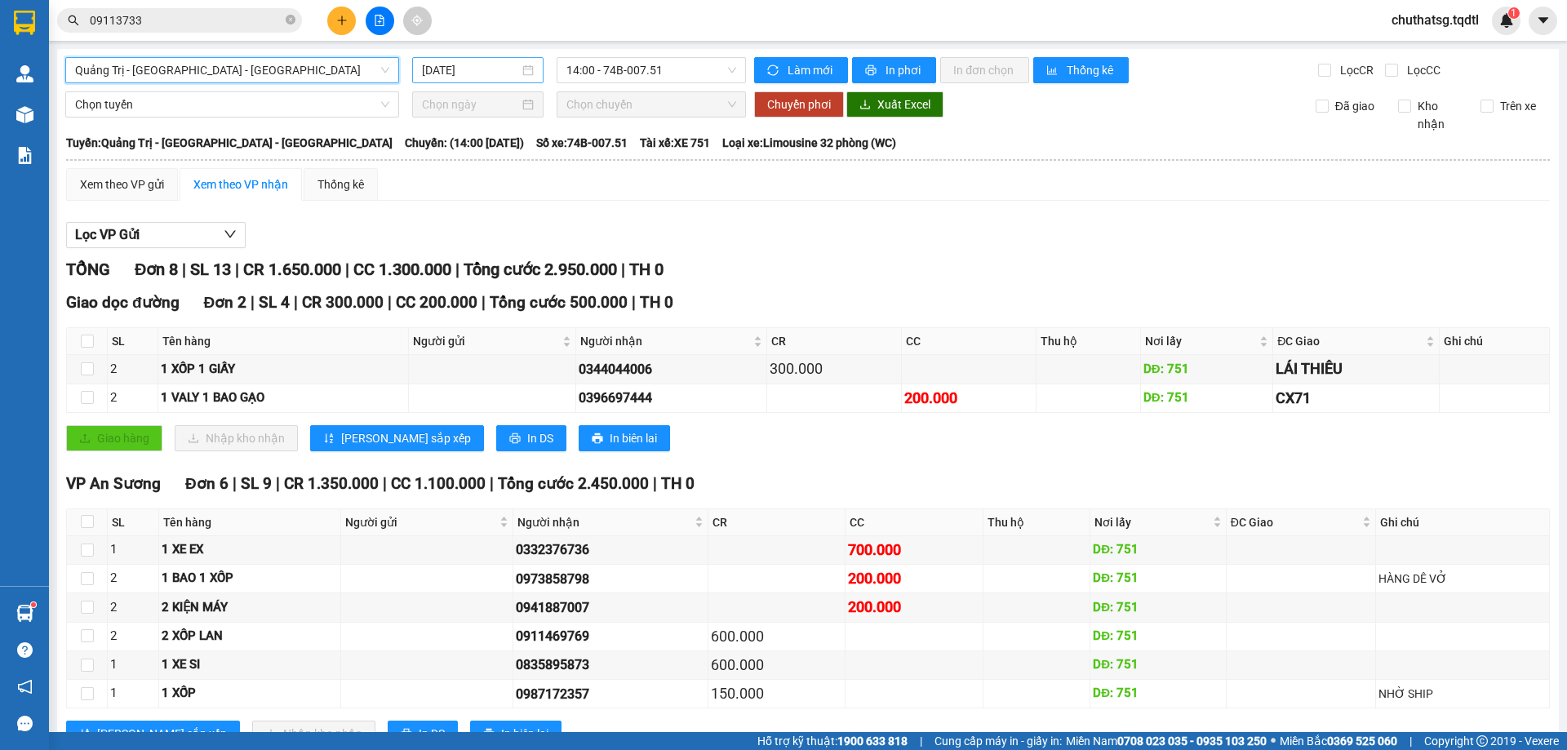
click at [492, 73] on input "[DATE]" at bounding box center [470, 70] width 97 height 18
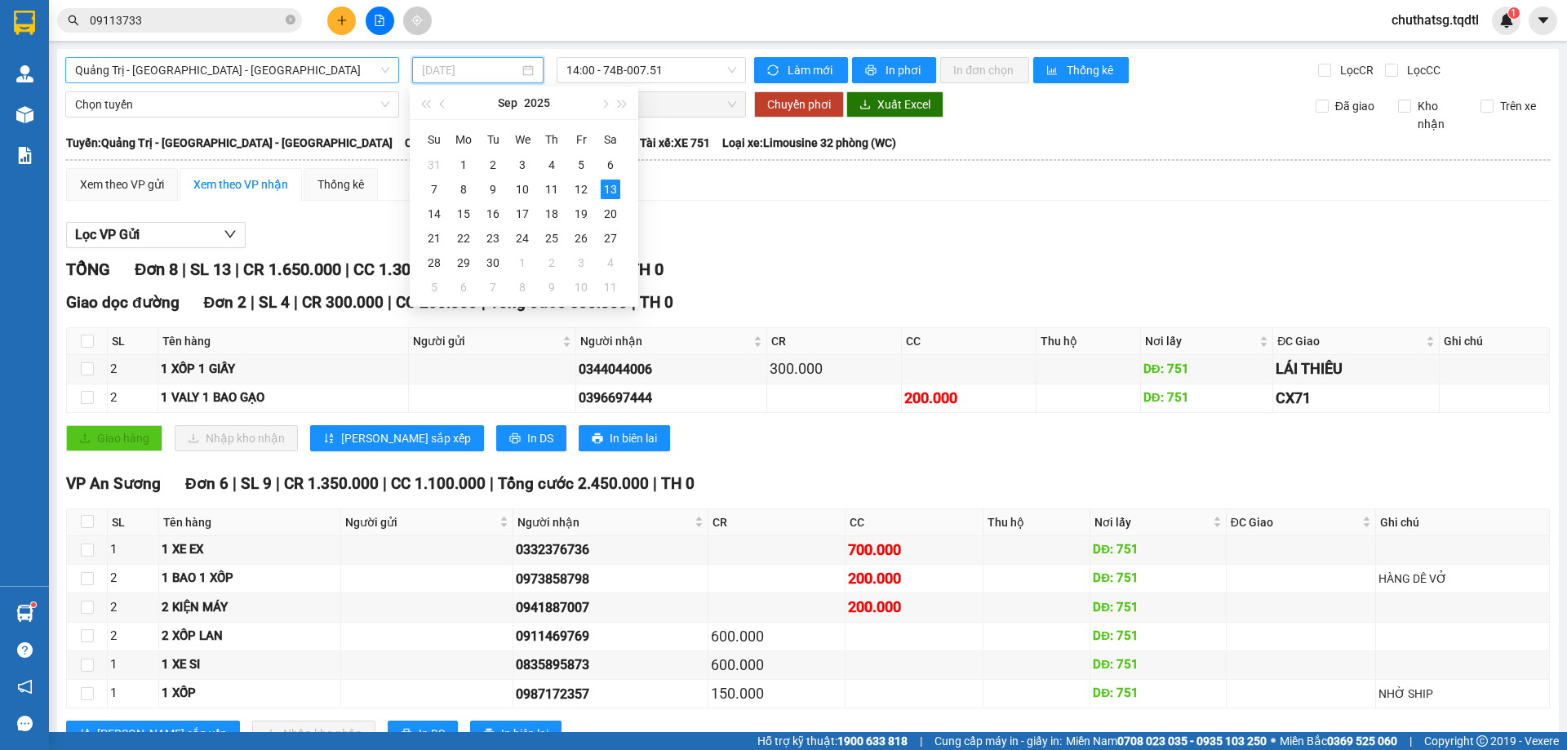
drag, startPoint x: 582, startPoint y: 188, endPoint x: 594, endPoint y: 121, distance: 68.0
click at [580, 186] on div "12" at bounding box center [581, 190] width 20 height 20
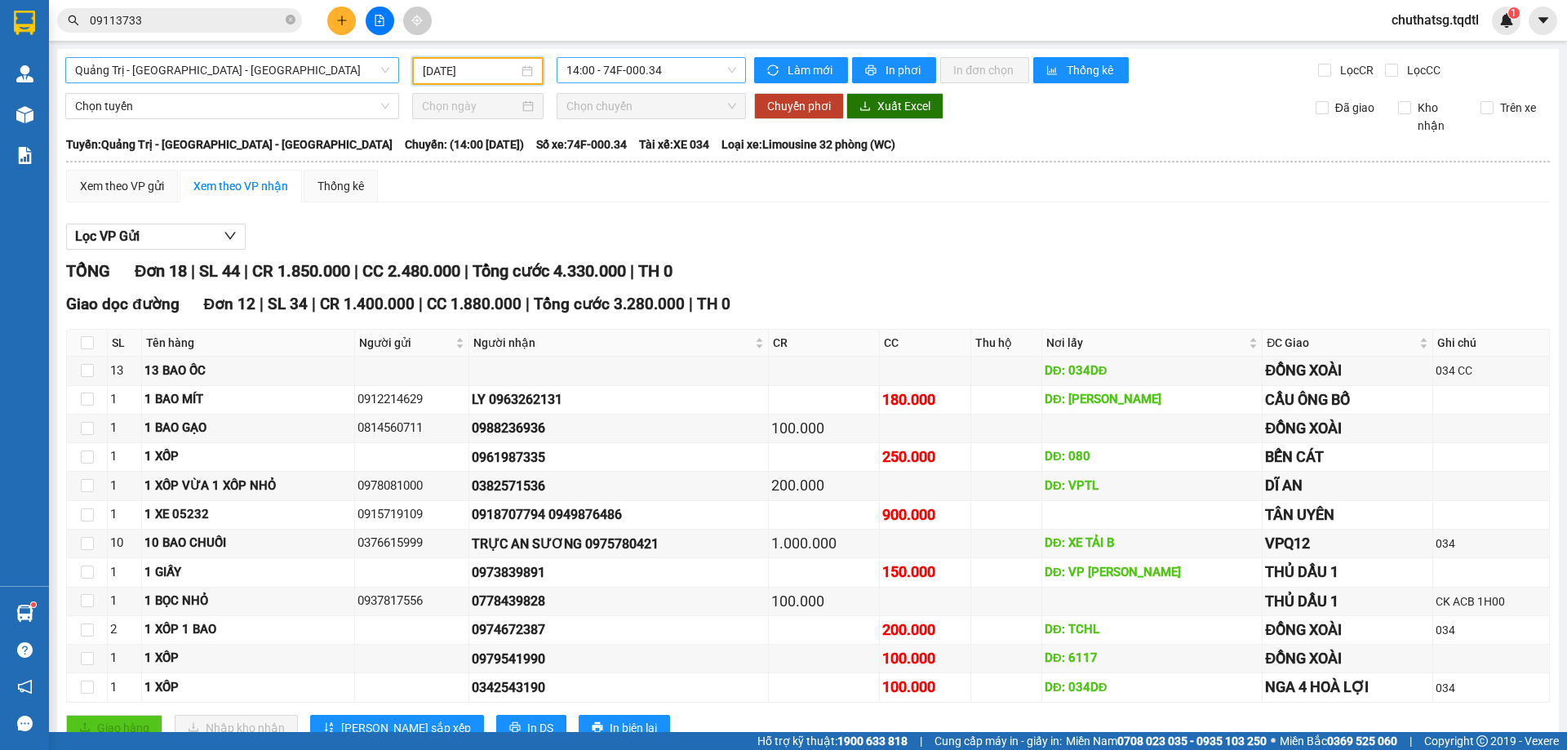
click at [685, 68] on span "14:00 - 74F-000.34" at bounding box center [651, 70] width 170 height 24
click at [616, 126] on div "14:00 - 74F-000.34" at bounding box center [625, 129] width 127 height 18
click at [661, 73] on span "14:00 - 74F-000.34" at bounding box center [651, 70] width 170 height 24
click at [304, 65] on span "Quảng Trị - [GEOGRAPHIC_DATA] - [GEOGRAPHIC_DATA]" at bounding box center [232, 70] width 314 height 24
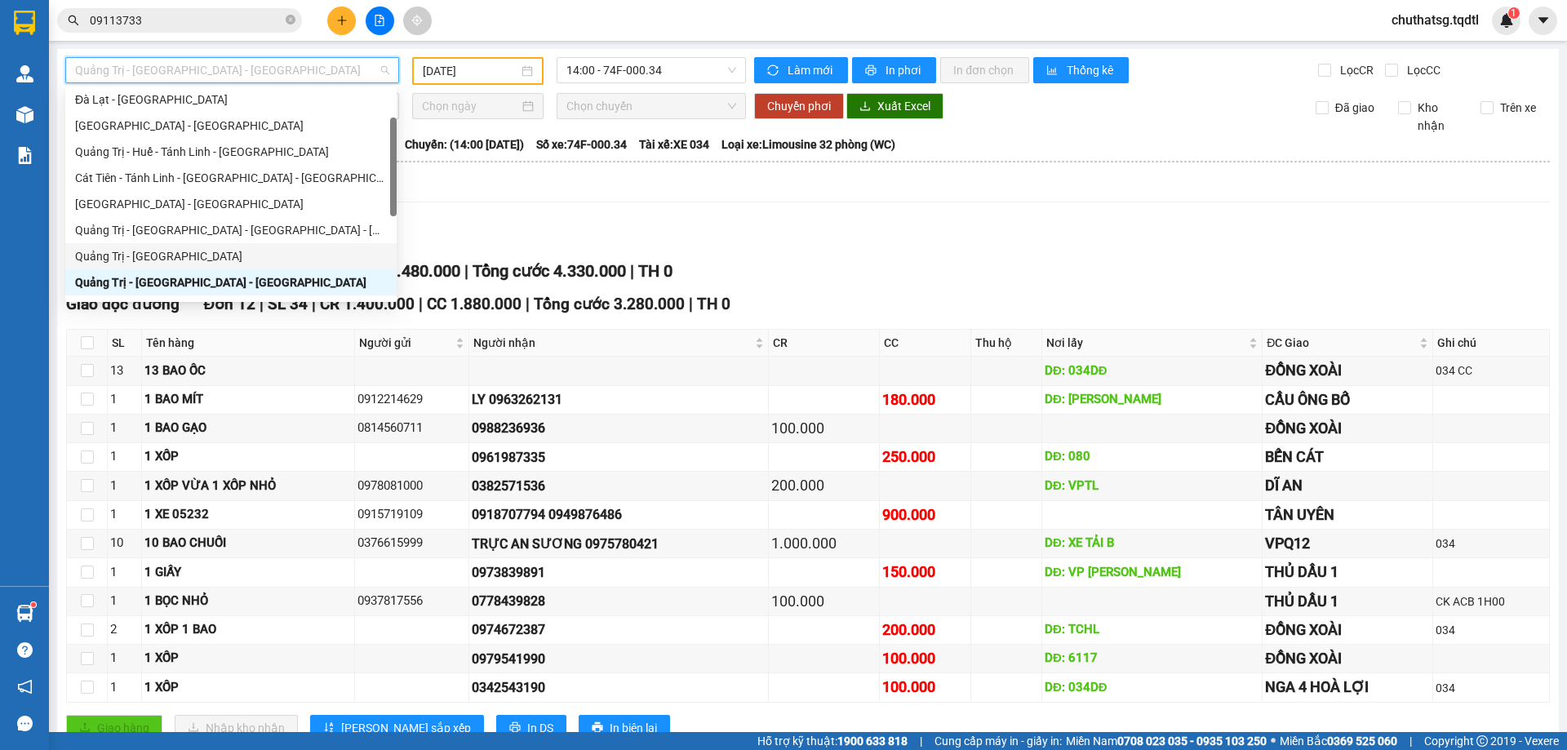
click at [96, 253] on div "Quảng Trị - [GEOGRAPHIC_DATA]" at bounding box center [231, 256] width 312 height 18
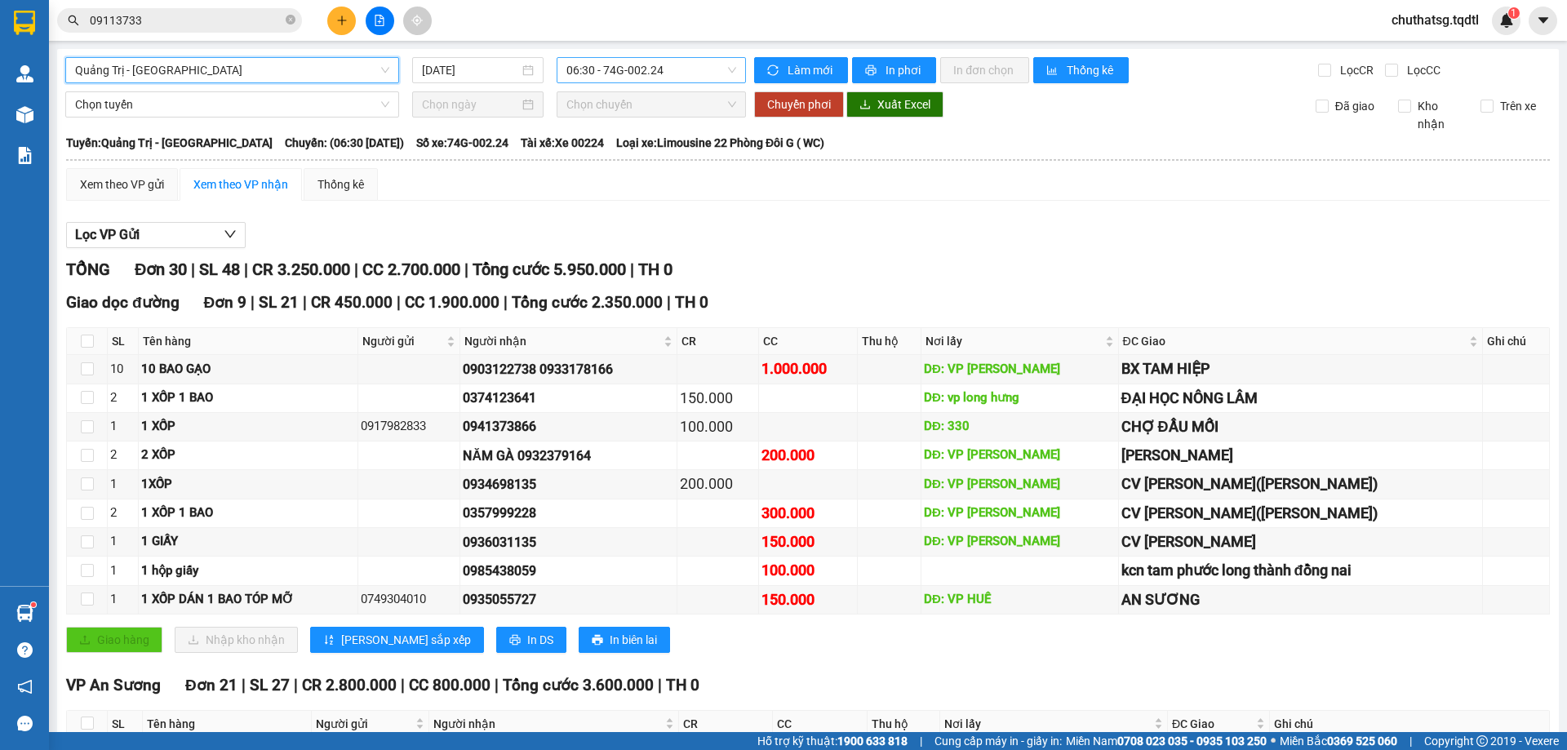
drag, startPoint x: 661, startPoint y: 71, endPoint x: 672, endPoint y: 113, distance: 42.9
click at [662, 71] on span "06:30 - 74G-002.24" at bounding box center [651, 70] width 170 height 24
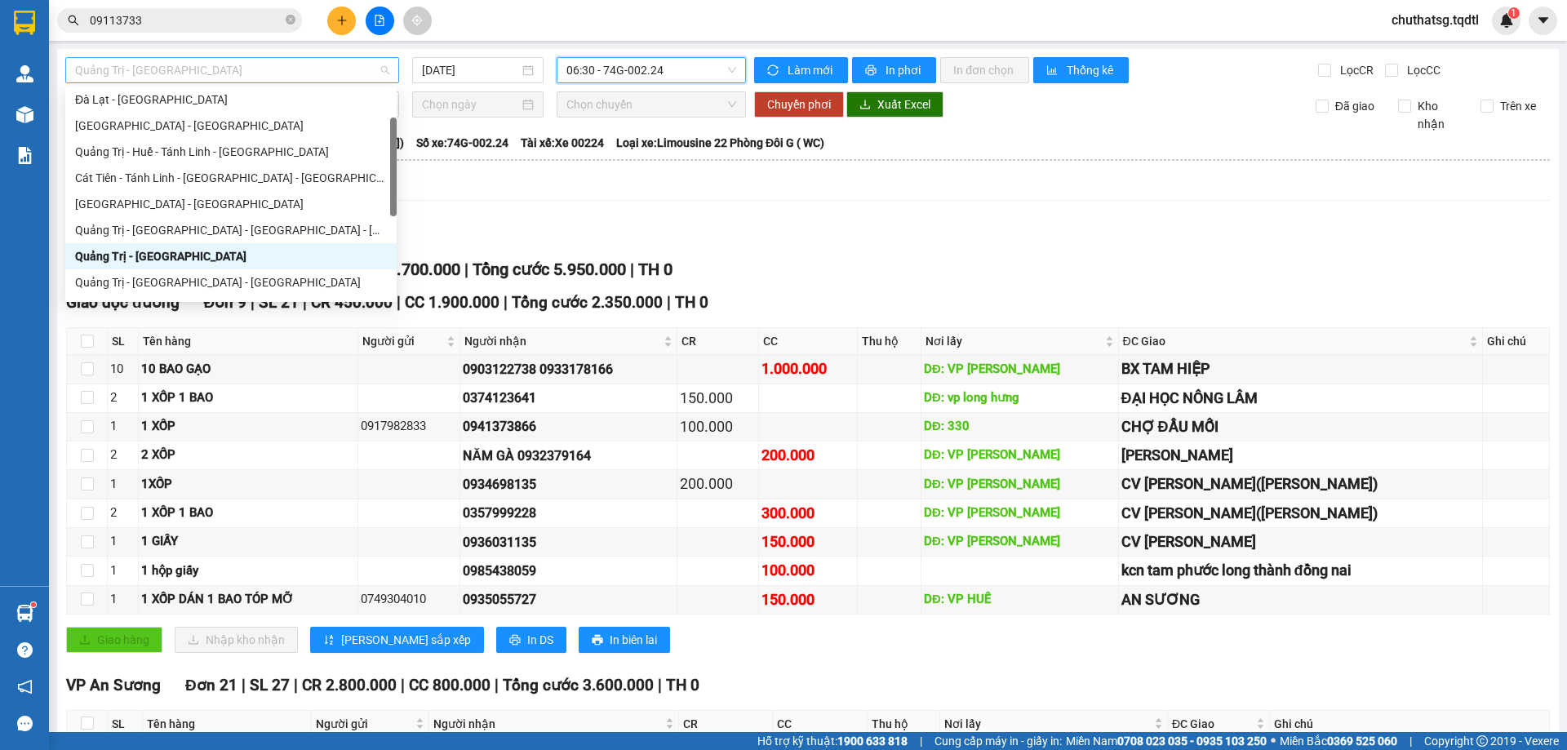
click at [237, 72] on span "Quảng Trị - [GEOGRAPHIC_DATA]" at bounding box center [232, 70] width 314 height 24
click at [94, 197] on div "[GEOGRAPHIC_DATA] - [GEOGRAPHIC_DATA]" at bounding box center [231, 204] width 312 height 18
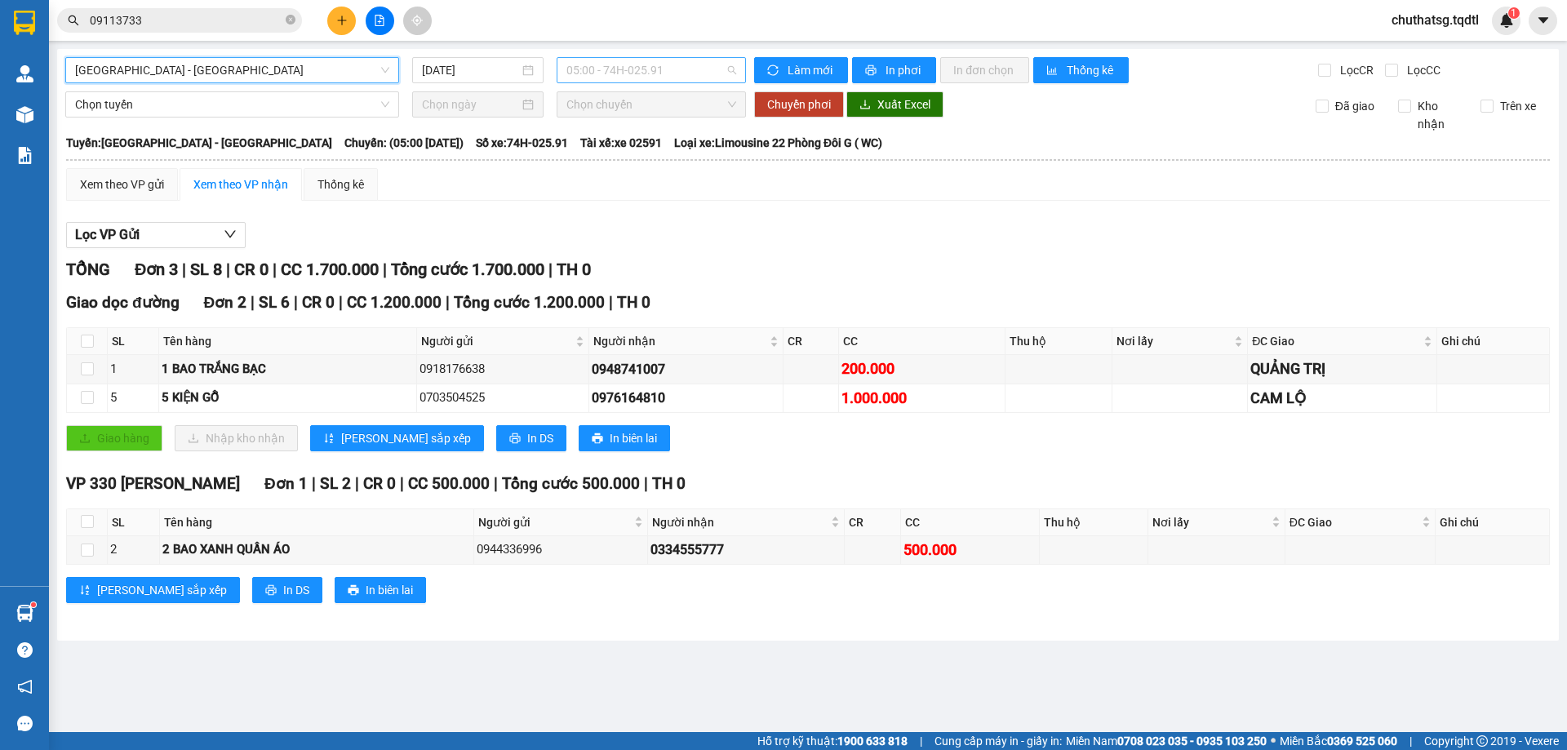
click at [678, 70] on span "05:00 - 74H-025.91" at bounding box center [651, 70] width 170 height 24
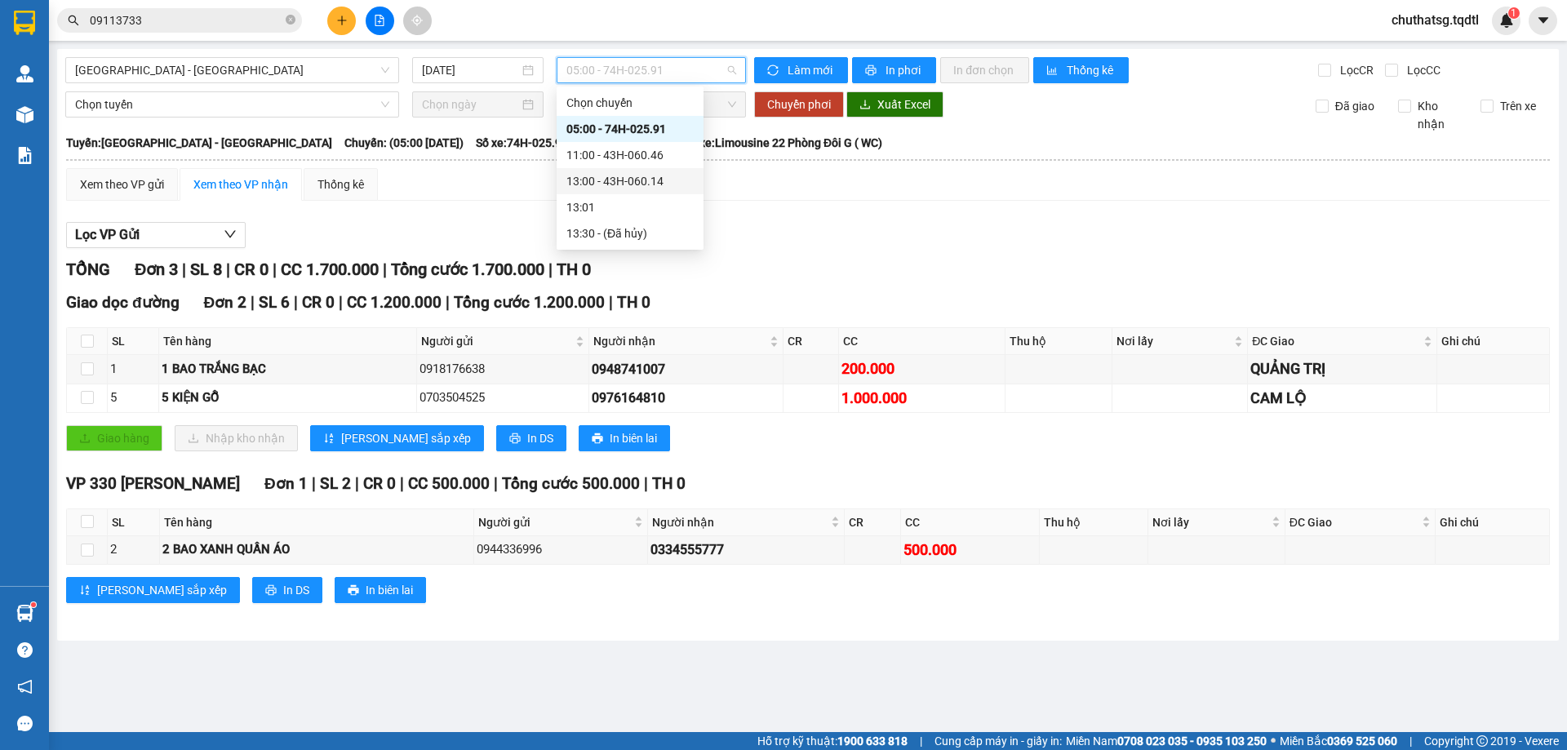
click at [623, 180] on div "13:00 - 43H-060.14" at bounding box center [629, 181] width 127 height 18
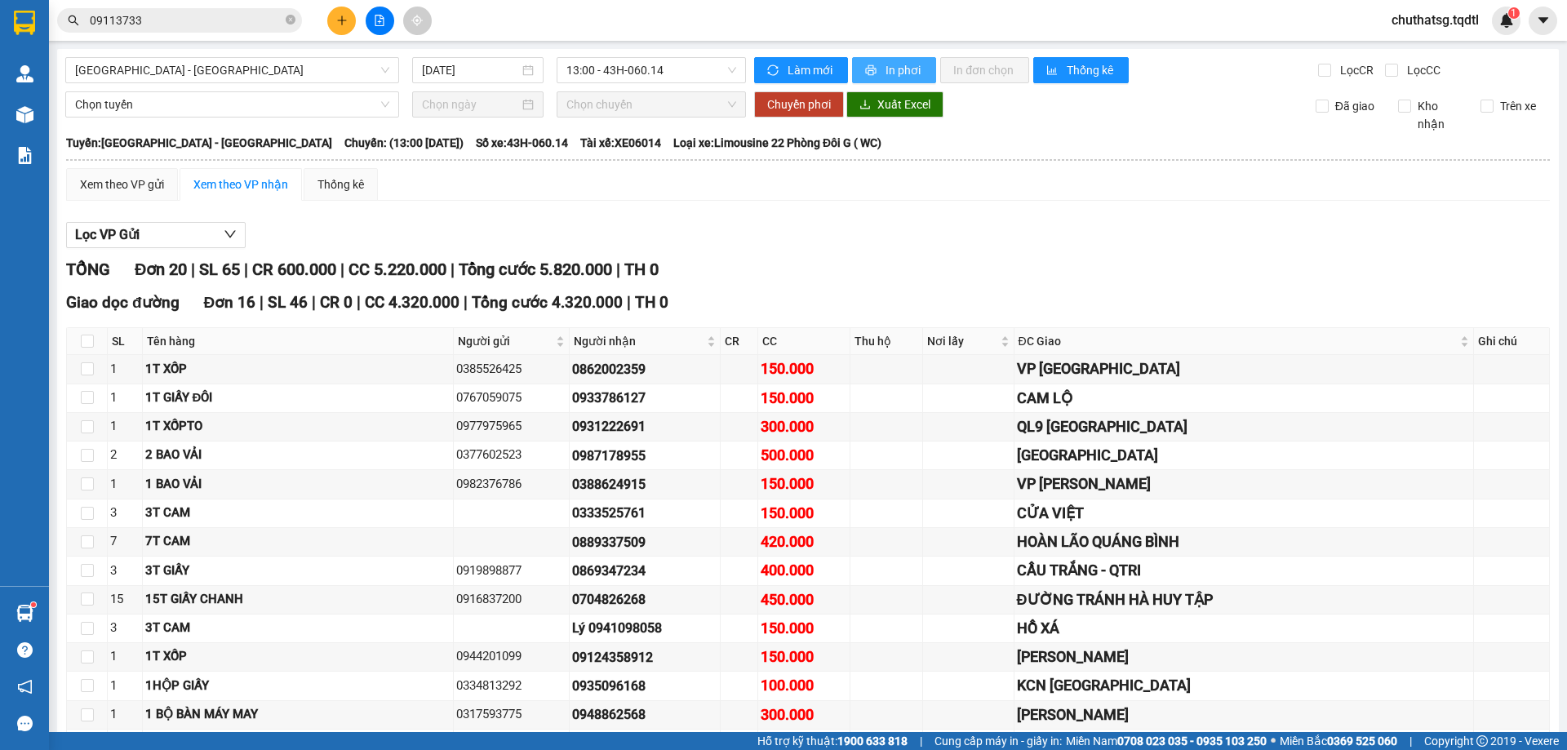
click at [866, 64] on icon "printer" at bounding box center [870, 69] width 11 height 11
click at [337, 19] on icon "plus" at bounding box center [341, 20] width 11 height 11
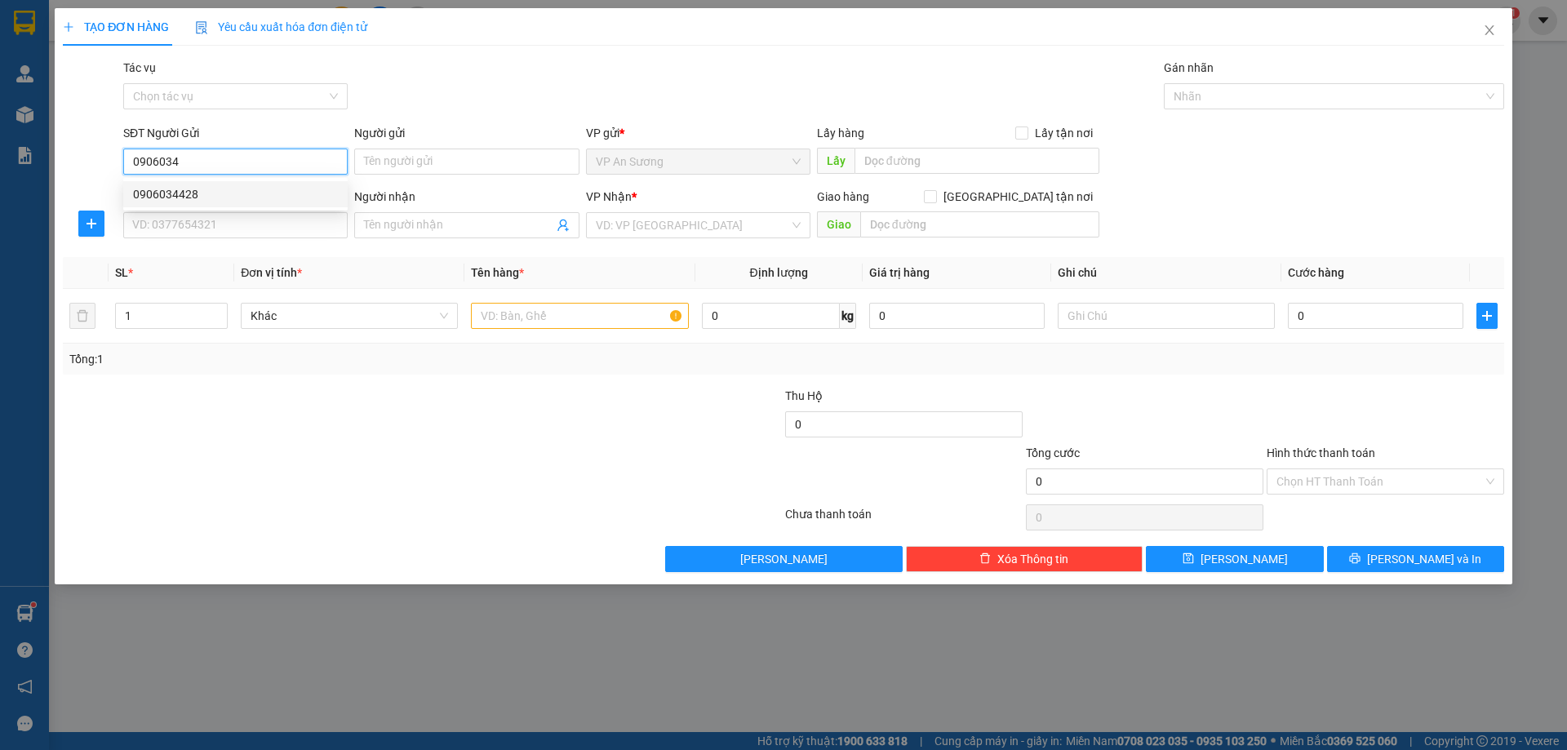
drag, startPoint x: 162, startPoint y: 189, endPoint x: 178, endPoint y: 192, distance: 15.7
click at [162, 189] on div "0906034428" at bounding box center [235, 194] width 205 height 18
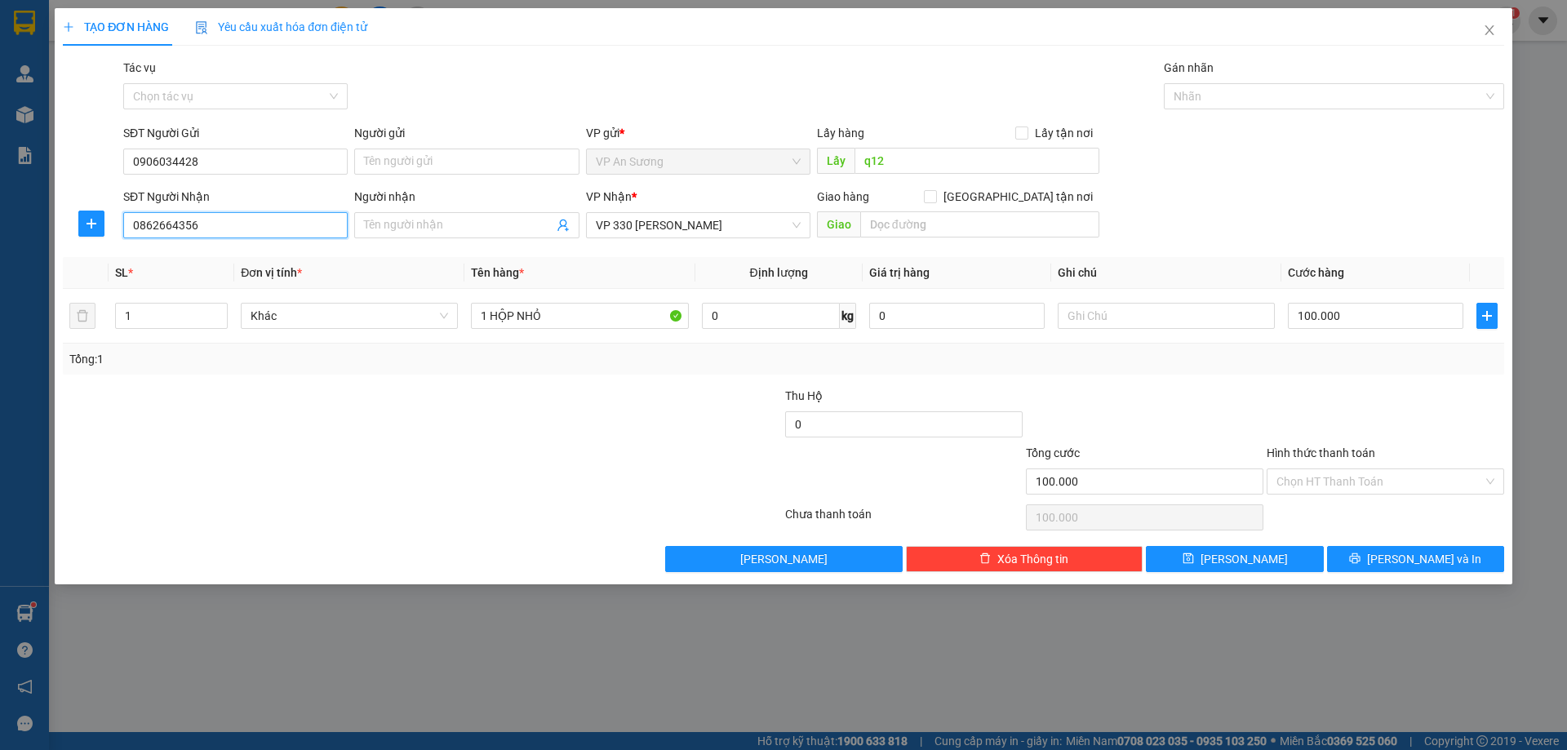
click at [210, 226] on input "0862664356" at bounding box center [235, 225] width 224 height 26
click at [164, 254] on div "0337387456" at bounding box center [235, 258] width 205 height 18
click at [1401, 553] on span "[PERSON_NAME] và In" at bounding box center [1424, 559] width 114 height 18
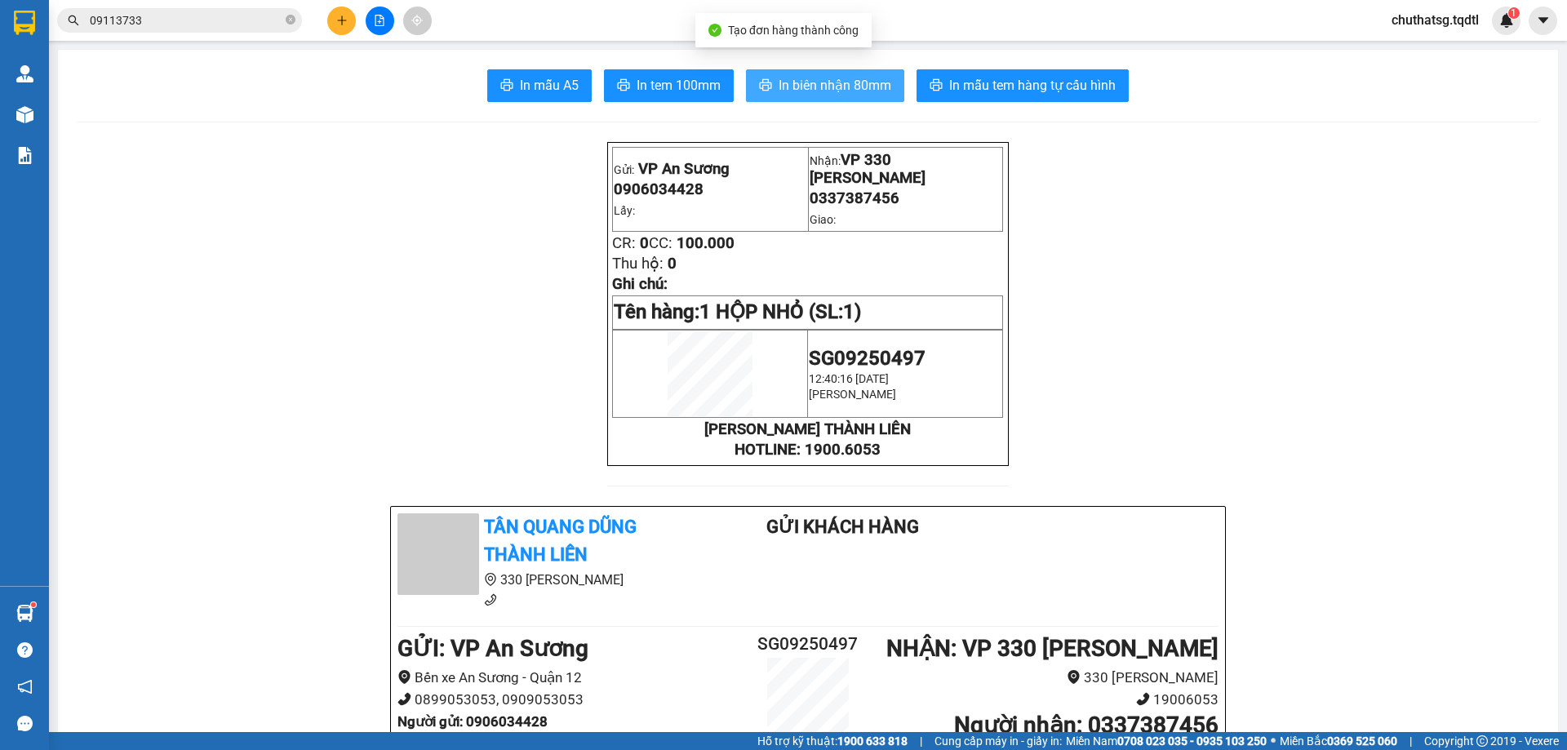
click at [818, 72] on button "In biên nhận 80mm" at bounding box center [825, 85] width 158 height 33
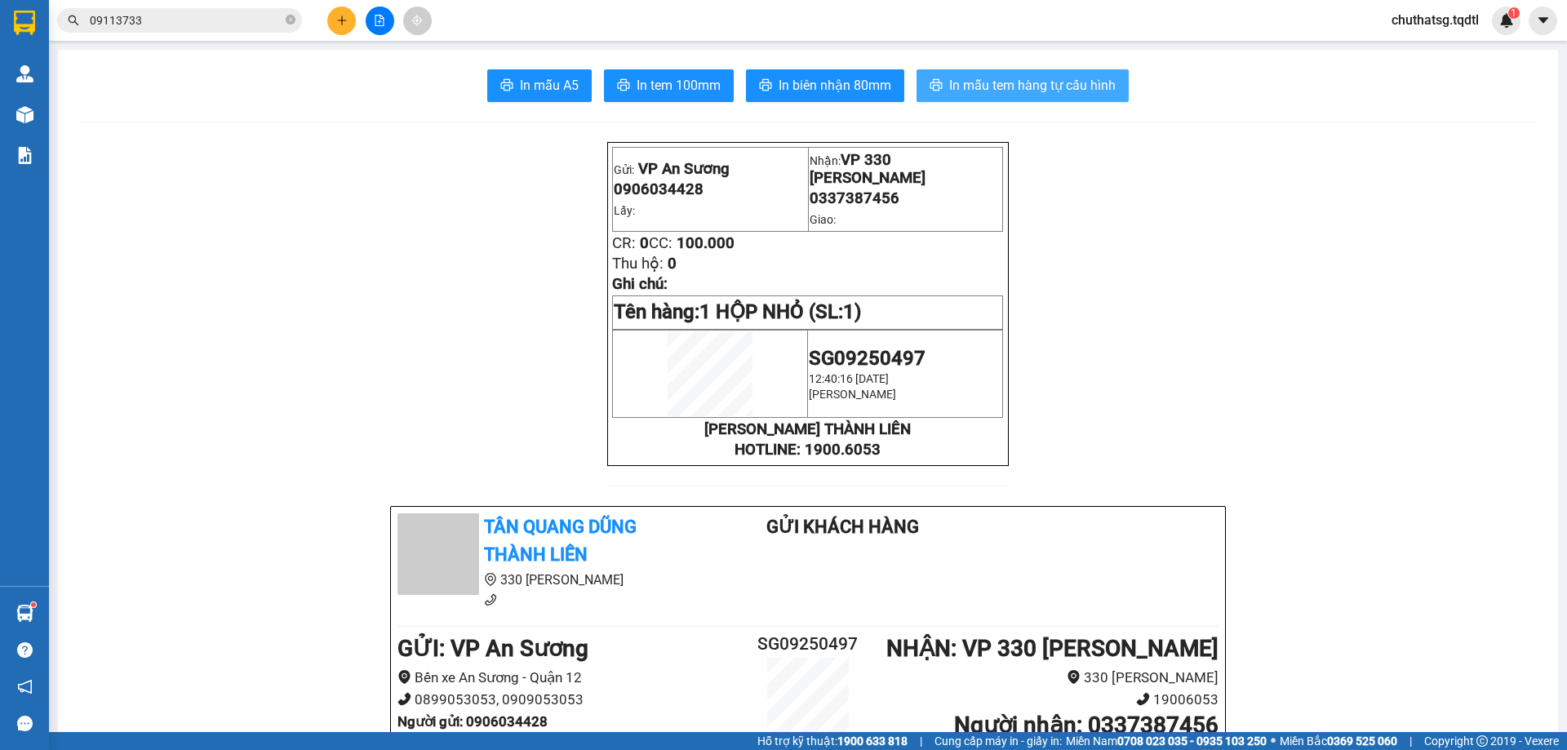
click at [1003, 83] on span "In mẫu tem hàng tự cấu hình" at bounding box center [1032, 85] width 166 height 20
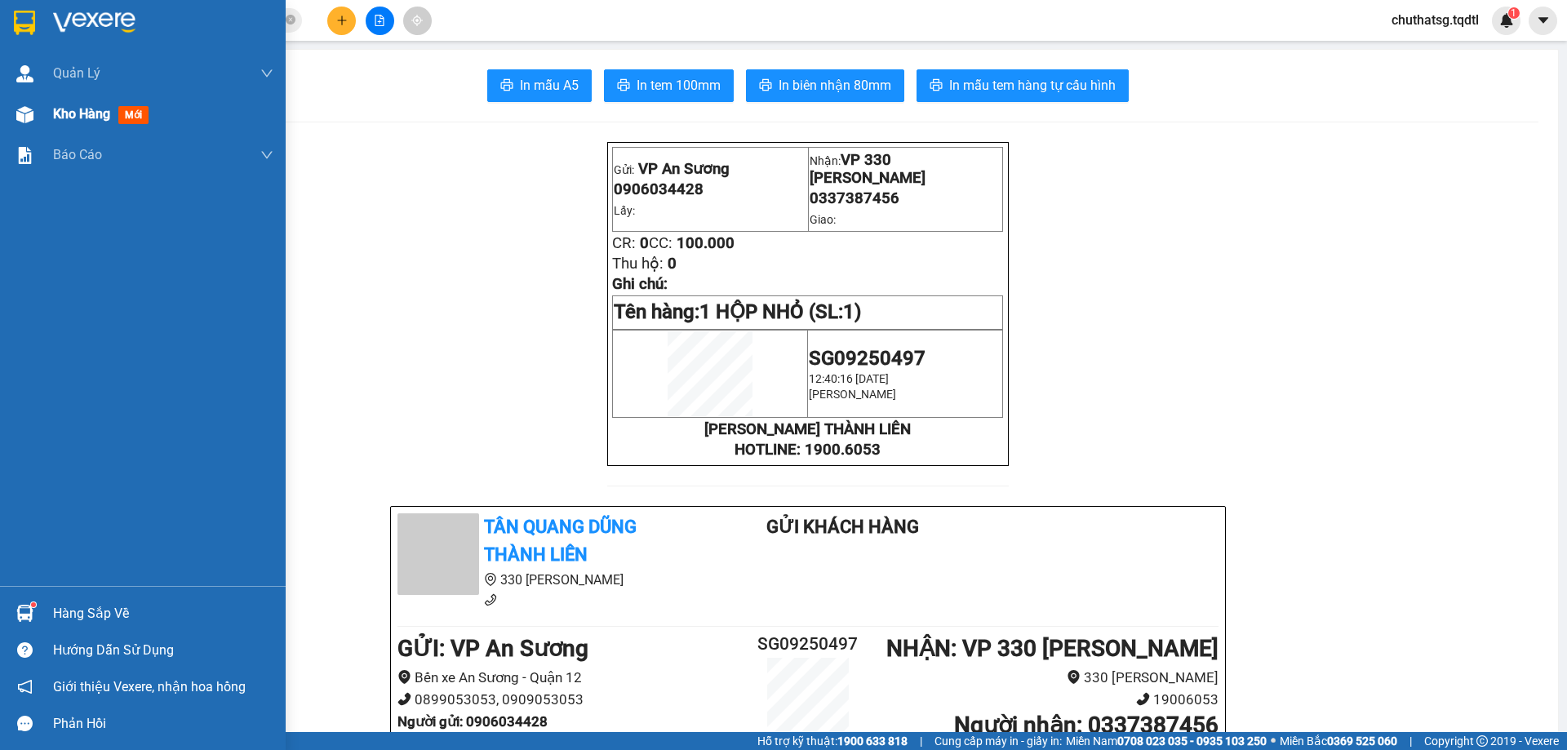
click at [73, 110] on span "Kho hàng" at bounding box center [81, 114] width 57 height 16
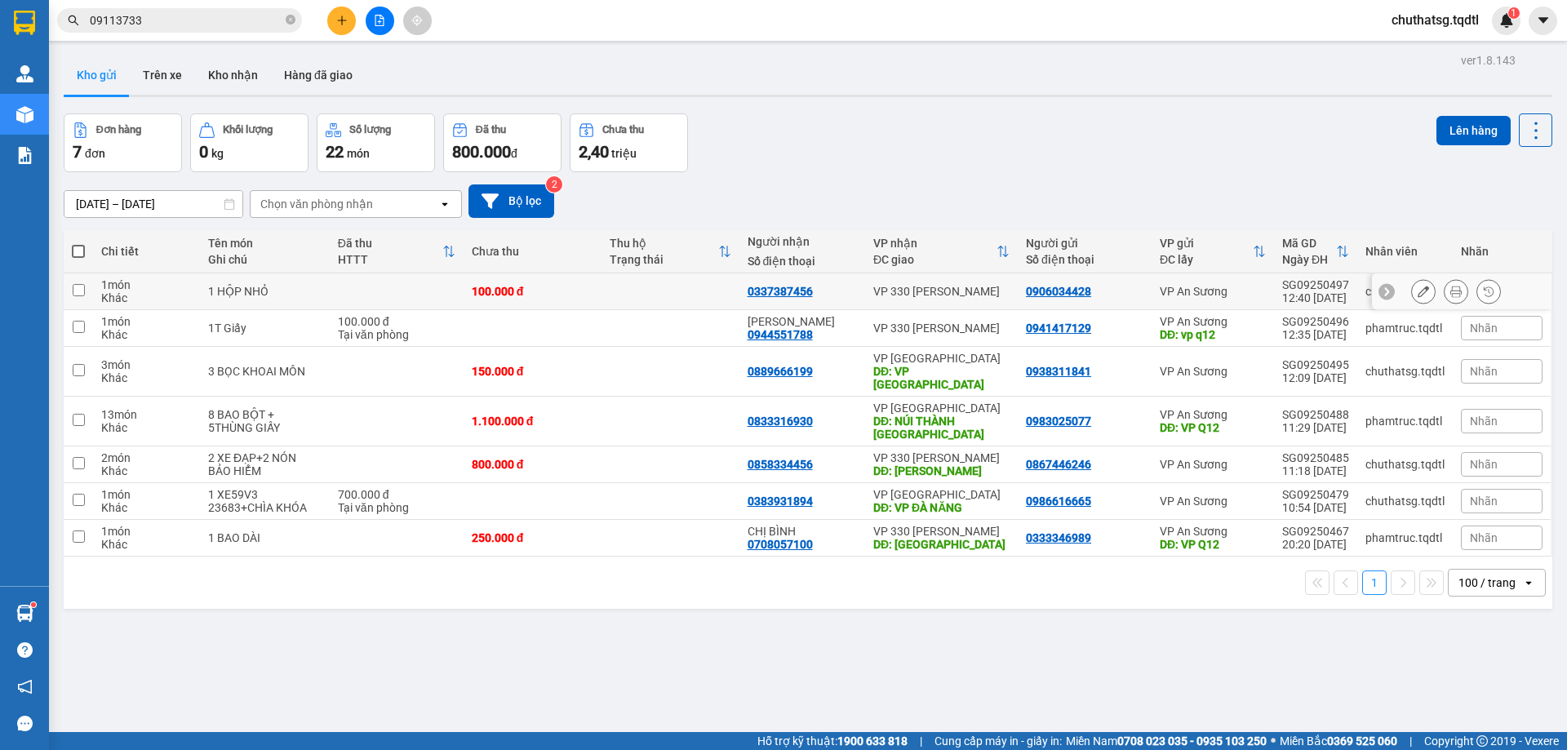
drag, startPoint x: 74, startPoint y: 288, endPoint x: 214, endPoint y: 266, distance: 141.3
click at [85, 287] on td at bounding box center [78, 291] width 29 height 37
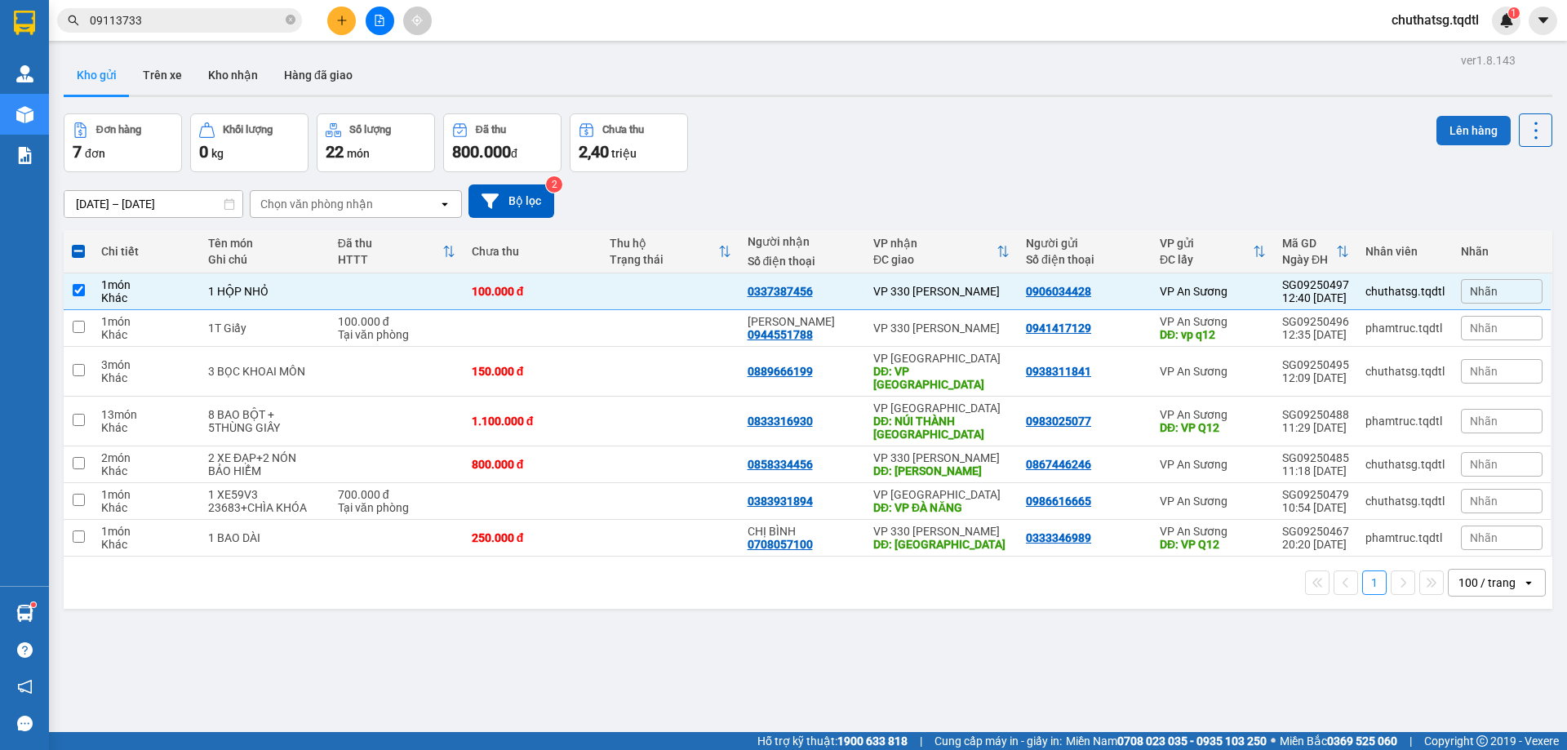
click at [1457, 131] on button "Lên hàng" at bounding box center [1473, 130] width 74 height 29
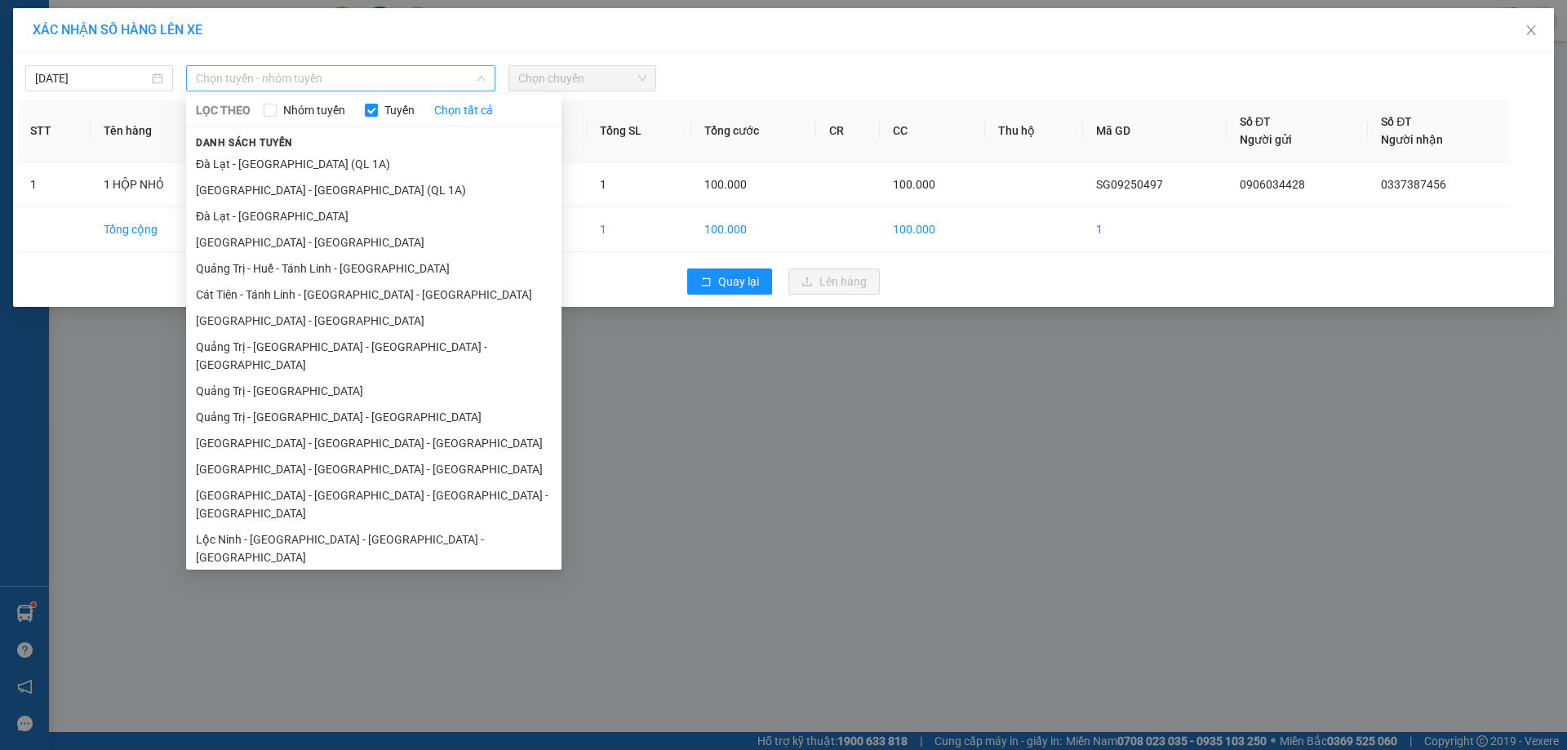
click at [409, 73] on span "Chọn tuyến - nhóm tuyến" at bounding box center [341, 78] width 290 height 24
drag, startPoint x: 245, startPoint y: 317, endPoint x: 255, endPoint y: 285, distance: 33.5
click at [245, 311] on li "[GEOGRAPHIC_DATA] - [GEOGRAPHIC_DATA]" at bounding box center [373, 321] width 375 height 26
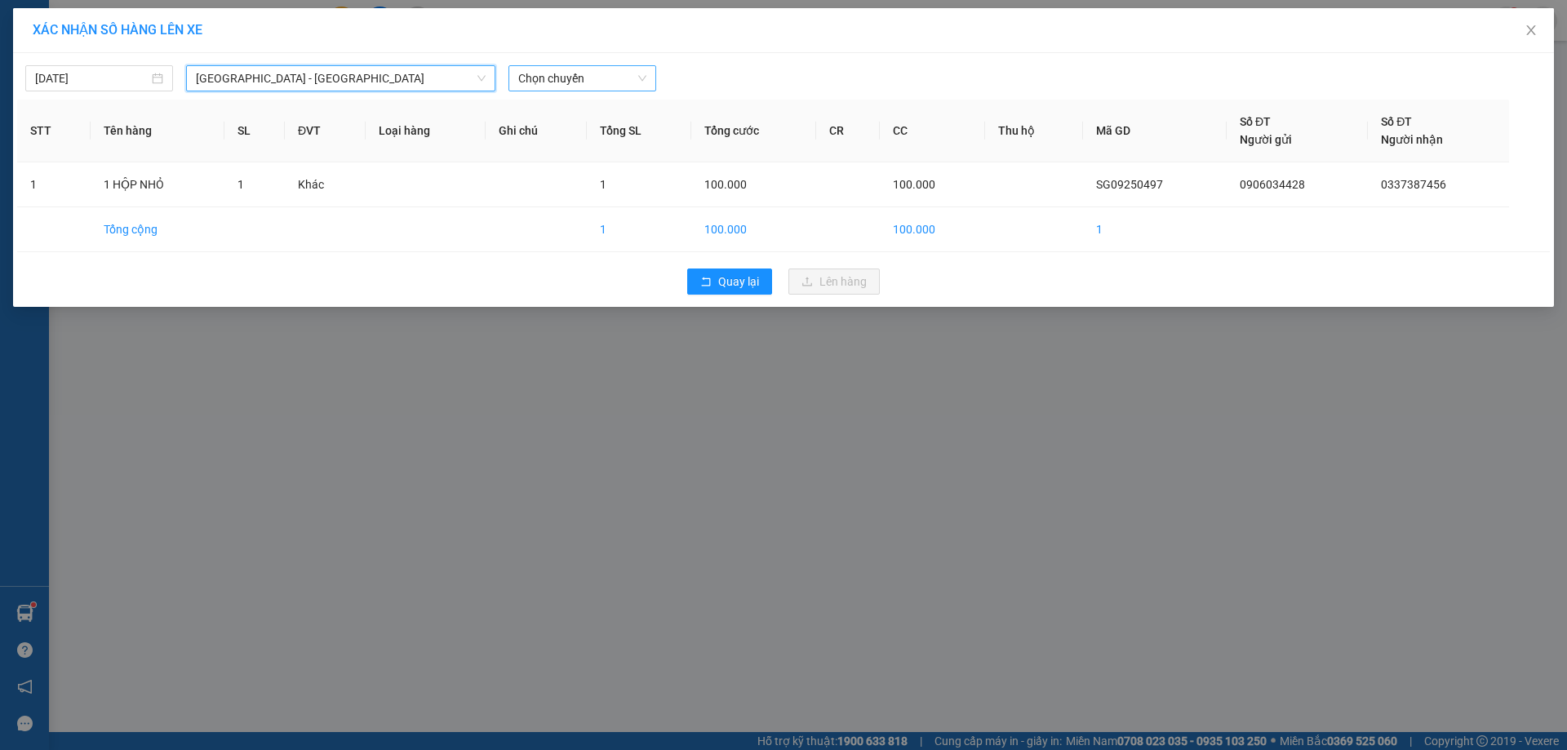
drag, startPoint x: 597, startPoint y: 78, endPoint x: 600, endPoint y: 88, distance: 10.9
click at [599, 85] on span "Chọn chuyến" at bounding box center [582, 78] width 128 height 24
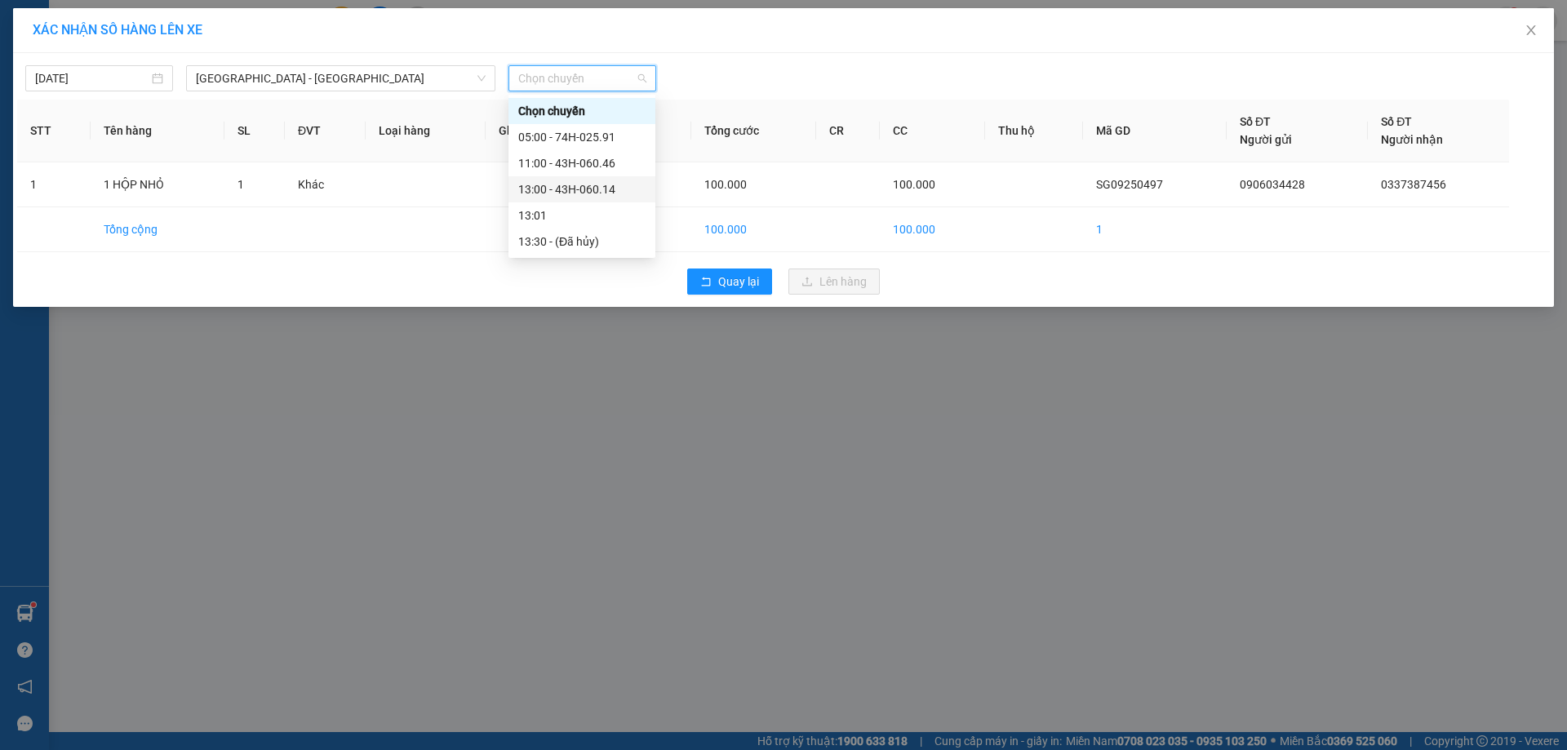
click at [570, 184] on div "13:00 - 43H-060.14" at bounding box center [581, 189] width 127 height 18
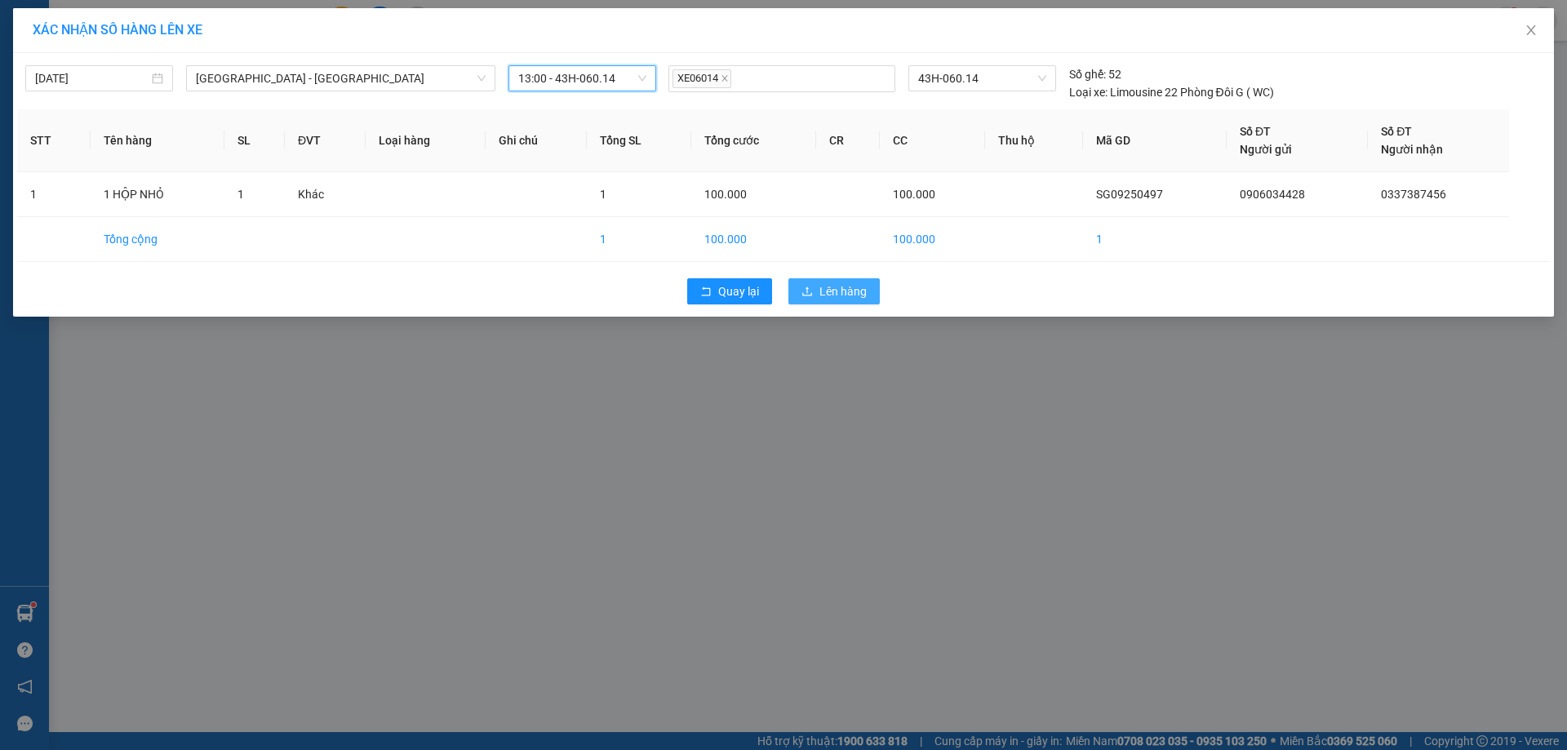
click at [843, 291] on span "Lên hàng" at bounding box center [842, 291] width 47 height 18
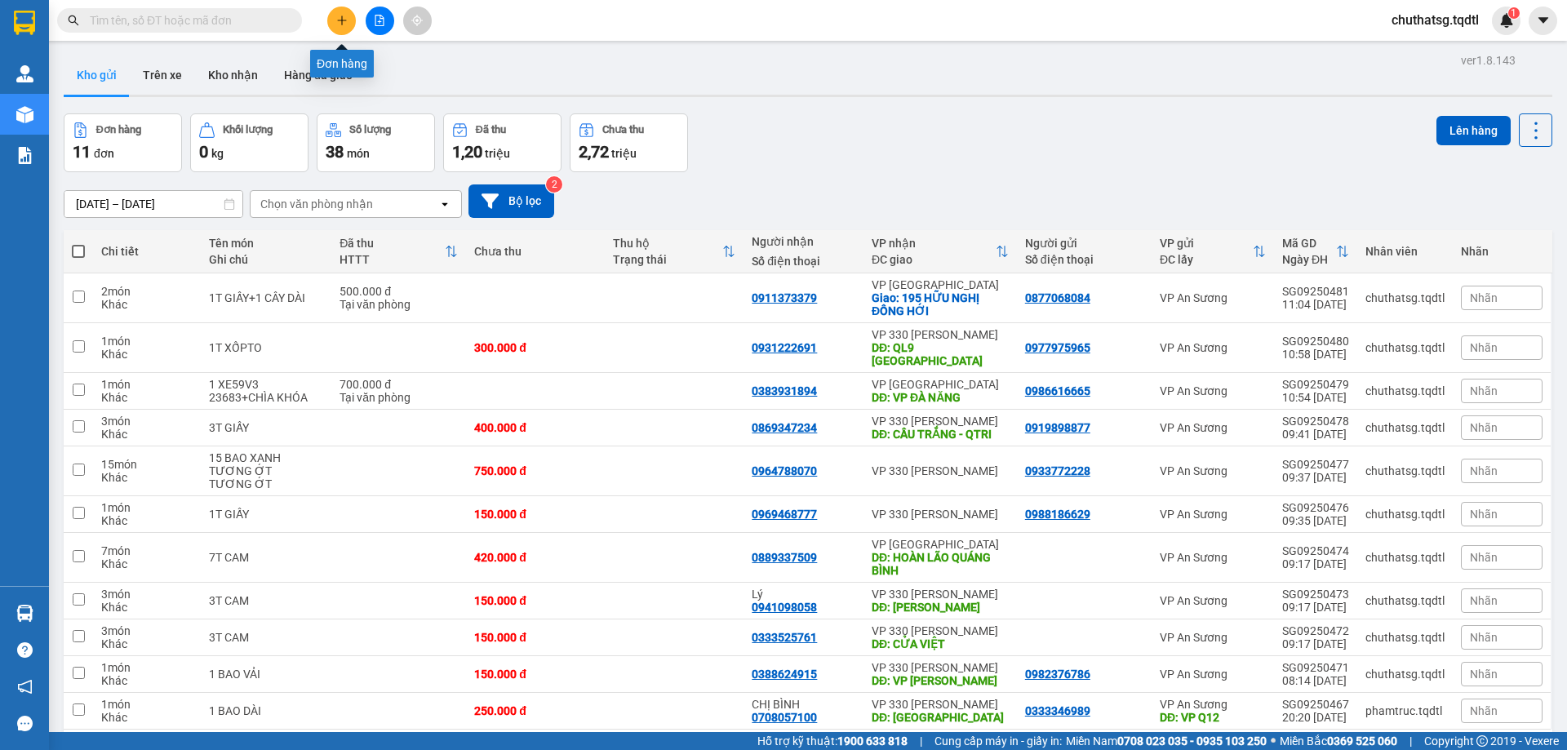
click at [341, 16] on icon "plus" at bounding box center [341, 20] width 11 height 11
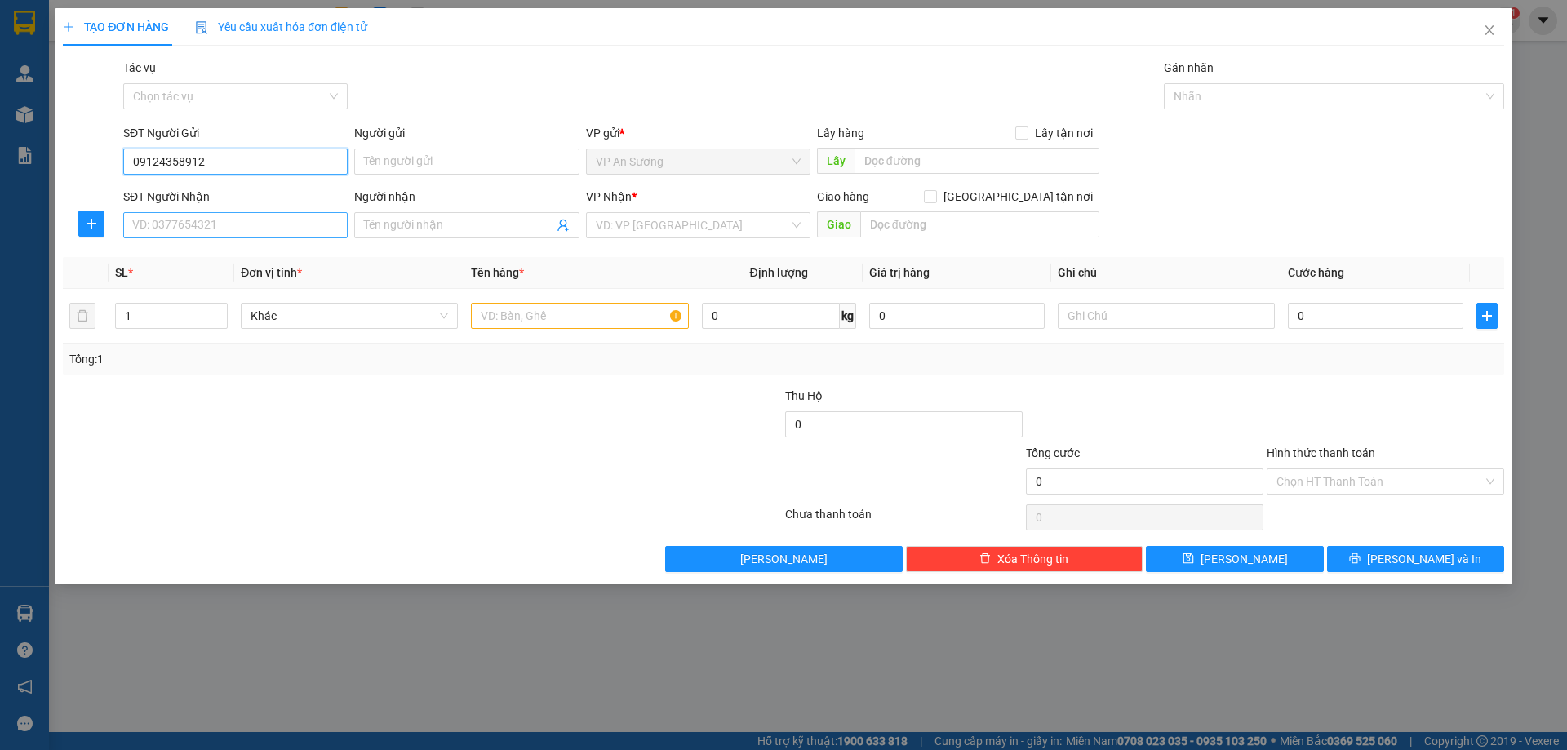
type input "09124358912"
click at [233, 228] on input "SĐT Người Nhận" at bounding box center [235, 225] width 224 height 26
type input "09124358912"
click at [219, 168] on input "09124358912" at bounding box center [235, 162] width 224 height 26
type input "0"
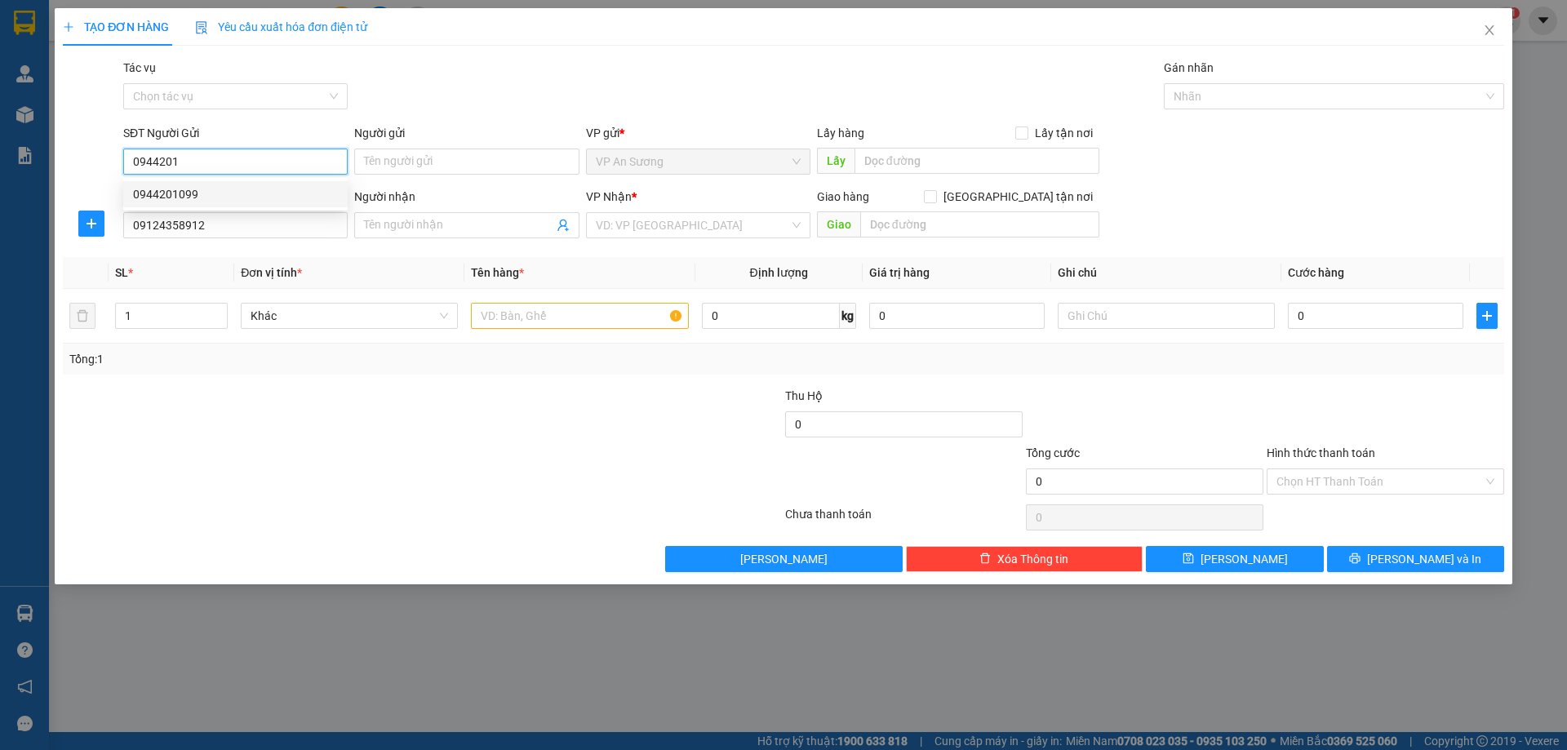
click at [157, 192] on div "0944201099" at bounding box center [235, 194] width 205 height 18
type input "0944201099"
type input "Q12"
type input "0944201099"
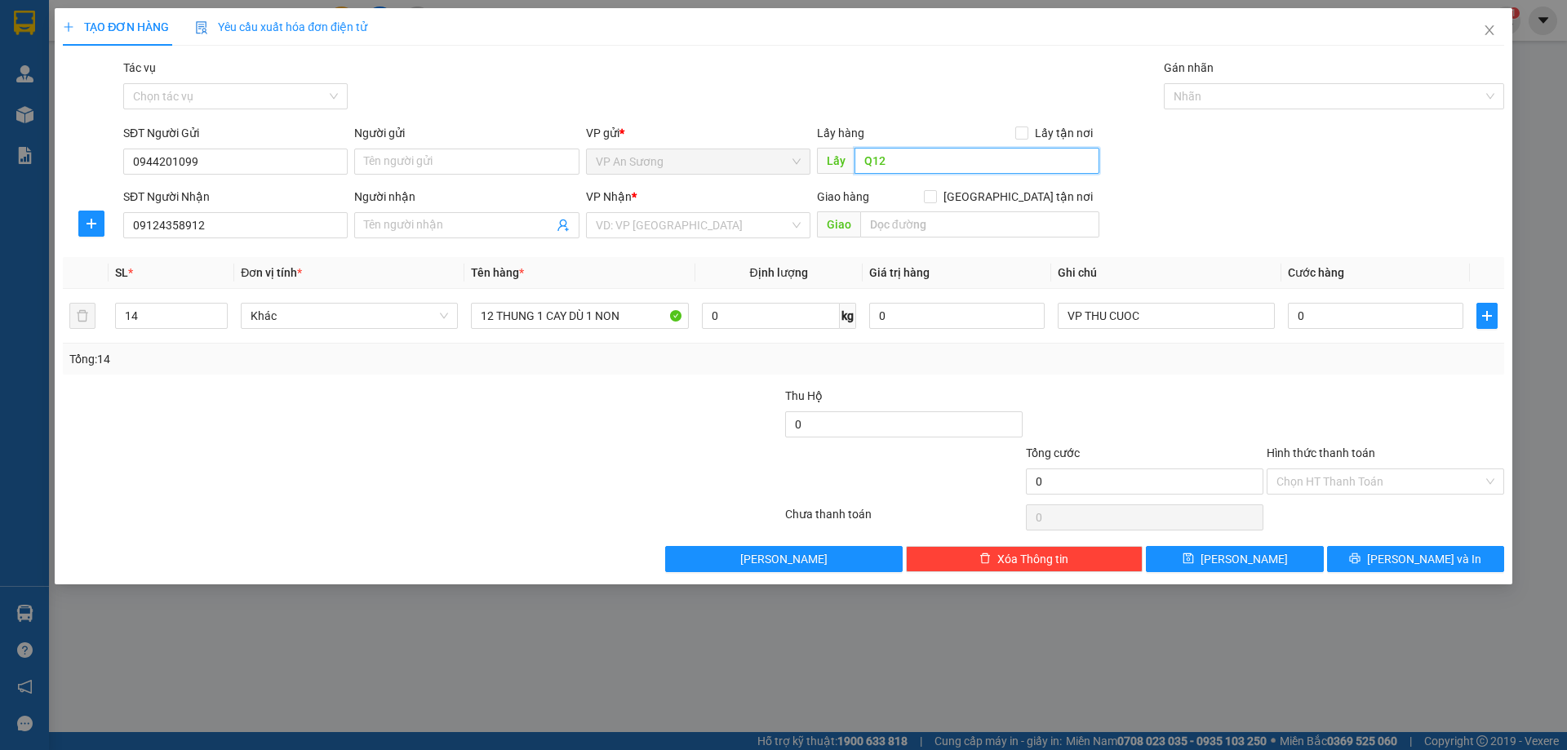
click at [940, 160] on input "Q12" at bounding box center [976, 161] width 245 height 26
click at [149, 322] on input "14" at bounding box center [171, 316] width 111 height 24
type input "1"
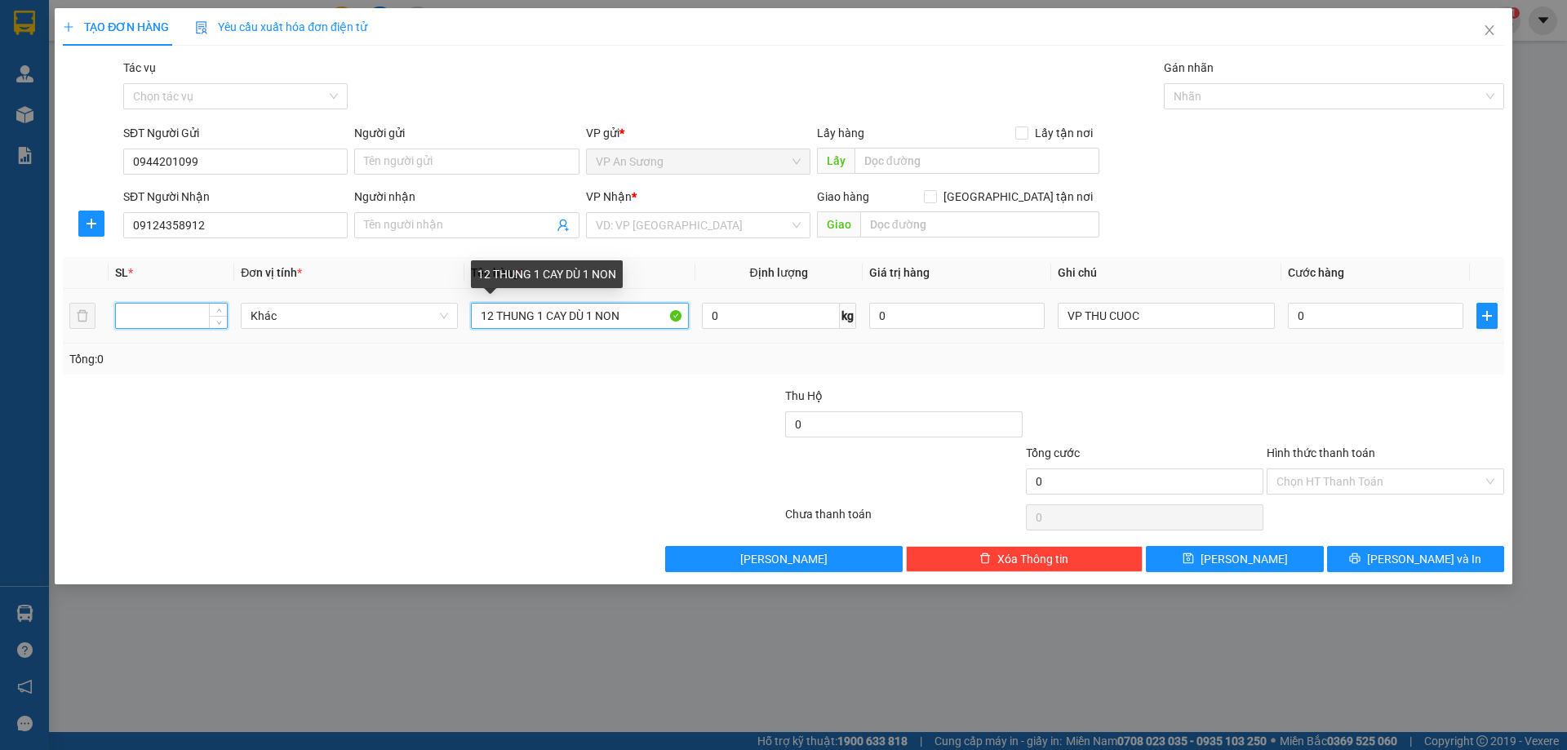
click at [636, 322] on input "12 THUNG 1 CAY DÙ 1 NON" at bounding box center [579, 316] width 217 height 26
type input "1"
click at [135, 327] on input "number" at bounding box center [171, 316] width 111 height 24
type input "1"
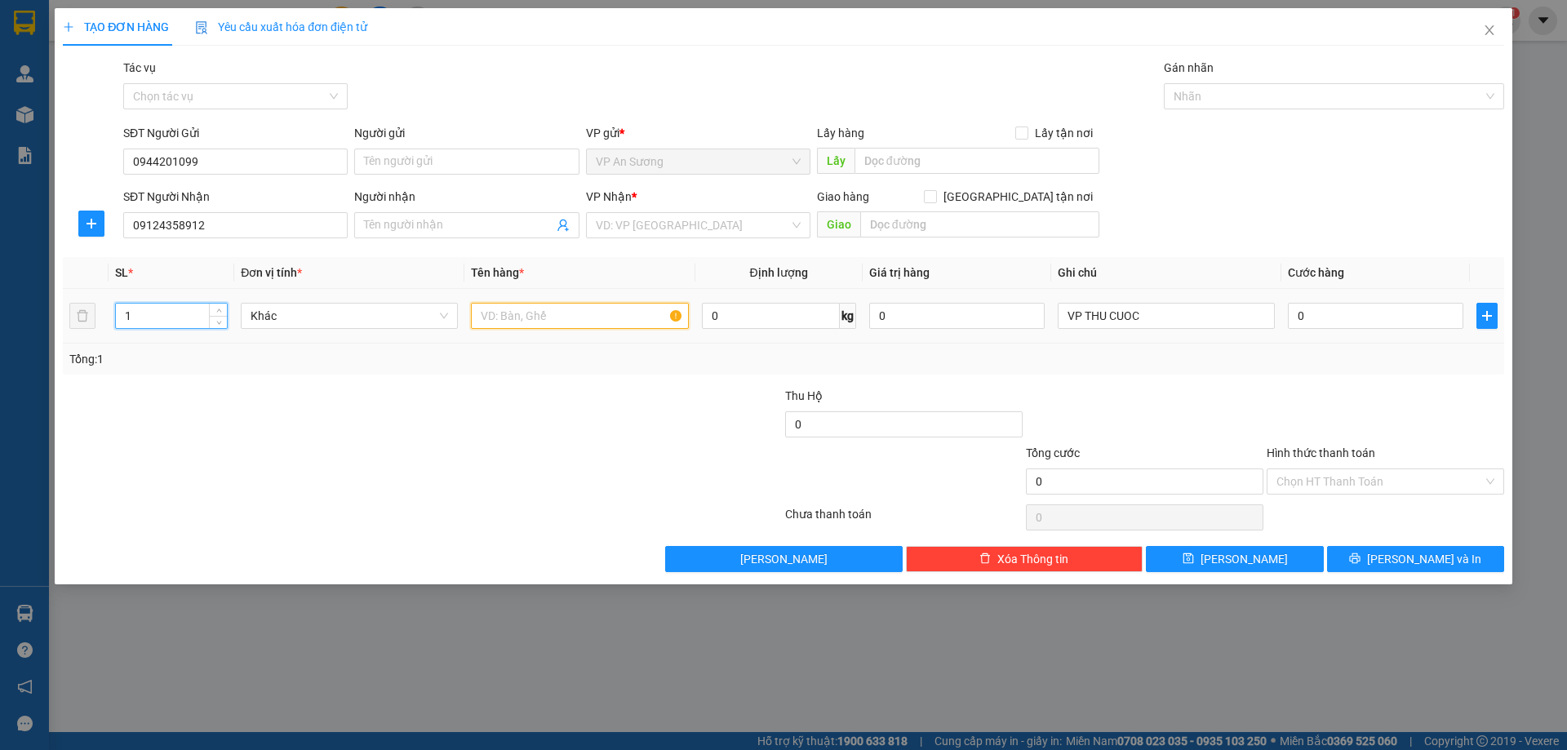
click at [516, 321] on input "text" at bounding box center [579, 316] width 217 height 26
drag, startPoint x: 685, startPoint y: 226, endPoint x: 692, endPoint y: 240, distance: 15.7
click at [685, 231] on input "search" at bounding box center [692, 225] width 193 height 24
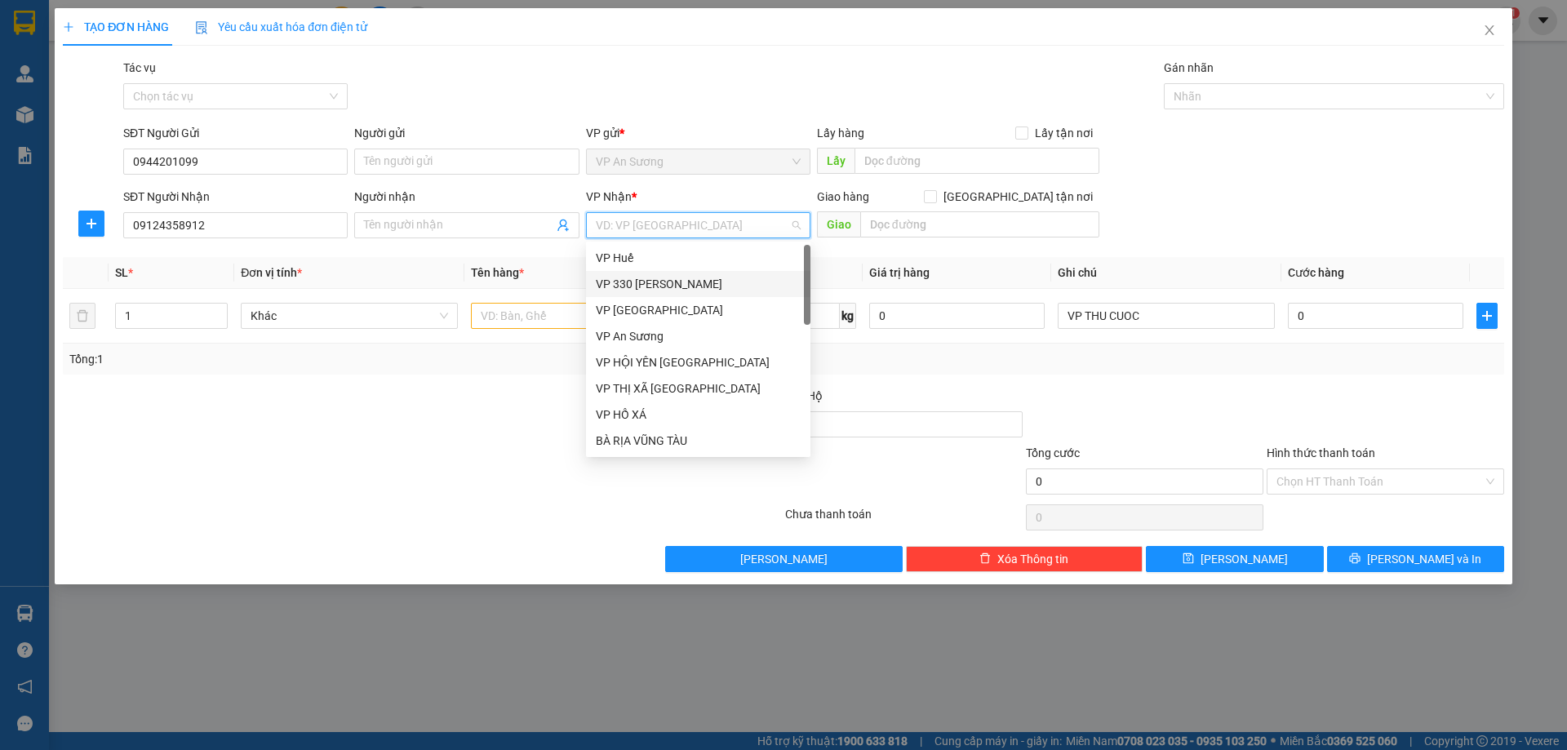
click at [685, 286] on div "VP 330 [PERSON_NAME]" at bounding box center [698, 284] width 205 height 18
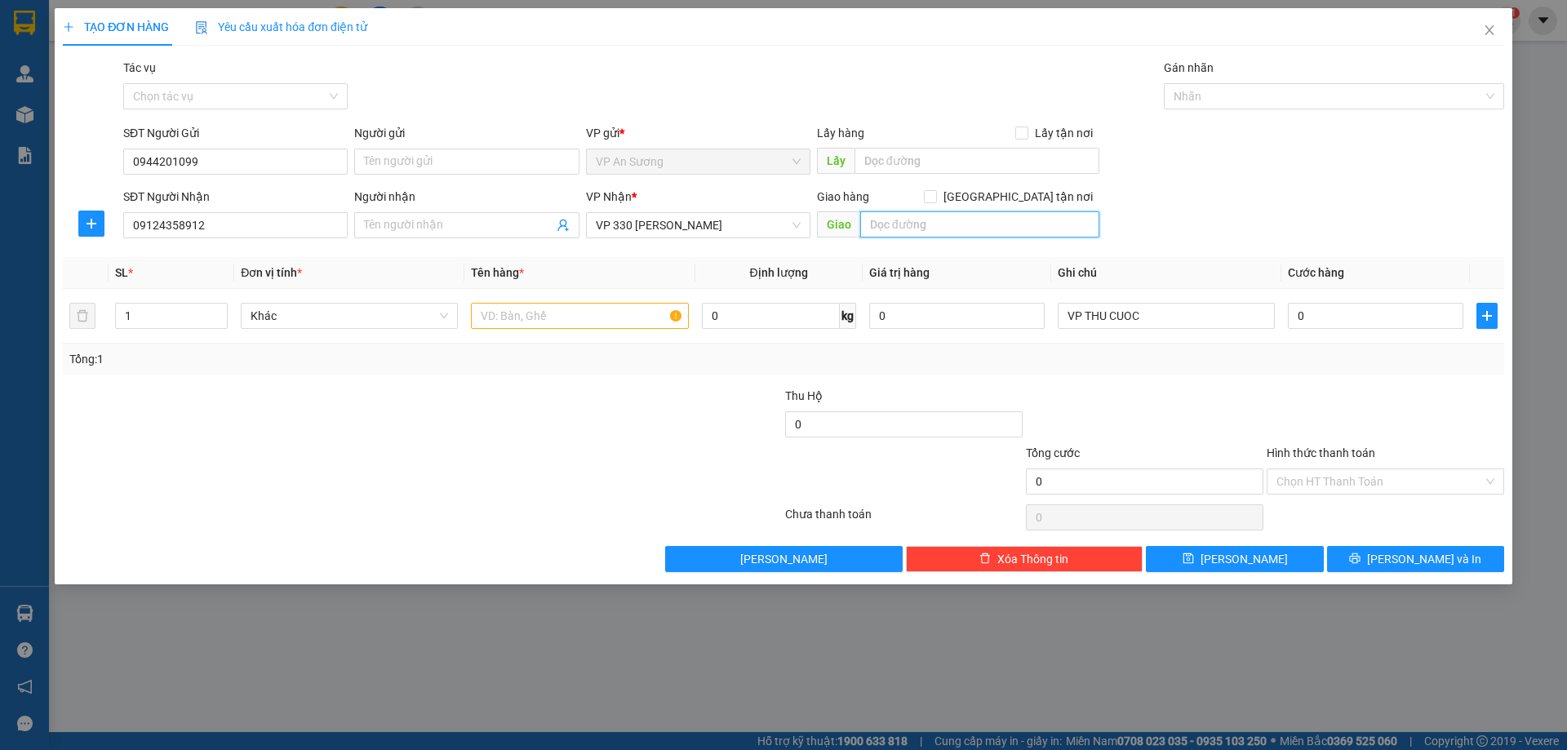
click at [916, 222] on input "text" at bounding box center [979, 224] width 239 height 26
type input "[PERSON_NAME]"
click at [546, 316] on input "text" at bounding box center [579, 316] width 217 height 26
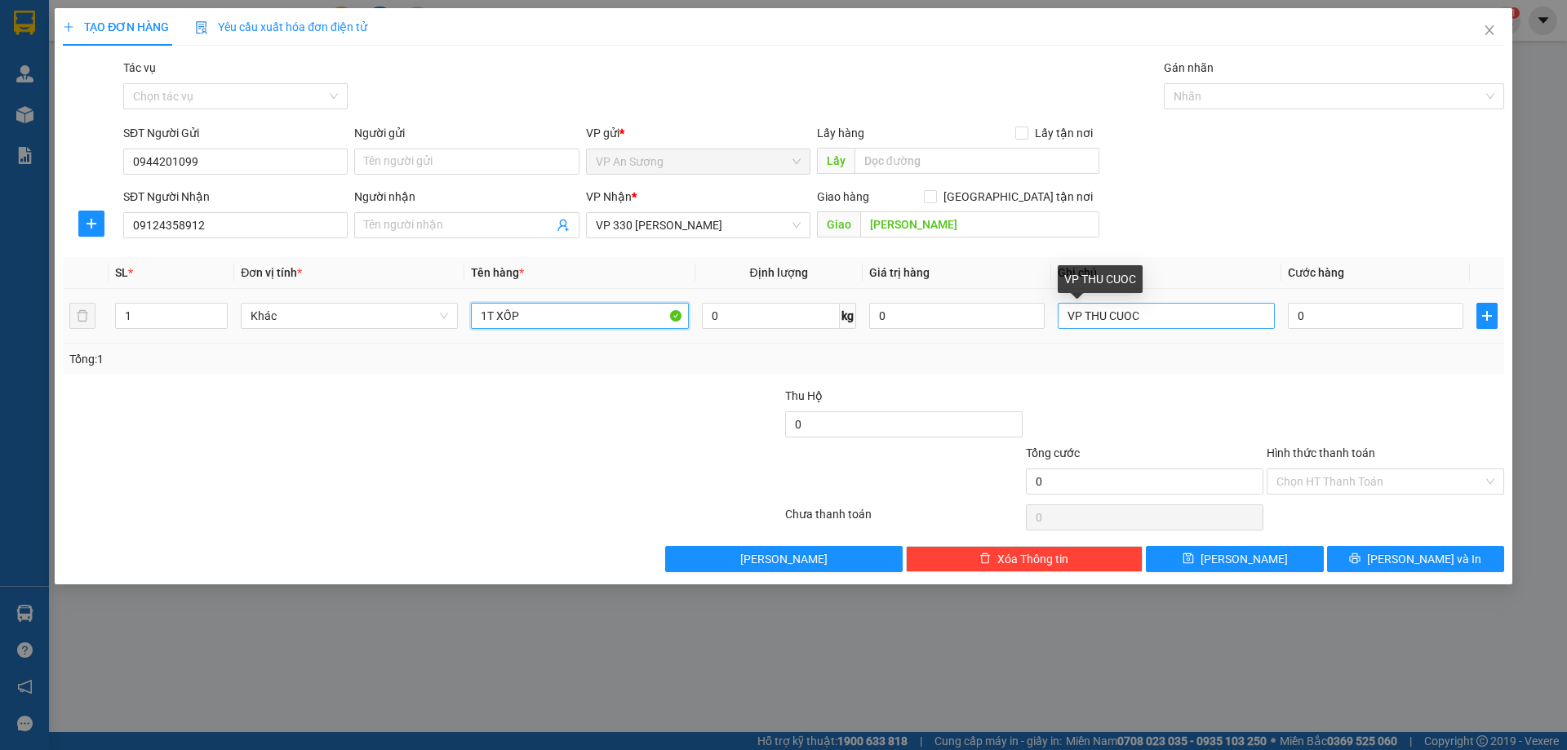
type input "1T XỐP"
click at [1194, 322] on input "VP THU CUOC" at bounding box center [1166, 316] width 217 height 26
type input "V"
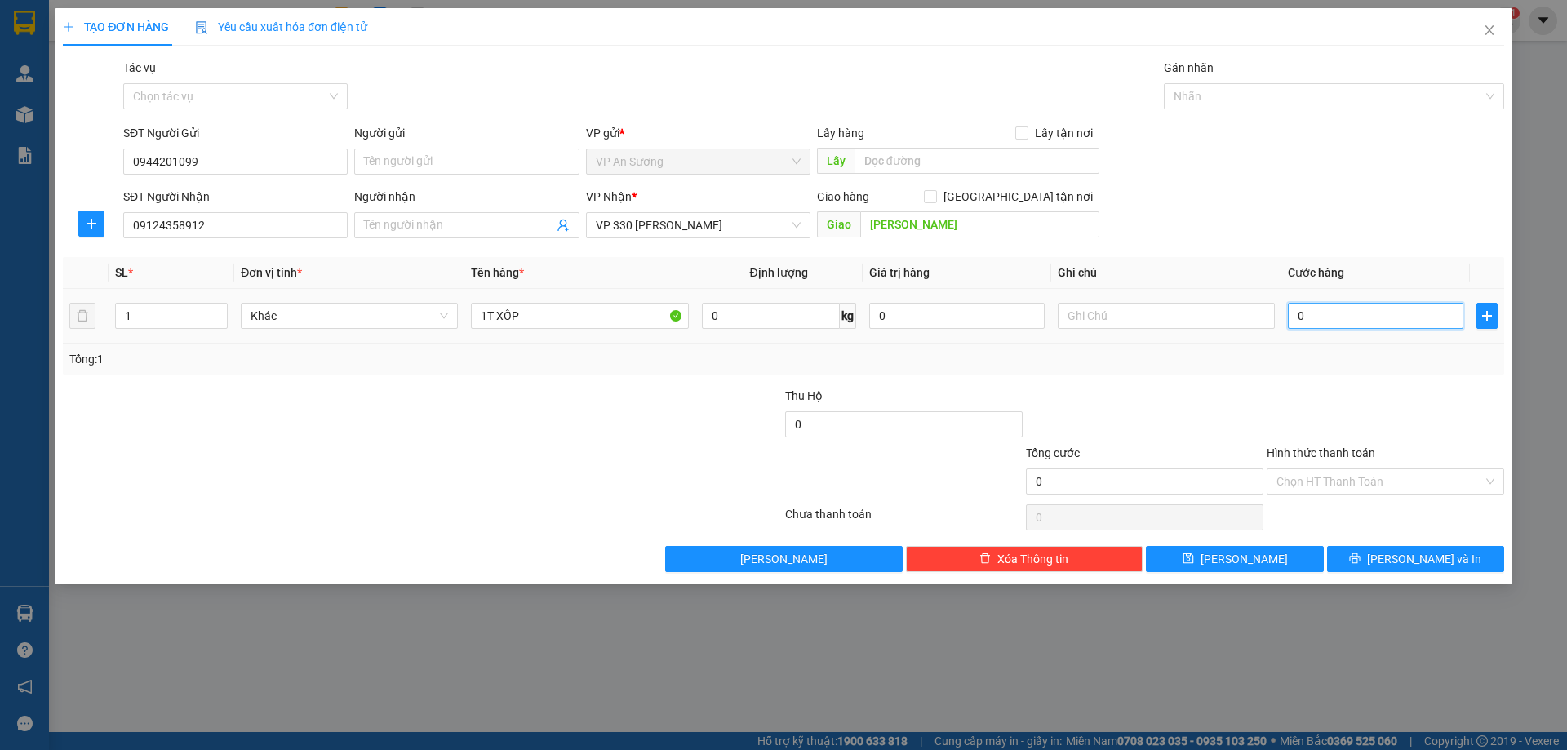
click at [1328, 313] on input "0" at bounding box center [1375, 316] width 175 height 26
type input "1"
type input "15"
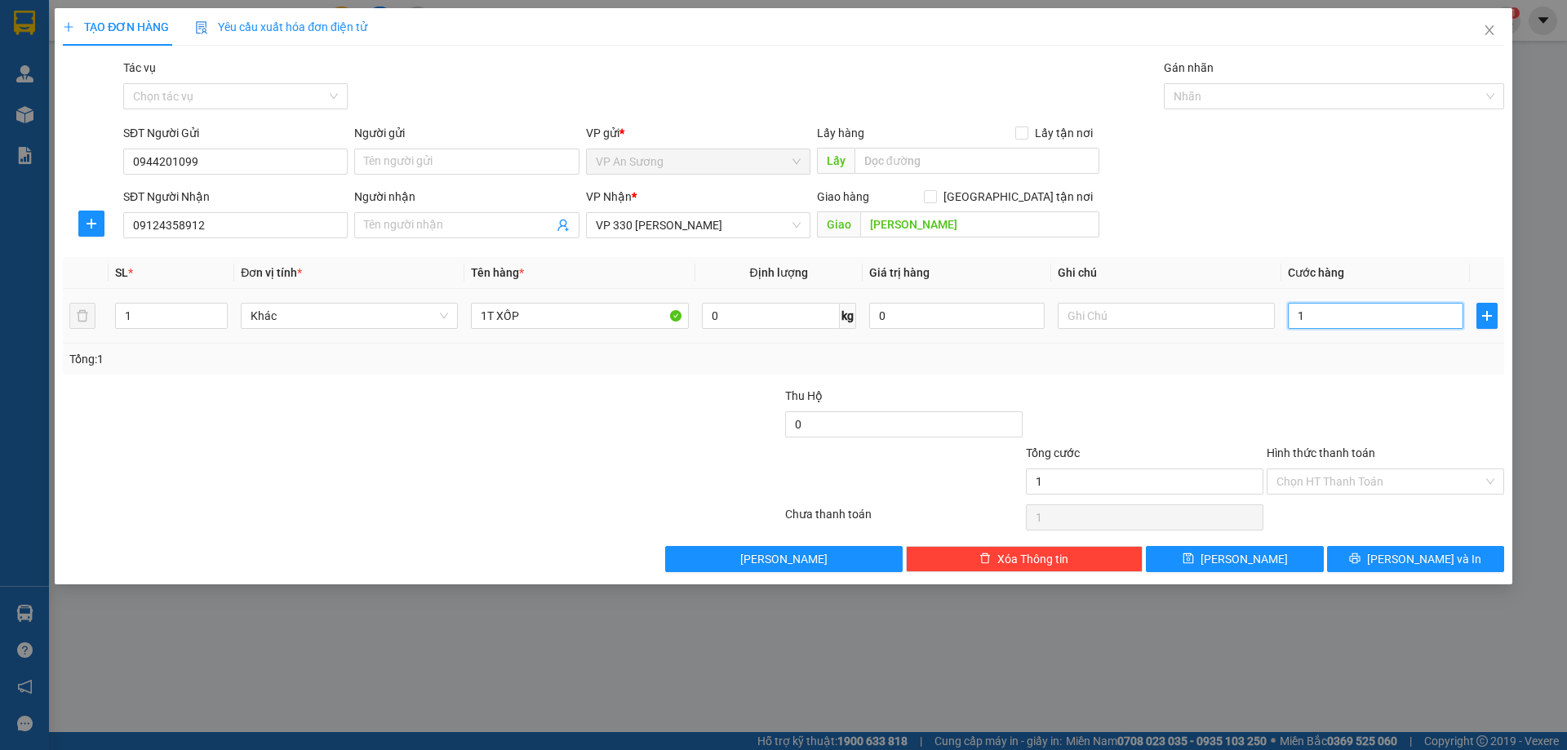
type input "15"
type input "150"
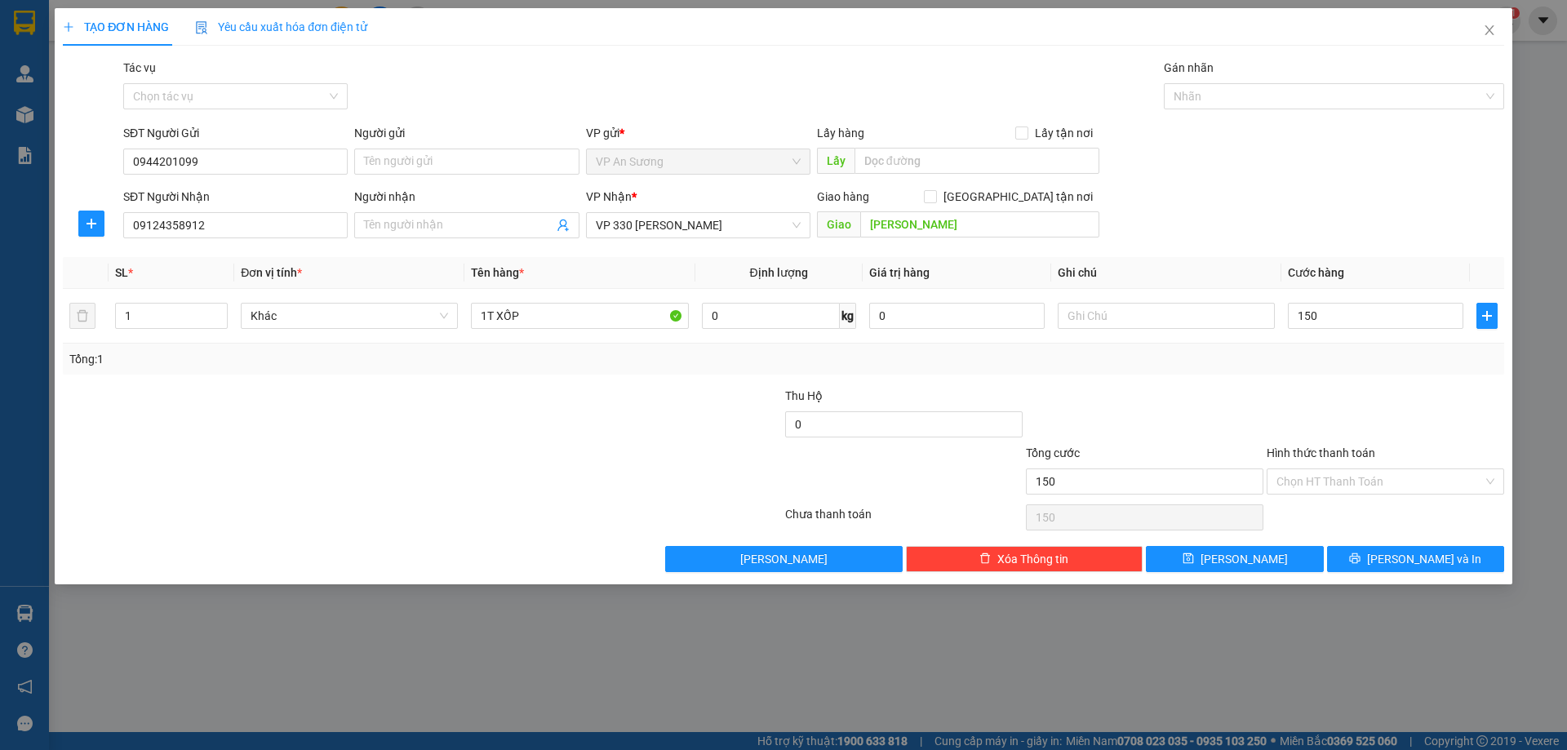
type input "150.000"
click at [1277, 367] on div "Tổng: 1" at bounding box center [783, 359] width 1428 height 18
click at [1397, 557] on button "[PERSON_NAME] và In" at bounding box center [1415, 559] width 177 height 26
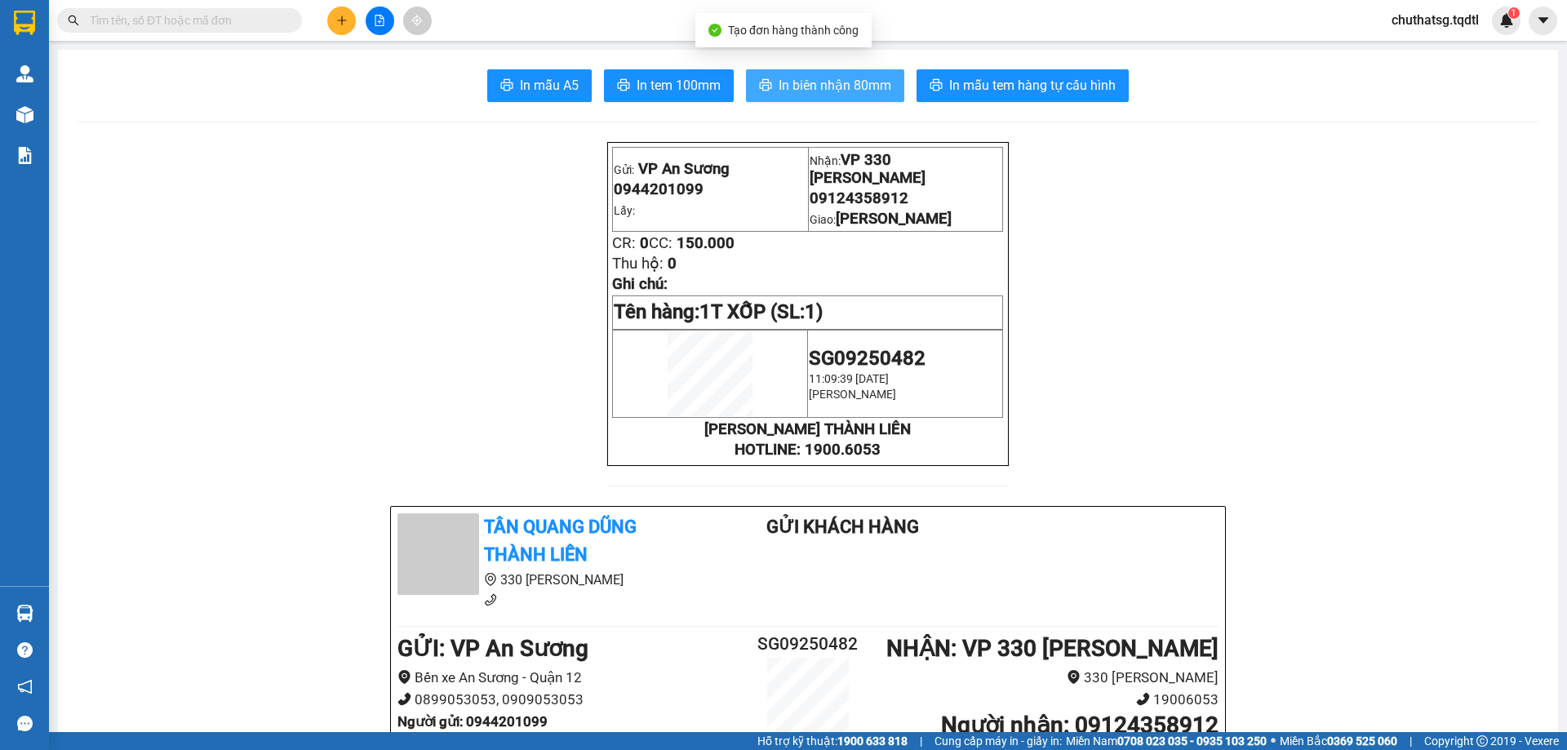
click at [815, 80] on span "In biên nhận 80mm" at bounding box center [834, 85] width 113 height 20
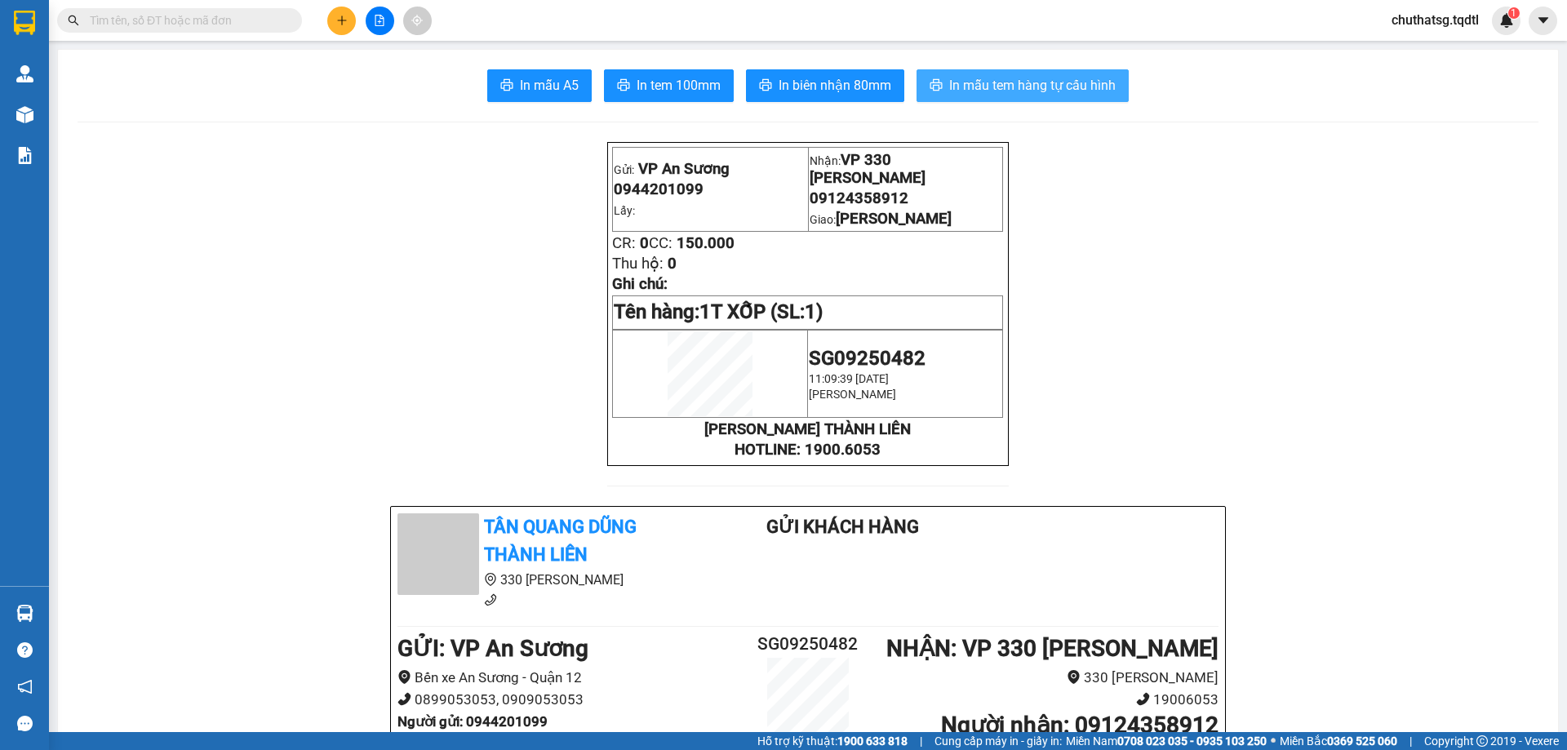
click at [982, 82] on span "In mẫu tem hàng tự cấu hình" at bounding box center [1032, 85] width 166 height 20
click at [343, 22] on icon "plus" at bounding box center [341, 20] width 11 height 11
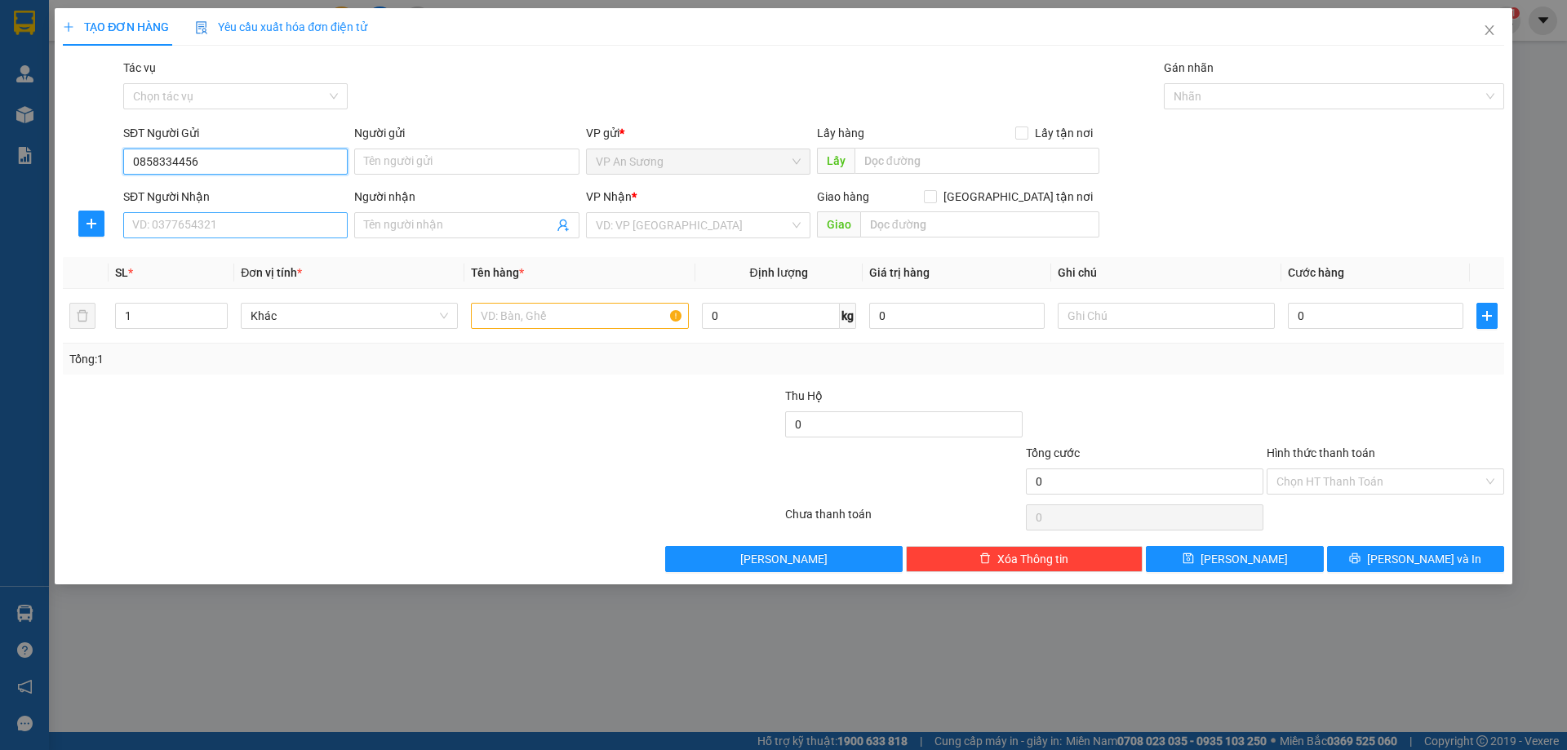
type input "0858334456"
click at [256, 229] on input "SĐT Người Nhận" at bounding box center [235, 225] width 224 height 26
type input "0858334456"
click at [251, 147] on div "SĐT Người Gửi" at bounding box center [235, 136] width 224 height 24
click at [242, 155] on input "0858334456" at bounding box center [235, 162] width 224 height 26
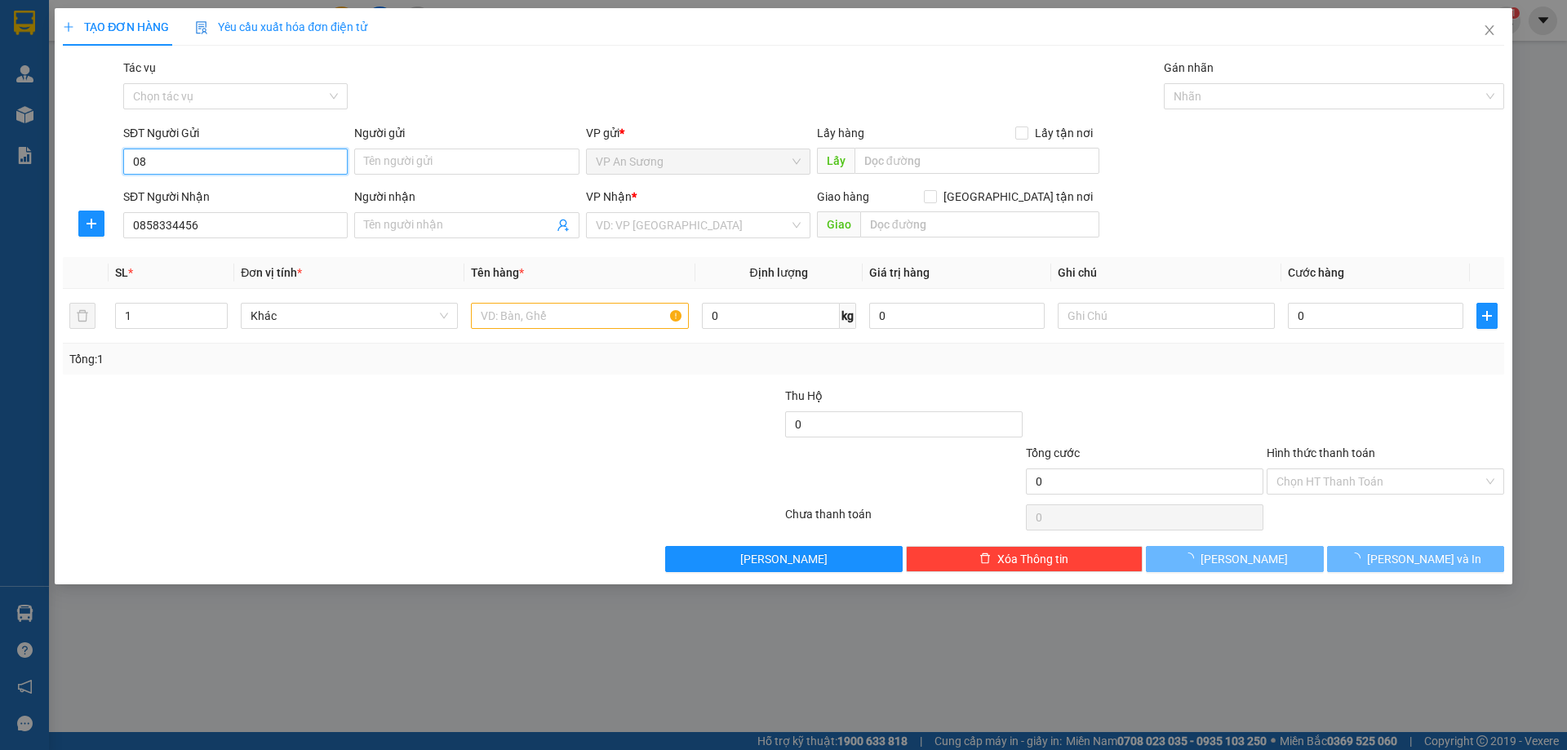
type input "0"
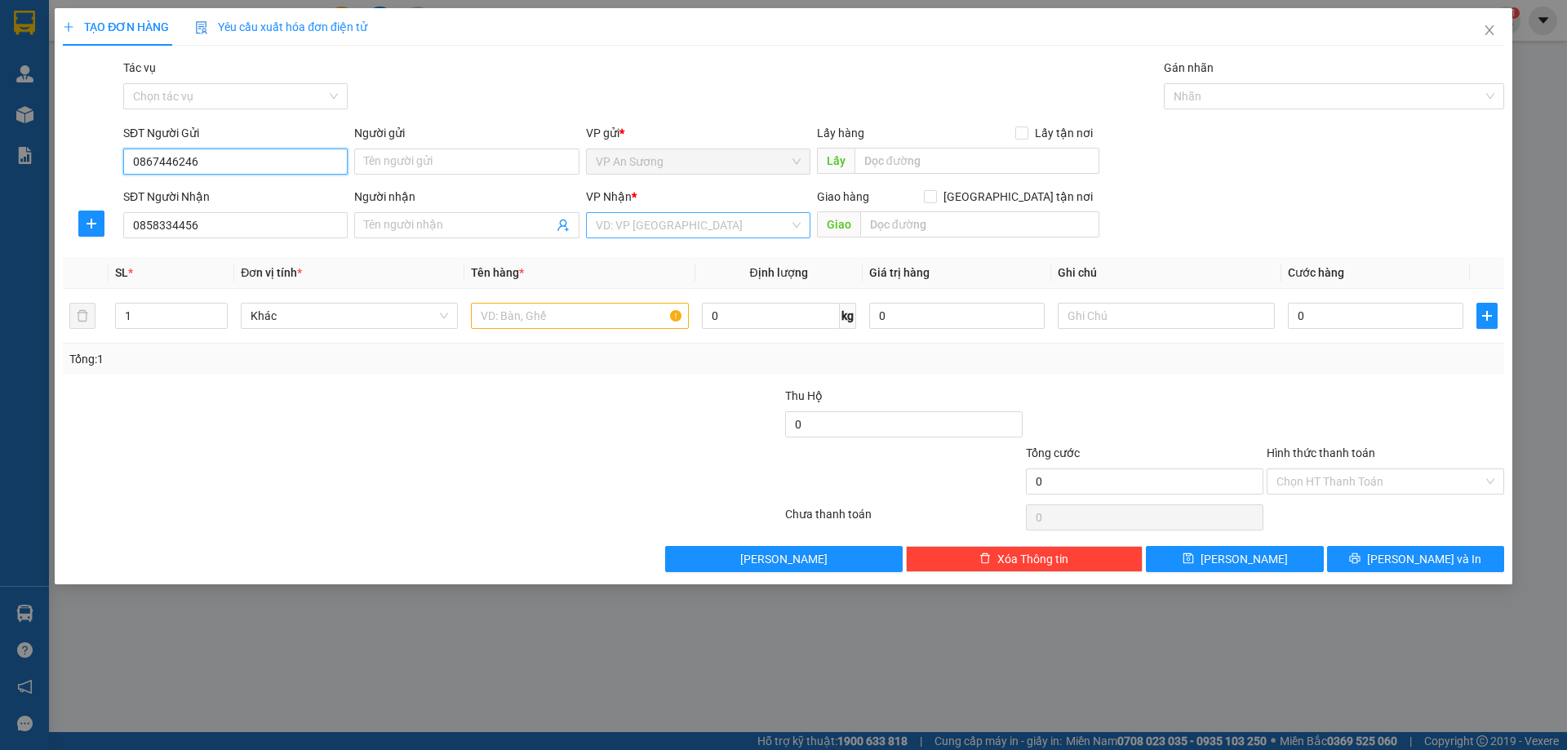
type input "0867446246"
click at [659, 224] on input "search" at bounding box center [692, 225] width 193 height 24
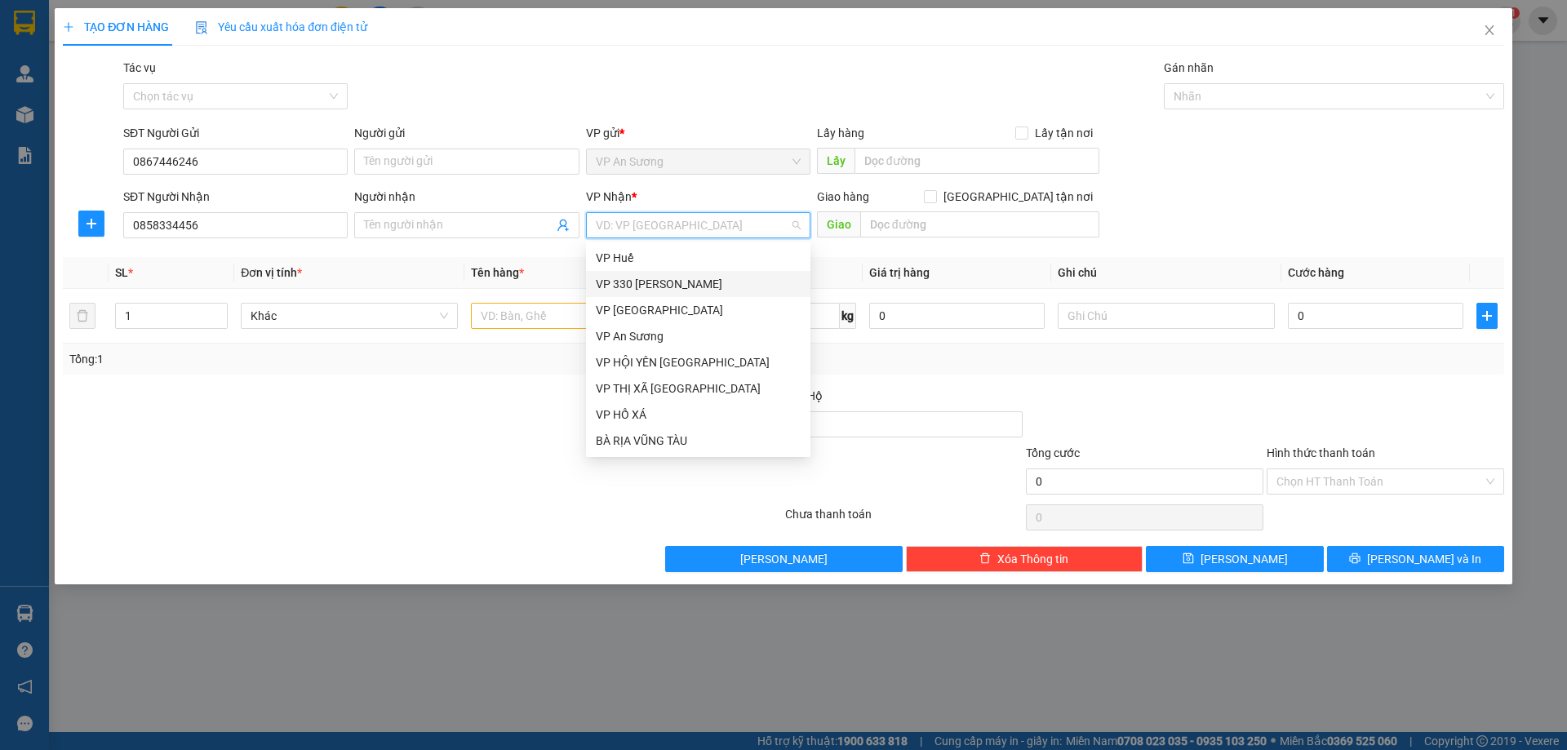
click at [706, 282] on div "VP 330 [PERSON_NAME]" at bounding box center [698, 284] width 205 height 18
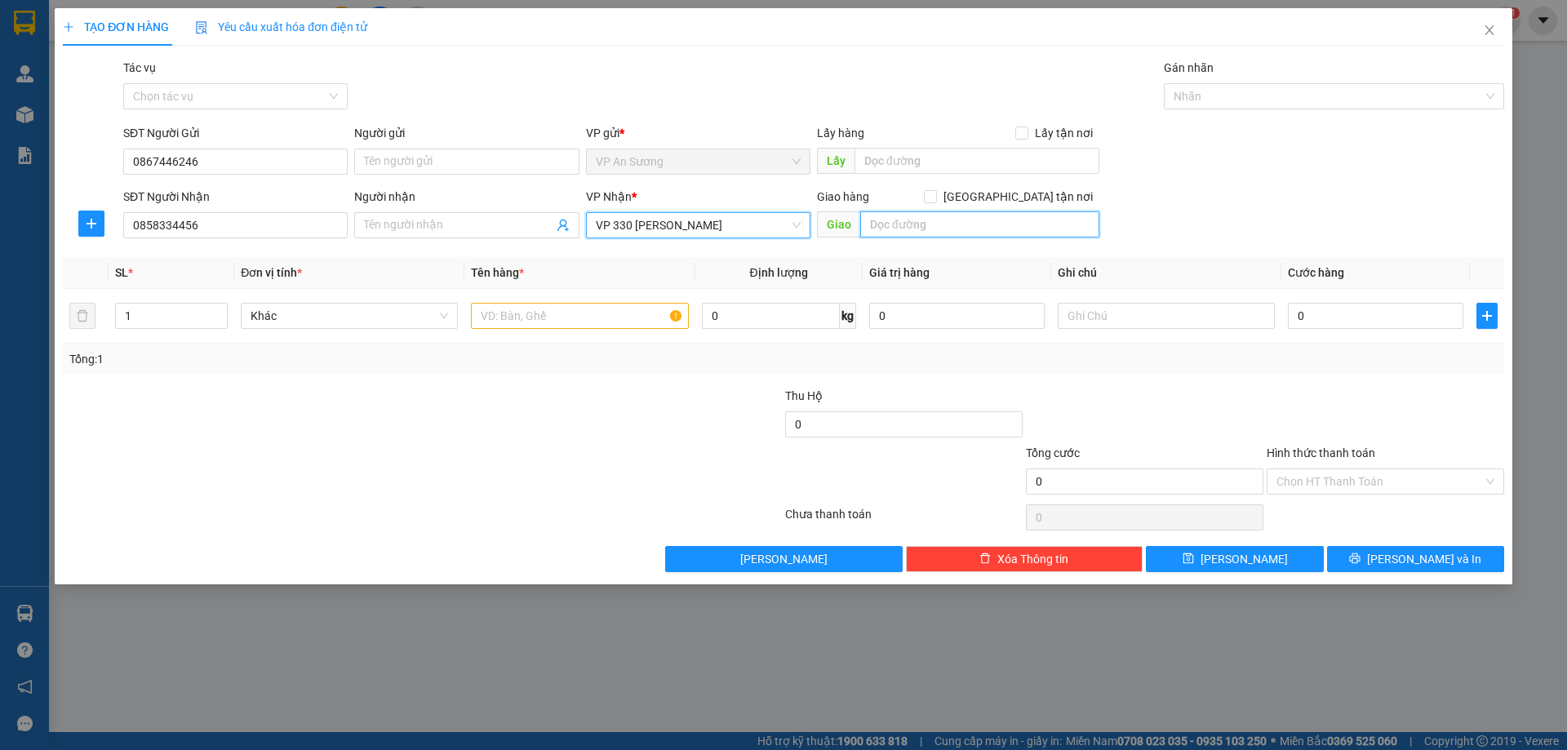
click at [919, 222] on input "text" at bounding box center [979, 224] width 239 height 26
type input "[PERSON_NAME]"
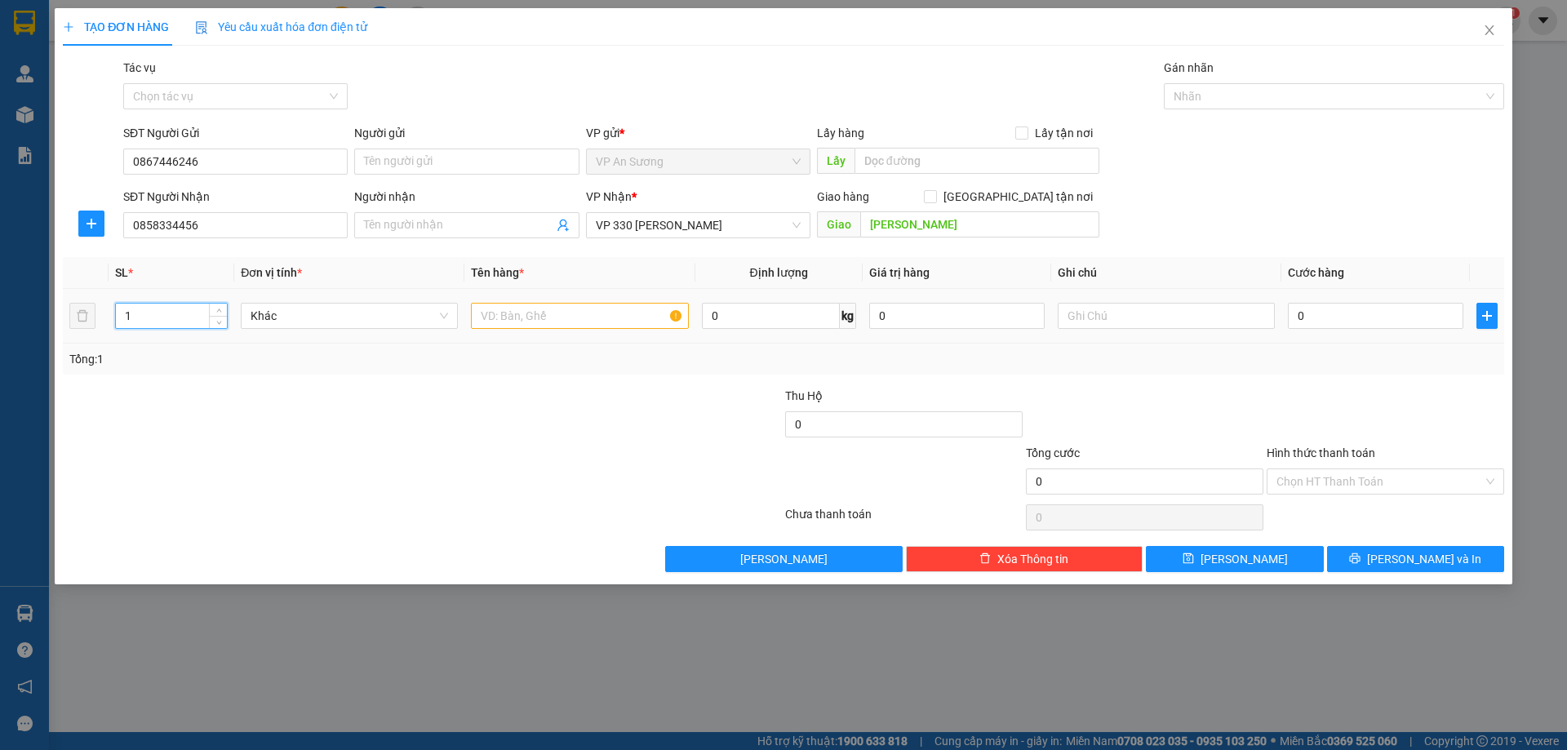
click at [157, 319] on input "1" at bounding box center [171, 316] width 111 height 24
type input "2"
click at [502, 322] on input "text" at bounding box center [579, 316] width 217 height 26
type input "2 XE ĐẠP"
drag, startPoint x: 1337, startPoint y: 293, endPoint x: 1338, endPoint y: 312, distance: 18.8
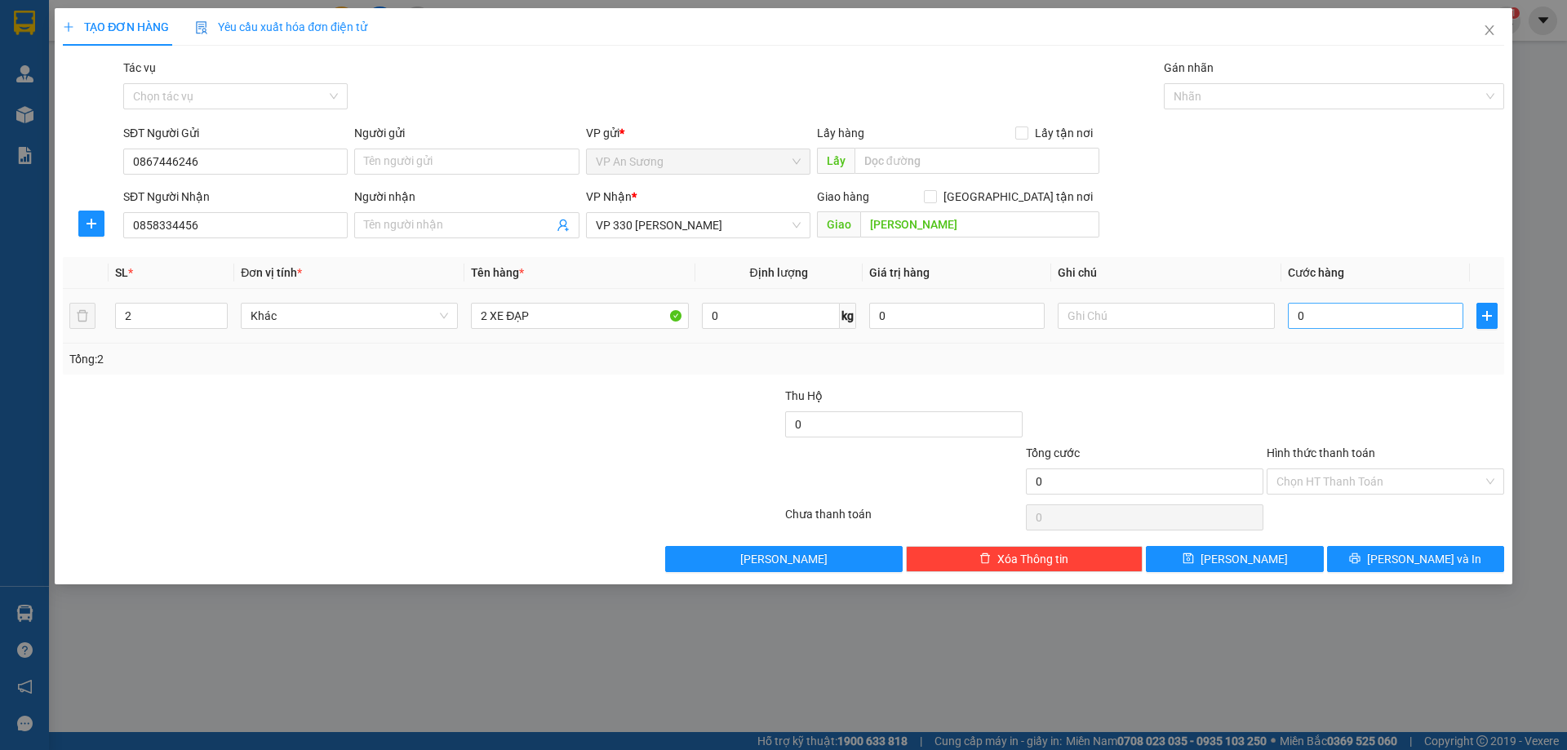
click at [1338, 305] on td "0" at bounding box center [1375, 316] width 189 height 55
click at [1338, 312] on input "0" at bounding box center [1375, 316] width 175 height 26
type input "08"
type input "8"
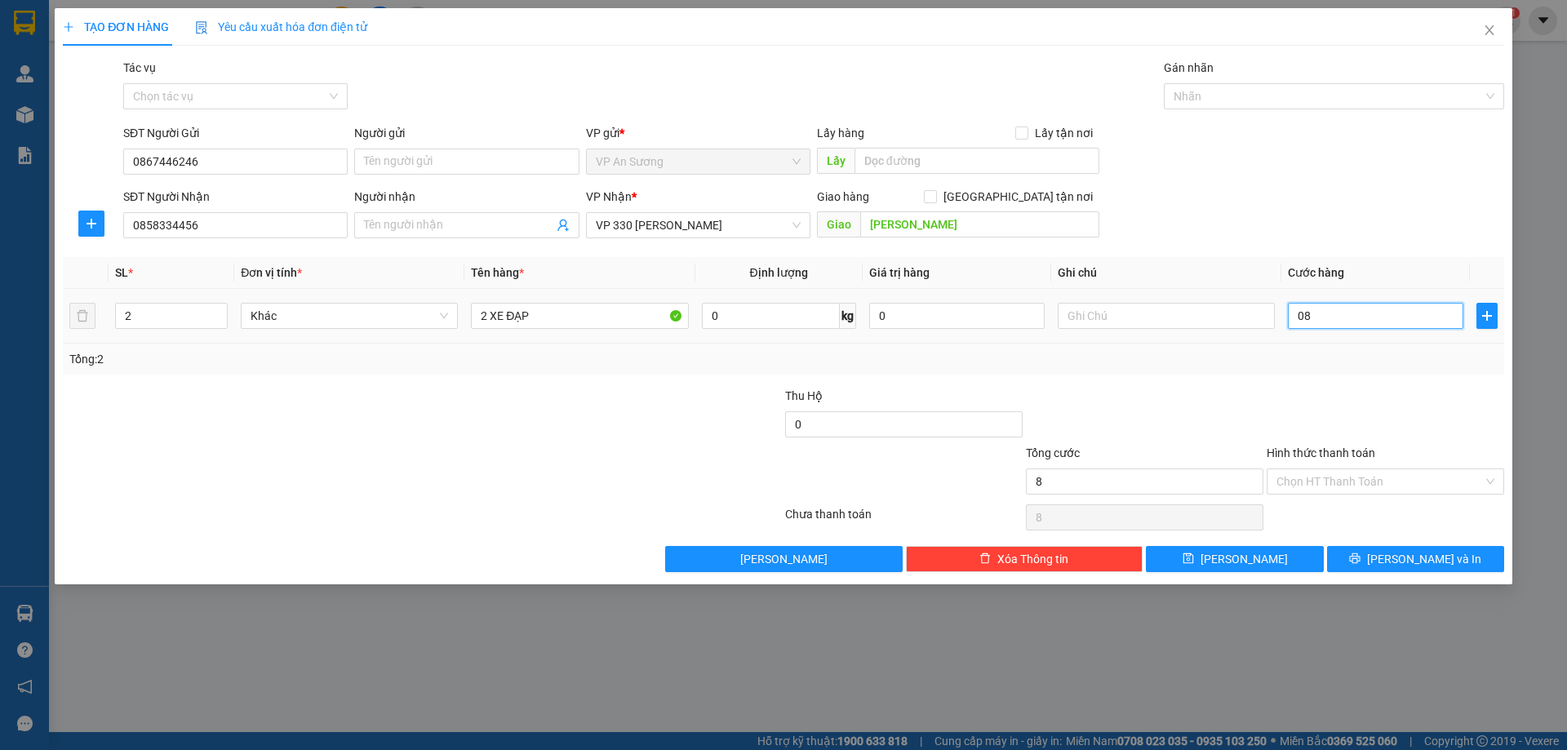
type input "080"
type input "80"
type input "0.800"
type input "800"
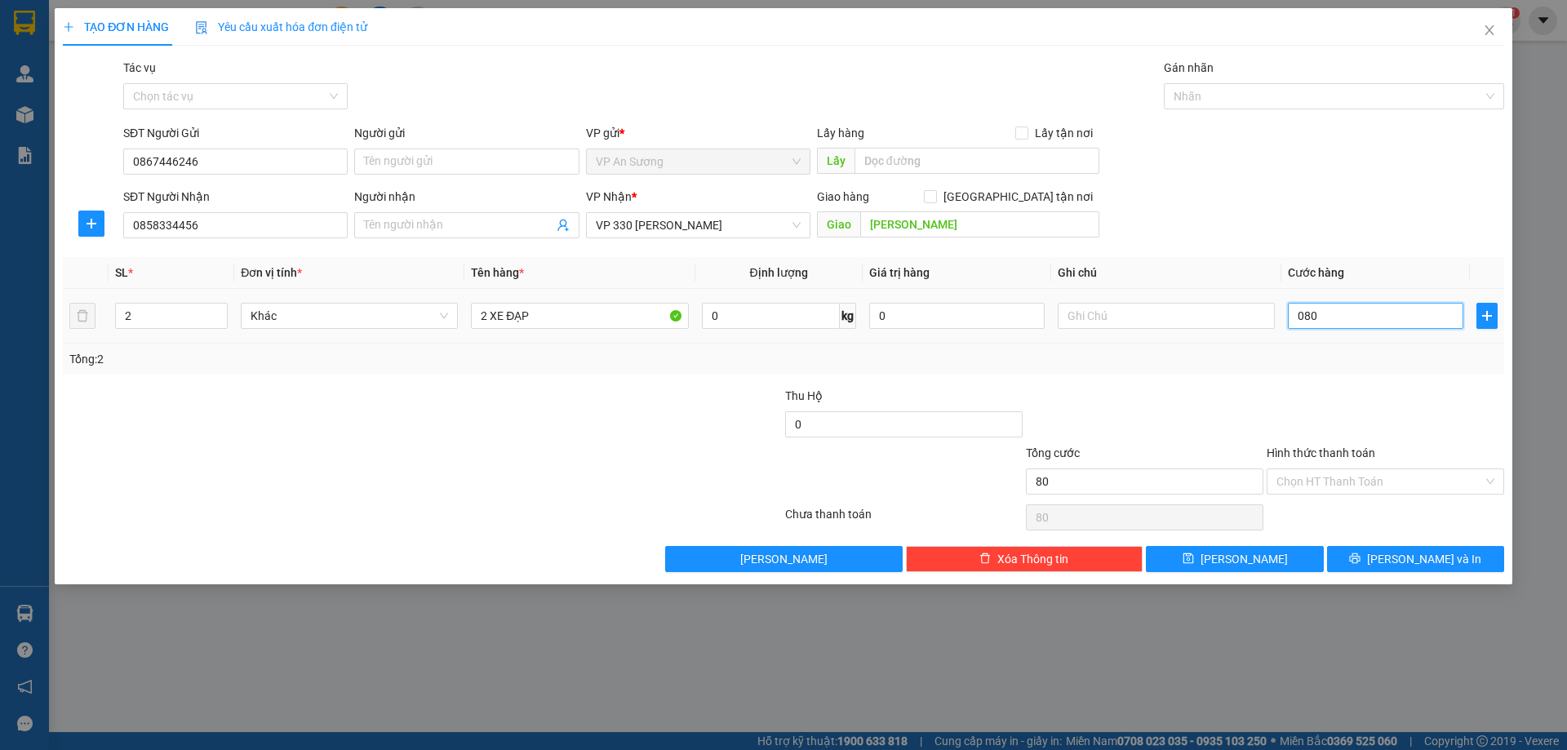
type input "800"
type input "800.000"
click at [1299, 371] on div "Tổng: 2" at bounding box center [783, 359] width 1441 height 31
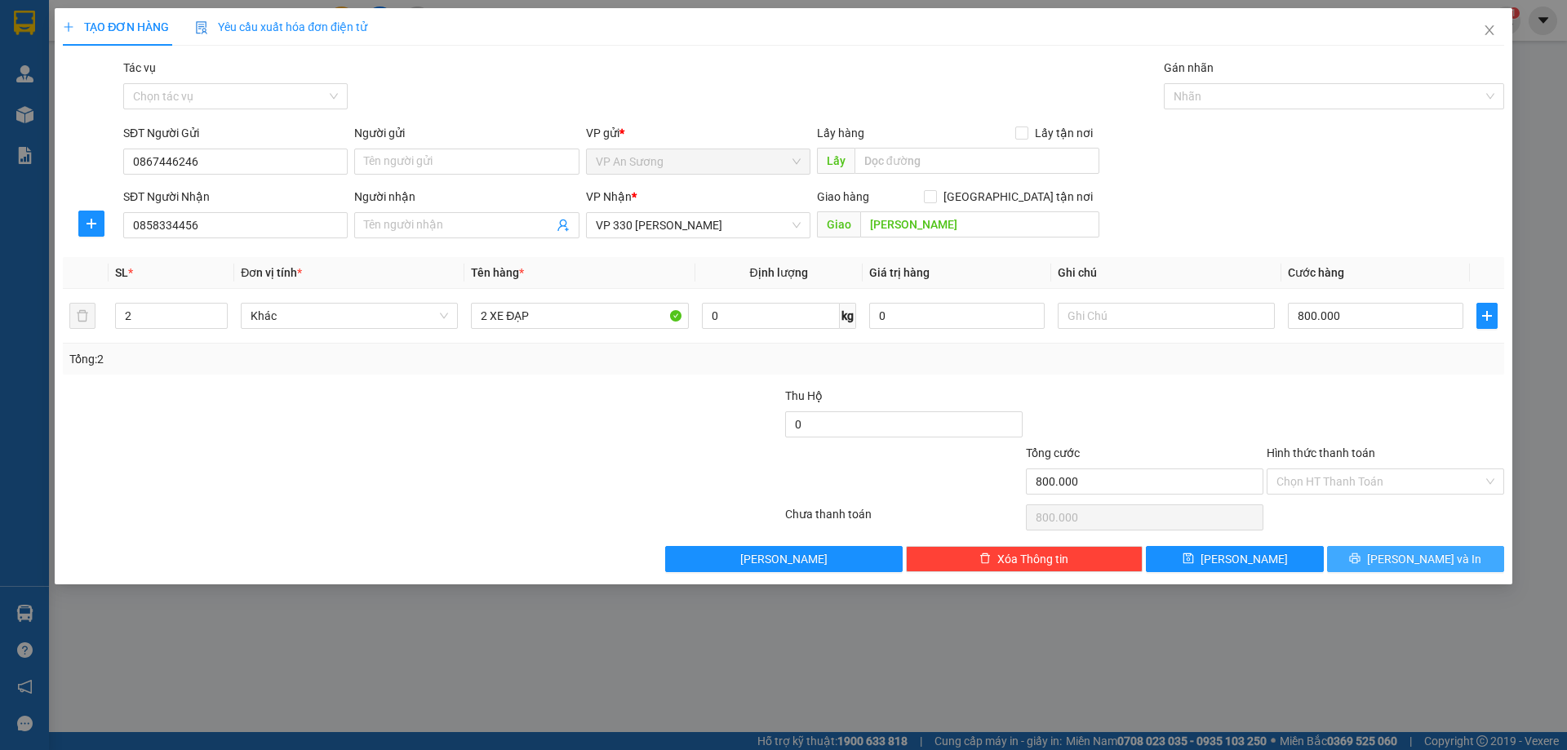
click at [1430, 558] on span "[PERSON_NAME] và In" at bounding box center [1424, 559] width 114 height 18
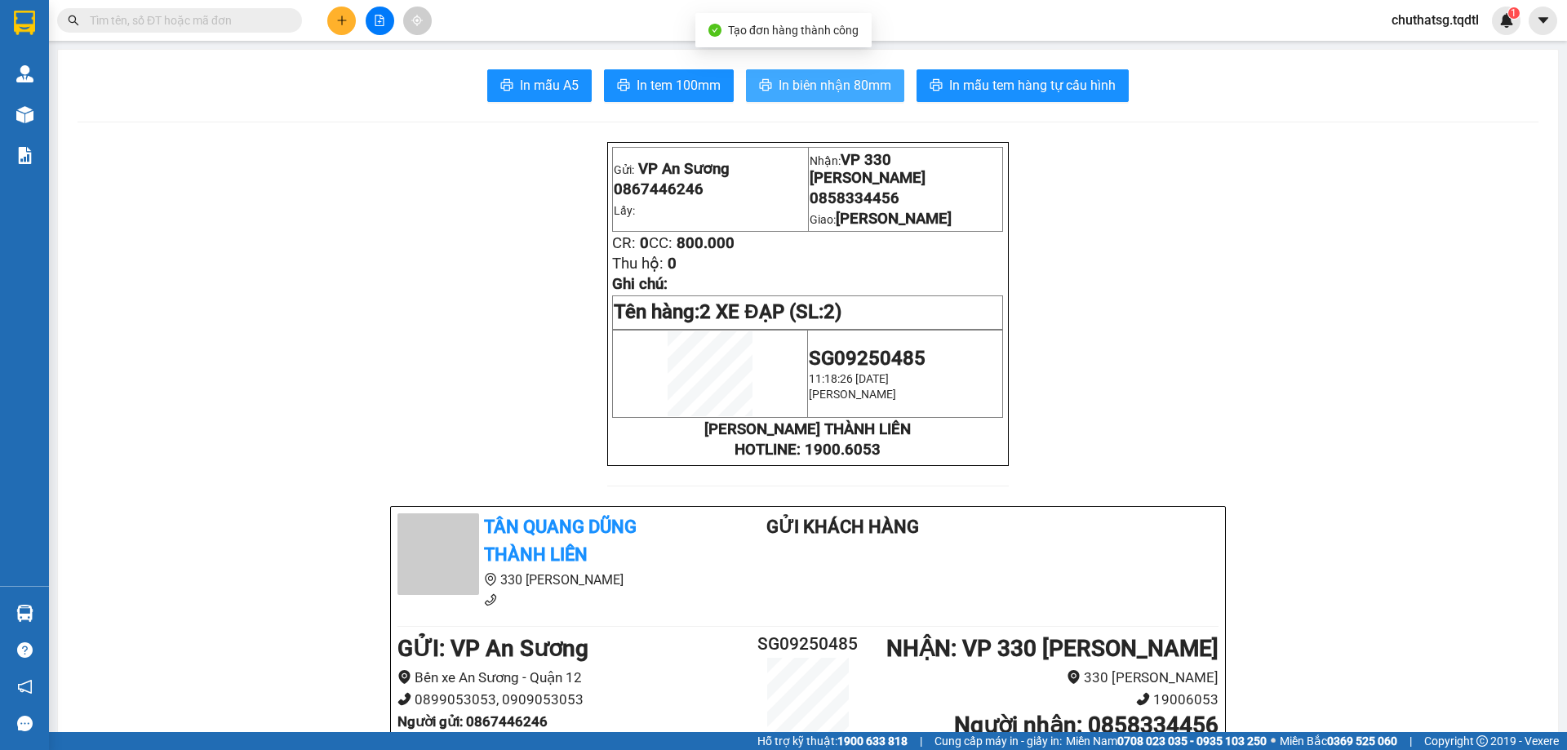
click at [829, 78] on span "In biên nhận 80mm" at bounding box center [834, 85] width 113 height 20
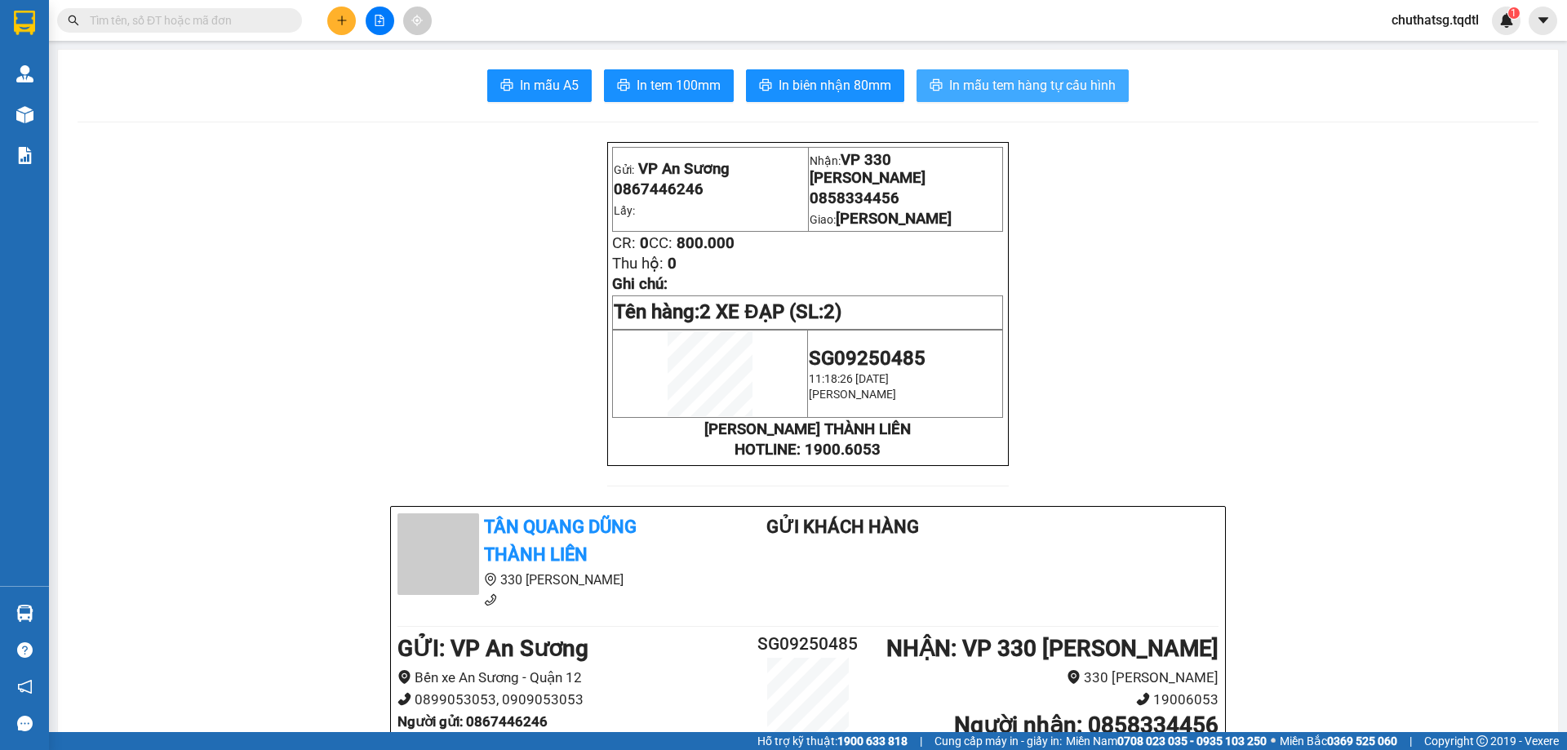
click at [1000, 83] on span "In mẫu tem hàng tự cấu hình" at bounding box center [1032, 85] width 166 height 20
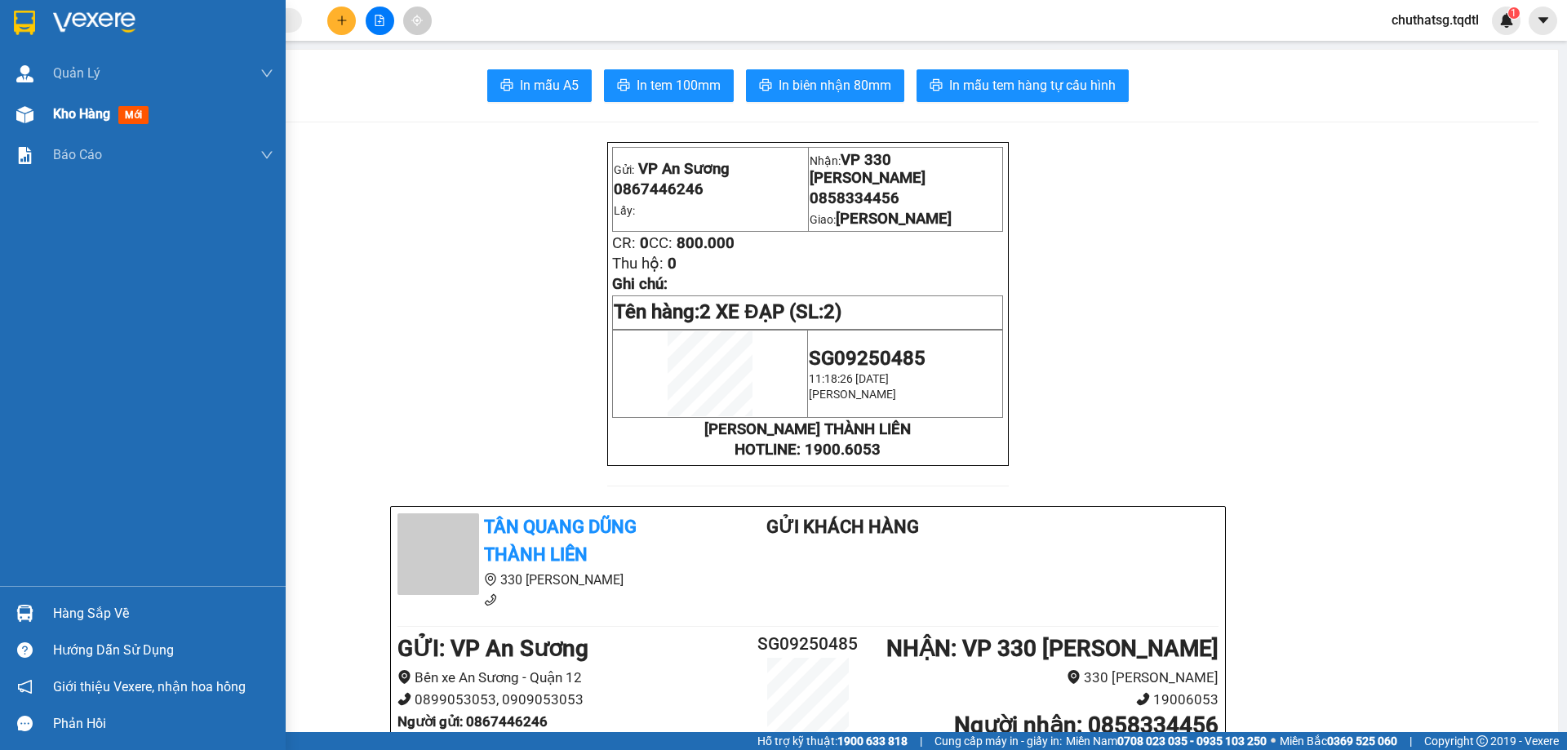
click at [55, 107] on span "Kho hàng" at bounding box center [81, 114] width 57 height 16
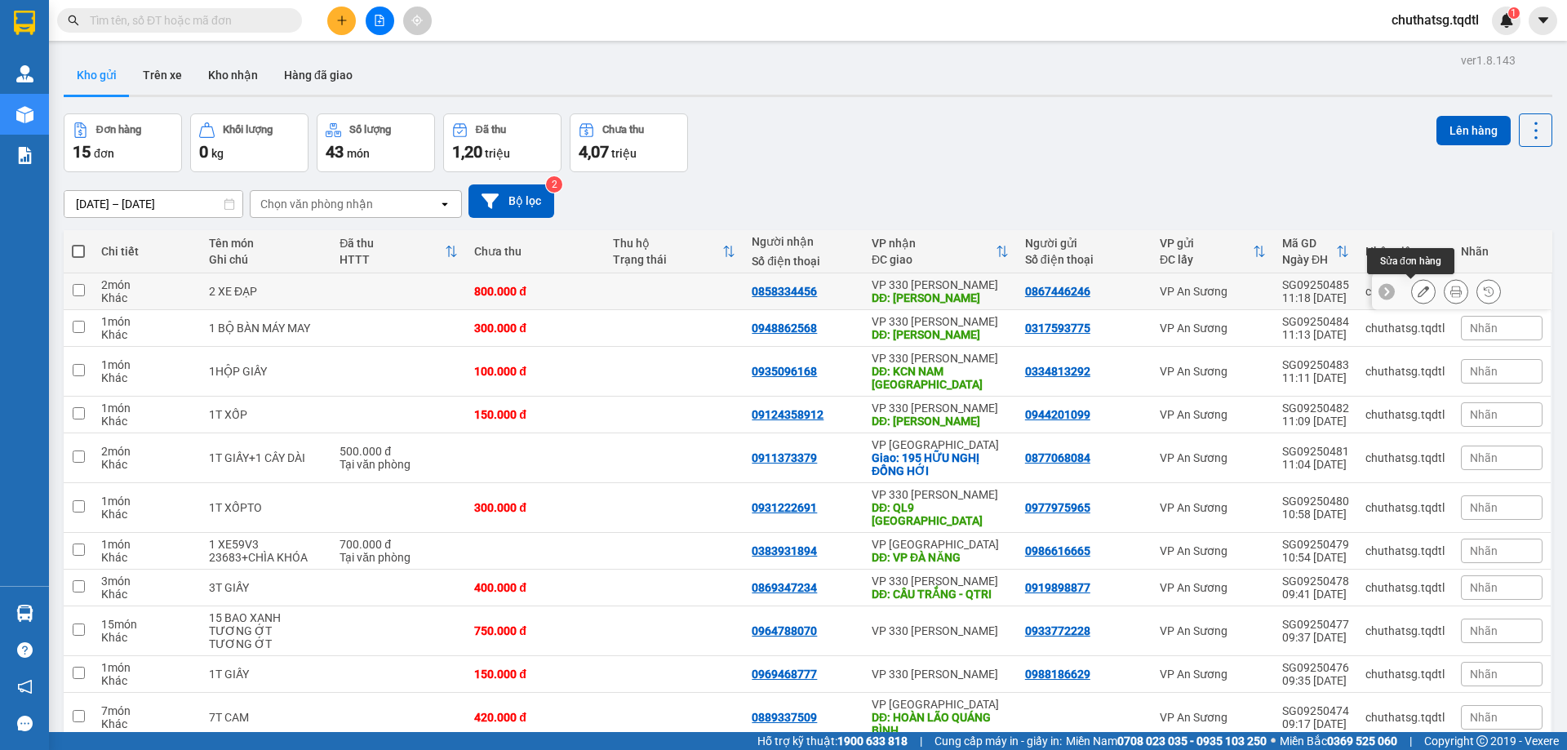
click at [1417, 286] on icon at bounding box center [1422, 291] width 11 height 11
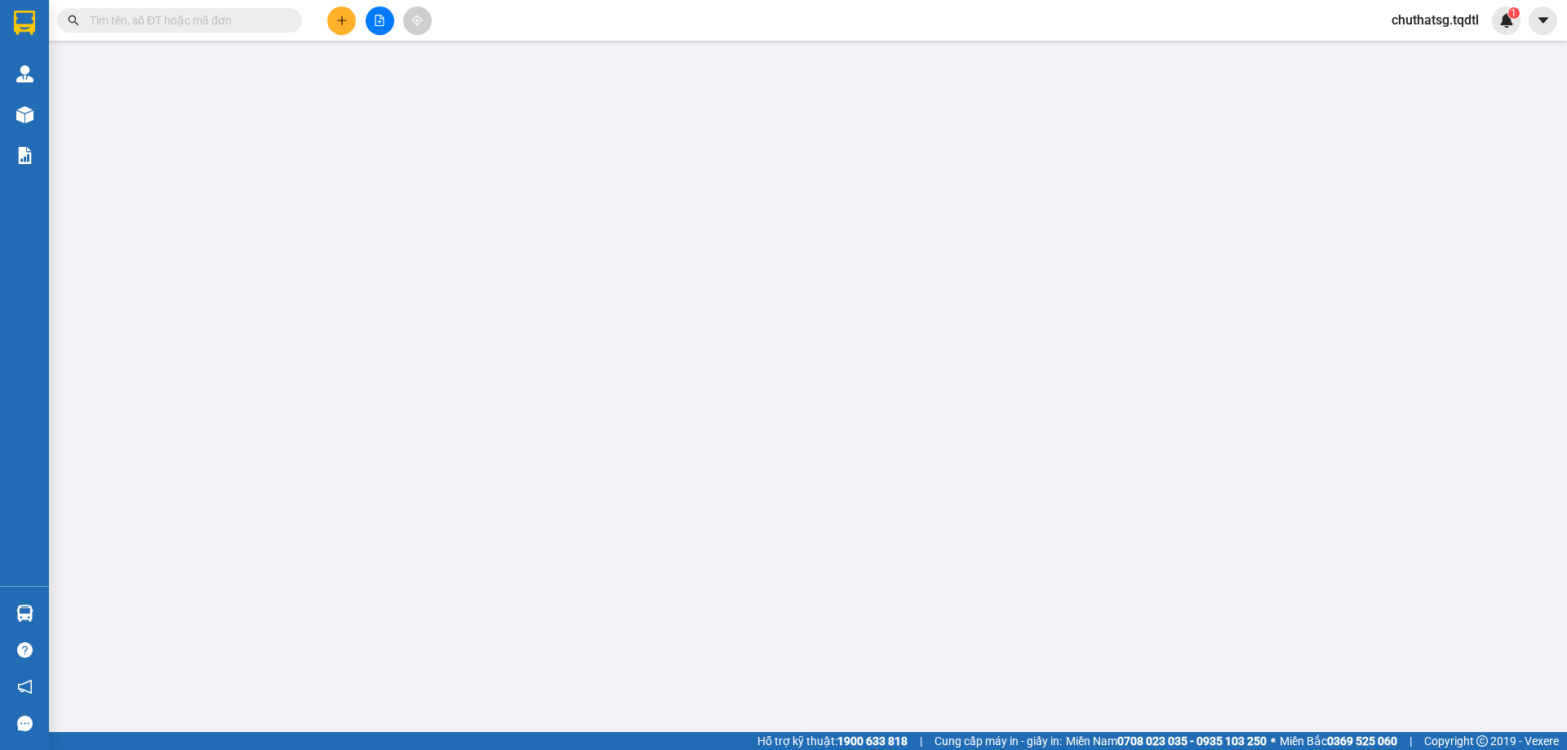
type input "0867446246"
type input "0858334456"
type input "[PERSON_NAME]"
type input "800.000"
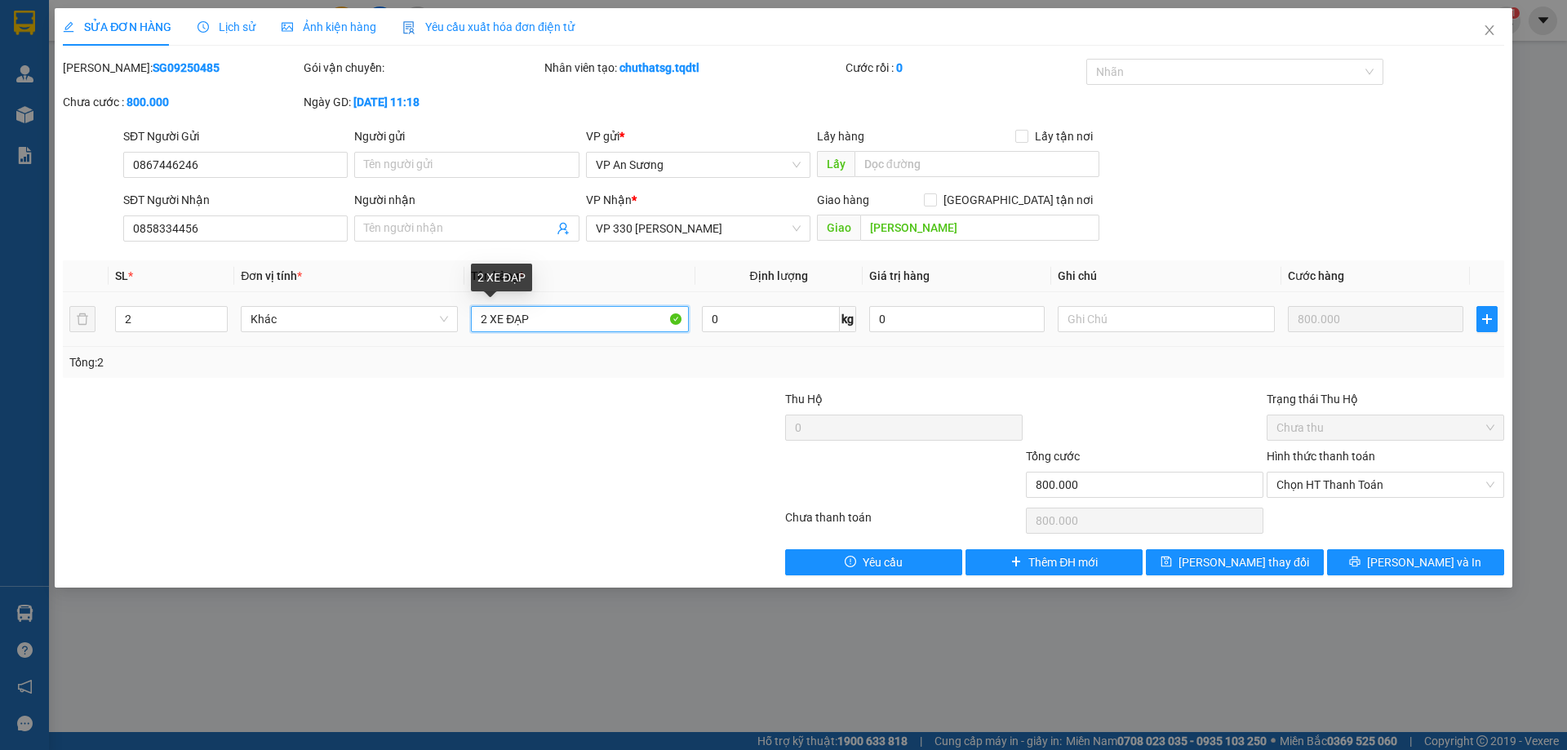
click at [537, 317] on input "2 XE ĐẠP" at bounding box center [579, 319] width 217 height 26
type input "2 XE ĐẠP+2 NÓN BẢO HIỂM"
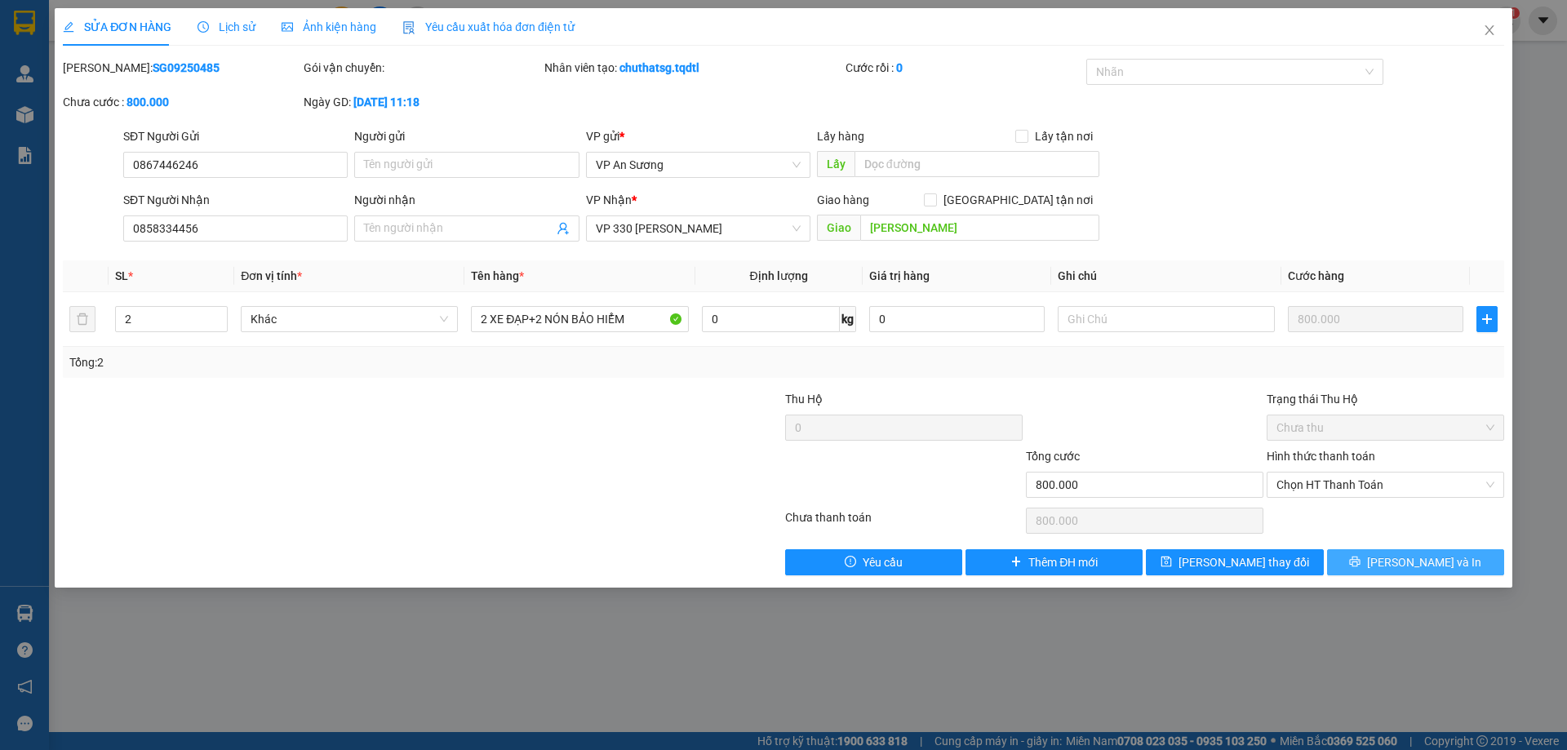
click at [1419, 560] on span "[PERSON_NAME] và In" at bounding box center [1424, 562] width 114 height 18
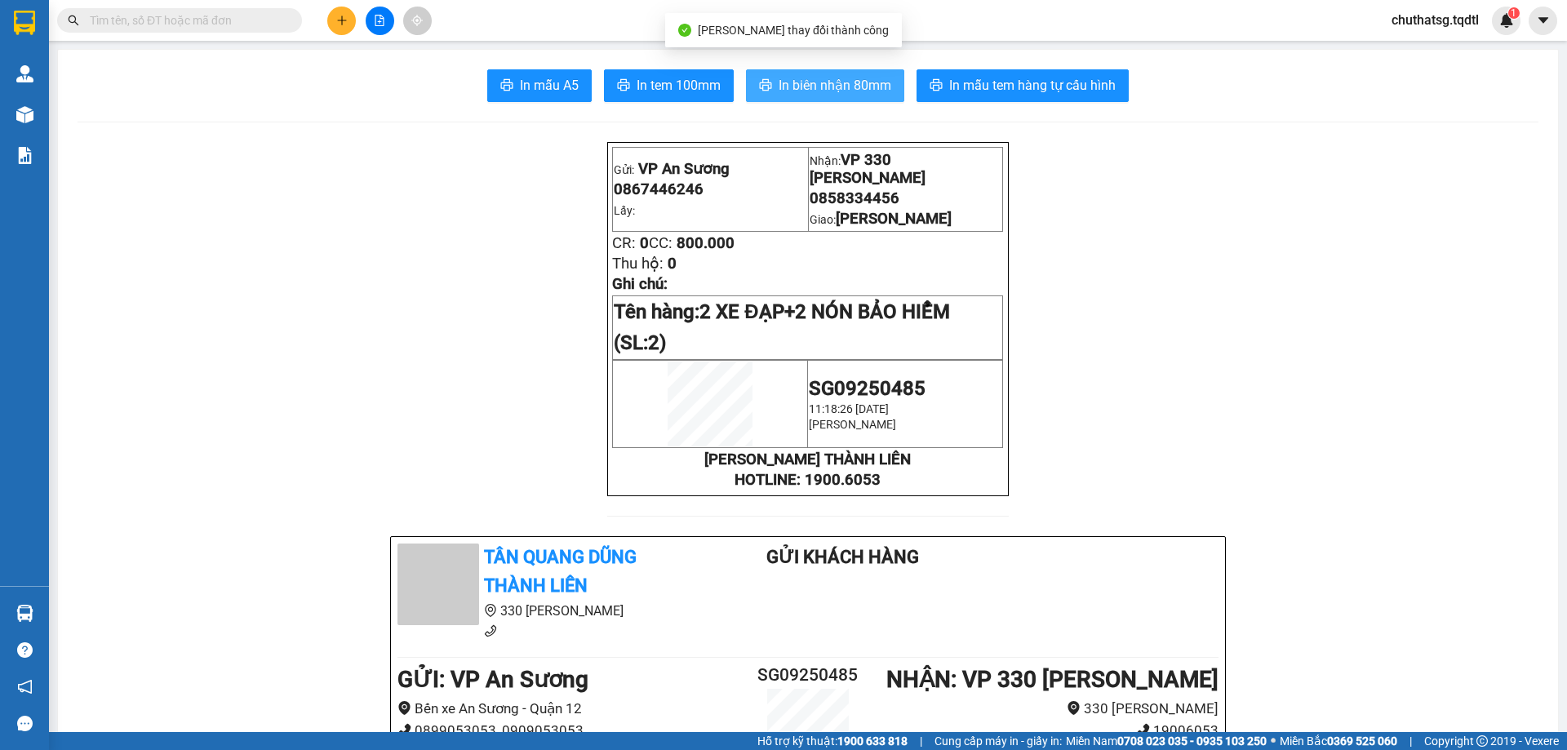
click at [823, 82] on span "In biên nhận 80mm" at bounding box center [834, 85] width 113 height 20
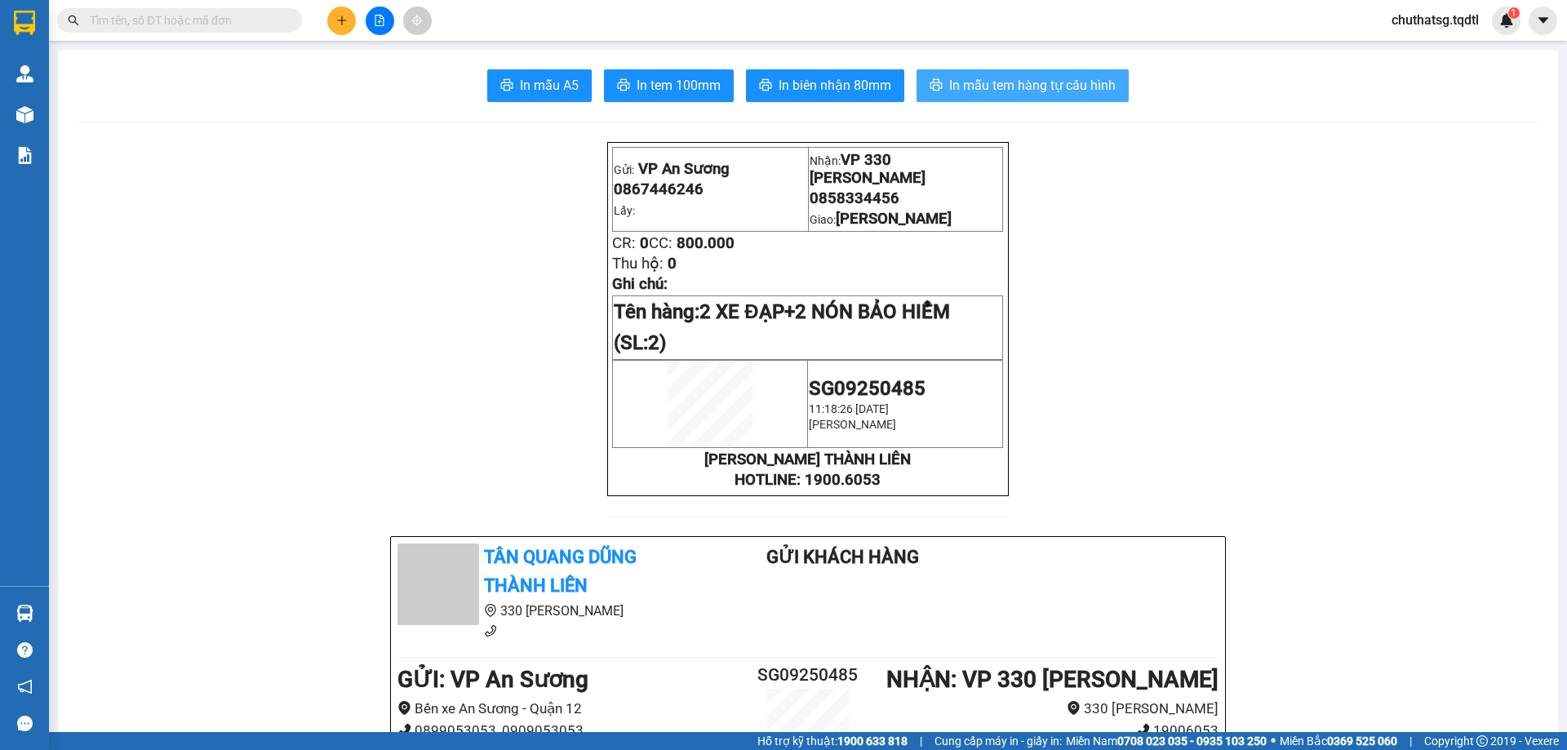
click at [1026, 78] on span "In mẫu tem hàng tự cấu hình" at bounding box center [1032, 85] width 166 height 20
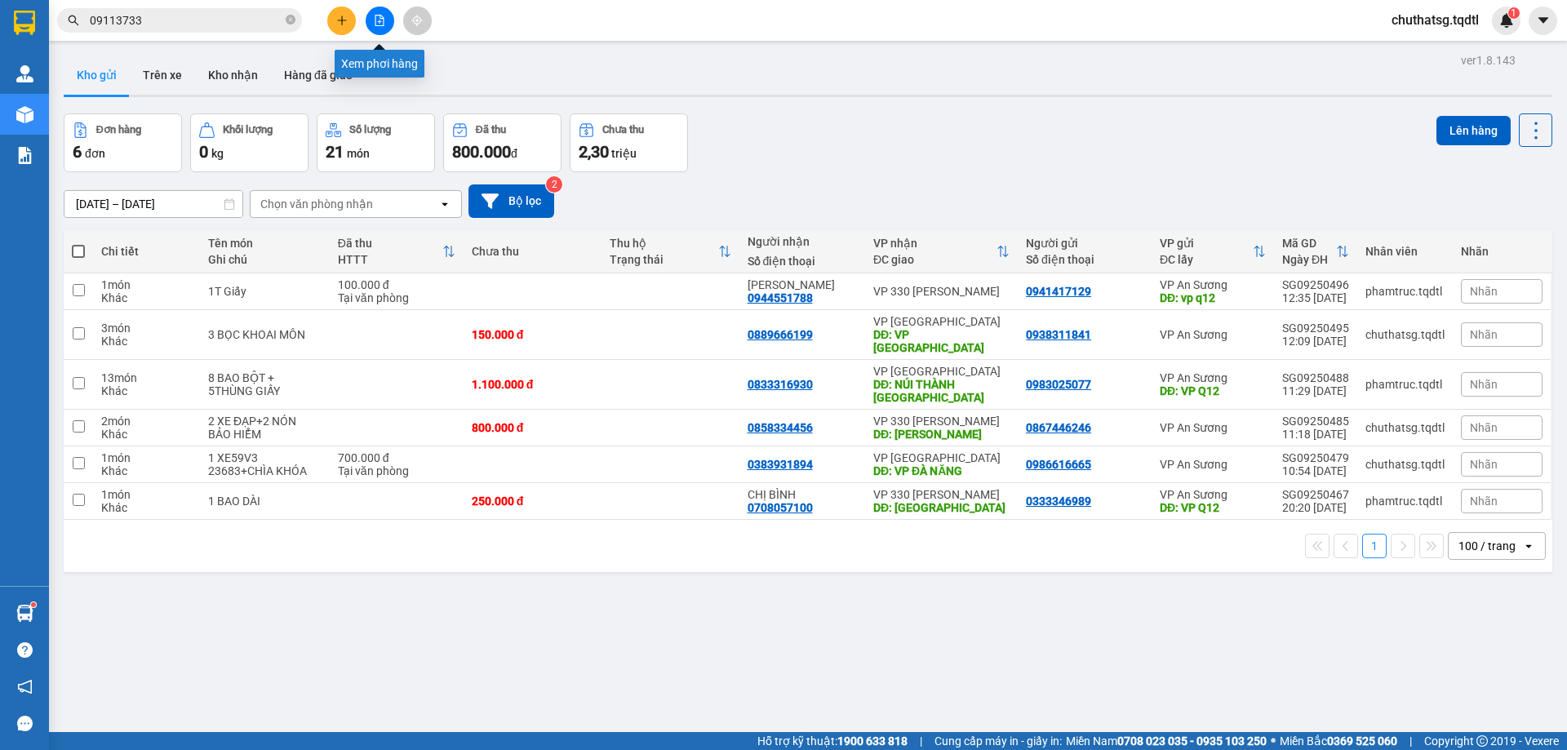
click at [381, 16] on icon "file-add" at bounding box center [379, 20] width 9 height 11
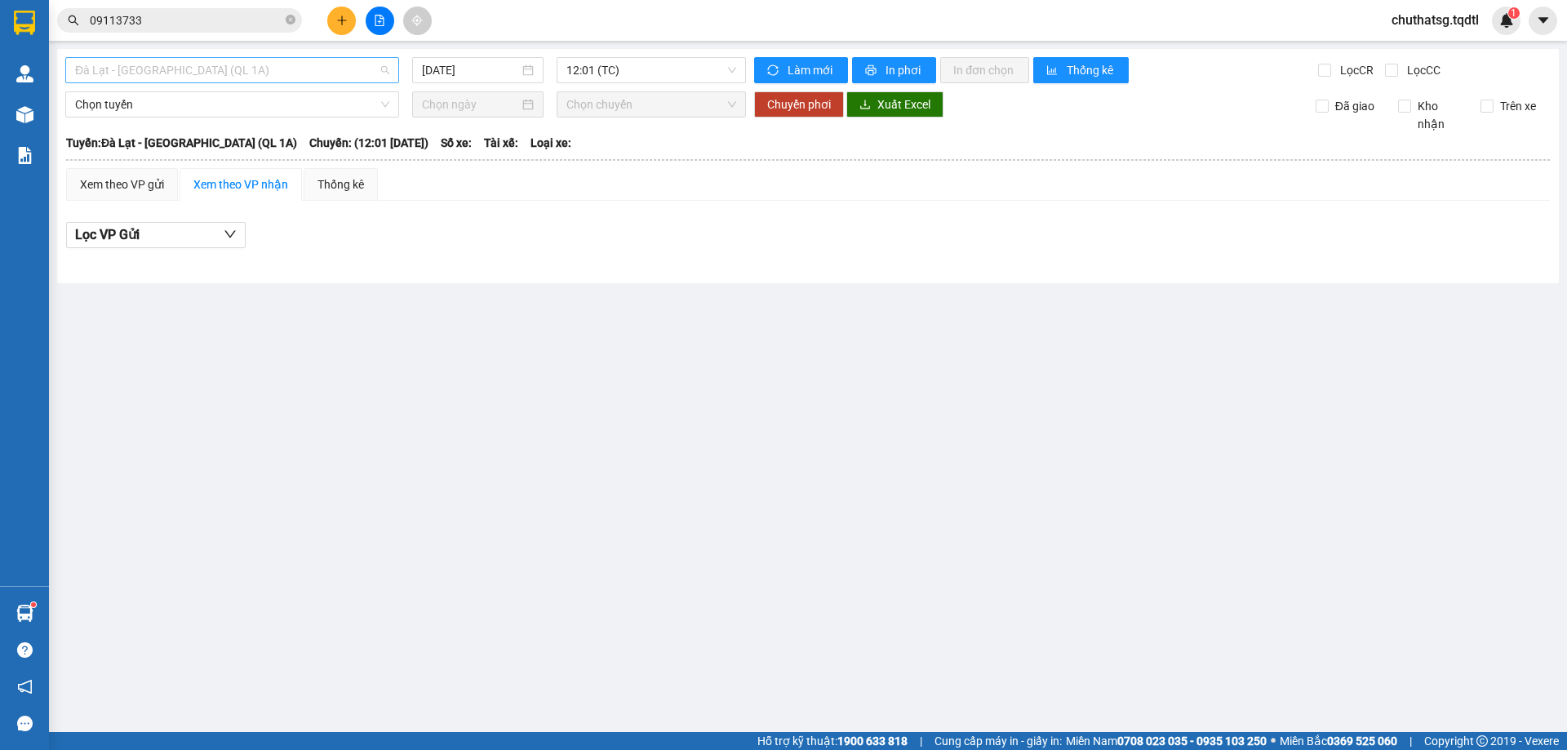
click at [299, 72] on span "Đà Lạt - [GEOGRAPHIC_DATA] (QL 1A)" at bounding box center [232, 70] width 314 height 24
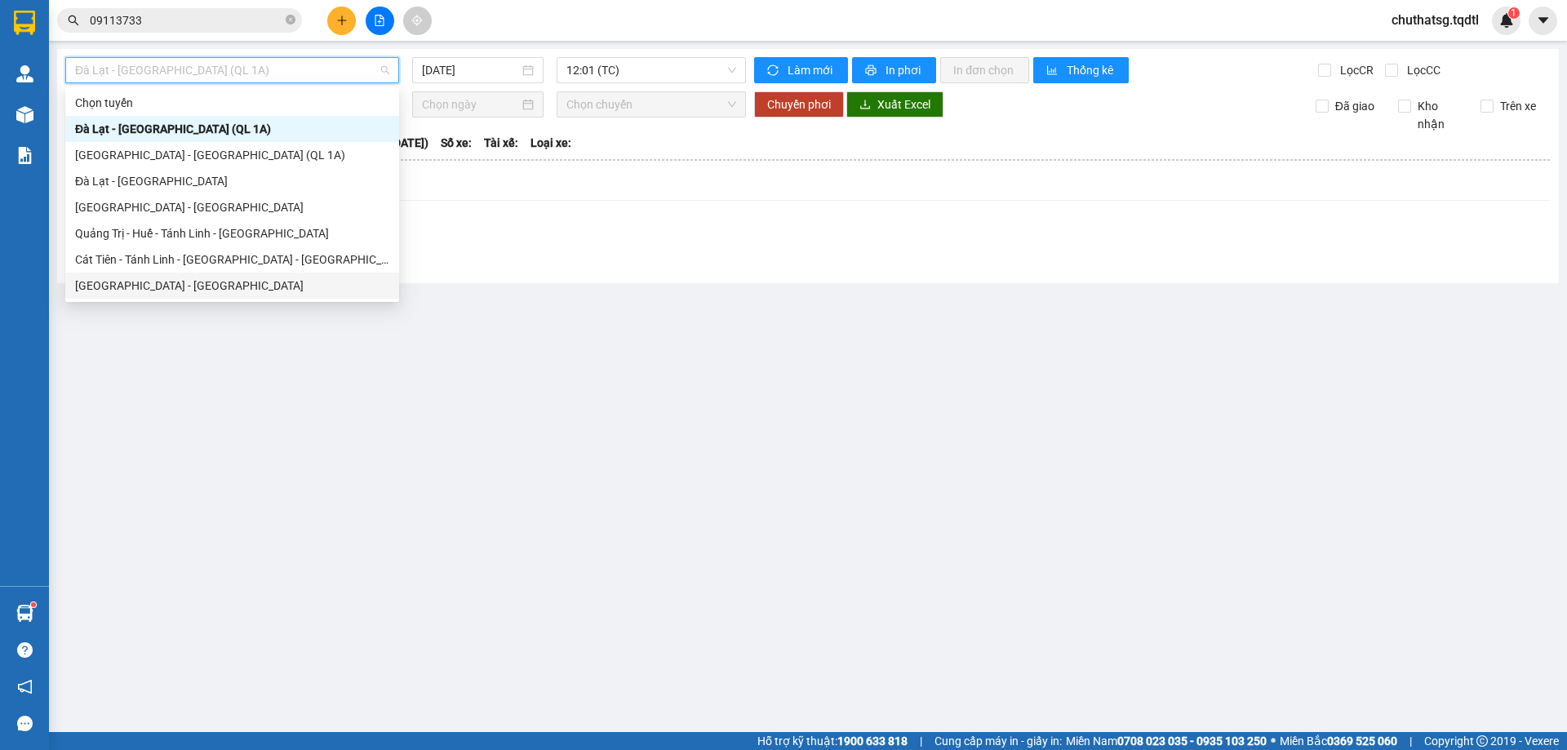
click at [131, 282] on div "[GEOGRAPHIC_DATA] - [GEOGRAPHIC_DATA]" at bounding box center [232, 286] width 314 height 18
type input "[DATE]"
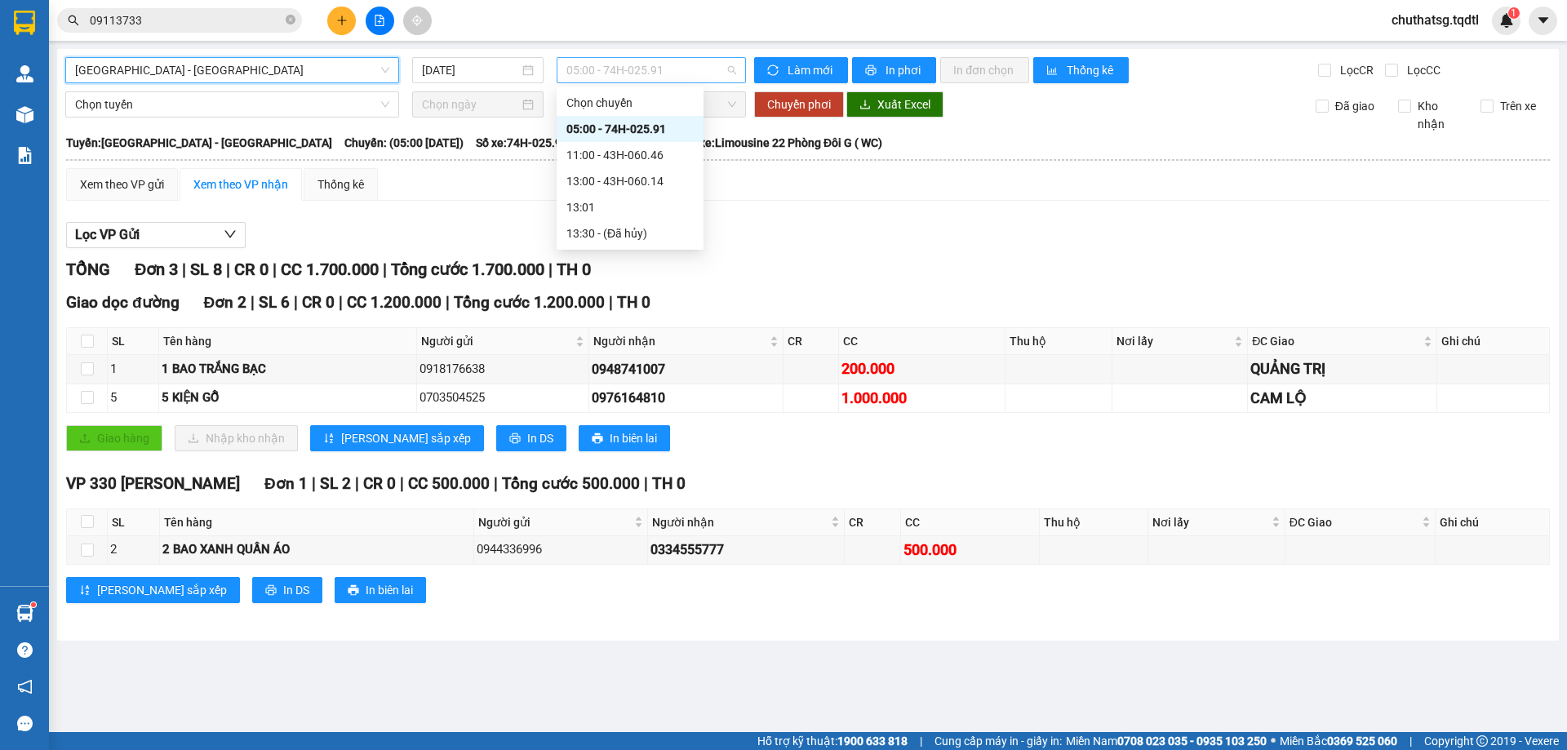
click at [669, 69] on span "05:00 - 74H-025.91" at bounding box center [651, 70] width 170 height 24
click at [626, 176] on div "13:00 - 43H-060.14" at bounding box center [629, 181] width 127 height 18
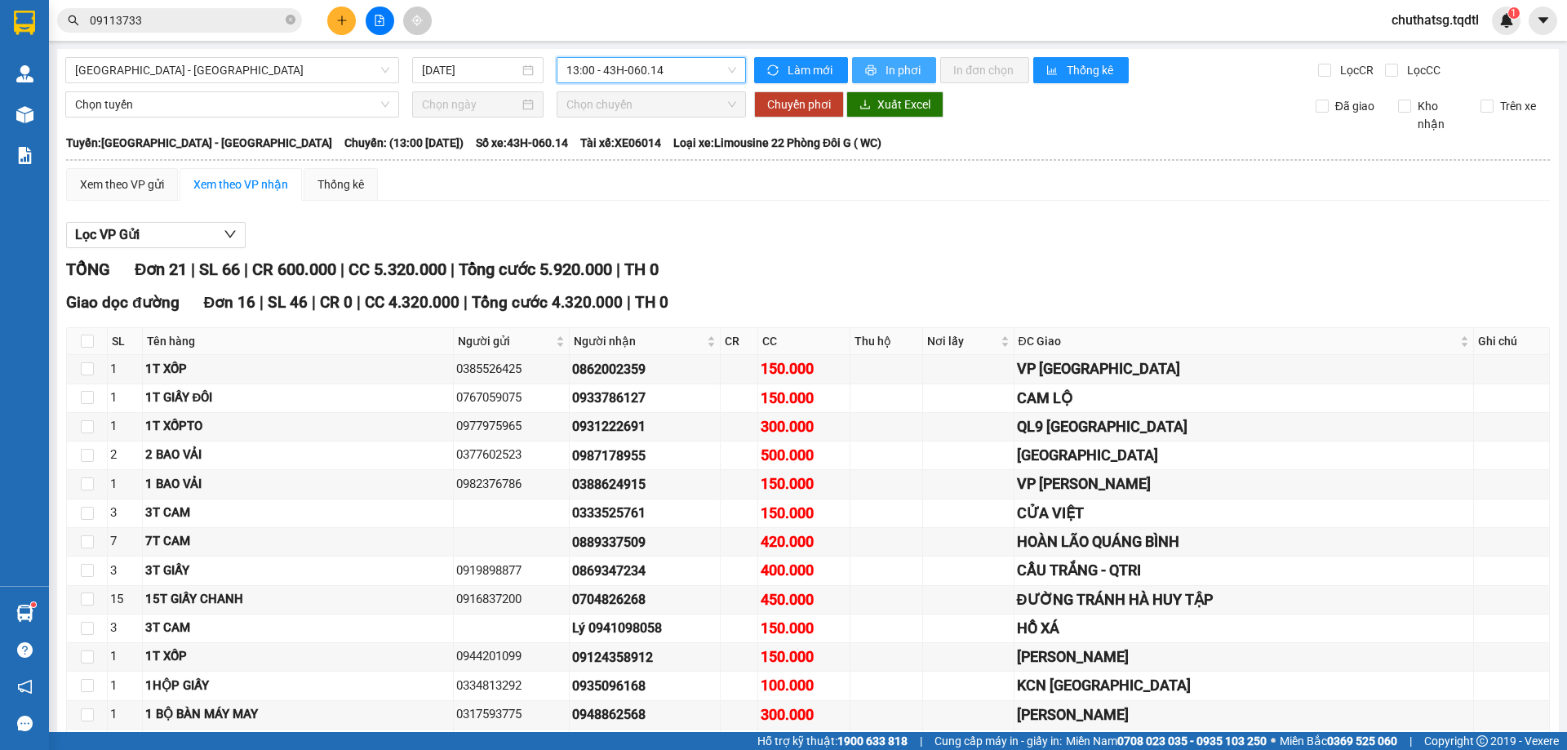
click at [866, 64] on icon "printer" at bounding box center [870, 69] width 11 height 11
click at [348, 21] on button at bounding box center [341, 21] width 29 height 29
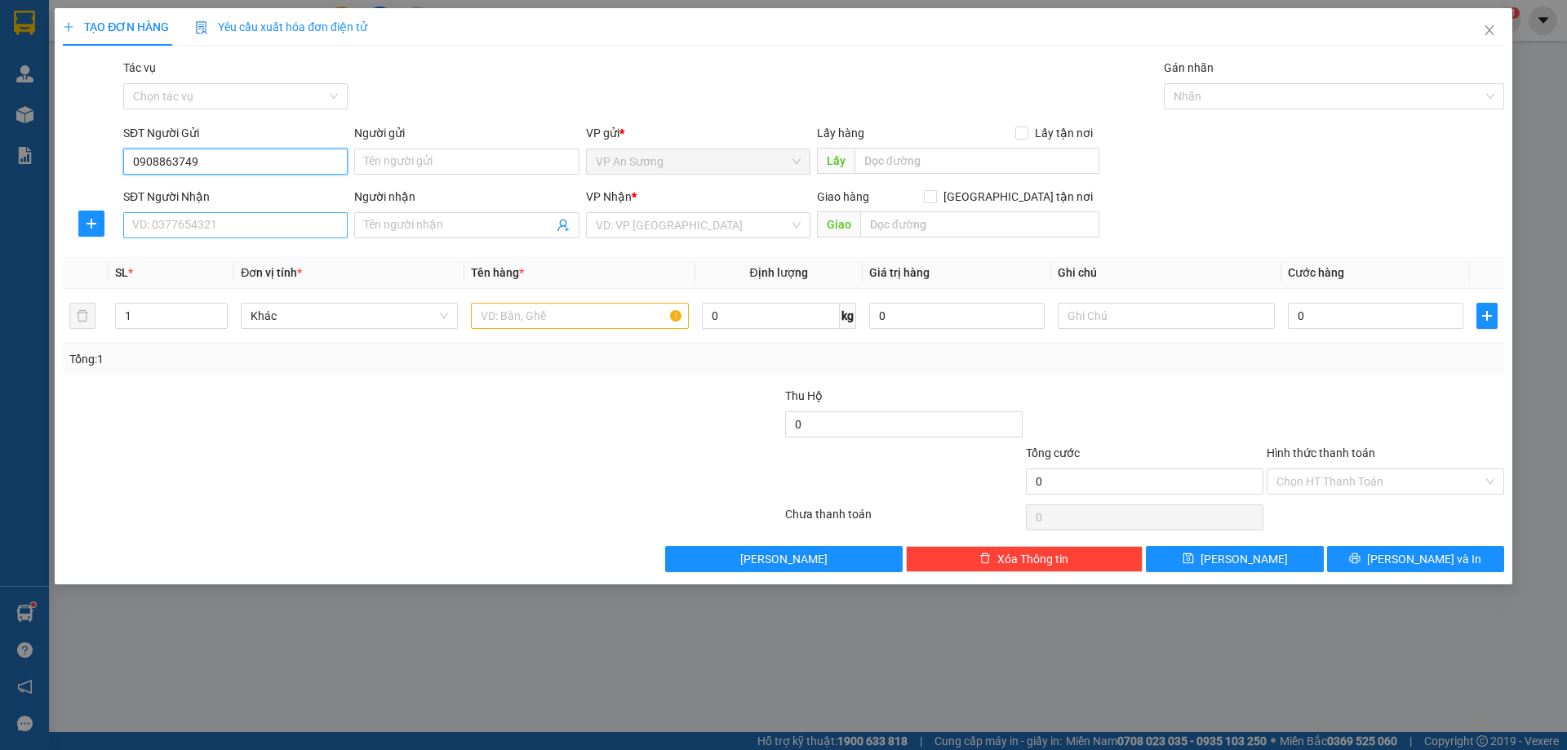
type input "0908863749"
click at [228, 232] on input "SĐT Người Nhận" at bounding box center [235, 225] width 224 height 26
type input "0585034999"
click at [664, 215] on input "search" at bounding box center [692, 225] width 193 height 24
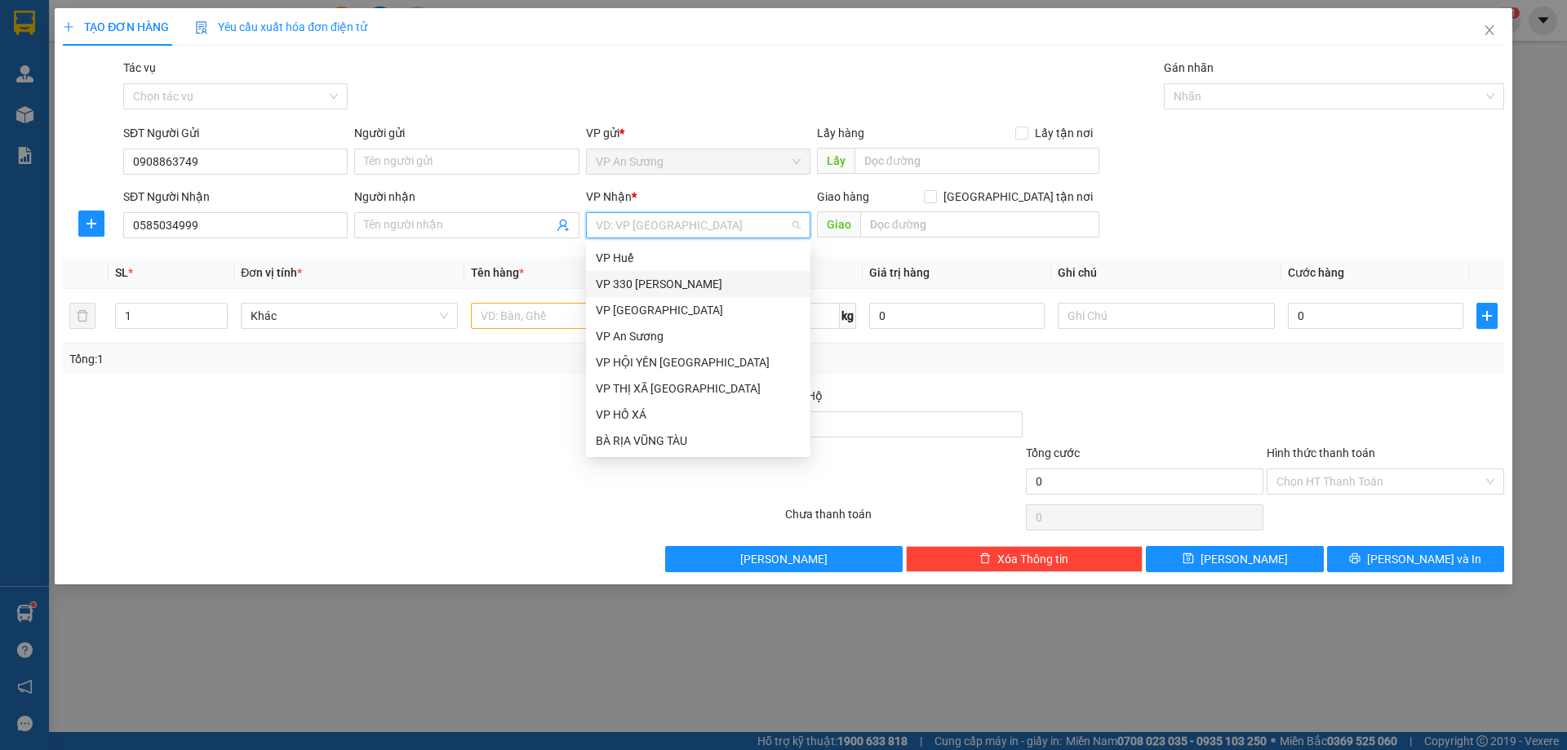
click at [663, 282] on div "VP 330 [PERSON_NAME]" at bounding box center [698, 284] width 205 height 18
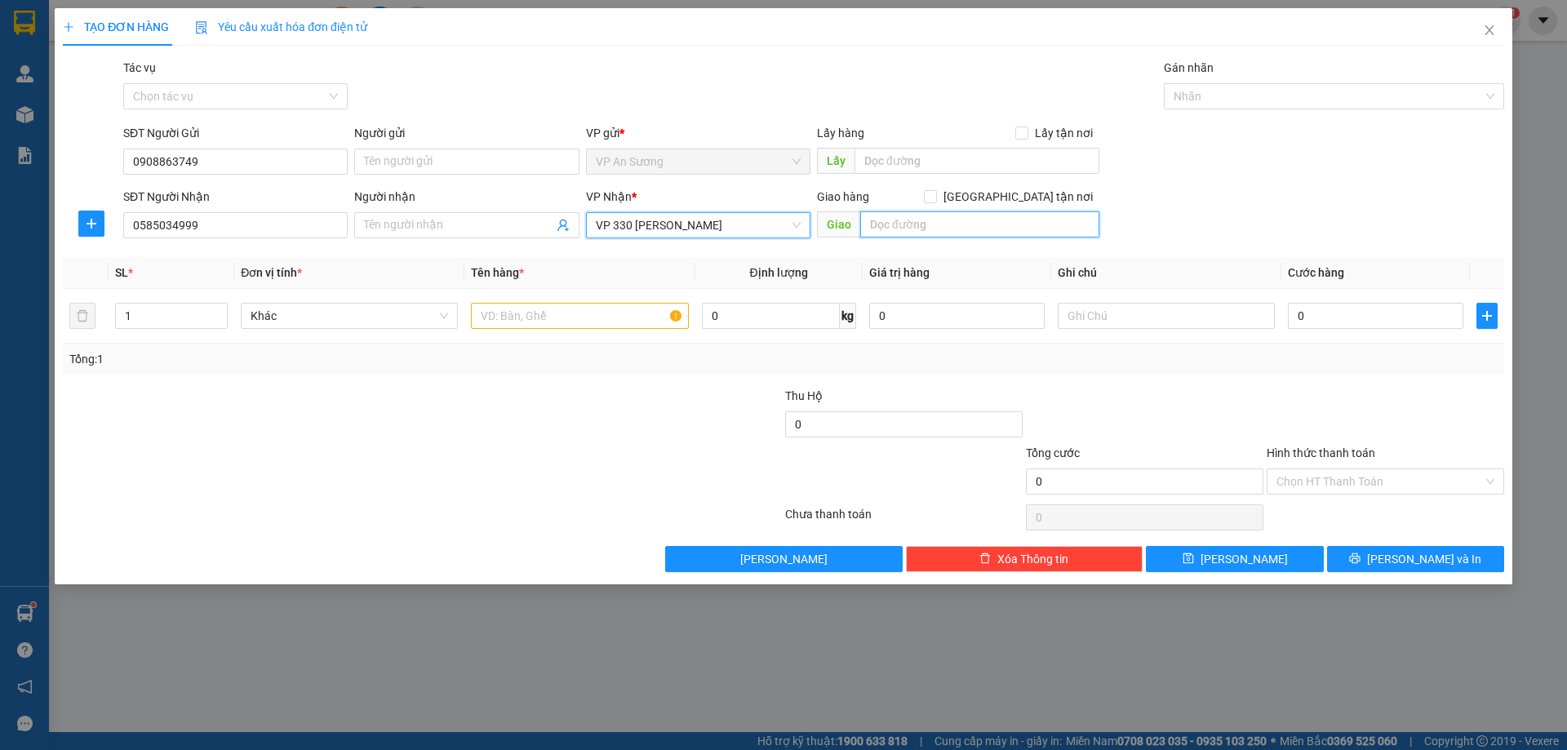
click at [894, 229] on input "text" at bounding box center [979, 224] width 239 height 26
type input "D"
click at [908, 224] on input "DOOCF MIẾU" at bounding box center [979, 224] width 239 height 26
type input "DỐC MIẾU"
click at [489, 314] on input "text" at bounding box center [579, 316] width 217 height 26
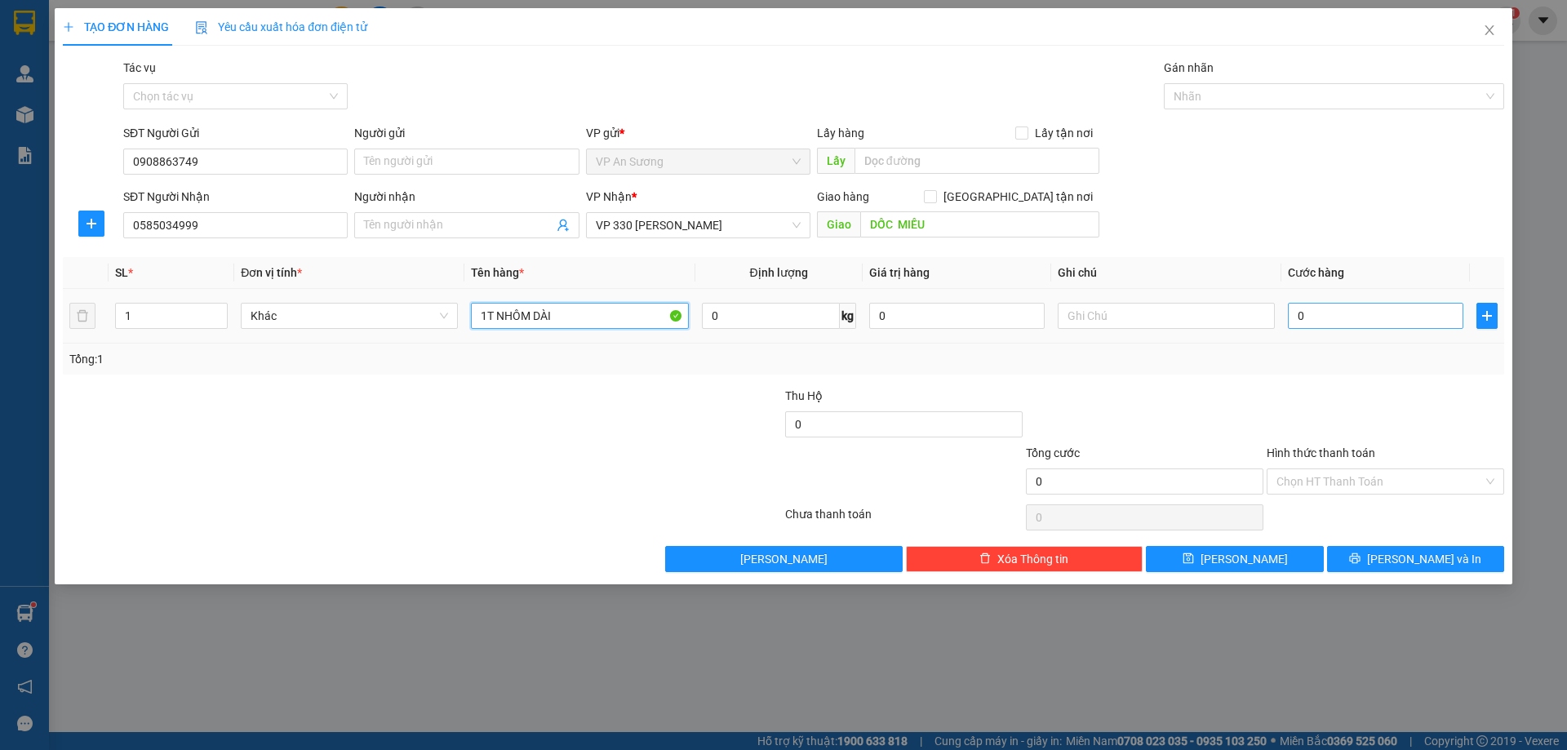
type input "1T NHÔM DÀI"
click at [1320, 319] on input "0" at bounding box center [1375, 316] width 175 height 26
type input "06"
type input "6"
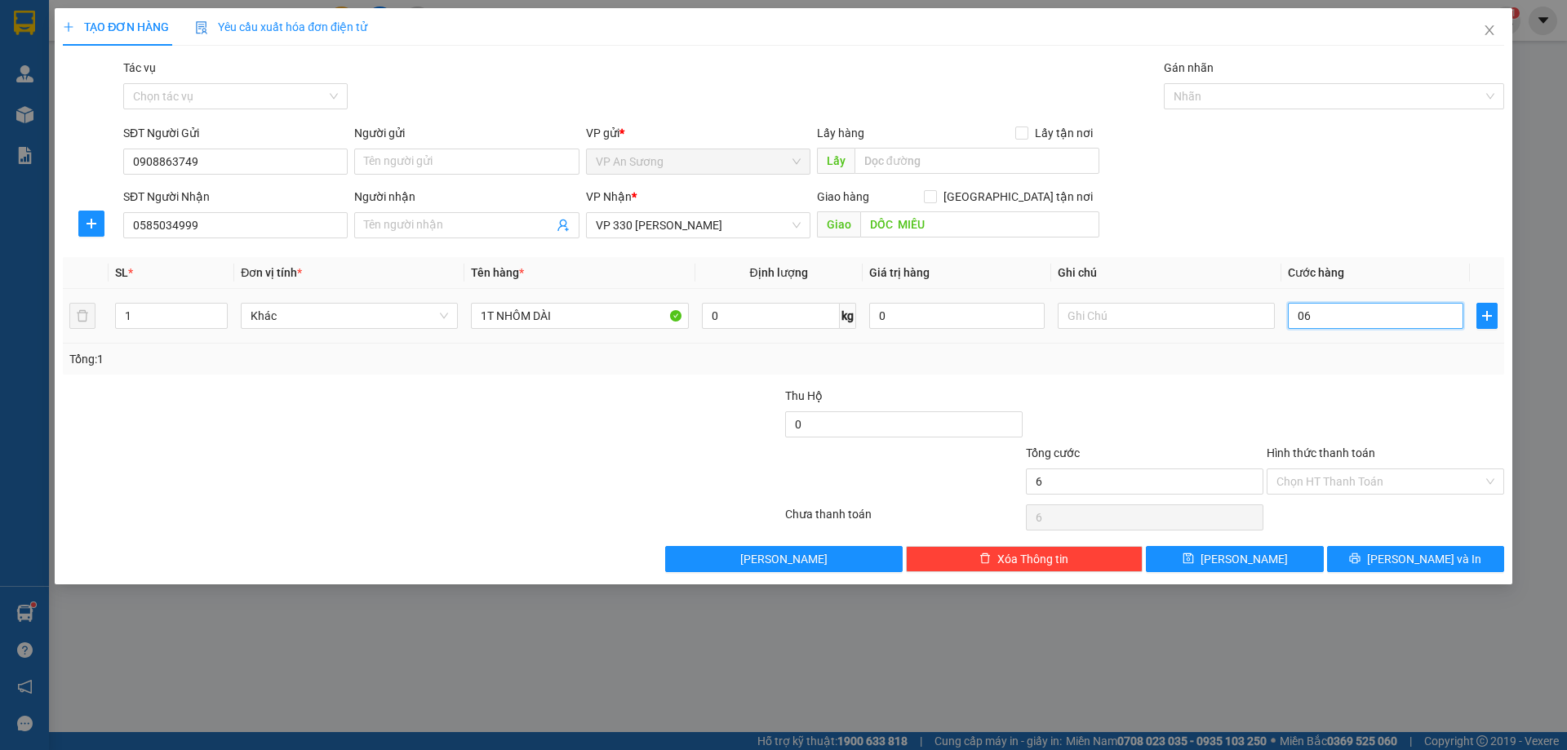
type input "060"
type input "60"
type input "0.600"
type input "600"
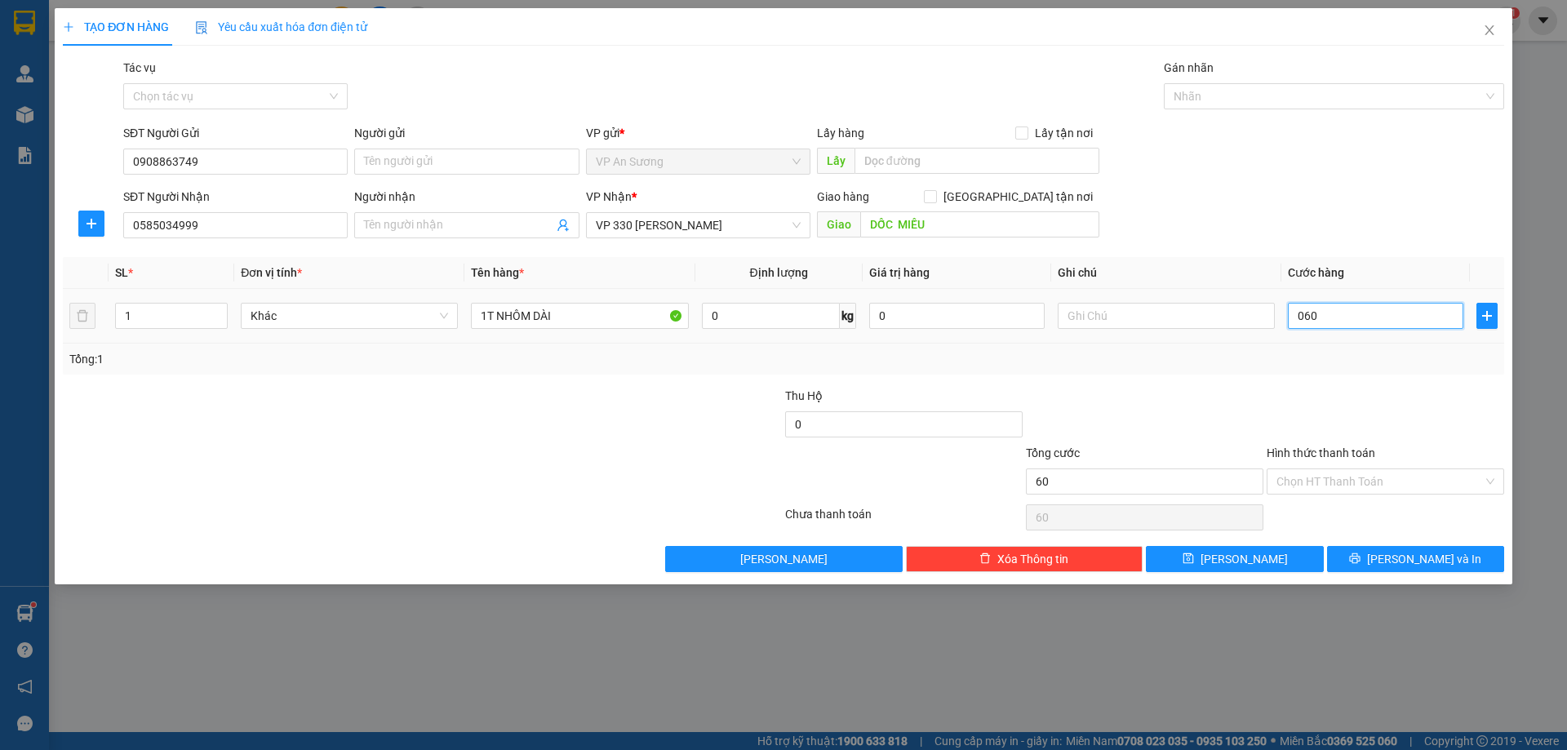
type input "600"
type input "600.000"
click at [1271, 391] on div at bounding box center [1385, 415] width 241 height 57
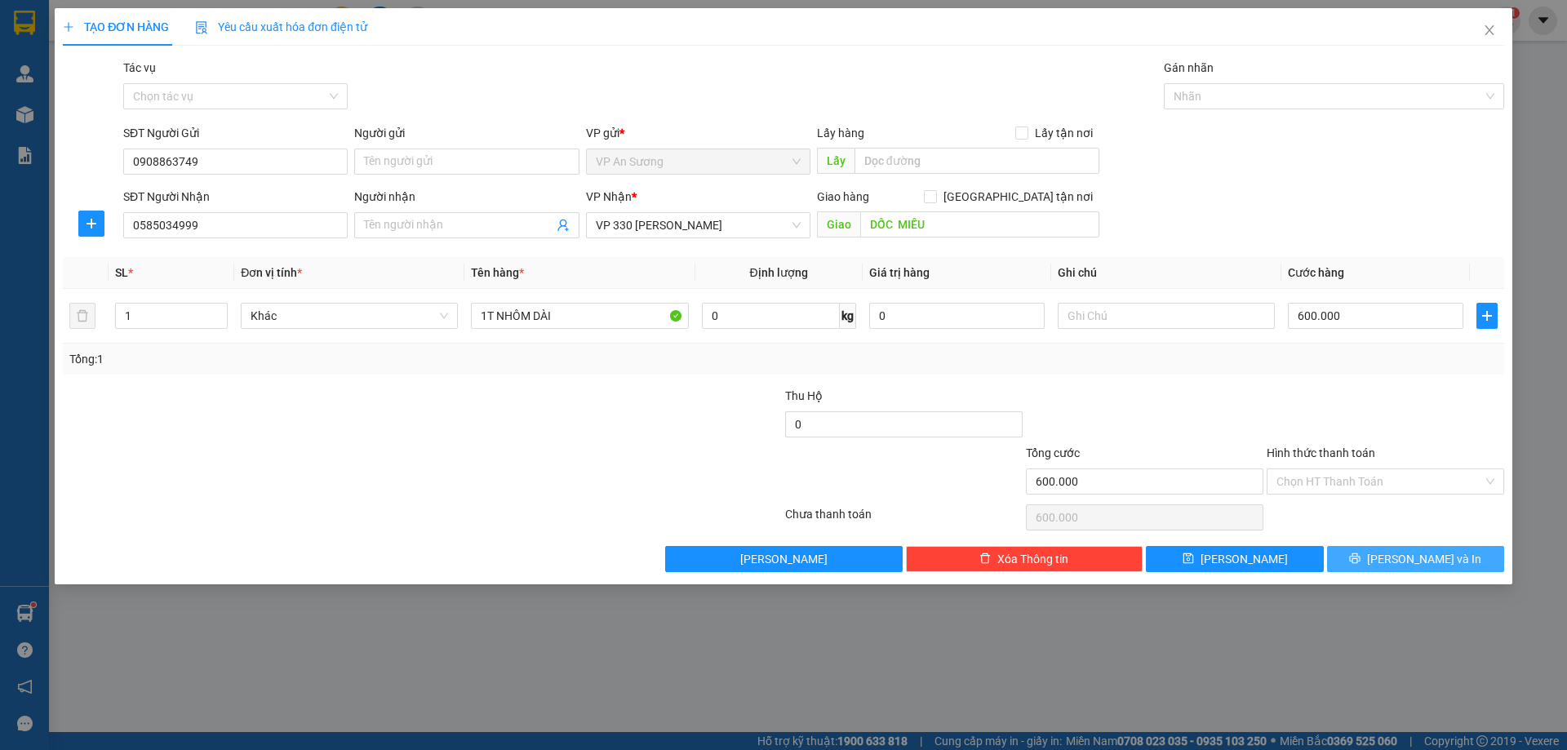
click at [1413, 555] on span "[PERSON_NAME] và In" at bounding box center [1424, 559] width 114 height 18
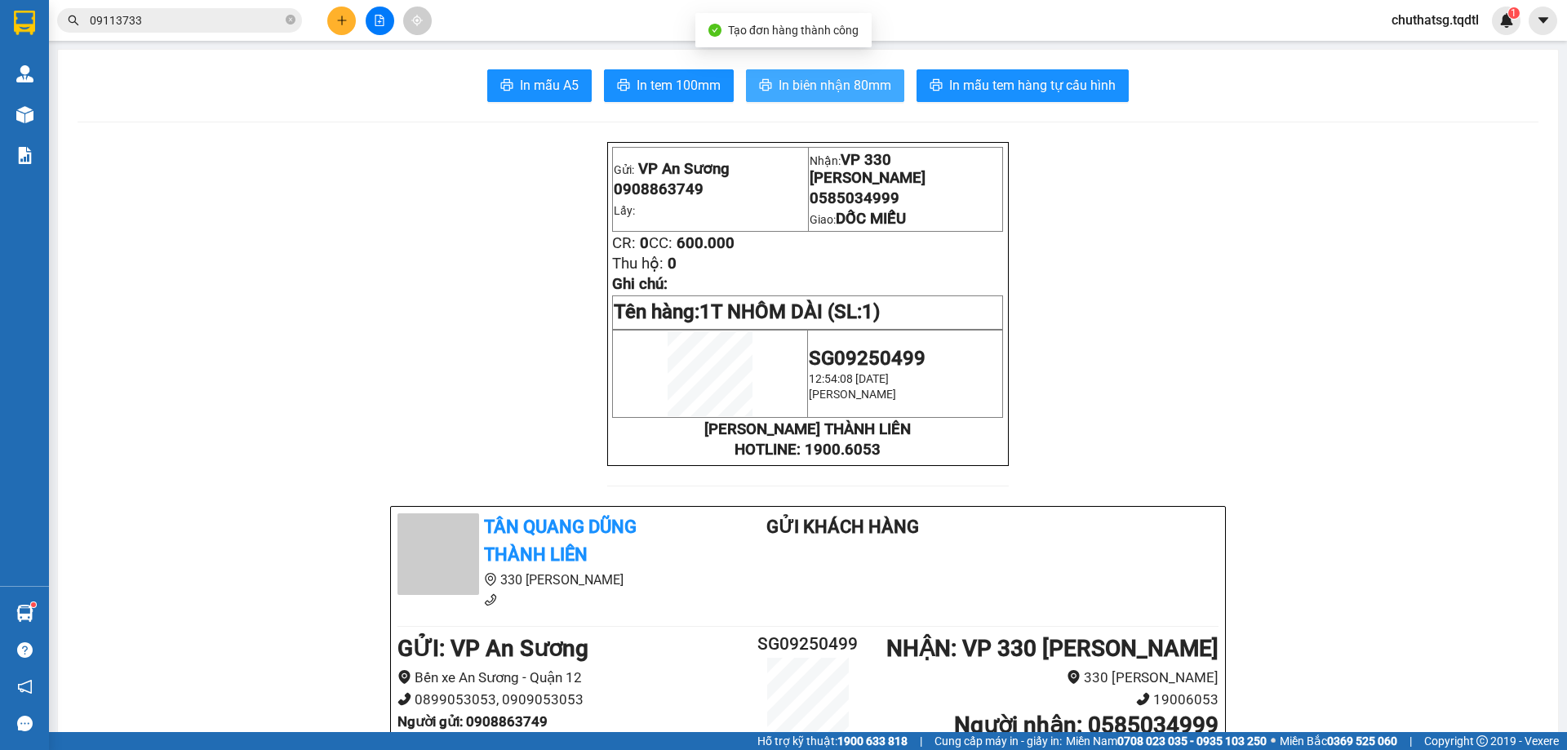
drag, startPoint x: 804, startPoint y: 80, endPoint x: 827, endPoint y: 93, distance: 26.3
click at [807, 80] on span "In biên nhận 80mm" at bounding box center [834, 85] width 113 height 20
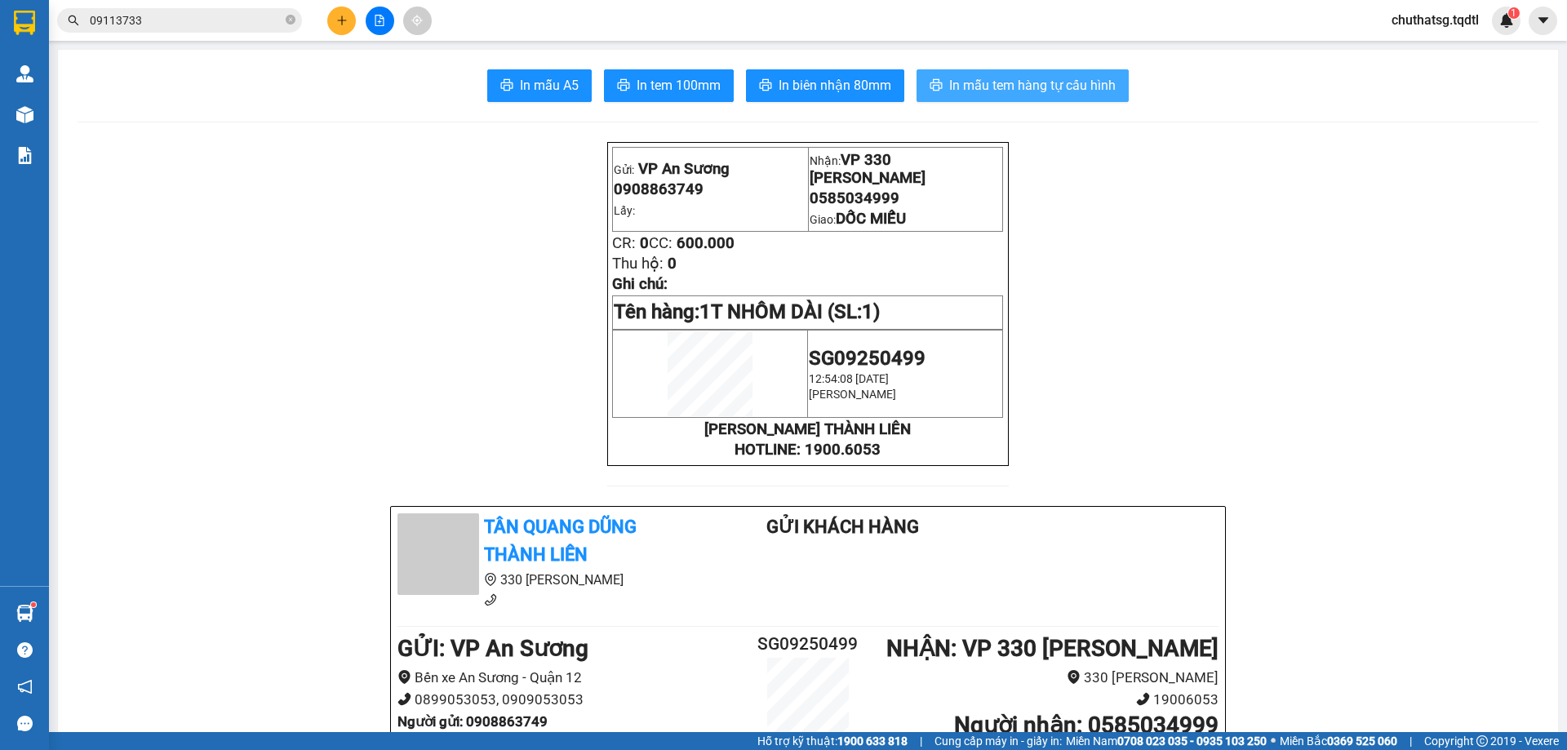
click at [964, 82] on span "In mẫu tem hàng tự cấu hình" at bounding box center [1032, 85] width 166 height 20
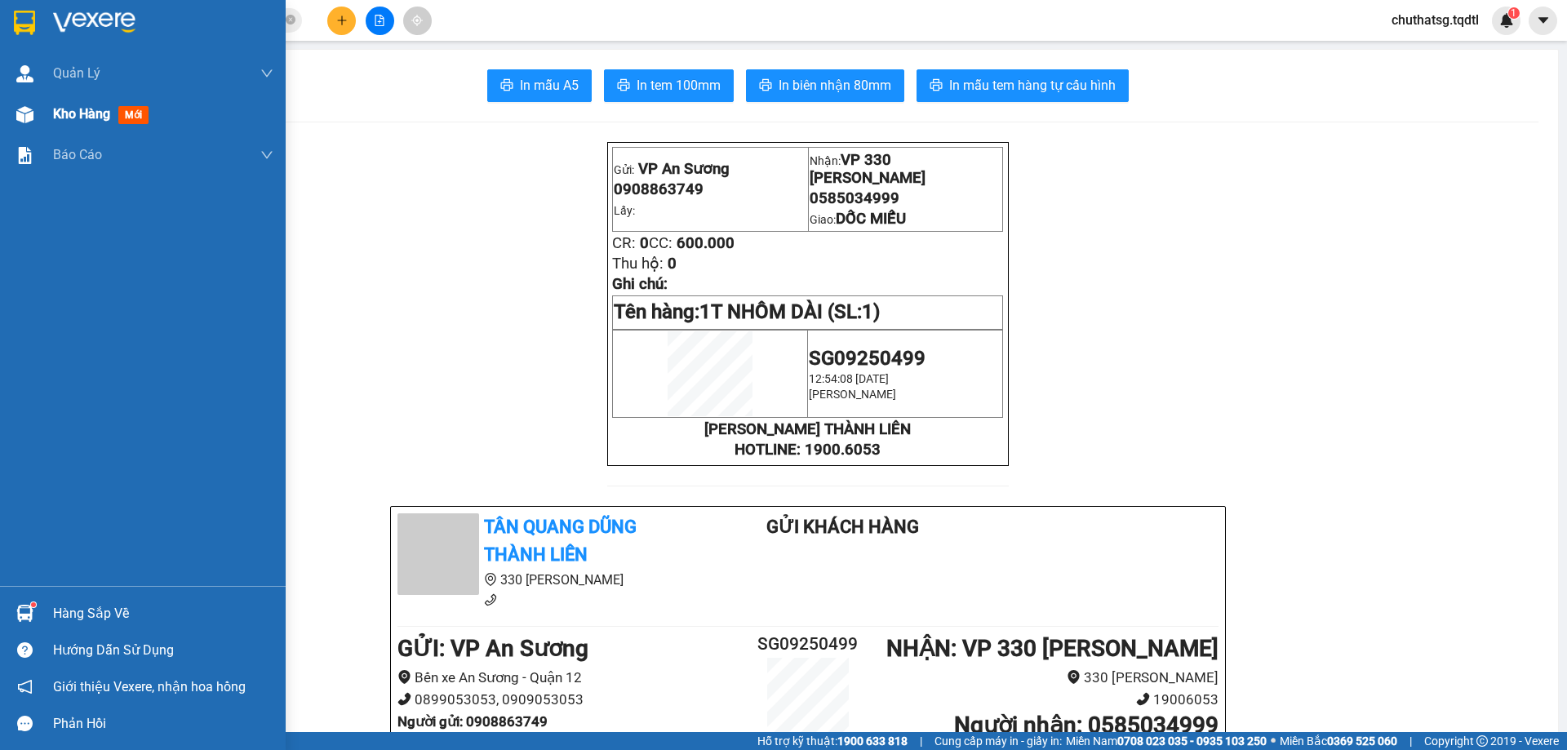
click at [76, 113] on span "Kho hàng" at bounding box center [81, 114] width 57 height 16
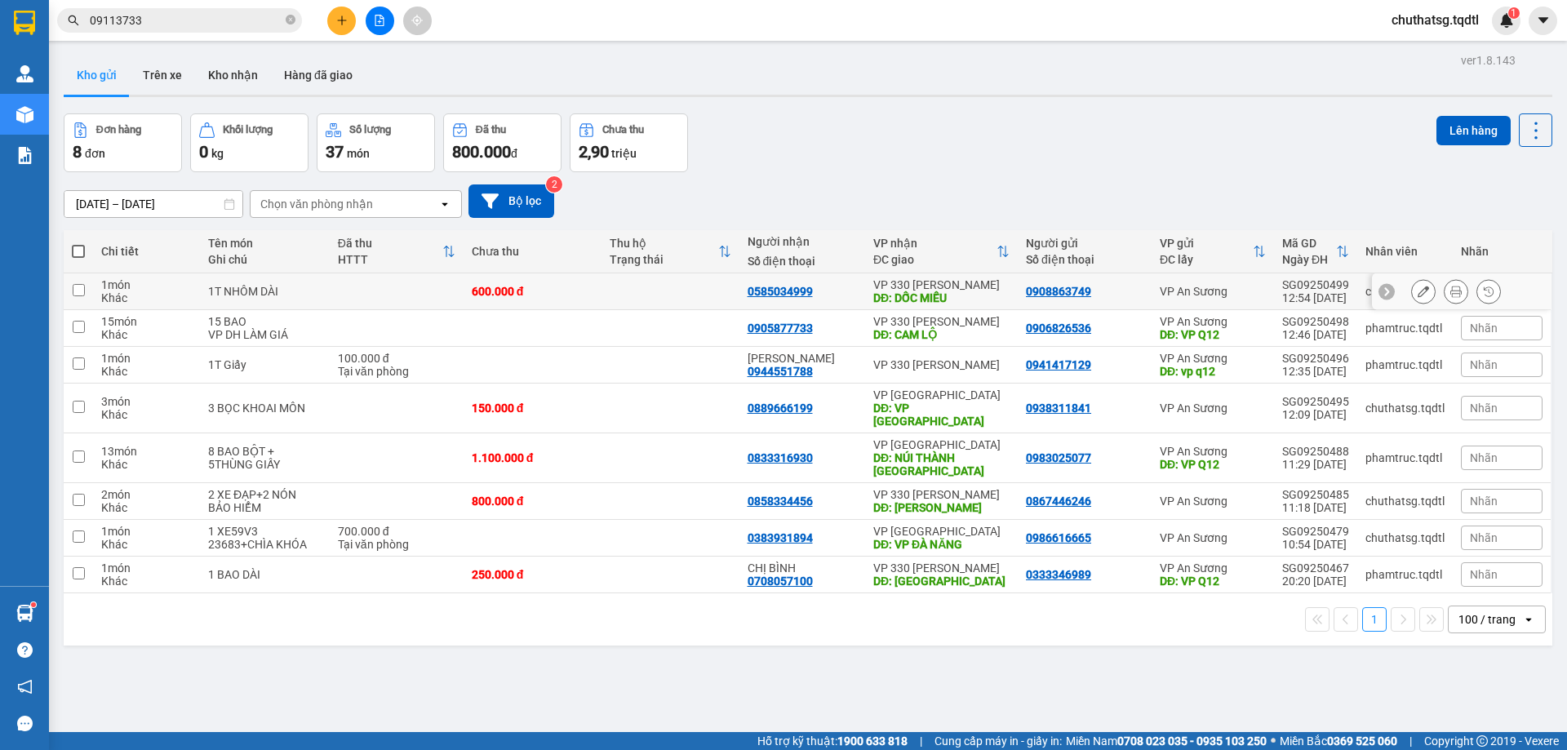
click at [75, 289] on input "checkbox" at bounding box center [79, 290] width 12 height 12
checkbox input "true"
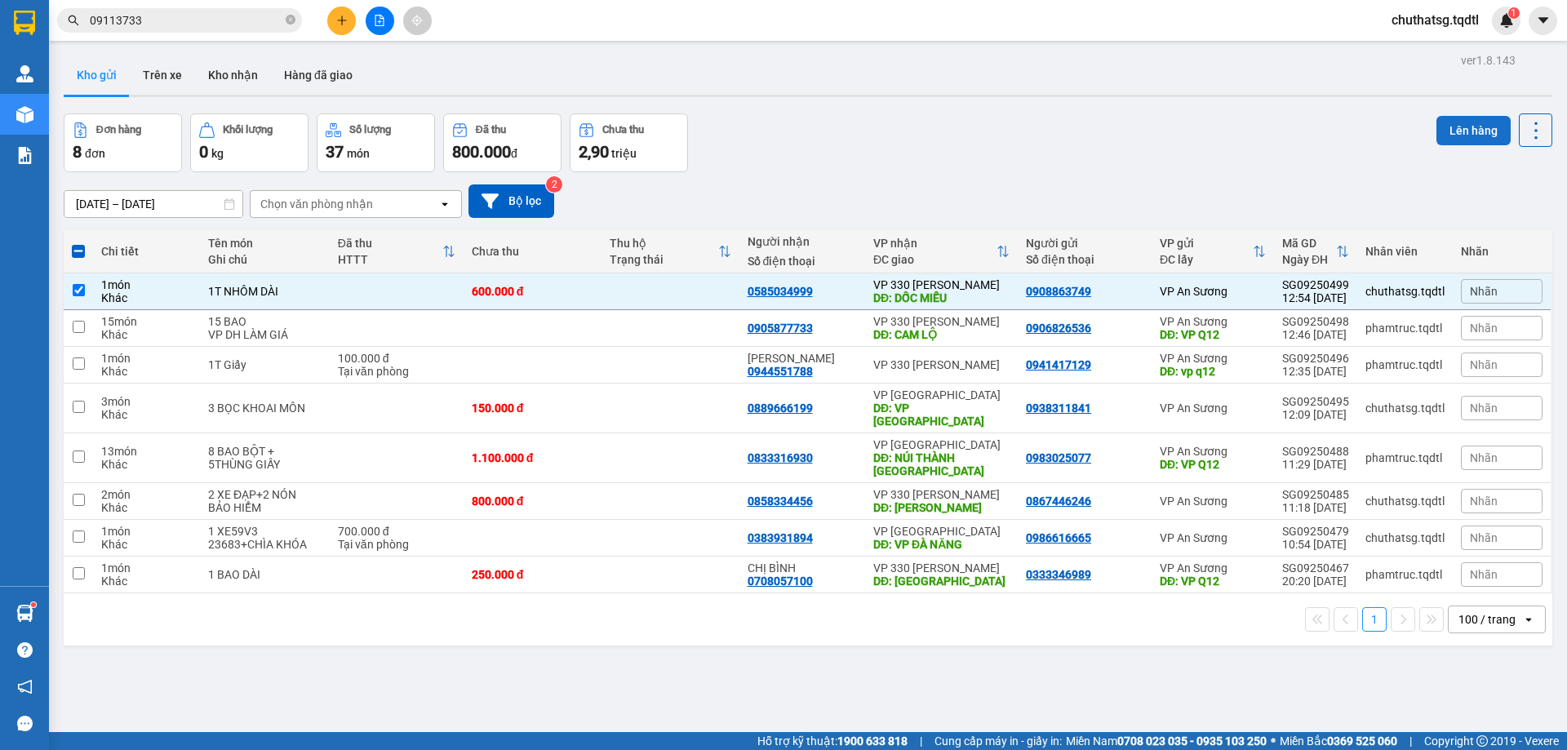
click at [1462, 128] on button "Lên hàng" at bounding box center [1473, 130] width 74 height 29
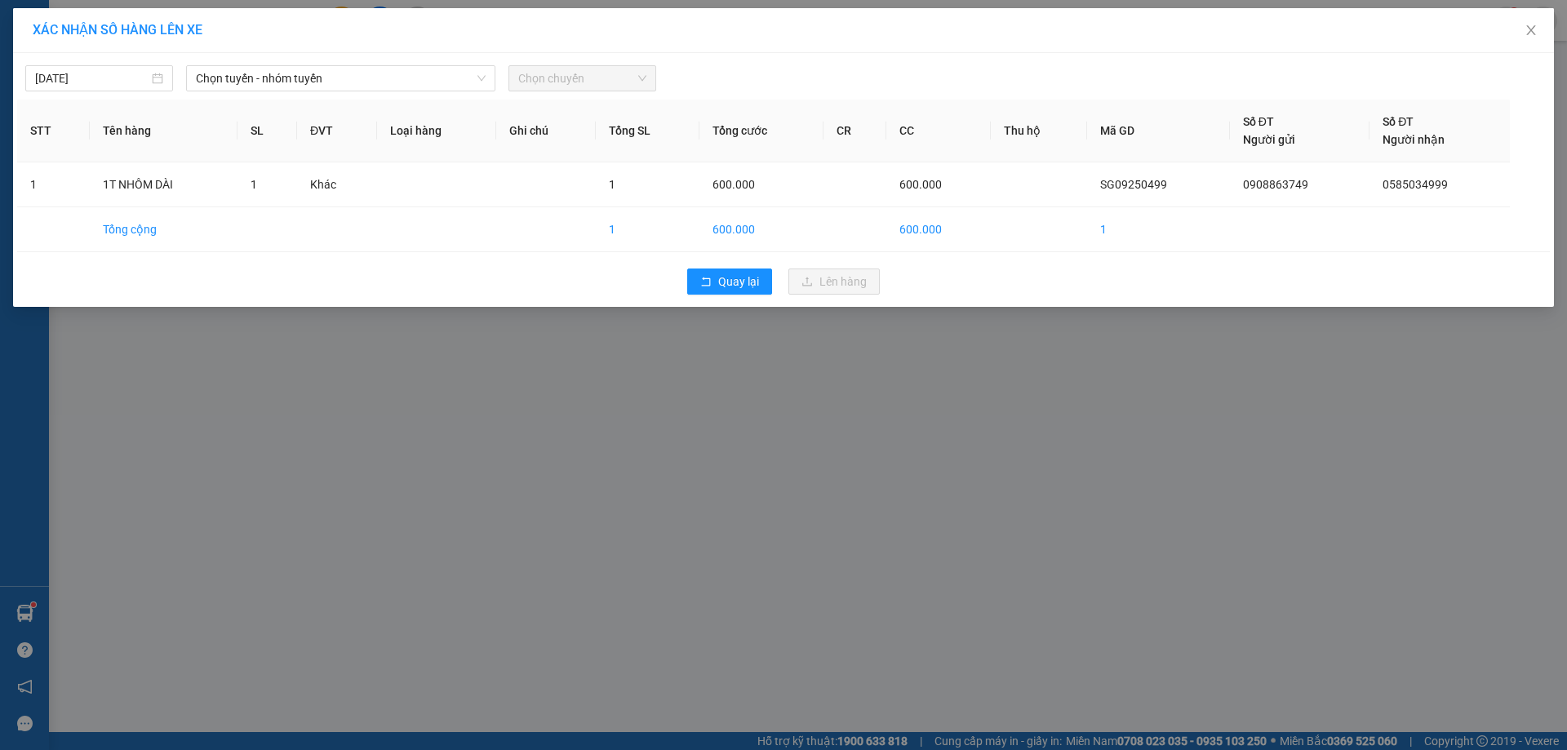
drag, startPoint x: 366, startPoint y: 78, endPoint x: 364, endPoint y: 91, distance: 13.2
click at [363, 81] on span "Chọn tuyến - nhóm tuyến" at bounding box center [341, 78] width 290 height 24
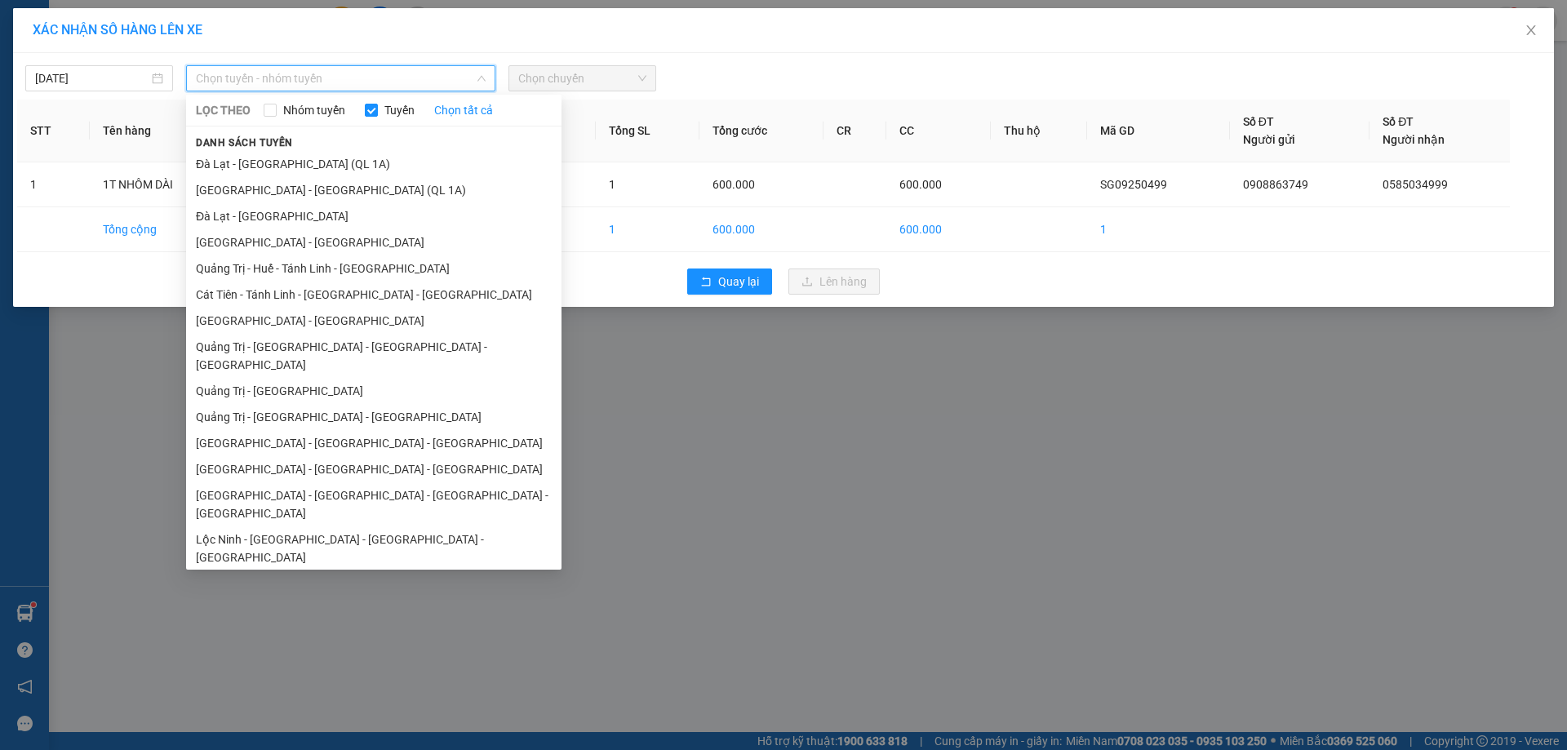
drag, startPoint x: 276, startPoint y: 317, endPoint x: 300, endPoint y: 264, distance: 58.4
click at [278, 308] on li "[GEOGRAPHIC_DATA] - [GEOGRAPHIC_DATA]" at bounding box center [373, 321] width 375 height 26
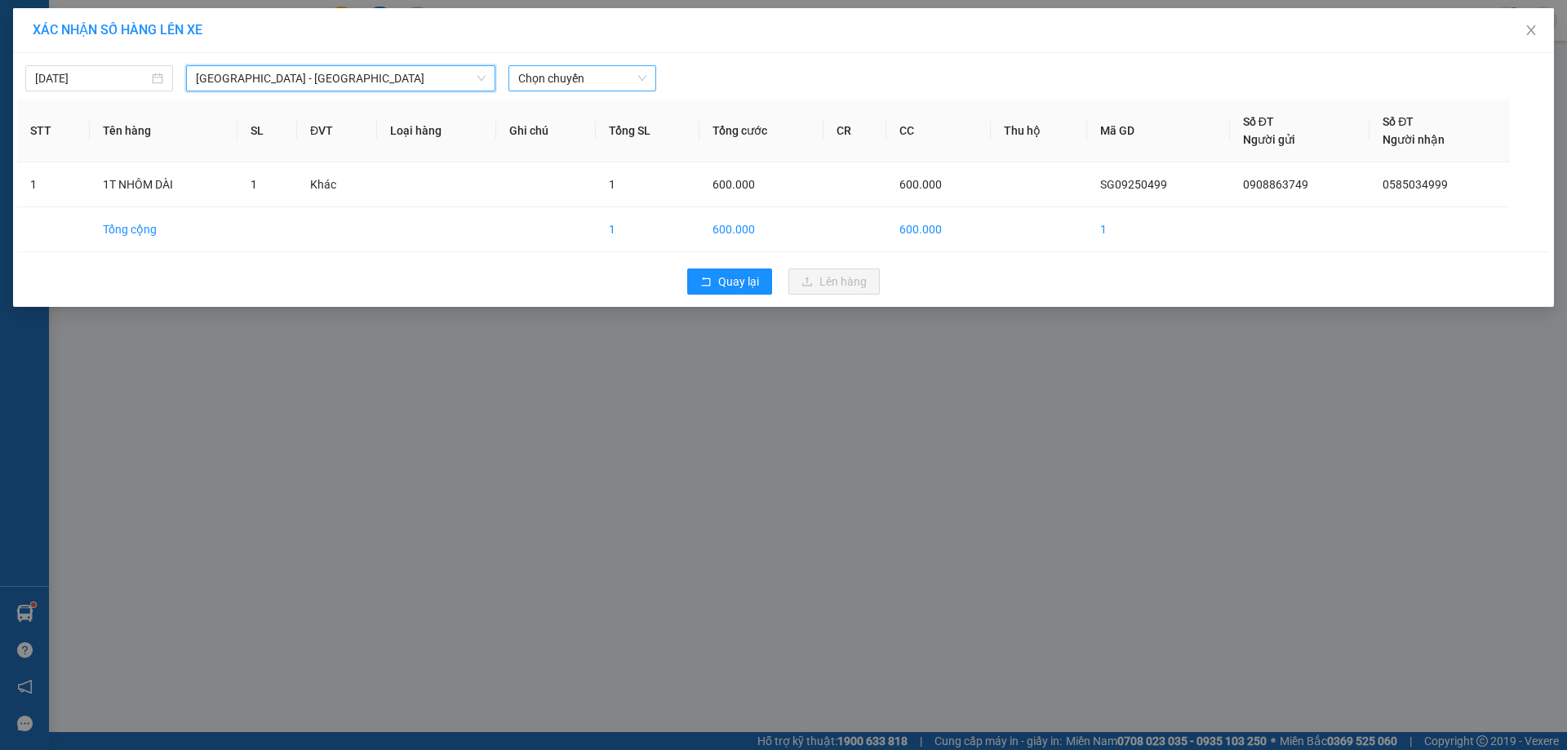
click at [595, 82] on span "Chọn chuyến" at bounding box center [582, 78] width 128 height 24
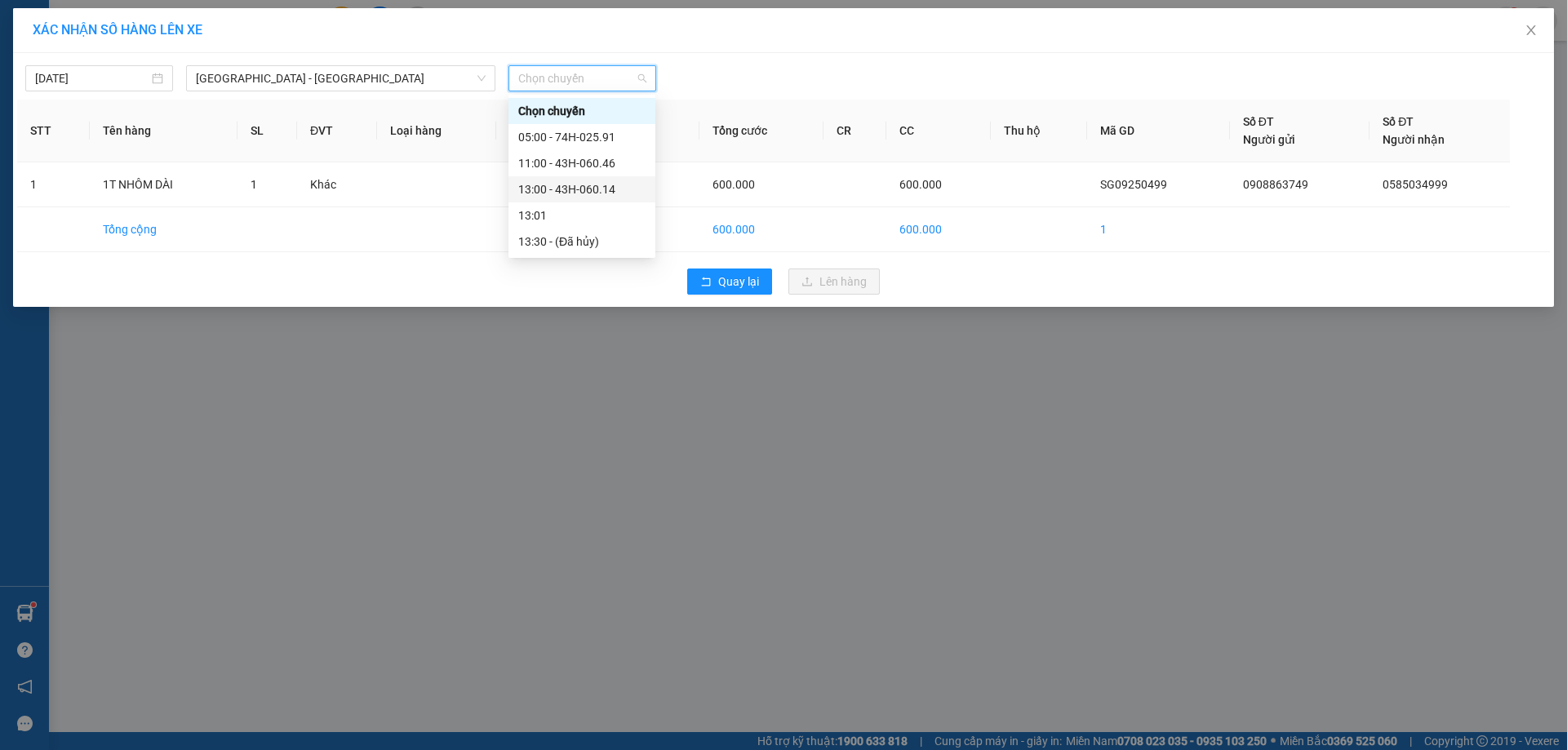
click at [558, 186] on div "13:00 - 43H-060.14" at bounding box center [581, 189] width 127 height 18
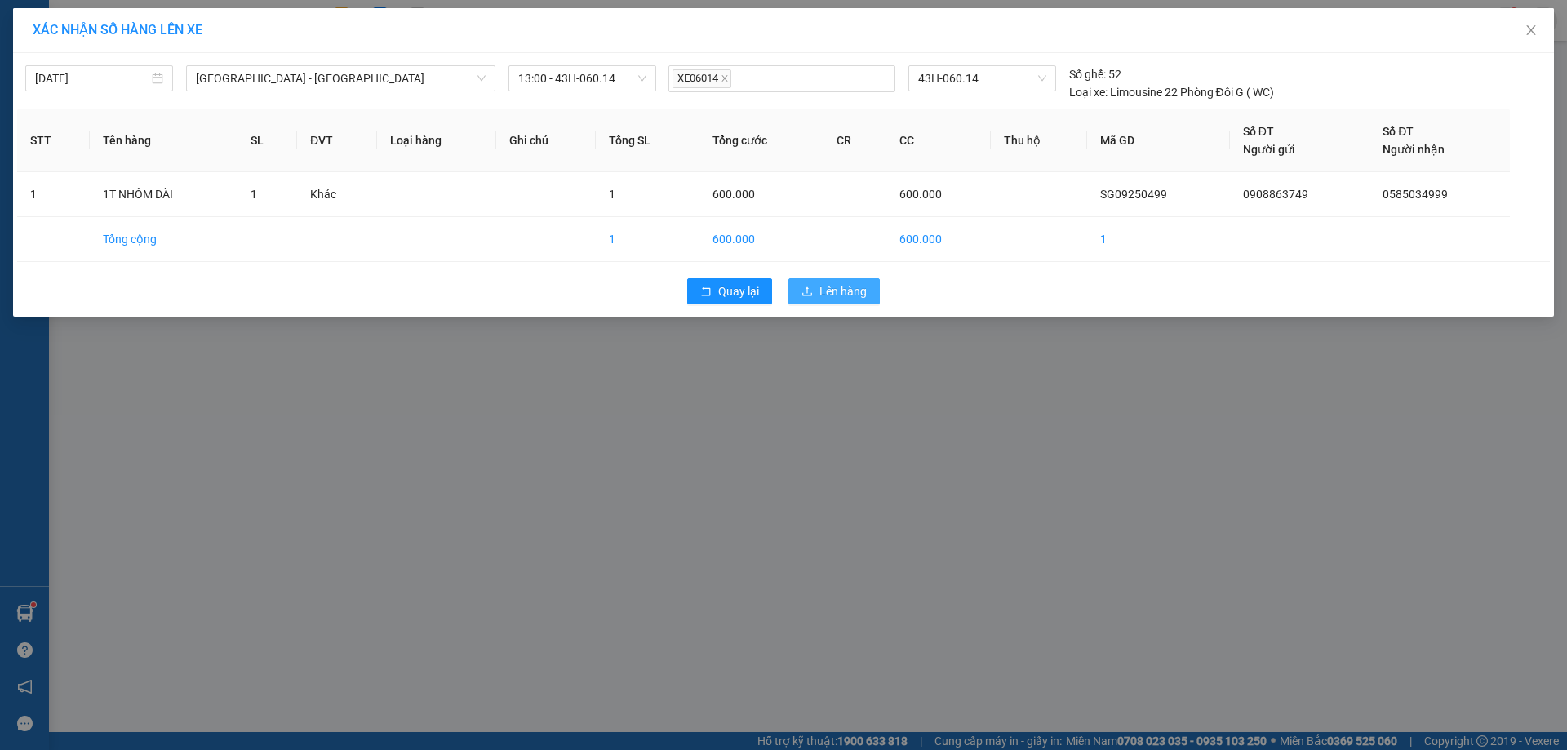
click at [825, 289] on span "Lên hàng" at bounding box center [842, 291] width 47 height 18
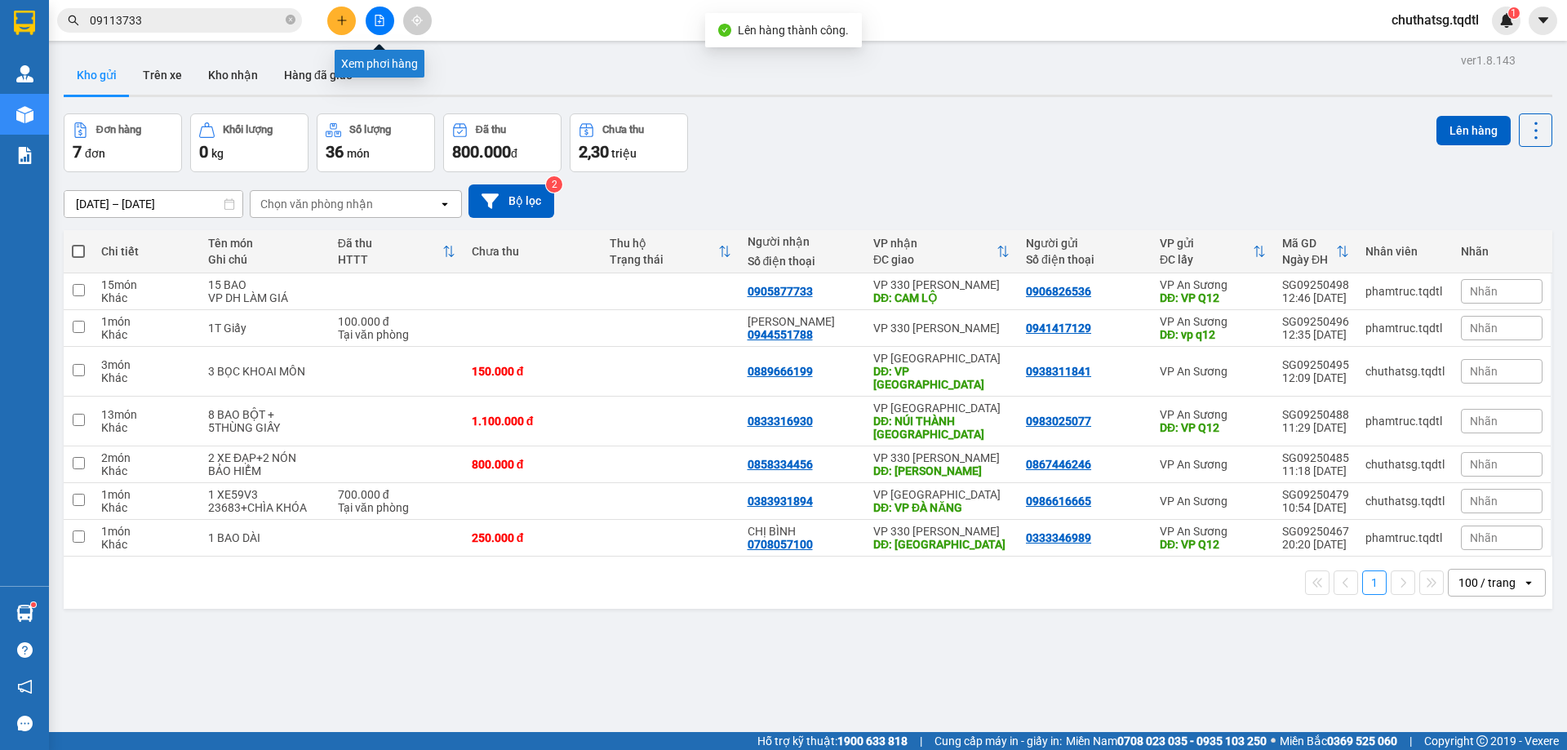
click at [379, 16] on icon "file-add" at bounding box center [379, 20] width 9 height 11
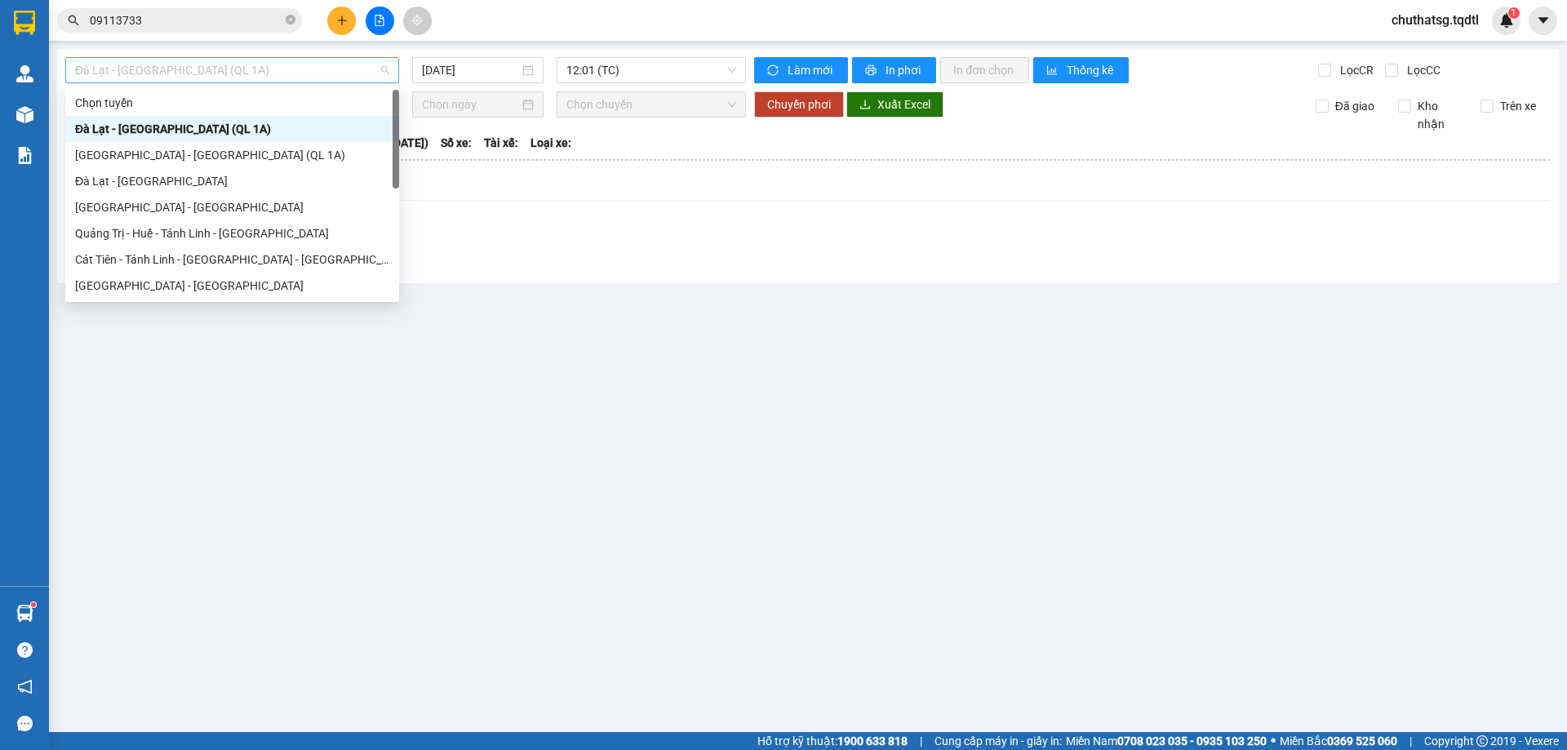
click at [290, 68] on span "Đà Lạt - [GEOGRAPHIC_DATA] (QL 1A)" at bounding box center [232, 70] width 314 height 24
drag, startPoint x: 128, startPoint y: 283, endPoint x: 159, endPoint y: 261, distance: 38.0
click at [137, 278] on div "[GEOGRAPHIC_DATA] - [GEOGRAPHIC_DATA]" at bounding box center [232, 286] width 314 height 18
type input "[DATE]"
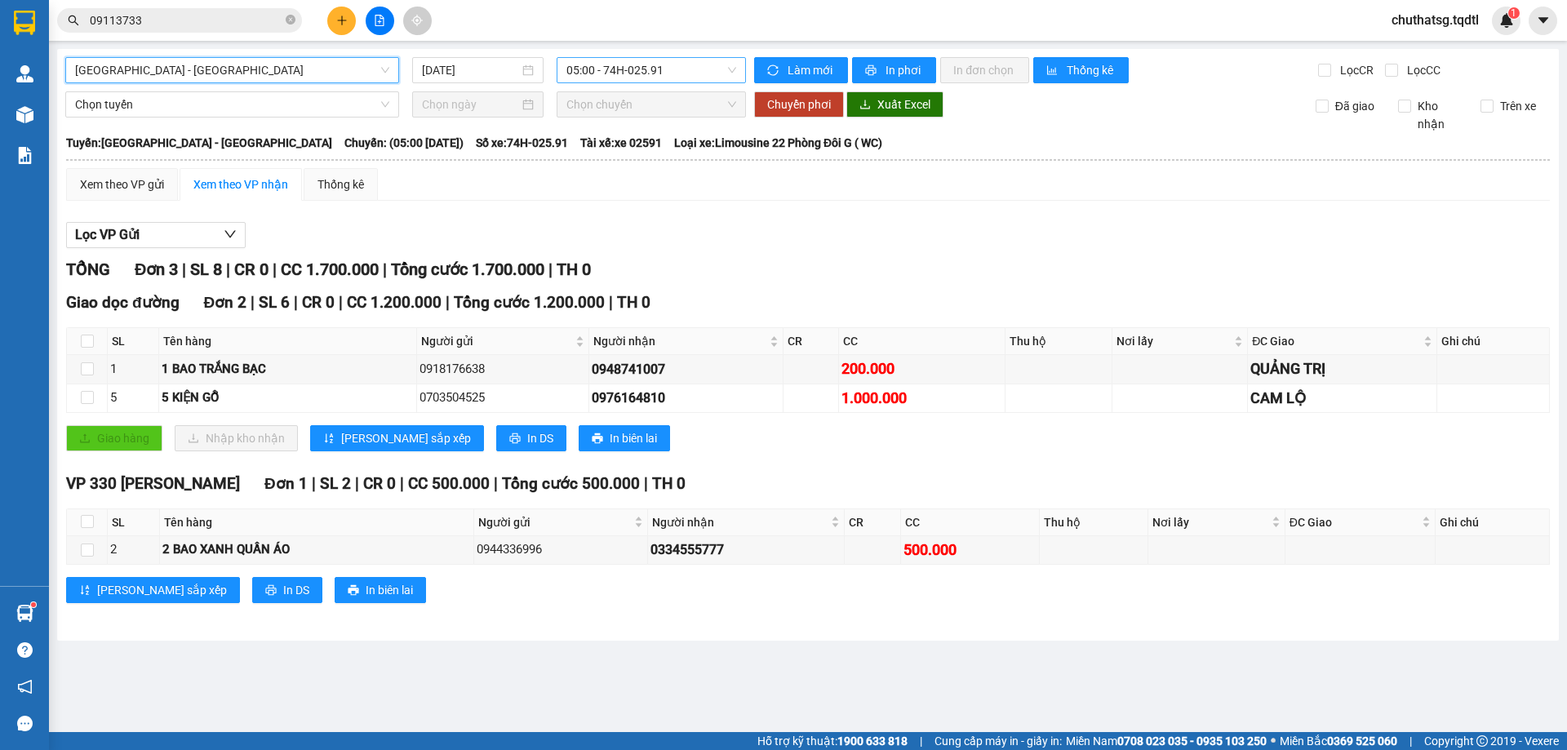
click at [676, 71] on span "05:00 - 74H-025.91" at bounding box center [651, 70] width 170 height 24
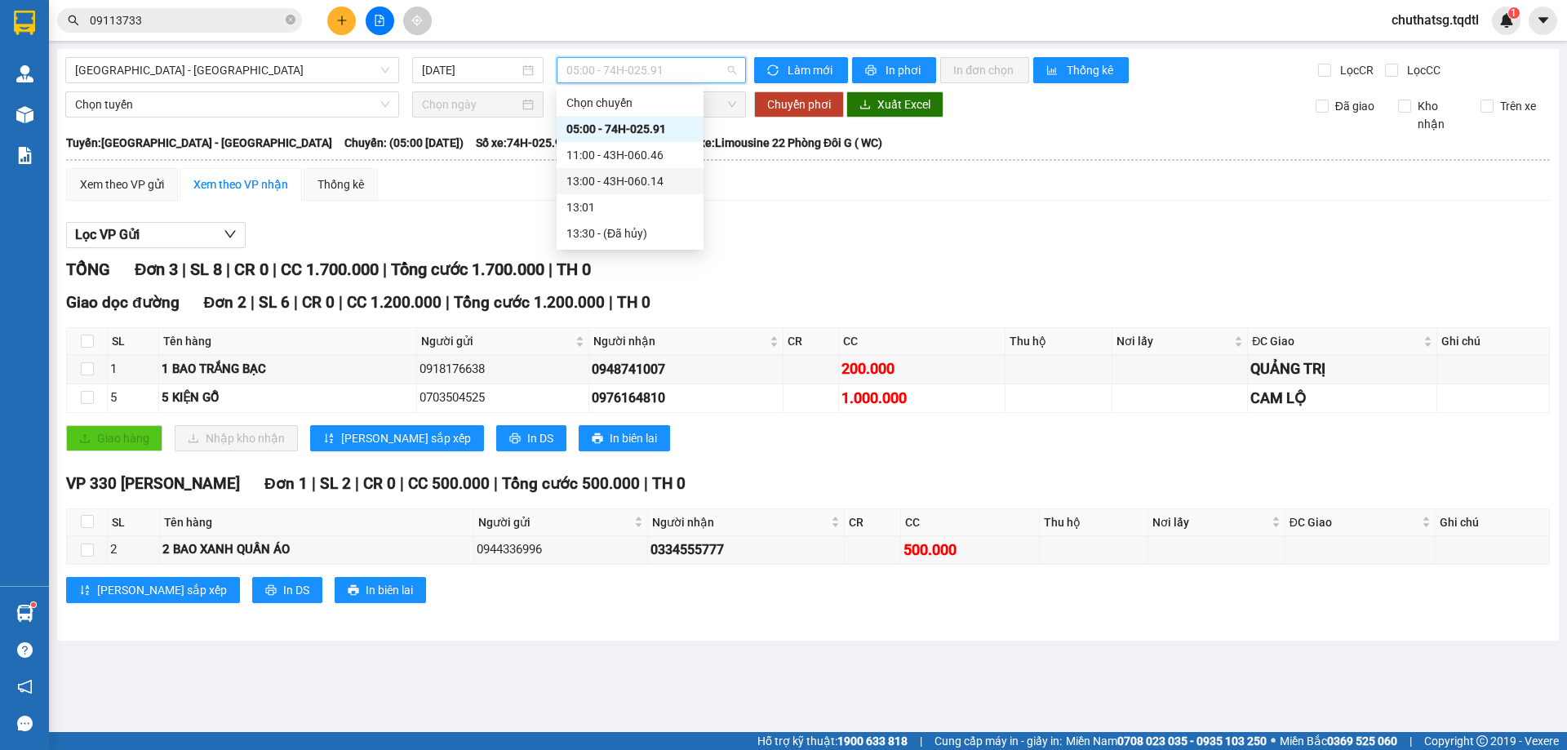
click at [621, 178] on div "13:00 - 43H-060.14" at bounding box center [629, 181] width 127 height 18
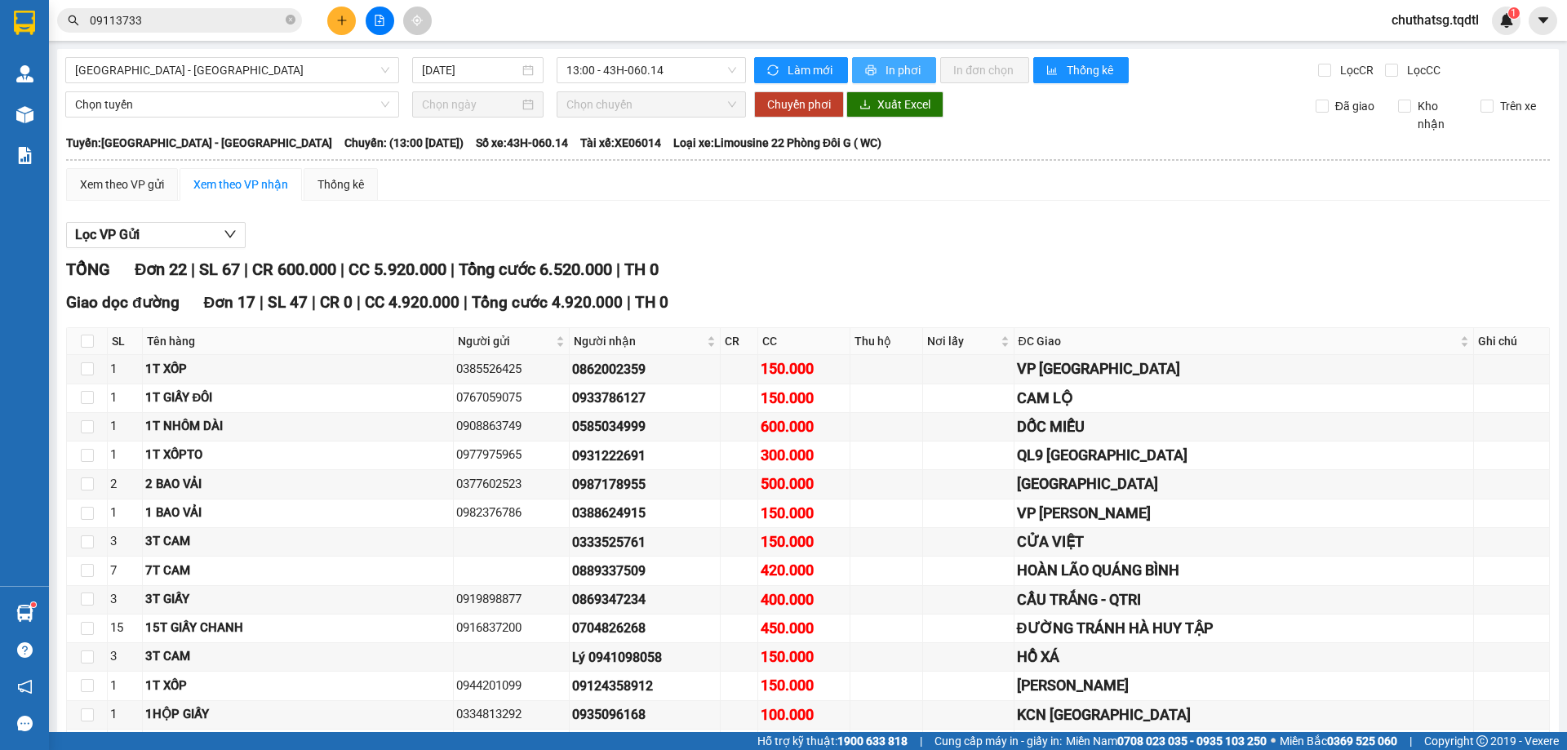
click at [873, 70] on button "In phơi" at bounding box center [894, 70] width 84 height 26
click at [339, 20] on icon "plus" at bounding box center [341, 20] width 11 height 11
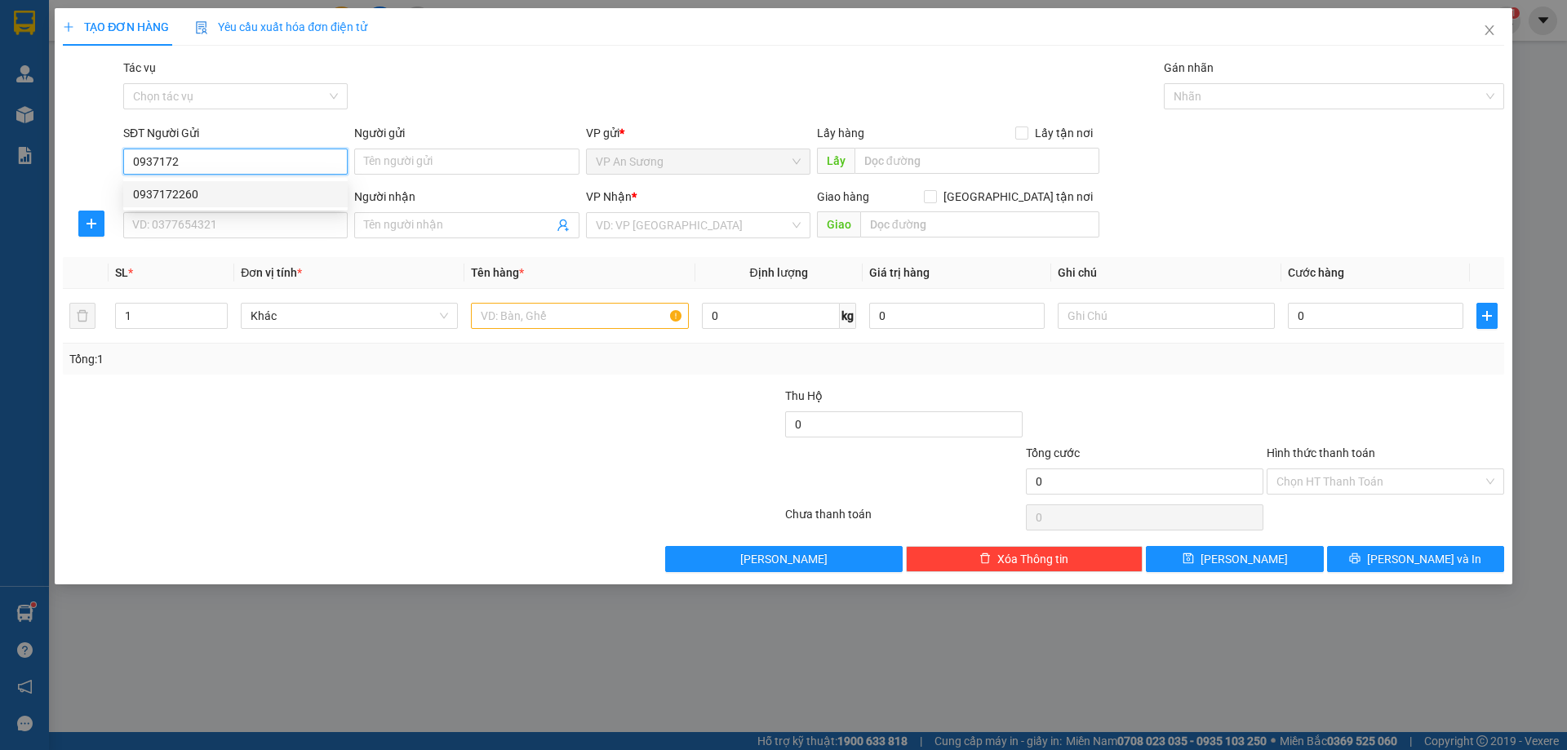
click at [172, 187] on div "0937172260" at bounding box center [235, 194] width 205 height 18
type input "0937172260"
type input "0337213107"
type input "T XÃ QUẢNG TRỊ"
type input "100.000"
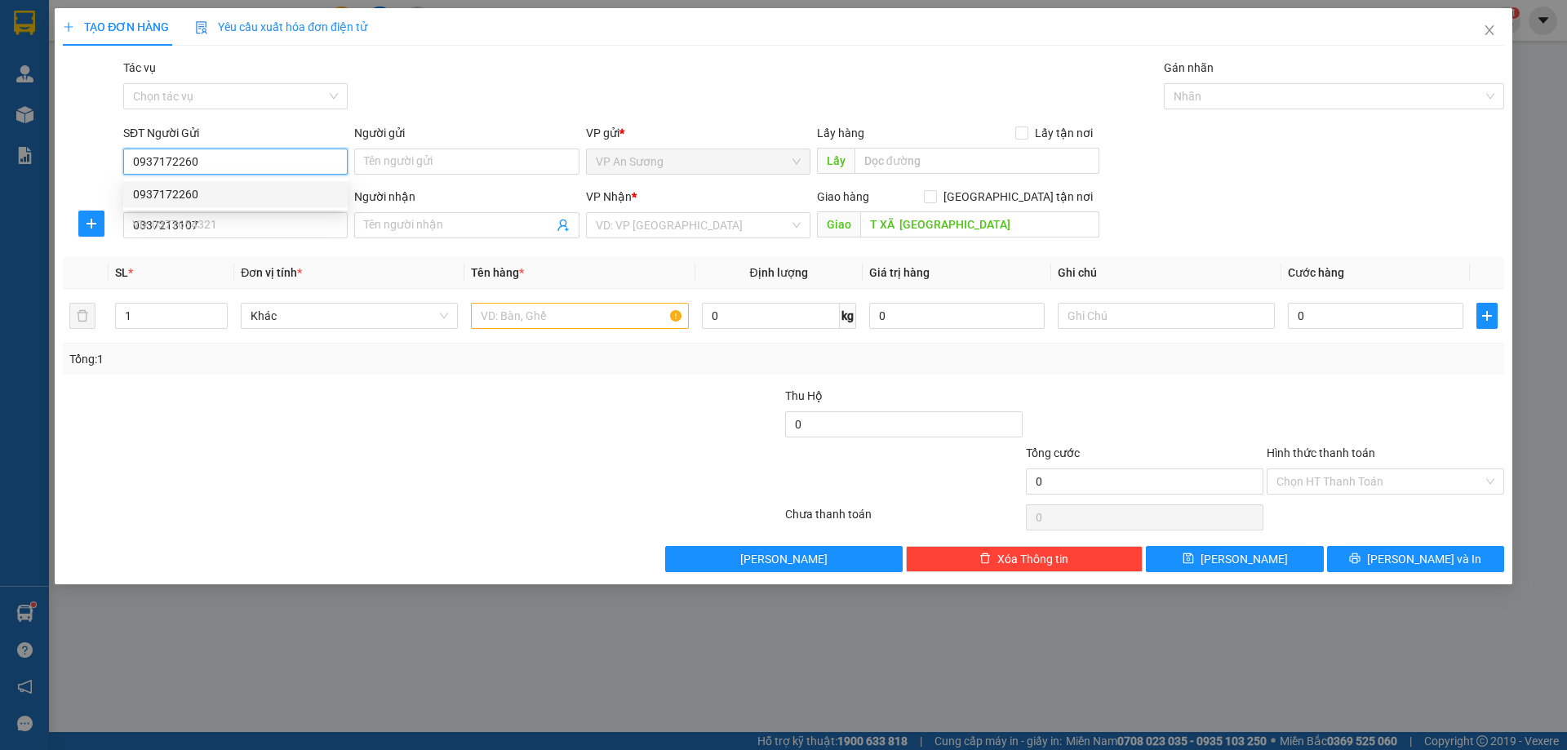
type input "100.000"
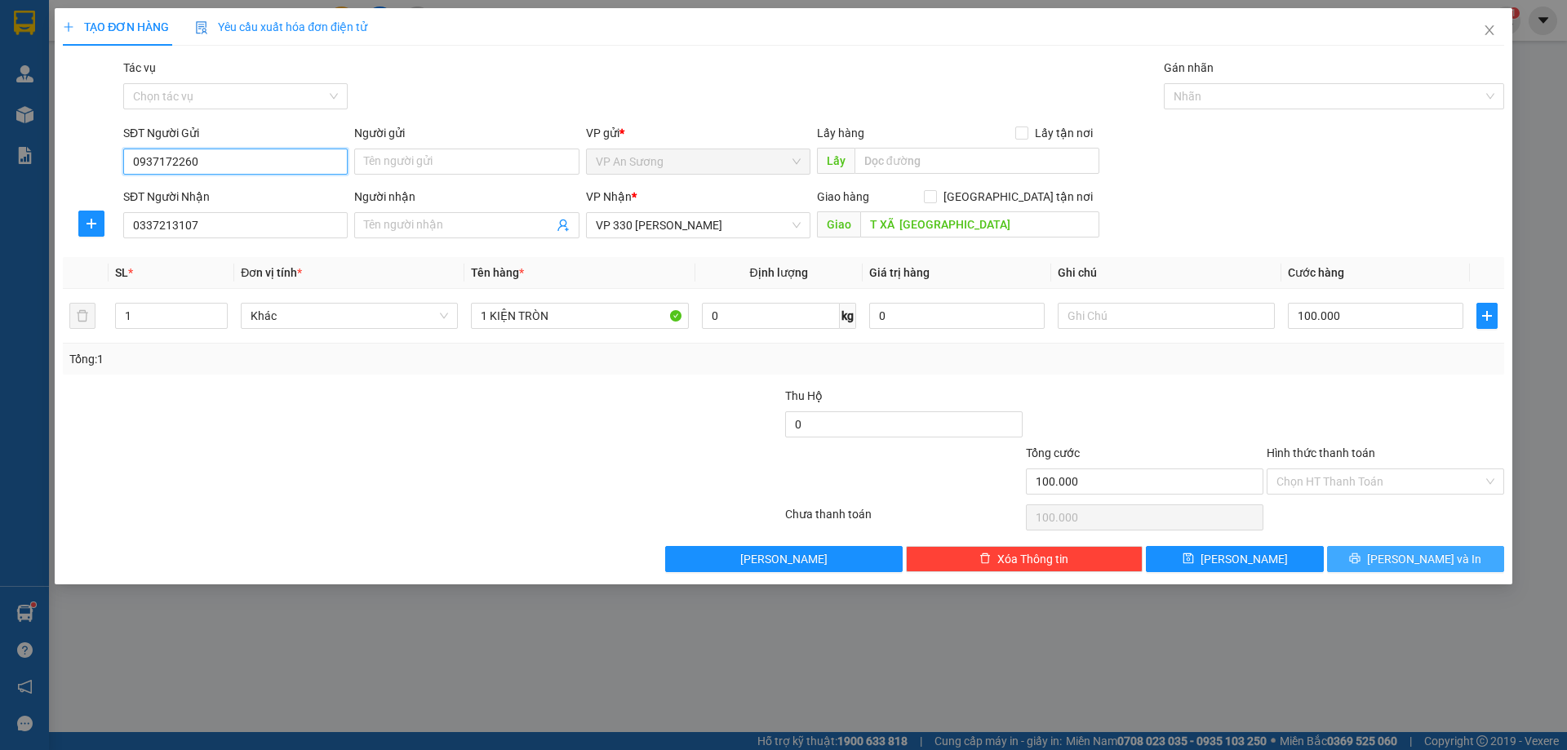
type input "0937172260"
click at [1423, 552] on span "[PERSON_NAME] và In" at bounding box center [1424, 559] width 114 height 18
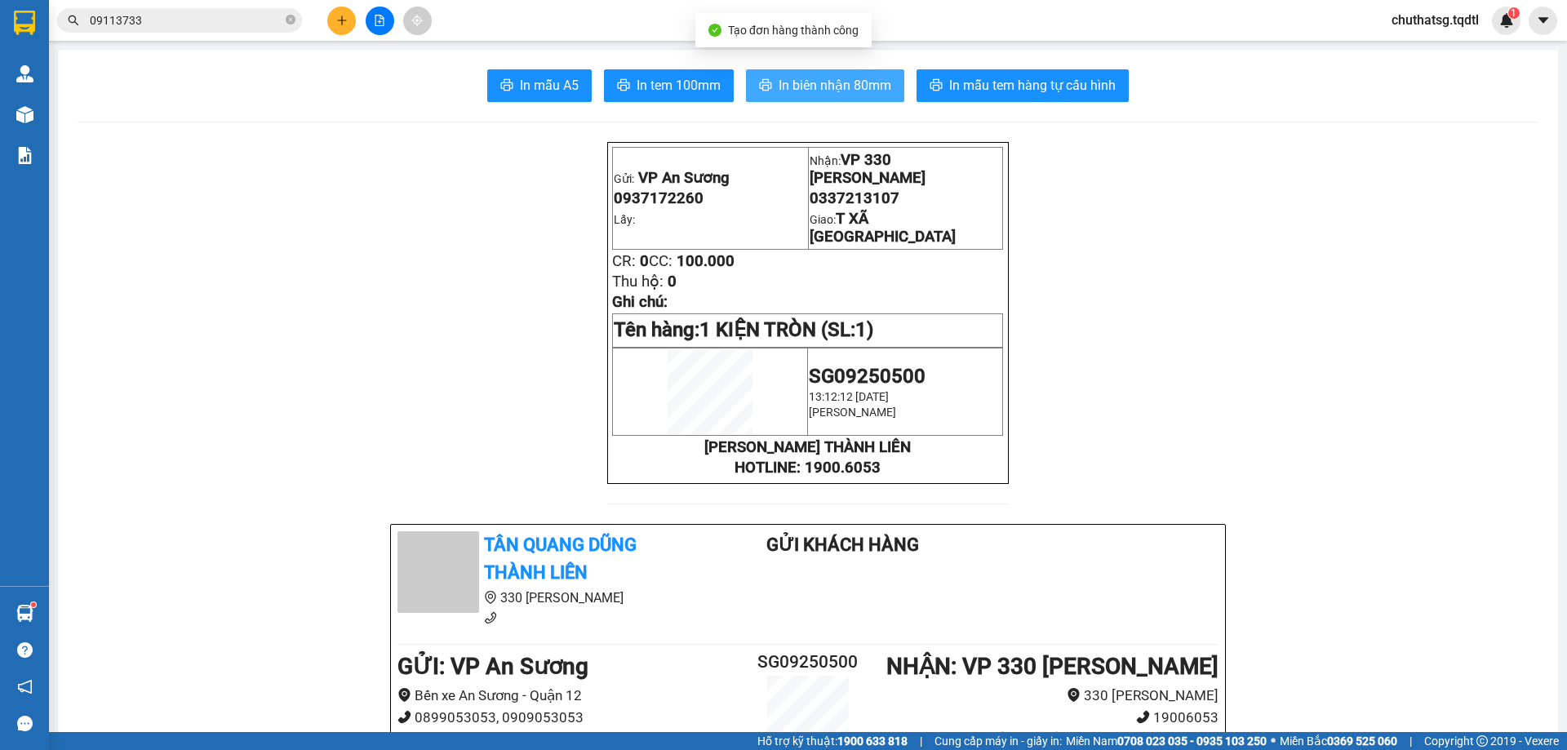
click at [827, 78] on span "In biên nhận 80mm" at bounding box center [834, 85] width 113 height 20
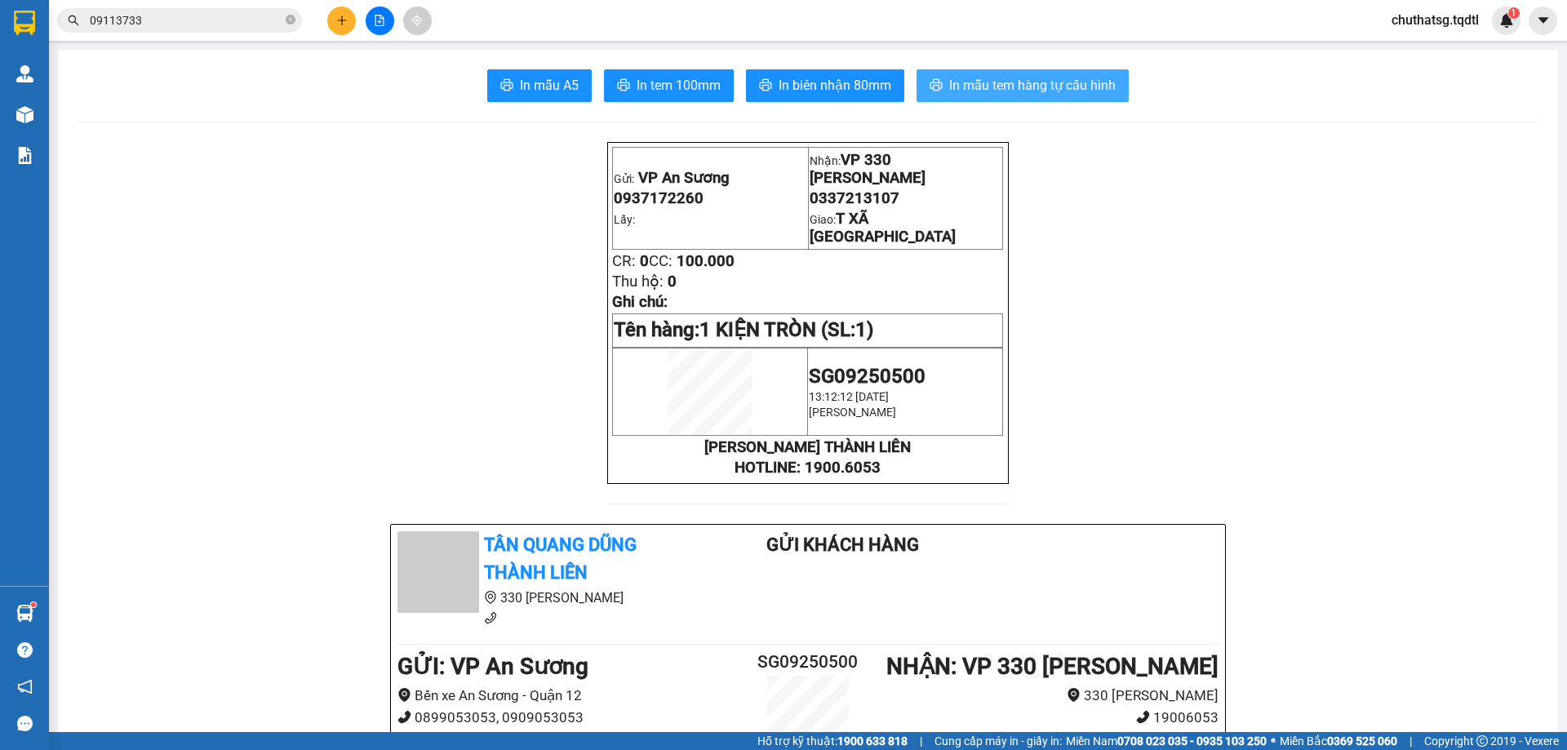
click at [1031, 83] on span "In mẫu tem hàng tự cấu hình" at bounding box center [1032, 85] width 166 height 20
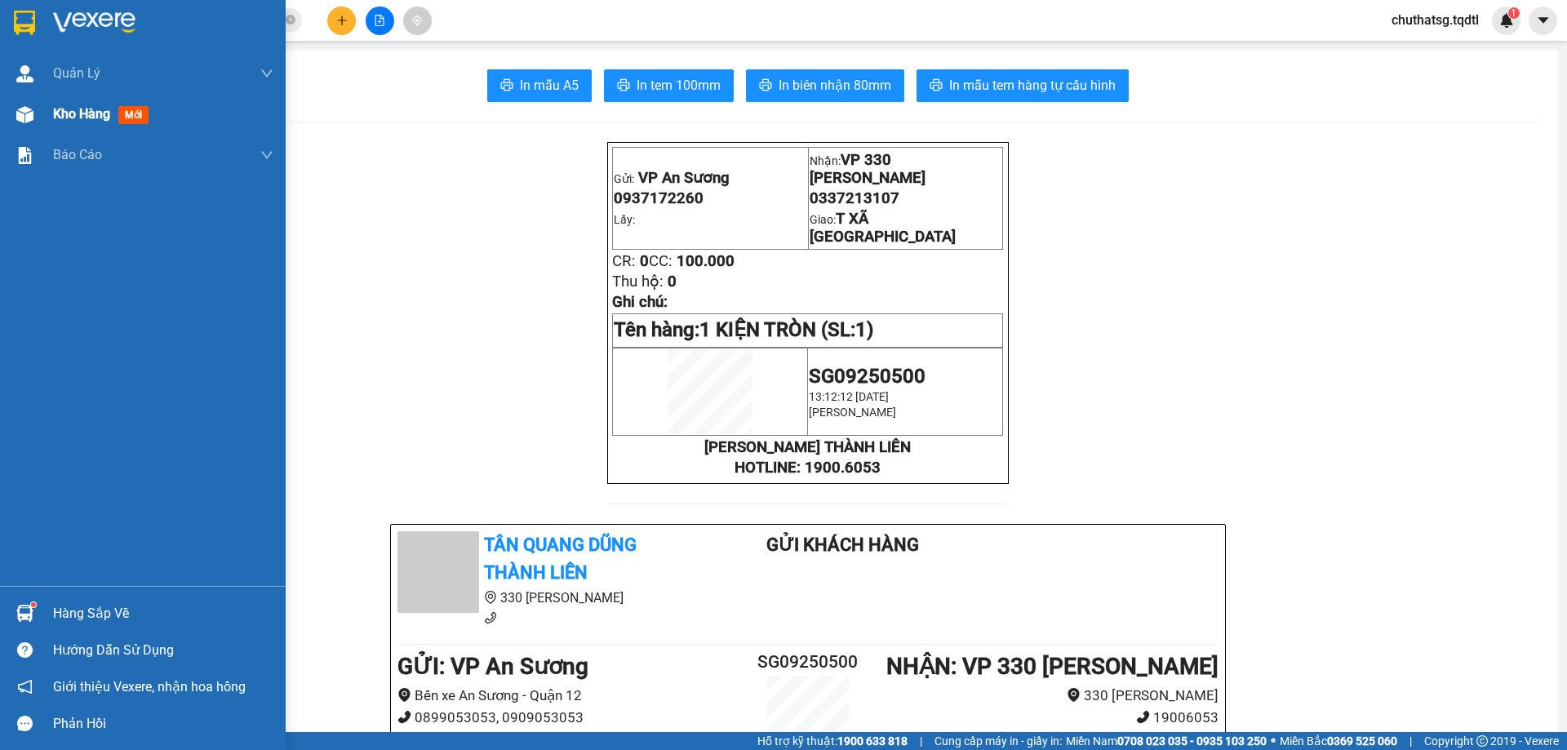
click at [63, 114] on span "Kho hàng" at bounding box center [81, 114] width 57 height 16
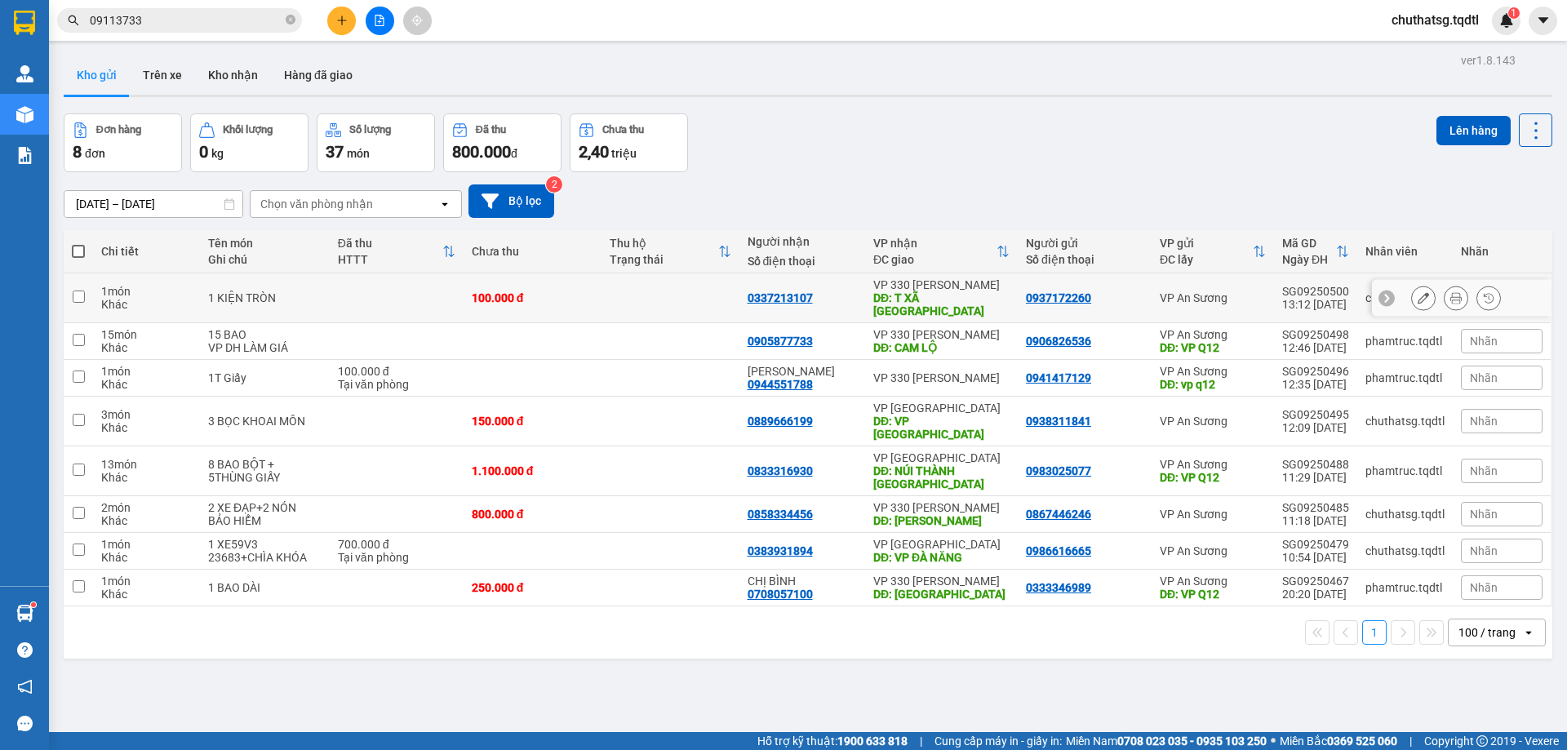
click at [82, 291] on input "checkbox" at bounding box center [79, 297] width 12 height 12
checkbox input "true"
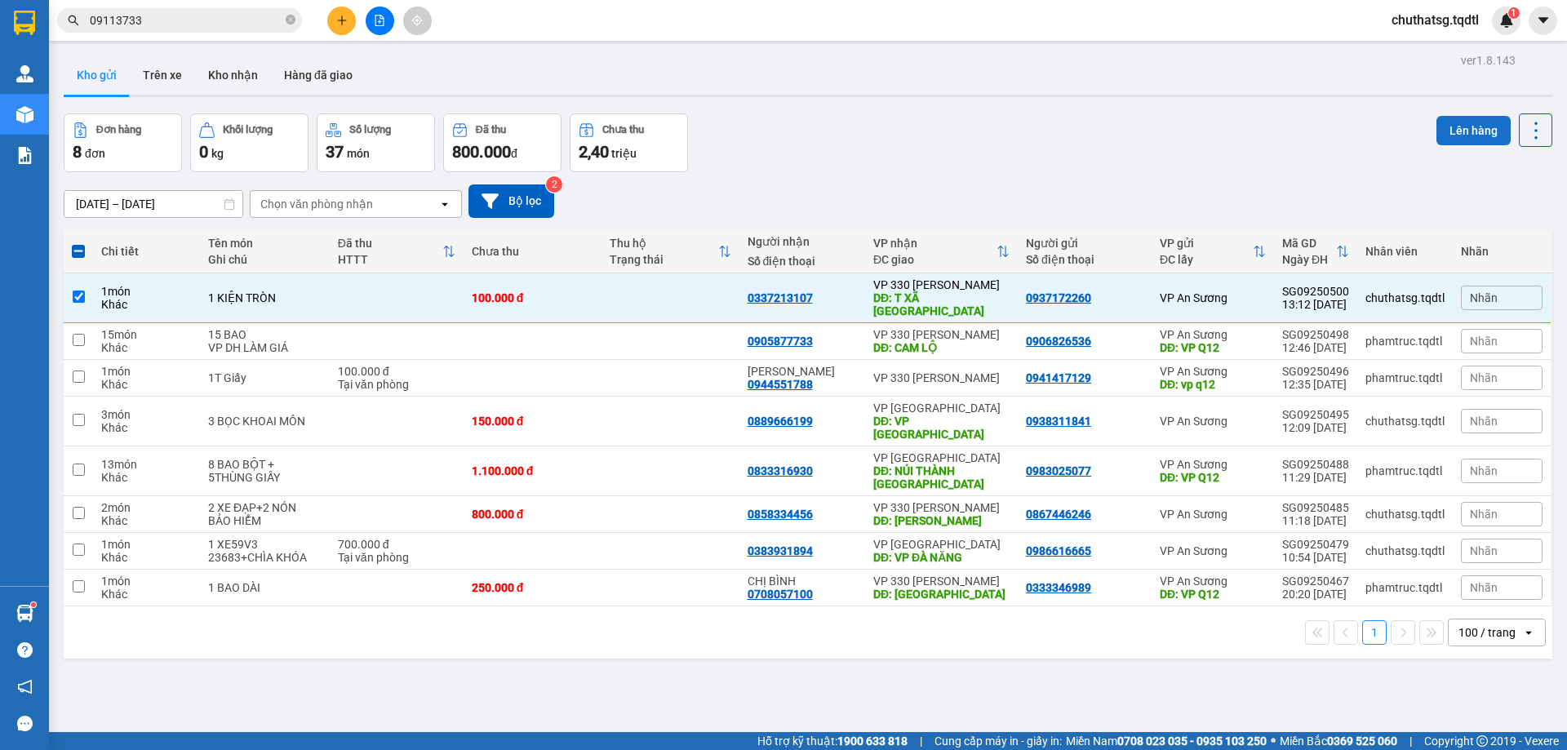
click at [1456, 128] on button "Lên hàng" at bounding box center [1473, 130] width 74 height 29
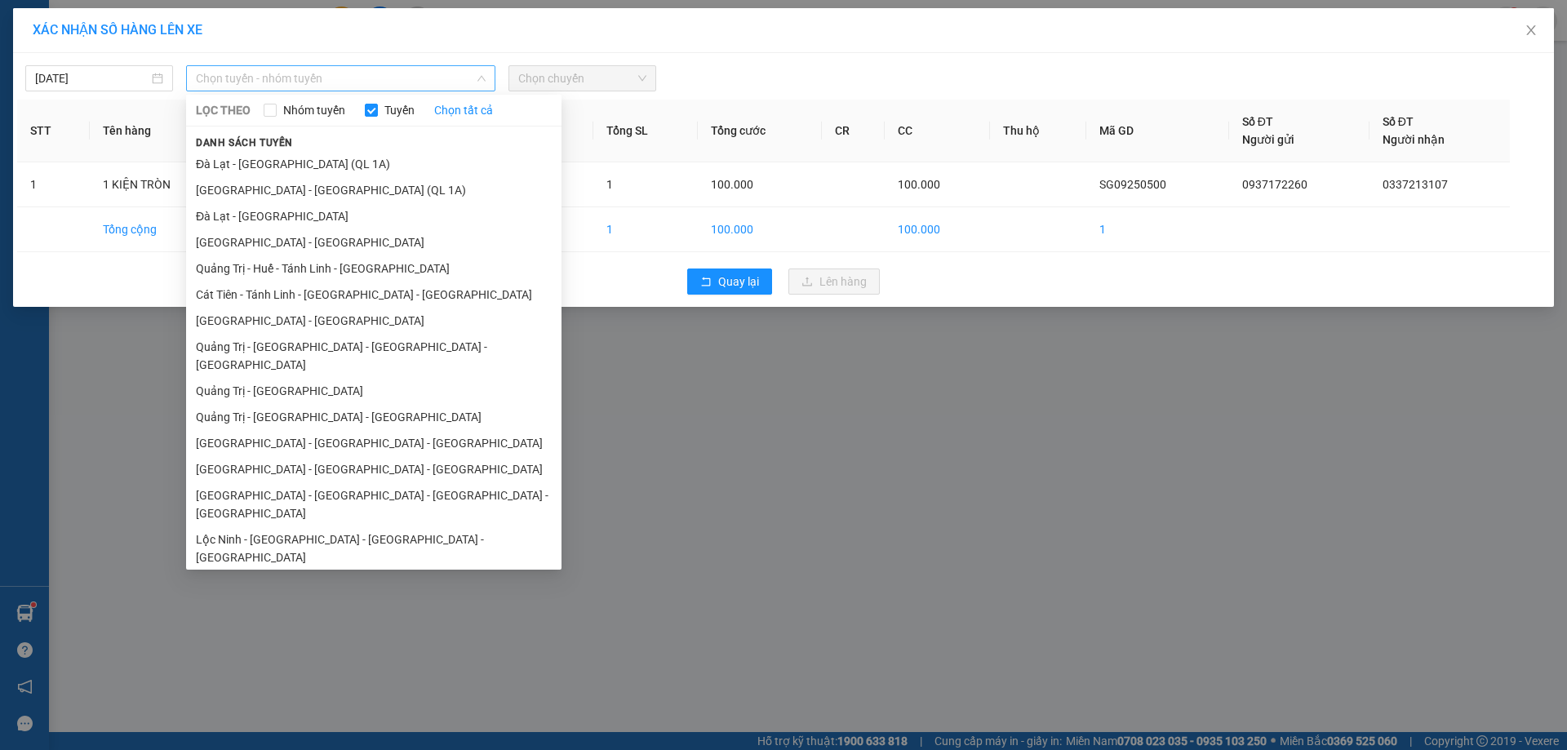
click at [390, 82] on span "Chọn tuyến - nhóm tuyến" at bounding box center [341, 78] width 290 height 24
click at [307, 321] on li "[GEOGRAPHIC_DATA] - [GEOGRAPHIC_DATA]" at bounding box center [373, 321] width 375 height 26
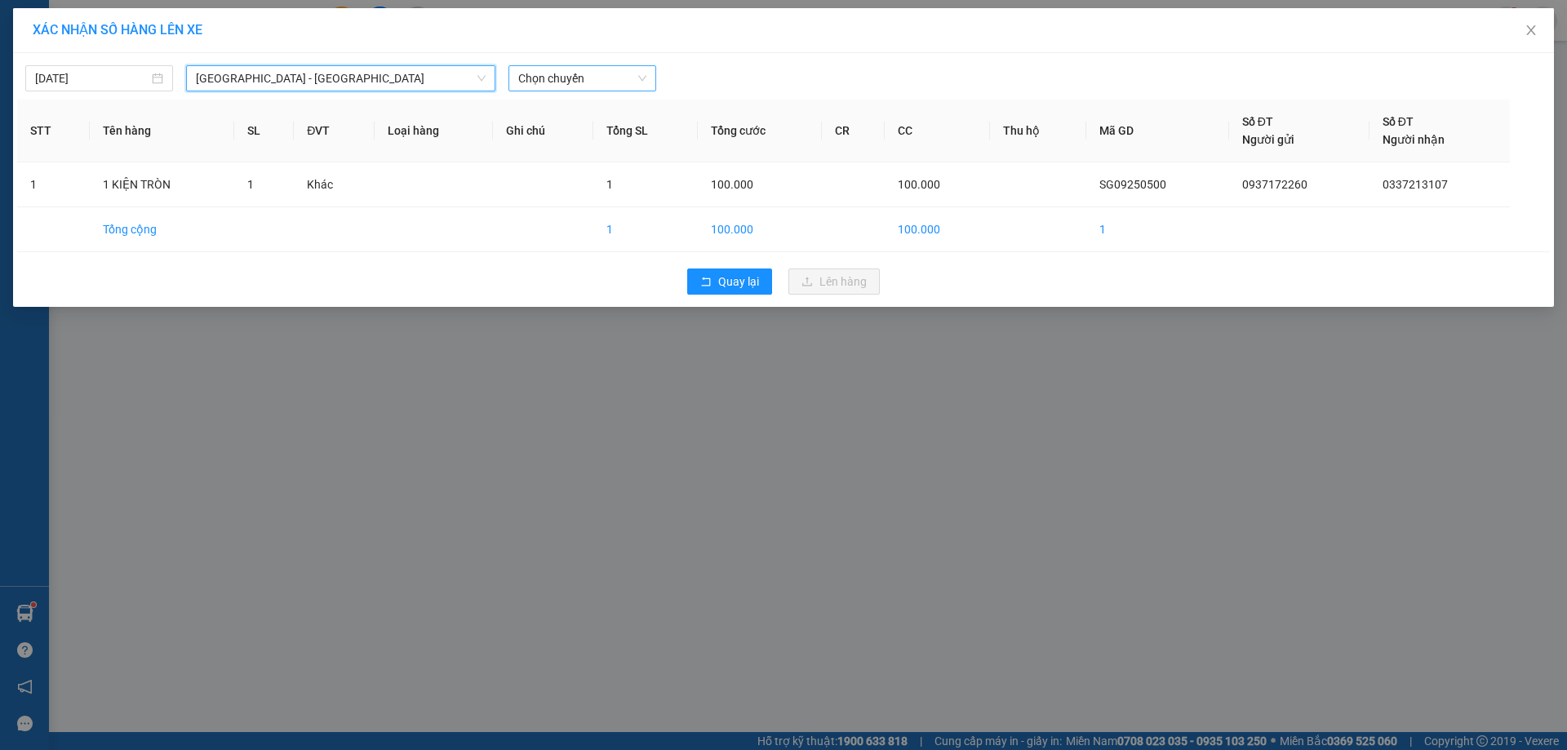
click at [605, 74] on span "Chọn chuyến" at bounding box center [582, 78] width 128 height 24
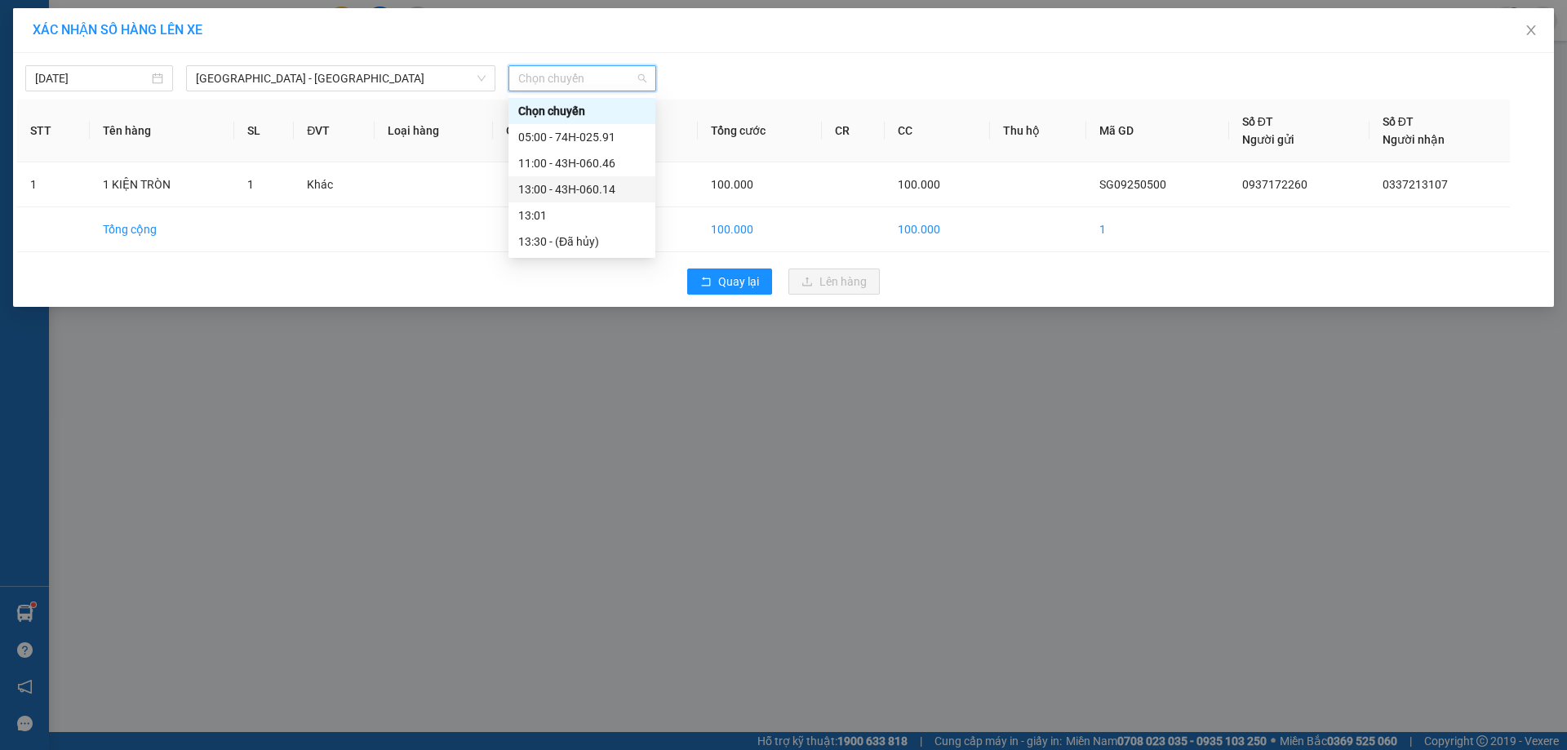
click at [579, 189] on div "13:00 - 43H-060.14" at bounding box center [581, 189] width 127 height 18
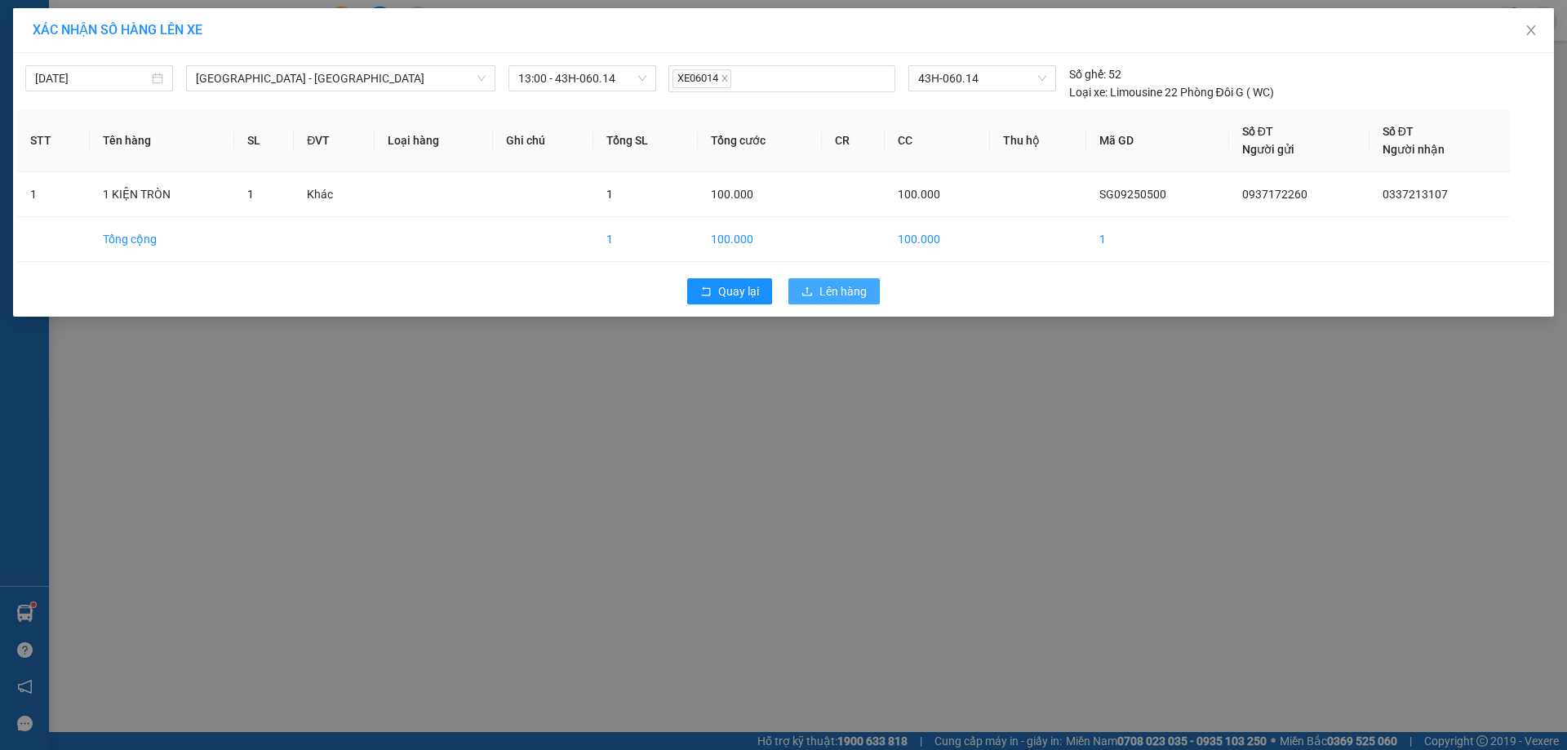
click at [837, 293] on span "Lên hàng" at bounding box center [842, 291] width 47 height 18
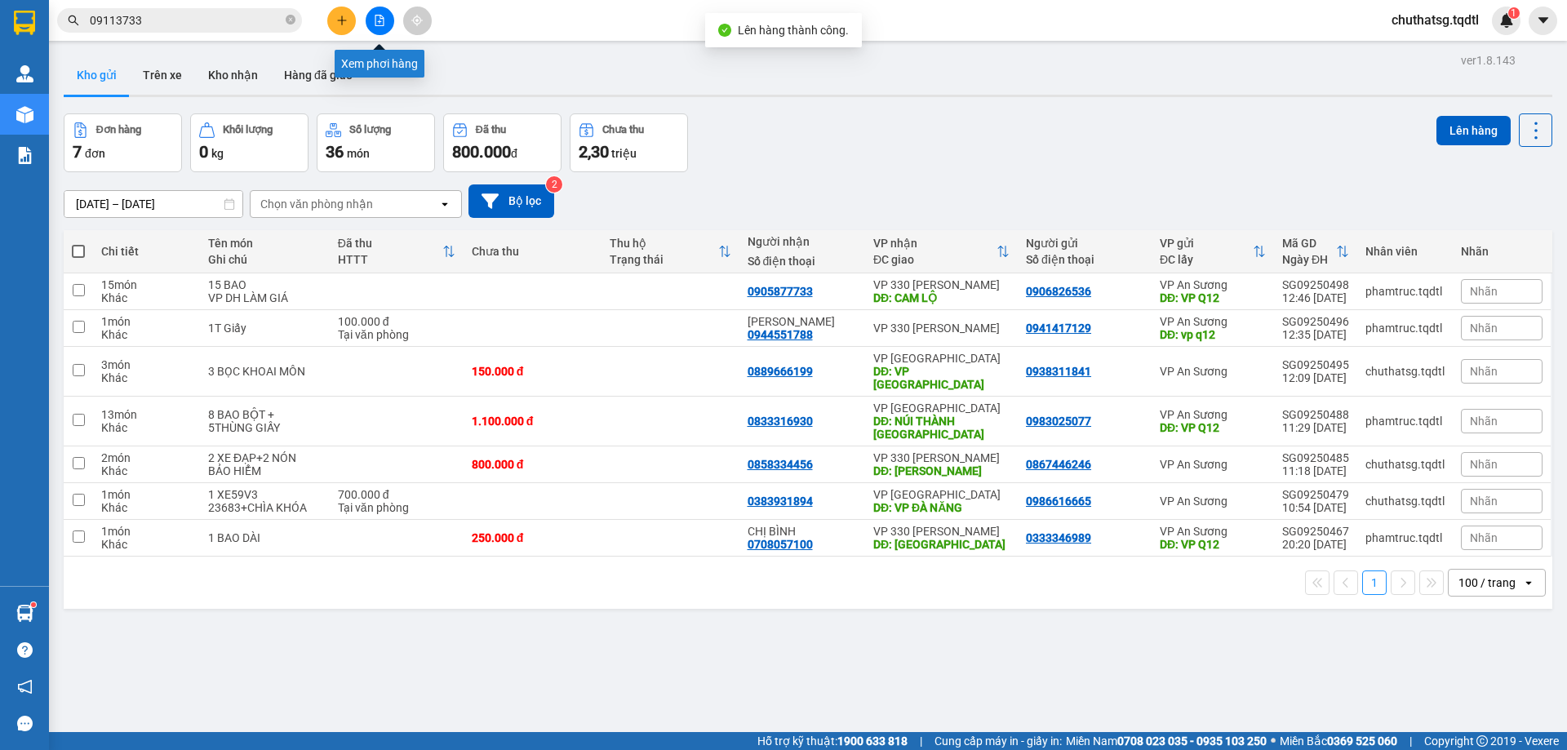
click at [381, 23] on icon "file-add" at bounding box center [379, 20] width 11 height 11
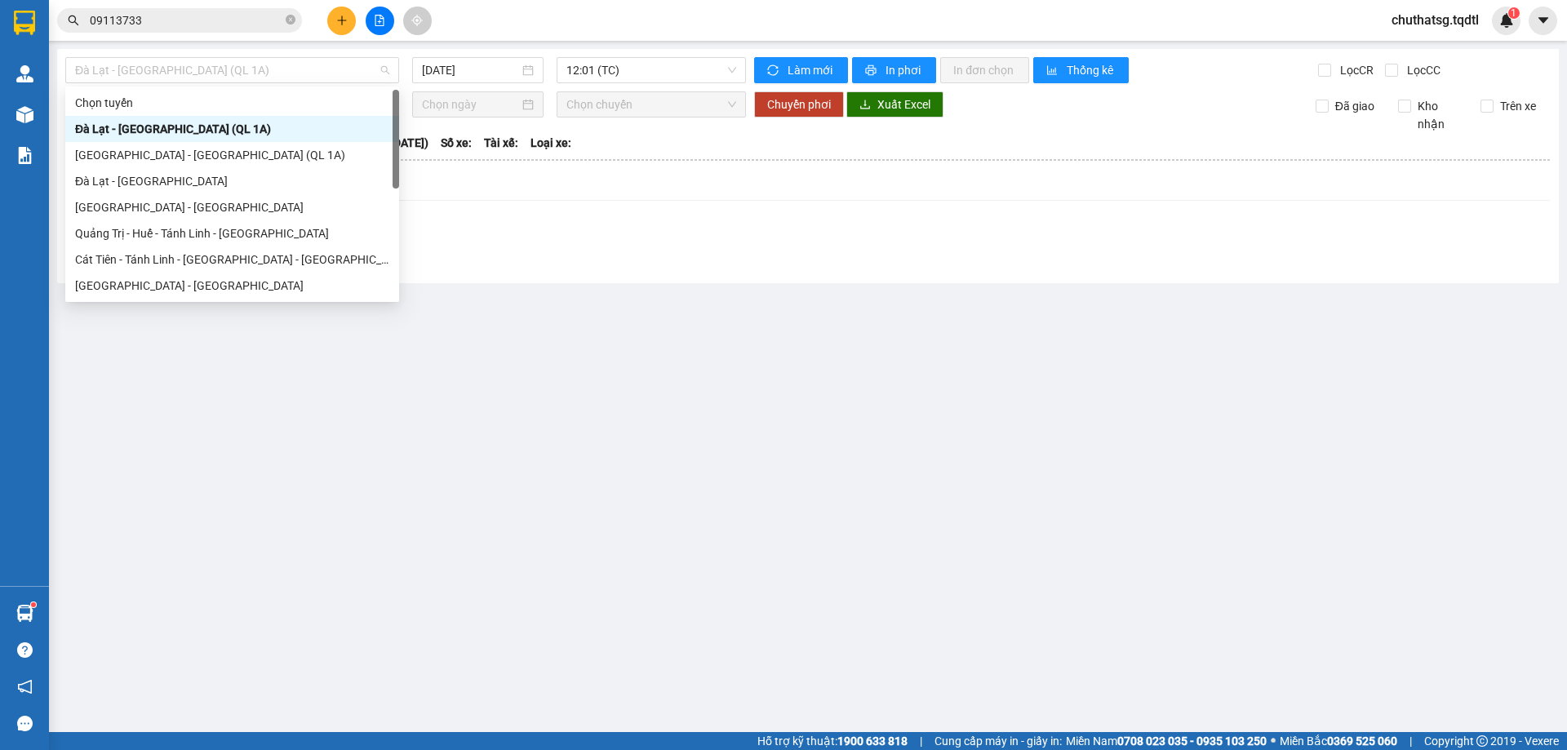
drag, startPoint x: 324, startPoint y: 69, endPoint x: 249, endPoint y: 128, distance: 95.3
click at [321, 69] on span "Đà Lạt - [GEOGRAPHIC_DATA] (QL 1A)" at bounding box center [232, 70] width 314 height 24
click at [122, 278] on div "[GEOGRAPHIC_DATA] - [GEOGRAPHIC_DATA]" at bounding box center [232, 286] width 314 height 18
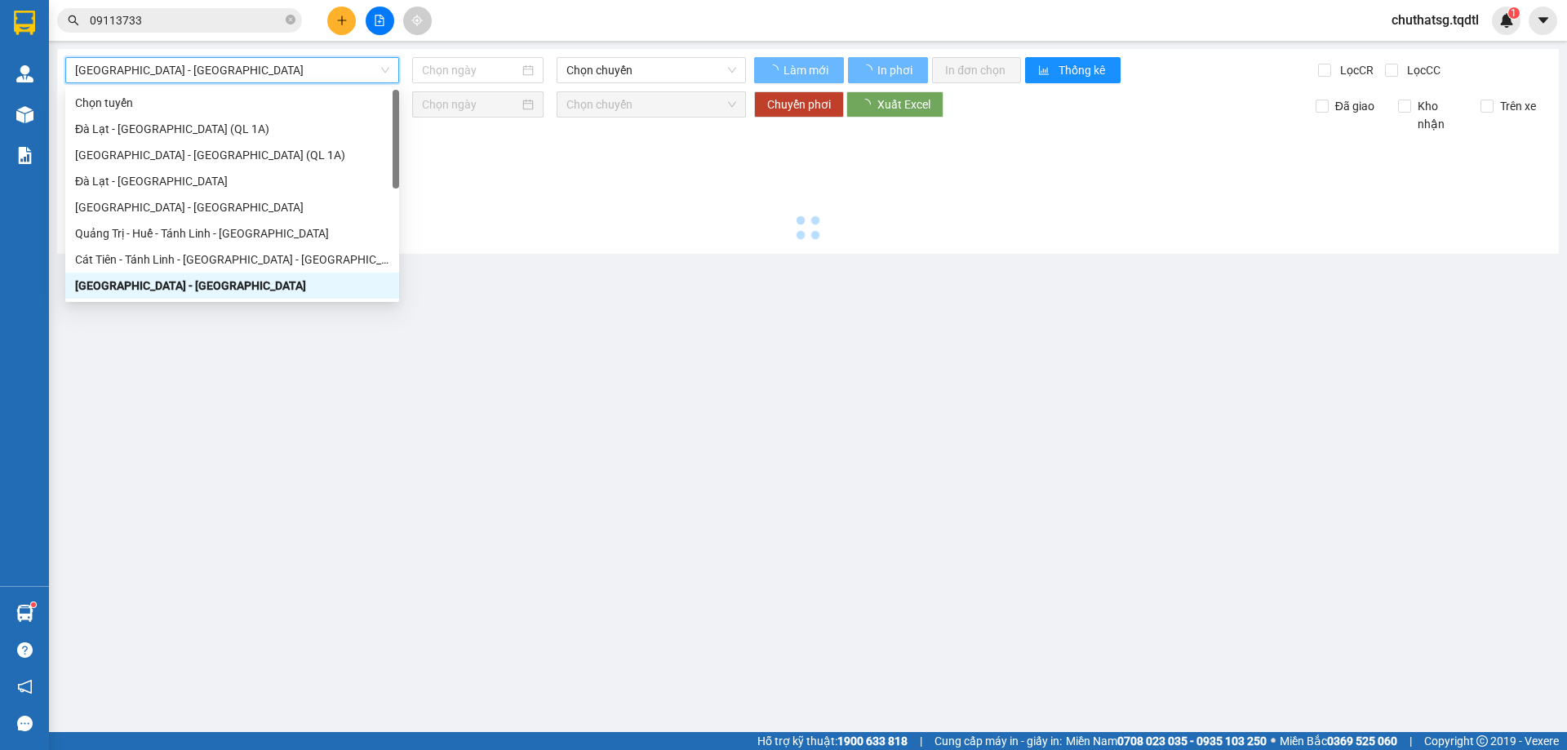
type input "[DATE]"
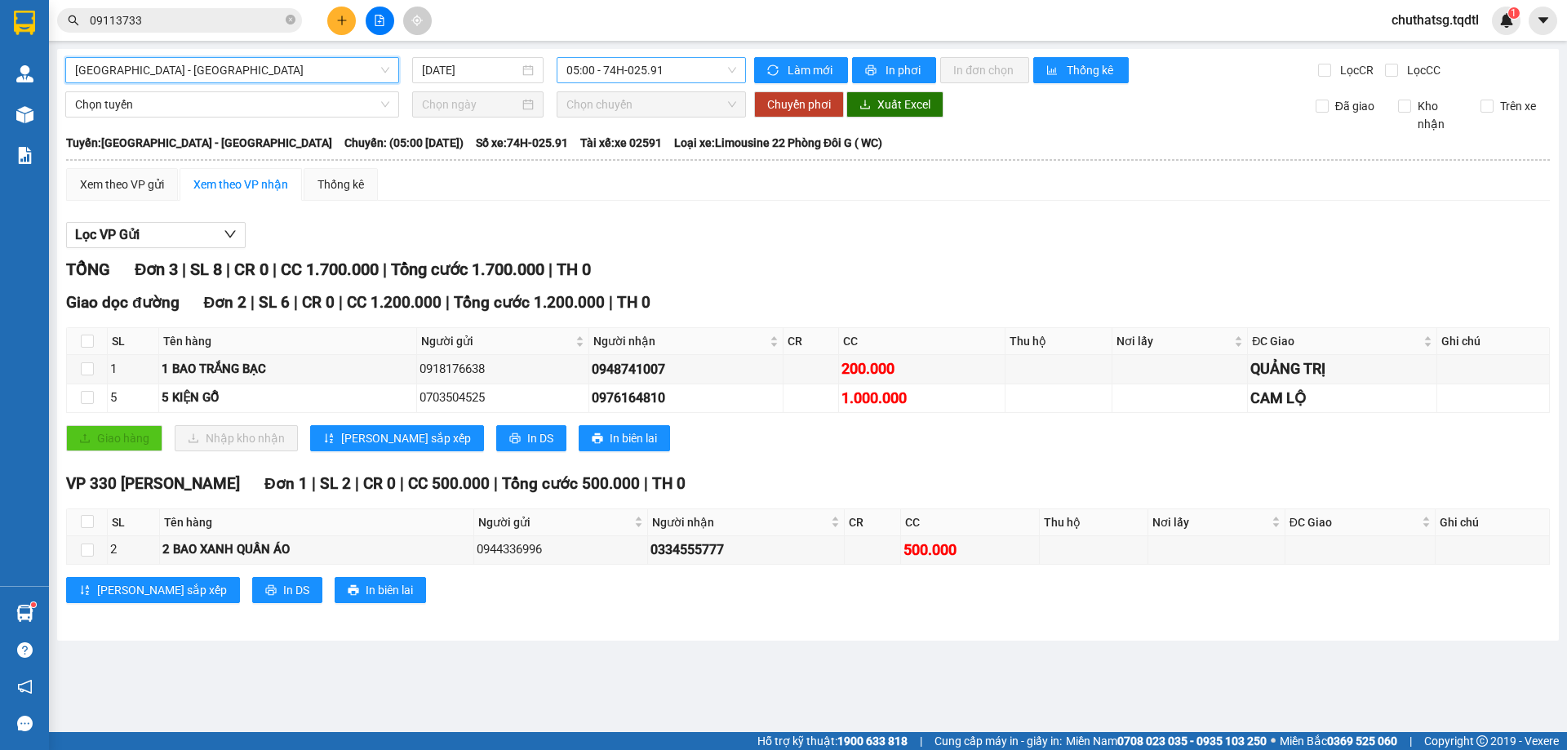
click at [694, 64] on span "05:00 - 74H-025.91" at bounding box center [651, 70] width 170 height 24
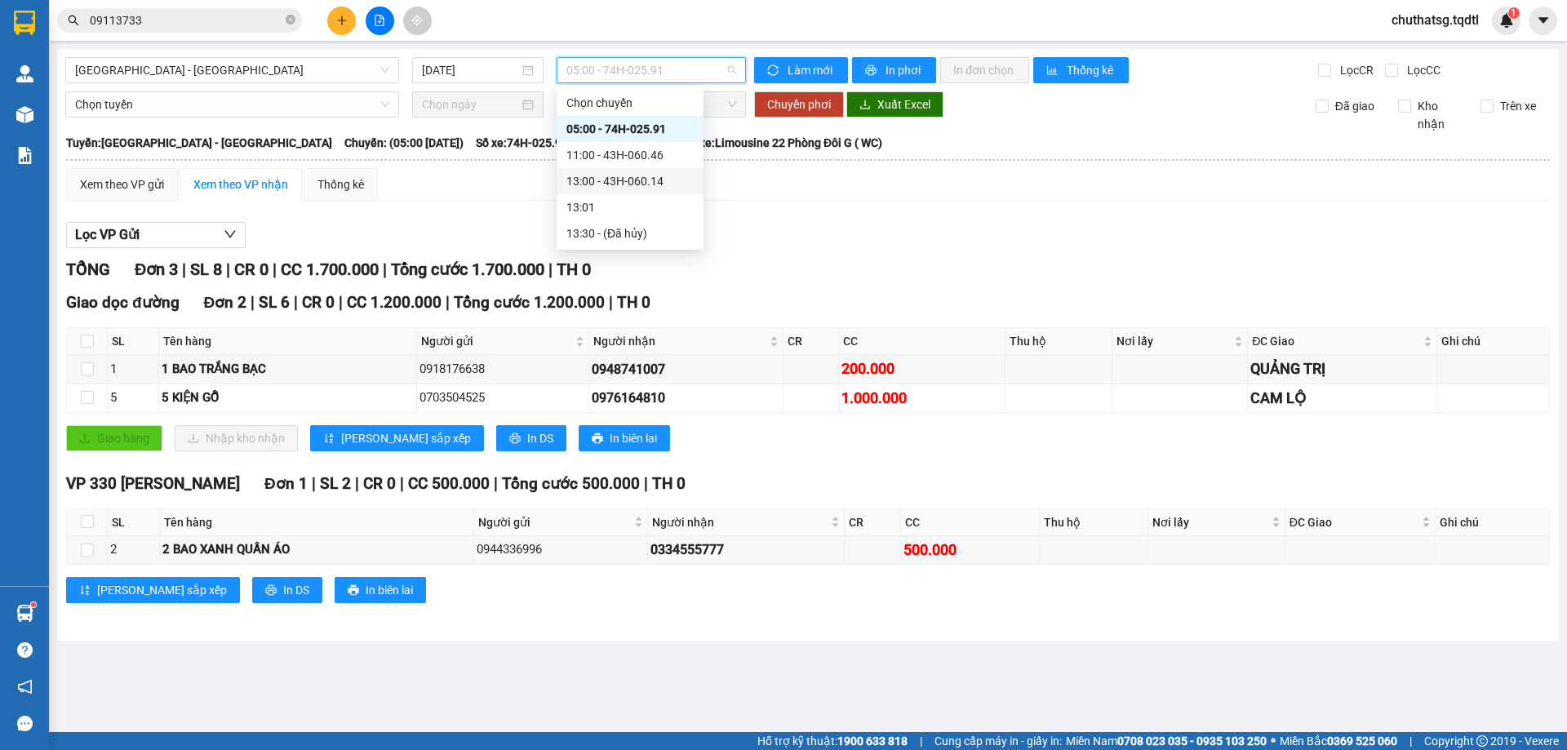
click at [628, 177] on div "13:00 - 43H-060.14" at bounding box center [629, 181] width 127 height 18
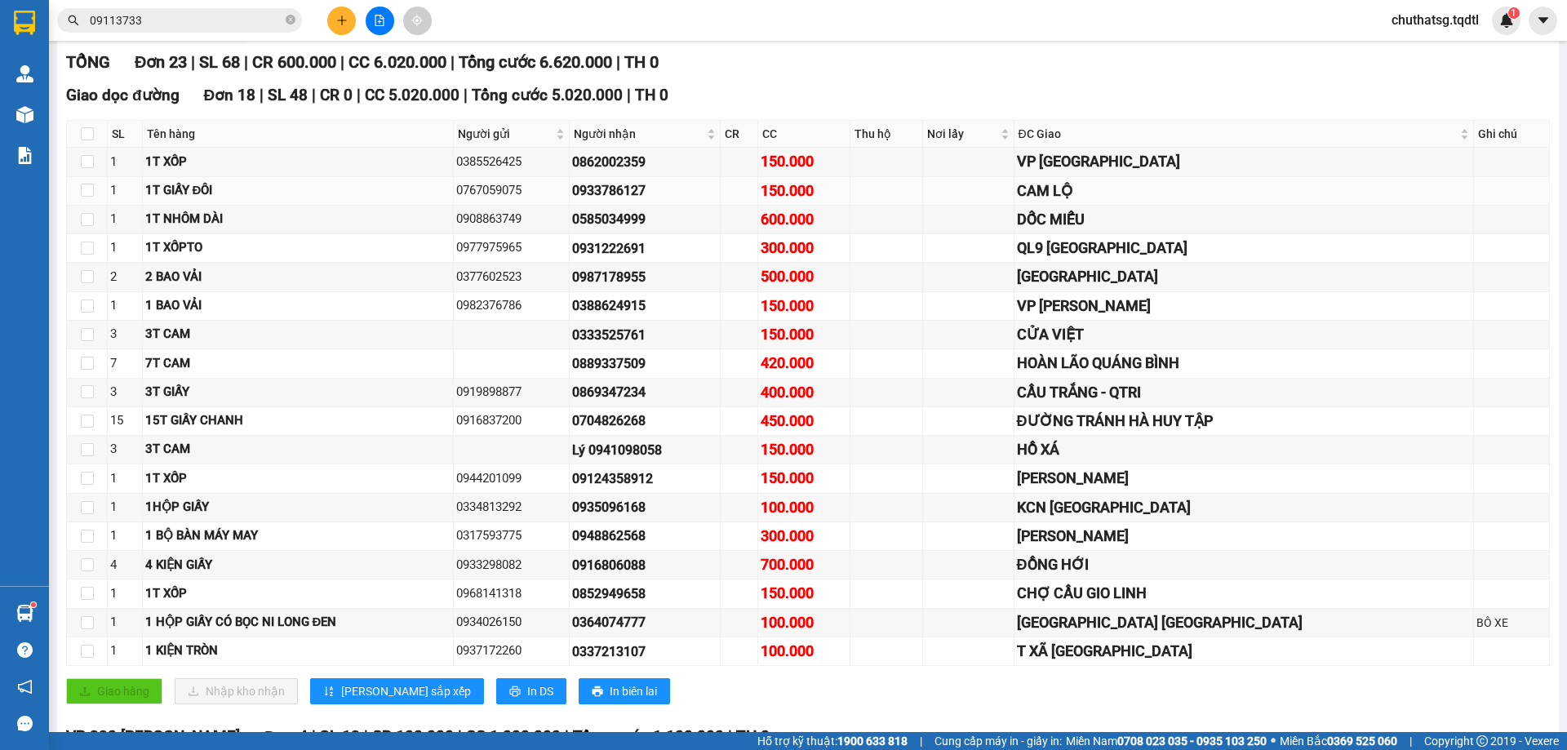
scroll to position [44, 0]
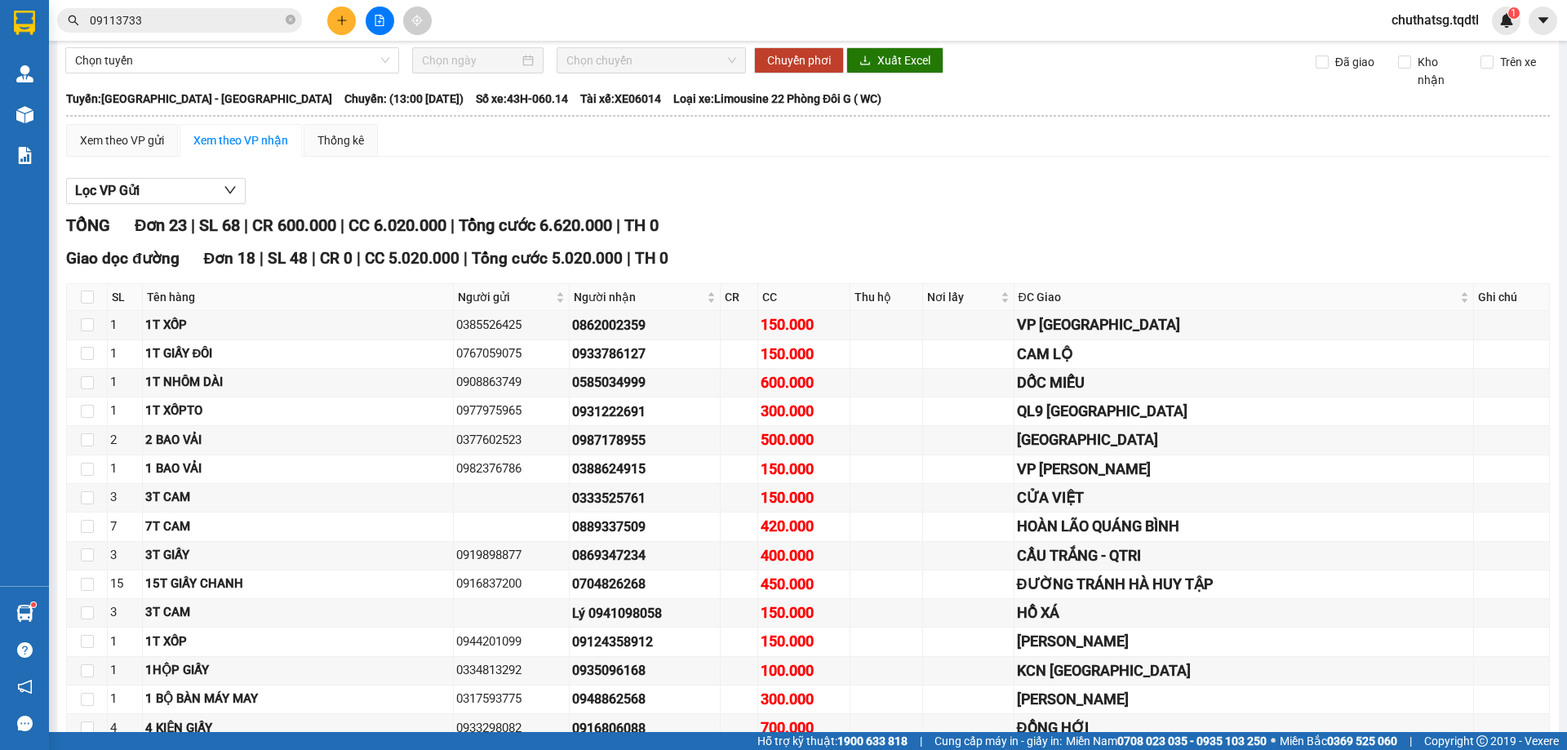
click at [324, 16] on div at bounding box center [379, 21] width 122 height 29
click at [343, 18] on icon "plus" at bounding box center [341, 20] width 11 height 11
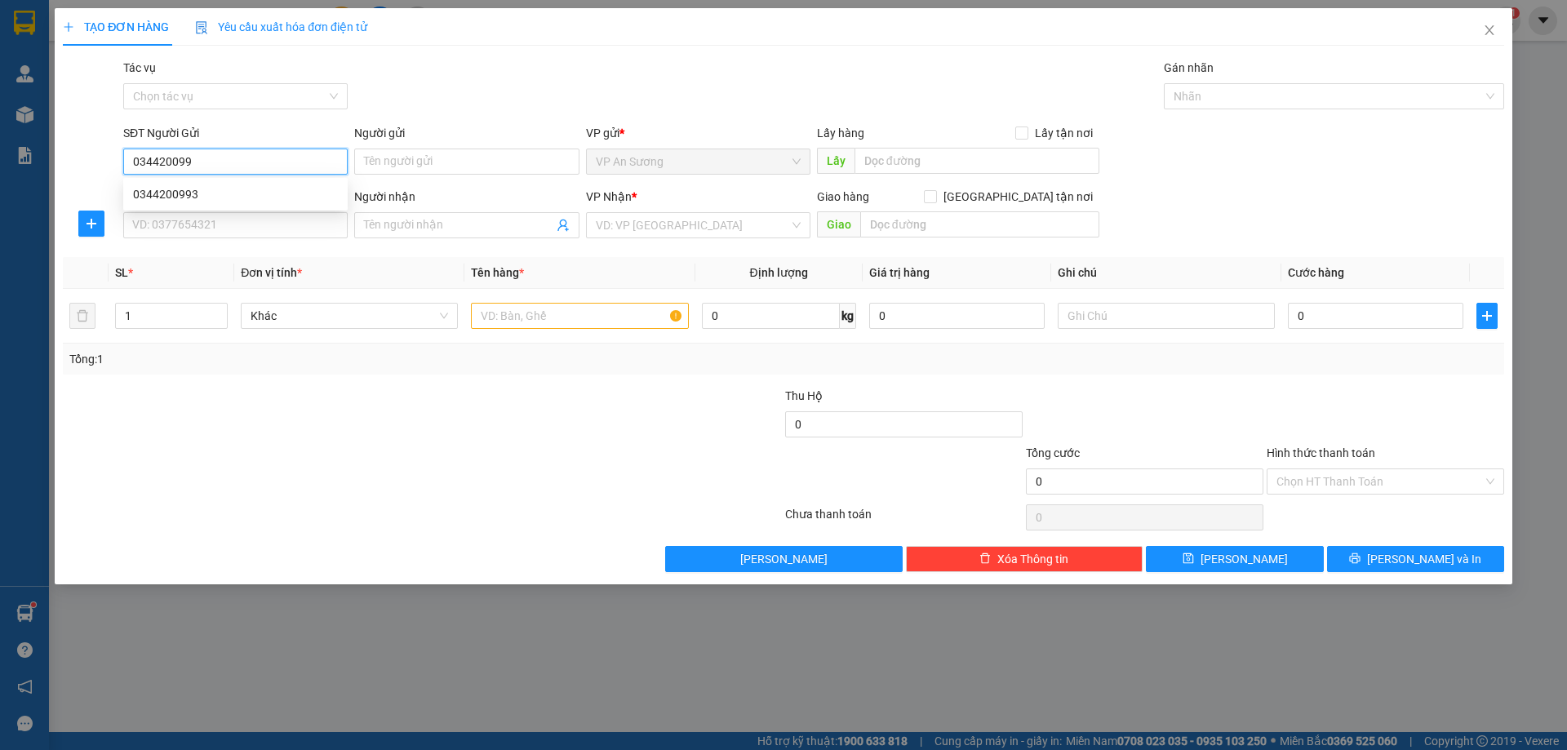
type input "0344200993"
click at [158, 193] on div "0344200993" at bounding box center [235, 194] width 205 height 18
type input "0918082567"
type input "600.000"
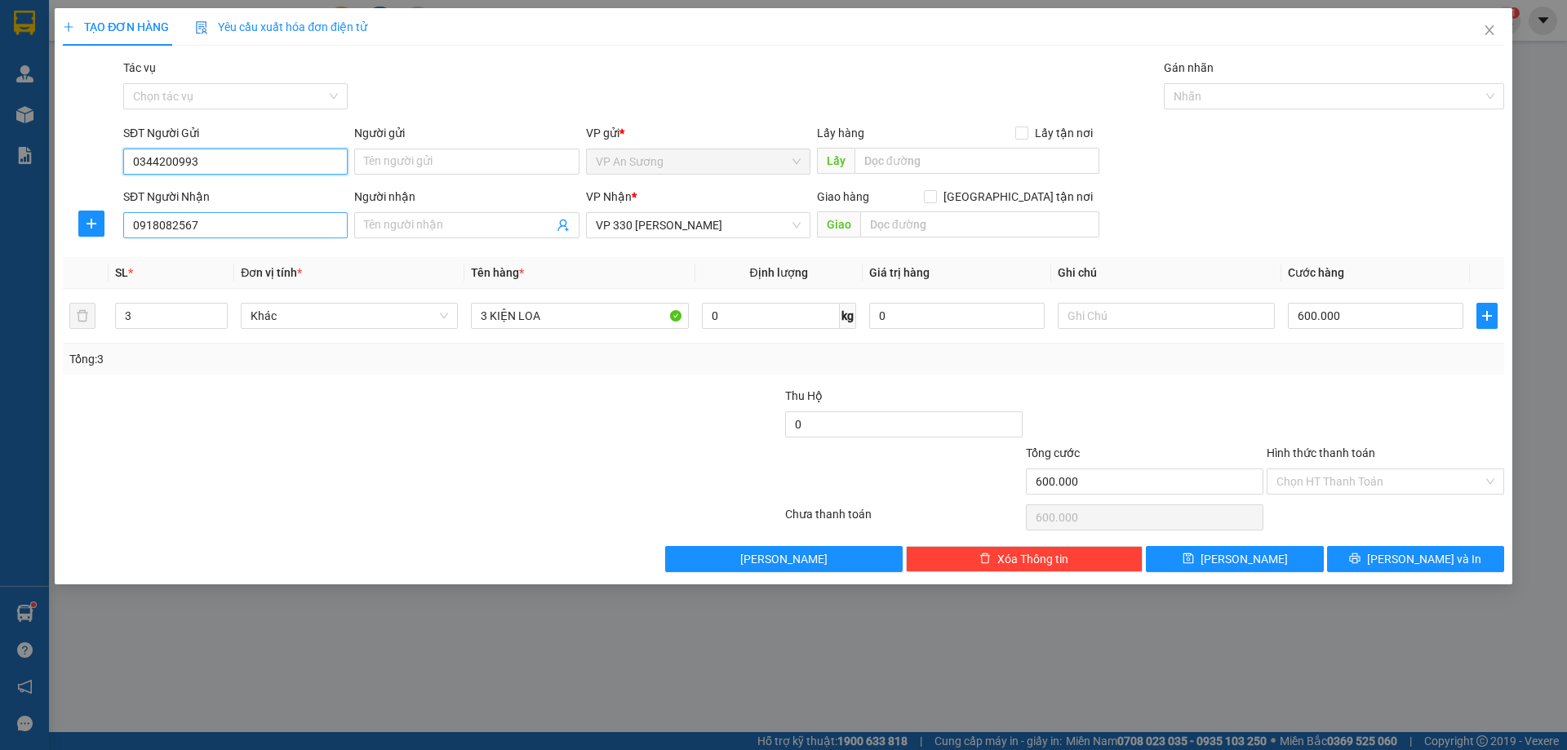
type input "0344200993"
click at [200, 232] on input "0918082567" at bounding box center [235, 225] width 224 height 26
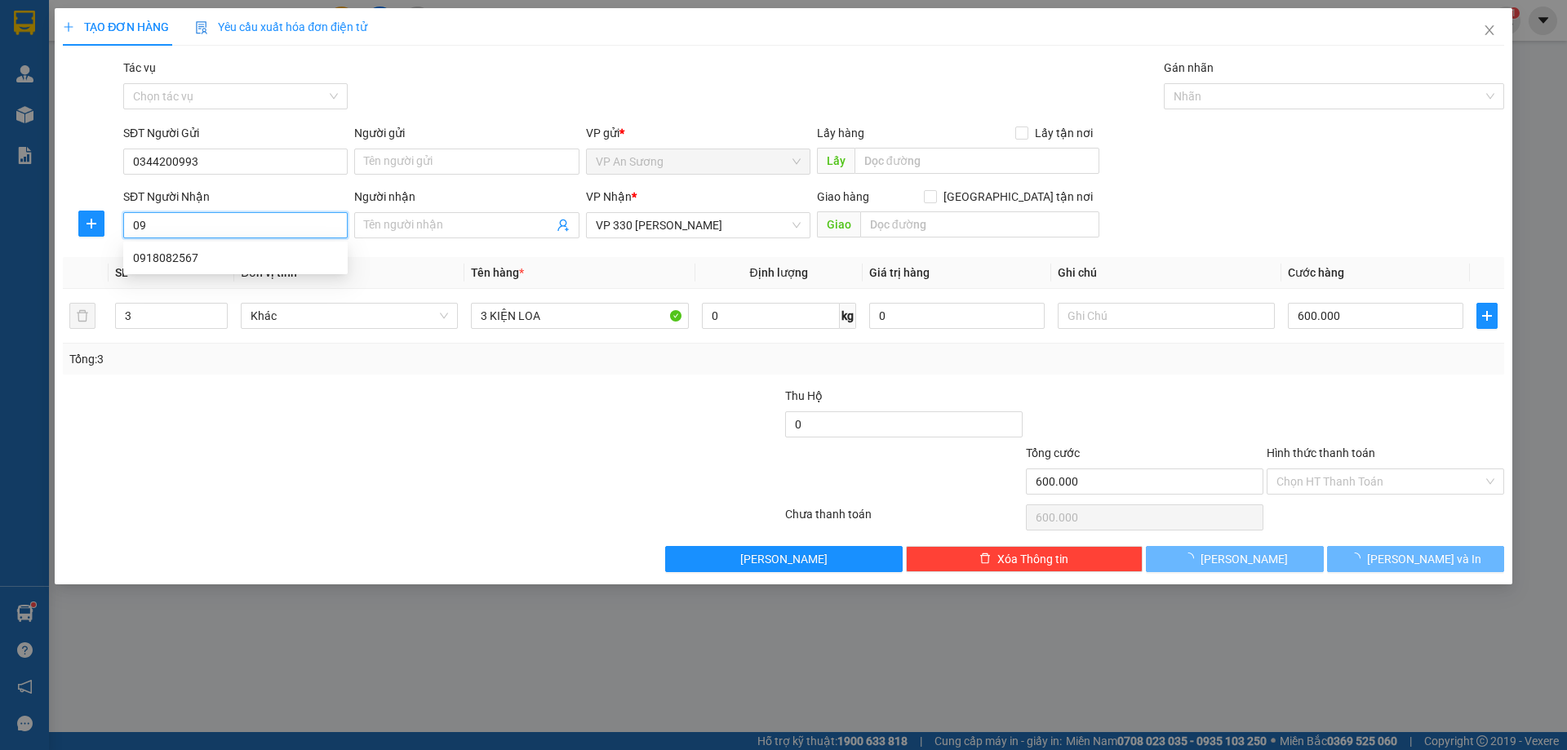
type input "0"
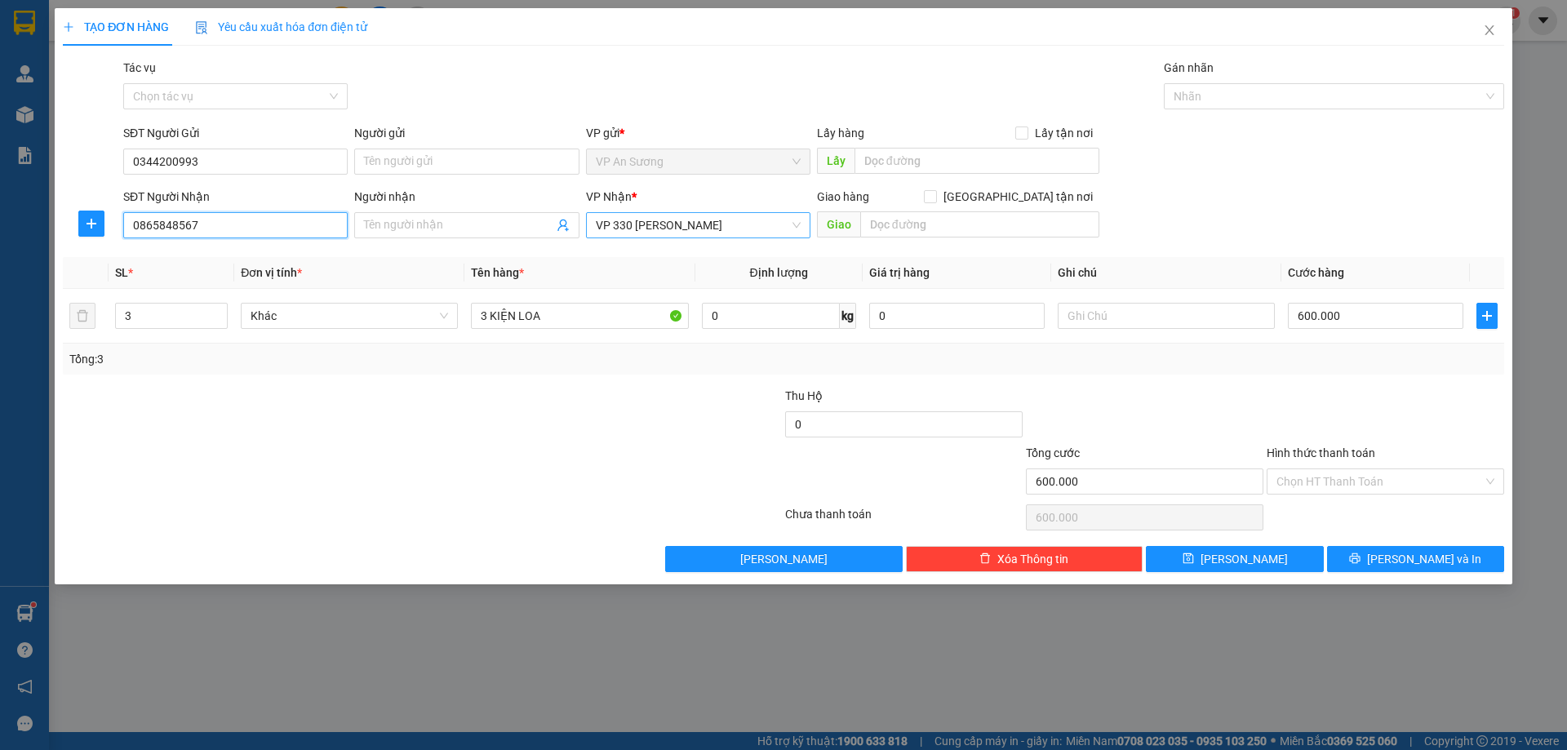
click at [691, 225] on span "VP 330 [PERSON_NAME]" at bounding box center [698, 225] width 205 height 24
type input "0865848567"
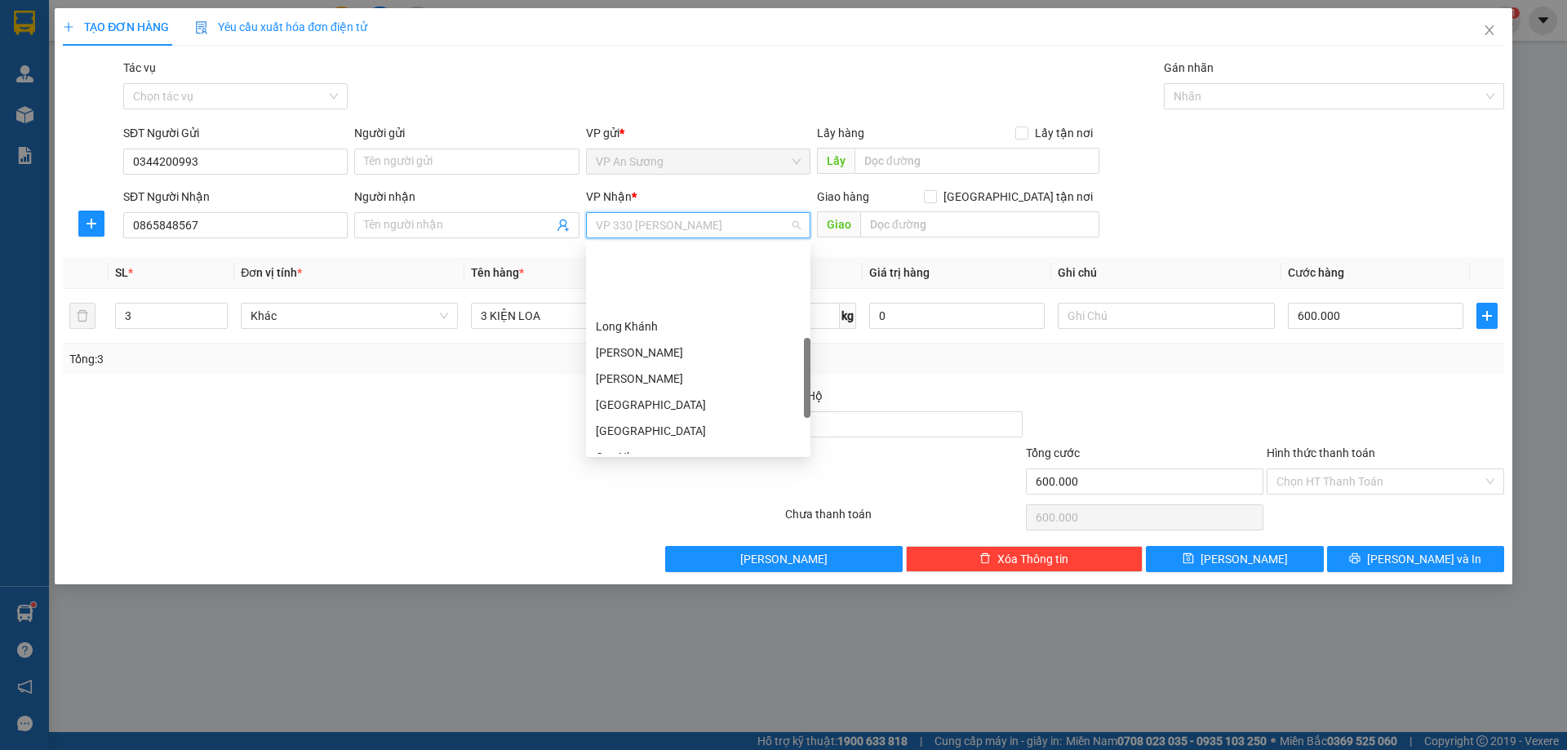
scroll to position [326, 0]
click at [676, 377] on div "Quy Nhơn" at bounding box center [698, 375] width 205 height 18
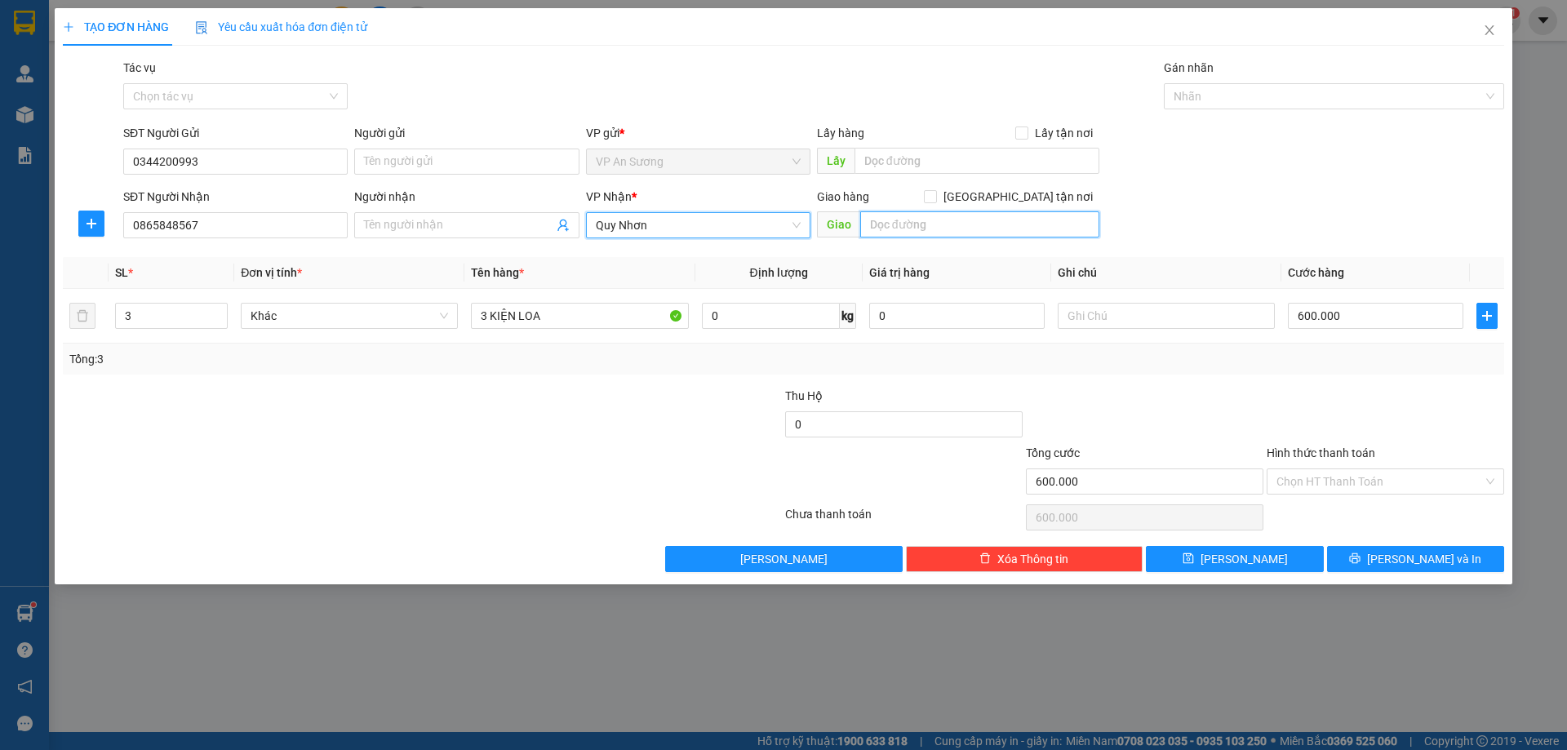
click at [929, 225] on input "text" at bounding box center [979, 224] width 239 height 26
type input "NGÃ 3 PHÚ TÀI BÌNH ĐỊNH"
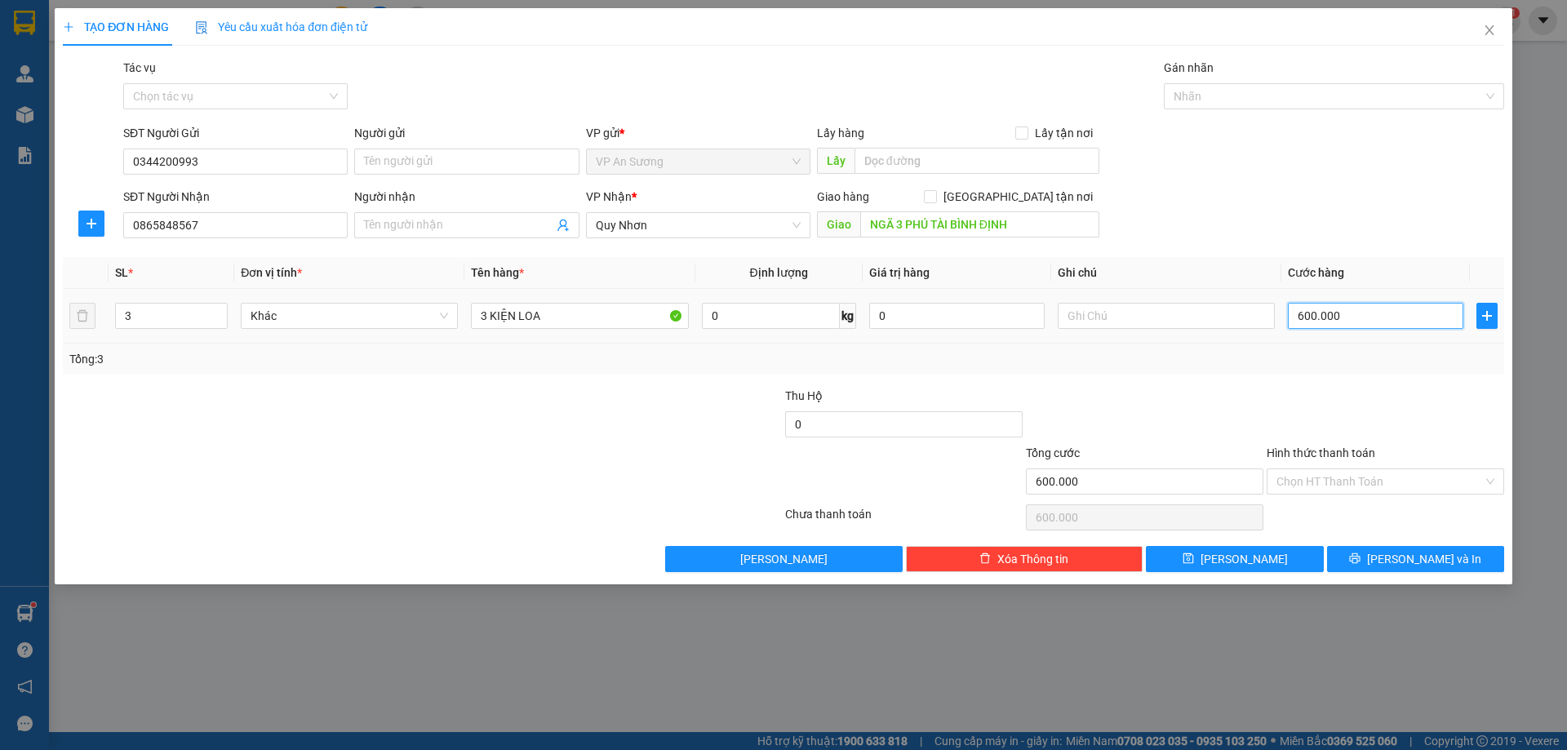
click at [1373, 320] on input "600.000" at bounding box center [1375, 316] width 175 height 26
type input "0"
type input "1"
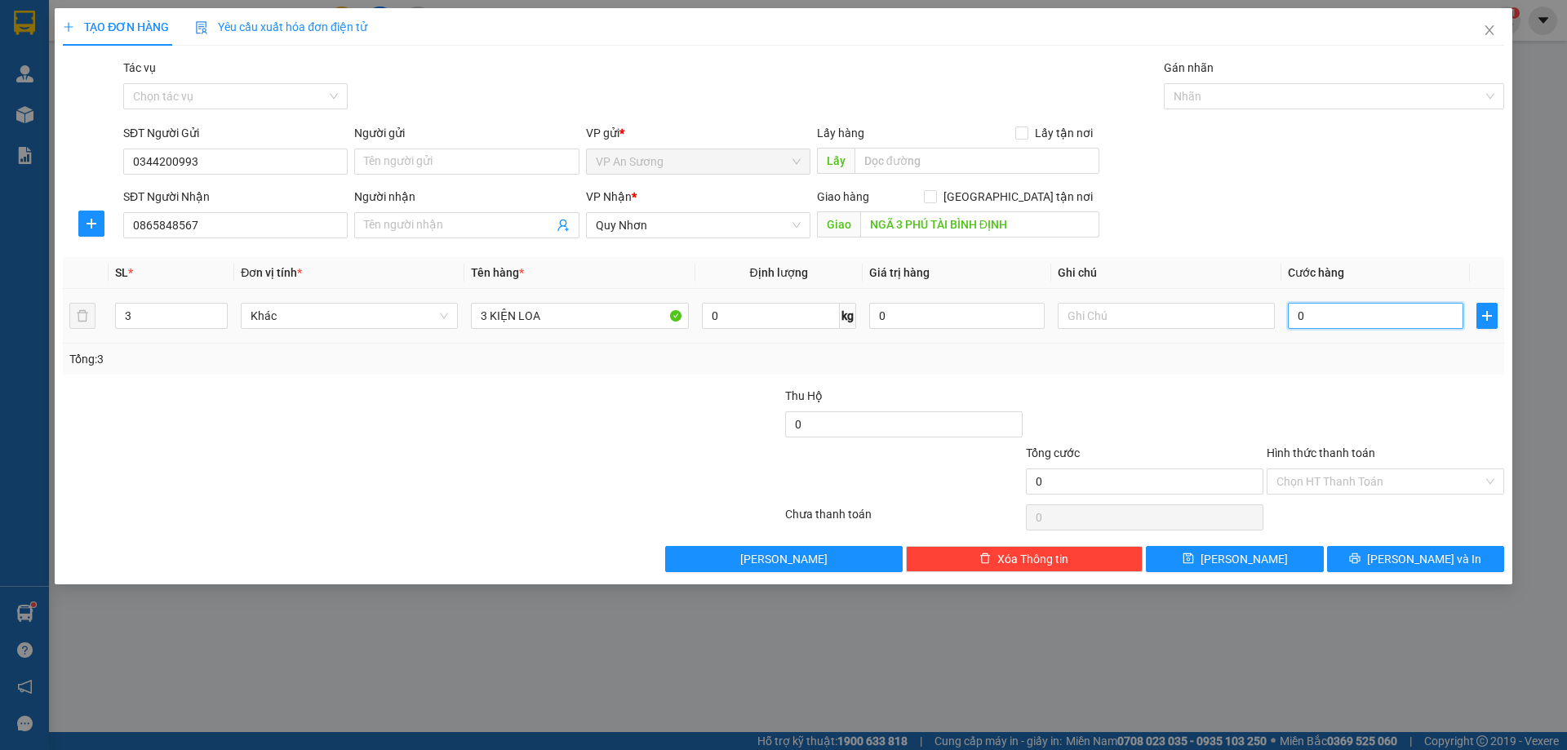
type input "1"
type input "01"
type input "12"
type input "012"
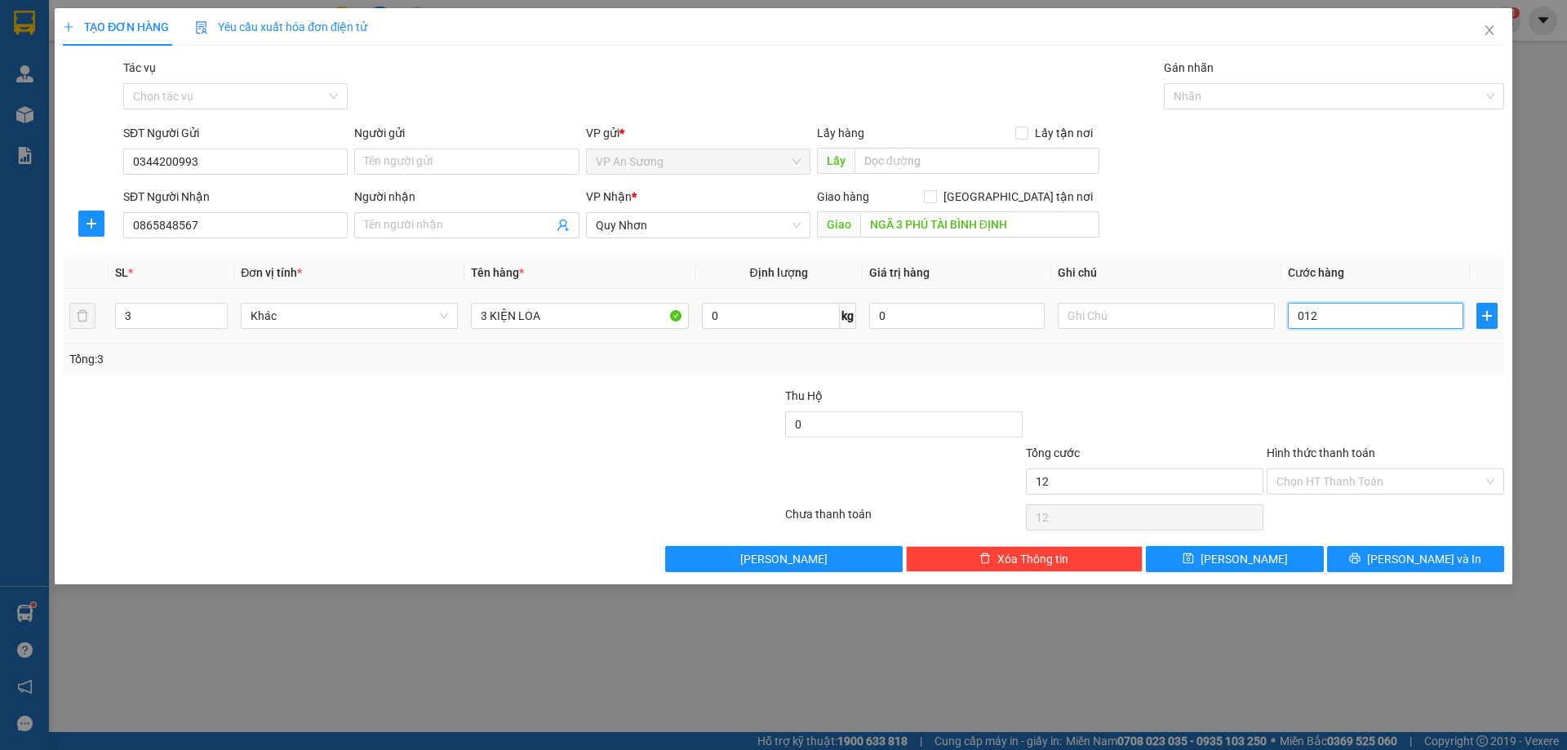
type input "120"
type input "0.120"
type input "1.200"
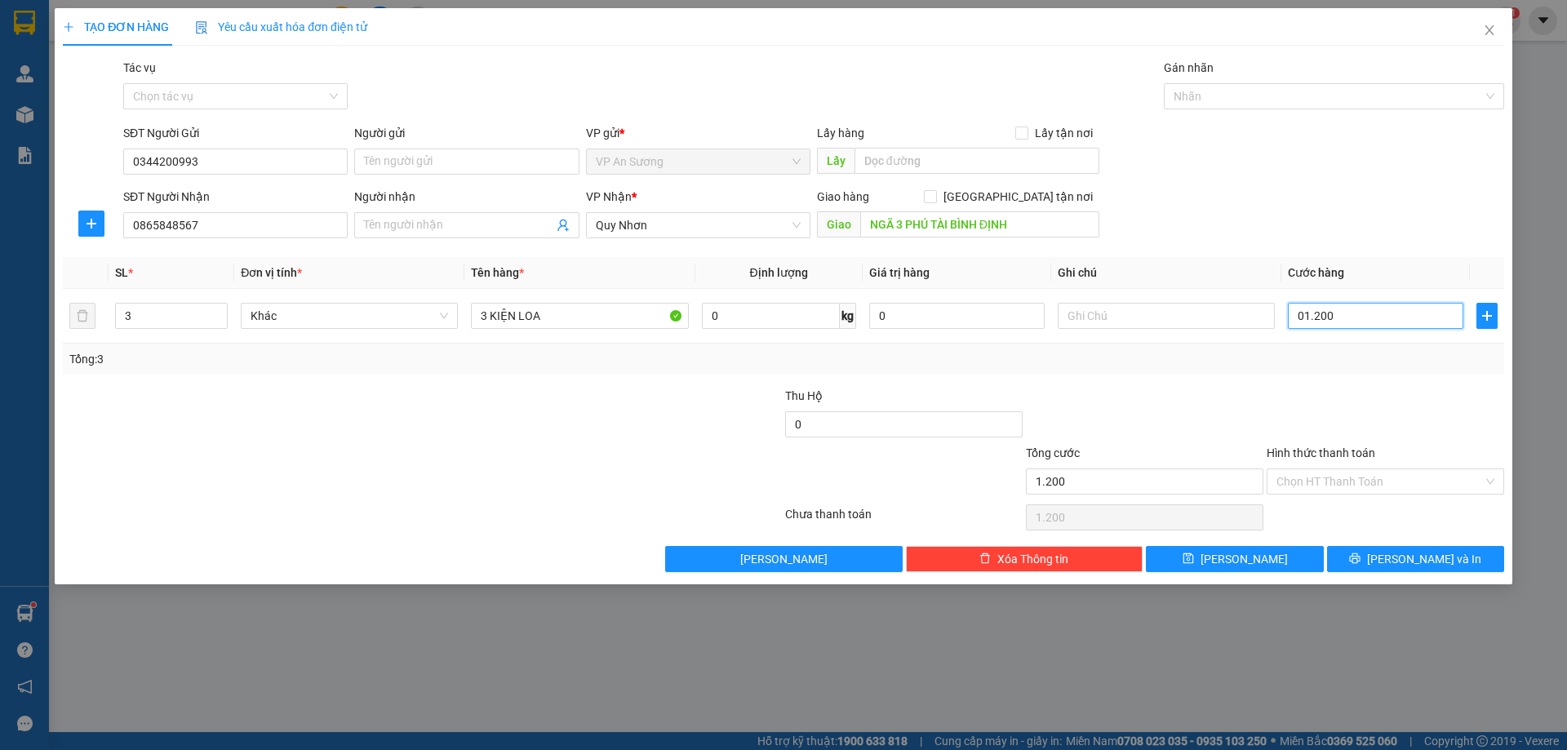
type input "01.200"
type input "1.200.000"
click at [1241, 393] on div at bounding box center [1144, 415] width 241 height 57
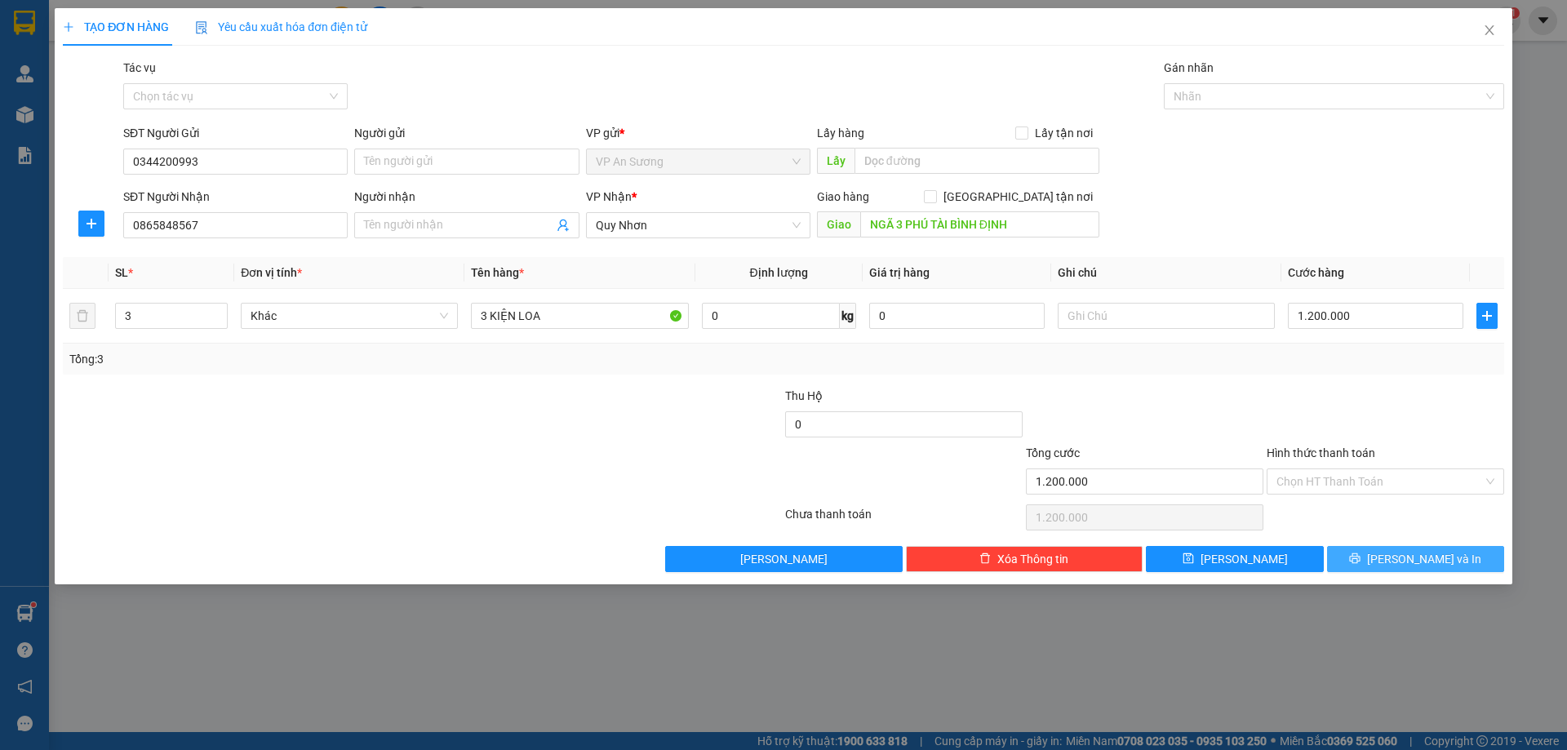
click at [1413, 553] on span "[PERSON_NAME] và In" at bounding box center [1424, 559] width 114 height 18
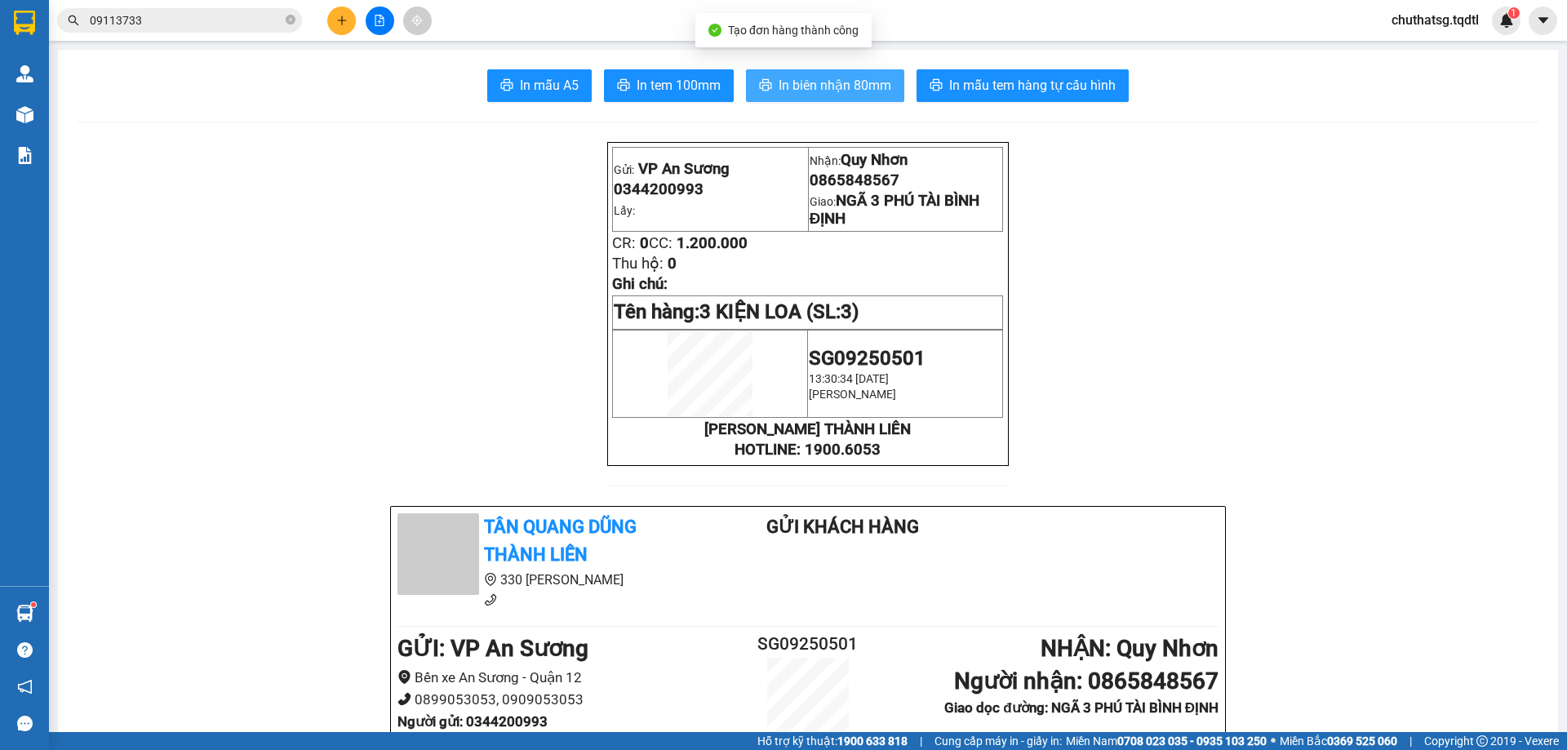
click at [823, 82] on span "In biên nhận 80mm" at bounding box center [834, 85] width 113 height 20
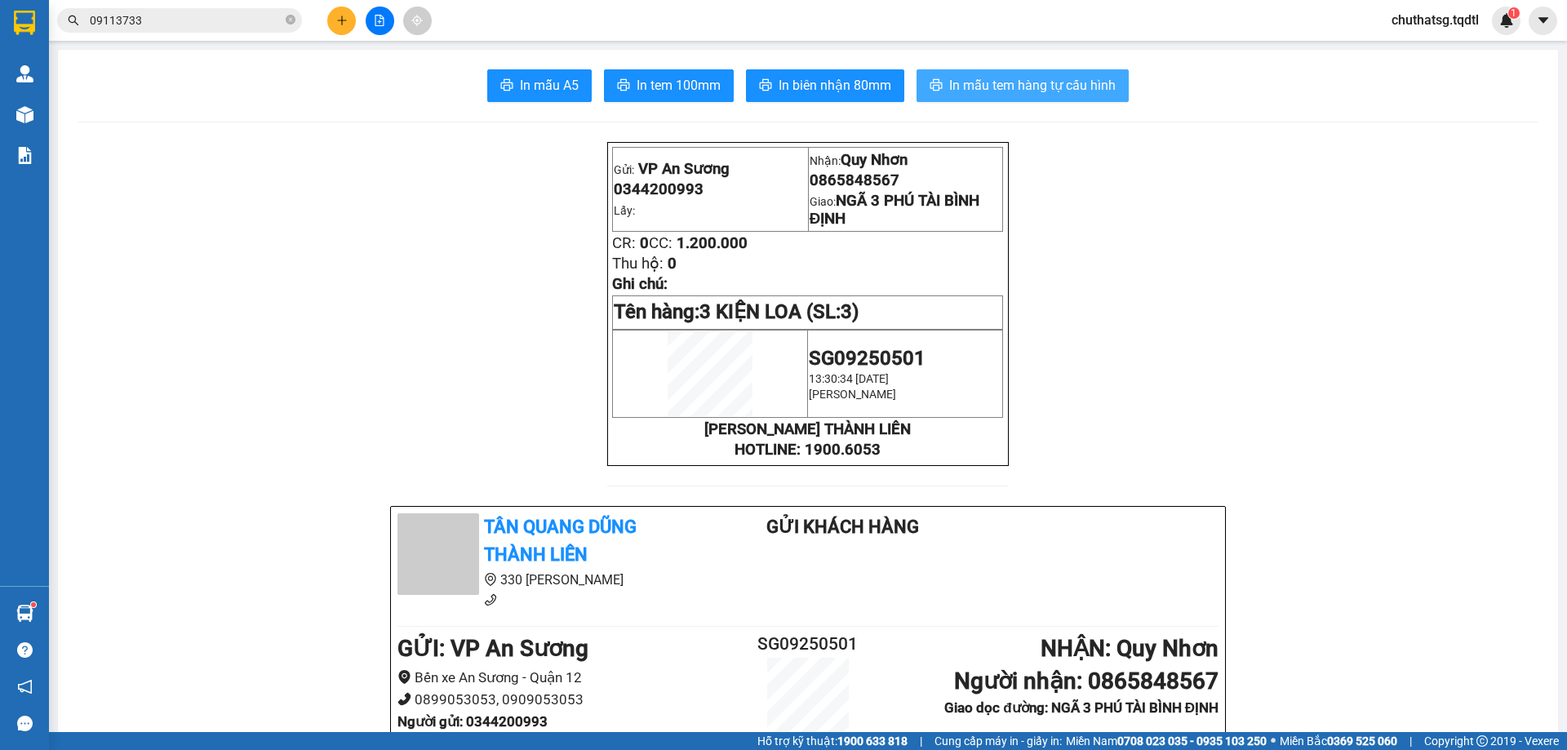
click at [1013, 77] on span "In mẫu tem hàng tự cấu hình" at bounding box center [1032, 85] width 166 height 20
